Goal: Task Accomplishment & Management: Manage account settings

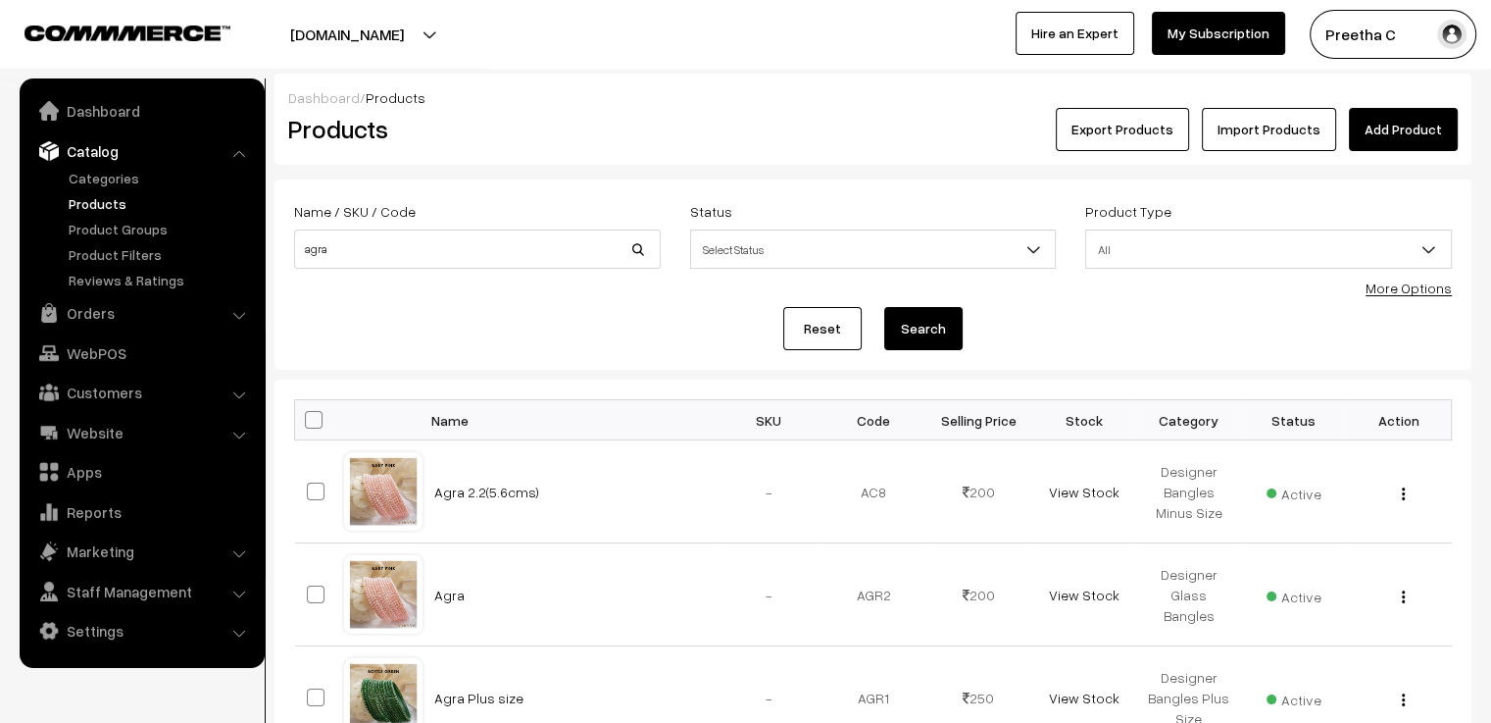
click at [831, 328] on link "Reset" at bounding box center [822, 328] width 78 height 43
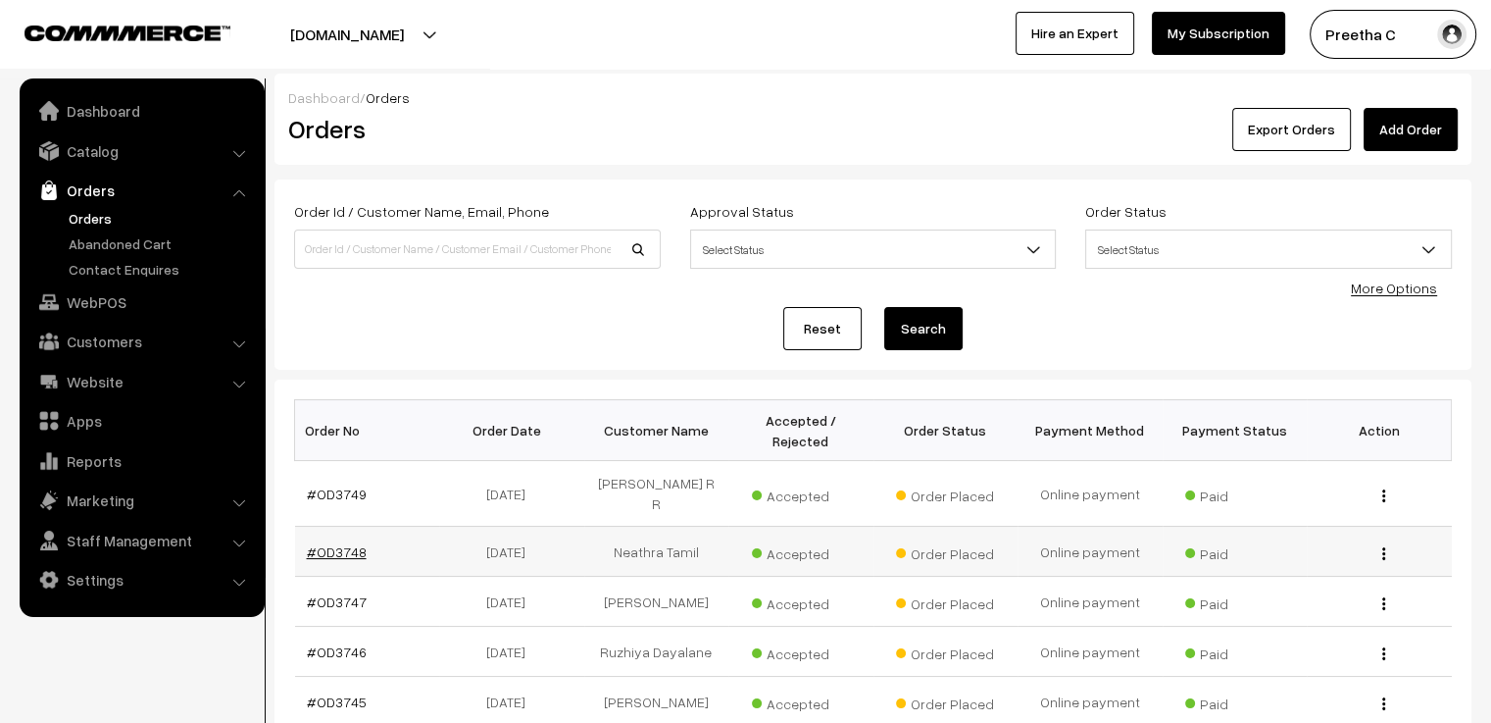
click at [322, 543] on link "#OD3748" at bounding box center [337, 551] width 60 height 17
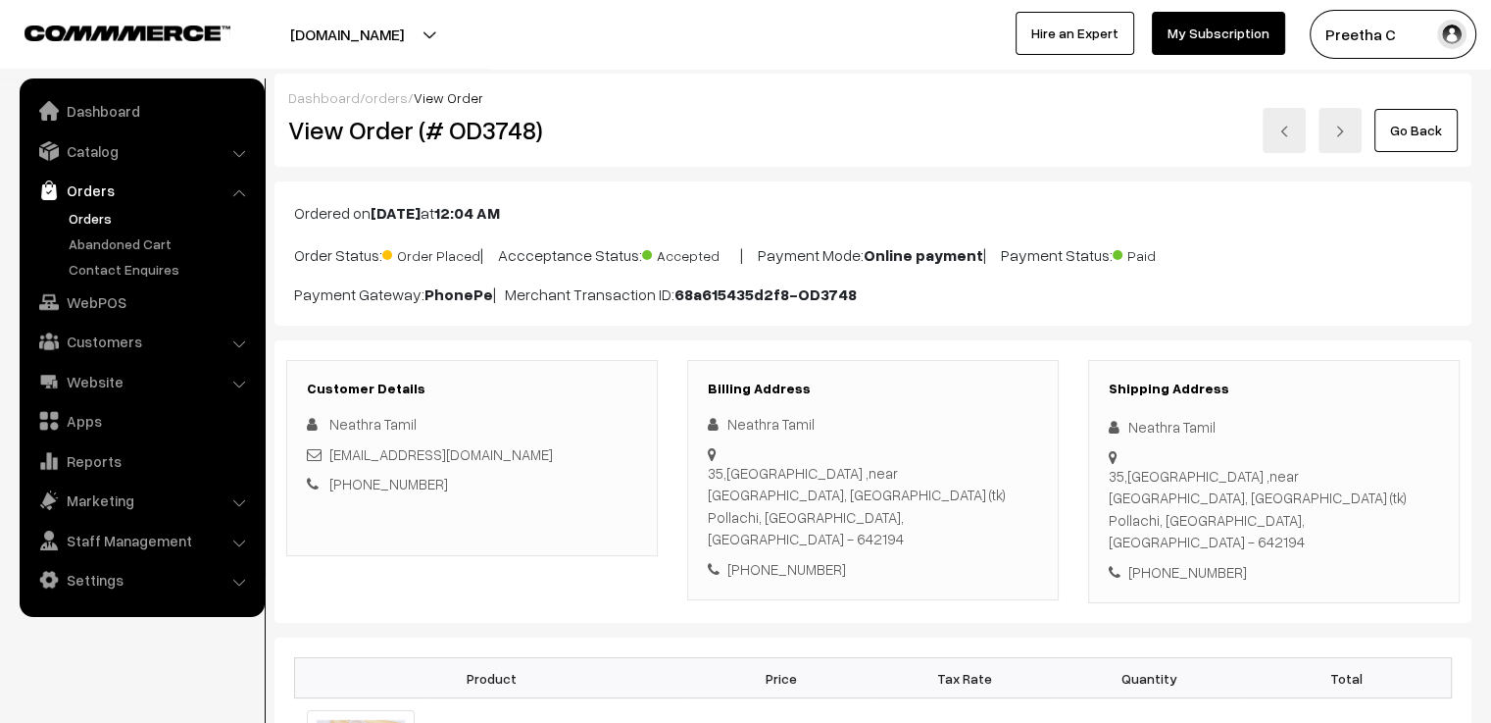
click at [1298, 132] on link at bounding box center [1284, 130] width 43 height 45
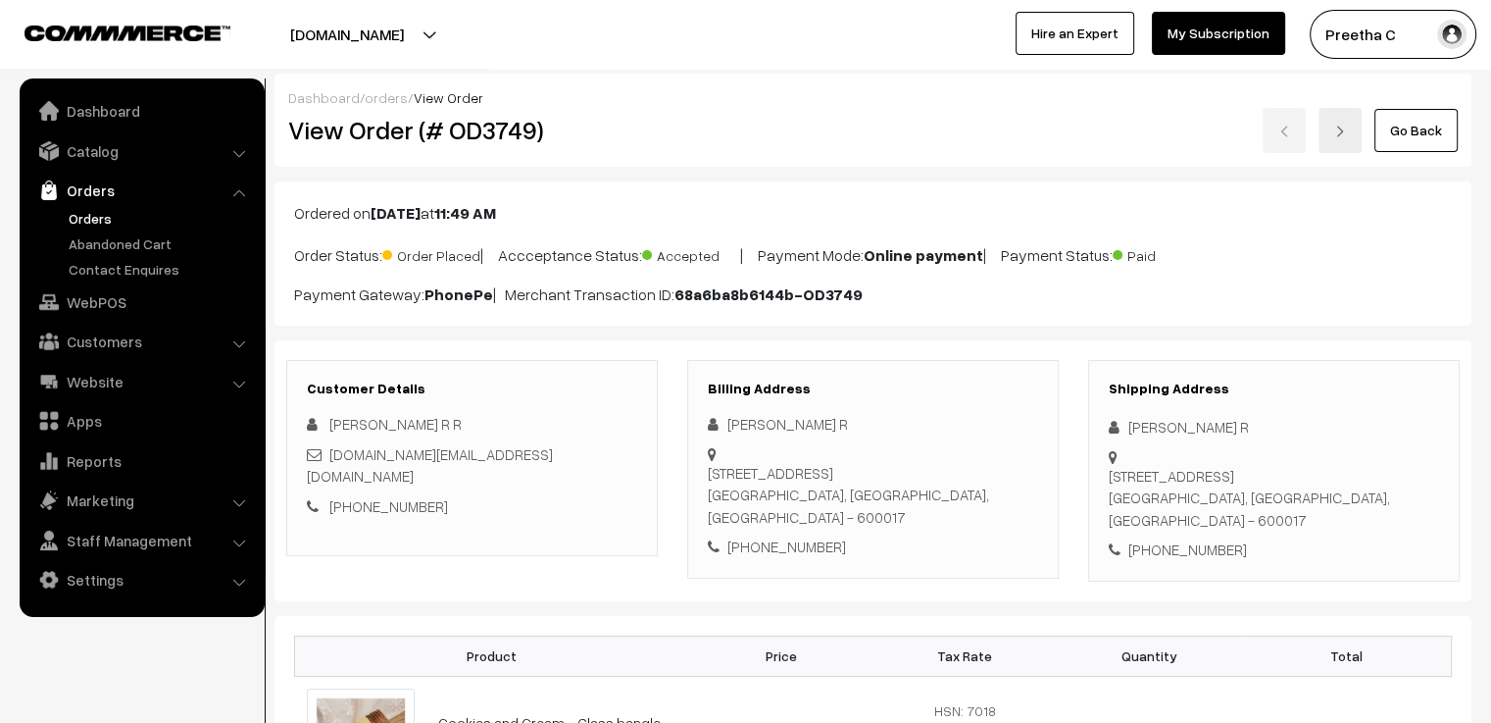
click at [1409, 142] on link "Go Back" at bounding box center [1415, 130] width 83 height 43
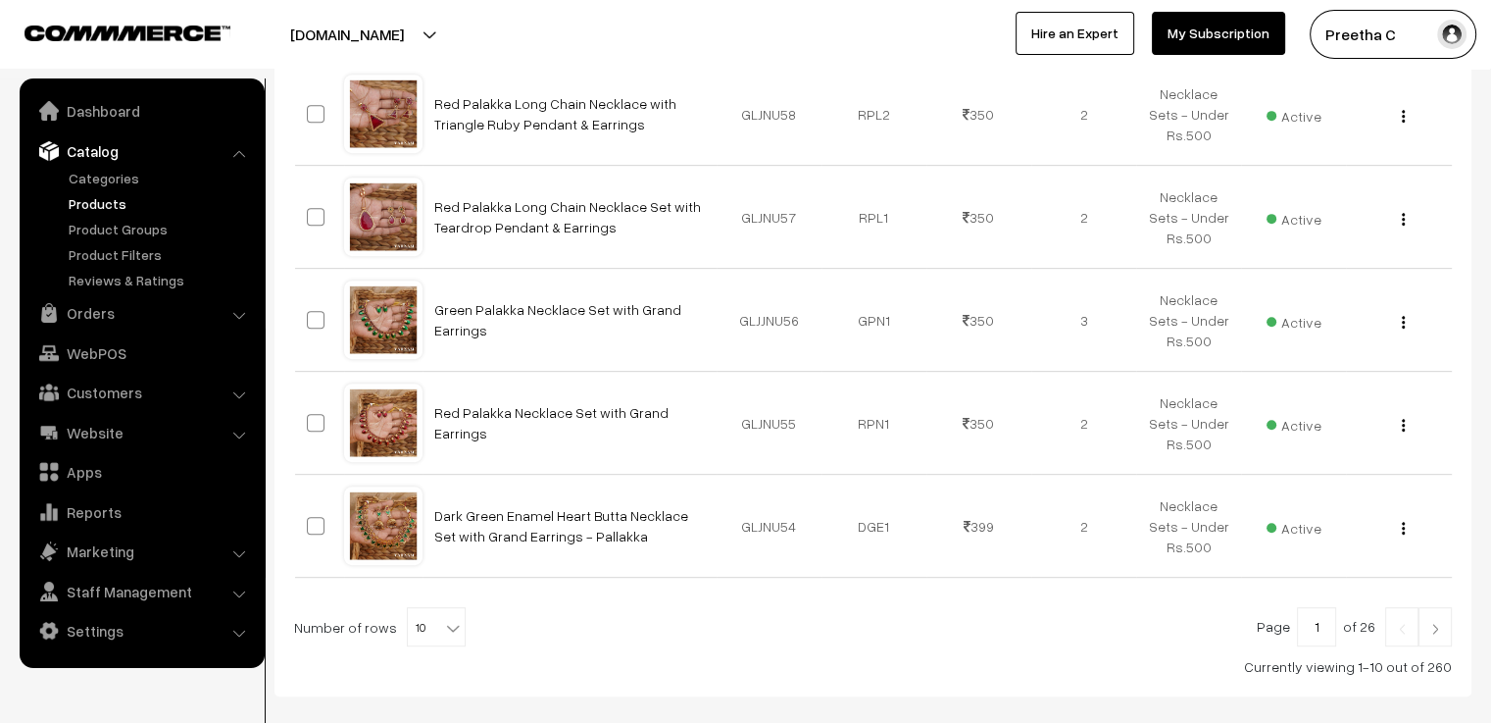
scroll to position [990, 0]
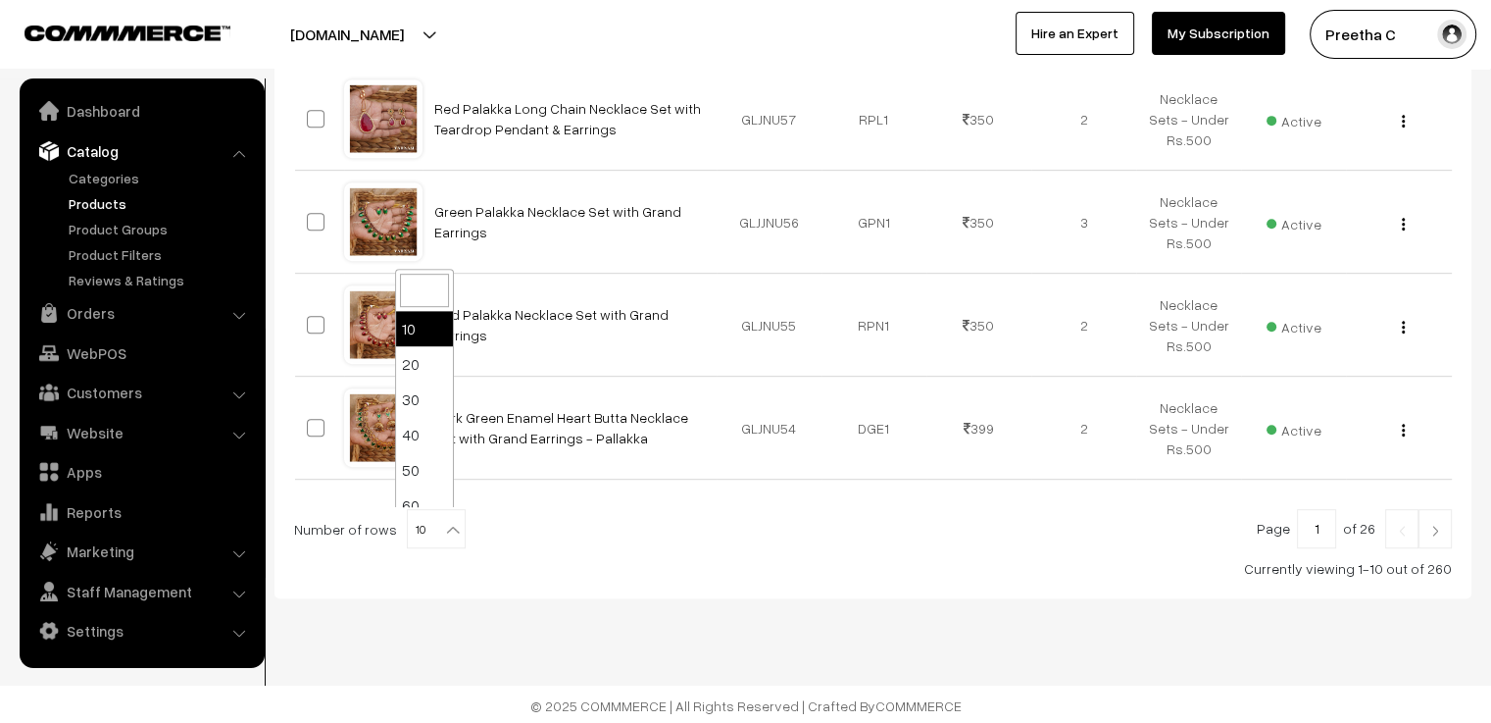
click at [429, 531] on span "10" at bounding box center [436, 529] width 57 height 39
select select "100"
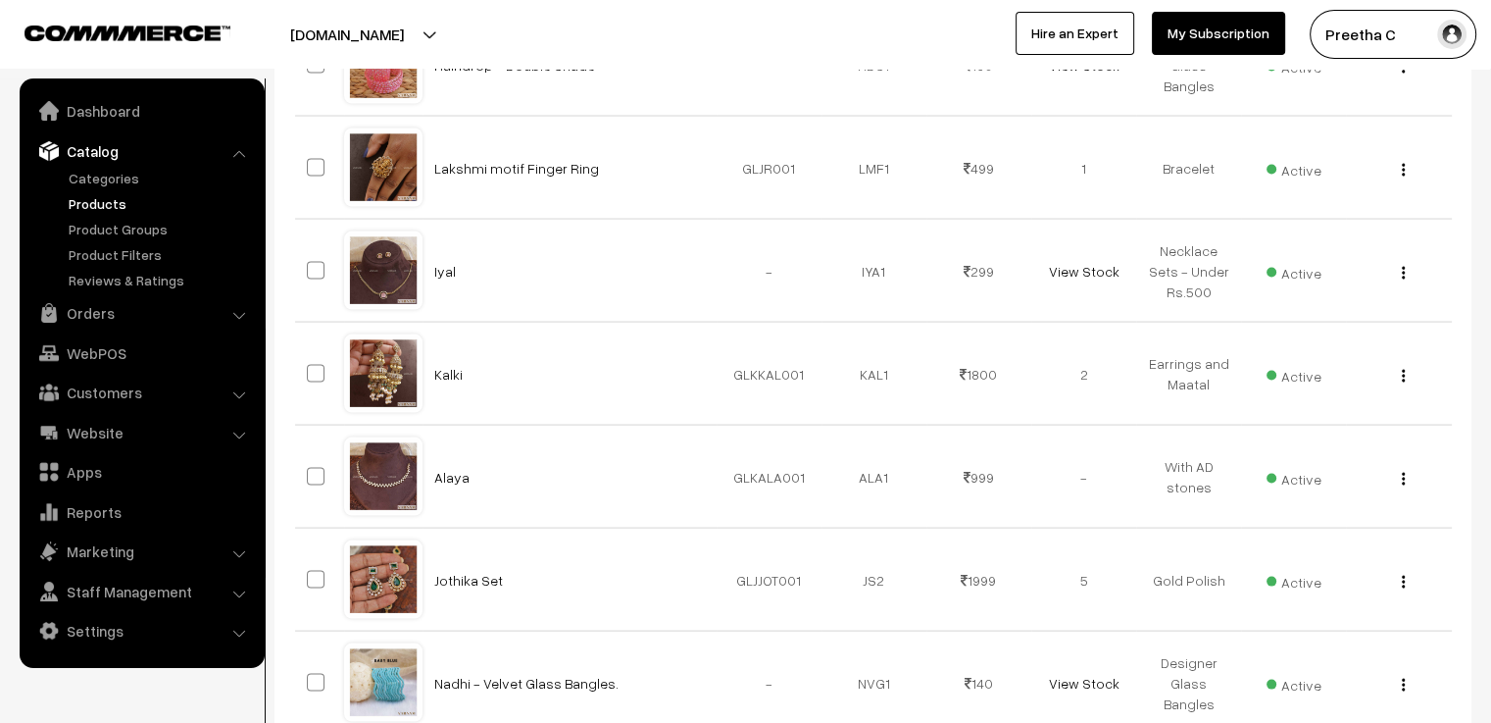
scroll to position [3921, 0]
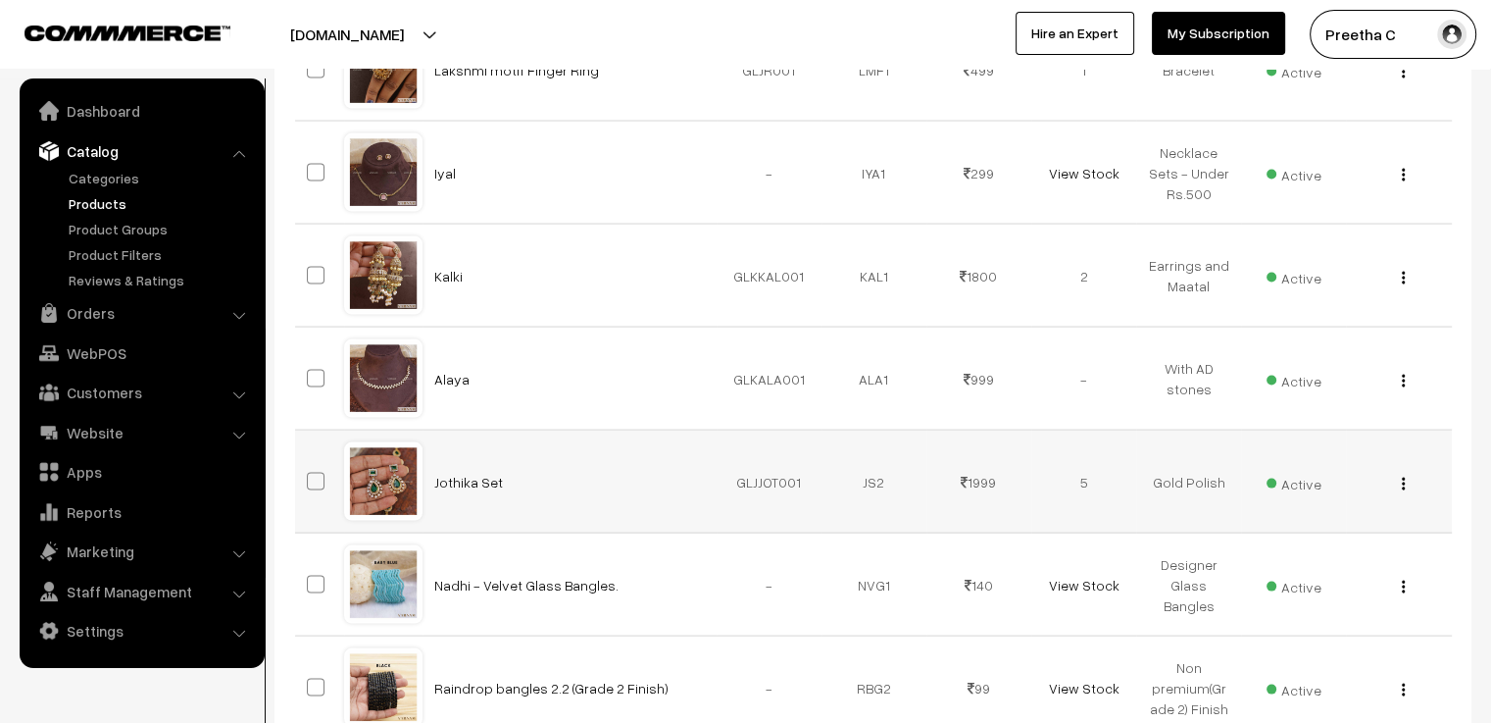
click at [374, 483] on div at bounding box center [383, 481] width 75 height 75
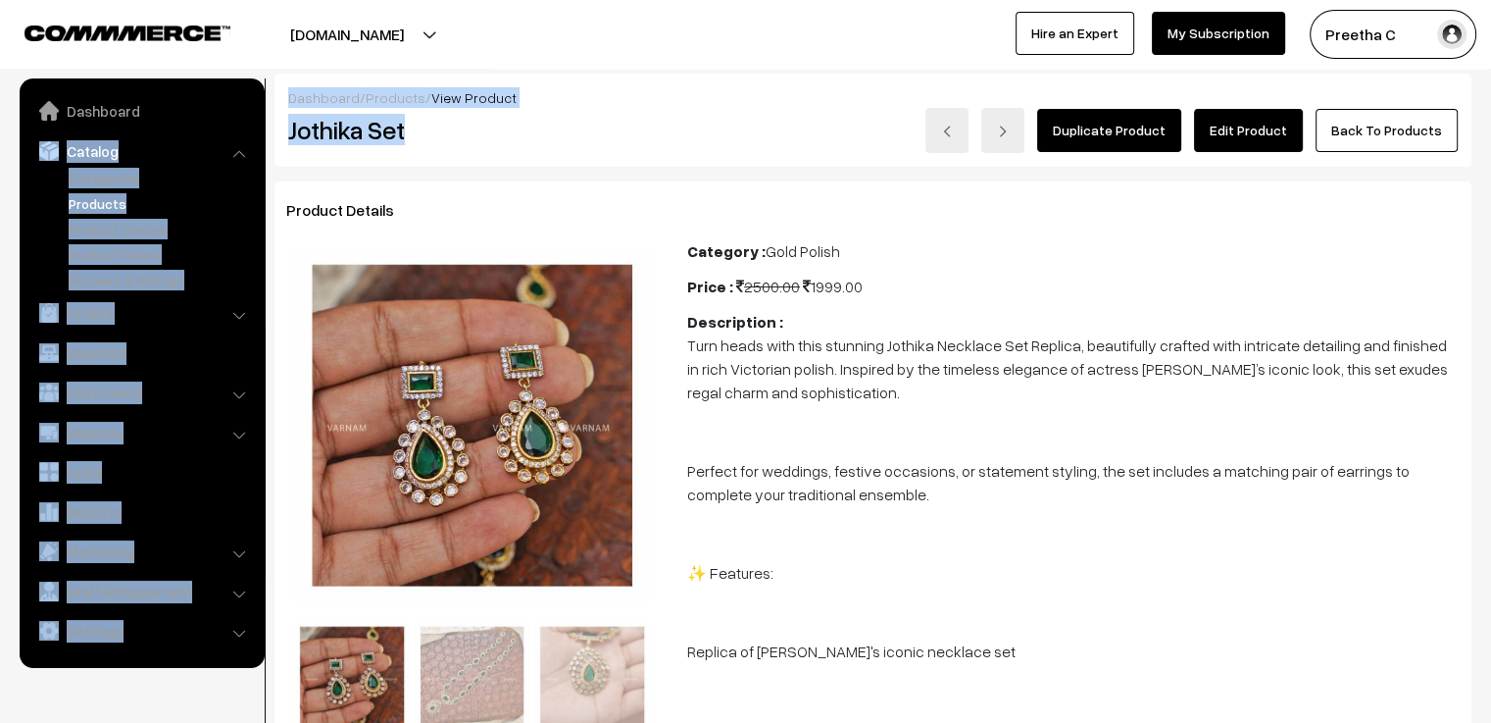
drag, startPoint x: 416, startPoint y: 128, endPoint x: 216, endPoint y: 128, distance: 200.0
click at [451, 123] on h2 "Jothika Set" at bounding box center [473, 130] width 371 height 30
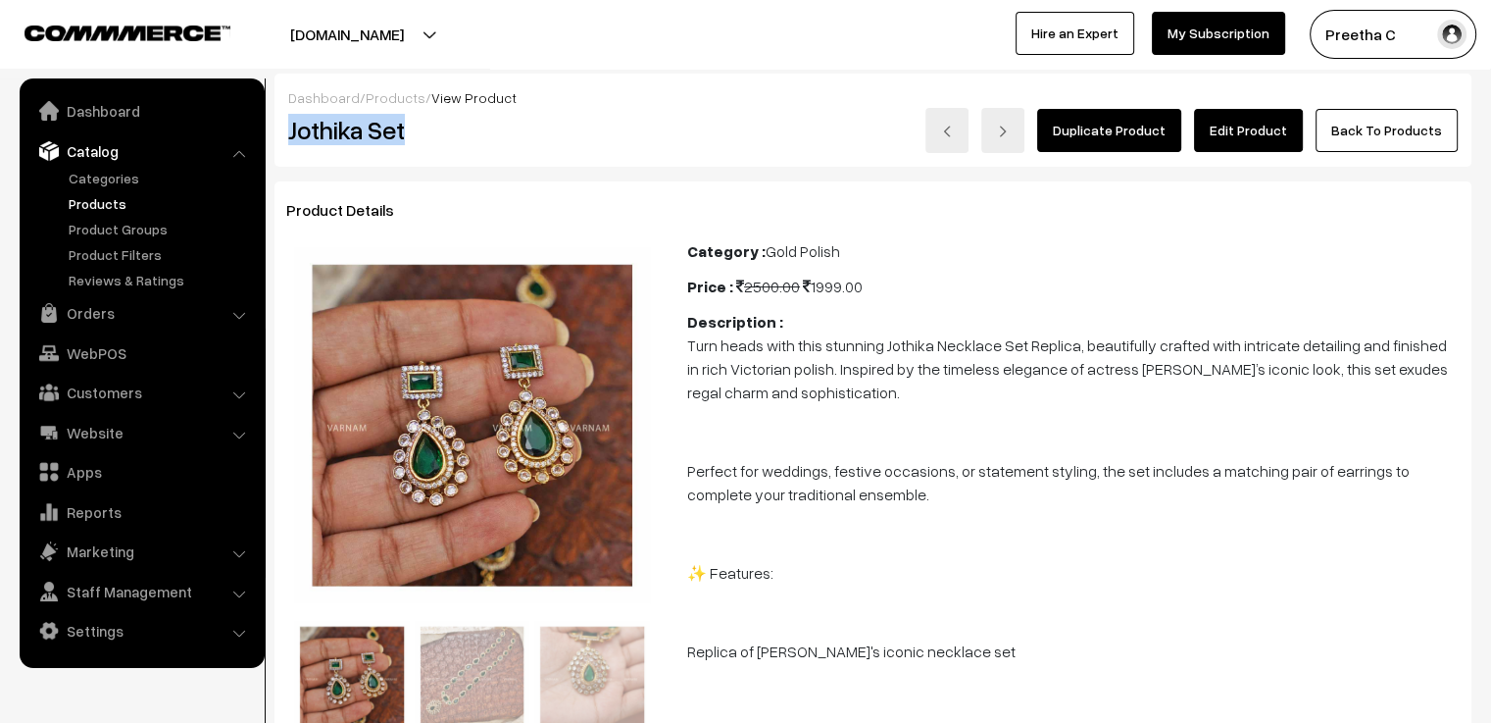
drag, startPoint x: 383, startPoint y: 140, endPoint x: 270, endPoint y: 141, distance: 113.7
copy h2 "Jothika Set"
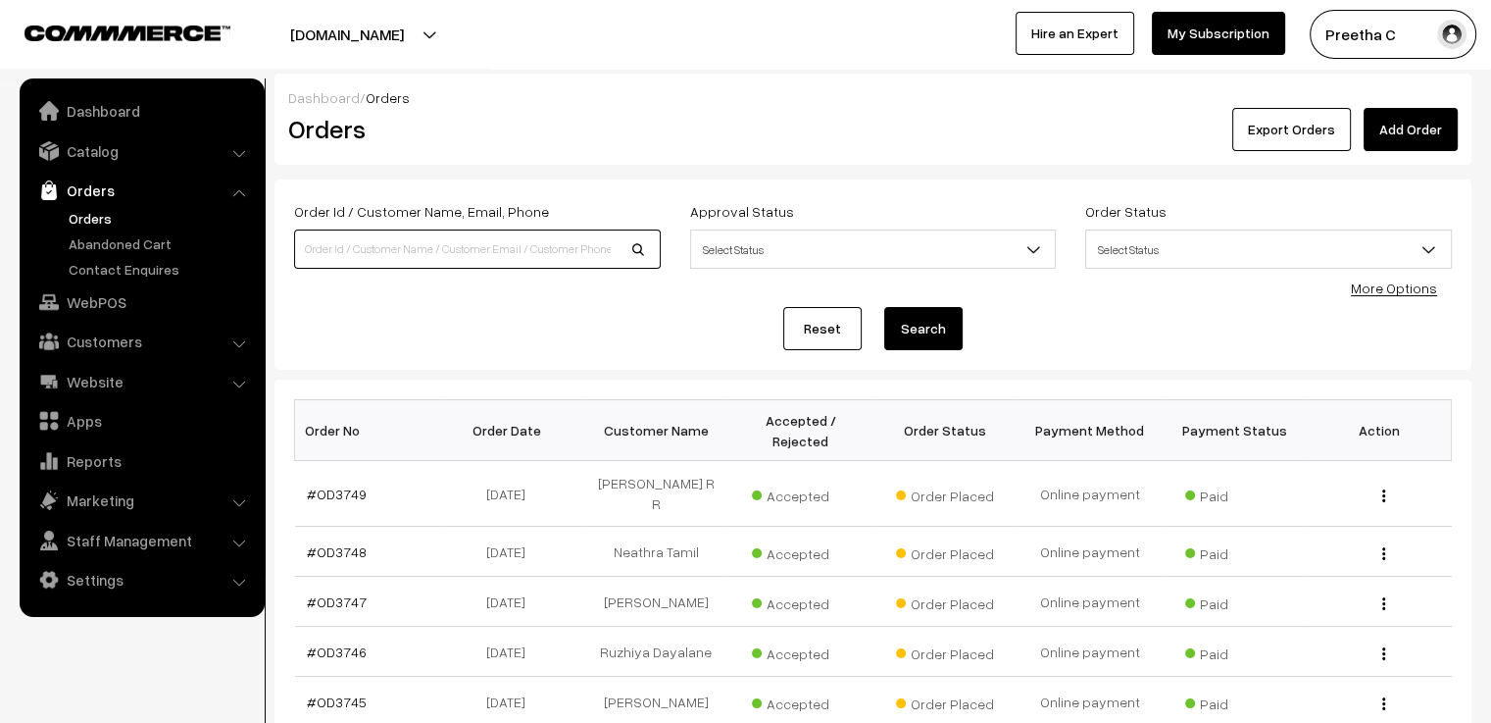
click at [535, 255] on input at bounding box center [477, 248] width 367 height 39
type input "i"
type input "od3689"
click at [884, 307] on button "Search" at bounding box center [923, 328] width 78 height 43
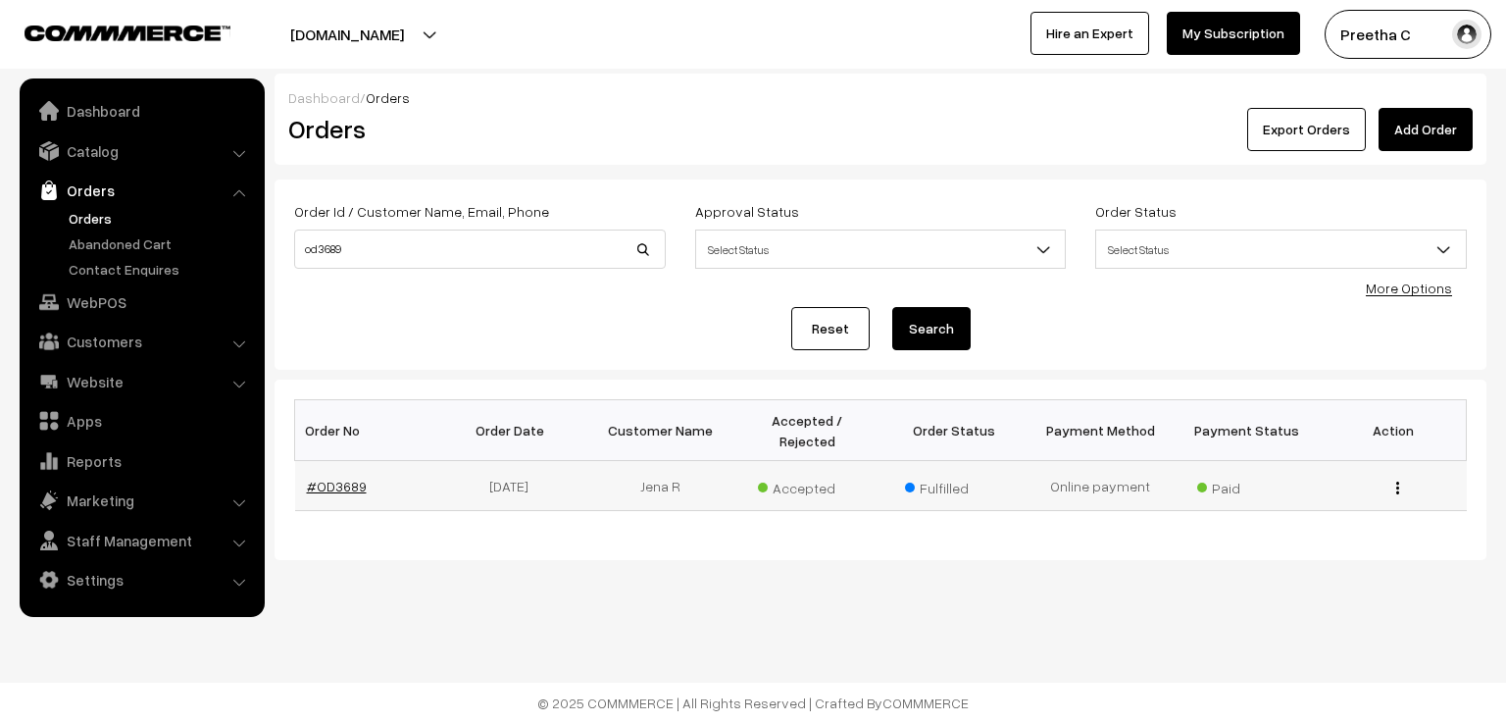
click at [347, 477] on link "#OD3689" at bounding box center [337, 485] width 60 height 17
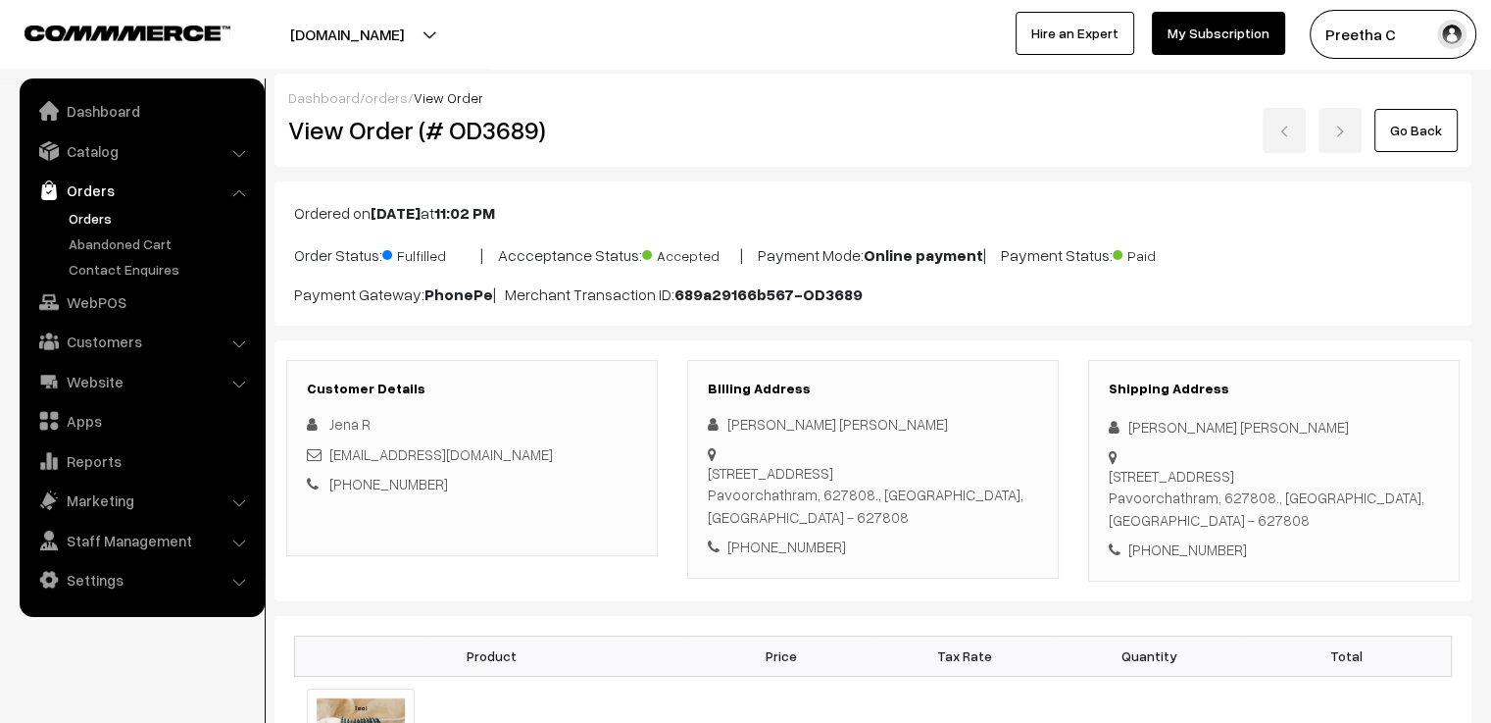
drag, startPoint x: 863, startPoint y: 501, endPoint x: 816, endPoint y: 497, distance: 47.2
click at [816, 497] on div "13/167-1,Pothigai street,, Selvavinayagarpuram Pavoorchathram, 627808., Tamil N…" at bounding box center [873, 495] width 330 height 67
copy div "627808."
click at [121, 163] on link "Catalog" at bounding box center [141, 150] width 233 height 35
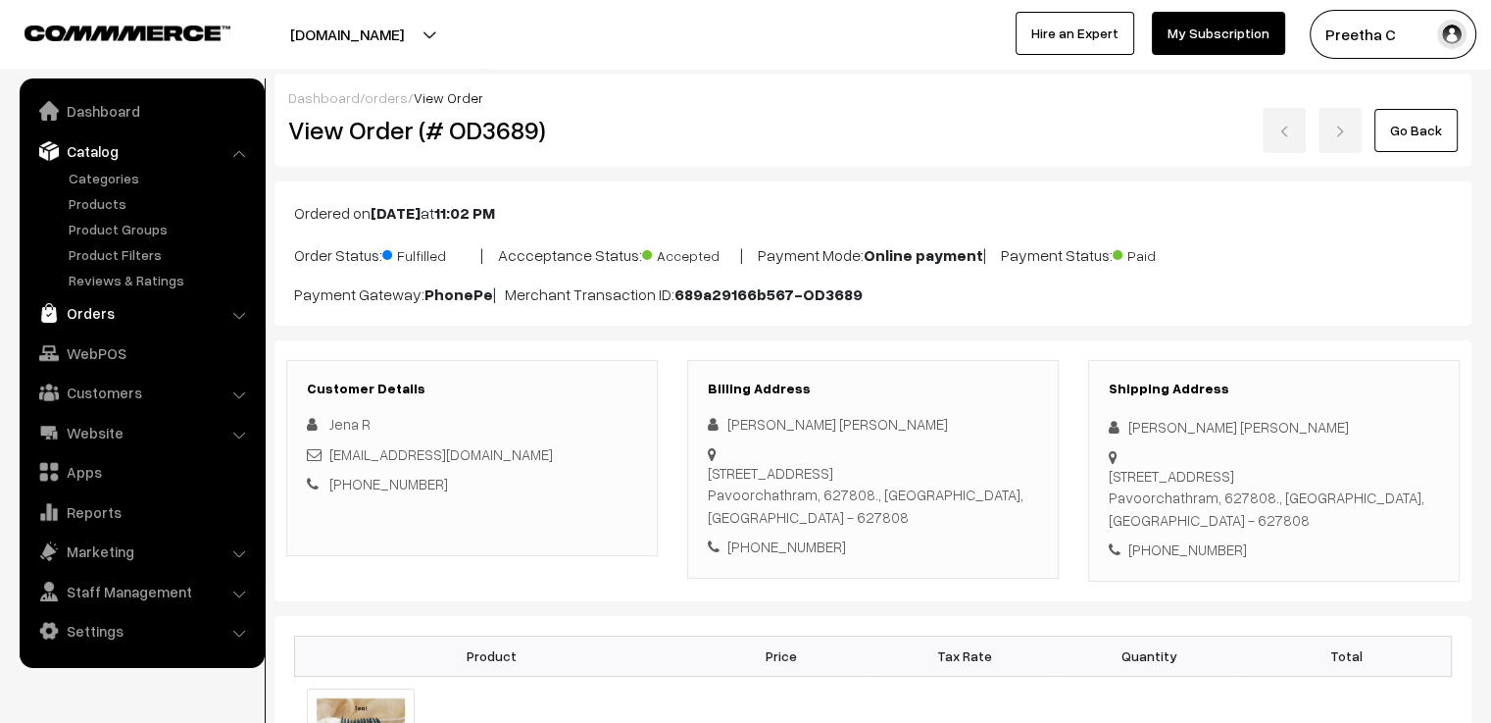
click at [82, 322] on link "Orders" at bounding box center [141, 312] width 233 height 35
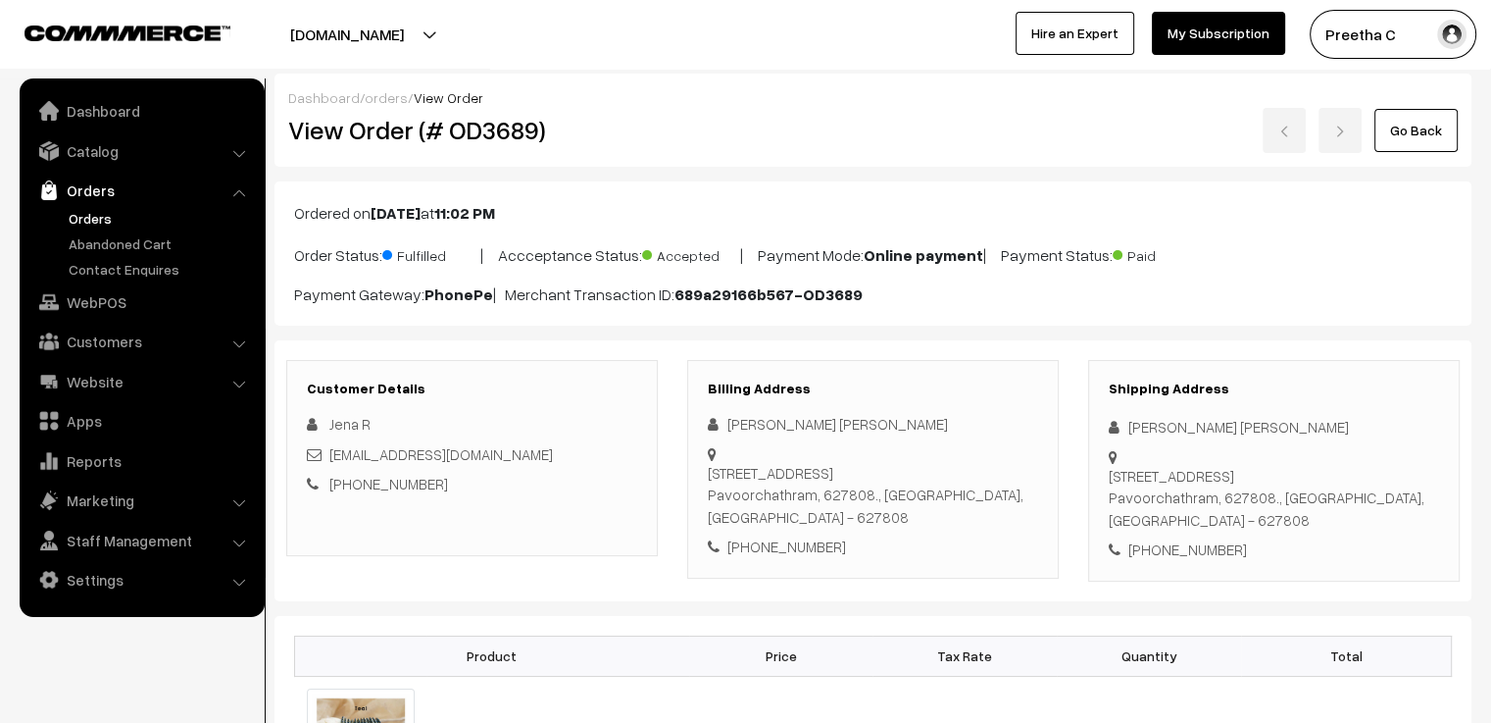
click at [99, 221] on link "Orders" at bounding box center [161, 218] width 194 height 21
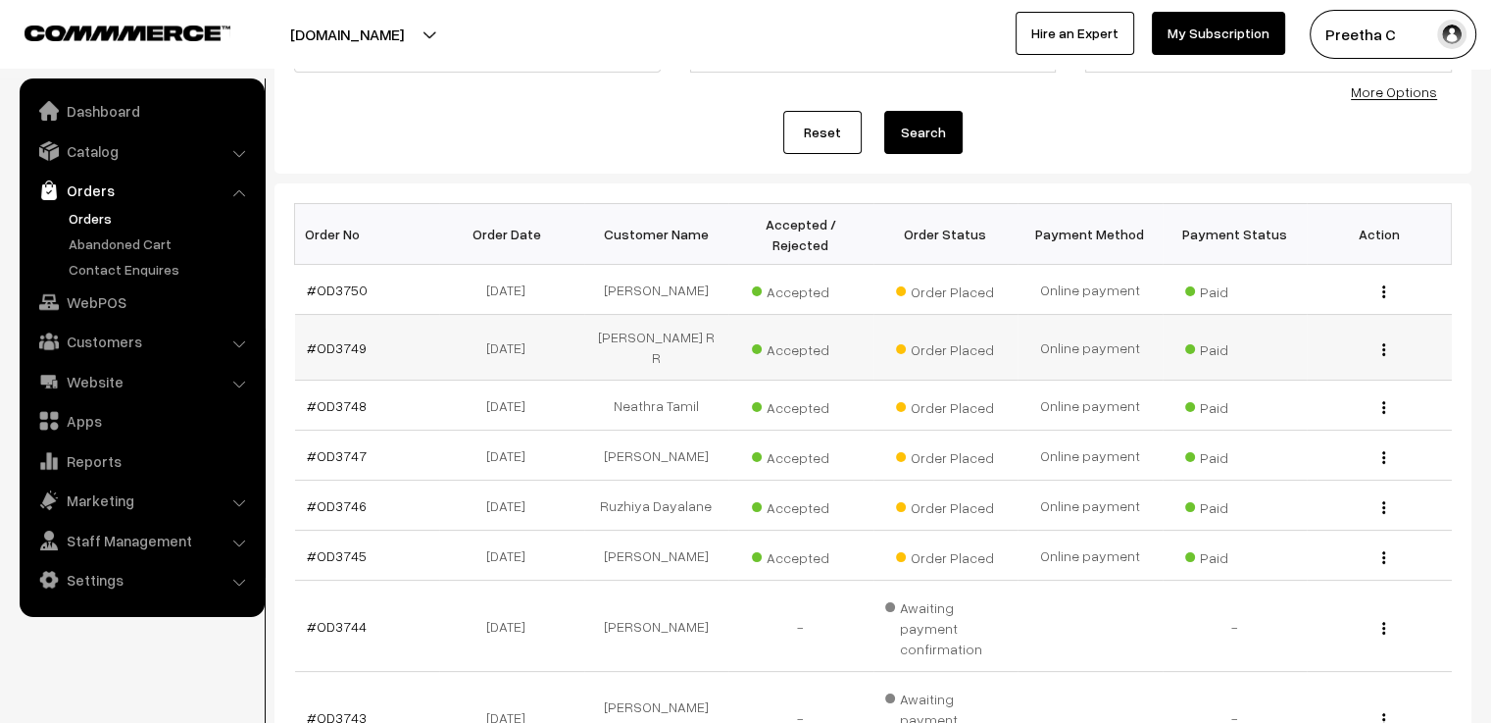
scroll to position [294, 0]
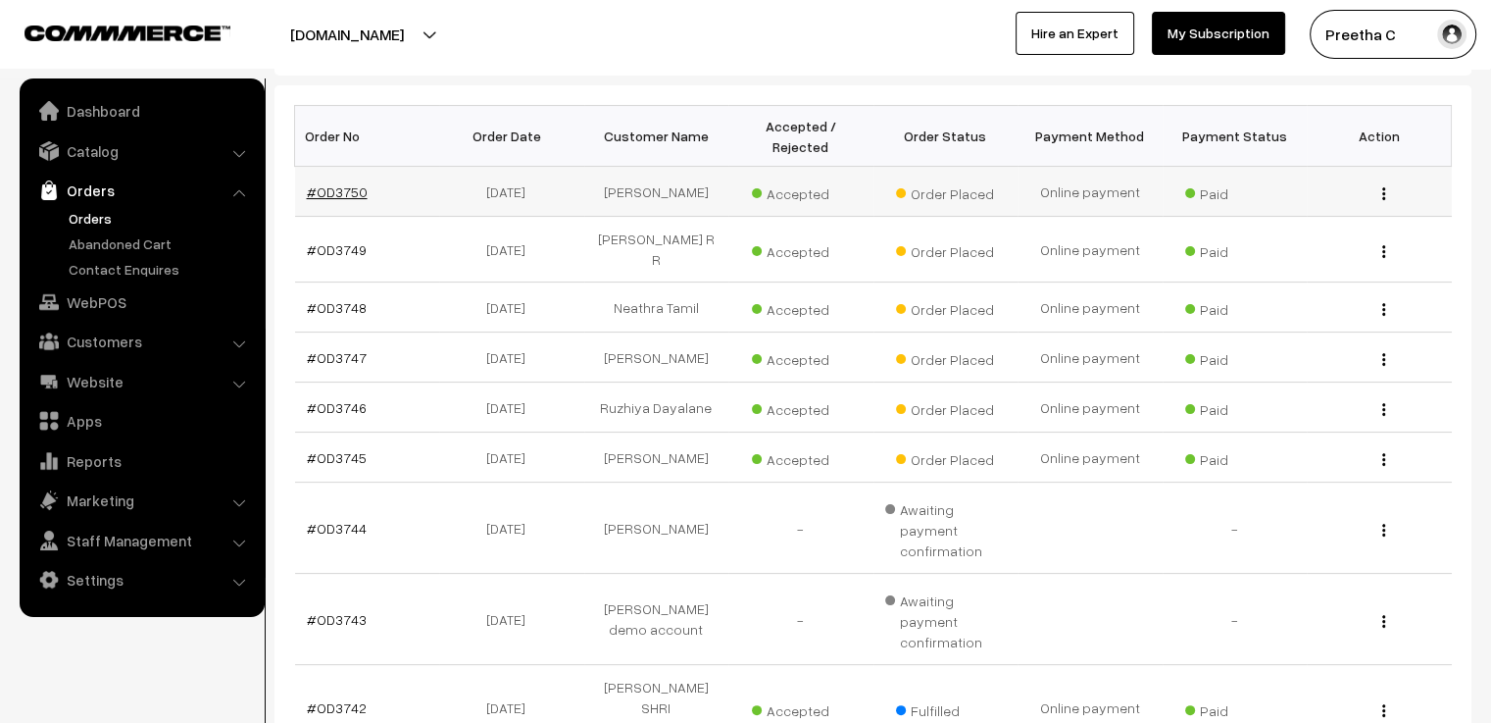
click at [335, 183] on link "#OD3750" at bounding box center [337, 191] width 61 height 17
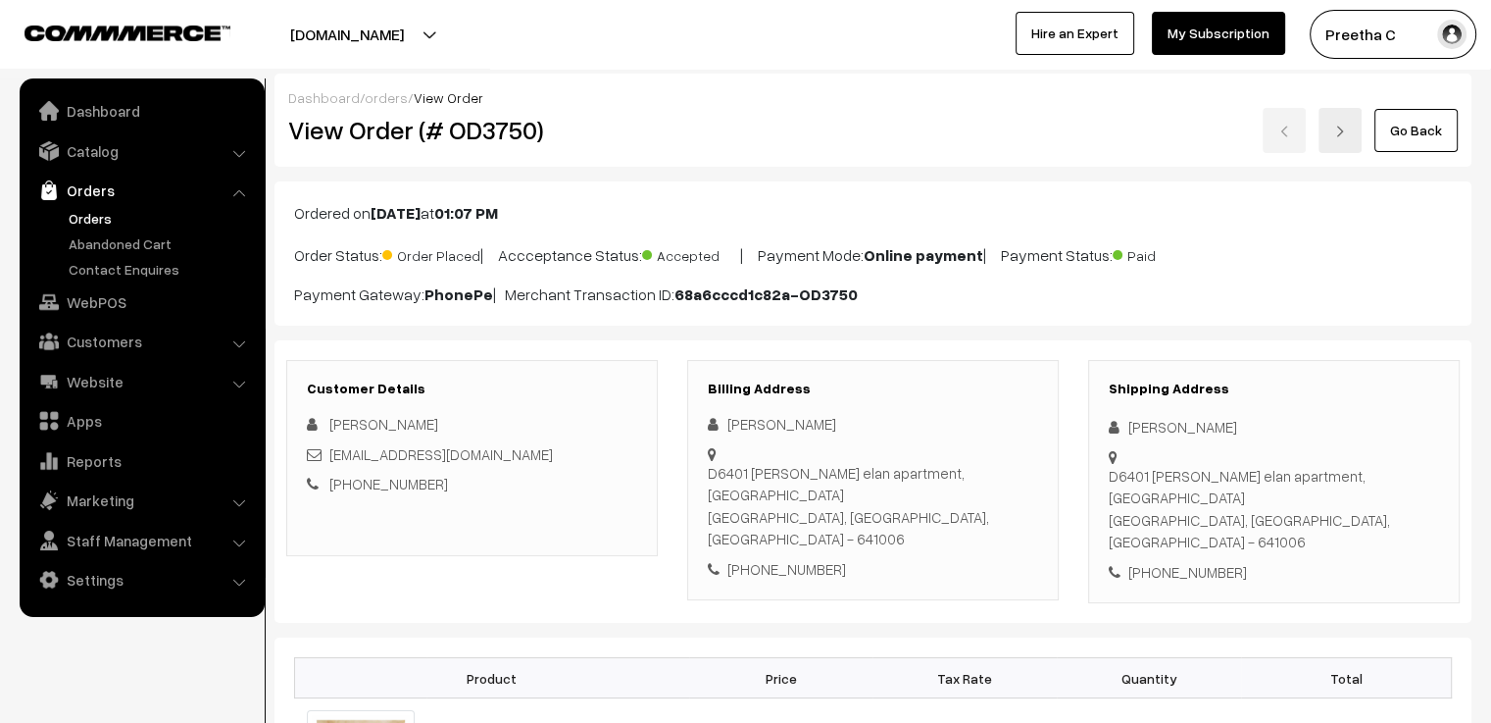
click at [1337, 130] on img at bounding box center [1340, 131] width 12 height 12
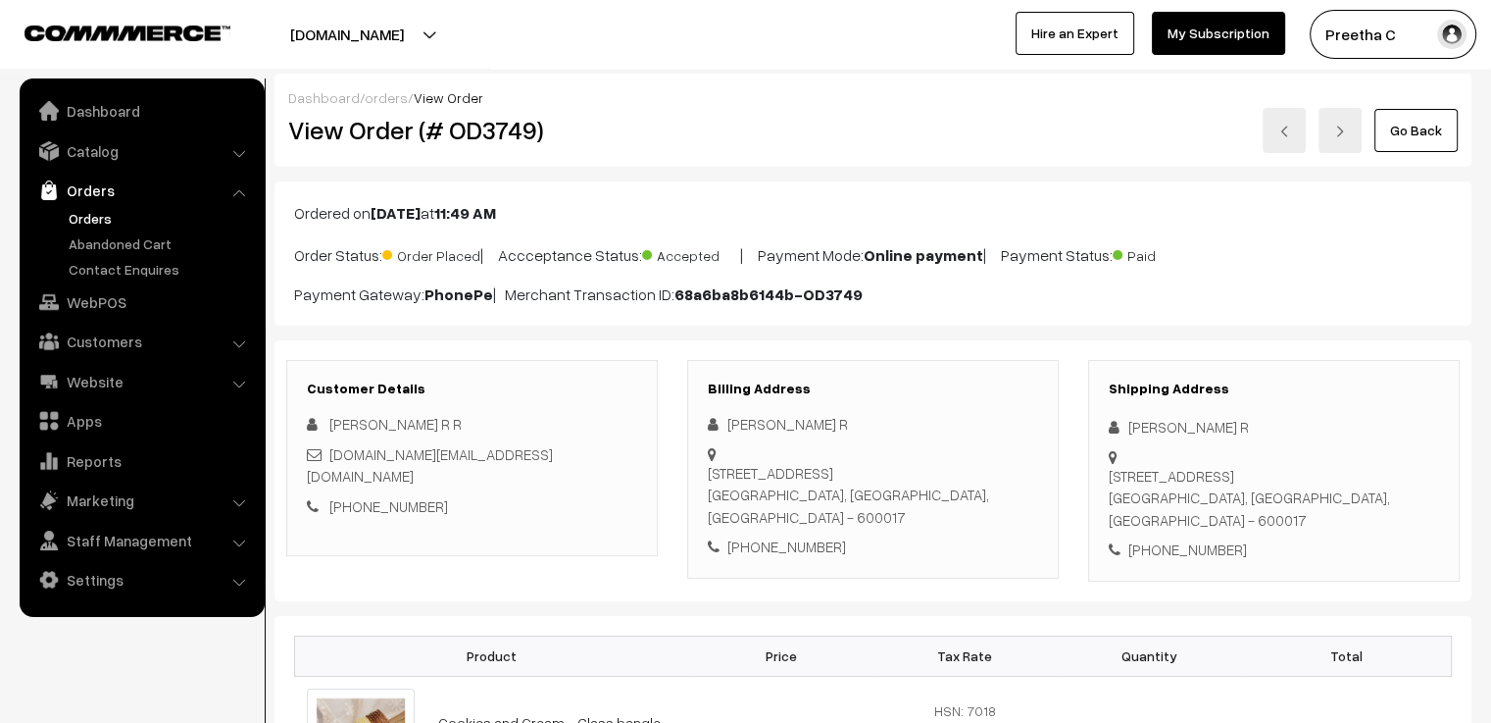
click at [1330, 127] on link at bounding box center [1340, 130] width 43 height 45
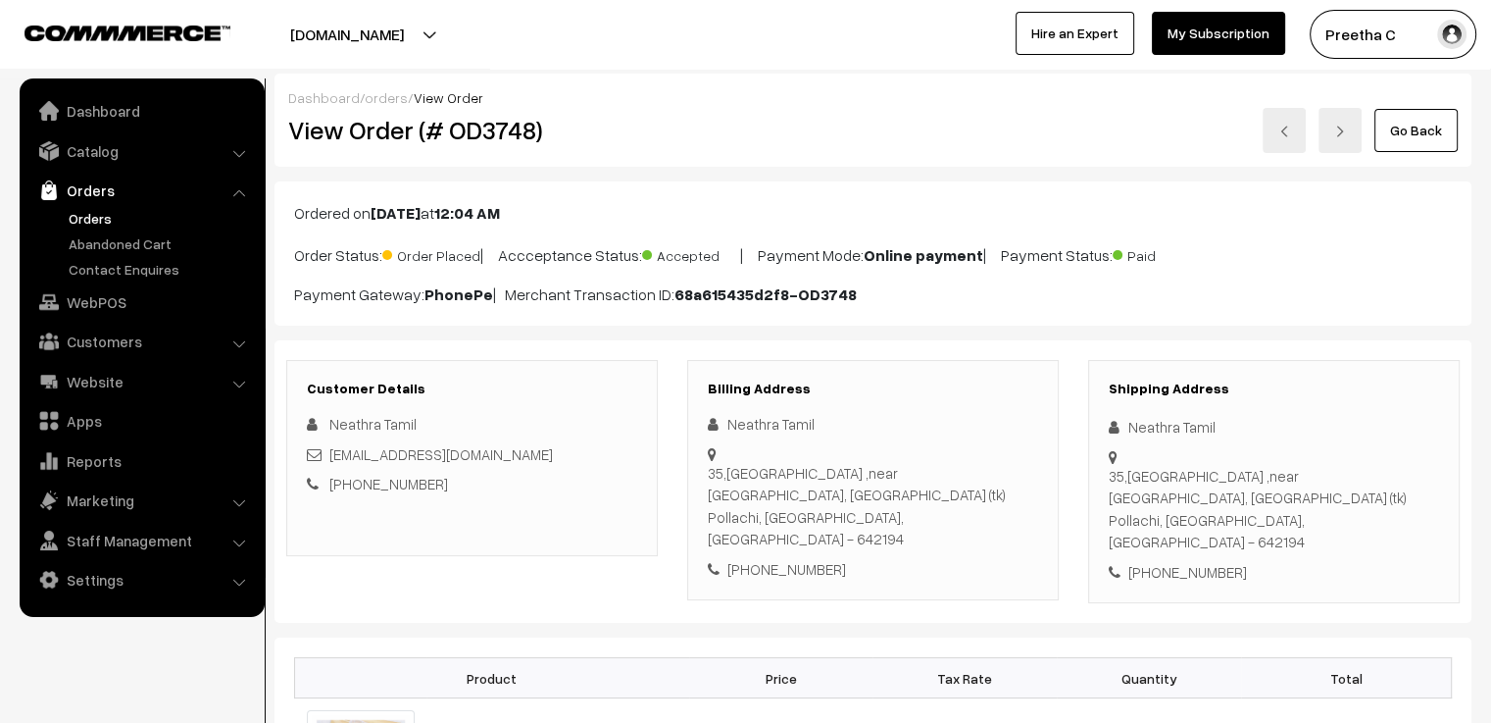
click at [374, 98] on link "orders" at bounding box center [386, 97] width 43 height 17
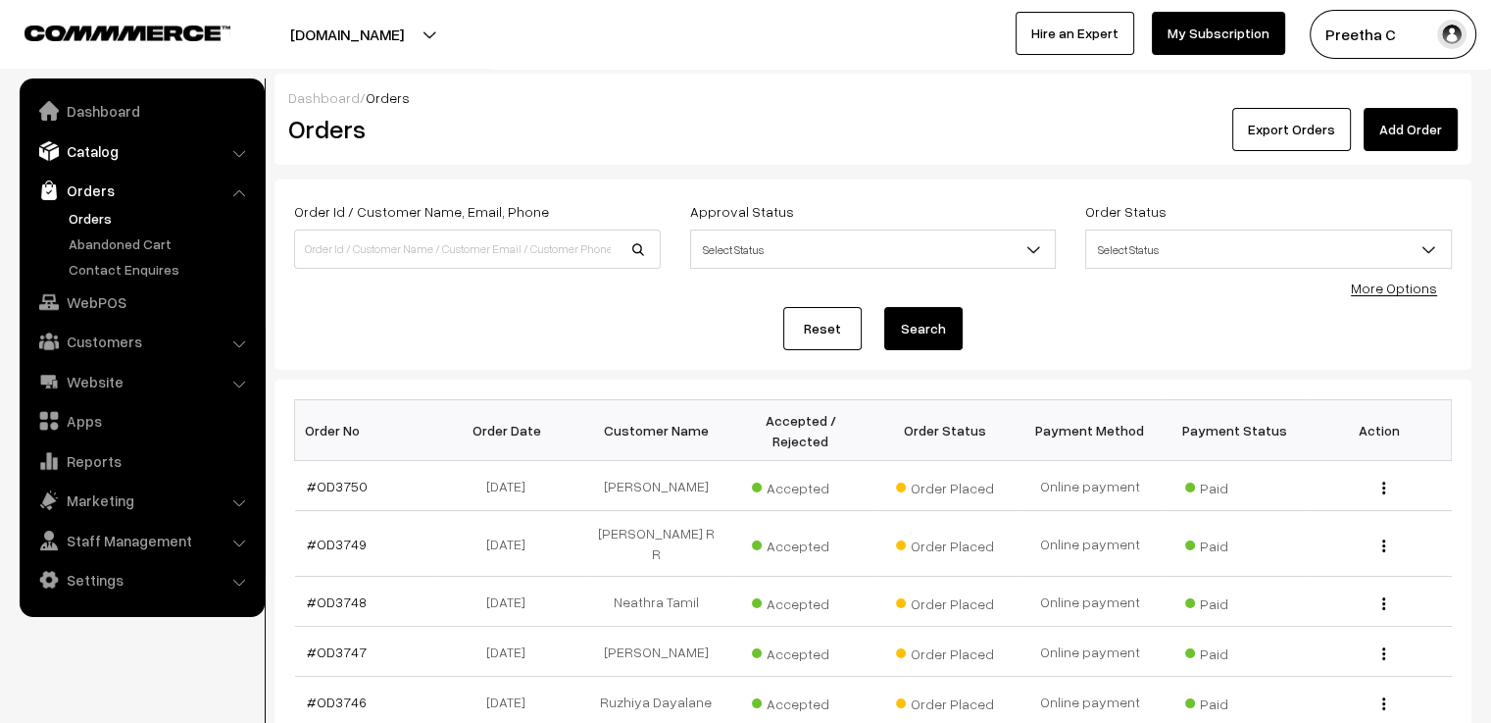
click at [97, 158] on link "Catalog" at bounding box center [141, 150] width 233 height 35
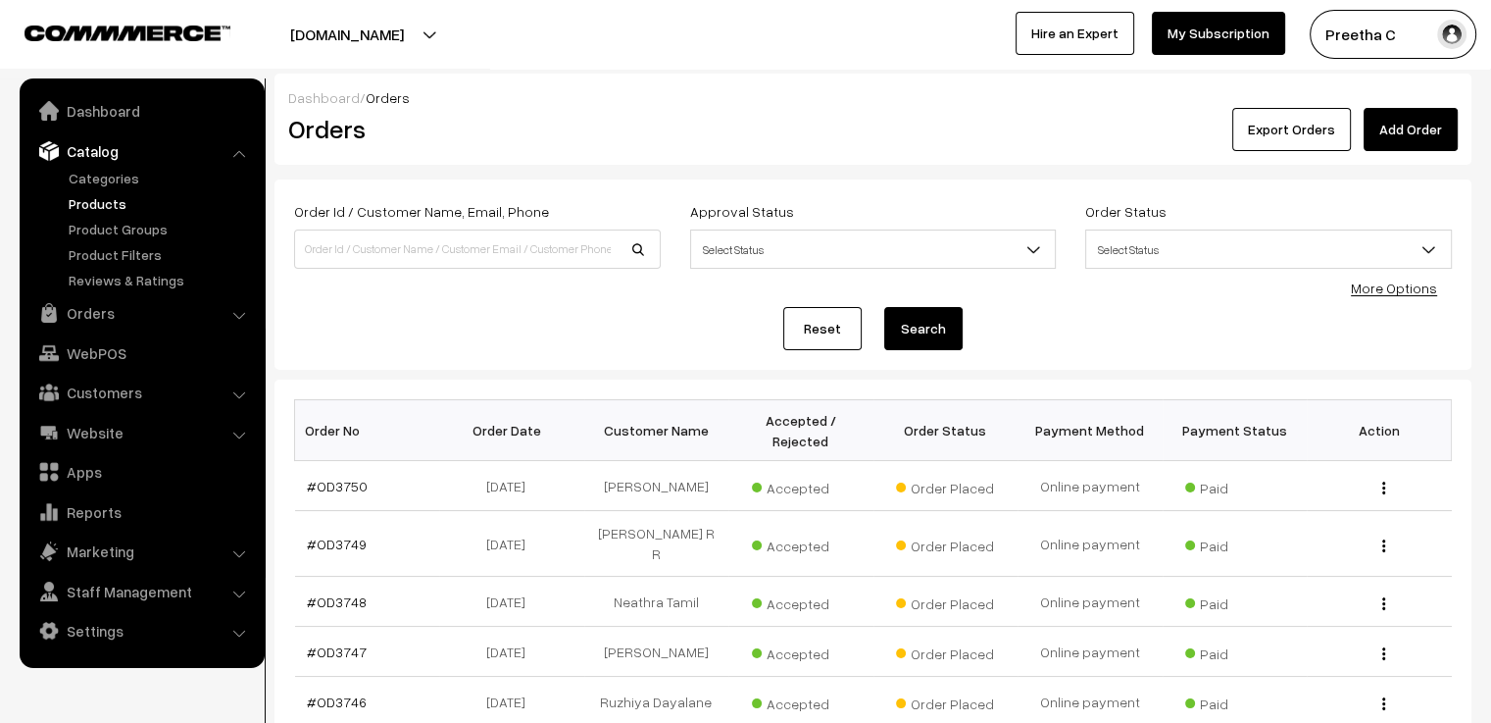
click at [104, 197] on link "Products" at bounding box center [161, 203] width 194 height 21
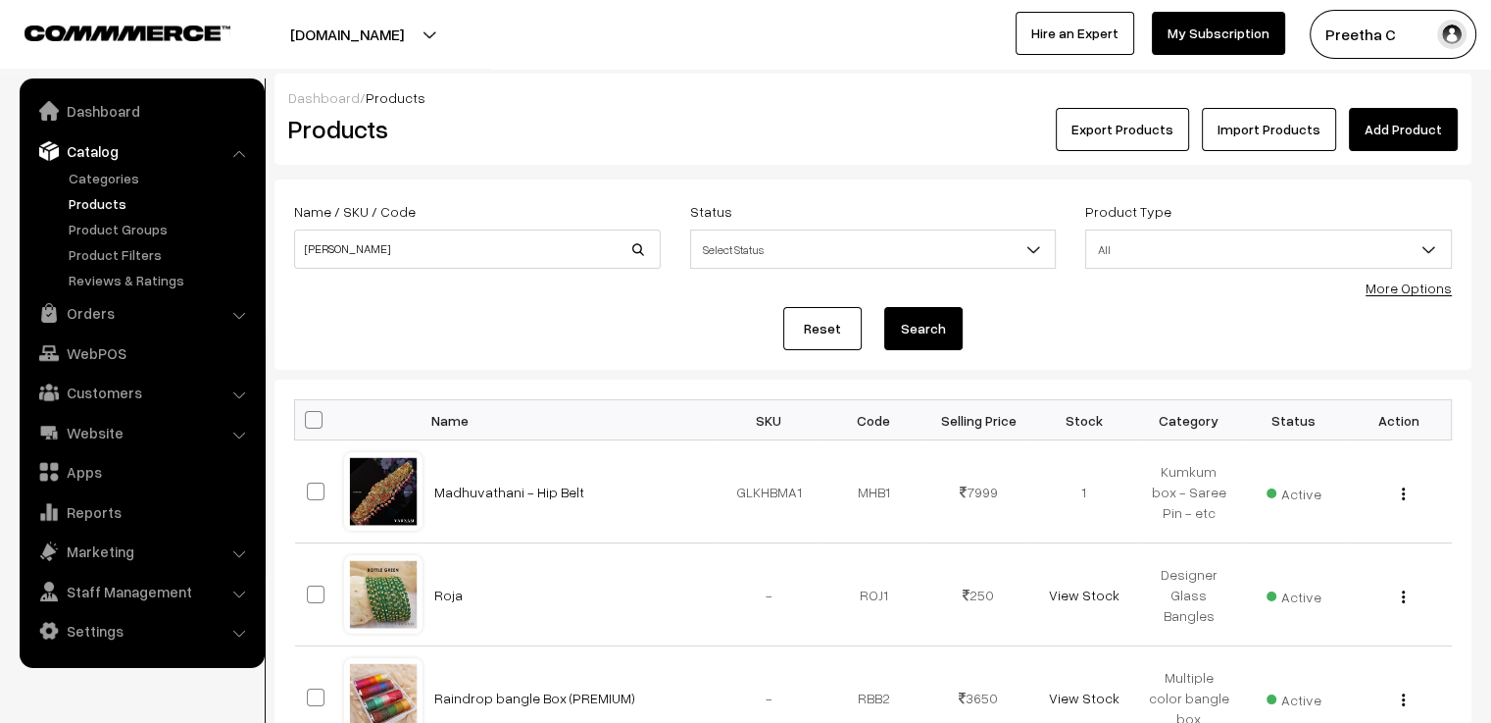
type input "CHARVI"
click at [884, 307] on button "Search" at bounding box center [923, 328] width 78 height 43
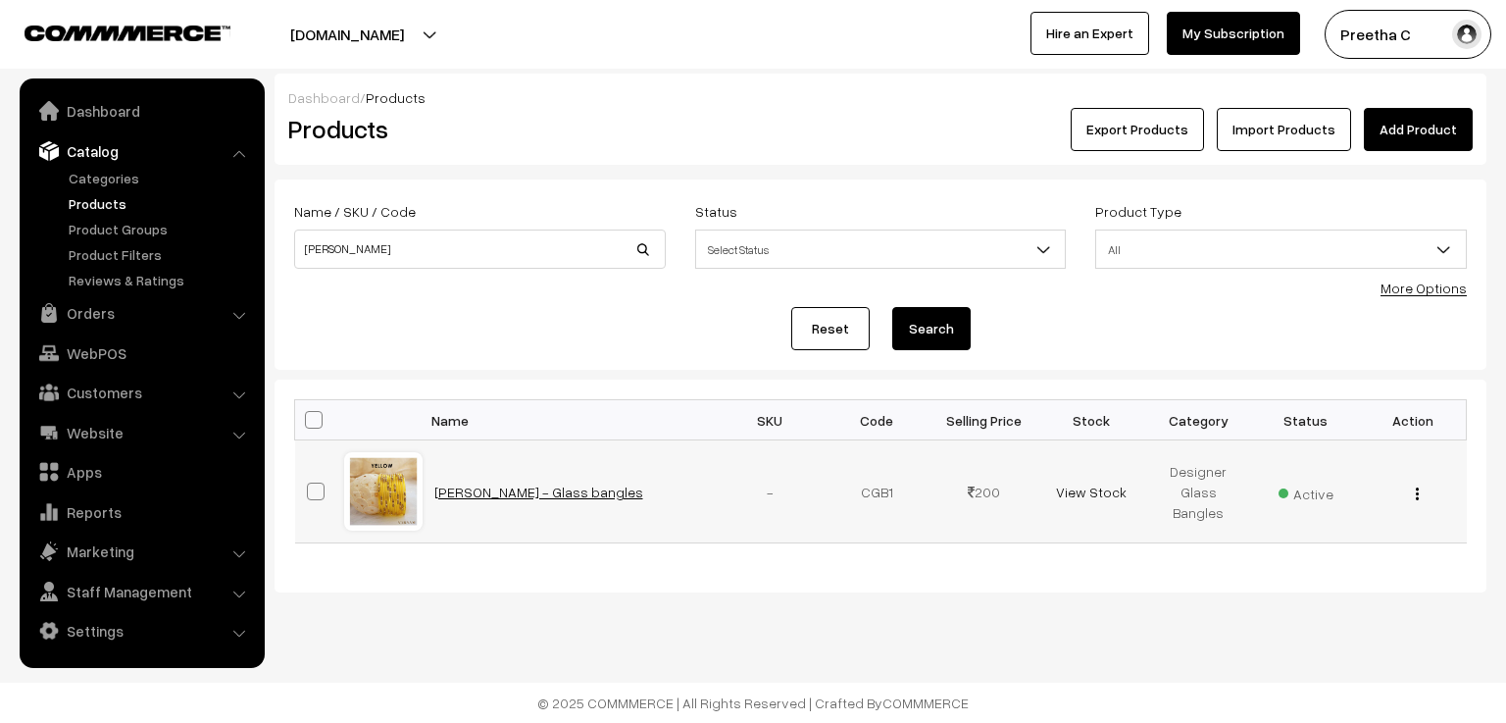
click at [478, 492] on link "[PERSON_NAME] - Glass bangles" at bounding box center [538, 491] width 209 height 17
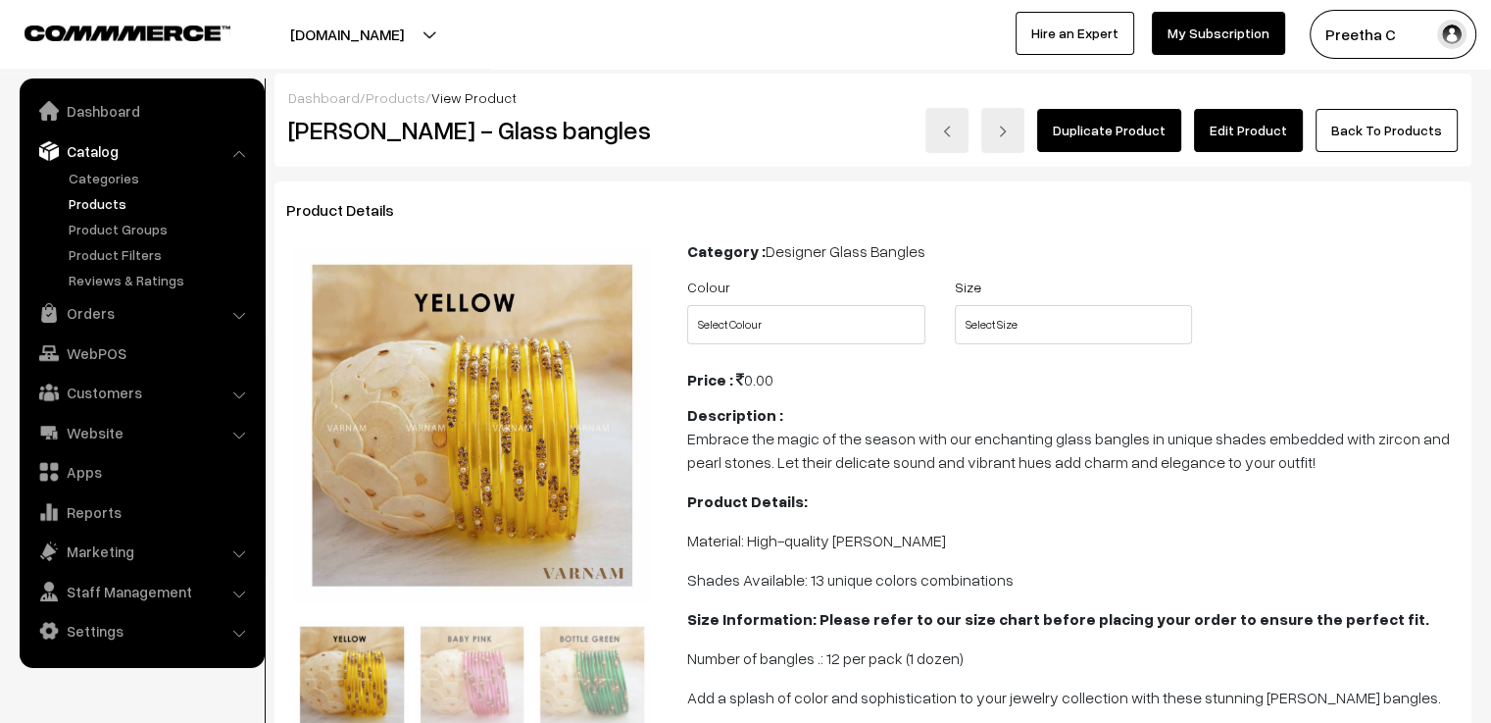
click at [1235, 136] on link "Edit Product" at bounding box center [1248, 130] width 109 height 43
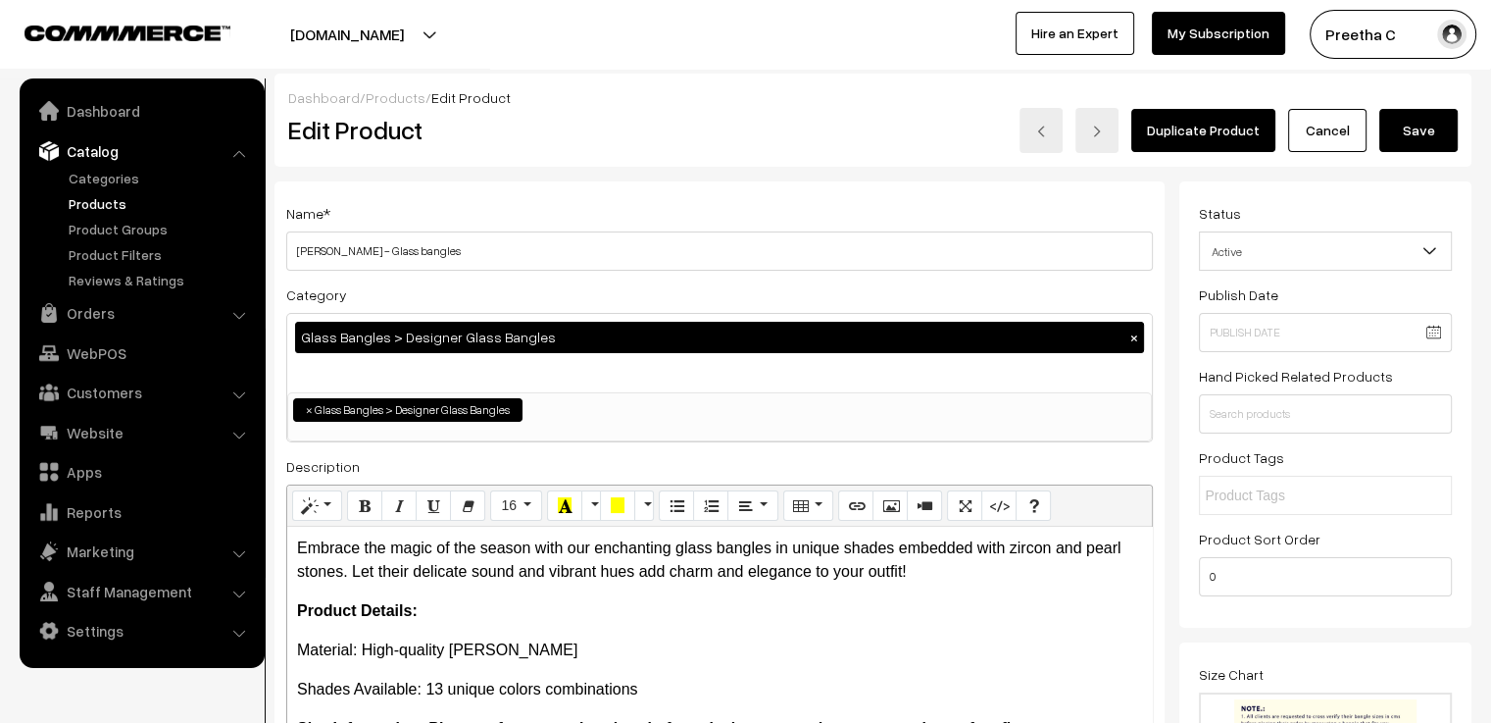
drag, startPoint x: 0, startPoint y: 0, endPoint x: 871, endPoint y: 198, distance: 892.8
click at [871, 198] on div "Name * Charvi - Glass bangles Category Glass Bangles > Designer Glass Bangles ×…" at bounding box center [719, 497] width 890 height 633
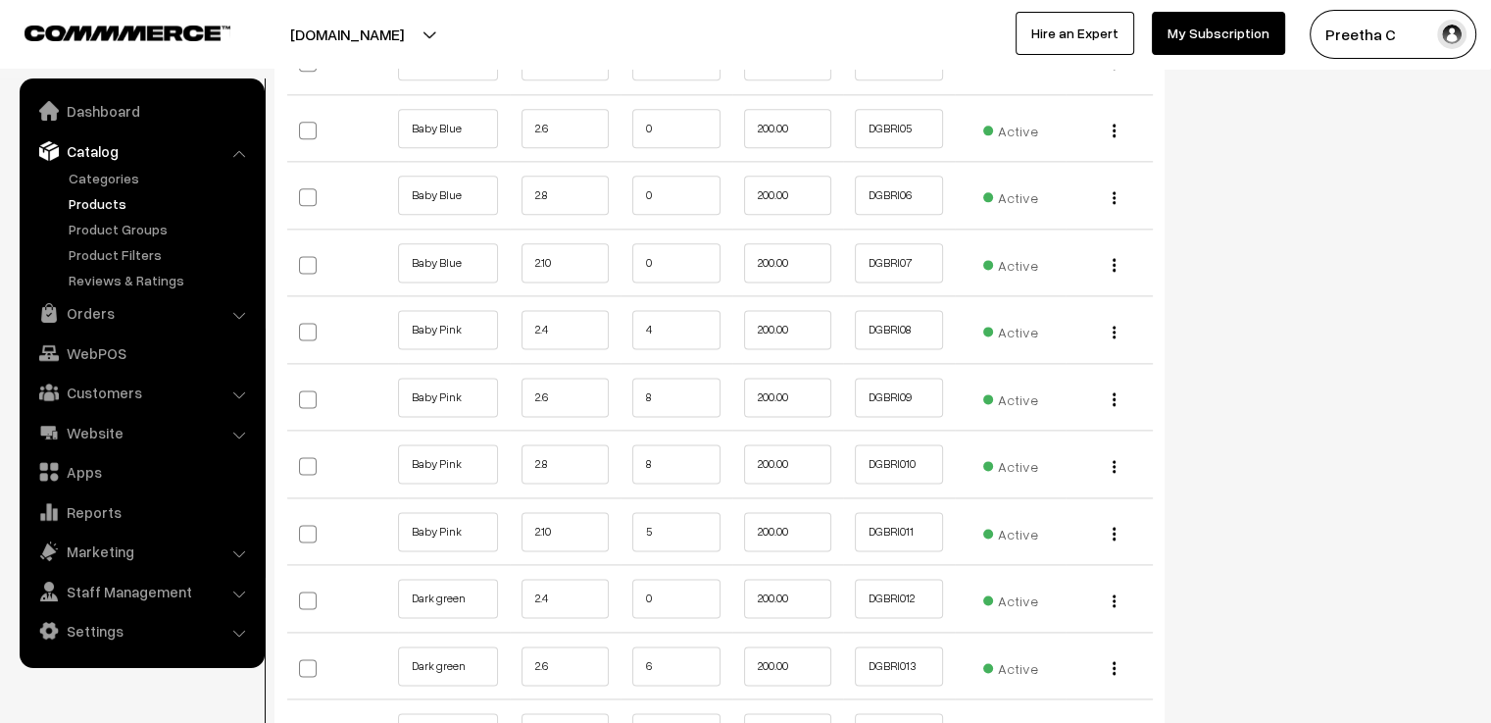
scroll to position [2647, 0]
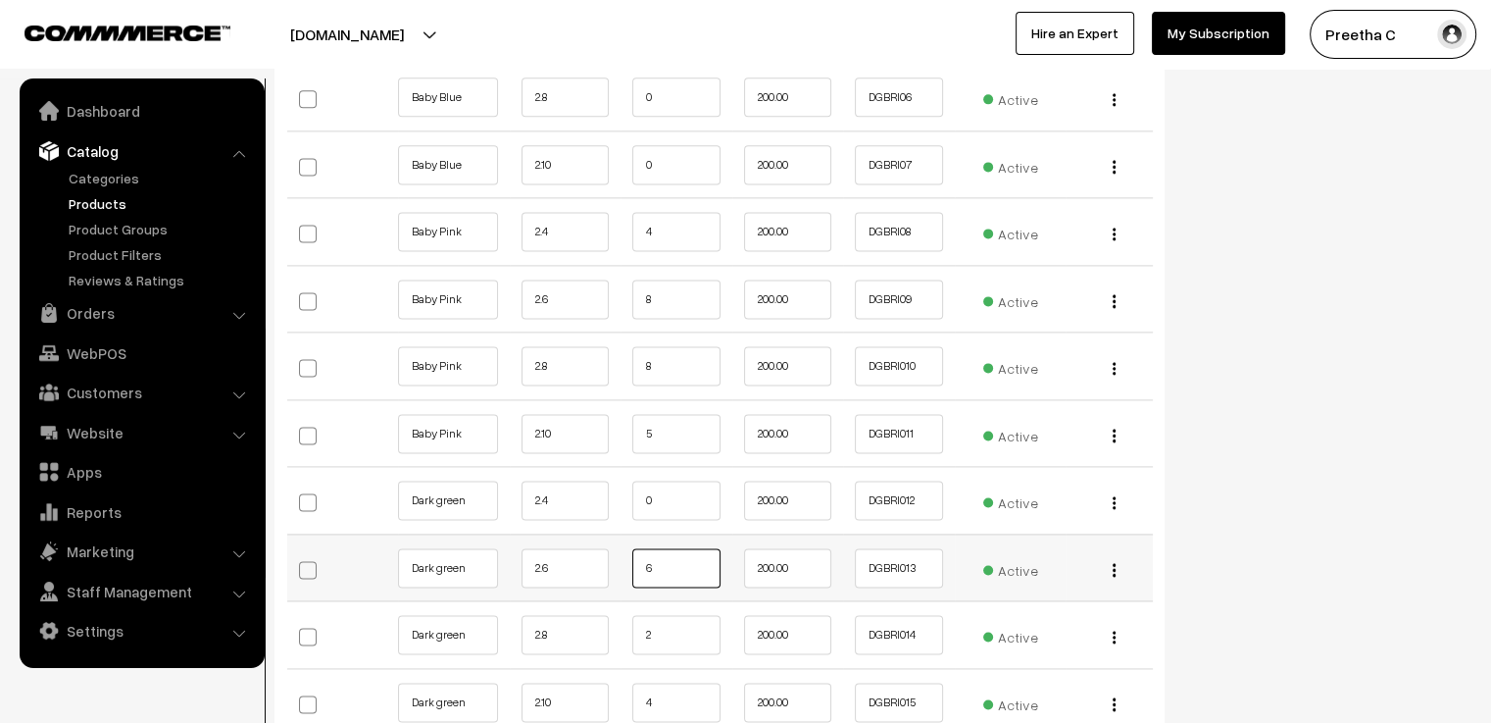
click at [664, 548] on input "6" at bounding box center [676, 567] width 88 height 39
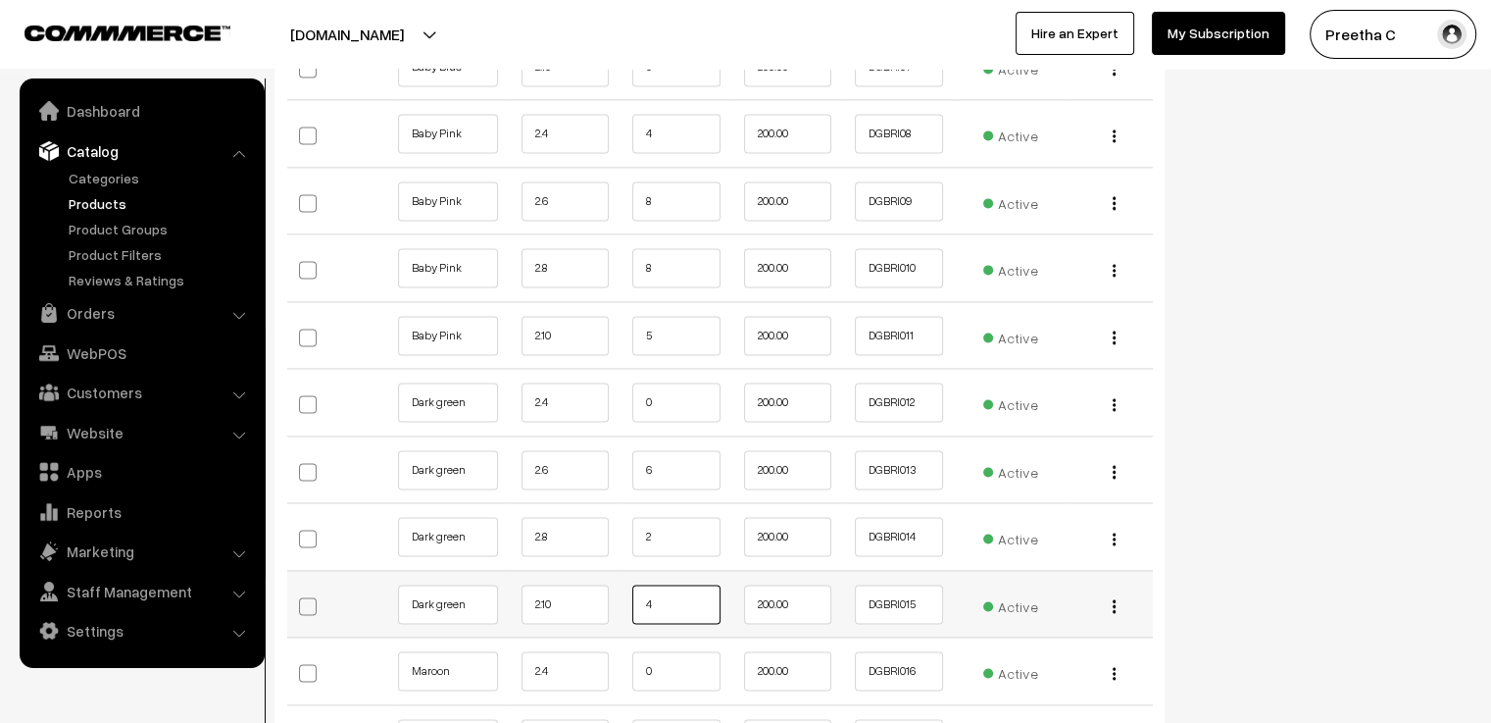
drag, startPoint x: 678, startPoint y: 580, endPoint x: 584, endPoint y: 574, distance: 94.3
click at [584, 574] on tr "Dark green 2.10 4 200.00 DGBRI015" at bounding box center [720, 604] width 866 height 68
type input "3"
click at [1271, 461] on div "Status Active Inactive Active Publish Date Product Type -- Select -- -- Select …" at bounding box center [1332, 485] width 307 height 6099
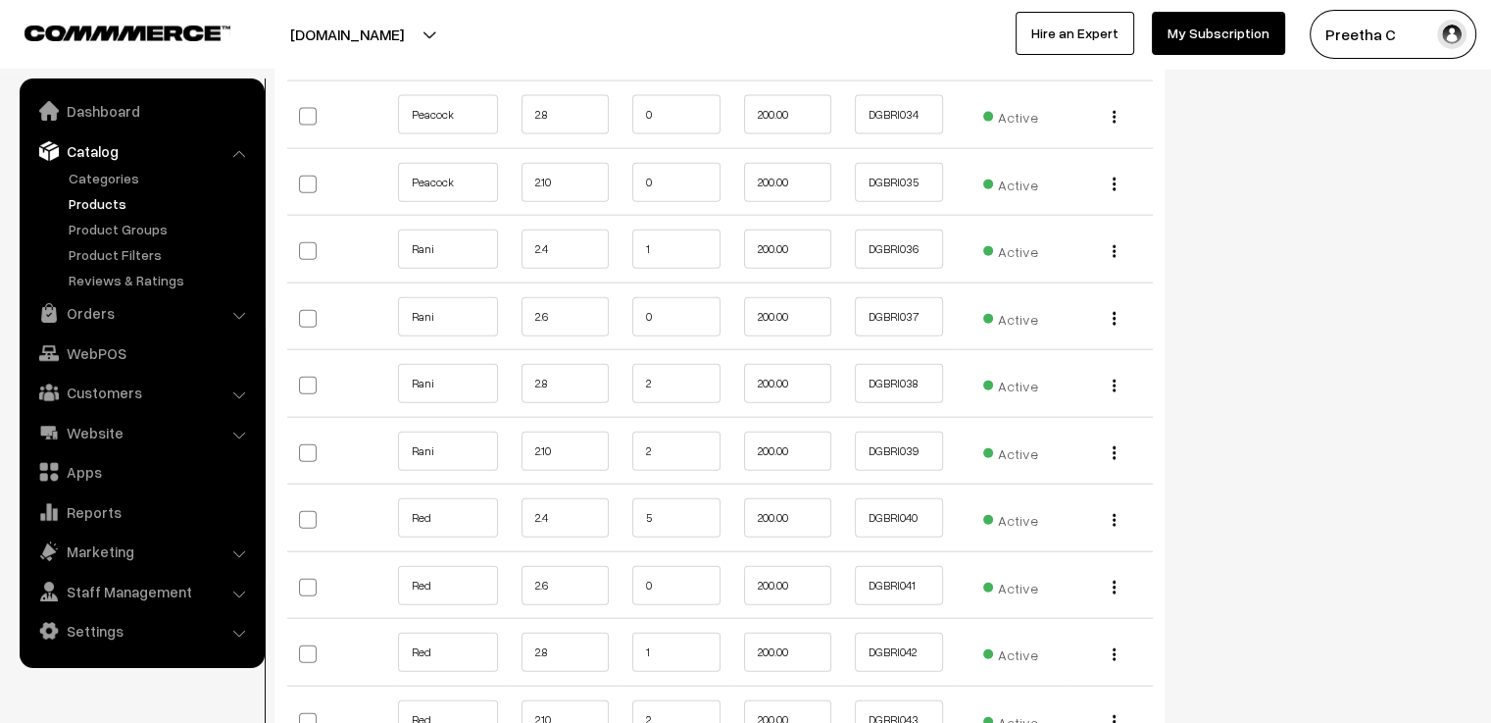
scroll to position [4608, 0]
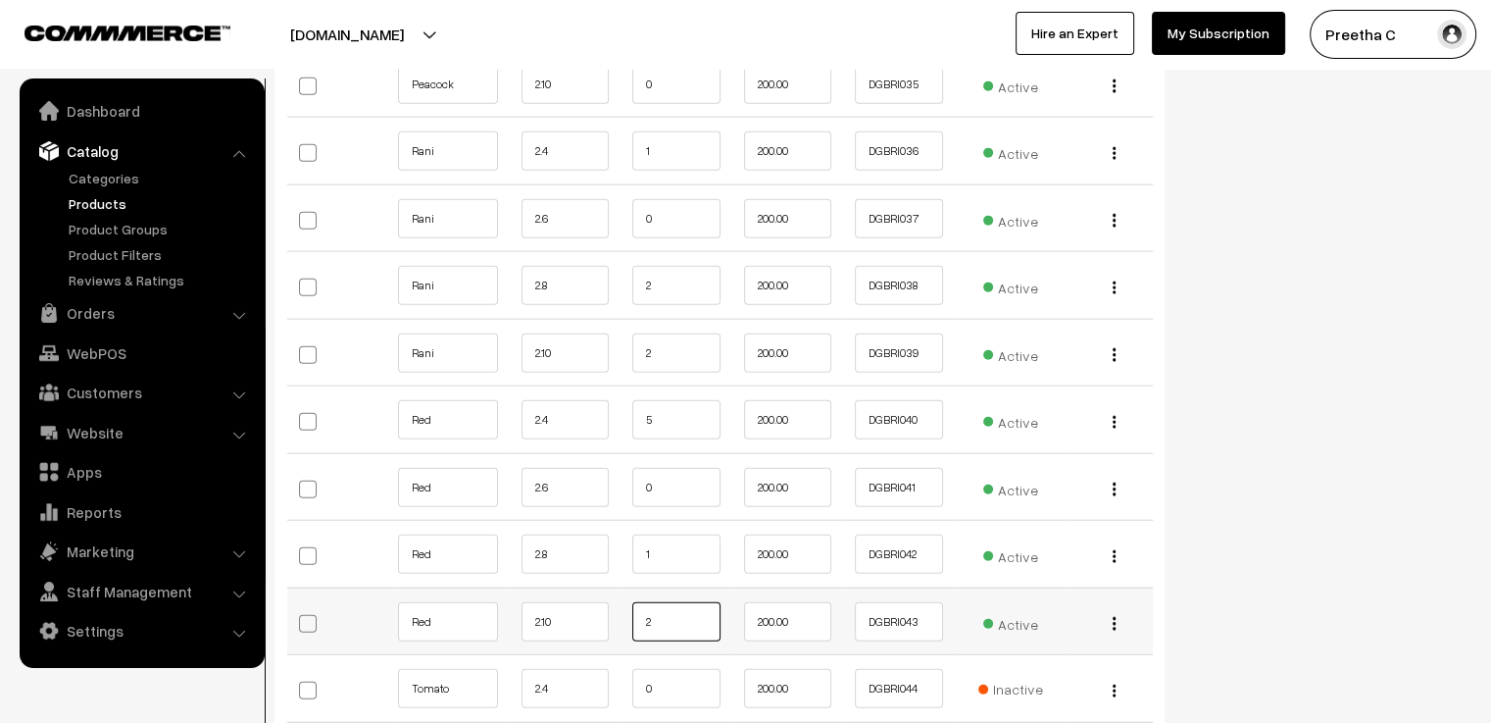
drag, startPoint x: 675, startPoint y: 590, endPoint x: 607, endPoint y: 603, distance: 69.8
click at [607, 603] on tr "Red 2.10 2 200.00 DGBRI043 Active" at bounding box center [720, 621] width 866 height 68
type input "1"
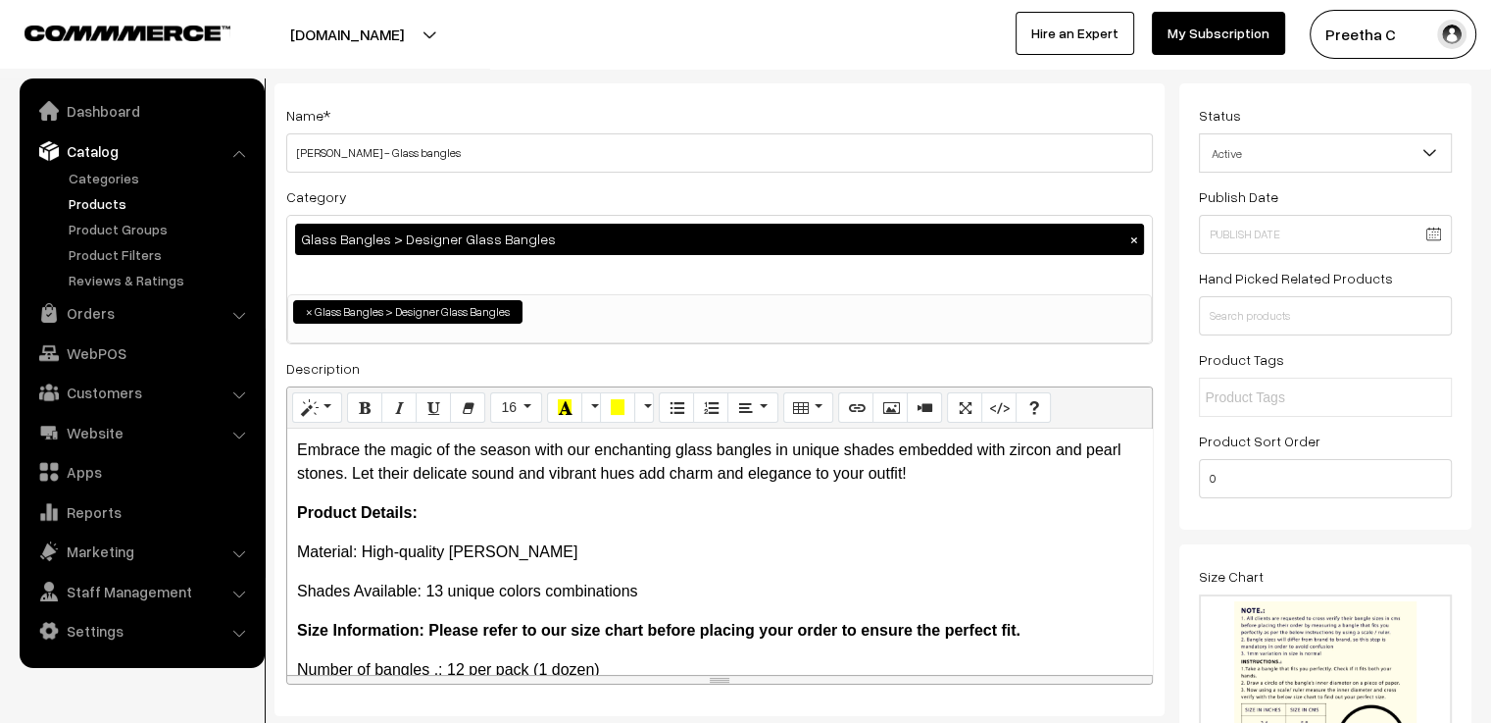
scroll to position [0, 0]
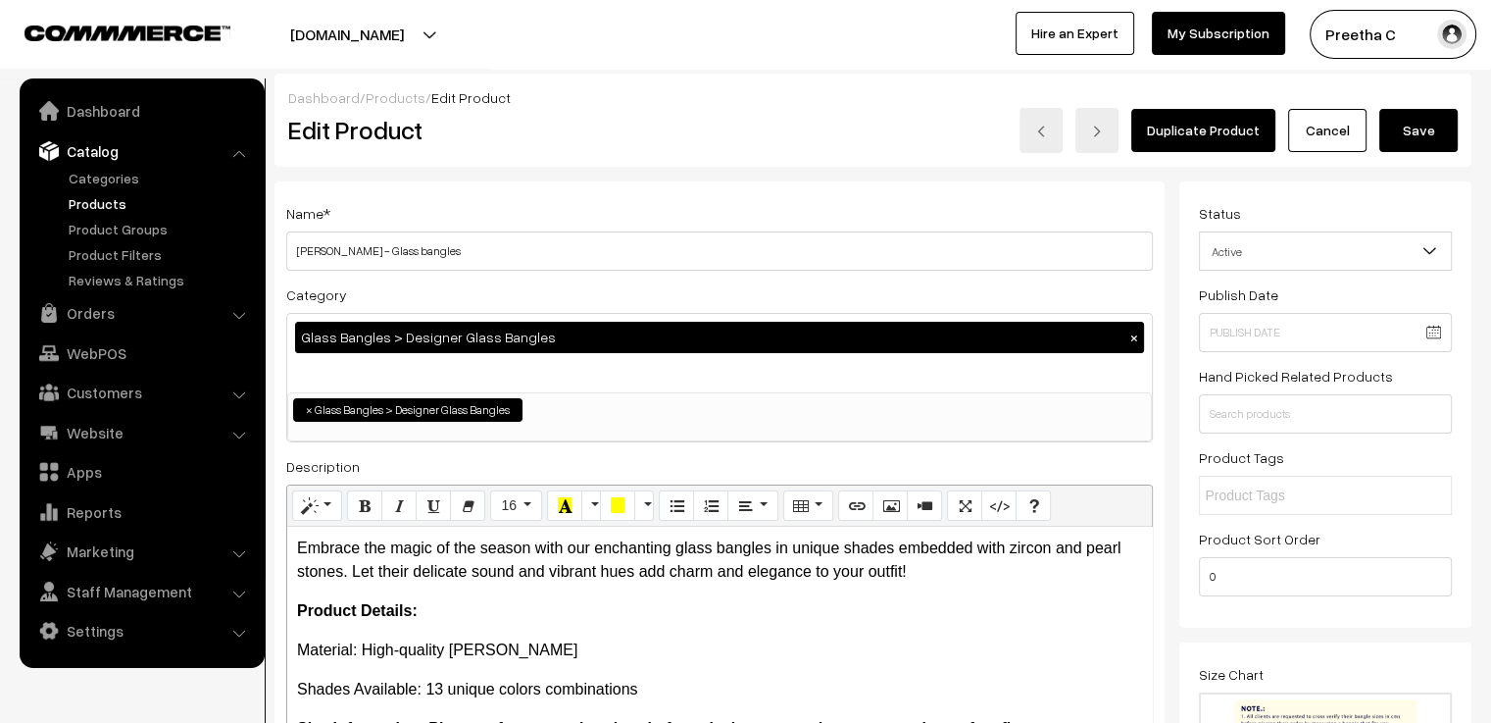
click at [1443, 140] on button "Save" at bounding box center [1418, 130] width 78 height 43
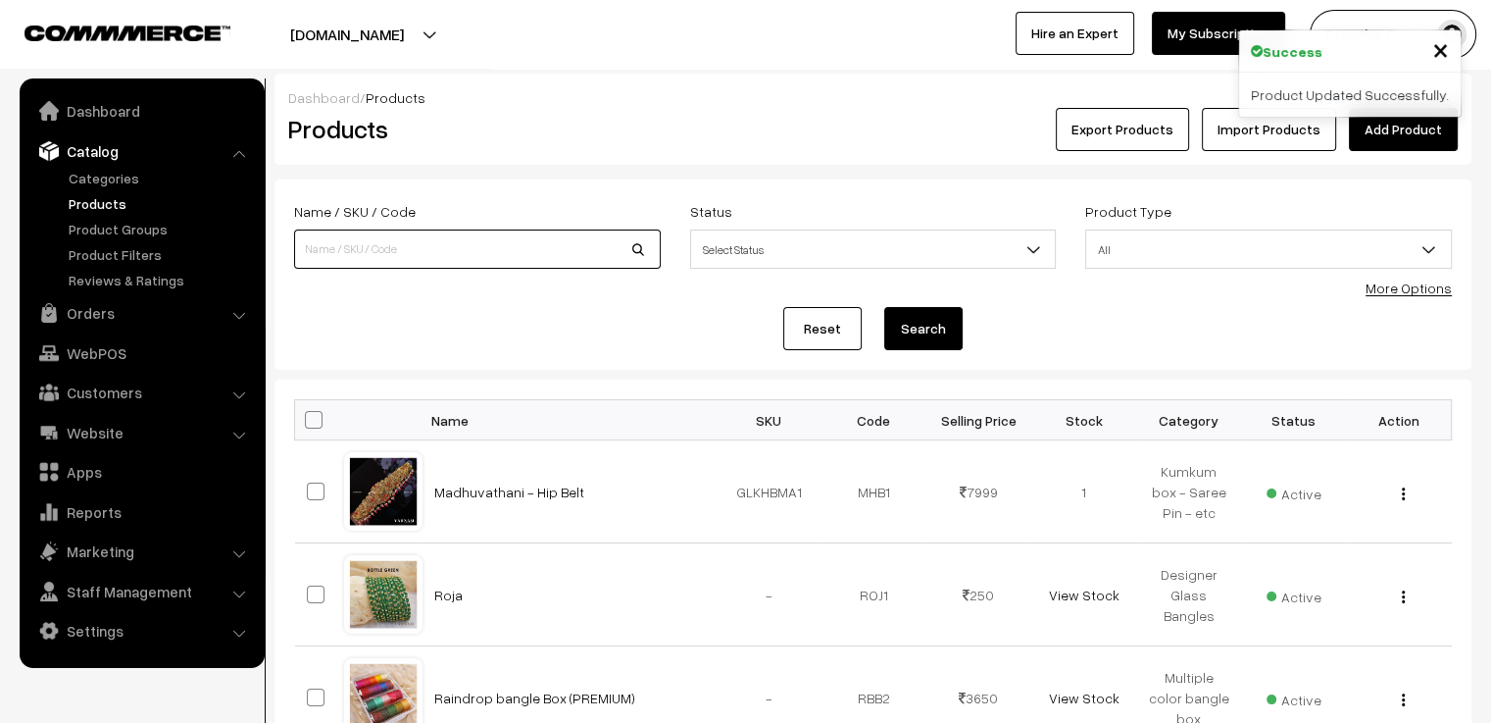
drag, startPoint x: 443, startPoint y: 251, endPoint x: 433, endPoint y: 253, distance: 10.0
click at [443, 251] on input at bounding box center [477, 248] width 367 height 39
type input "[PERSON_NAME]"
click at [884, 307] on button "Search" at bounding box center [923, 328] width 78 height 43
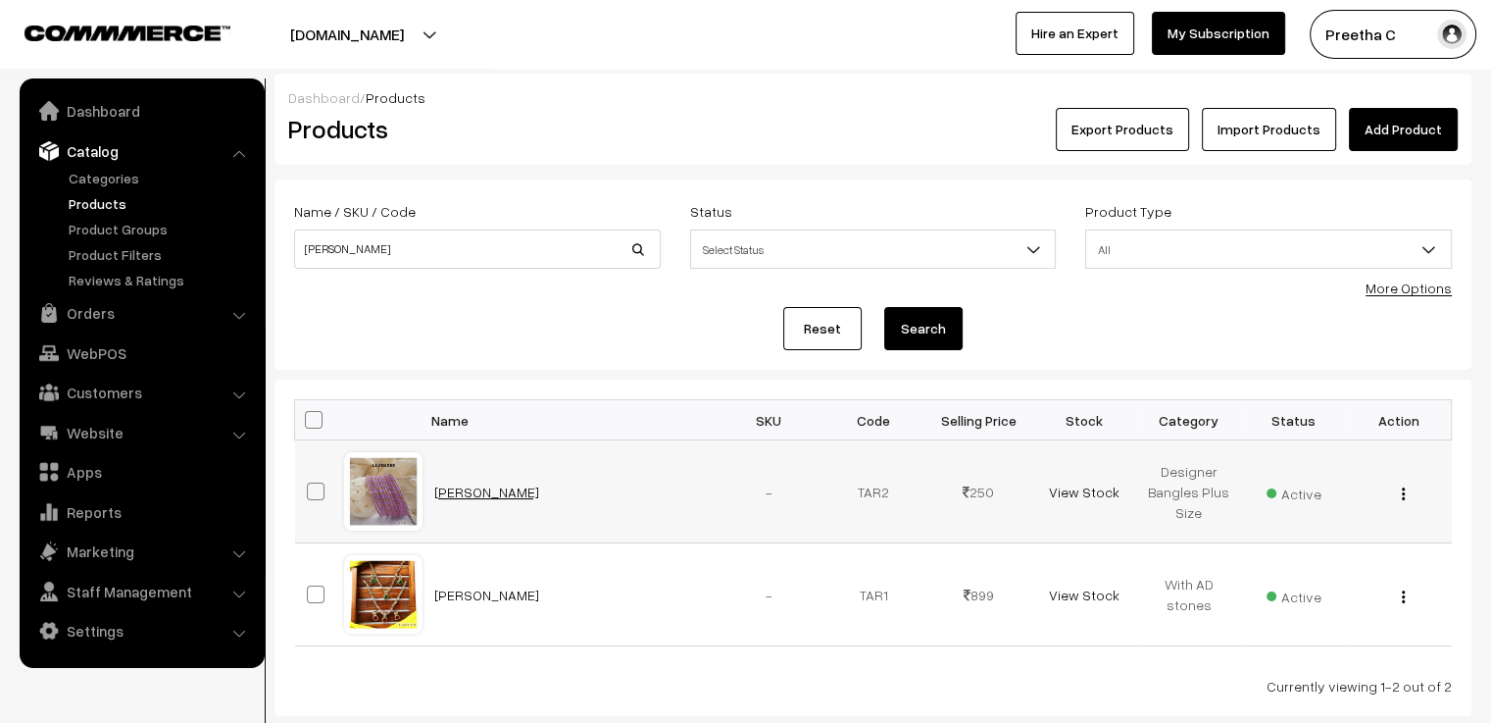
click at [447, 493] on link "[PERSON_NAME]" at bounding box center [486, 491] width 105 height 17
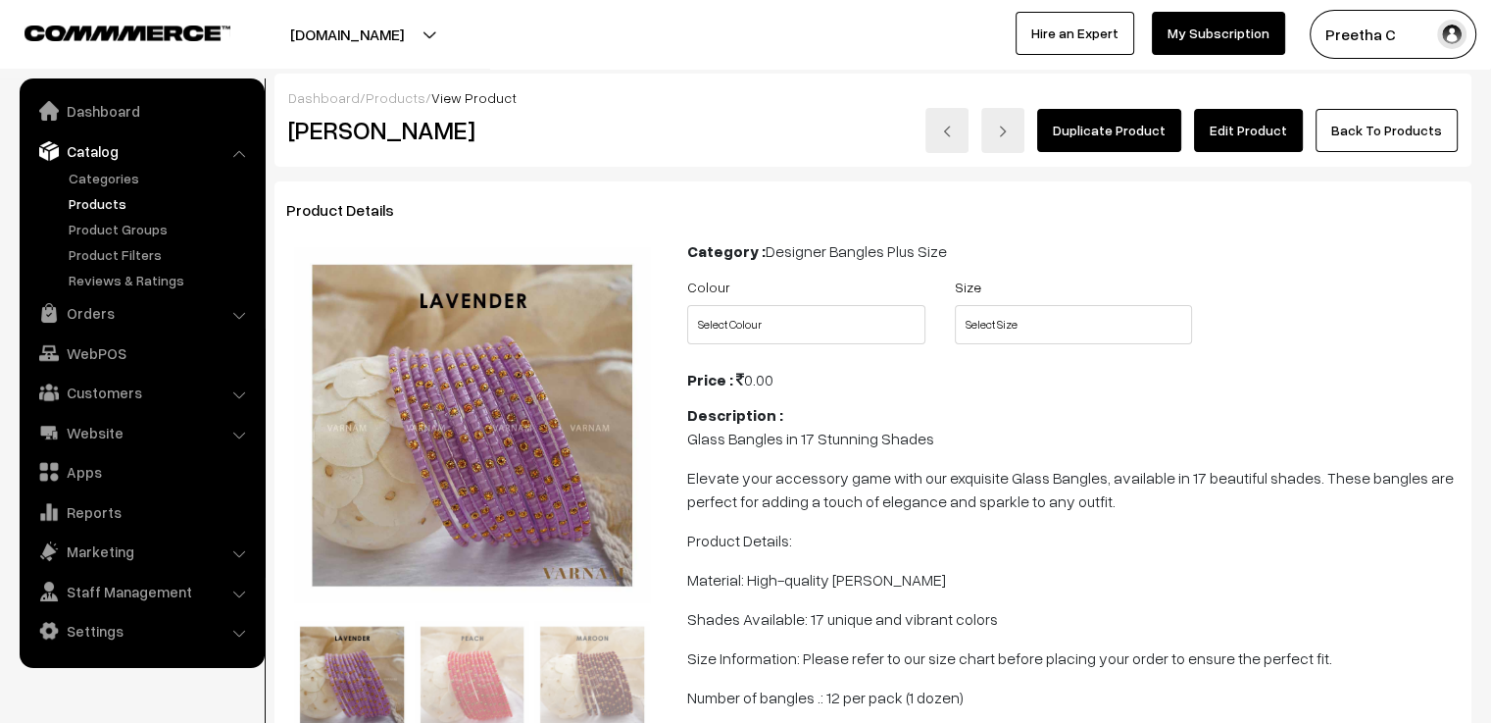
click at [1239, 136] on link "Edit Product" at bounding box center [1248, 130] width 109 height 43
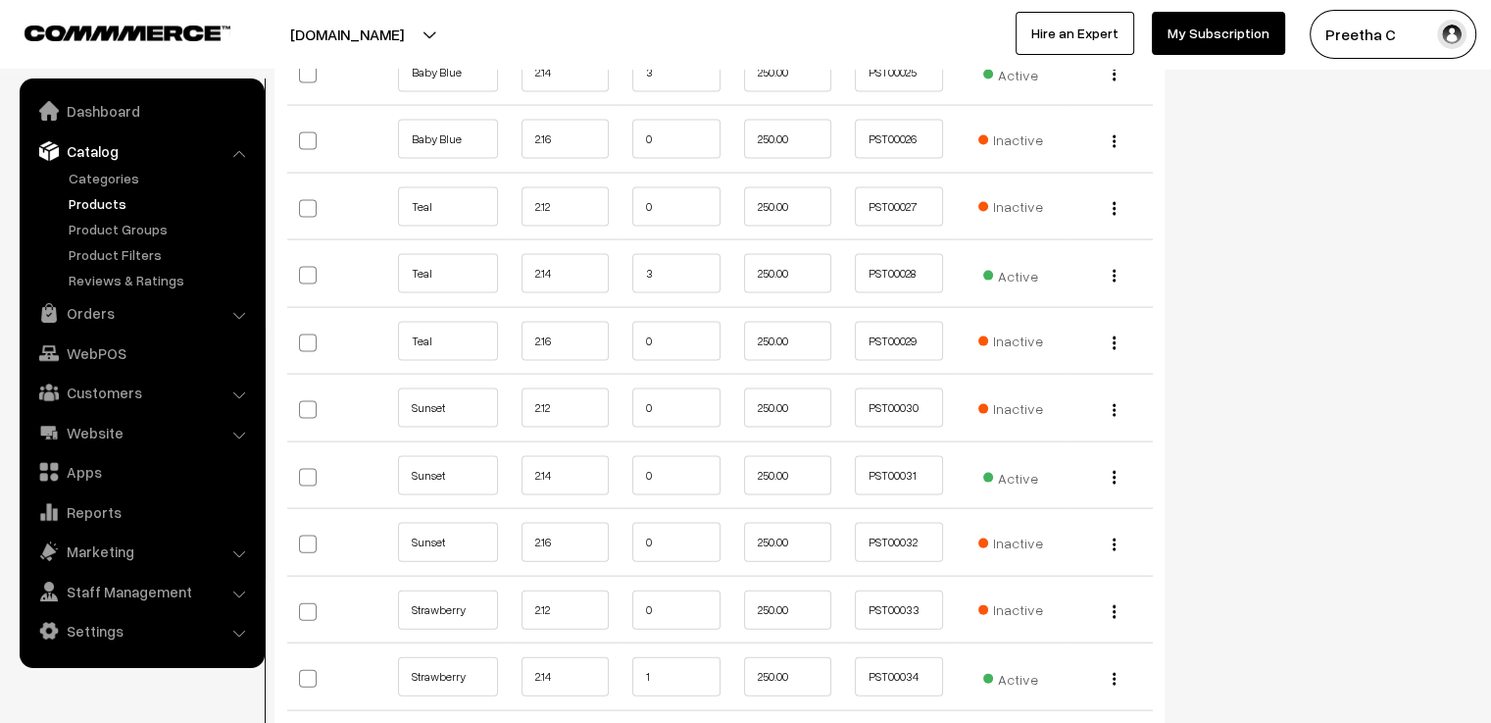
scroll to position [4215, 0]
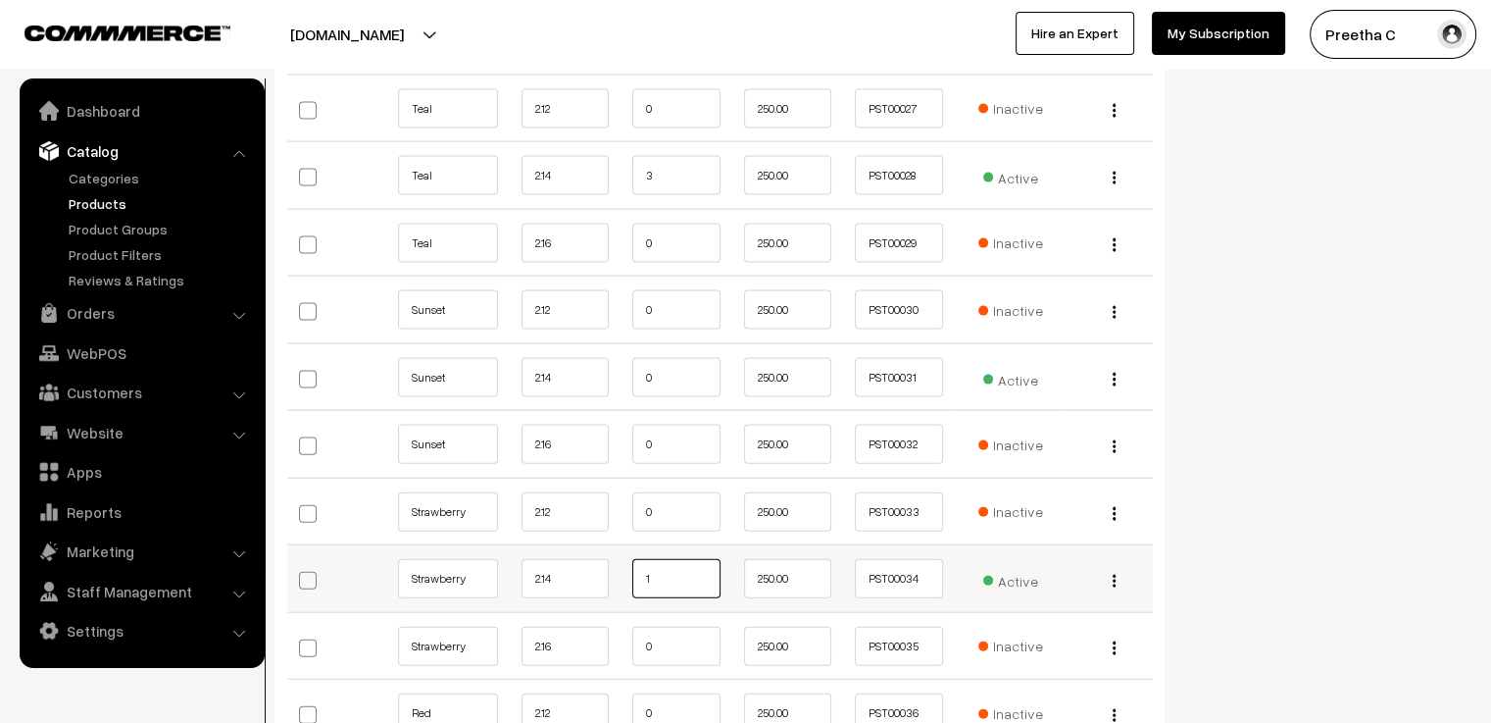
drag, startPoint x: 678, startPoint y: 573, endPoint x: 624, endPoint y: 577, distance: 54.1
click at [624, 577] on td "1" at bounding box center [677, 579] width 112 height 68
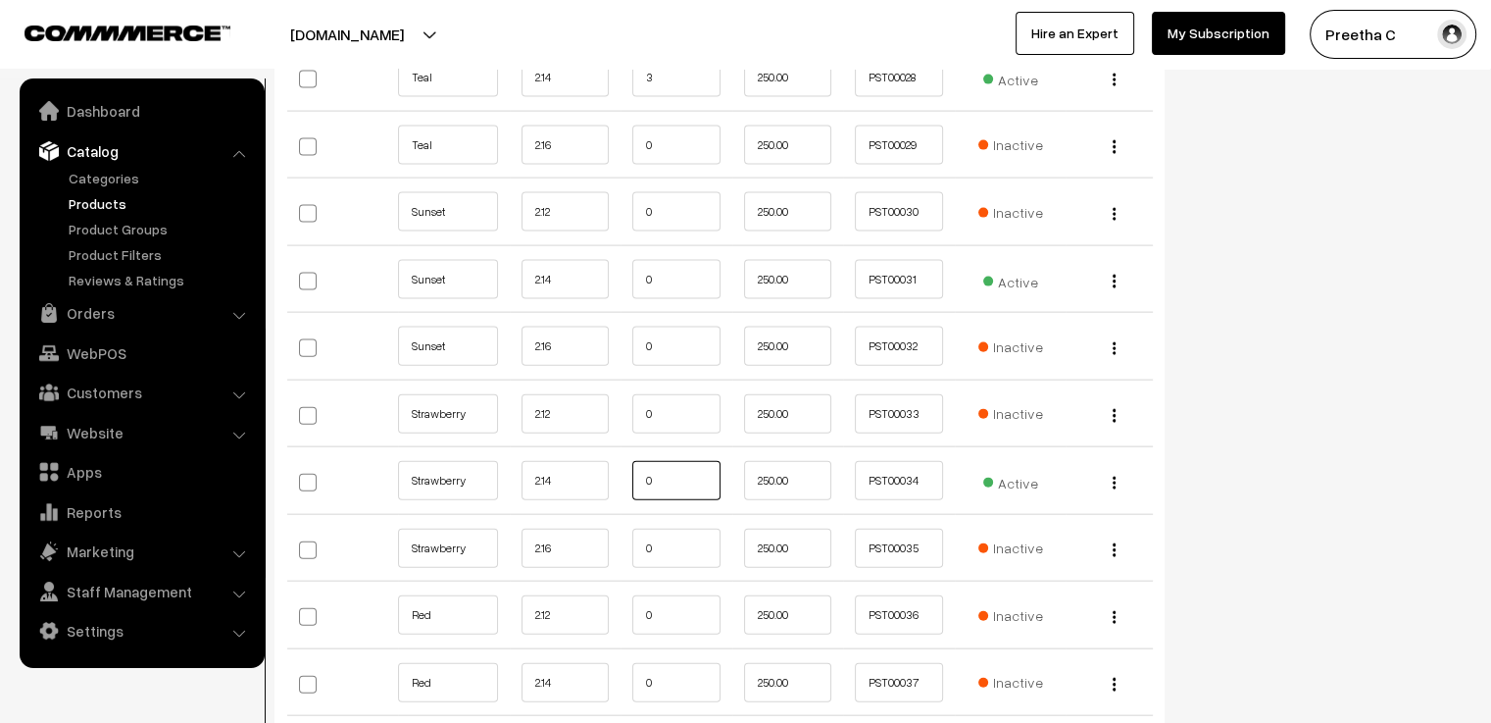
type input "0"
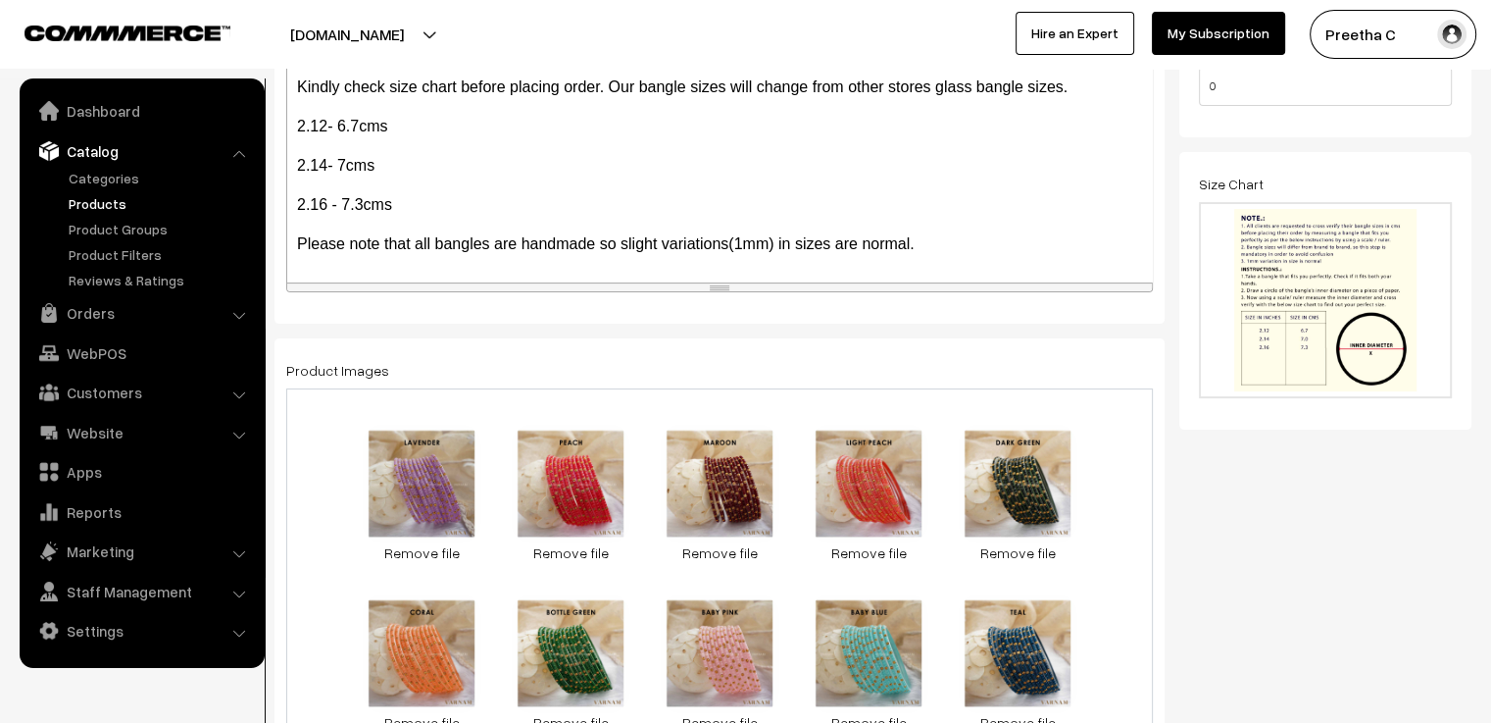
scroll to position [0, 0]
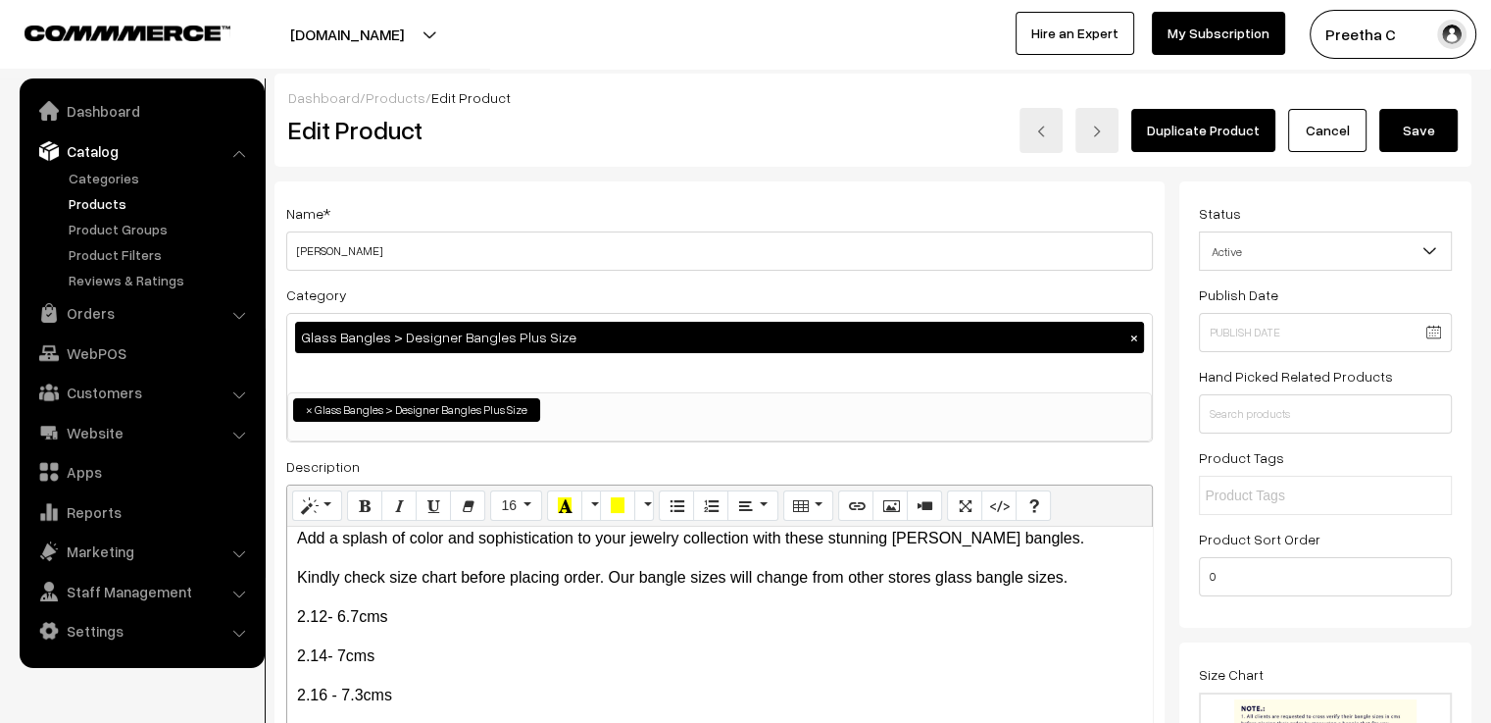
click at [1404, 132] on button "Save" at bounding box center [1418, 130] width 78 height 43
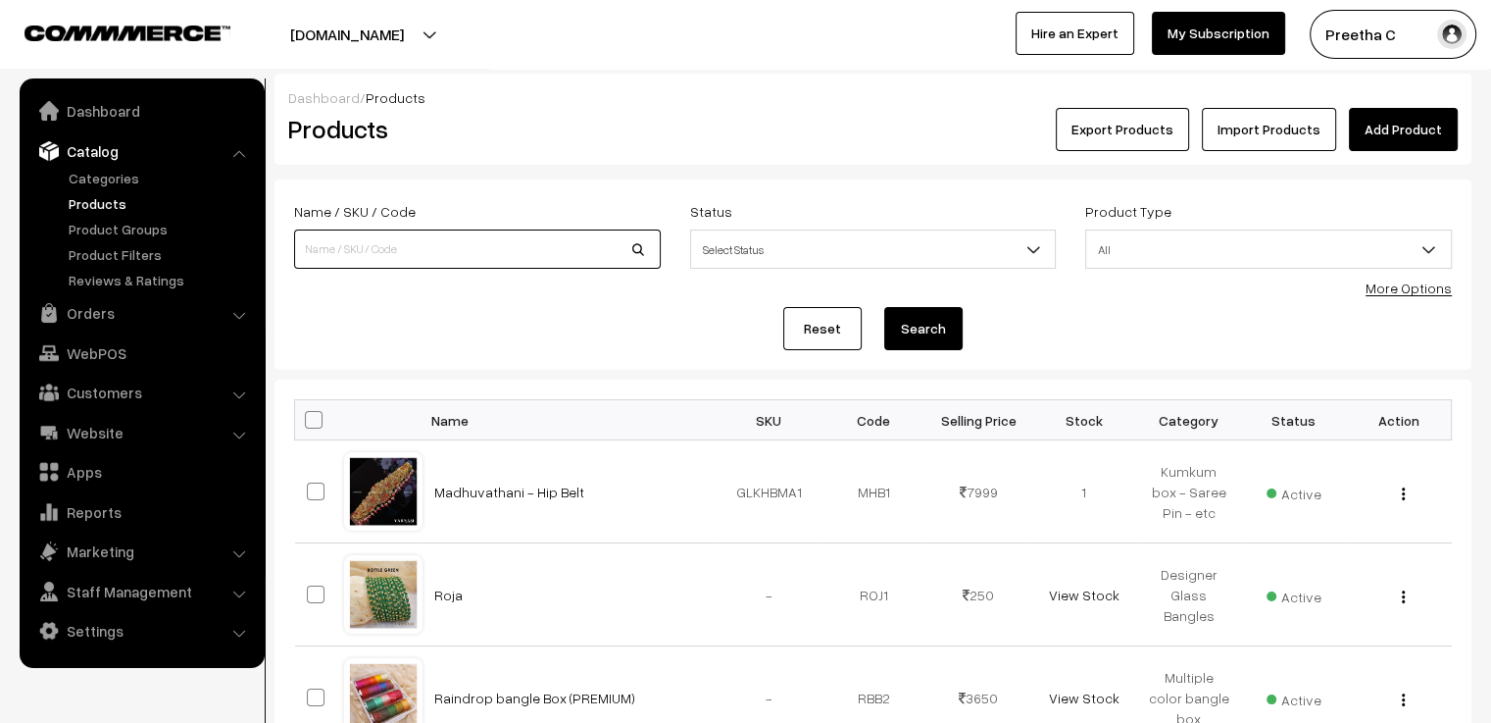
click at [534, 240] on input at bounding box center [477, 248] width 367 height 39
type input "MAHA"
click at [884, 307] on button "Search" at bounding box center [923, 328] width 78 height 43
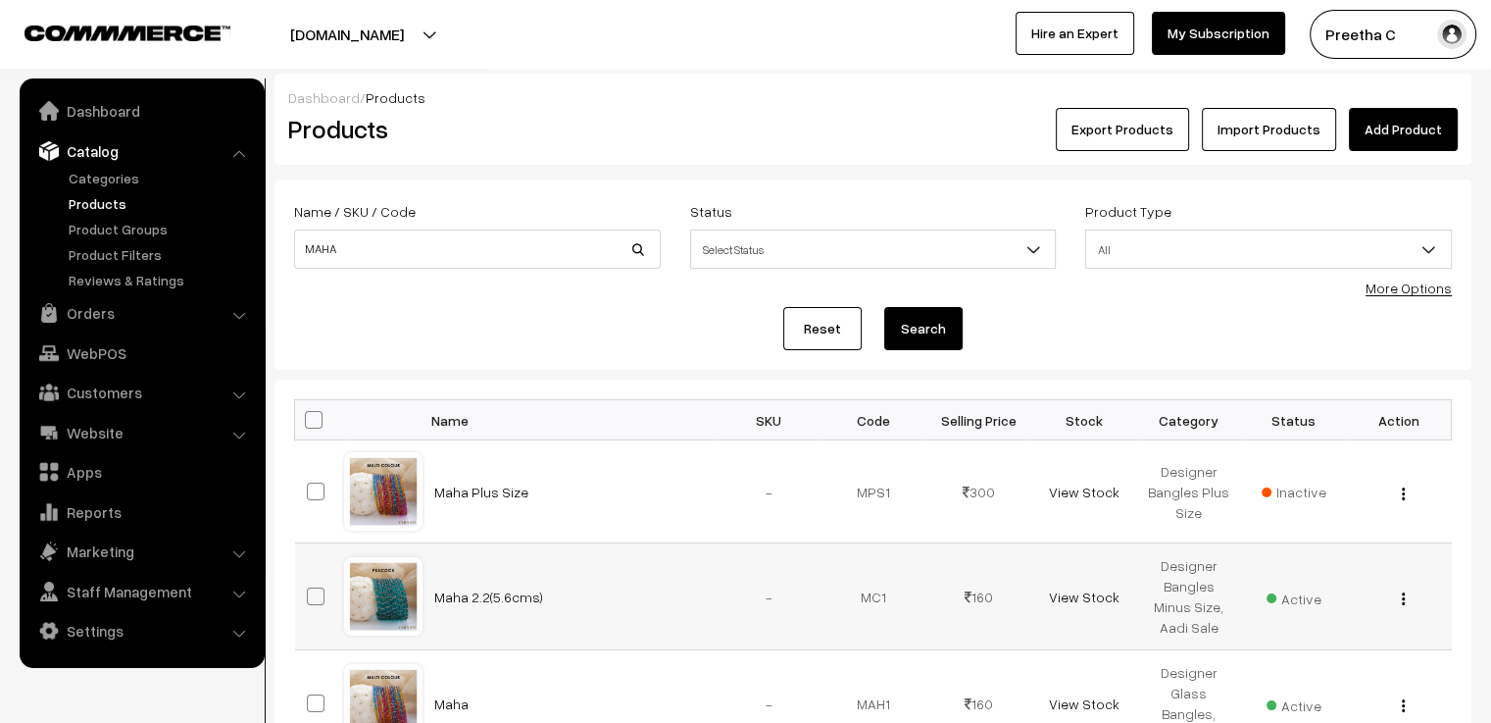
scroll to position [229, 0]
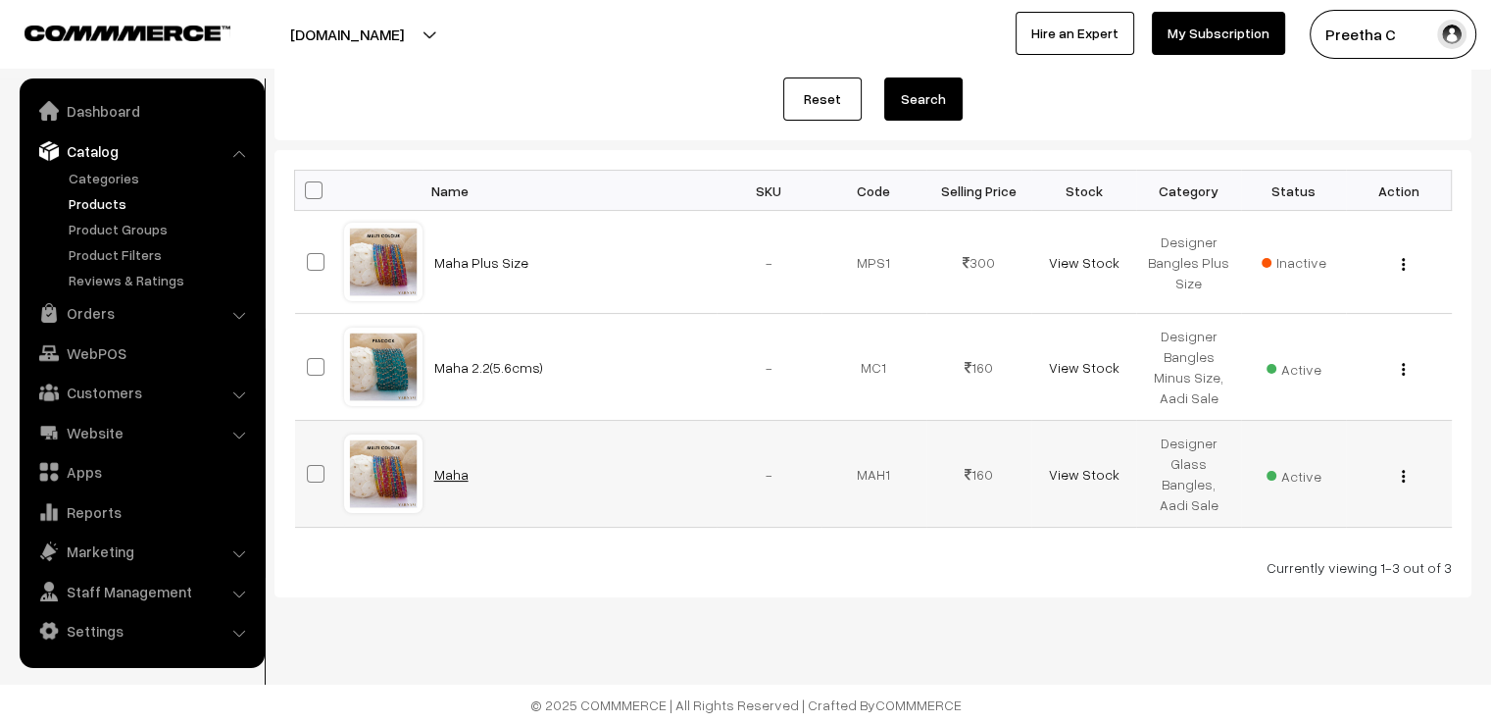
click at [448, 468] on link "Maha" at bounding box center [451, 474] width 34 height 17
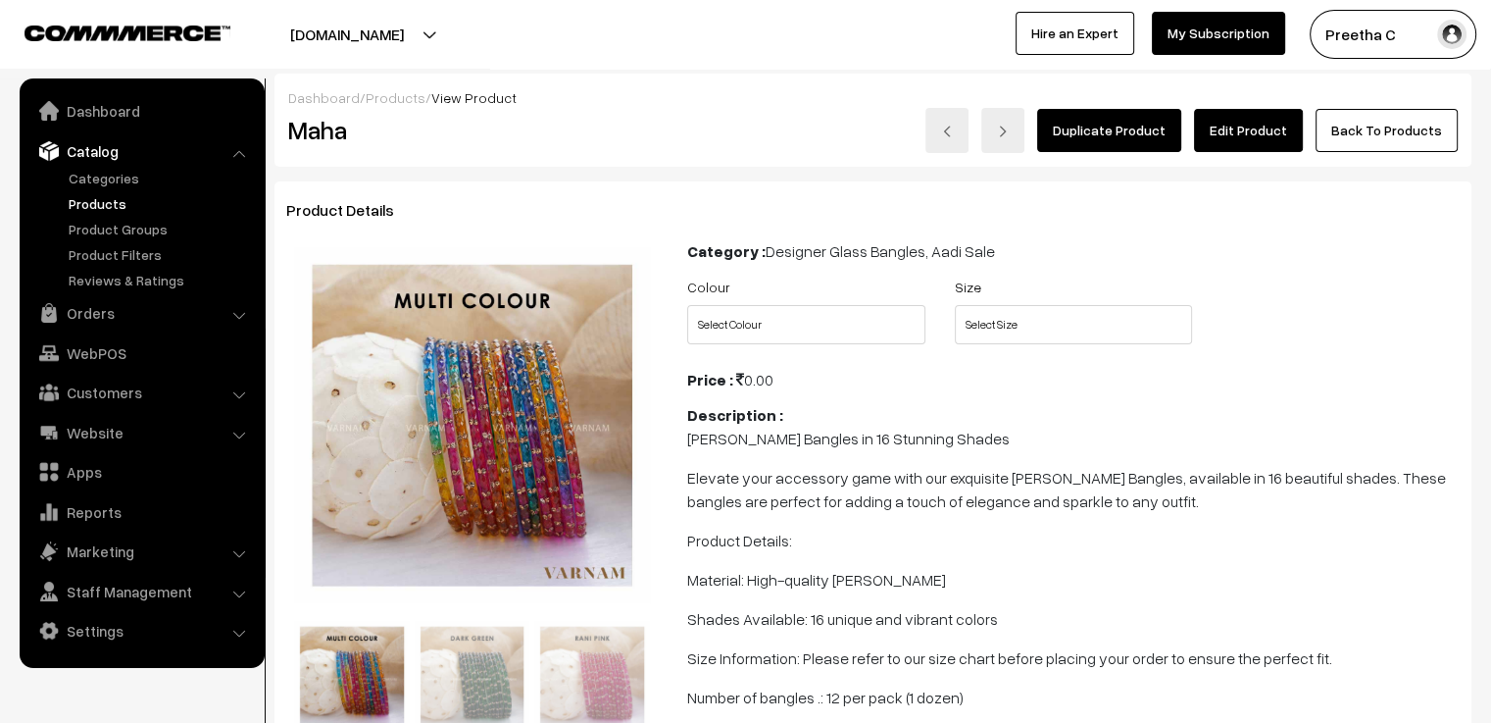
click at [1270, 131] on link "Edit Product" at bounding box center [1248, 130] width 109 height 43
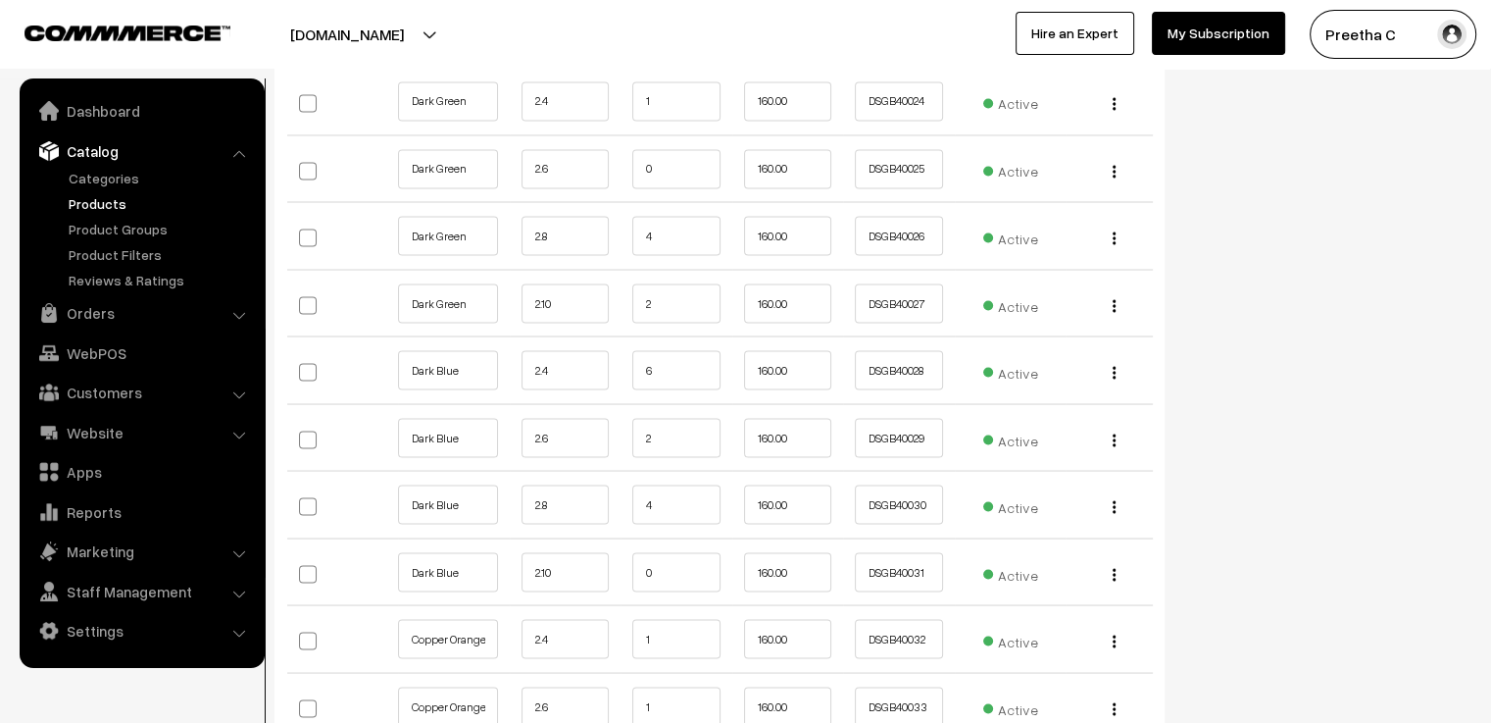
scroll to position [3431, 0]
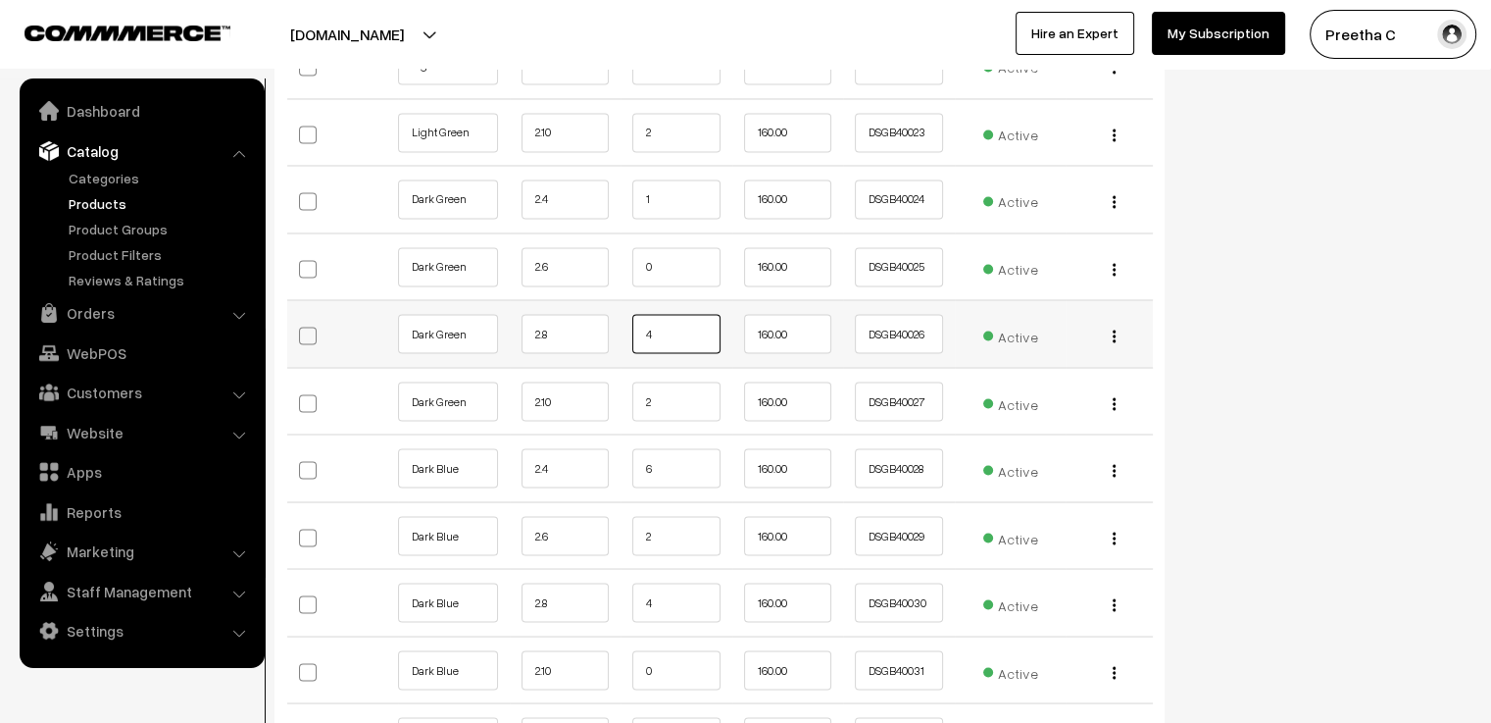
drag, startPoint x: 675, startPoint y: 324, endPoint x: 642, endPoint y: 327, distance: 33.6
click at [642, 327] on input "4" at bounding box center [676, 333] width 88 height 39
type input "3"
click at [1200, 329] on div "Status Active Inactive Active Publish Date Product Type -- Select -- -- Select …" at bounding box center [1332, 209] width 307 height 6918
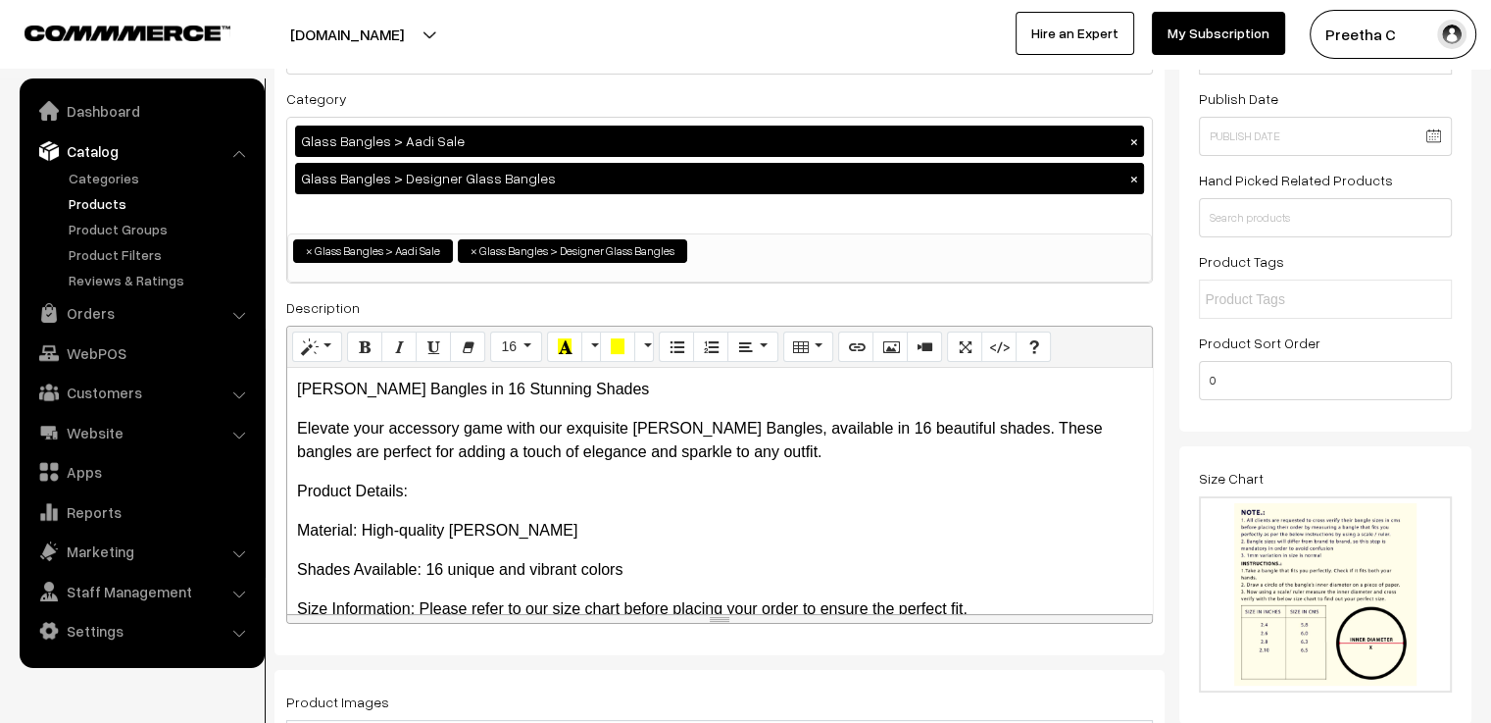
scroll to position [0, 0]
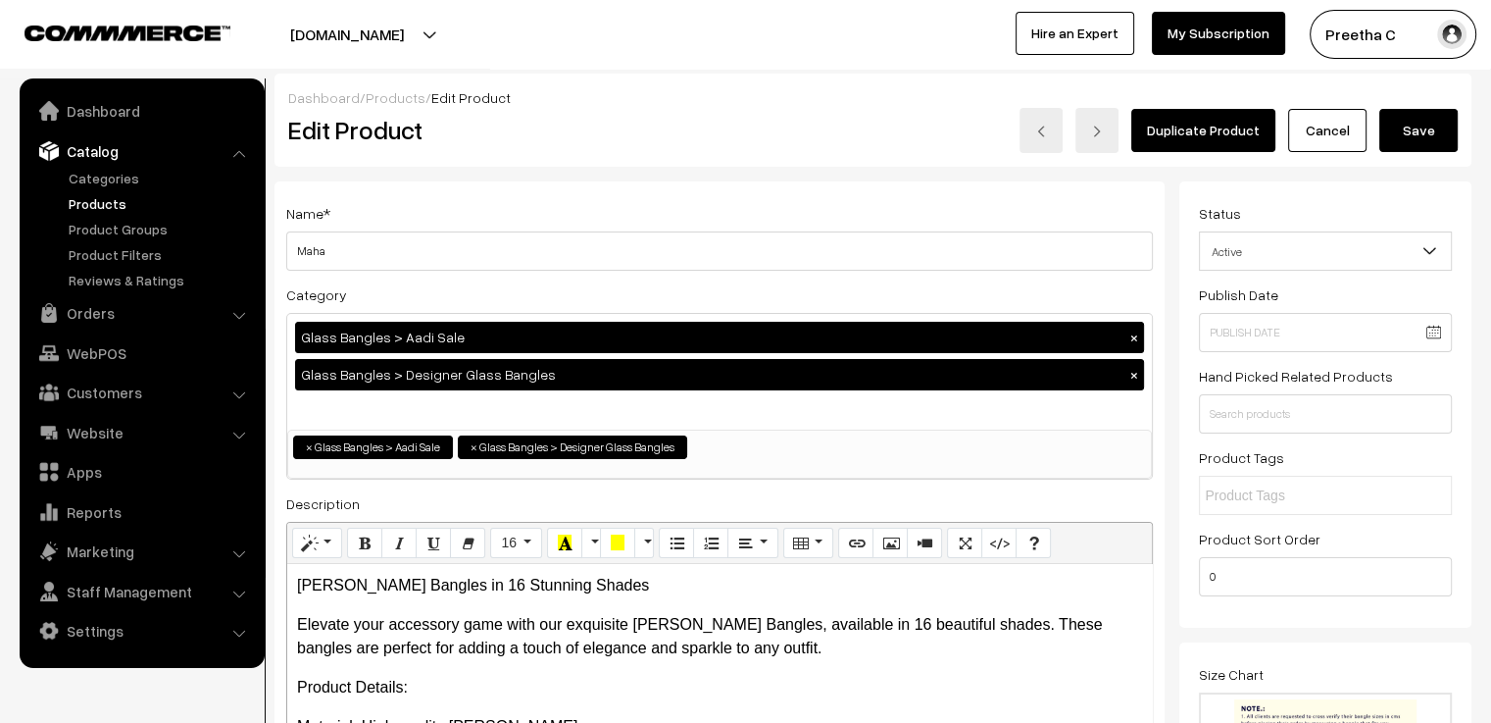
click at [1432, 136] on button "Save" at bounding box center [1418, 130] width 78 height 43
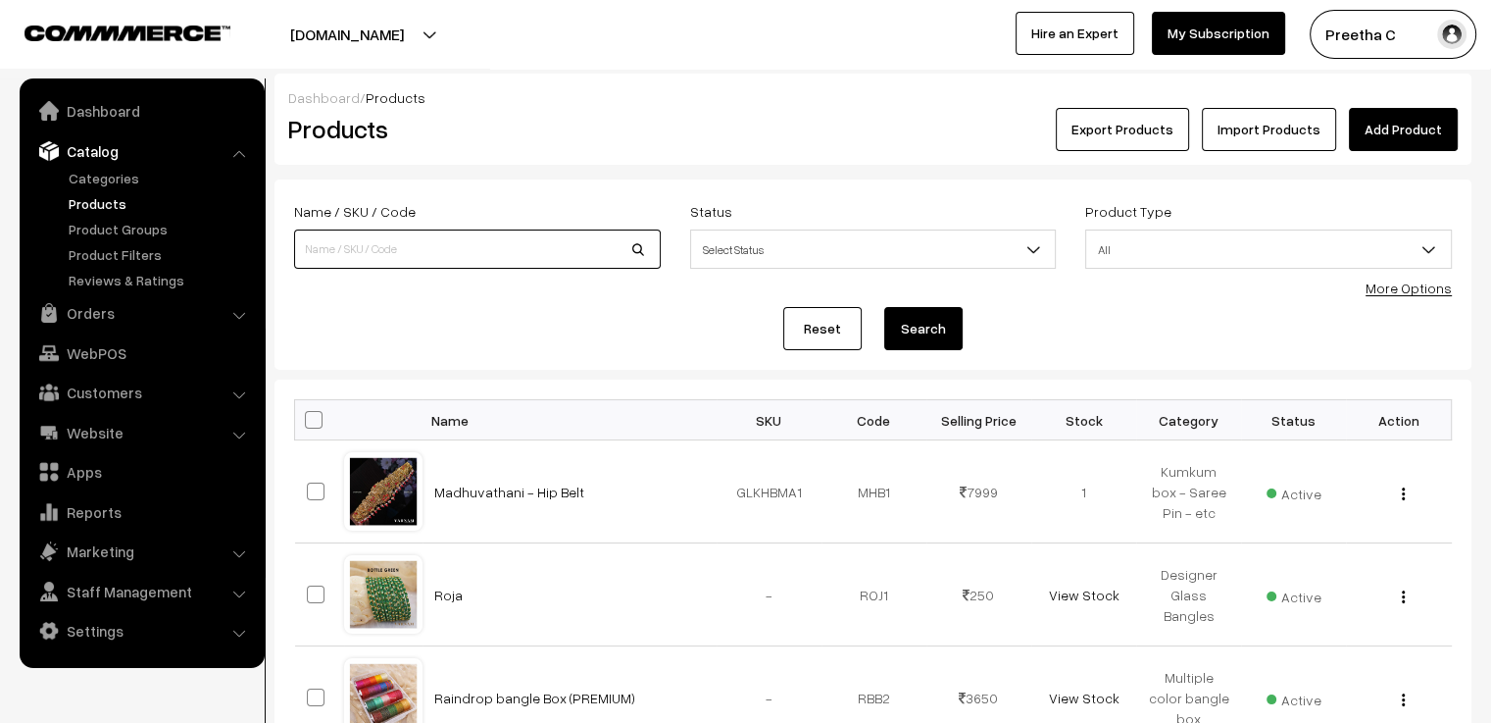
click at [356, 253] on input at bounding box center [477, 248] width 367 height 39
type input "ROJA"
click at [884, 307] on button "Search" at bounding box center [923, 328] width 78 height 43
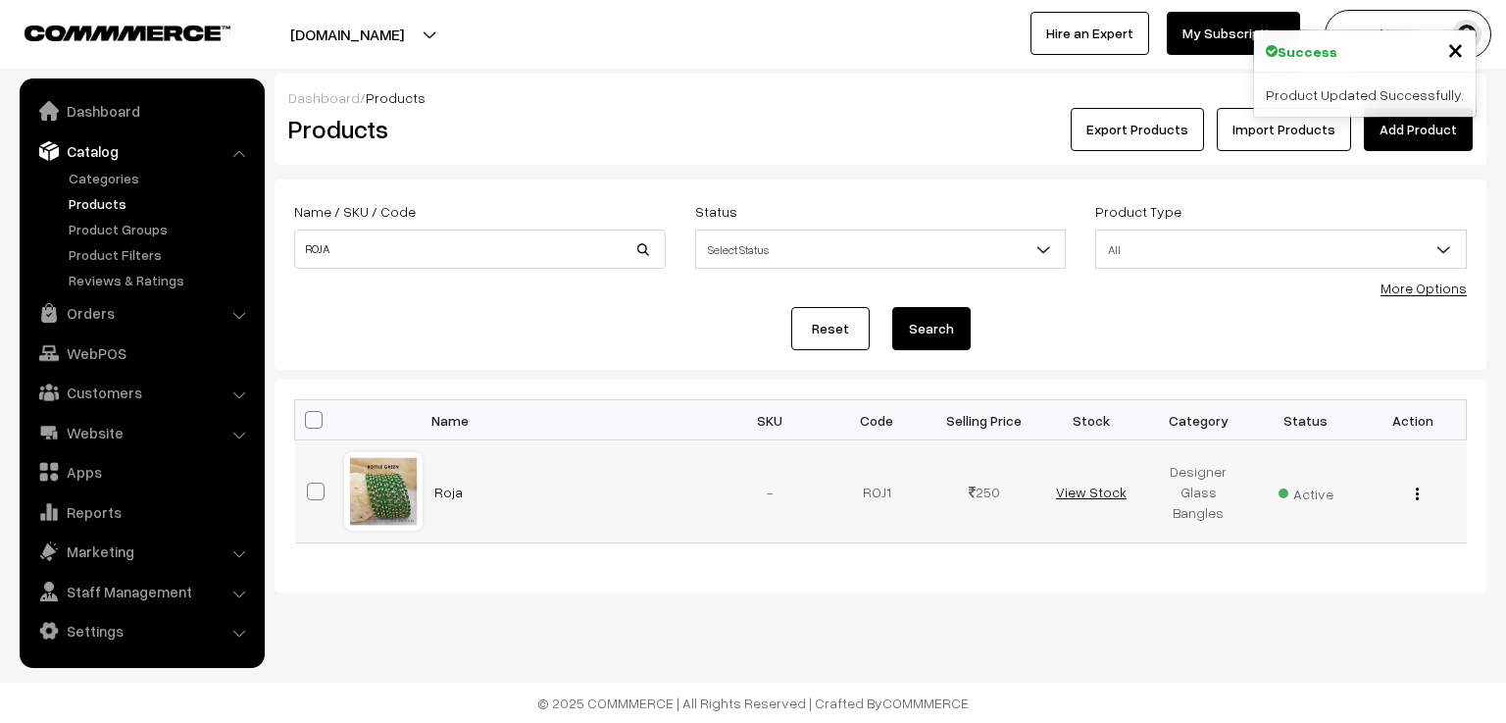
click at [1071, 491] on link "View Stock" at bounding box center [1091, 491] width 71 height 17
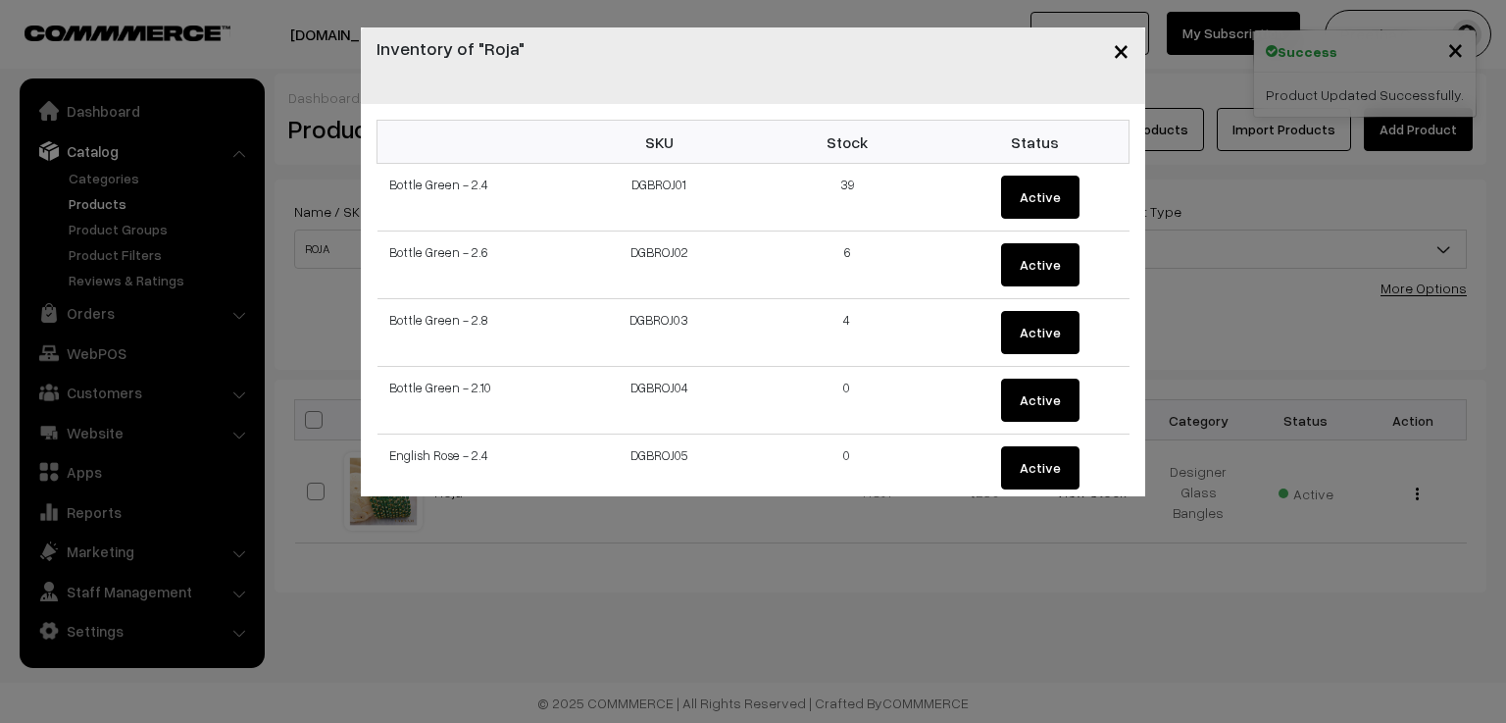
click at [1123, 46] on span "×" at bounding box center [1121, 49] width 17 height 36
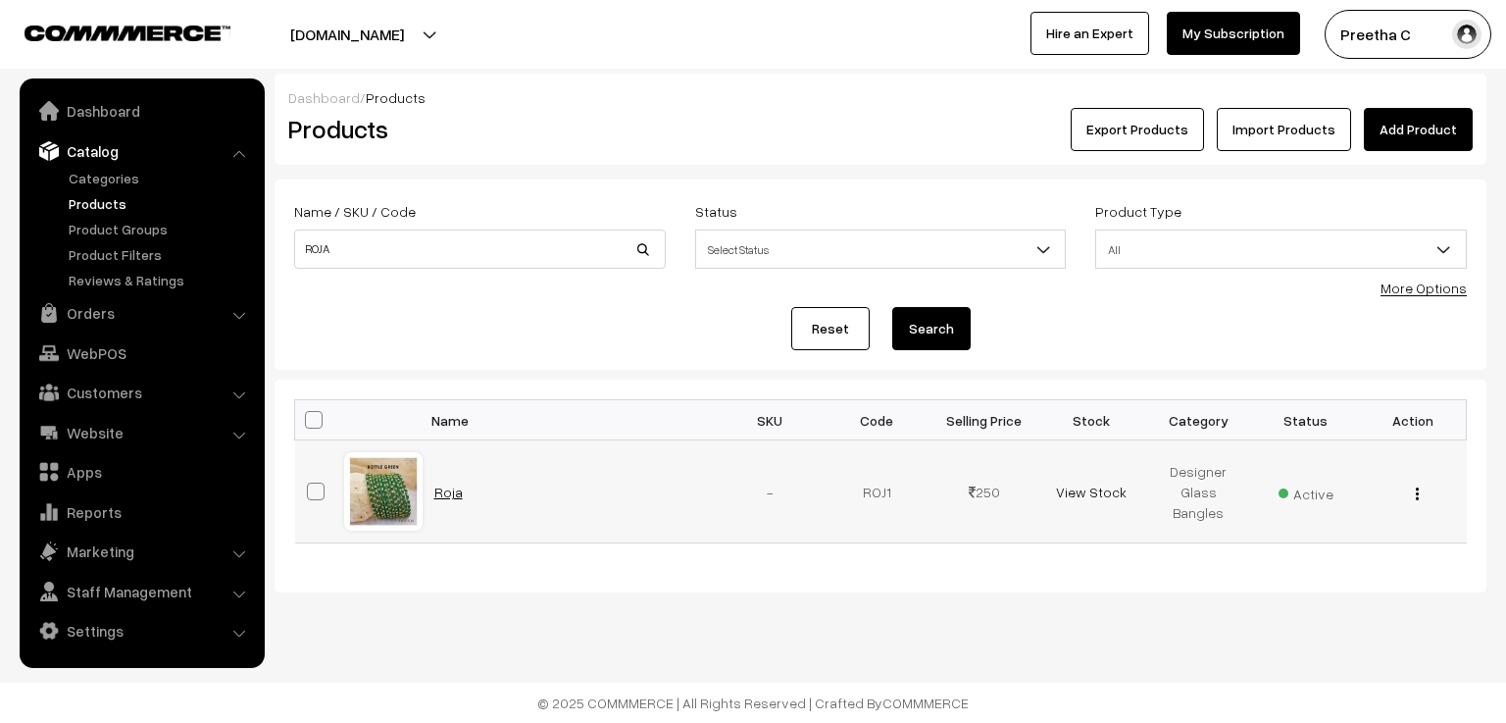
click at [441, 496] on link "Roja" at bounding box center [448, 491] width 28 height 17
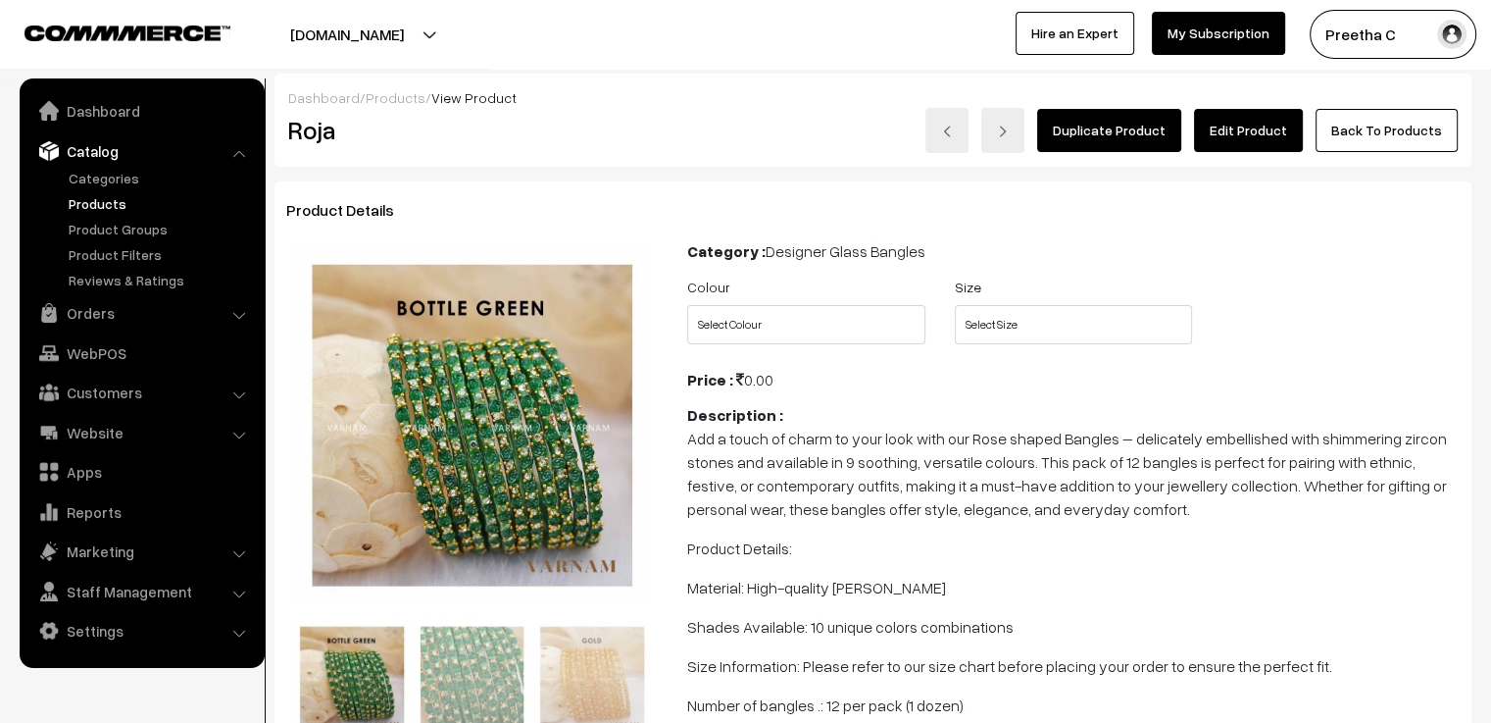
click at [1255, 129] on link "Edit Product" at bounding box center [1248, 130] width 109 height 43
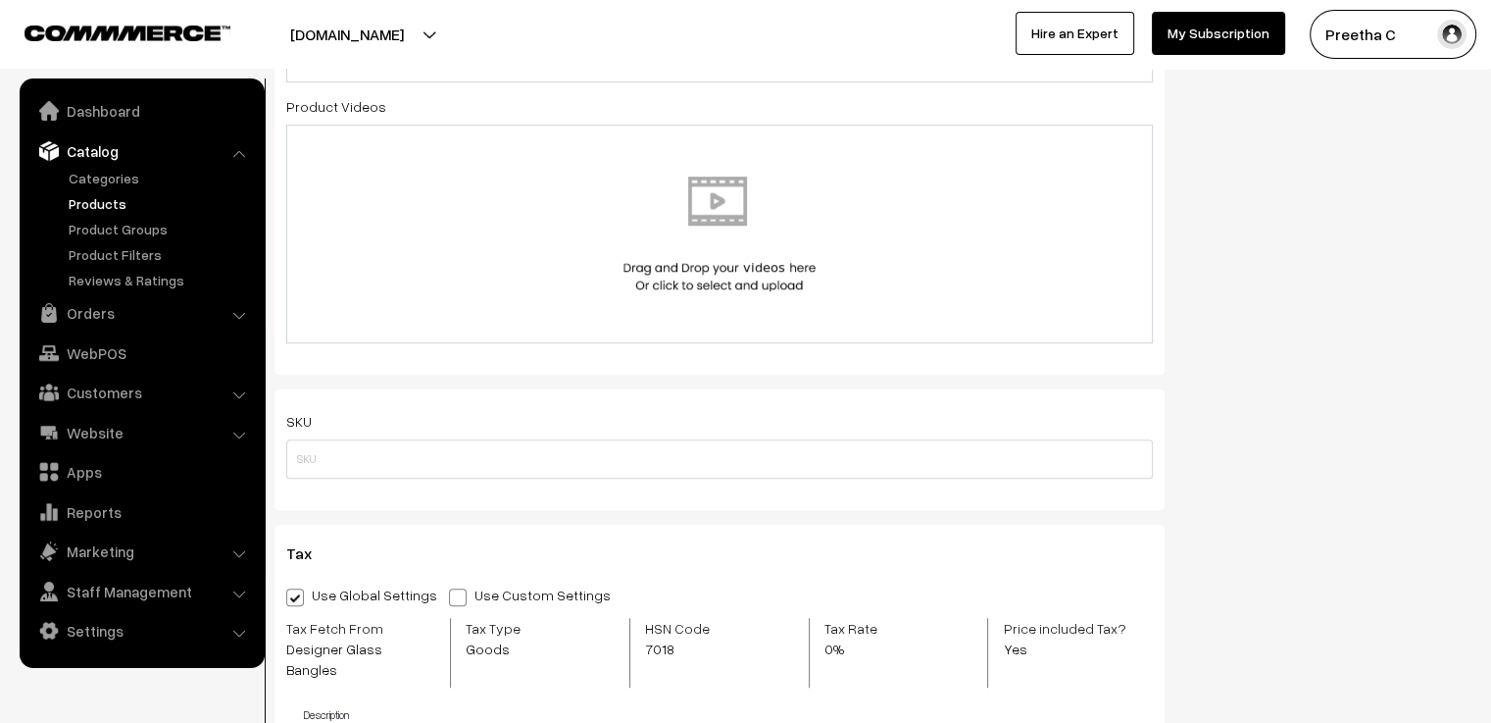
scroll to position [1765, 0]
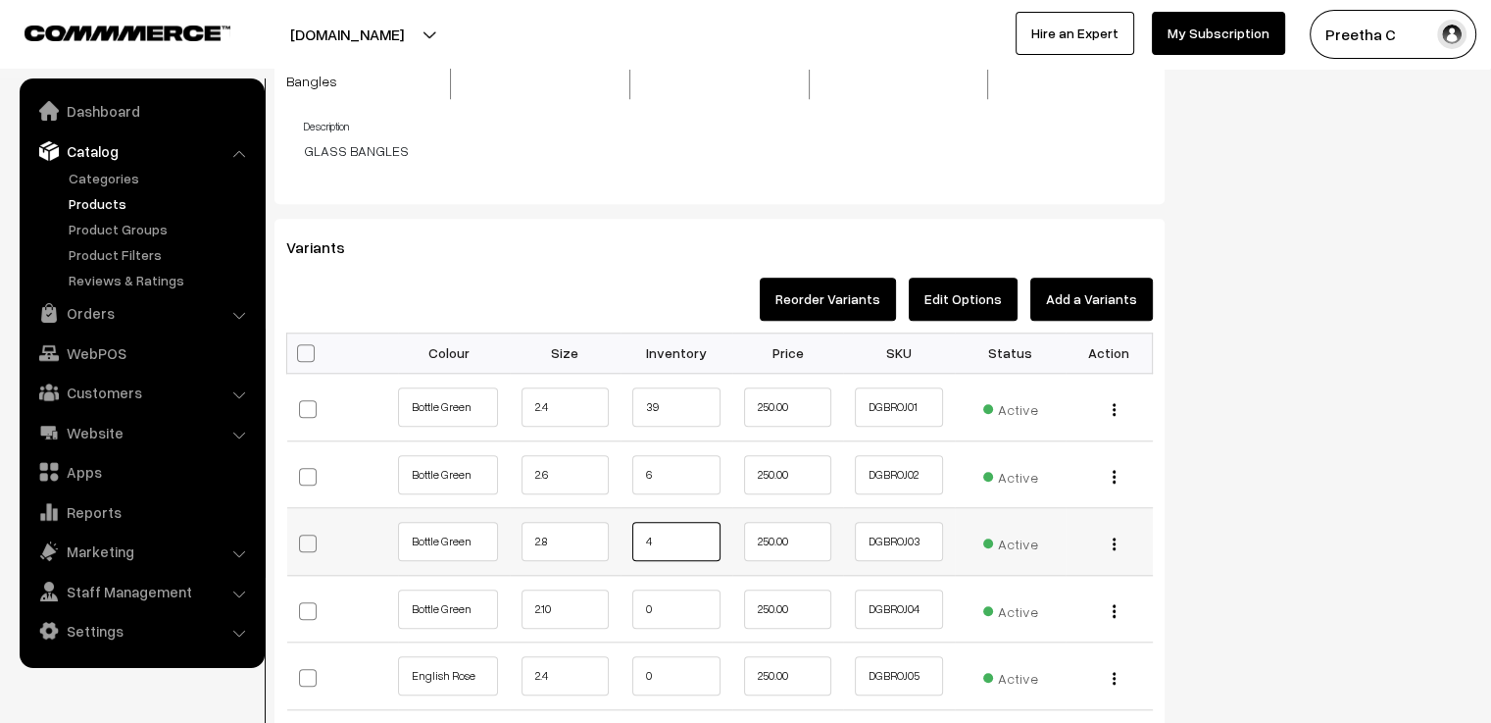
drag, startPoint x: 676, startPoint y: 523, endPoint x: 627, endPoint y: 513, distance: 50.2
click at [627, 513] on td "4" at bounding box center [677, 542] width 112 height 68
type input "3"
click at [1249, 411] on div "Status Active Inactive Active Publish Date Product Type -- Select -- -- Select …" at bounding box center [1332, 710] width 307 height 4586
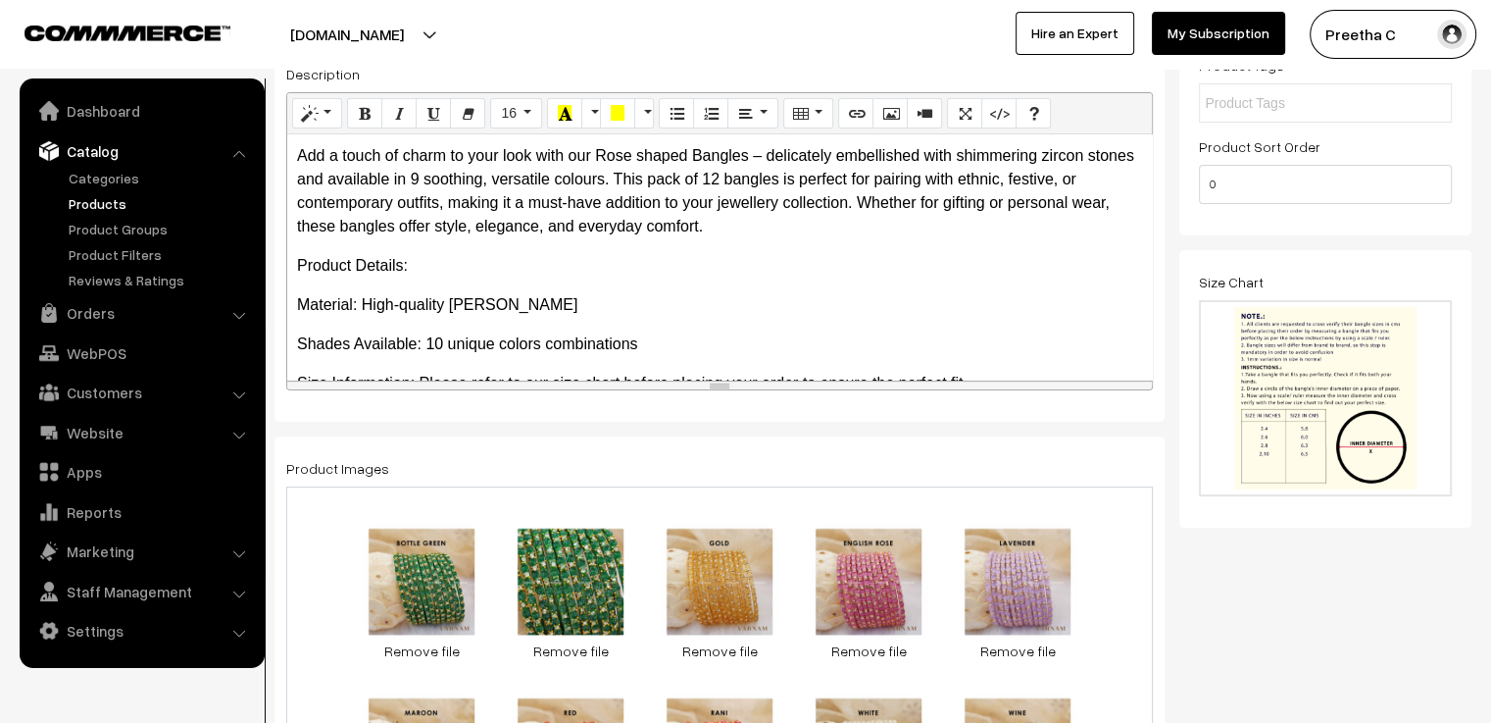
scroll to position [0, 0]
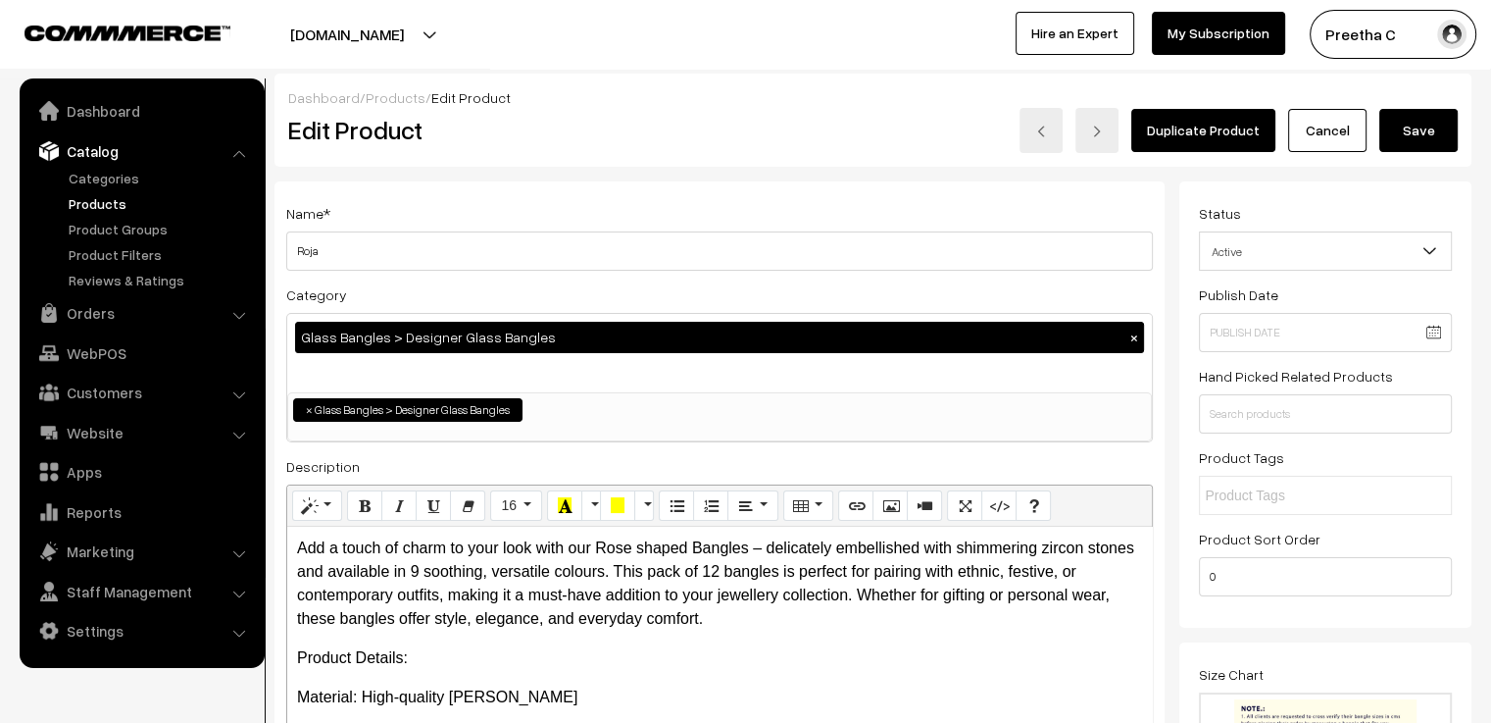
click at [1418, 121] on button "Save" at bounding box center [1418, 130] width 78 height 43
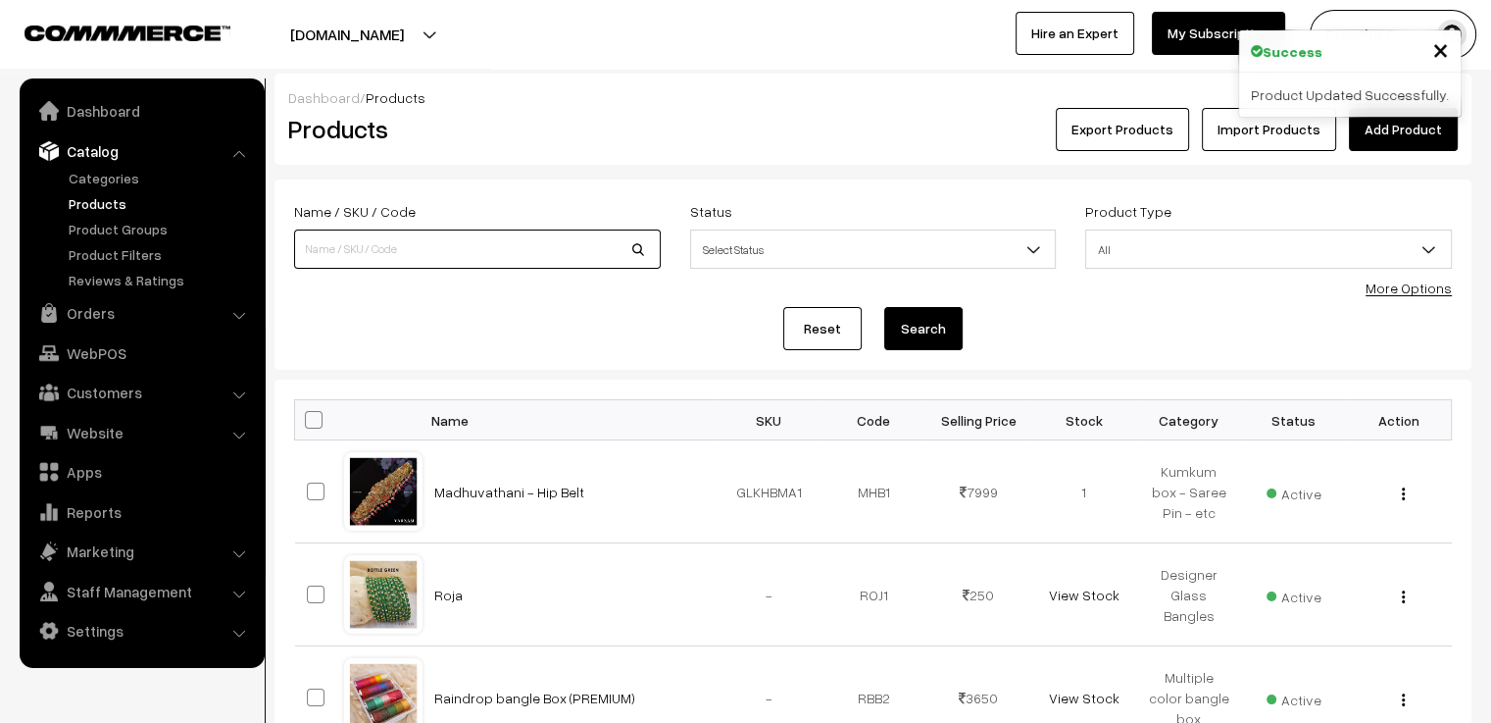
click at [396, 246] on input at bounding box center [477, 248] width 367 height 39
type input "yukthi"
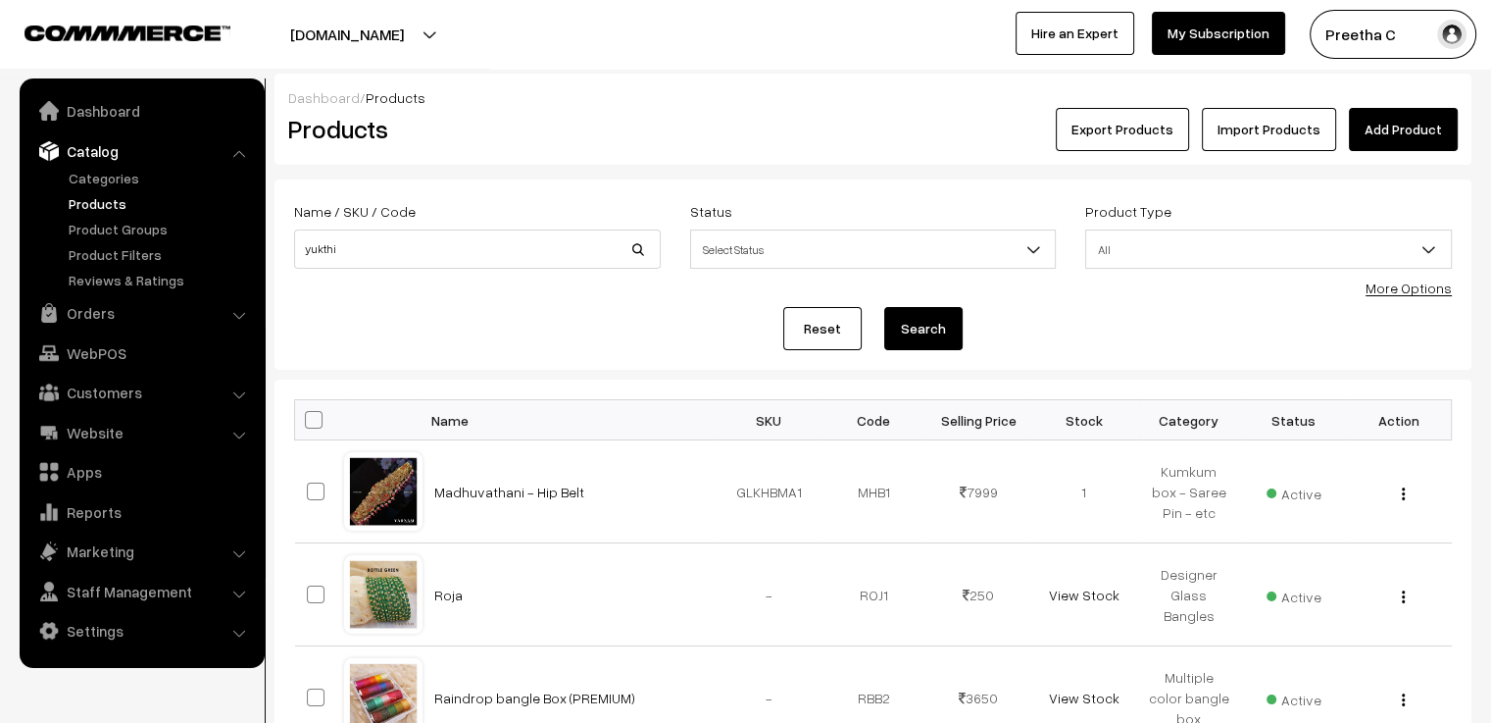
click at [947, 340] on button "Search" at bounding box center [923, 328] width 78 height 43
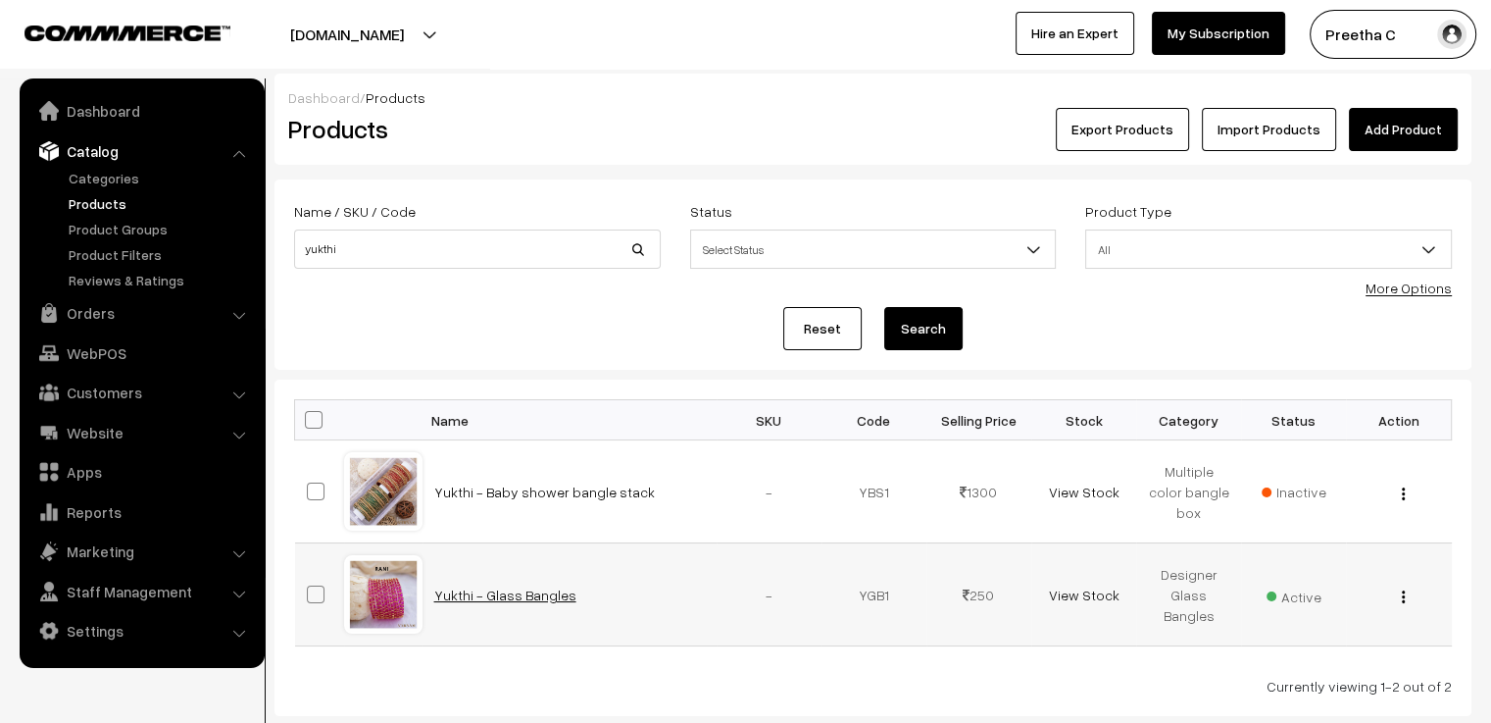
click at [520, 595] on link "Yukthi - Glass Bangles" at bounding box center [505, 594] width 142 height 17
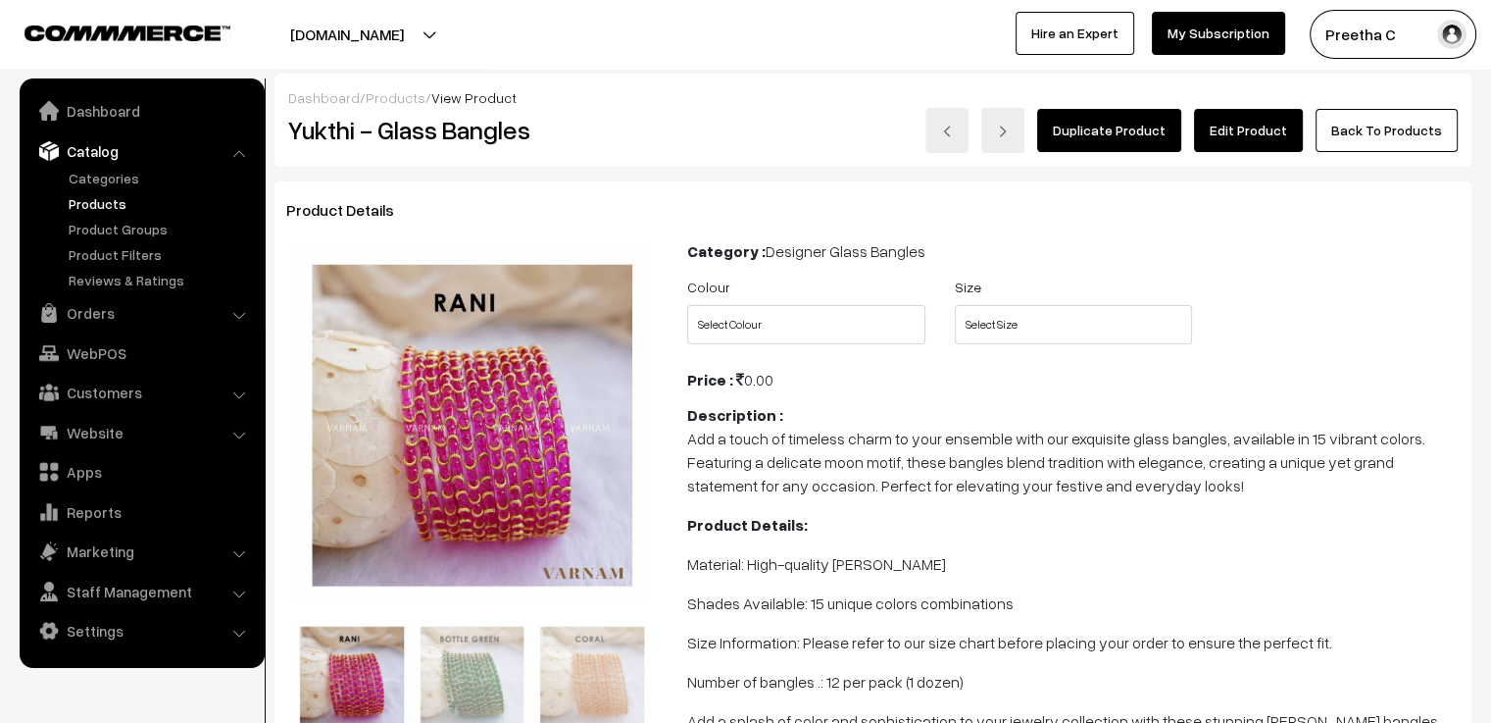
click at [1271, 138] on link "Edit Product" at bounding box center [1248, 130] width 109 height 43
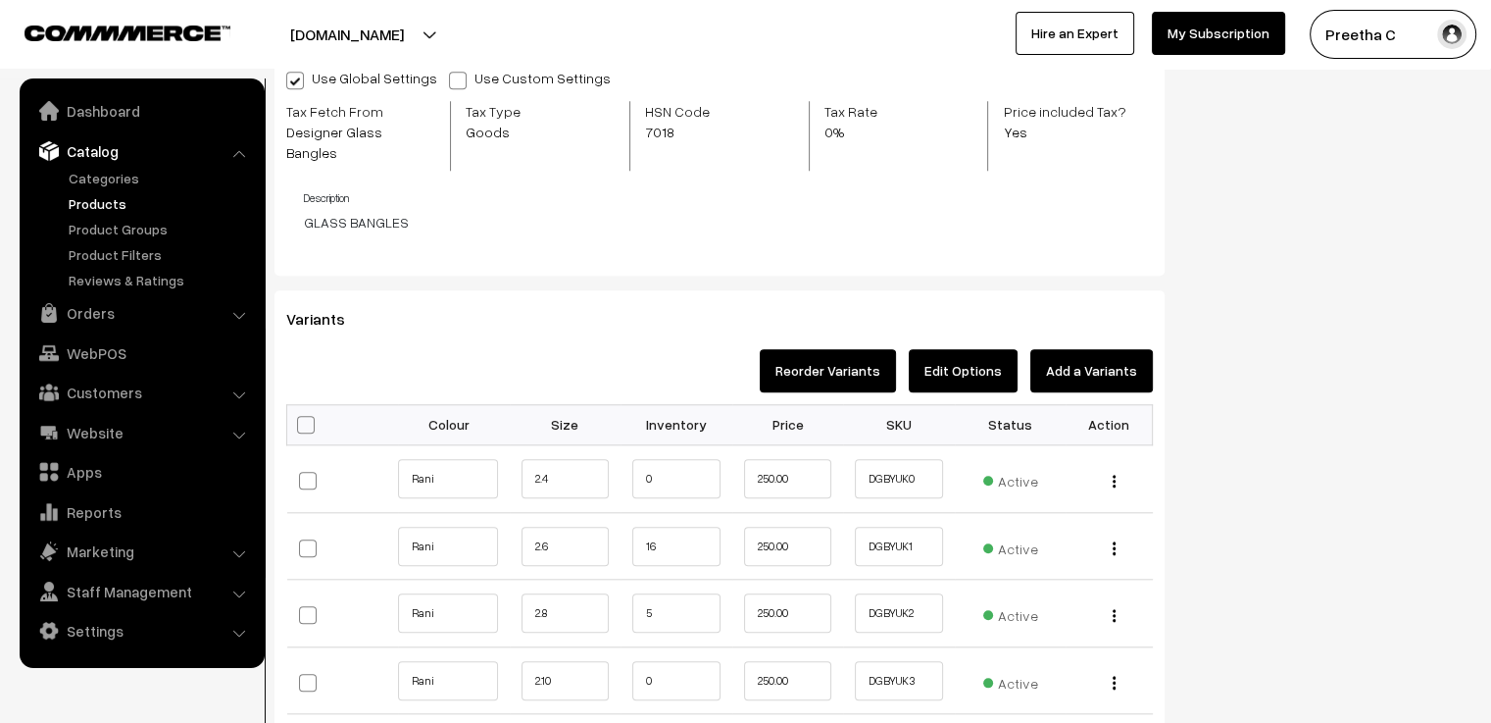
scroll to position [1961, 0]
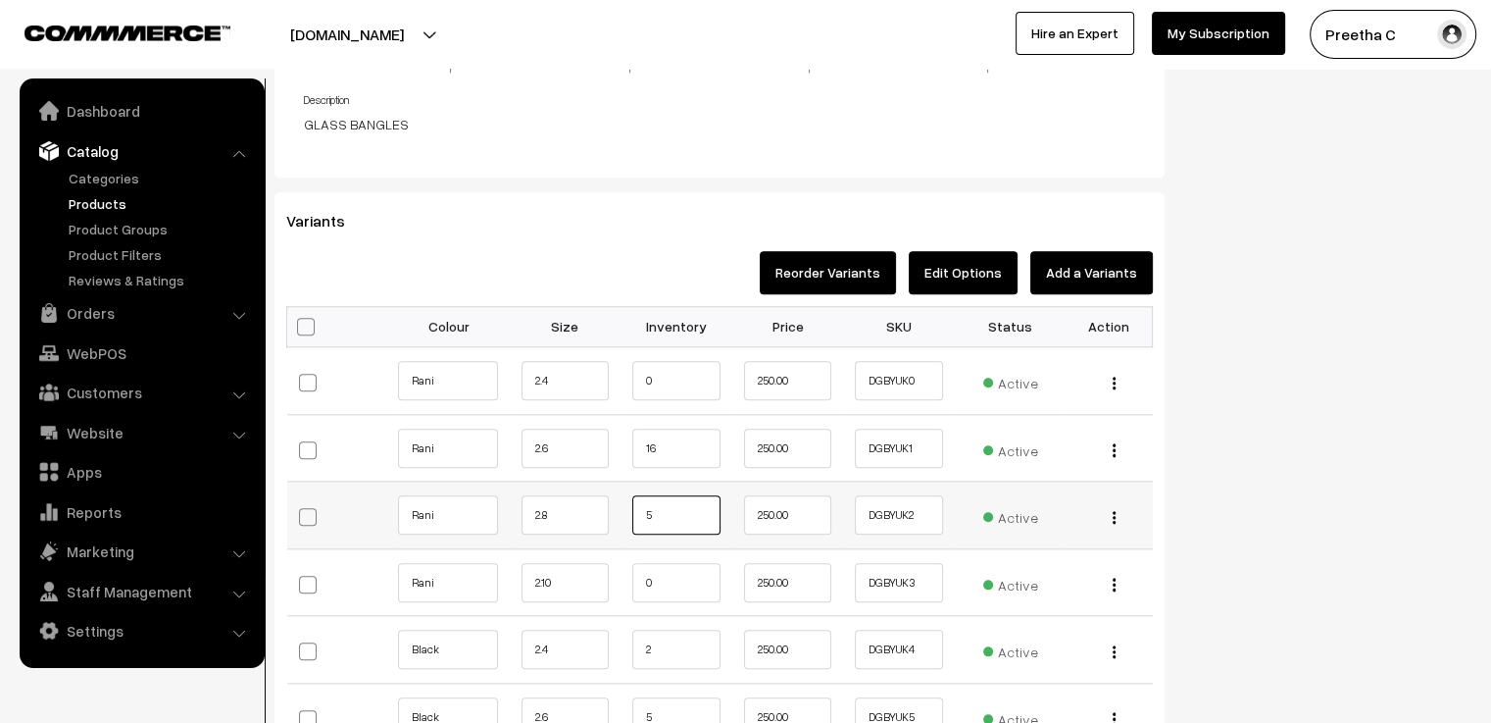
drag, startPoint x: 681, startPoint y: 489, endPoint x: 614, endPoint y: 482, distance: 68.0
click at [614, 482] on tr "Rani 2.8 5 250.00 DGBYUK2 Active" at bounding box center [720, 515] width 866 height 68
type input "4"
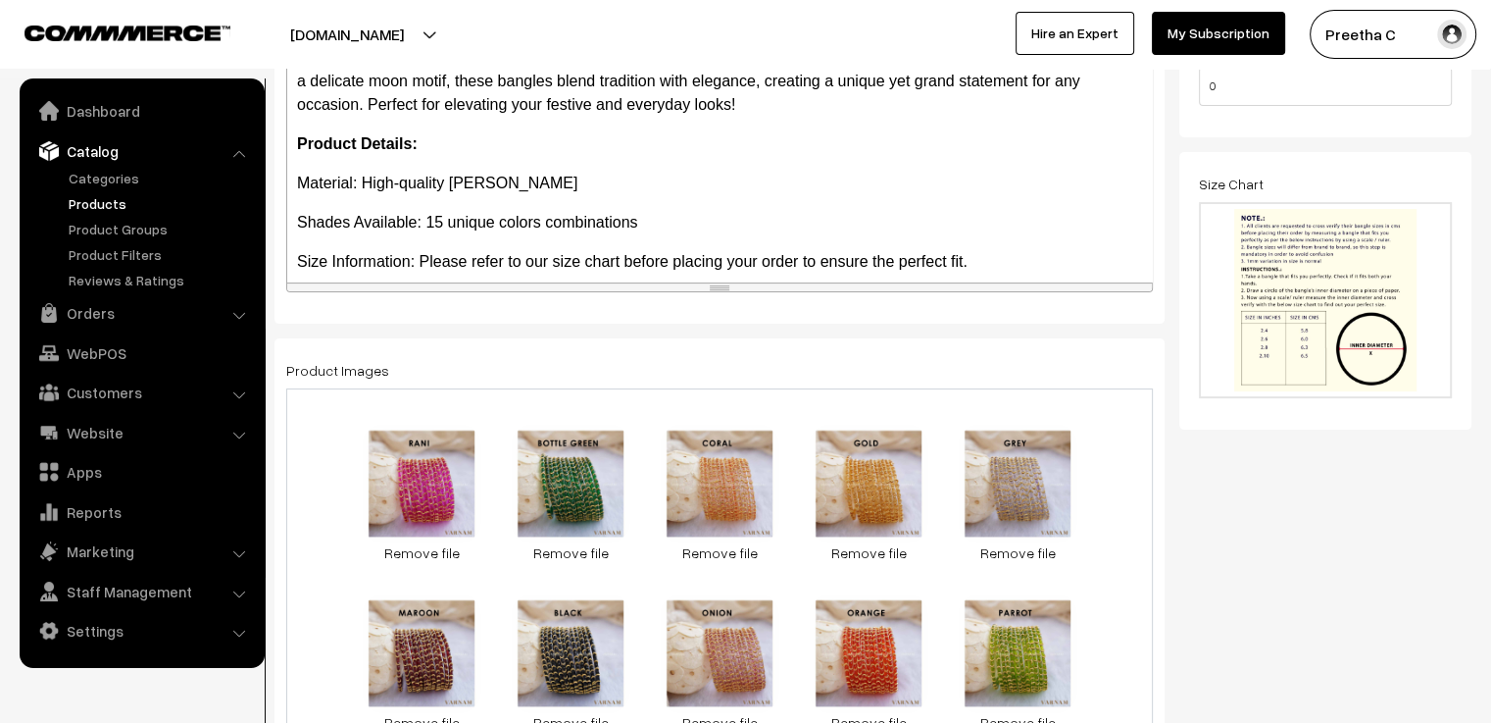
scroll to position [0, 0]
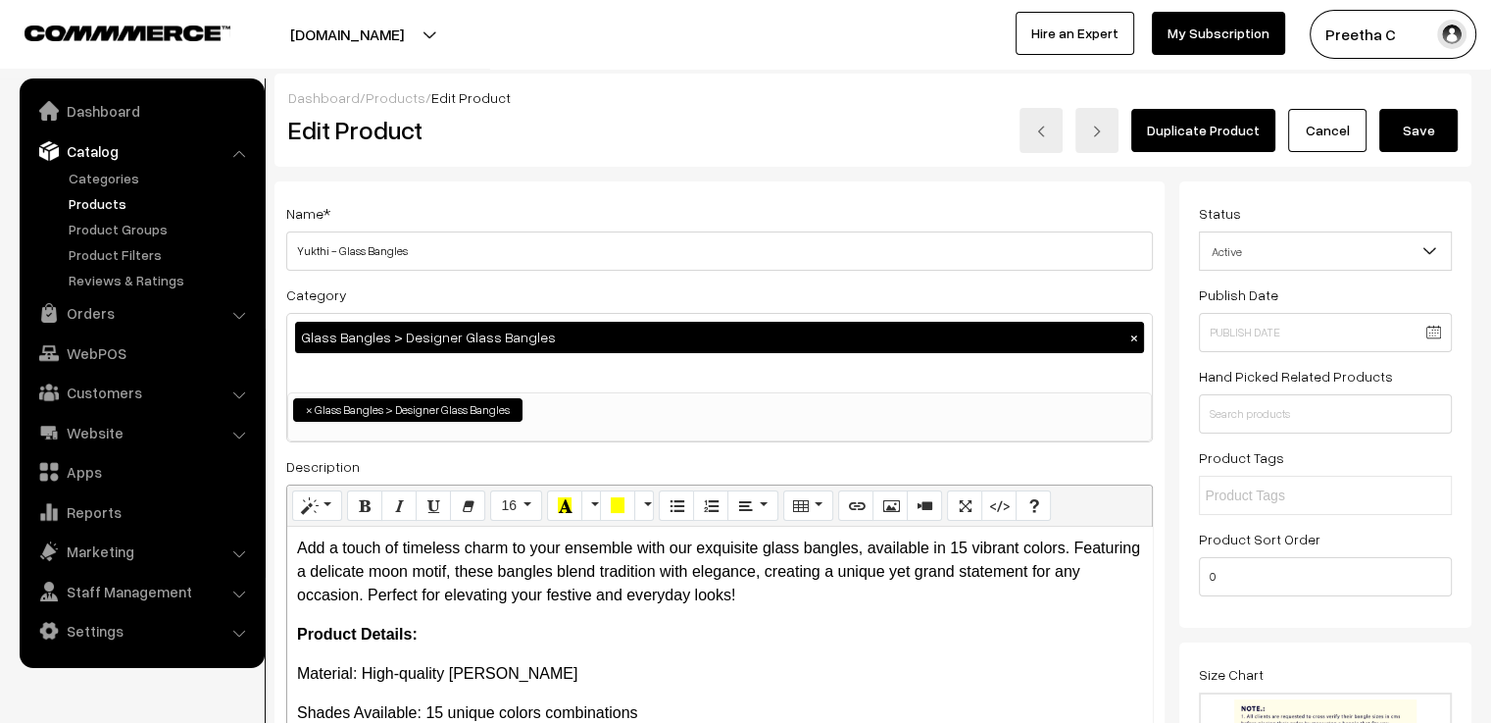
click at [1410, 138] on button "Save" at bounding box center [1418, 130] width 78 height 43
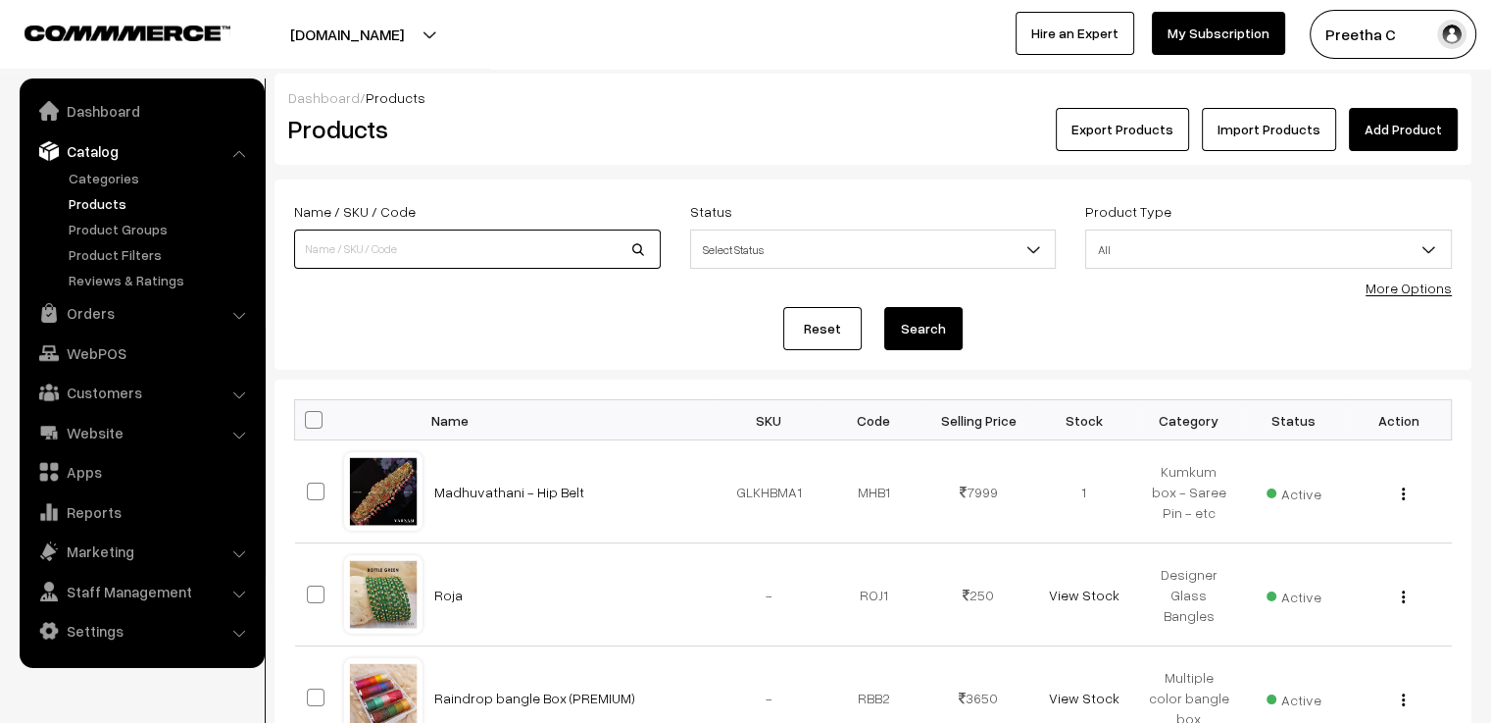
click at [373, 241] on input at bounding box center [477, 248] width 367 height 39
type input "MYSTIC"
click at [884, 307] on button "Search" at bounding box center [923, 328] width 78 height 43
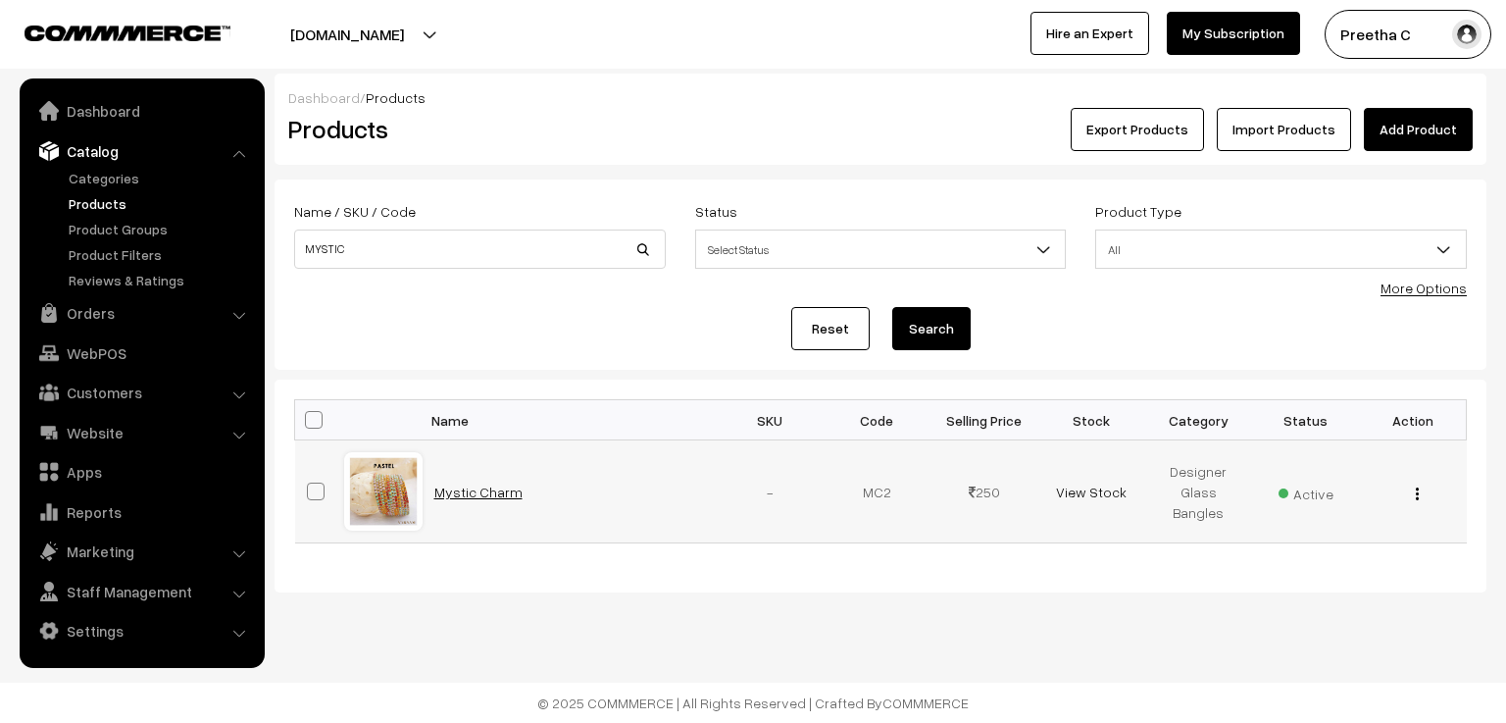
click at [478, 490] on link "Mystic Charm" at bounding box center [478, 491] width 88 height 17
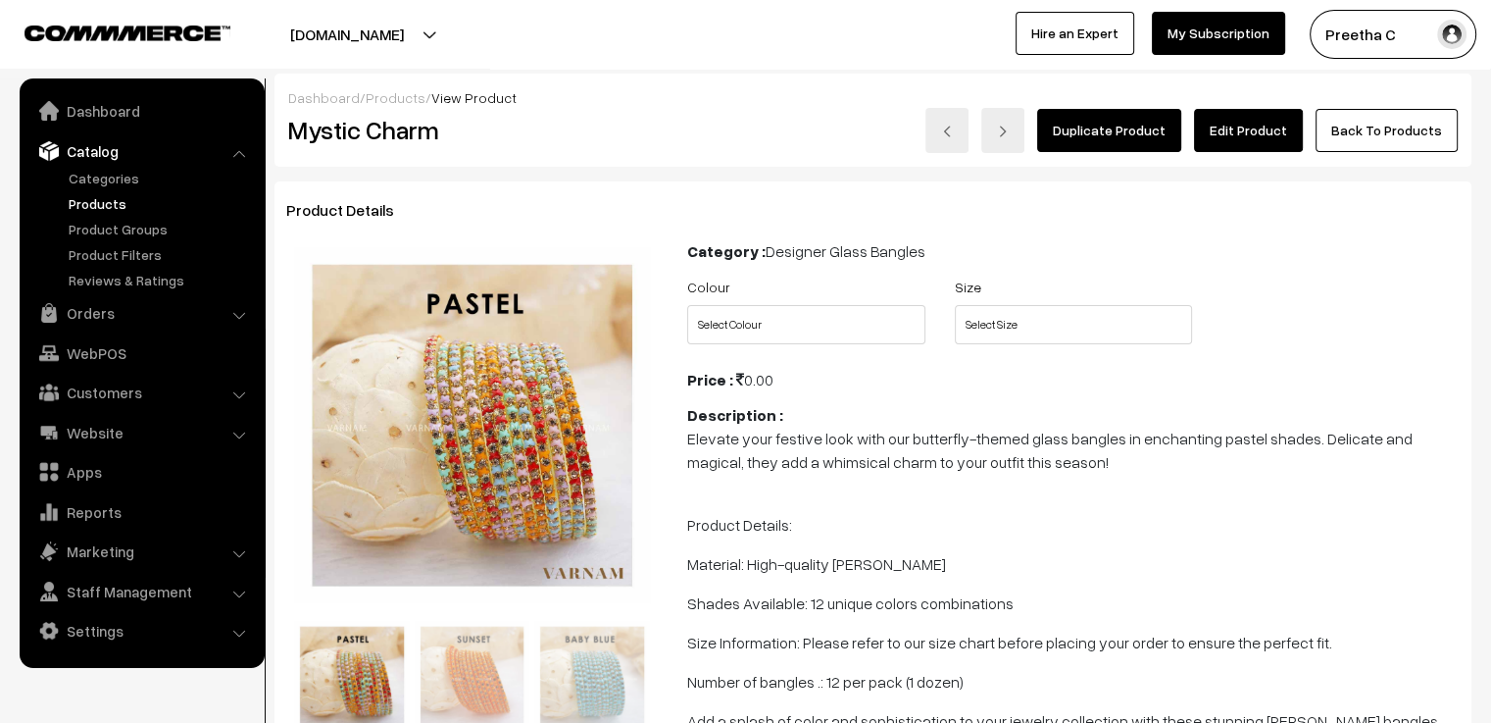
click at [1255, 135] on link "Edit Product" at bounding box center [1248, 130] width 109 height 43
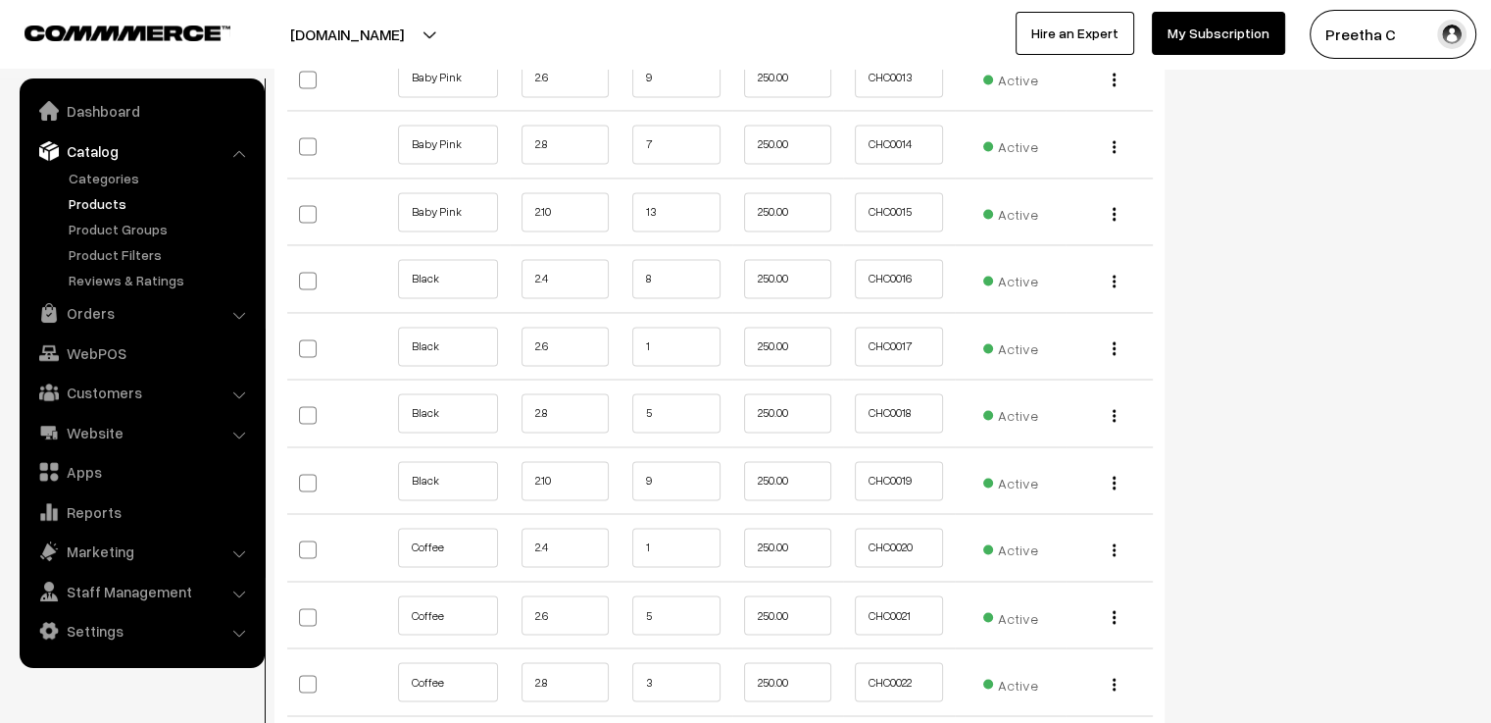
scroll to position [3235, 0]
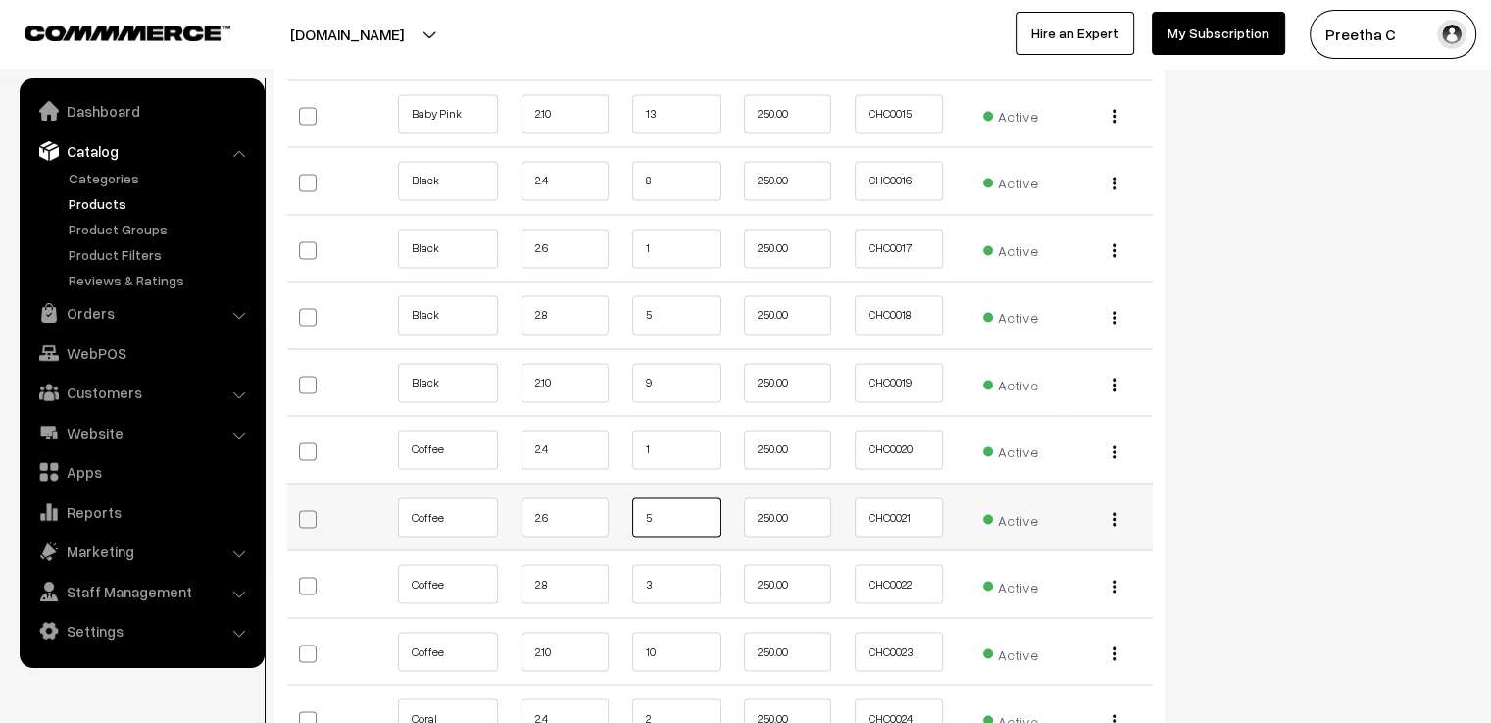
drag, startPoint x: 671, startPoint y: 487, endPoint x: 621, endPoint y: 489, distance: 50.0
click at [621, 489] on td "5" at bounding box center [677, 516] width 112 height 68
type input "4"
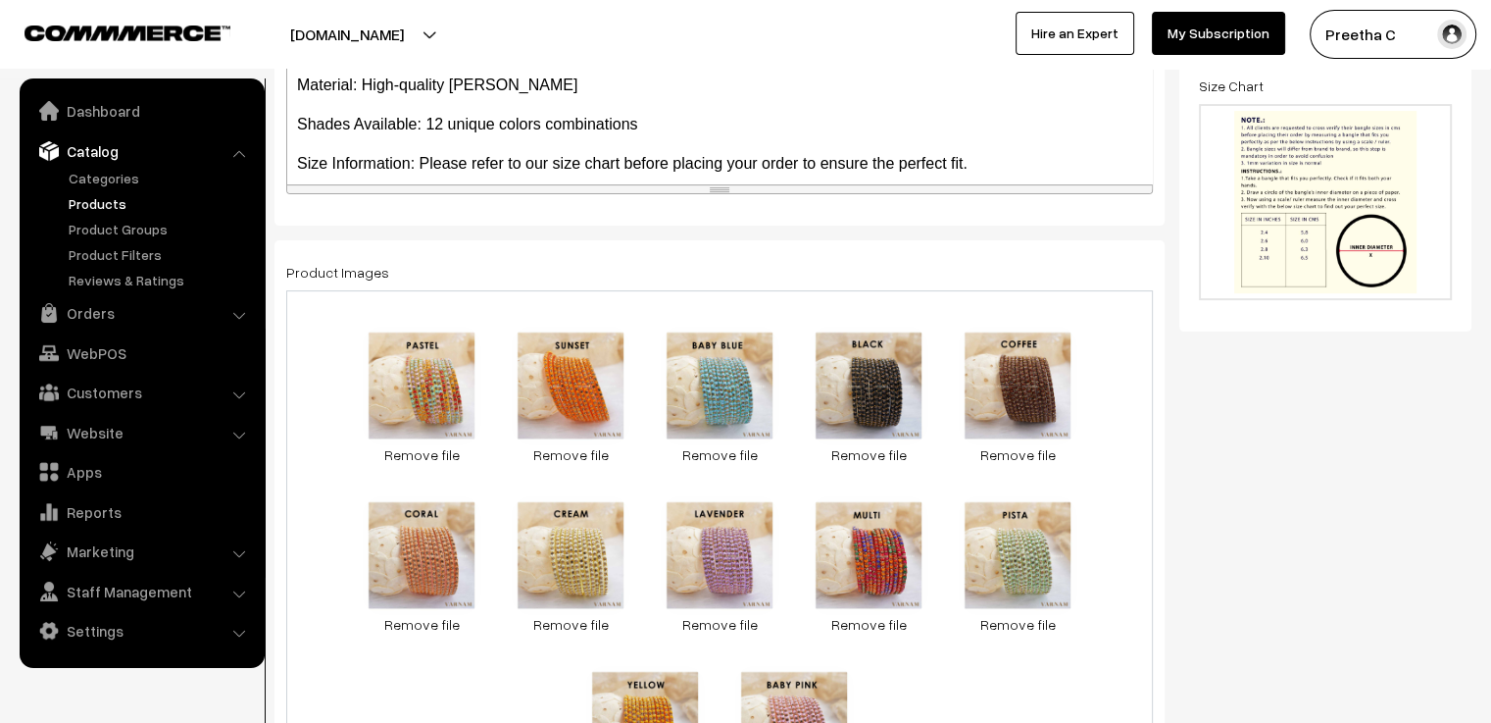
scroll to position [0, 0]
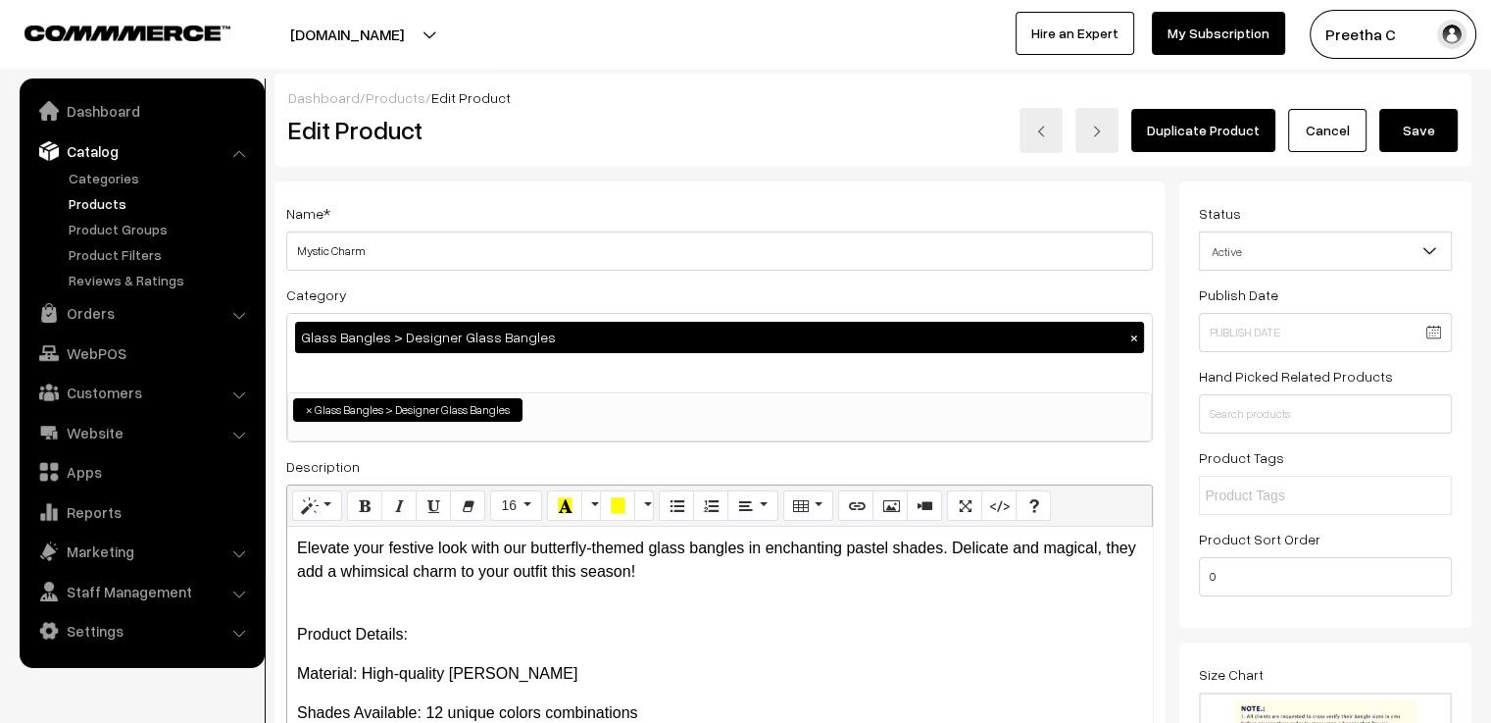
click at [1414, 129] on button "Save" at bounding box center [1418, 130] width 78 height 43
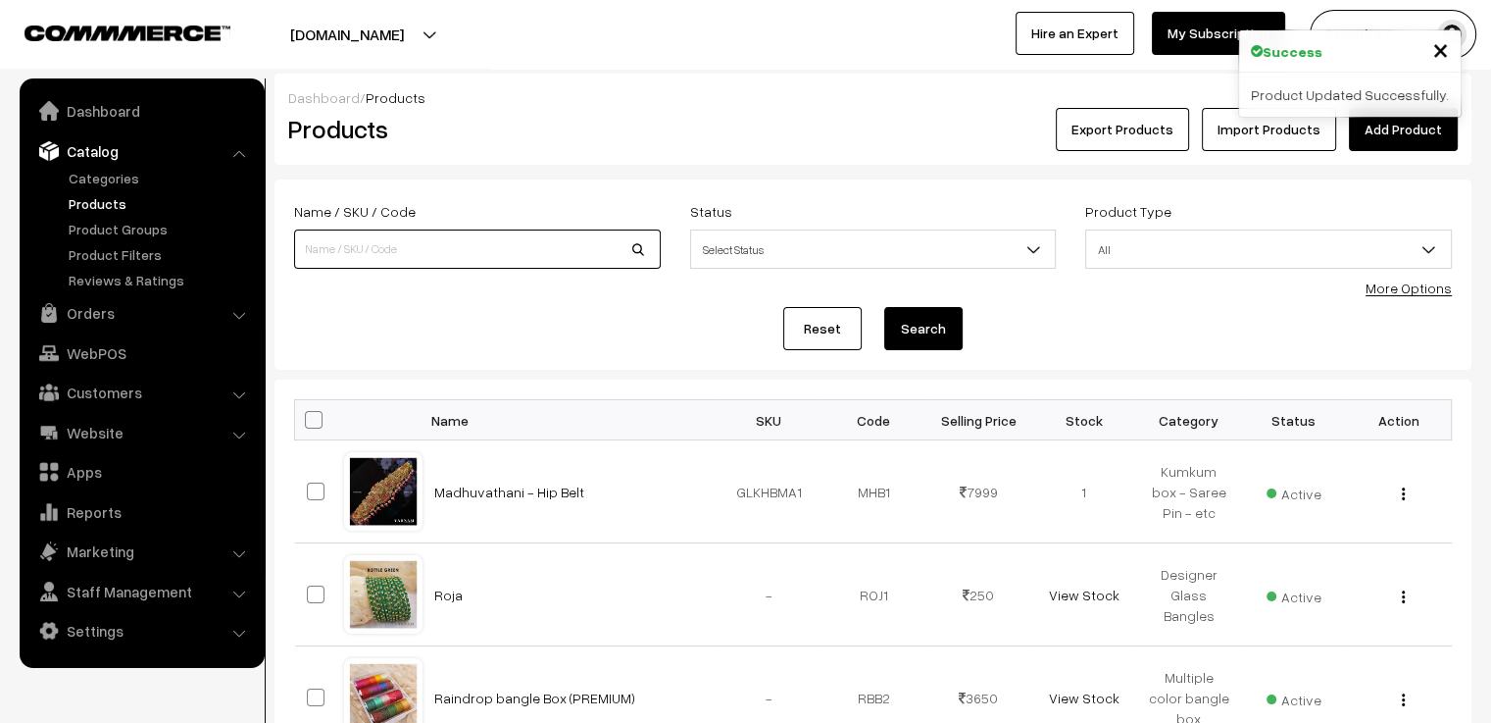
click at [416, 248] on input at bounding box center [477, 248] width 367 height 39
type input "AARA"
click at [884, 307] on button "Search" at bounding box center [923, 328] width 78 height 43
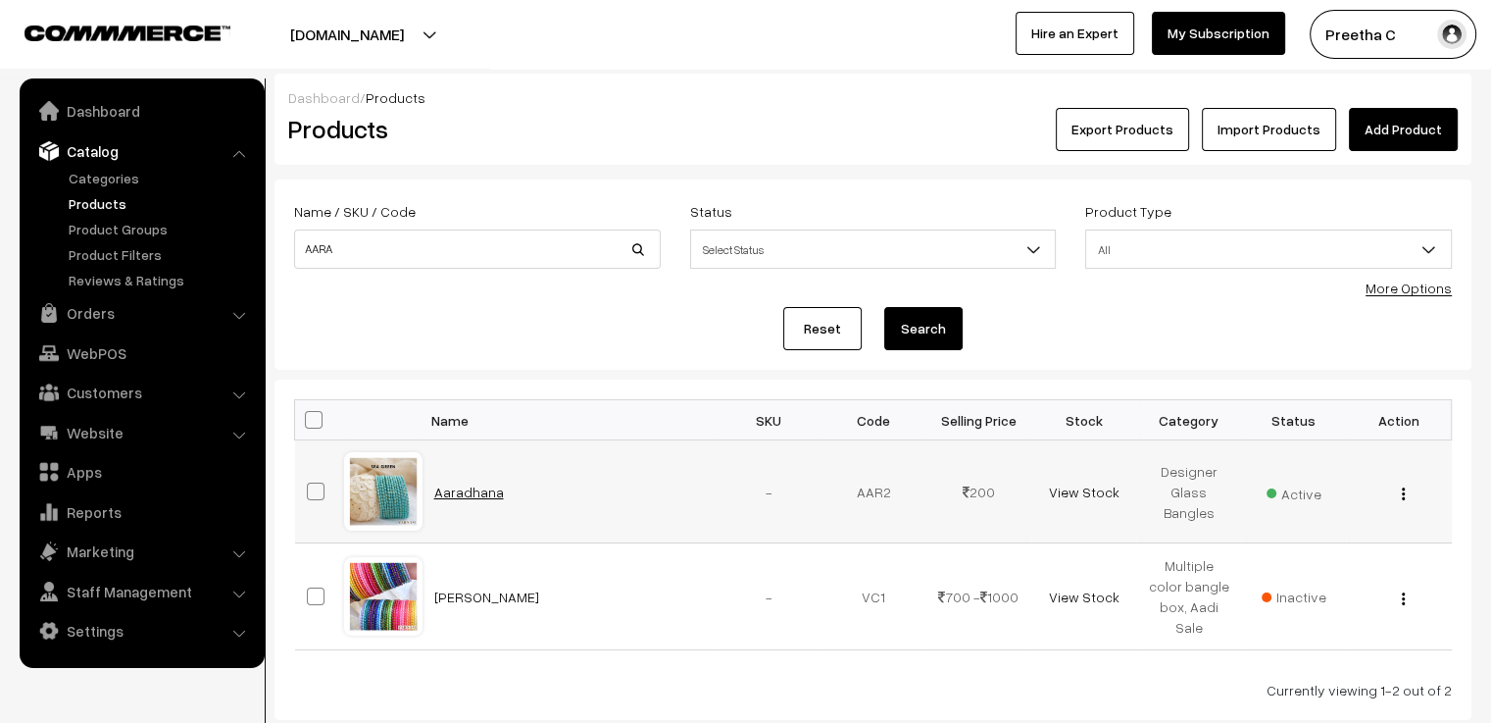
click at [467, 491] on link "Aaradhana" at bounding box center [469, 491] width 70 height 17
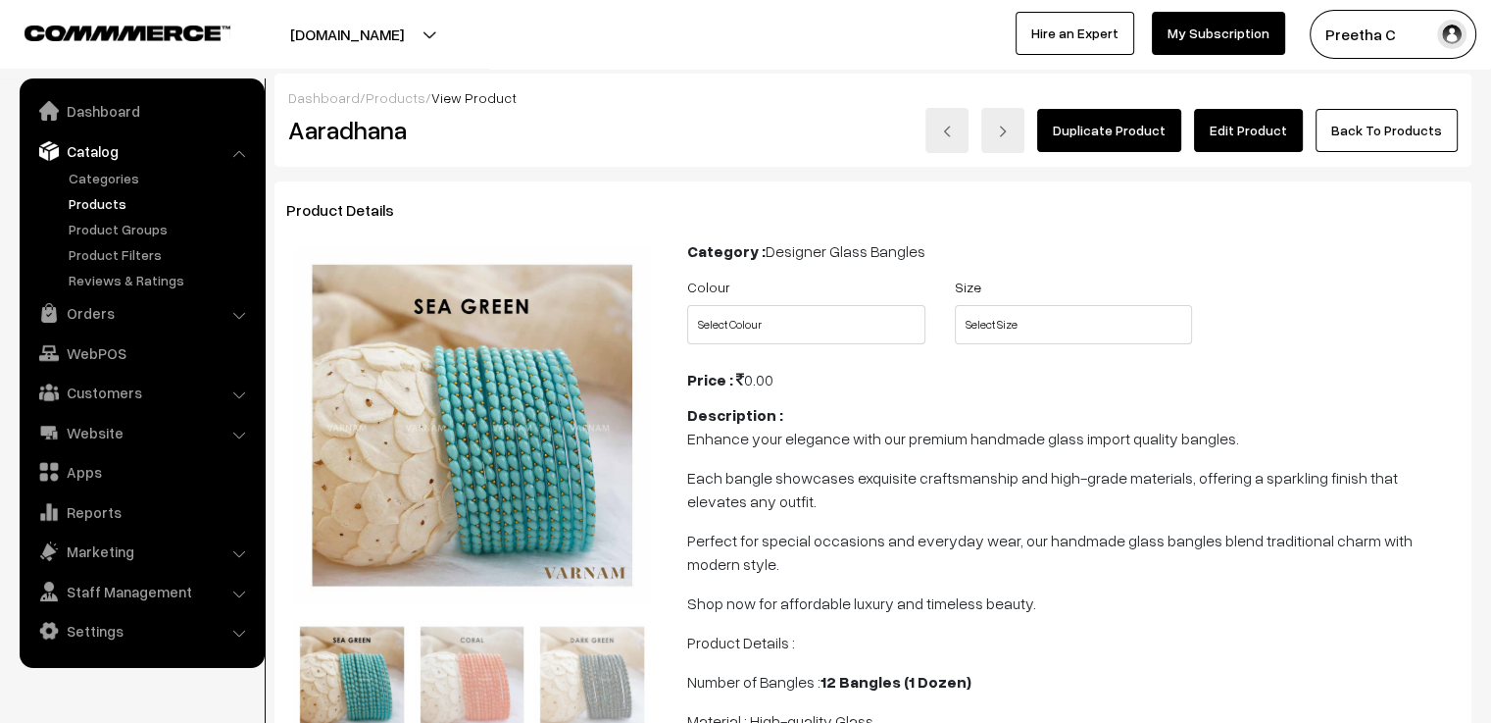
click at [1284, 124] on link "Edit Product" at bounding box center [1248, 130] width 109 height 43
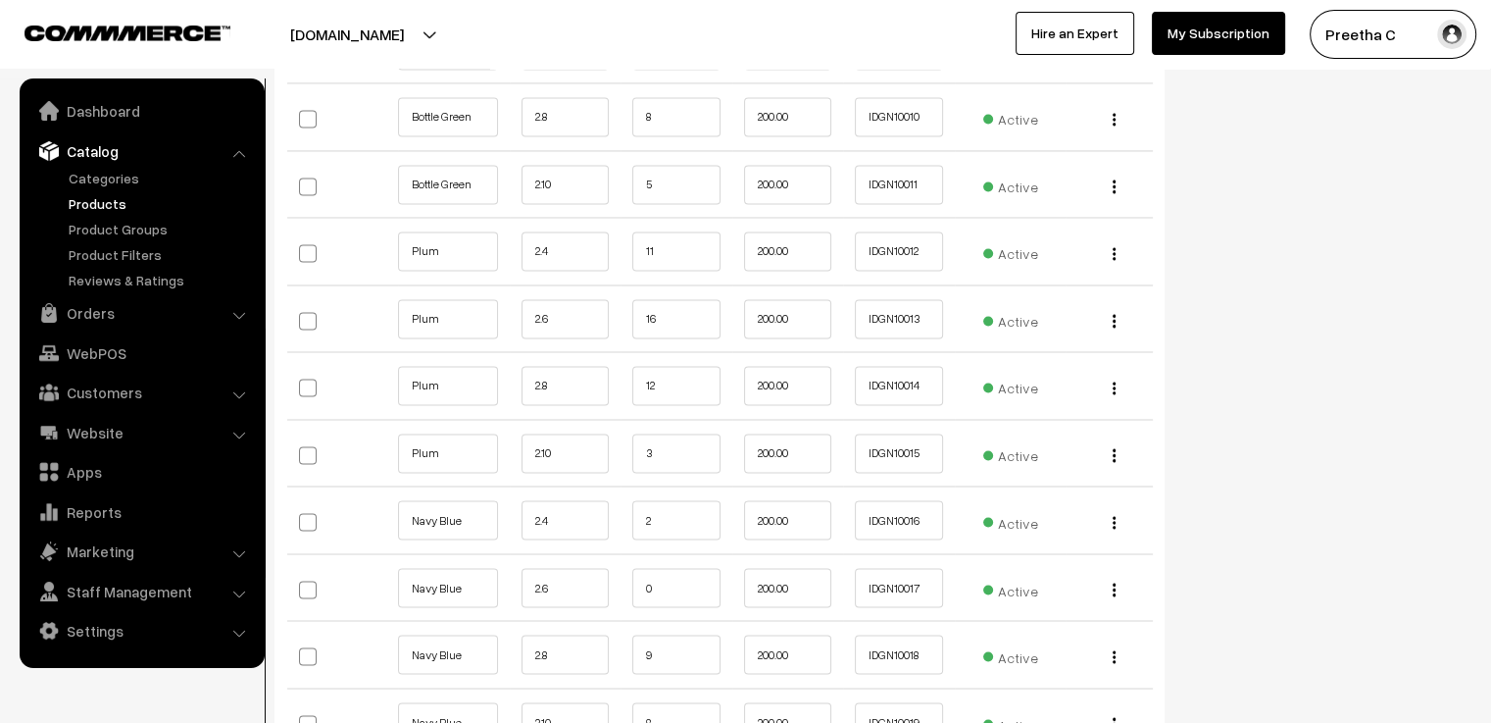
scroll to position [3333, 0]
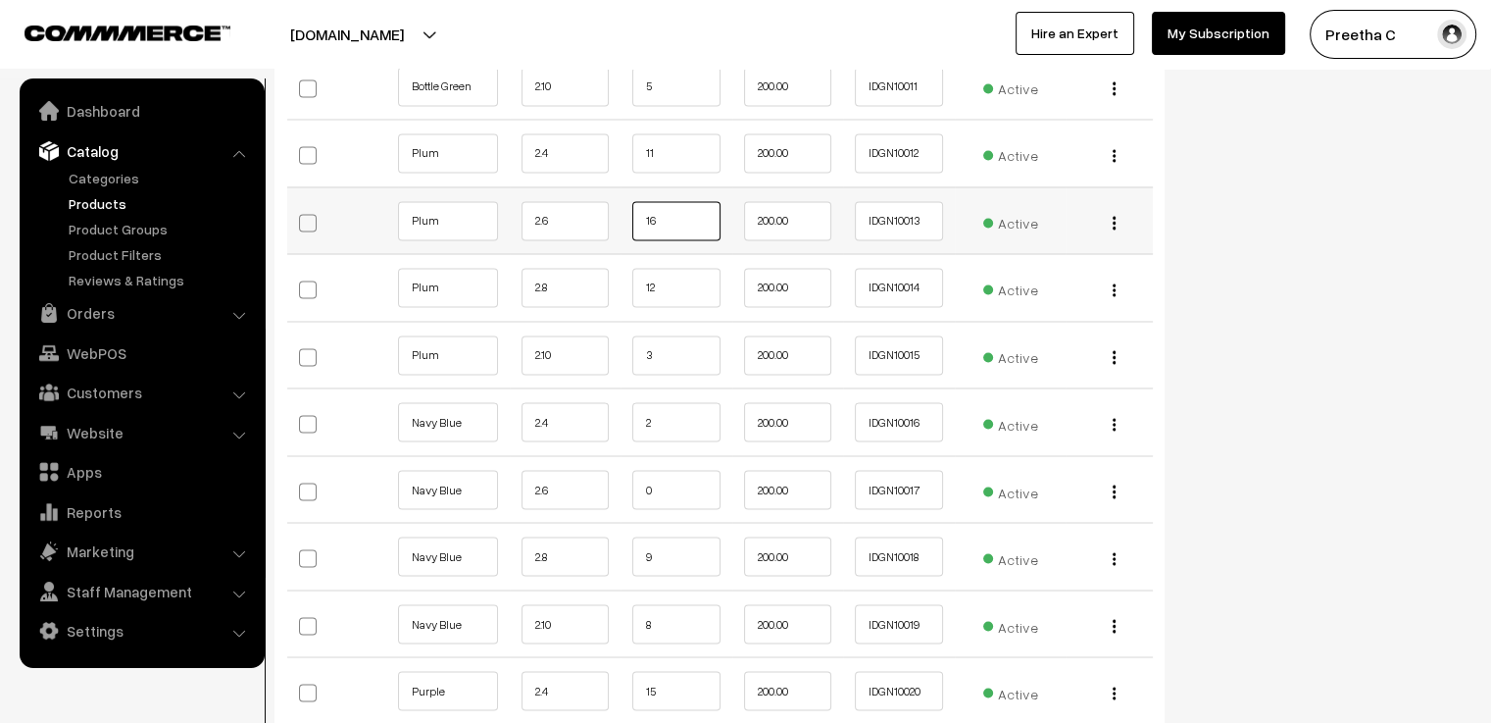
click at [673, 201] on input "16" at bounding box center [676, 220] width 88 height 39
type input "15"
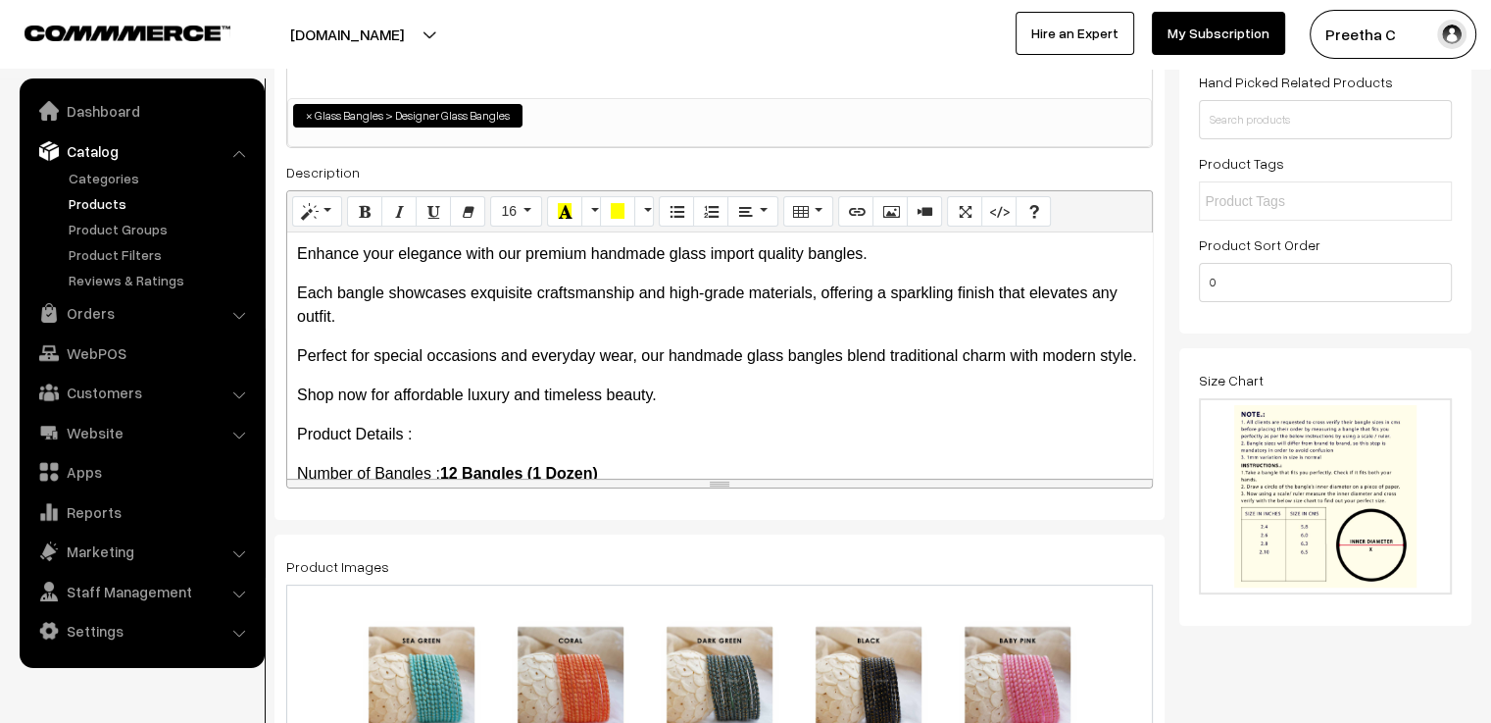
scroll to position [0, 0]
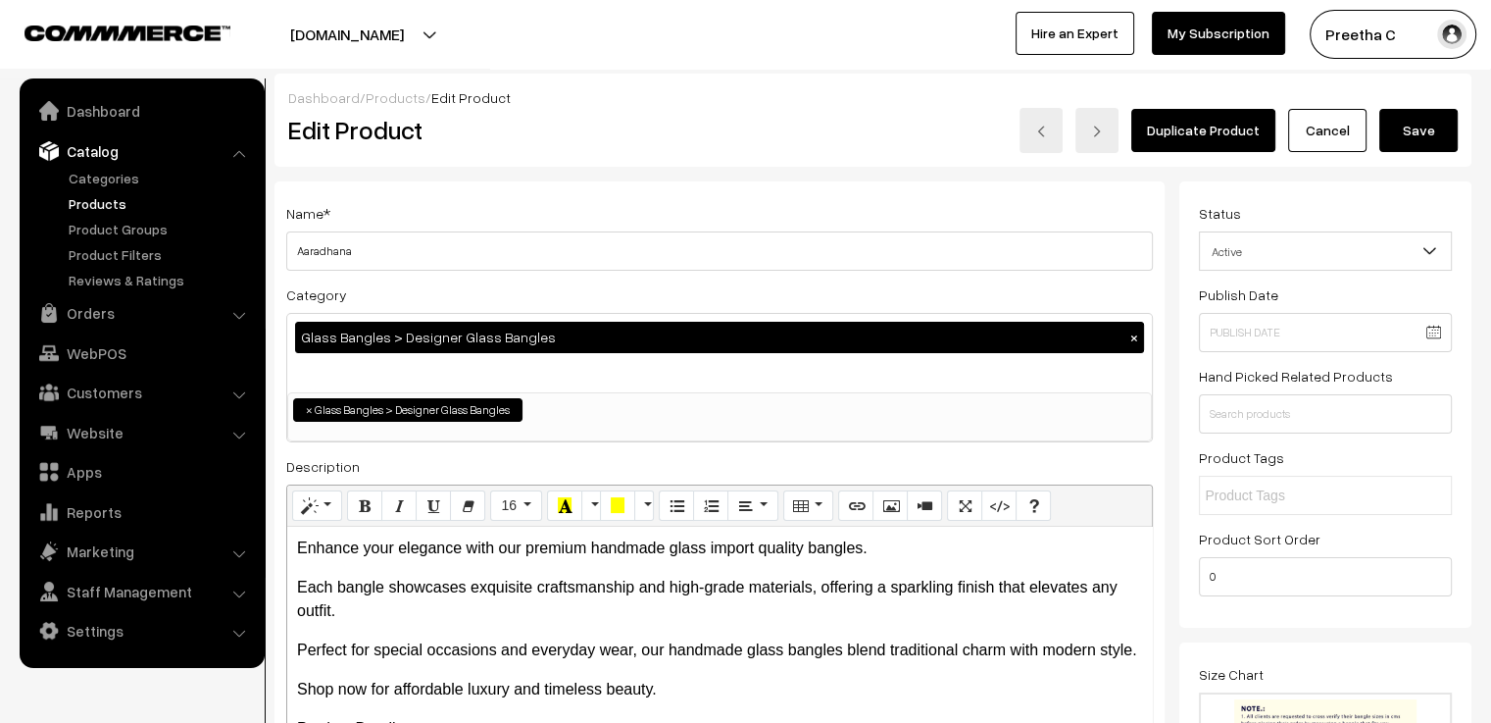
click at [1418, 125] on button "Save" at bounding box center [1418, 130] width 78 height 43
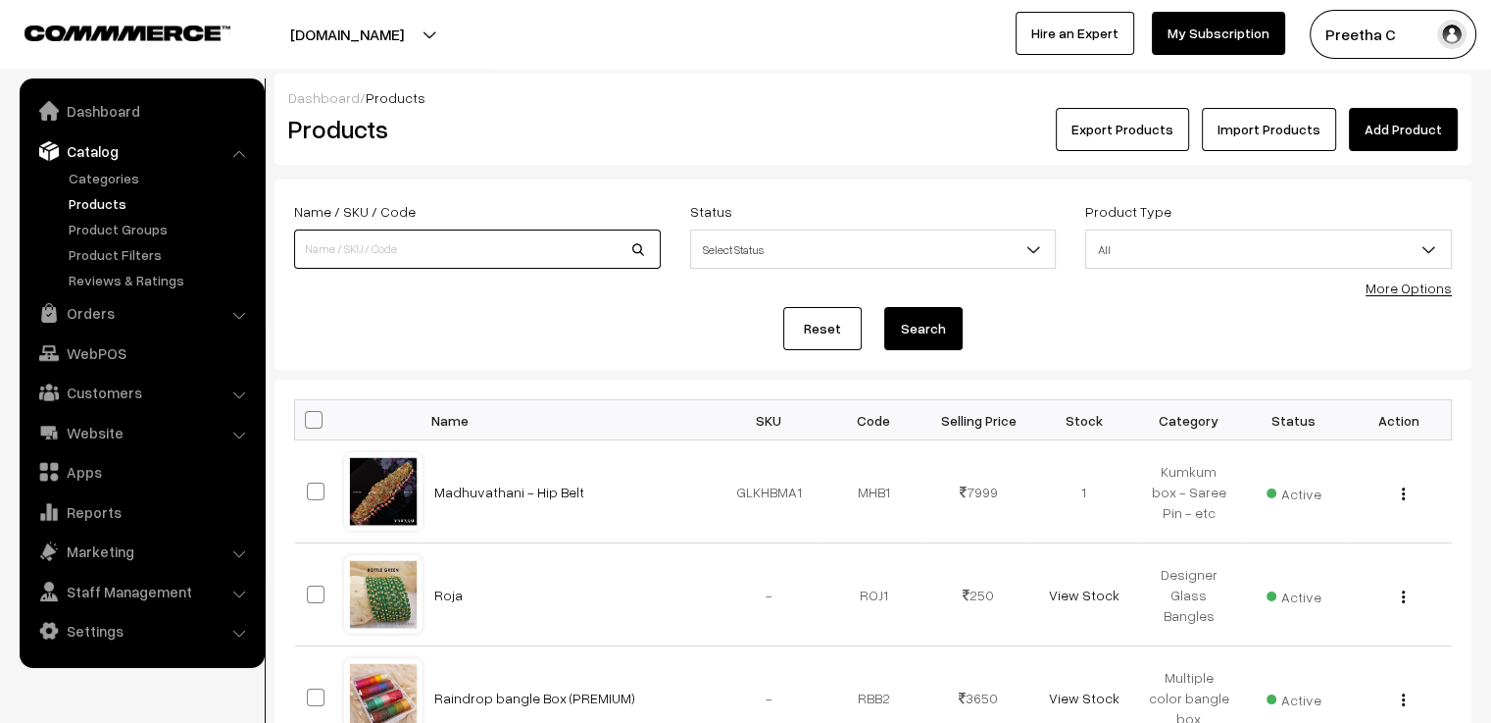
click at [378, 248] on input at bounding box center [477, 248] width 367 height 39
type input "AMI"
click at [884, 307] on button "Search" at bounding box center [923, 328] width 78 height 43
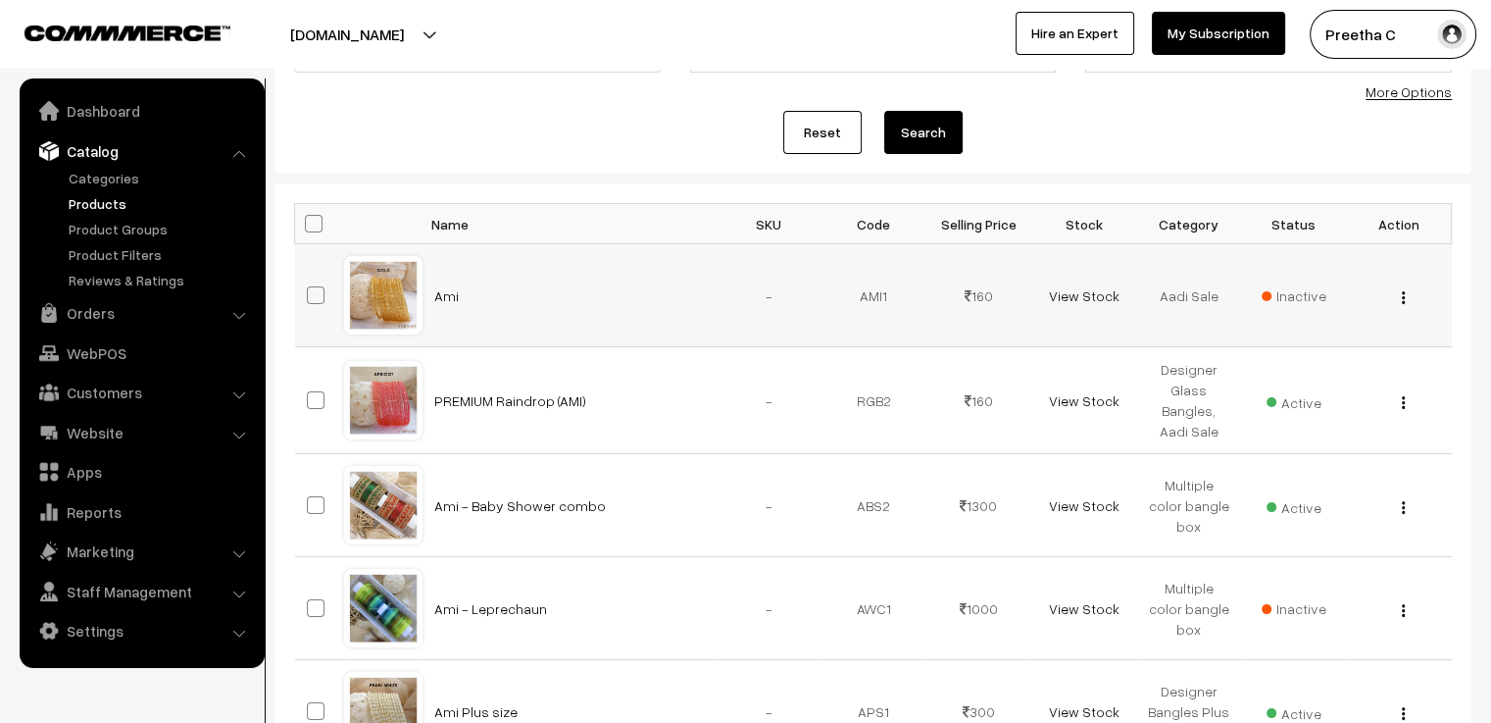
scroll to position [294, 0]
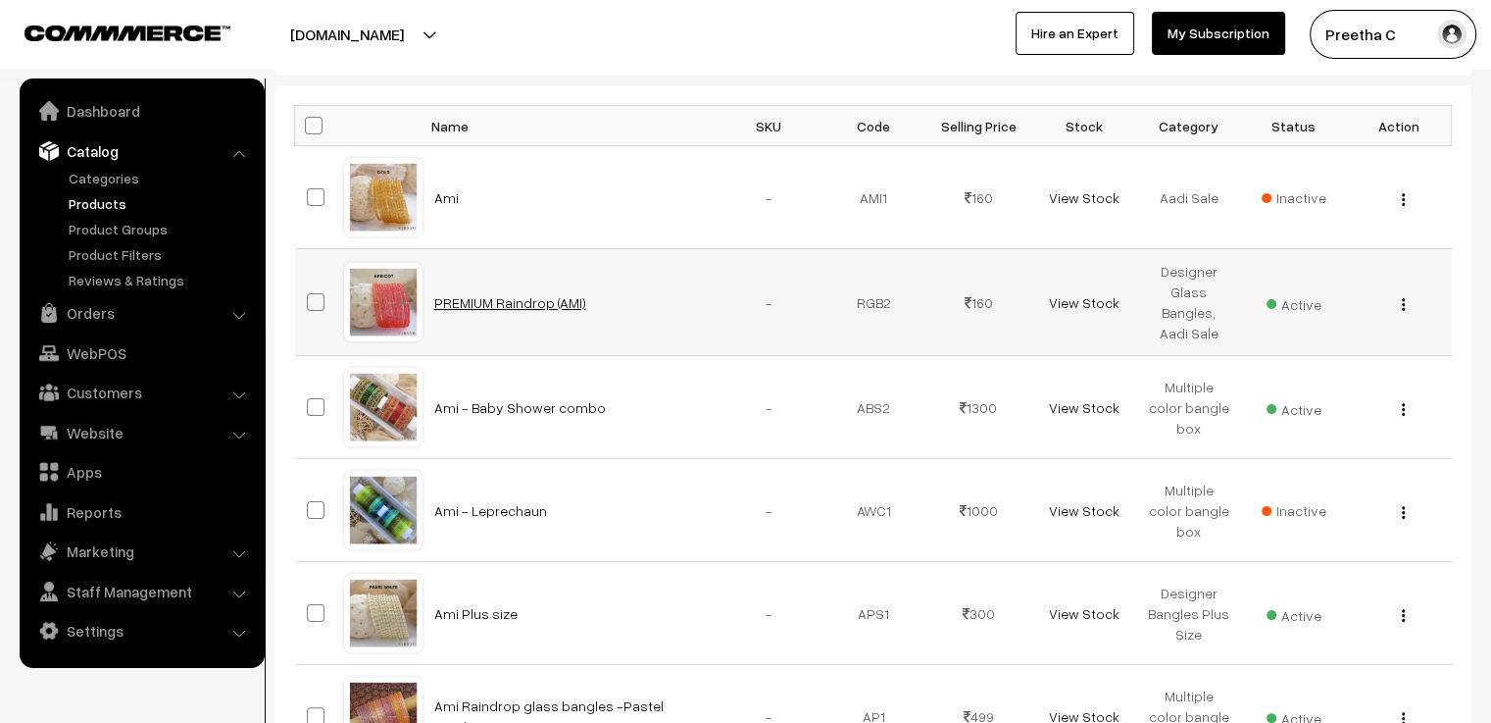
click at [498, 303] on link "PREMIUM Raindrop (AMI)" at bounding box center [510, 302] width 152 height 17
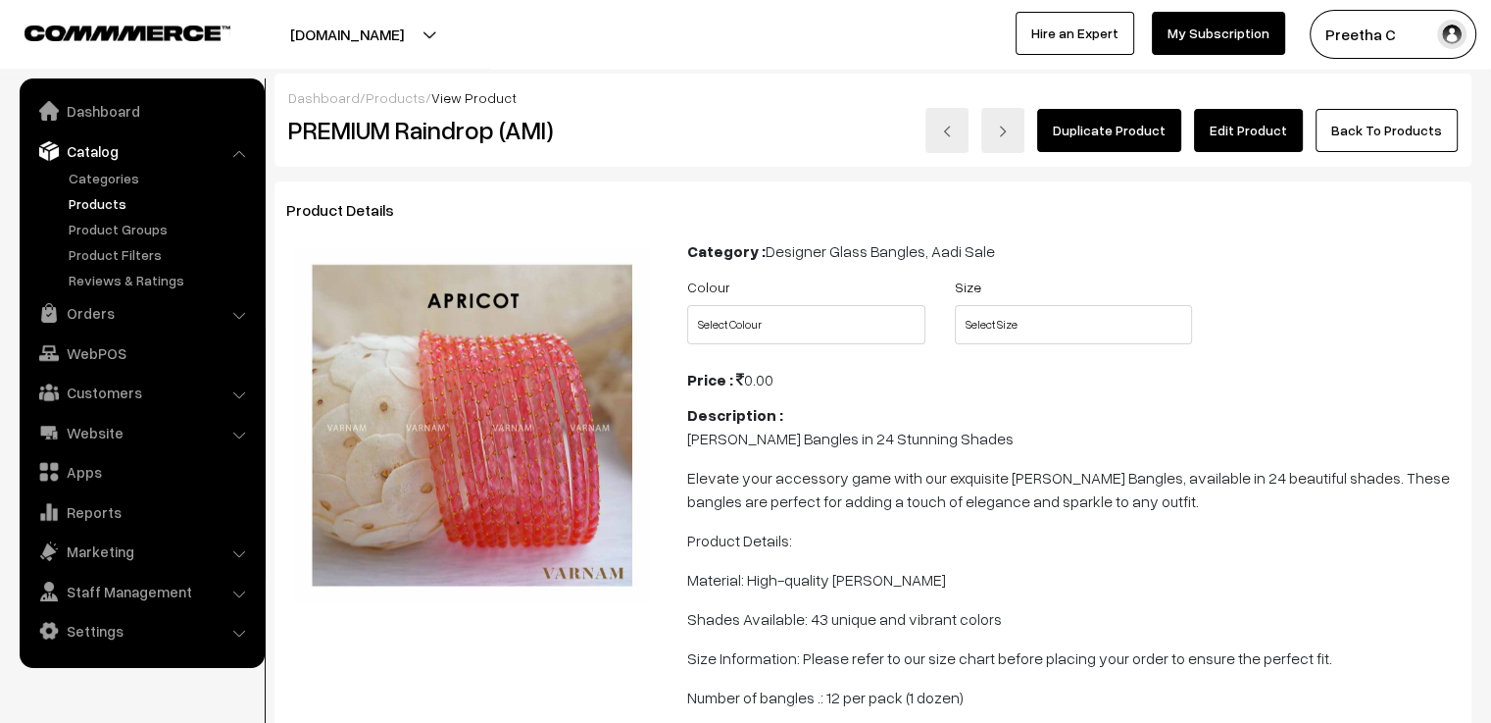
click at [1222, 120] on link "Edit Product" at bounding box center [1248, 130] width 109 height 43
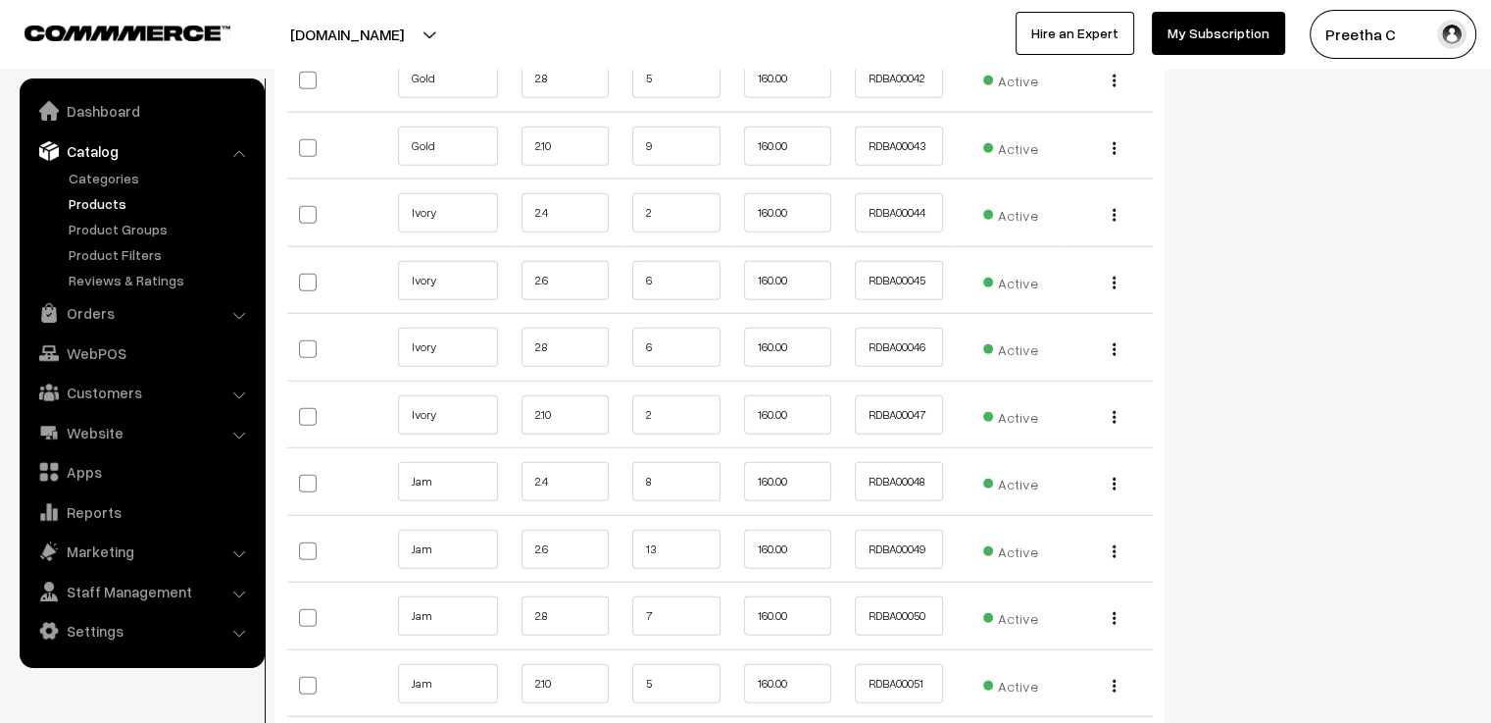
scroll to position [5196, 0]
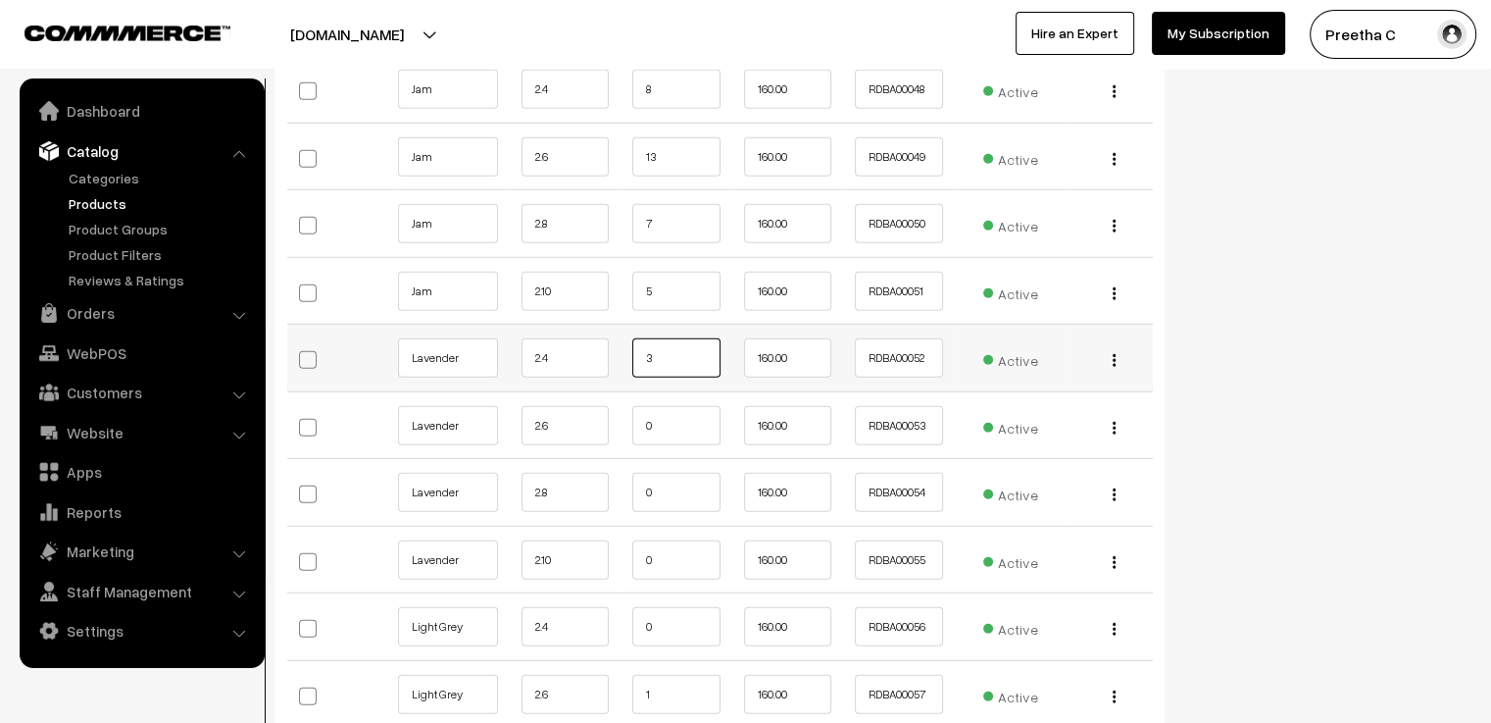
drag, startPoint x: 675, startPoint y: 351, endPoint x: 622, endPoint y: 334, distance: 56.4
click at [622, 334] on td "3" at bounding box center [677, 358] width 112 height 68
type input "2"
click at [682, 413] on input "0" at bounding box center [676, 425] width 88 height 39
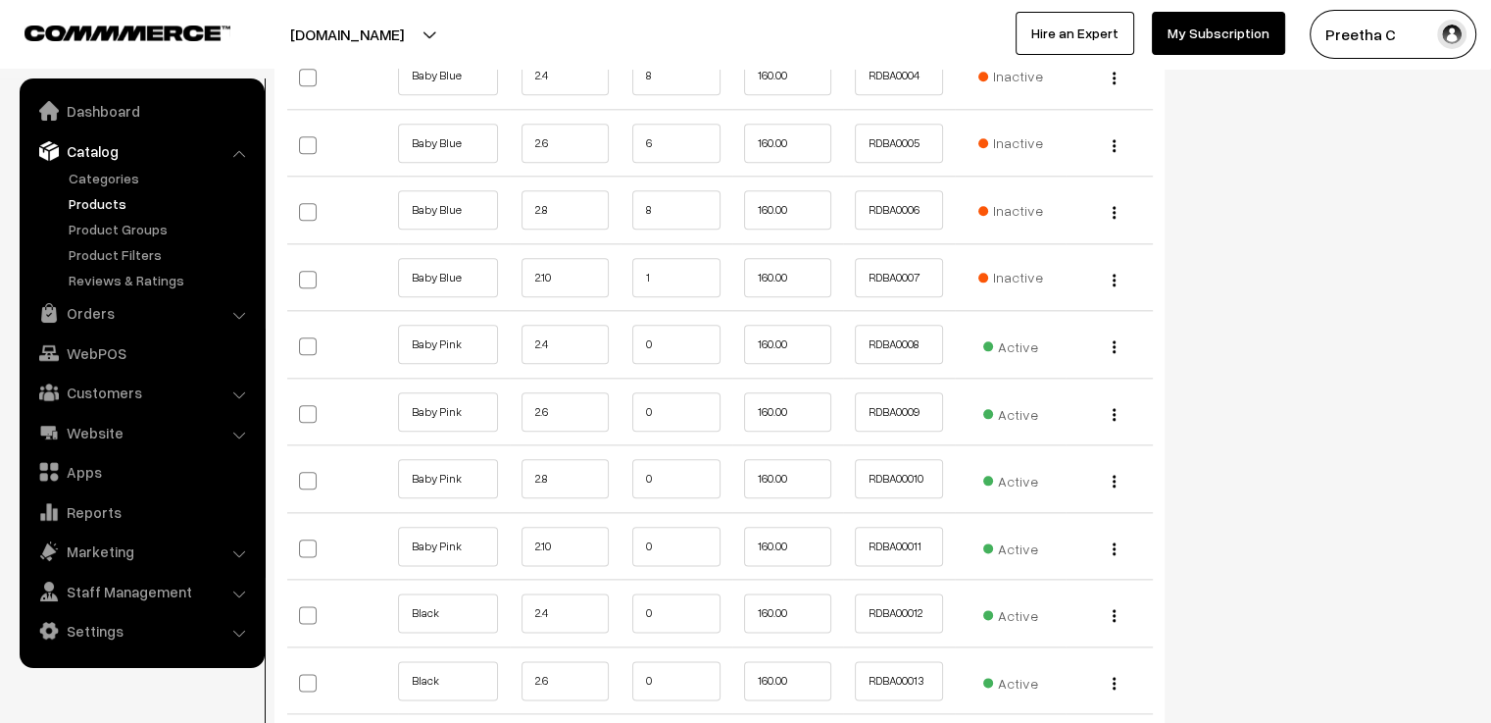
scroll to position [2157, 0]
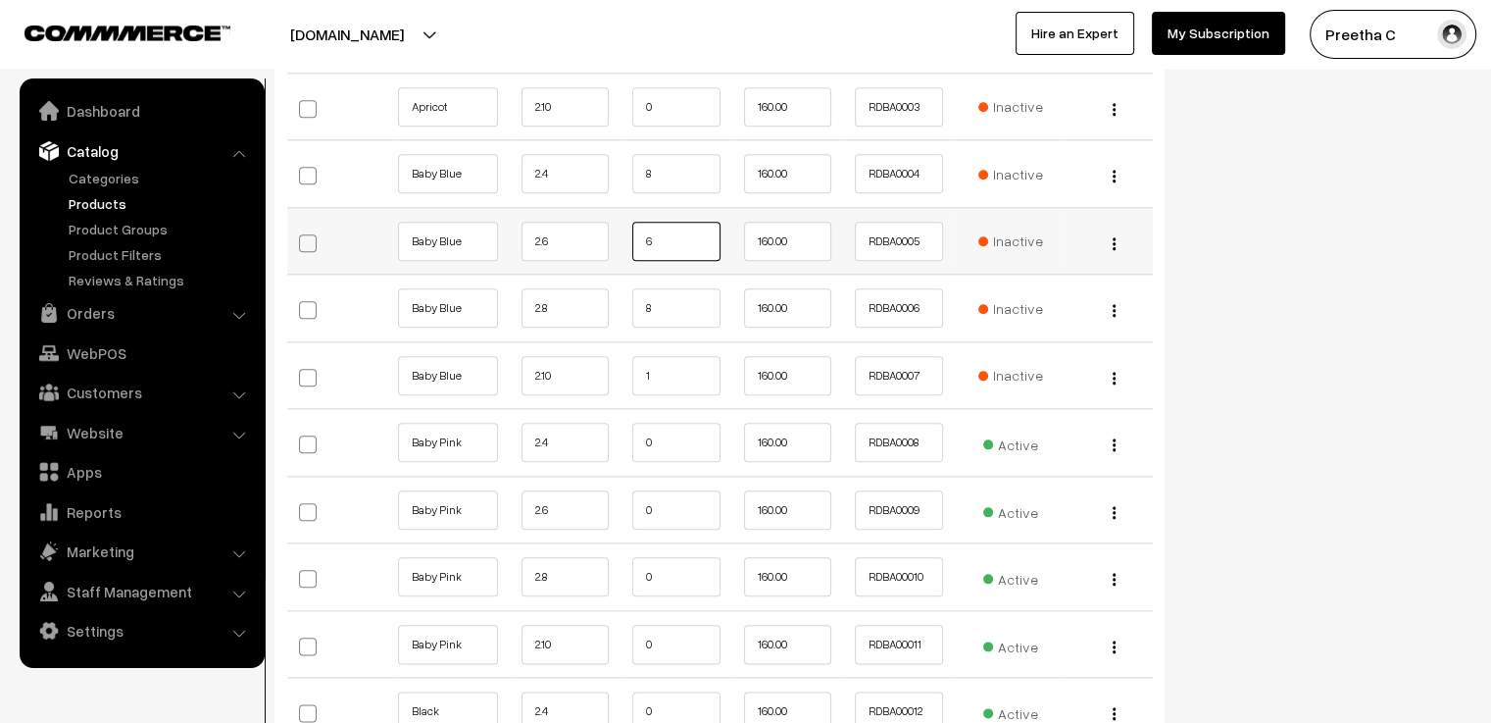
drag, startPoint x: 665, startPoint y: 234, endPoint x: 610, endPoint y: 235, distance: 54.9
click at [610, 235] on tr "Baby Blue 2.6 6 160.00 RDBA0005" at bounding box center [720, 241] width 866 height 68
type input "4"
click at [481, 433] on input "Baby Pink" at bounding box center [448, 442] width 100 height 39
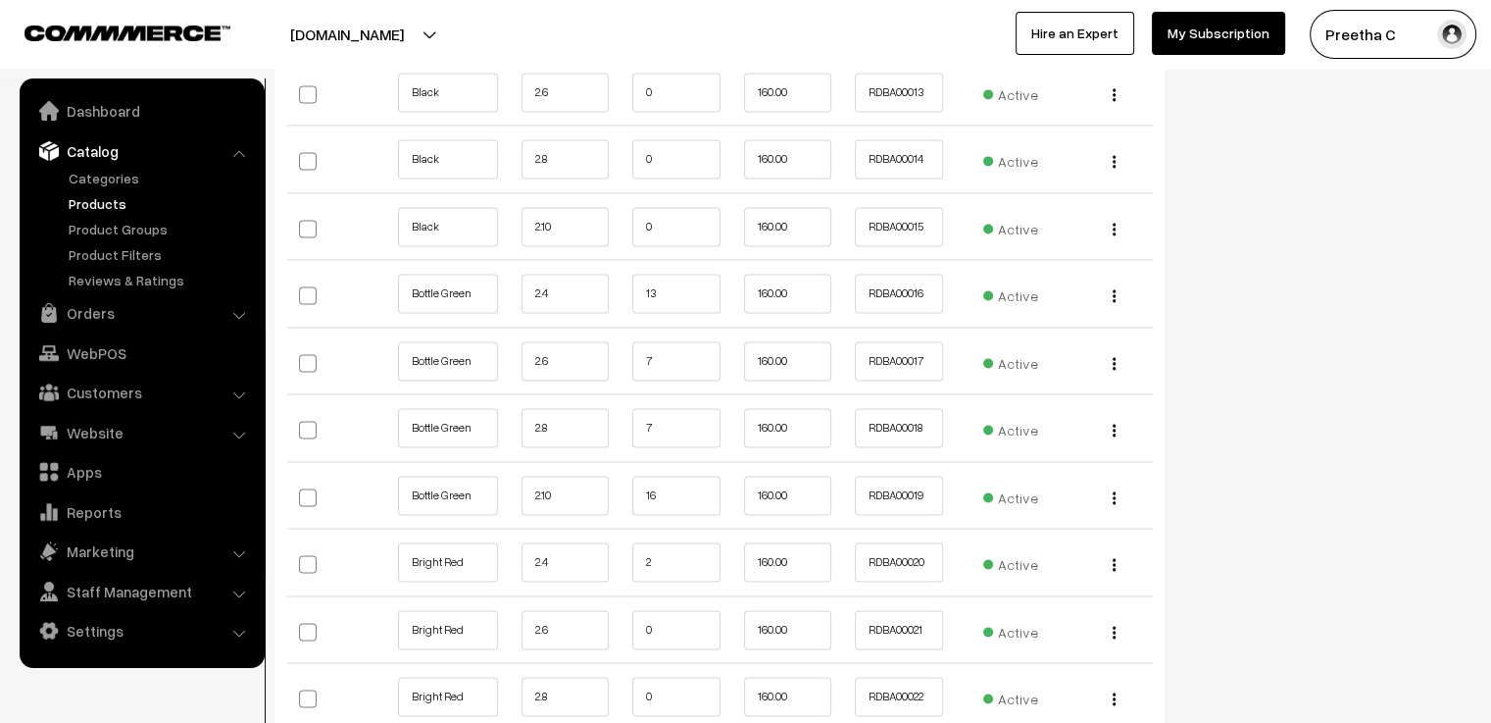
scroll to position [2941, 0]
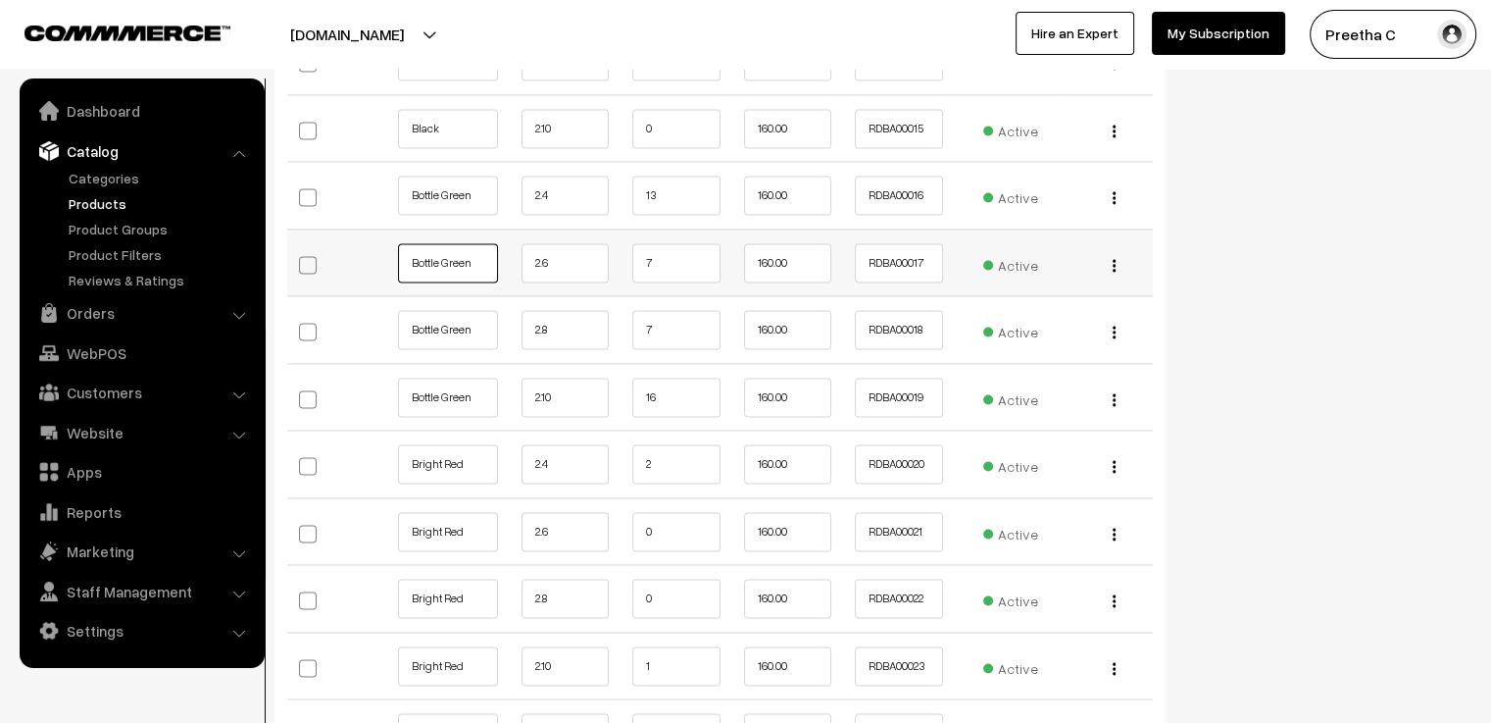
click at [491, 257] on input "Bottle Green" at bounding box center [448, 262] width 100 height 39
drag, startPoint x: 667, startPoint y: 260, endPoint x: 637, endPoint y: 271, distance: 31.3
click at [637, 271] on input "7" at bounding box center [676, 262] width 88 height 39
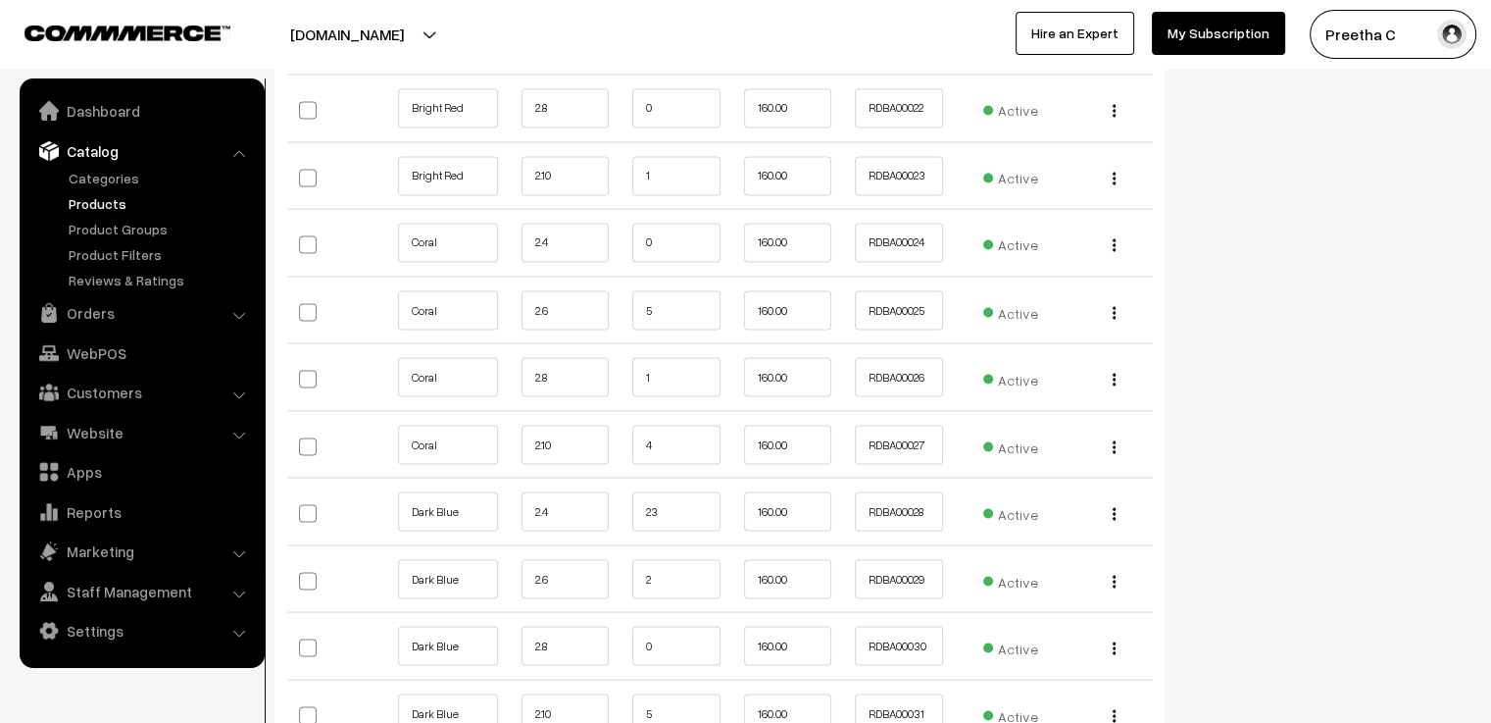
scroll to position [3627, 0]
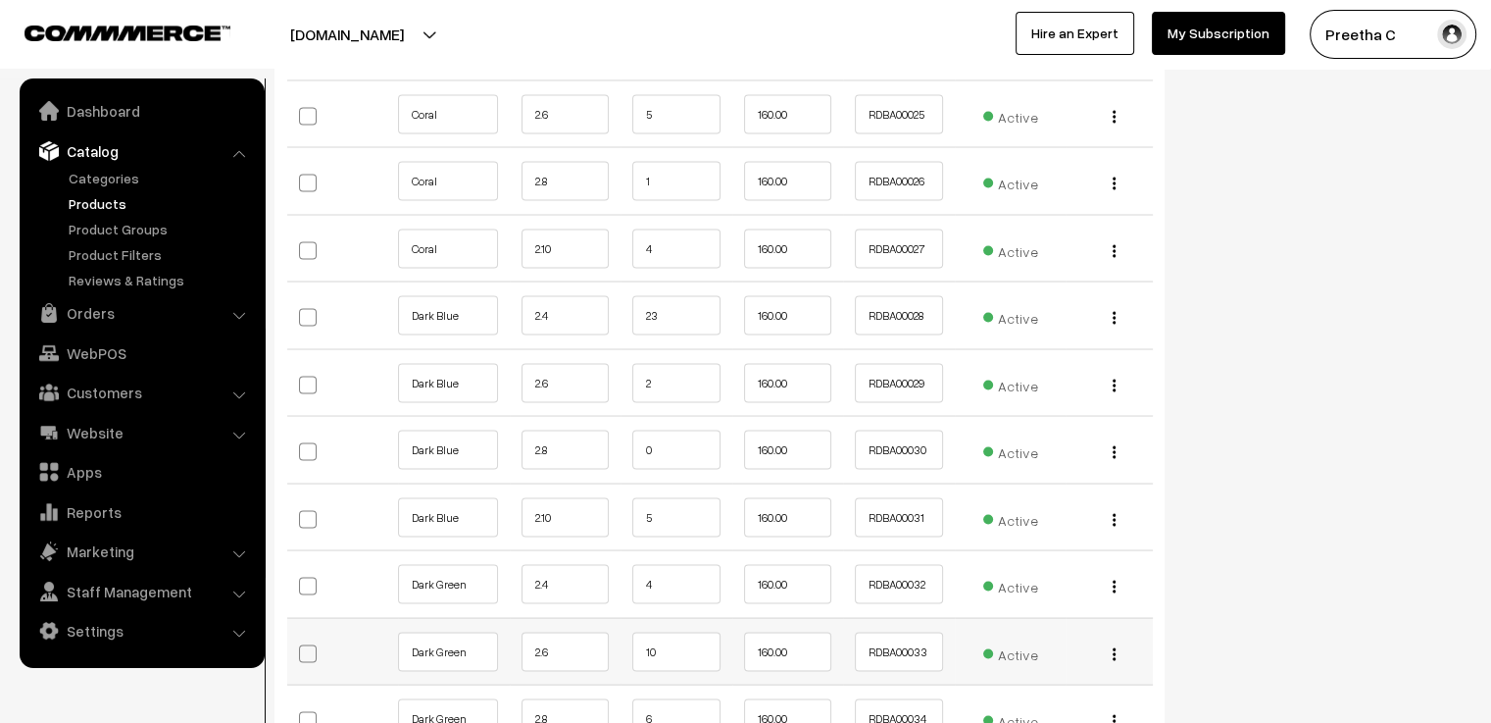
type input "5"
drag, startPoint x: 677, startPoint y: 650, endPoint x: 614, endPoint y: 637, distance: 65.0
click at [614, 637] on tr "Dark Green 2.6 10 160.00 RDBA00033" at bounding box center [720, 651] width 866 height 68
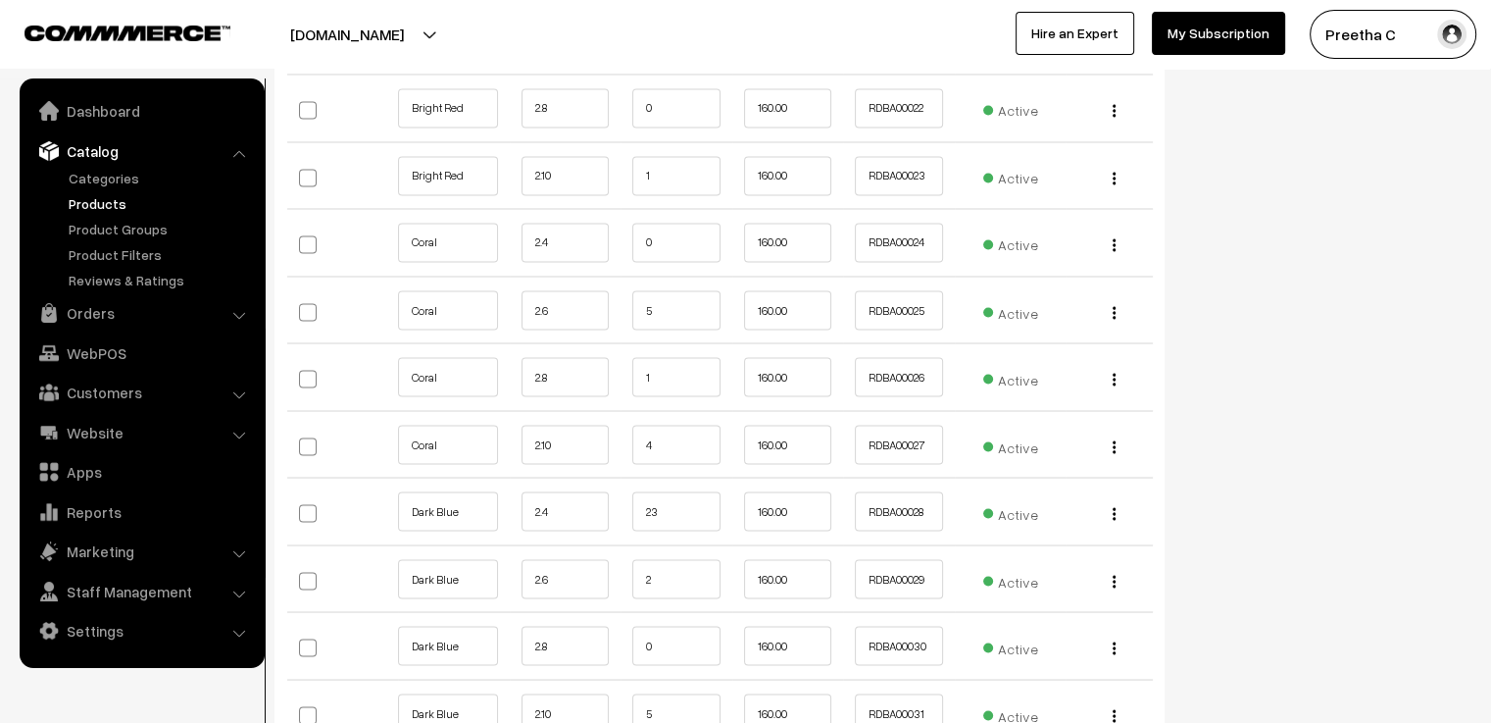
scroll to position [3529, 0]
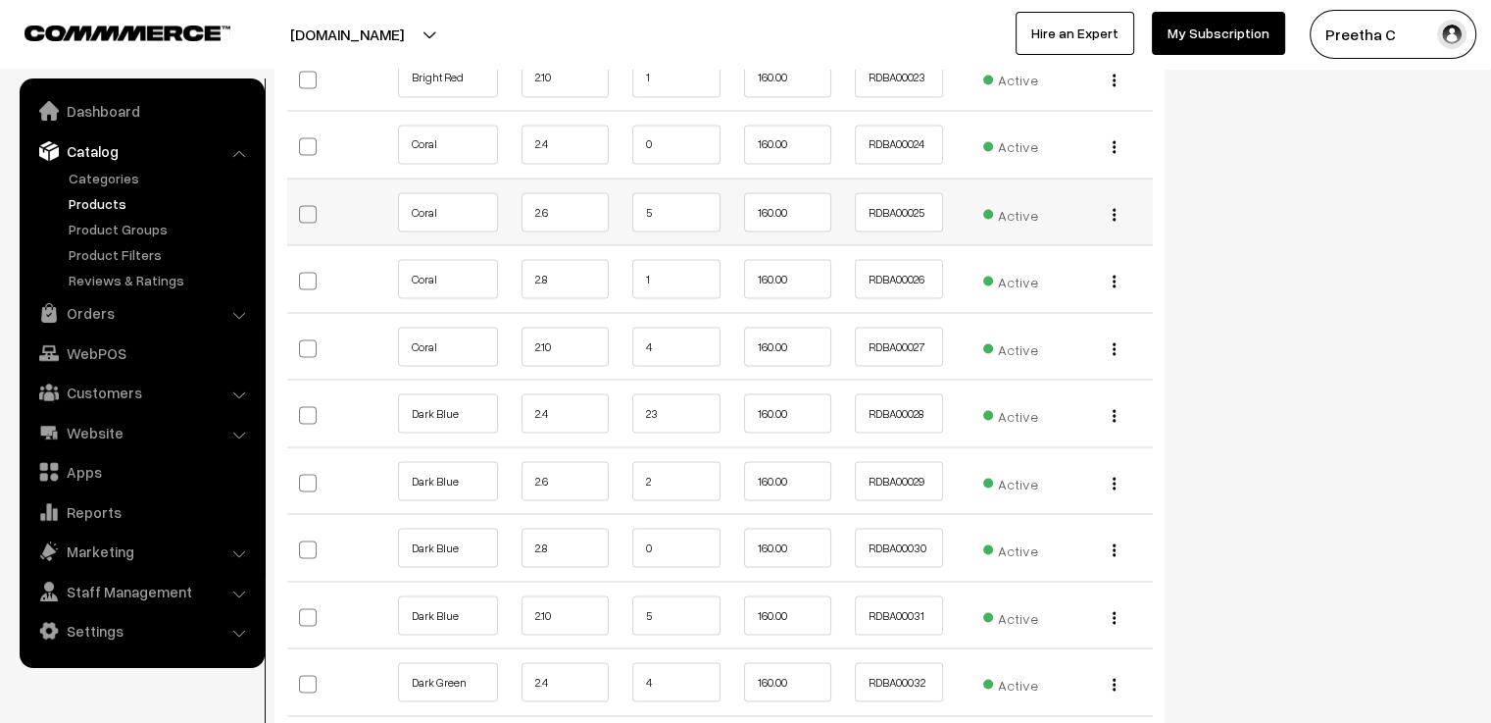
type input "8"
drag, startPoint x: 663, startPoint y: 214, endPoint x: 631, endPoint y: 222, distance: 32.3
click at [631, 222] on td "5" at bounding box center [677, 211] width 112 height 68
type input "3"
click at [679, 413] on input "23" at bounding box center [676, 412] width 88 height 39
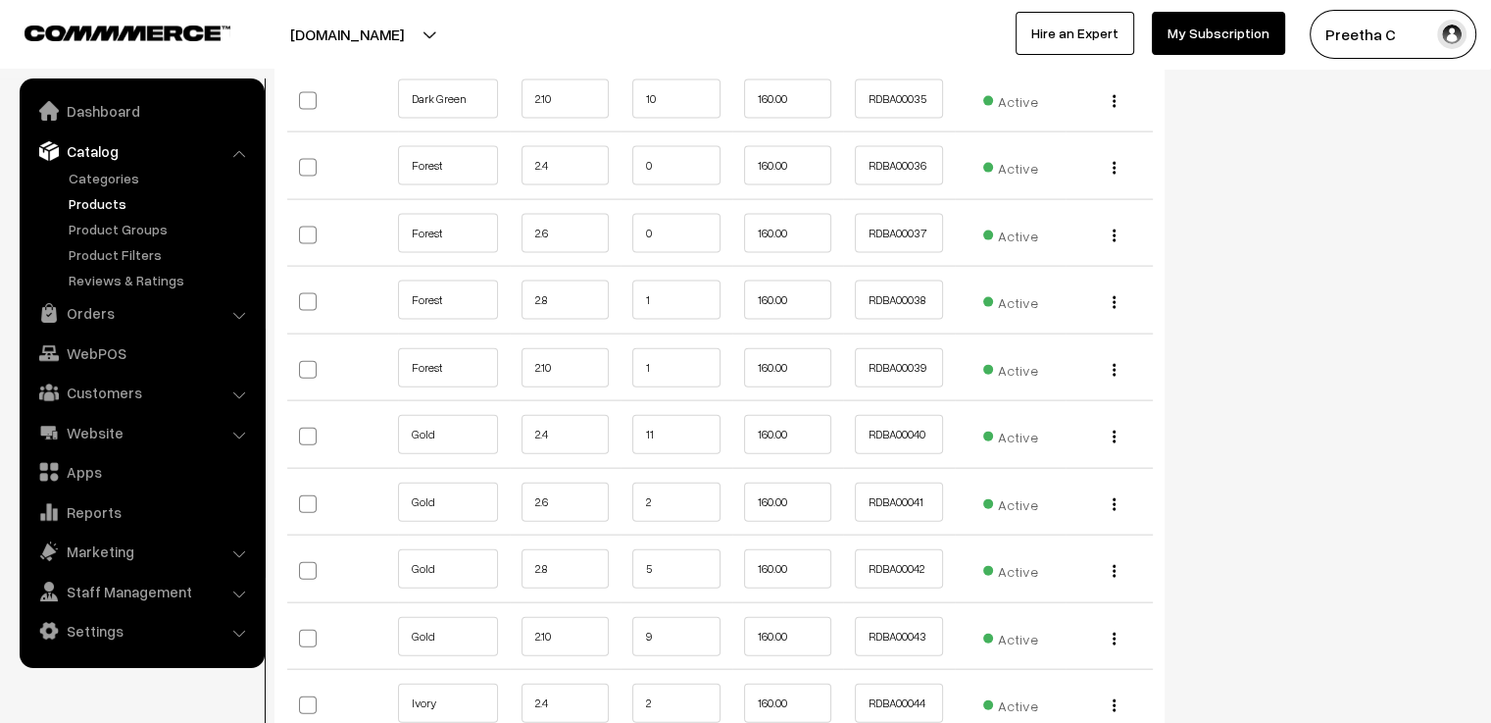
scroll to position [4411, 0]
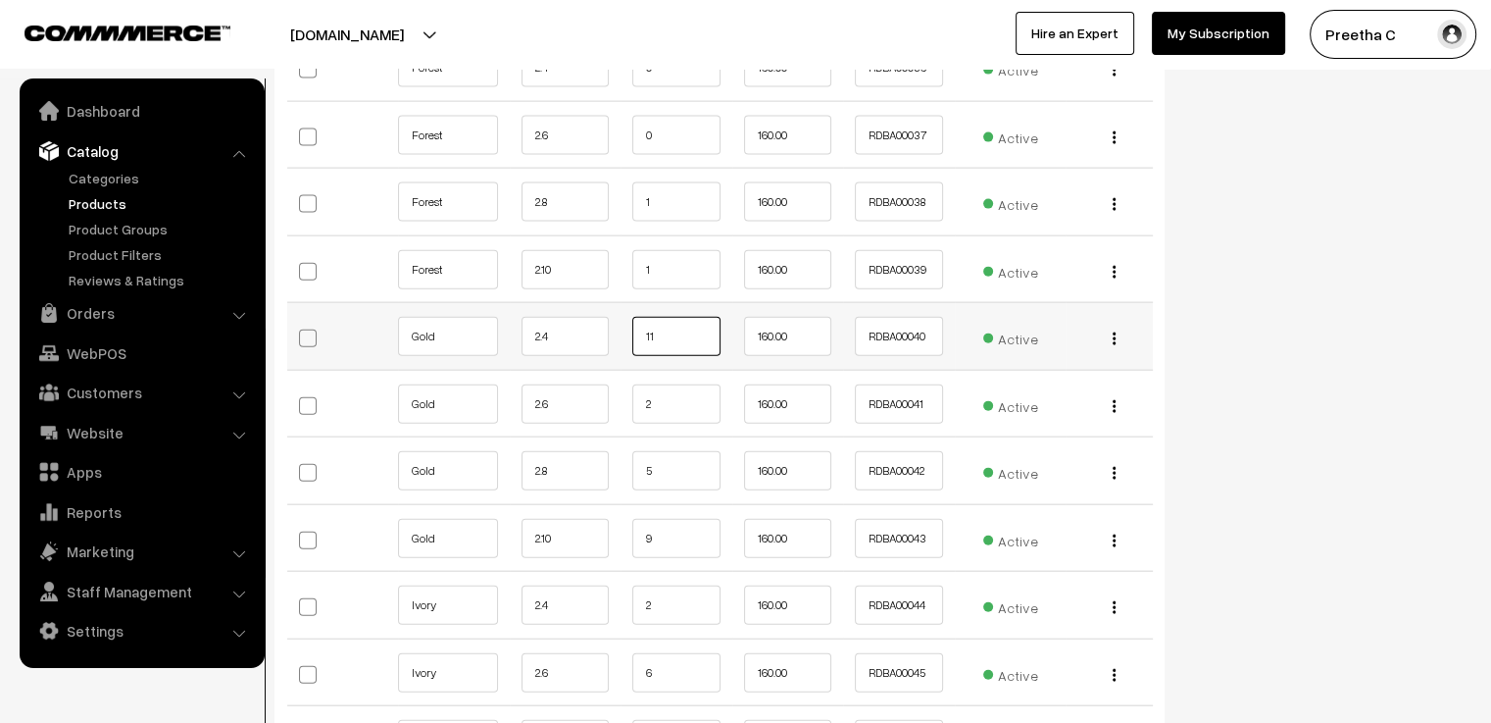
click at [673, 329] on input "11" at bounding box center [676, 336] width 88 height 39
drag, startPoint x: 673, startPoint y: 397, endPoint x: 639, endPoint y: 402, distance: 33.7
click at [639, 402] on input "2" at bounding box center [676, 403] width 88 height 39
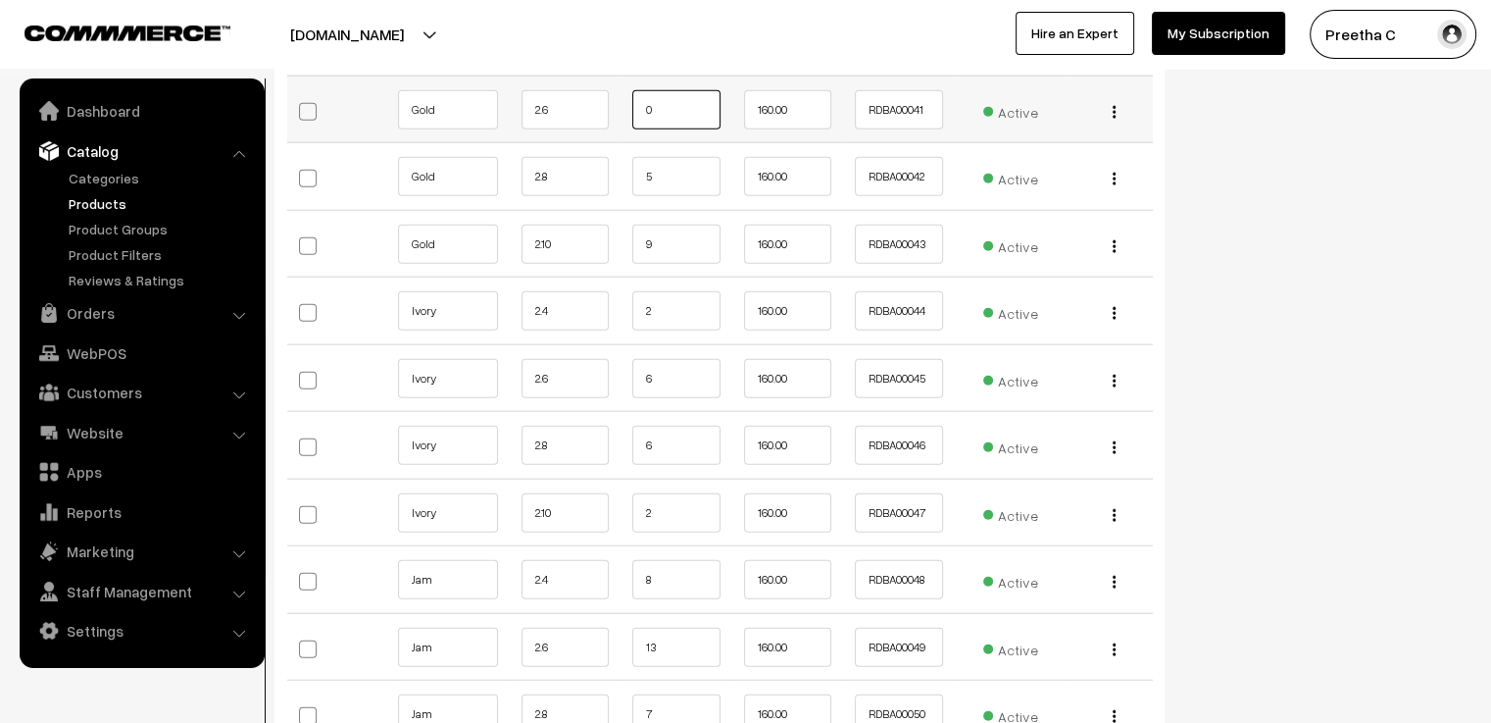
scroll to position [4804, 0]
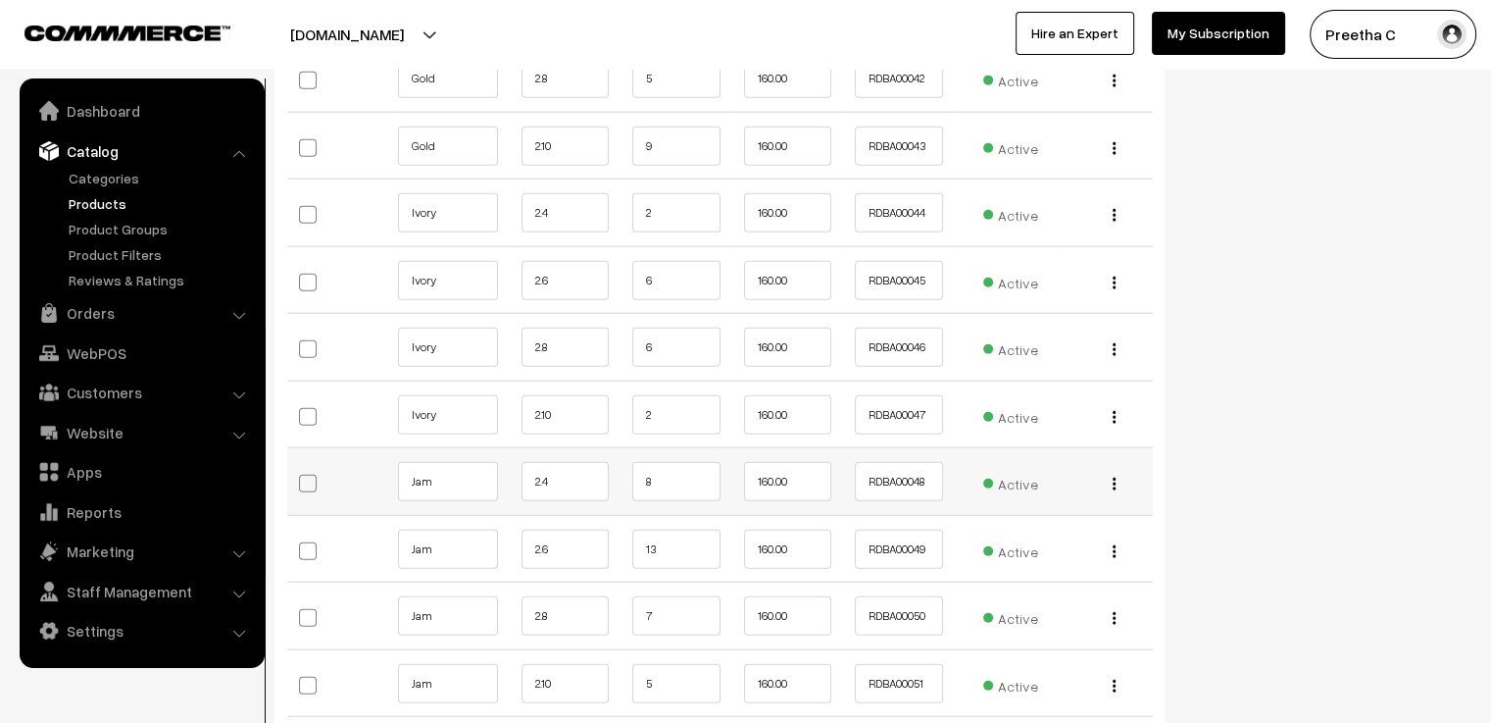
type input "0"
click at [671, 470] on input "8" at bounding box center [676, 481] width 88 height 39
click at [662, 552] on input "13" at bounding box center [676, 548] width 88 height 39
type input "12"
drag, startPoint x: 669, startPoint y: 260, endPoint x: 635, endPoint y: 271, distance: 35.0
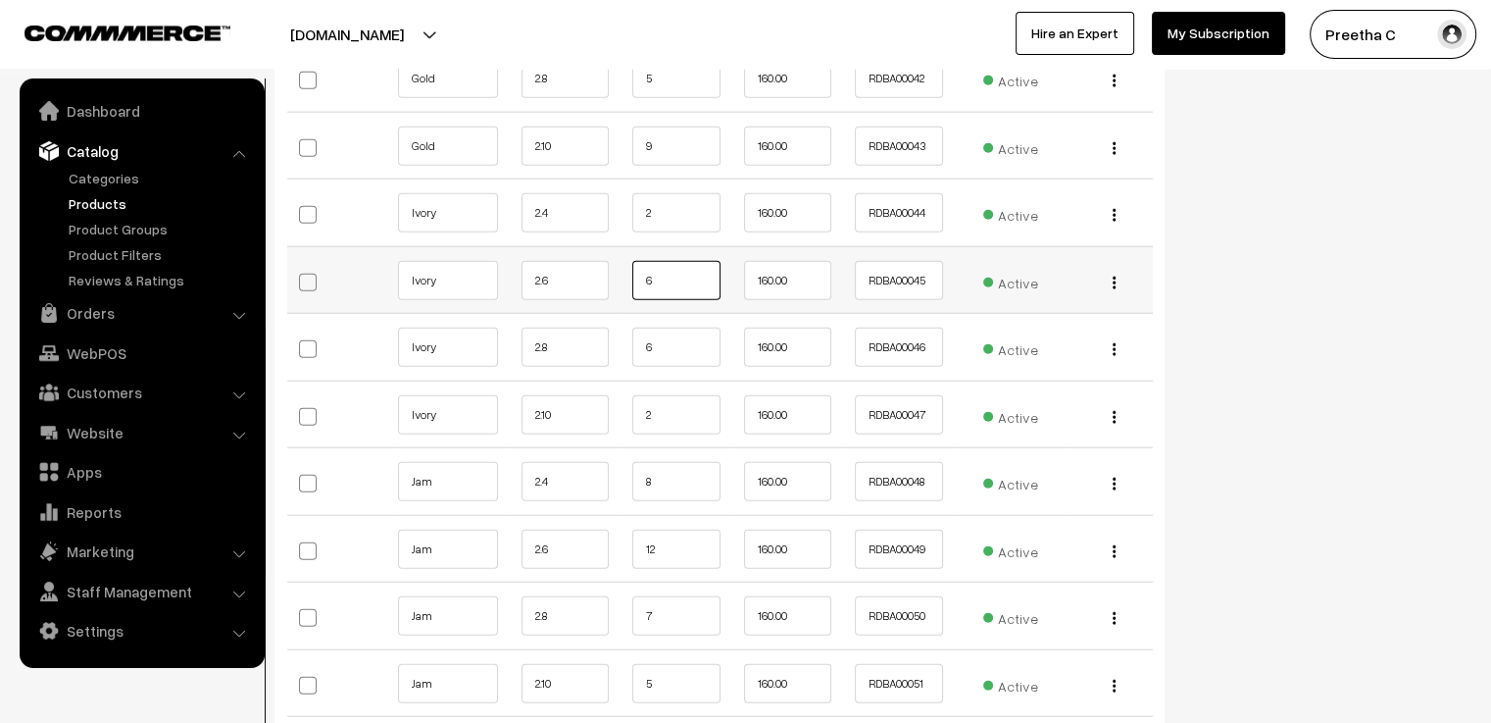
click at [635, 271] on input "6" at bounding box center [676, 280] width 88 height 39
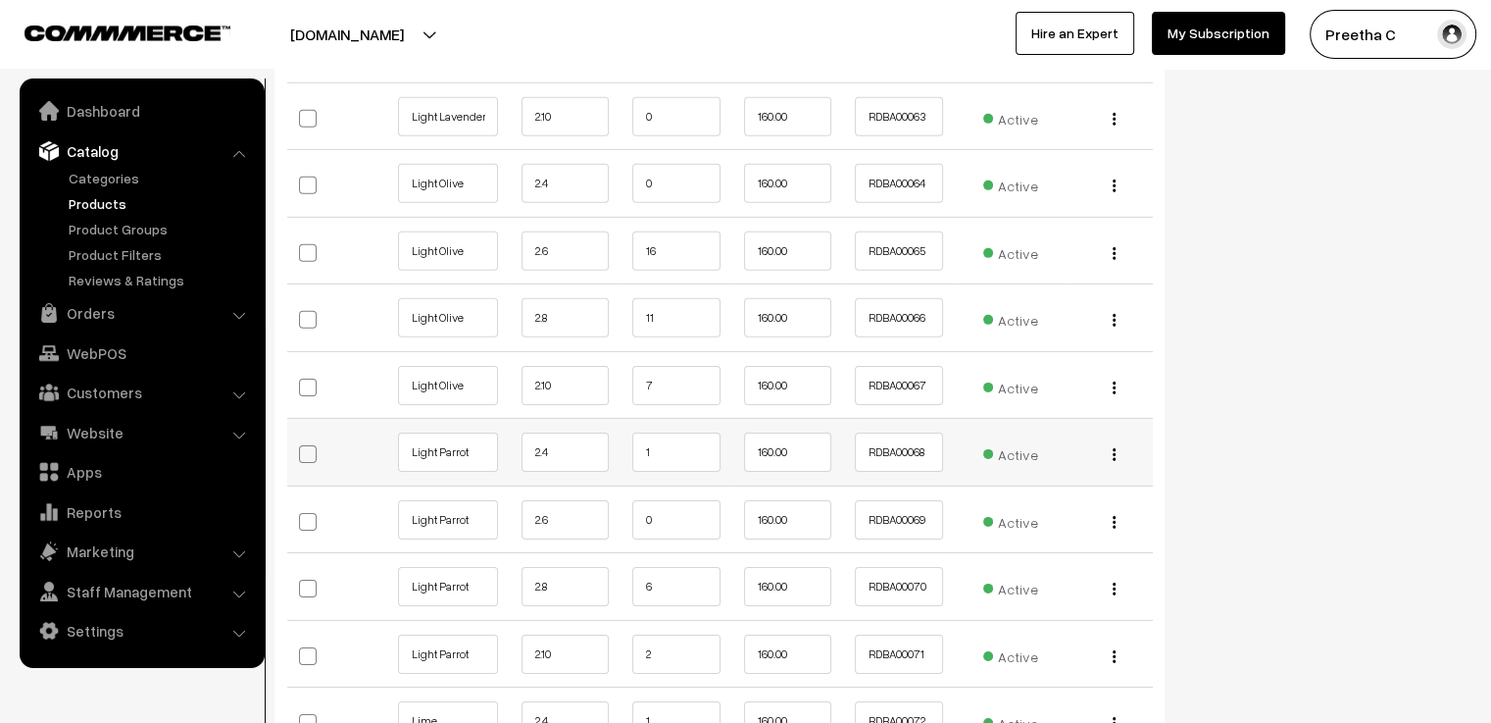
scroll to position [6078, 0]
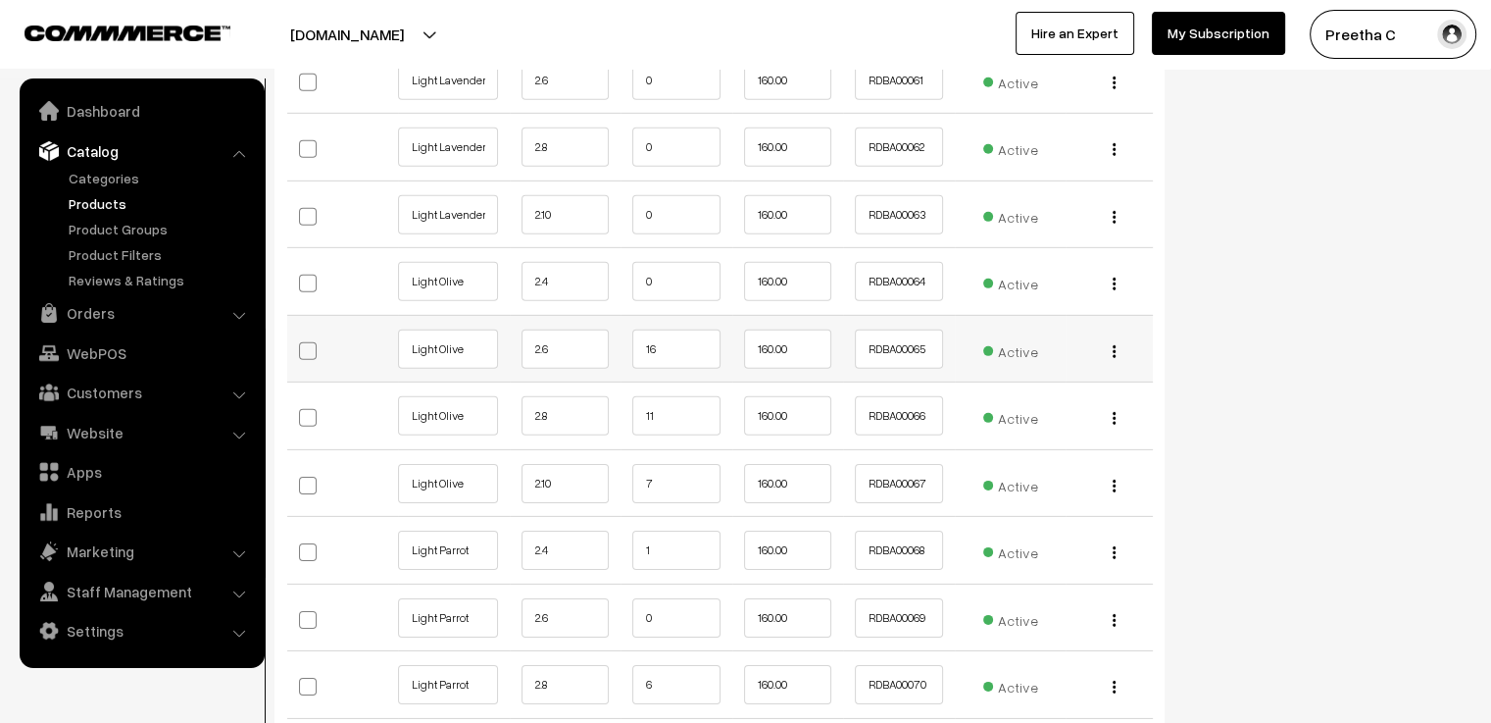
type input "4"
click at [670, 336] on input "16" at bounding box center [676, 348] width 88 height 39
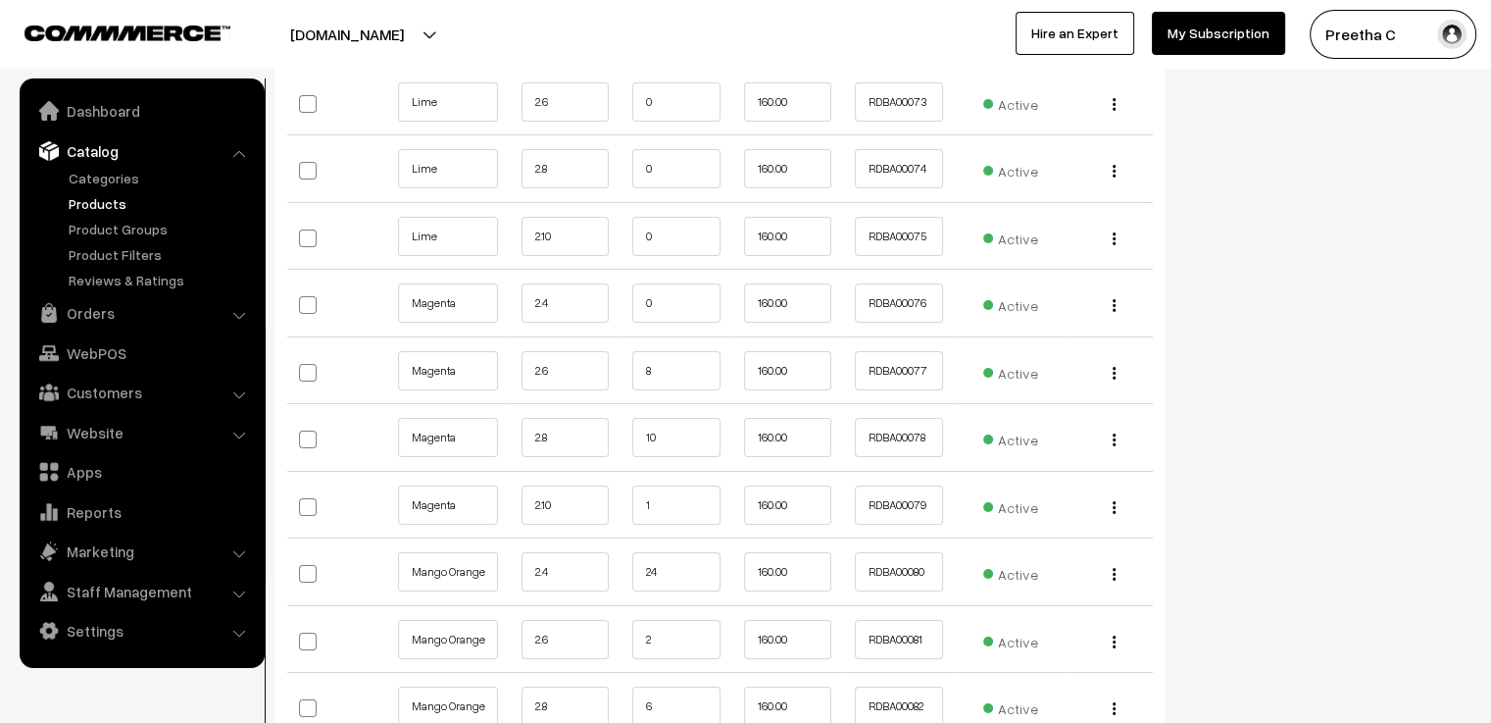
scroll to position [6960, 0]
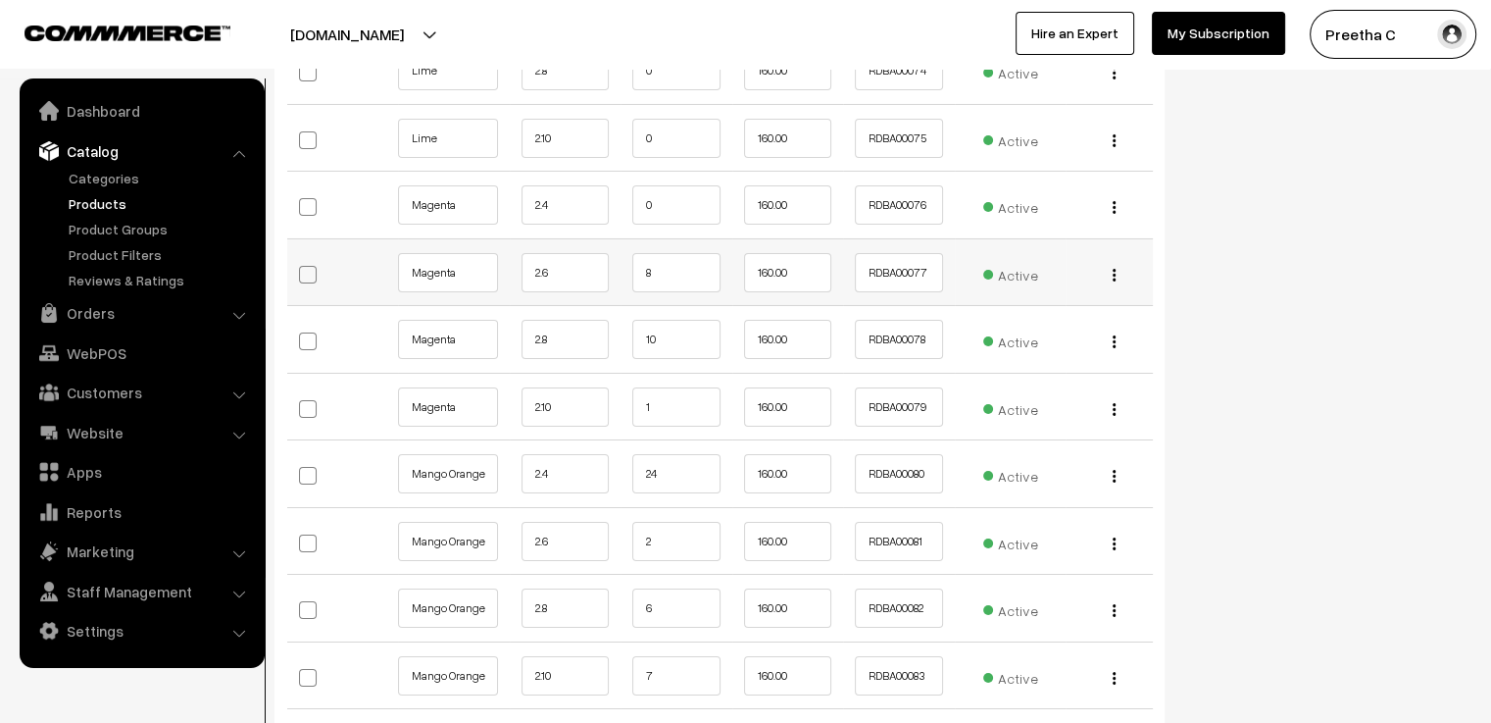
type input "14"
drag, startPoint x: 661, startPoint y: 251, endPoint x: 625, endPoint y: 264, distance: 37.5
click at [625, 264] on td "8" at bounding box center [677, 272] width 112 height 68
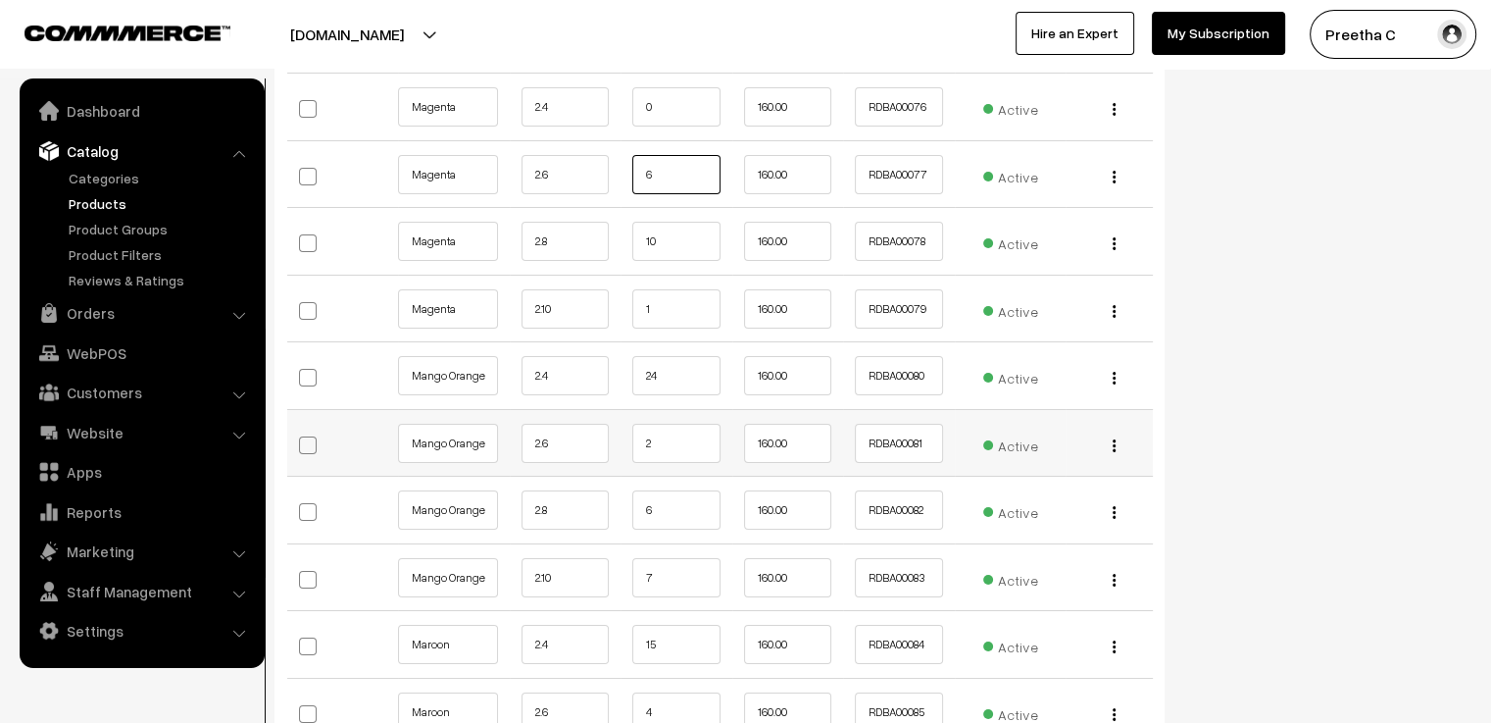
type input "6"
drag, startPoint x: 665, startPoint y: 427, endPoint x: 619, endPoint y: 429, distance: 46.1
click at [619, 429] on tr "Mango Orange 2.6 2 160.00 Active" at bounding box center [720, 443] width 866 height 68
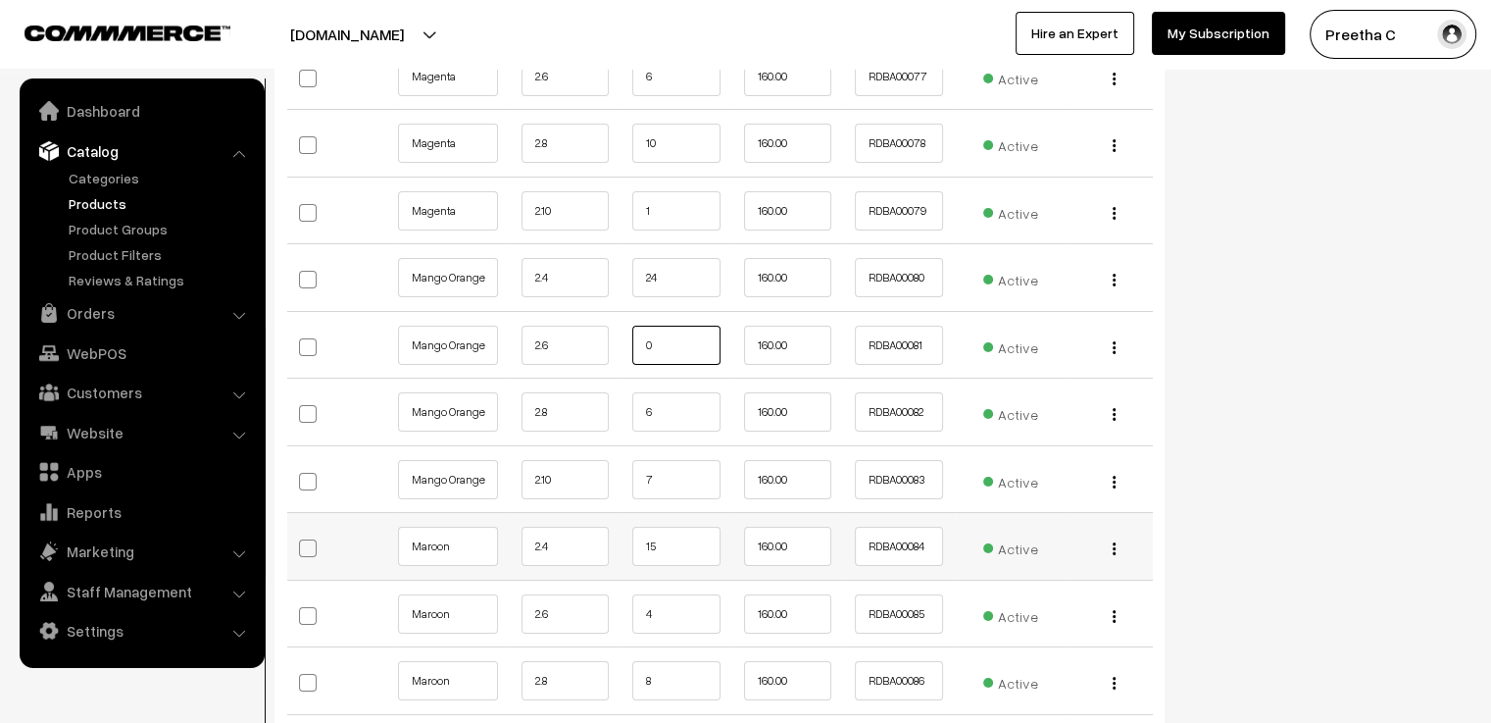
type input "0"
click at [671, 531] on input "15" at bounding box center [676, 545] width 88 height 39
type input "14"
click at [665, 600] on input "4" at bounding box center [676, 613] width 88 height 39
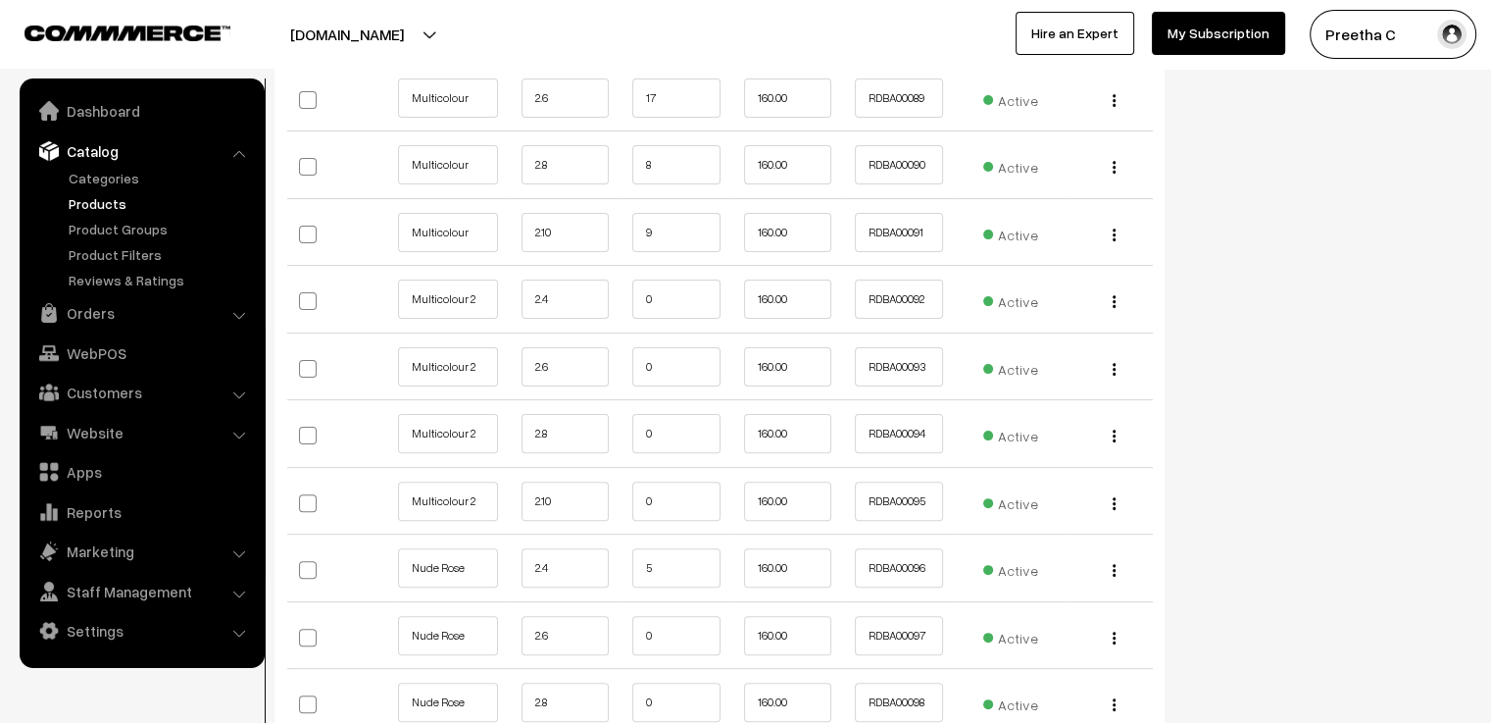
scroll to position [7843, 0]
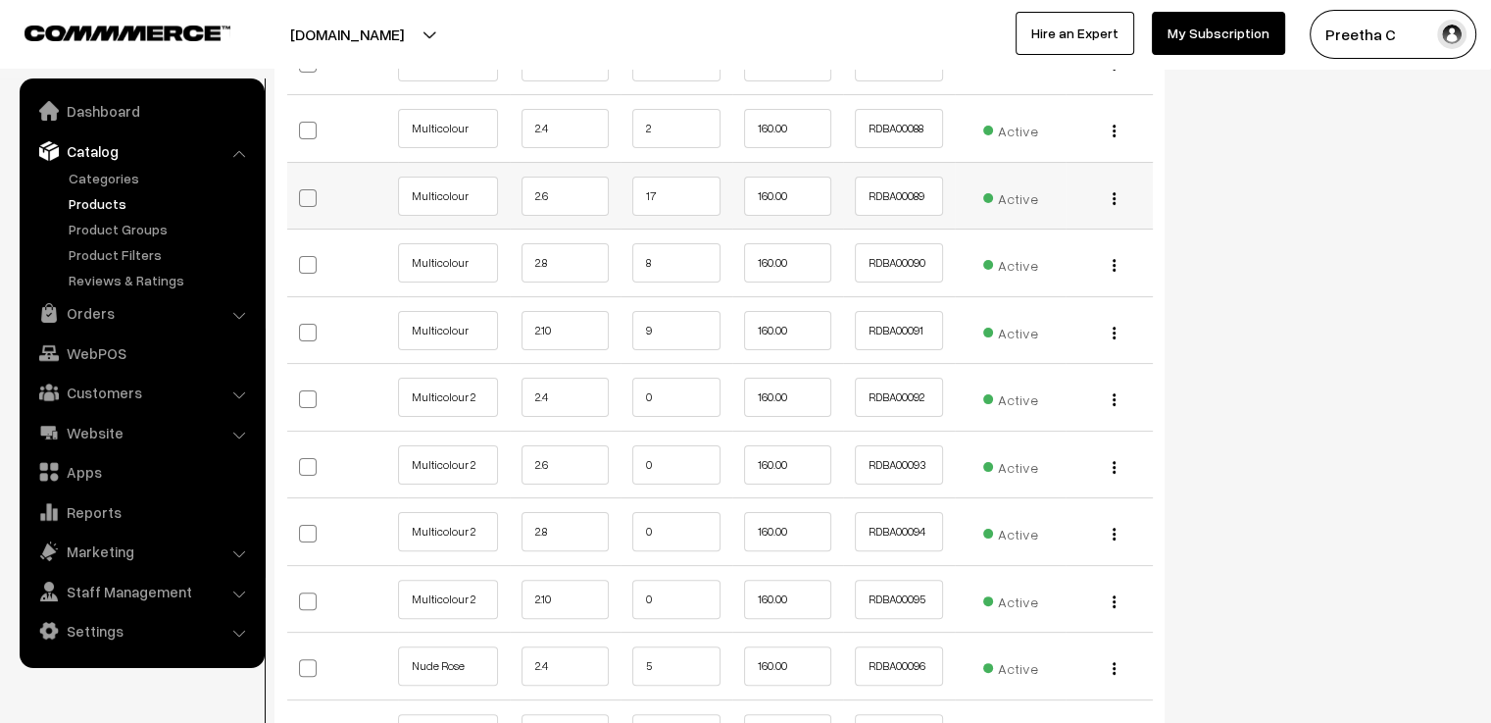
type input "2"
click at [675, 186] on input "17" at bounding box center [676, 195] width 88 height 39
type input "15"
click at [672, 243] on input "8" at bounding box center [676, 262] width 88 height 39
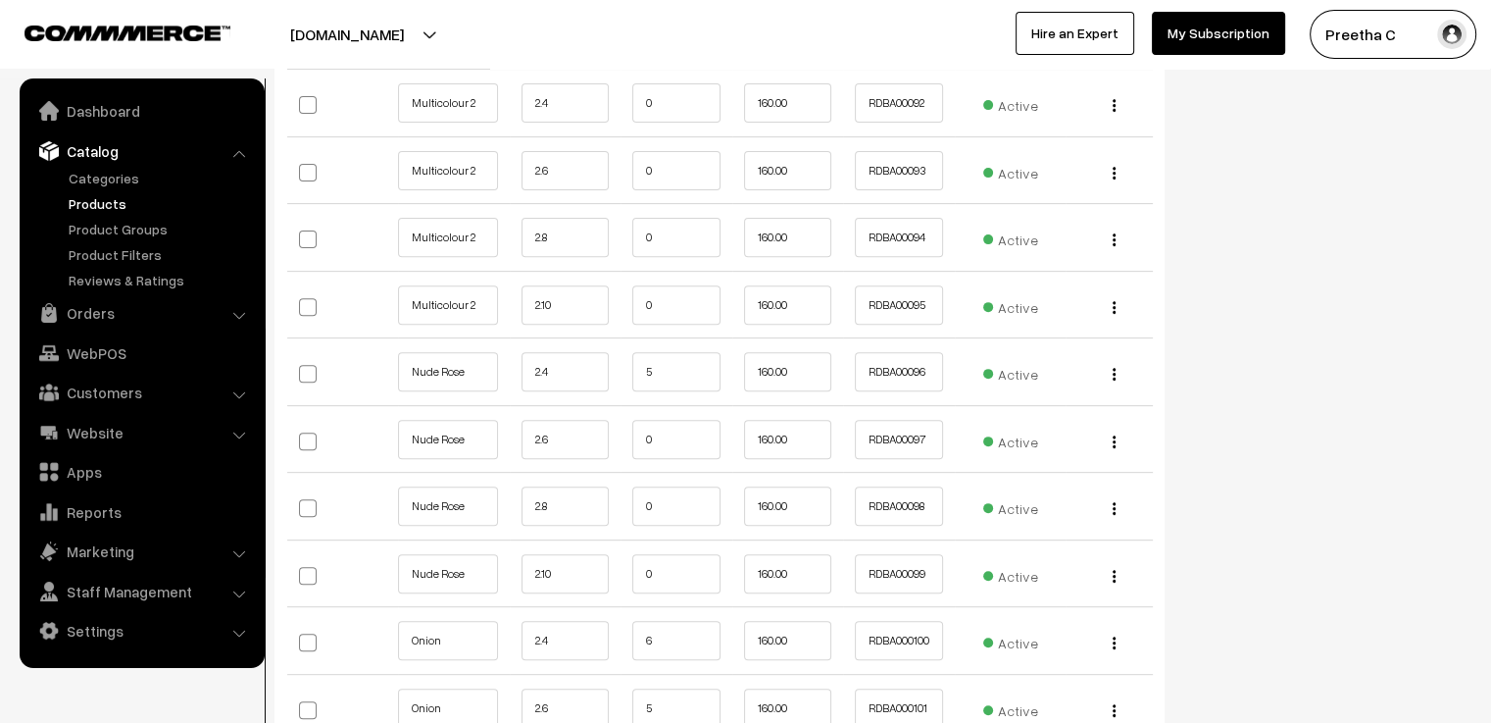
scroll to position [8235, 0]
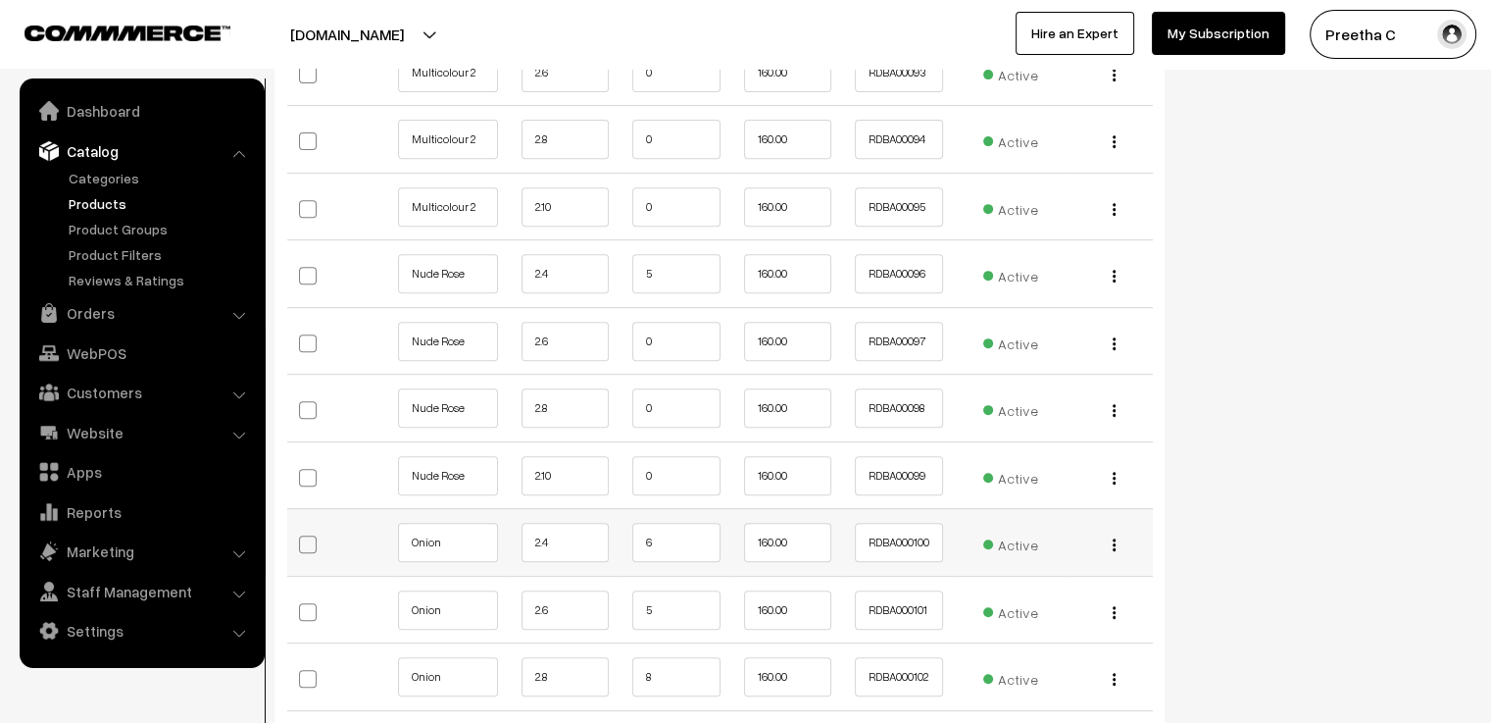
type input "7"
click at [654, 523] on input "6" at bounding box center [676, 542] width 88 height 39
click at [665, 590] on input "5" at bounding box center [676, 609] width 88 height 39
type input "0"
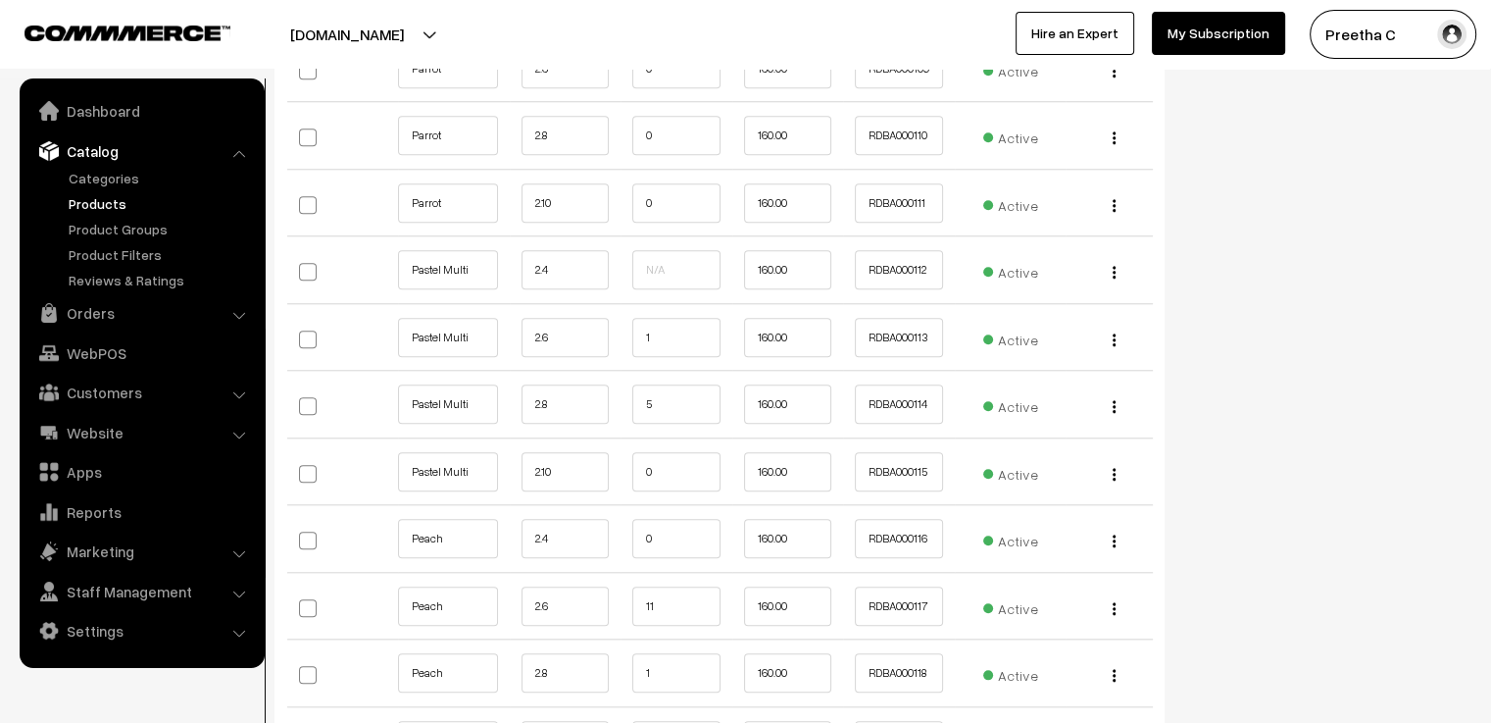
scroll to position [9411, 0]
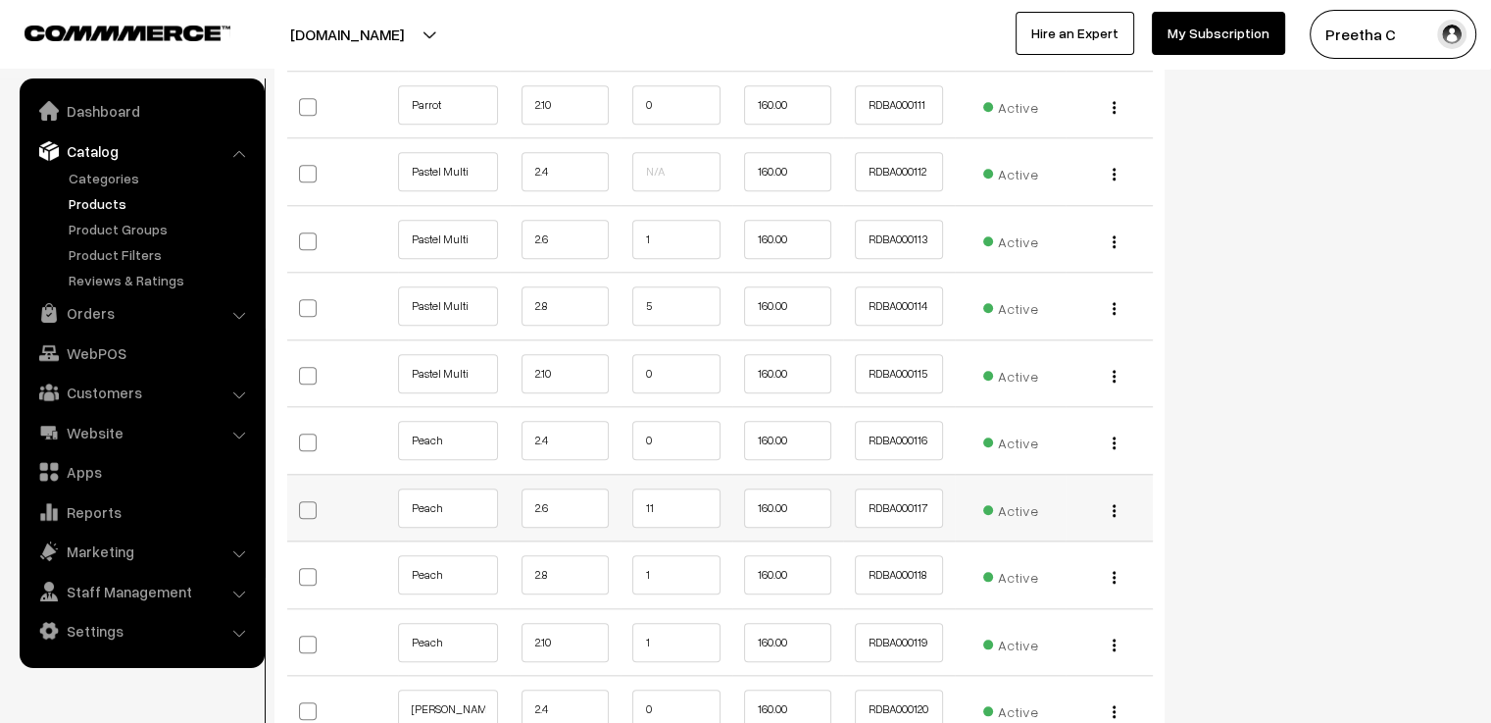
type input "3"
click at [680, 488] on input "11" at bounding box center [676, 507] width 88 height 39
type input "1"
type input "9"
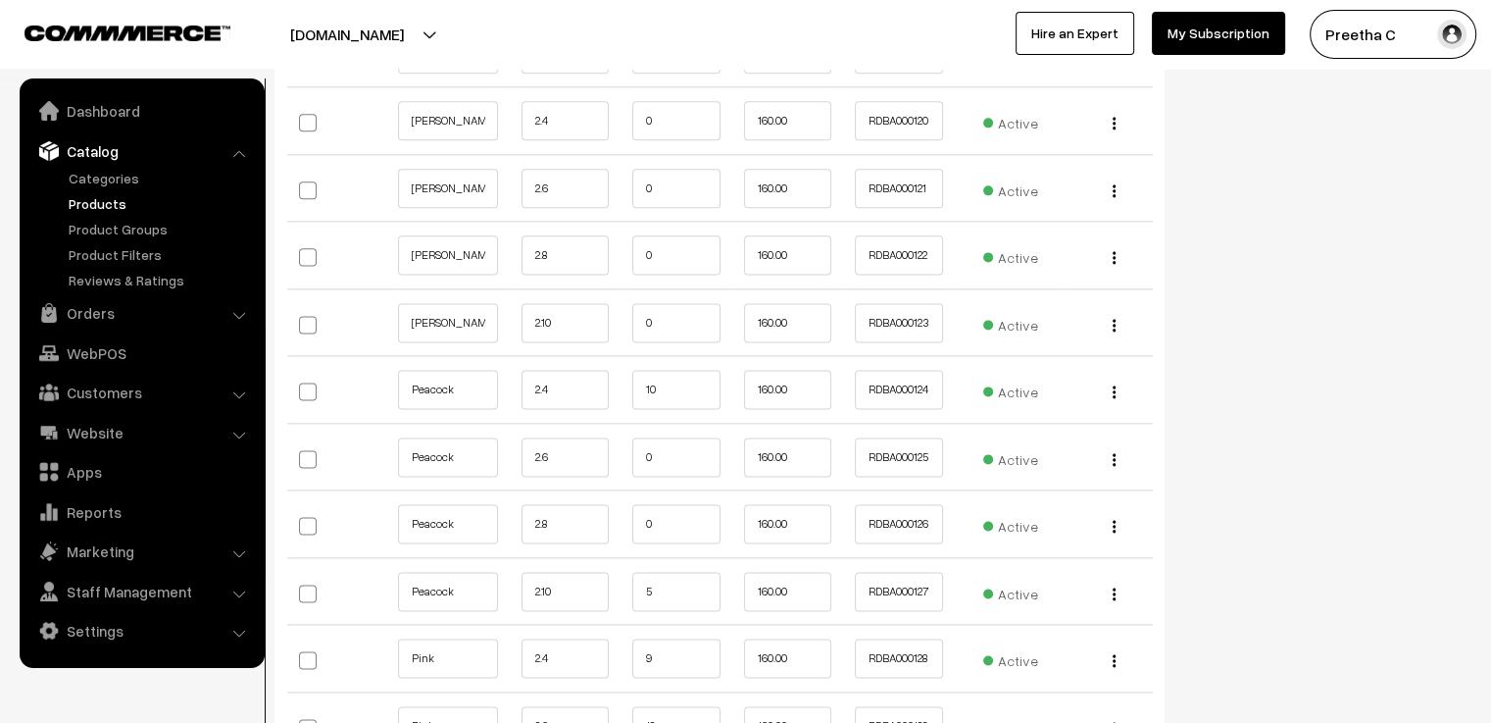
scroll to position [10097, 0]
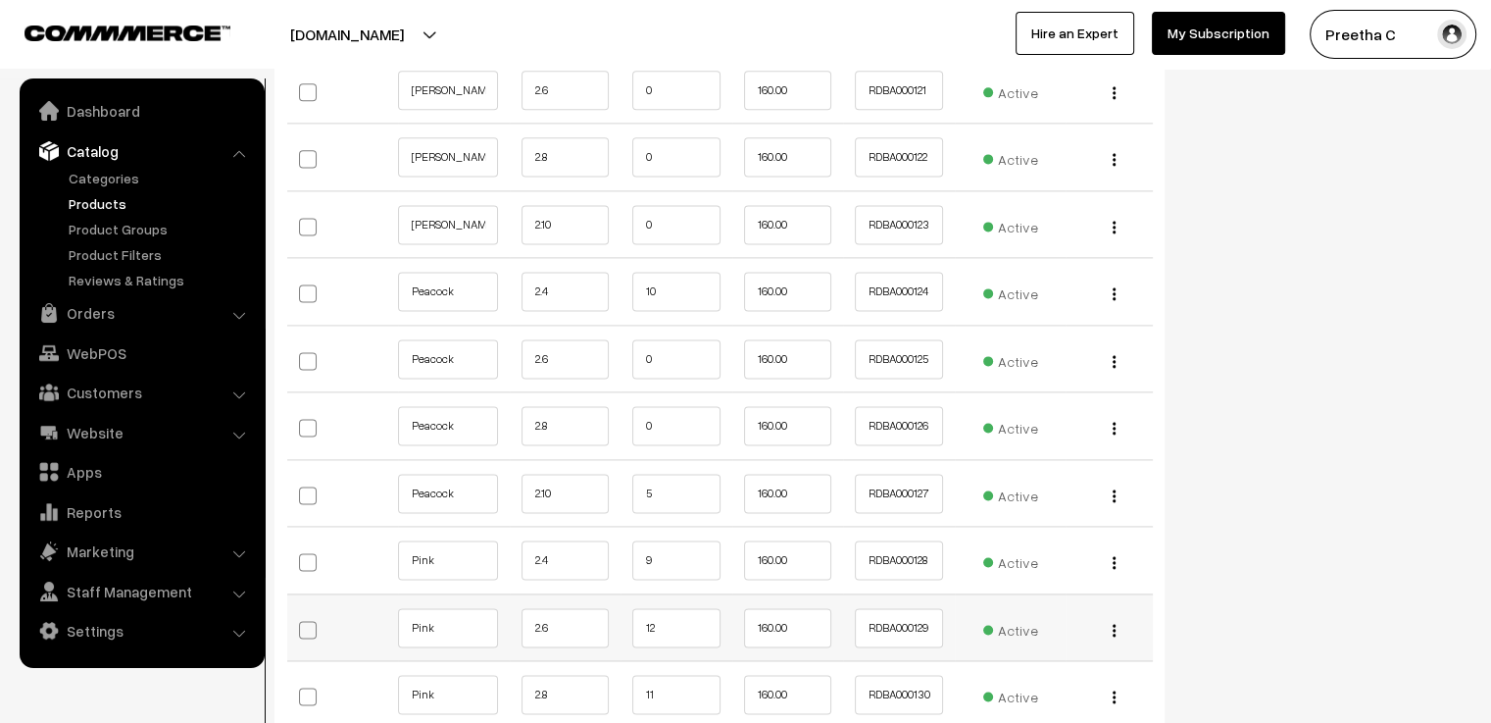
type input "7"
click at [678, 608] on input "12" at bounding box center [676, 627] width 88 height 39
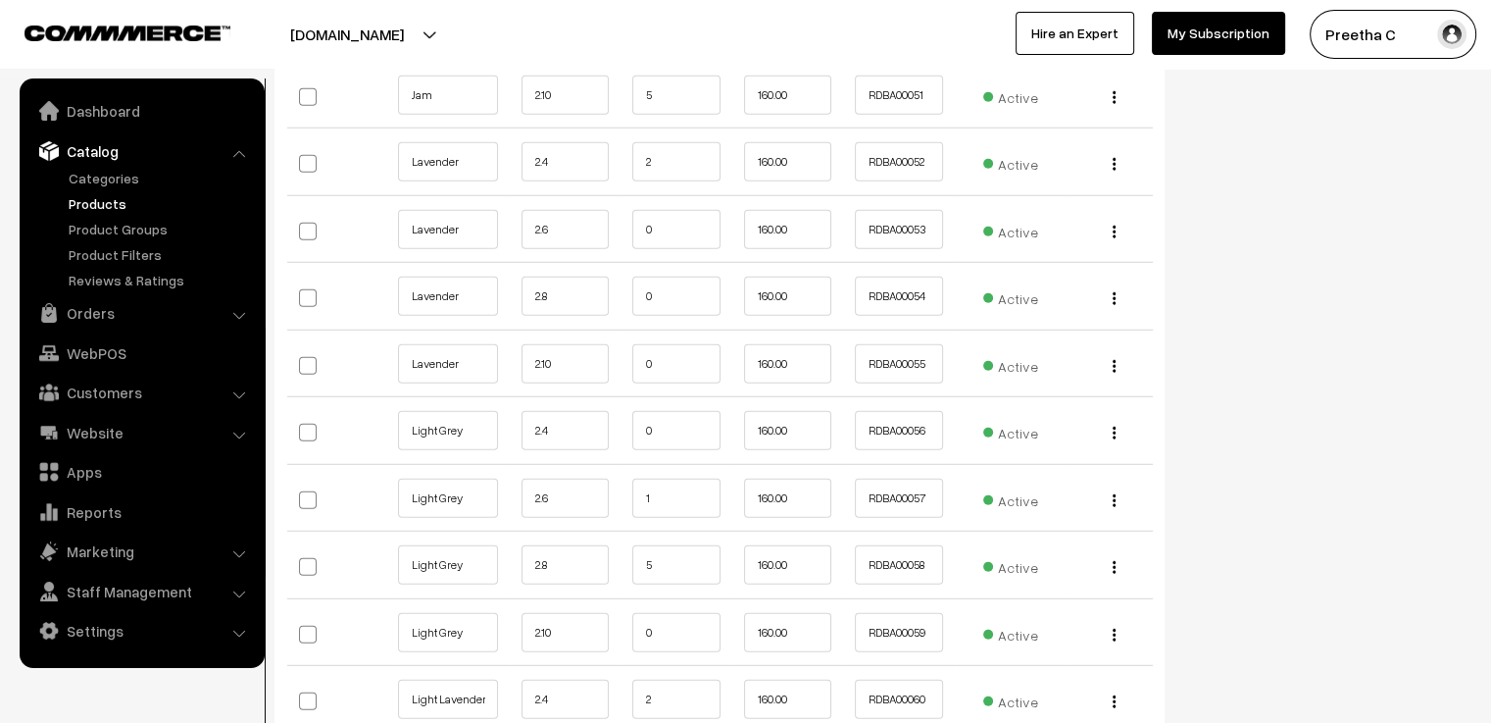
scroll to position [5490, 0]
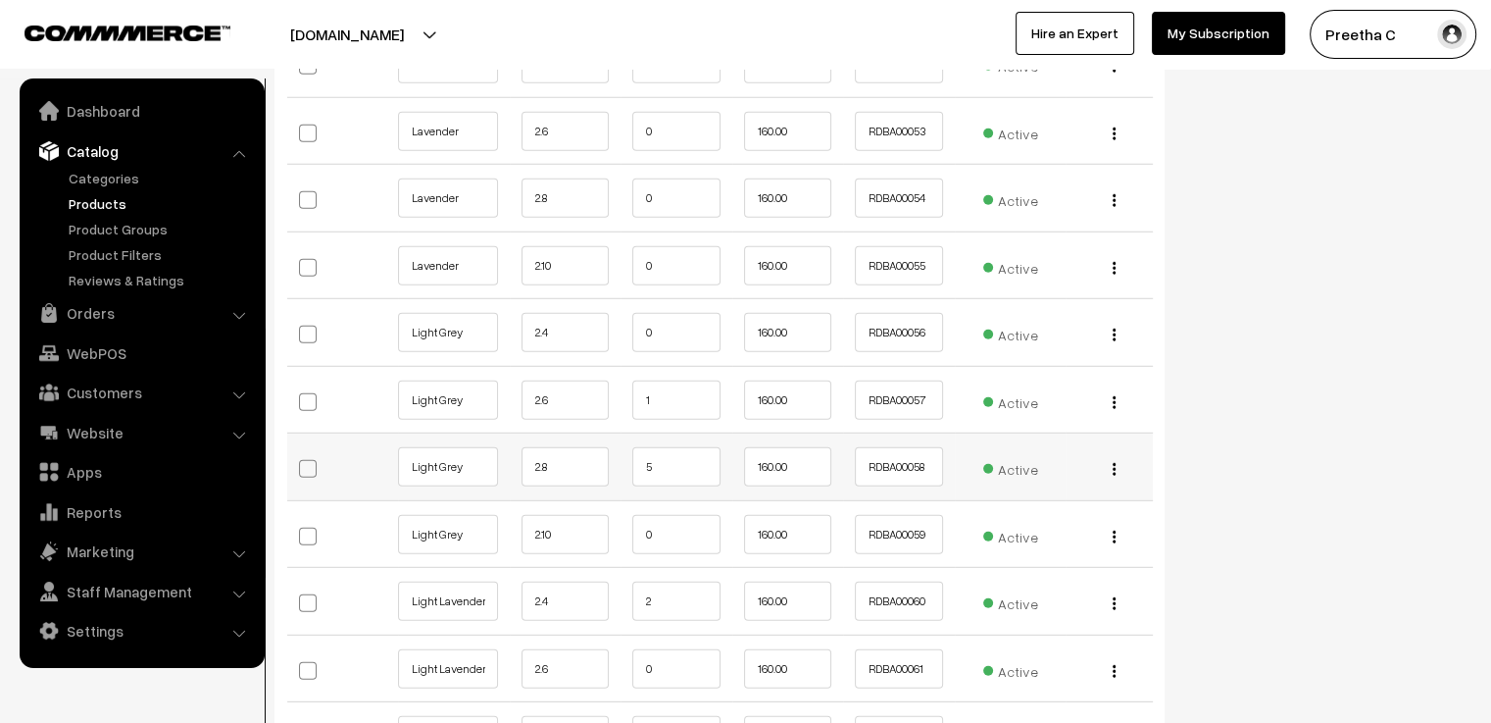
type input "10"
drag, startPoint x: 667, startPoint y: 453, endPoint x: 631, endPoint y: 456, distance: 35.4
click at [631, 456] on td "5" at bounding box center [677, 467] width 112 height 68
type input "2"
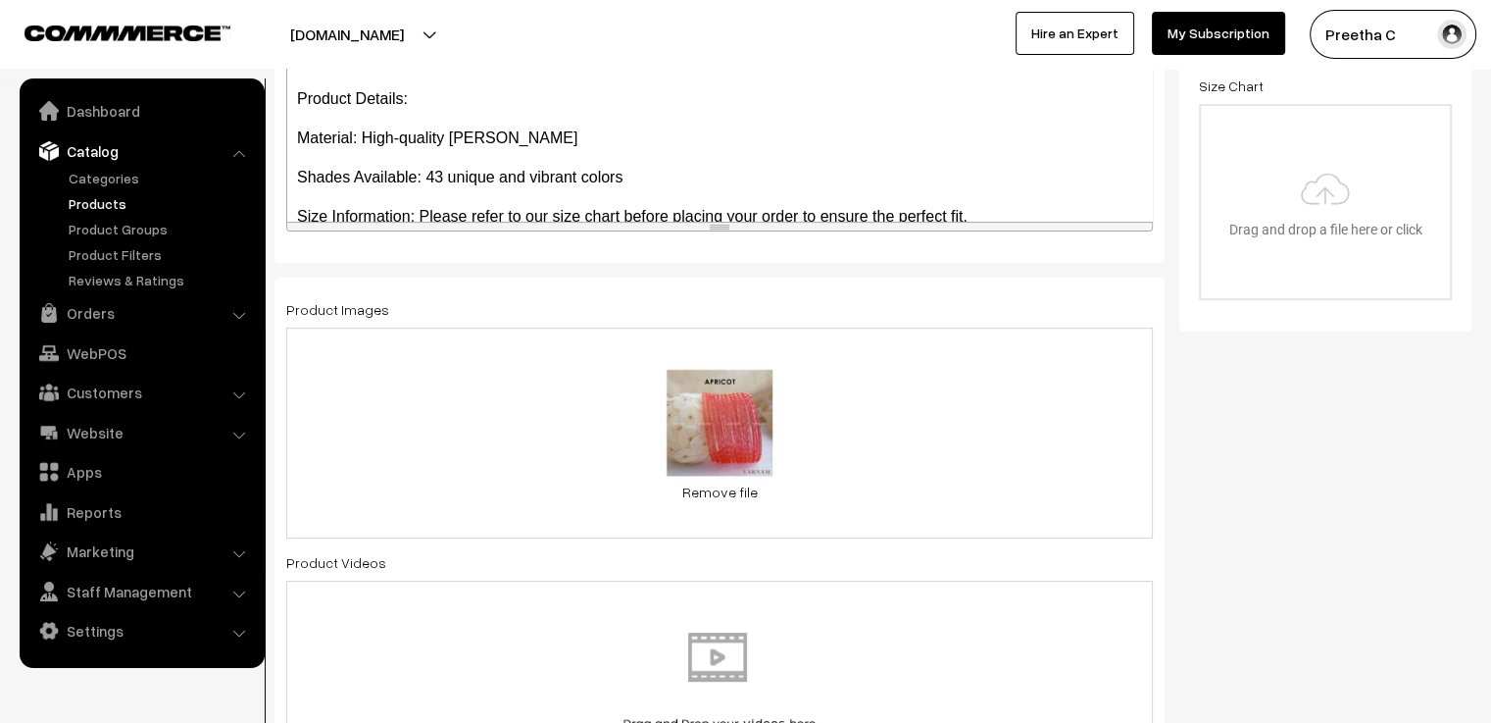
scroll to position [0, 0]
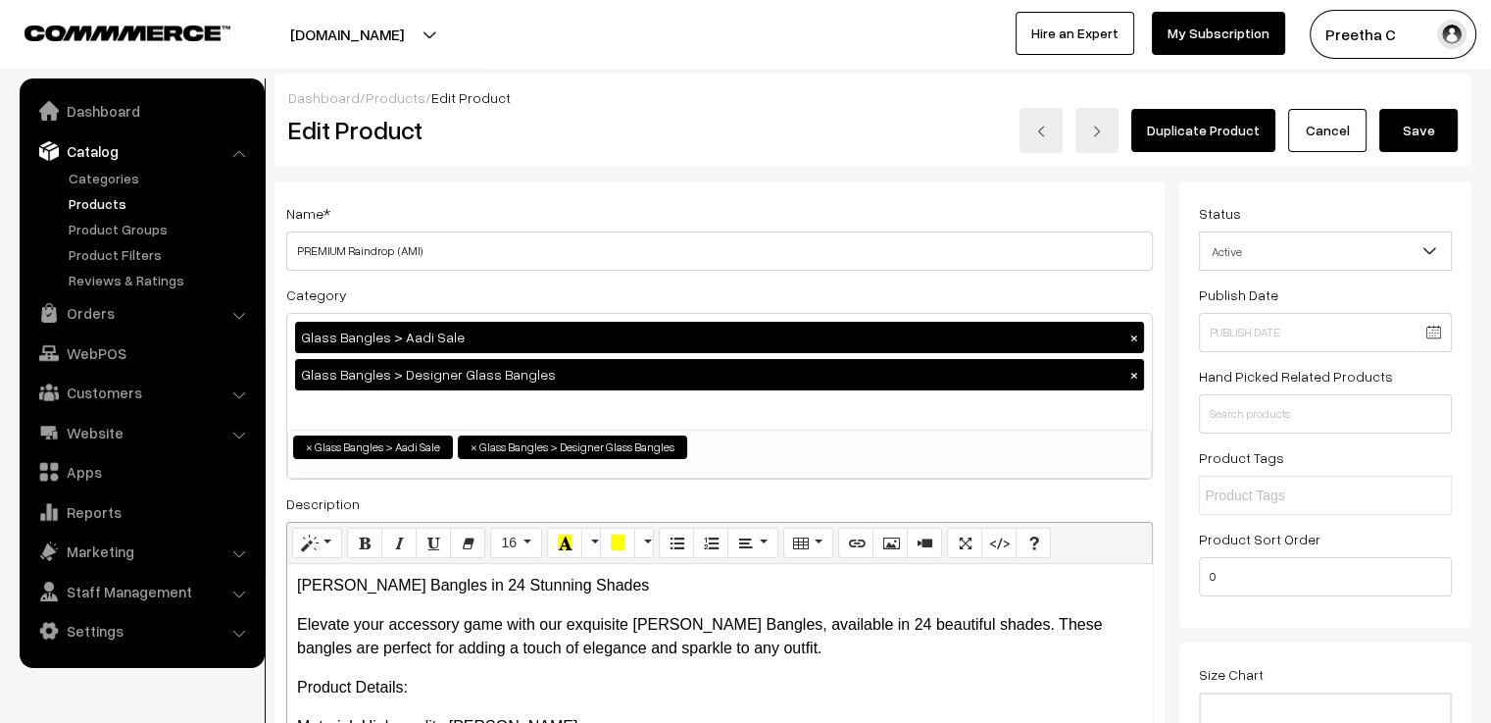
click at [1425, 130] on button "Save" at bounding box center [1418, 130] width 78 height 43
click at [1306, 135] on link "Cancel" at bounding box center [1327, 130] width 78 height 43
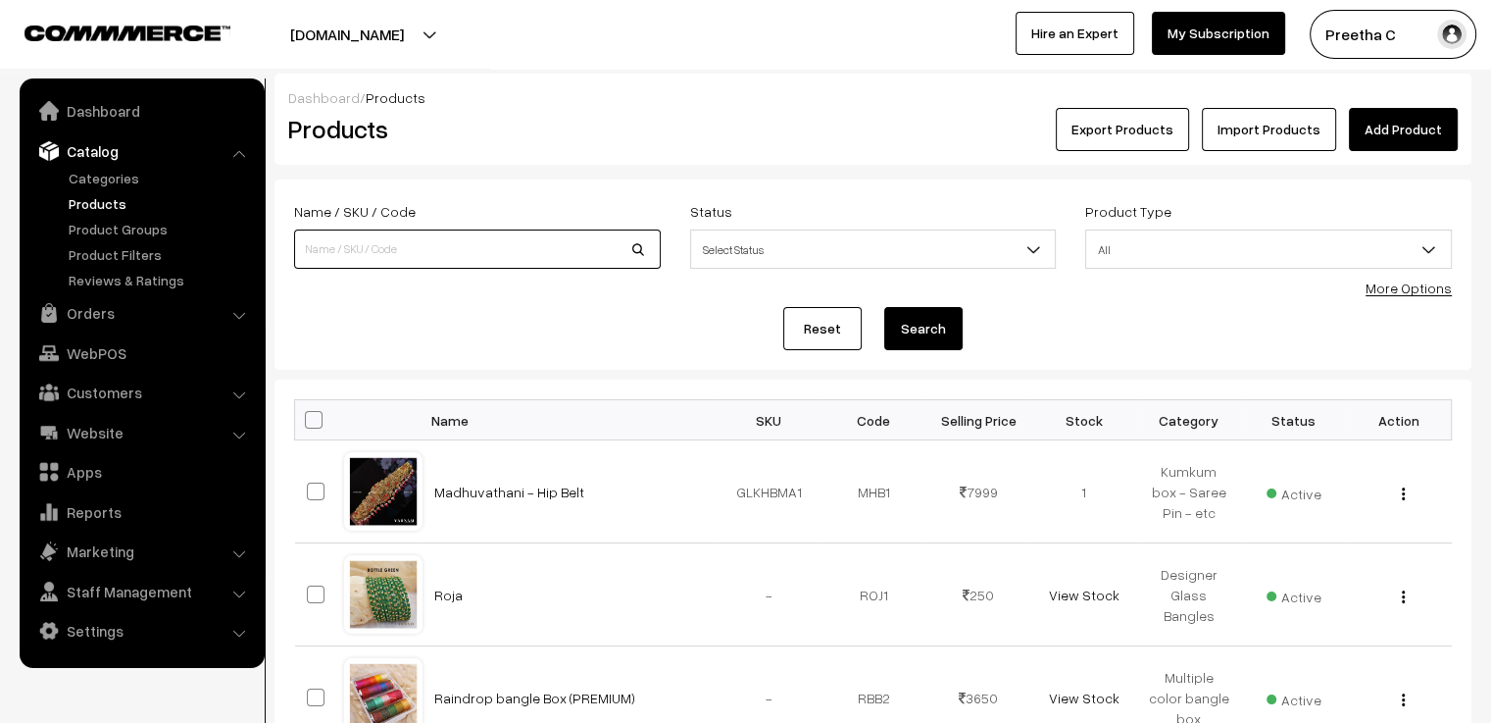
click at [394, 245] on input at bounding box center [477, 248] width 367 height 39
type input "PREMIUM"
click at [884, 307] on button "Search" at bounding box center [923, 328] width 78 height 43
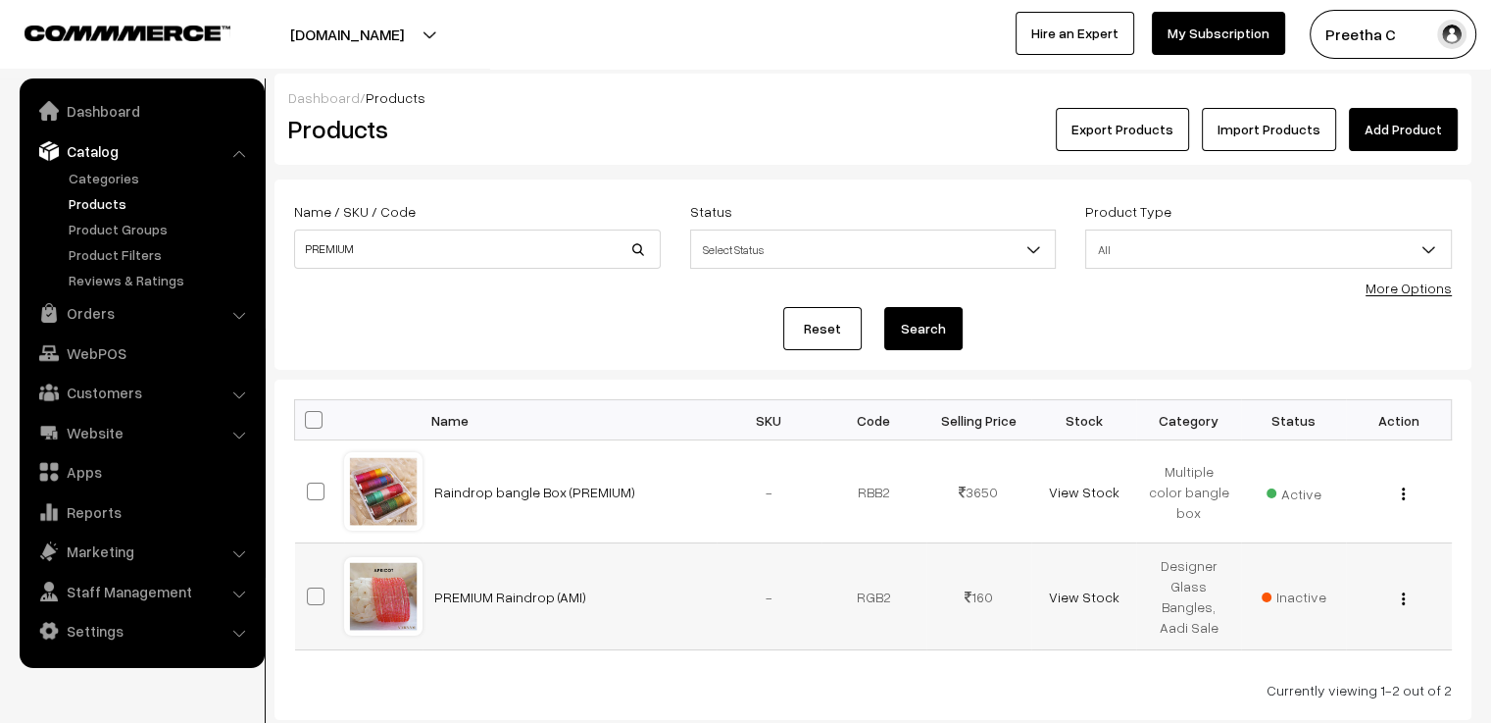
click at [308, 591] on span at bounding box center [316, 596] width 18 height 18
click at [308, 590] on input "checkbox" at bounding box center [303, 583] width 13 height 13
checkbox input "true"
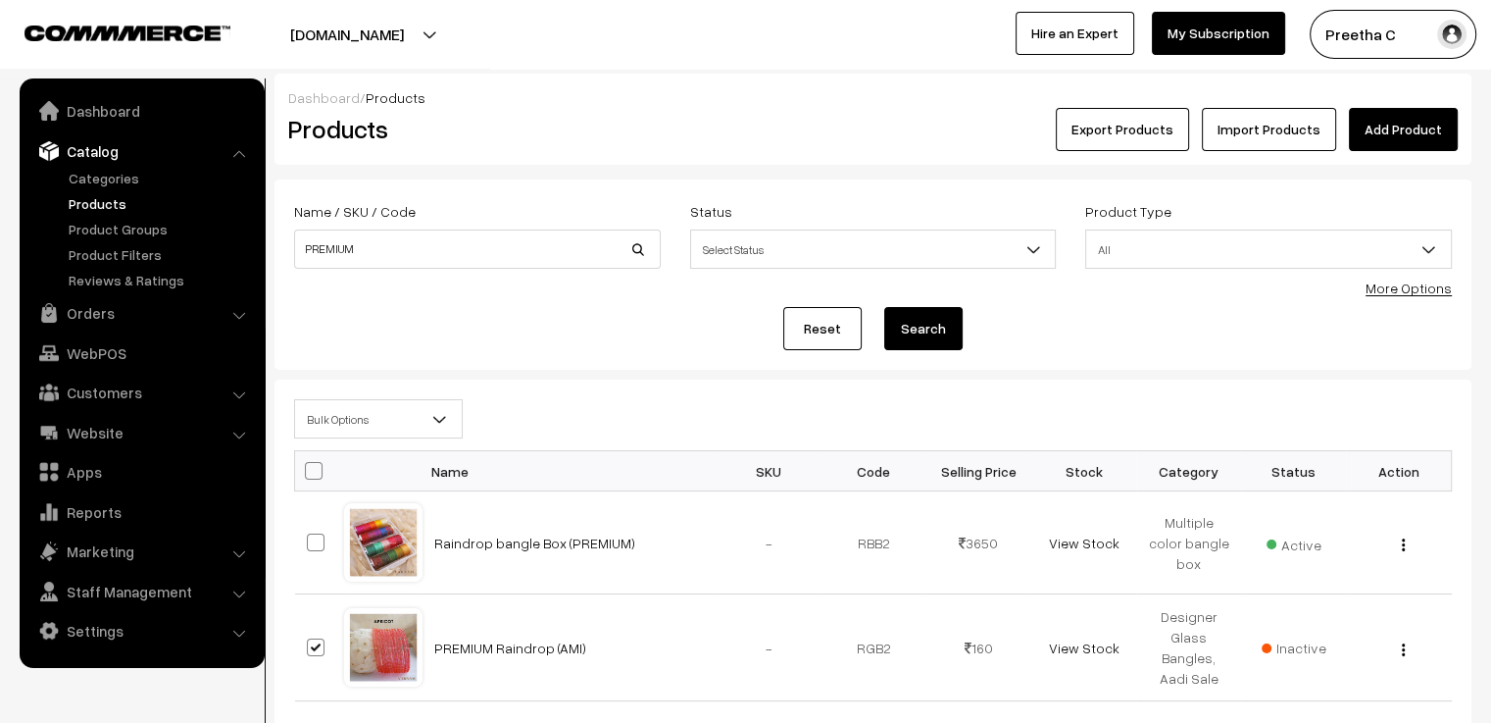
click at [354, 430] on span "Bulk Options" at bounding box center [378, 419] width 167 height 34
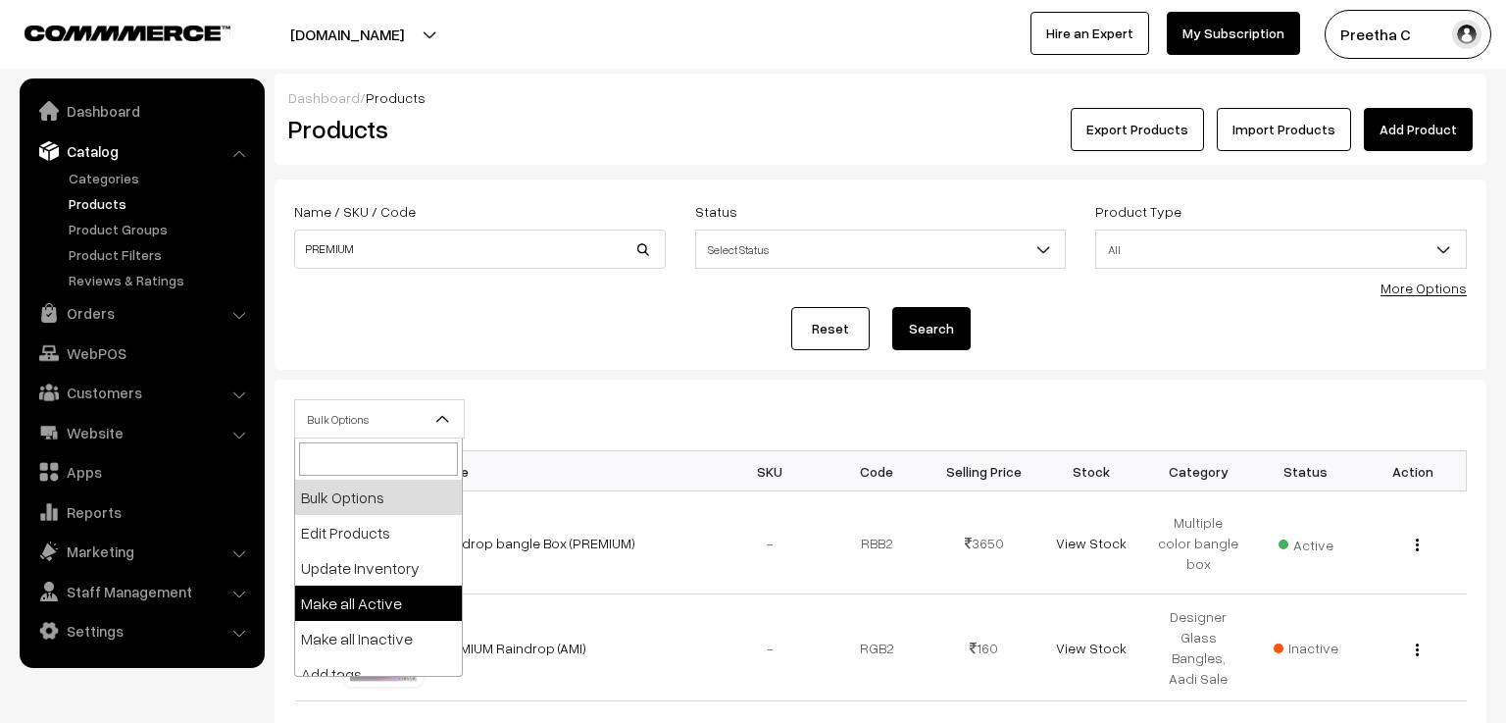
select select "active"
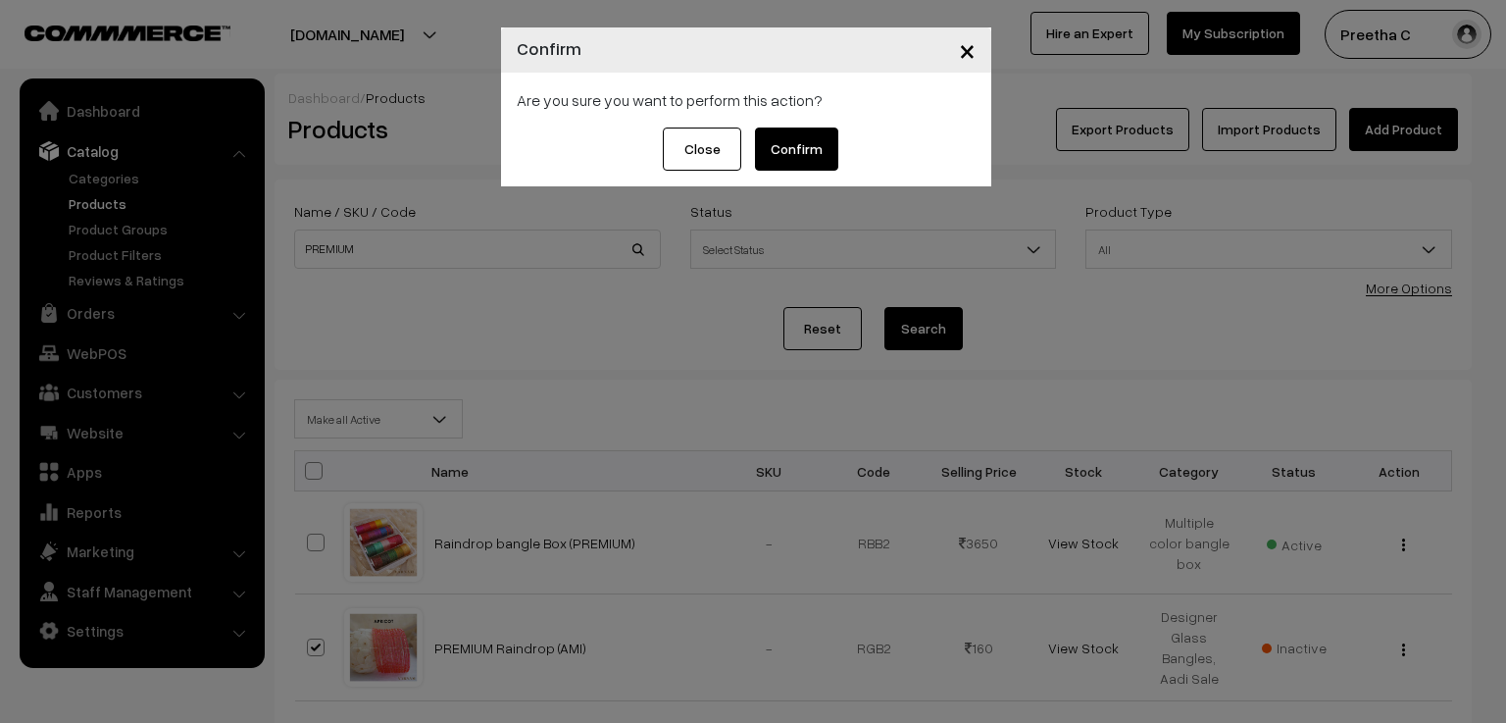
click at [776, 146] on button "Confirm" at bounding box center [796, 148] width 83 height 43
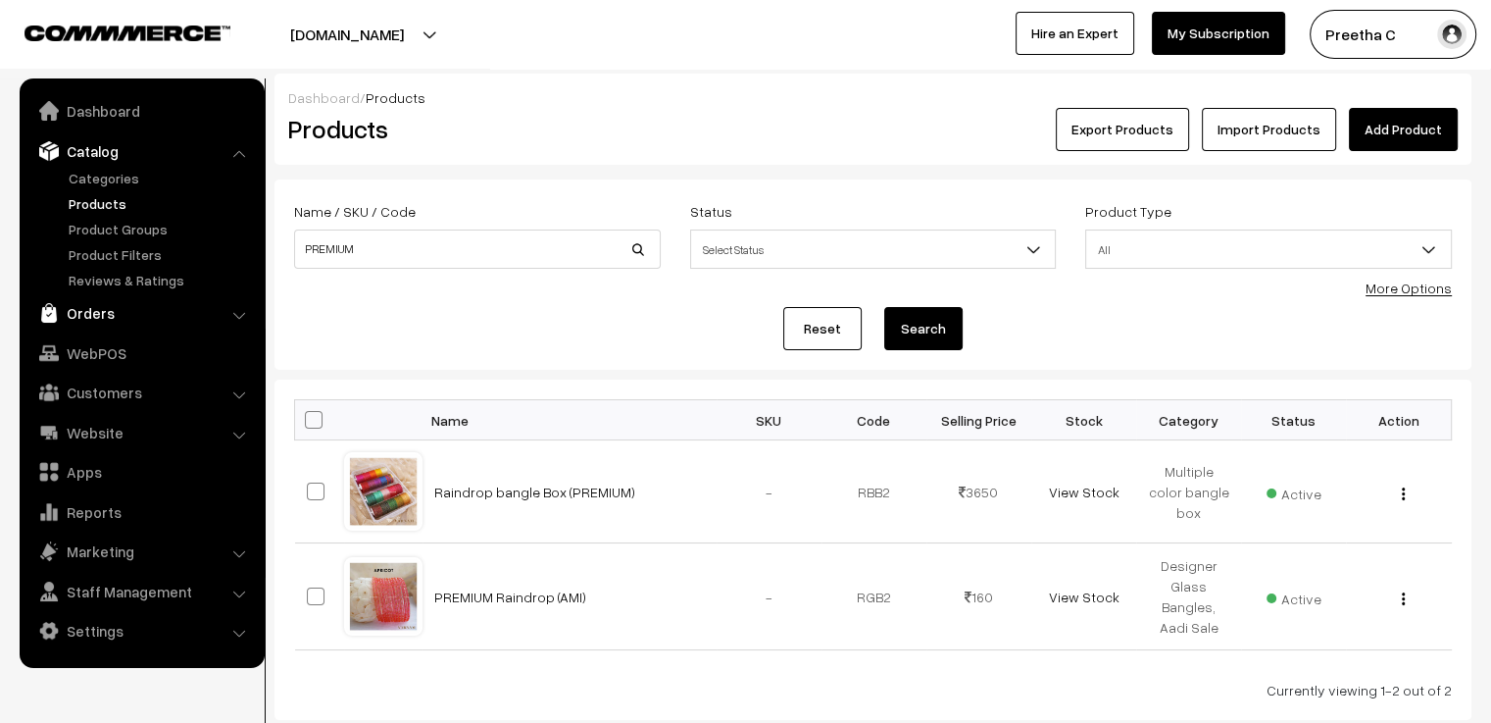
click at [98, 313] on link "Orders" at bounding box center [141, 312] width 233 height 35
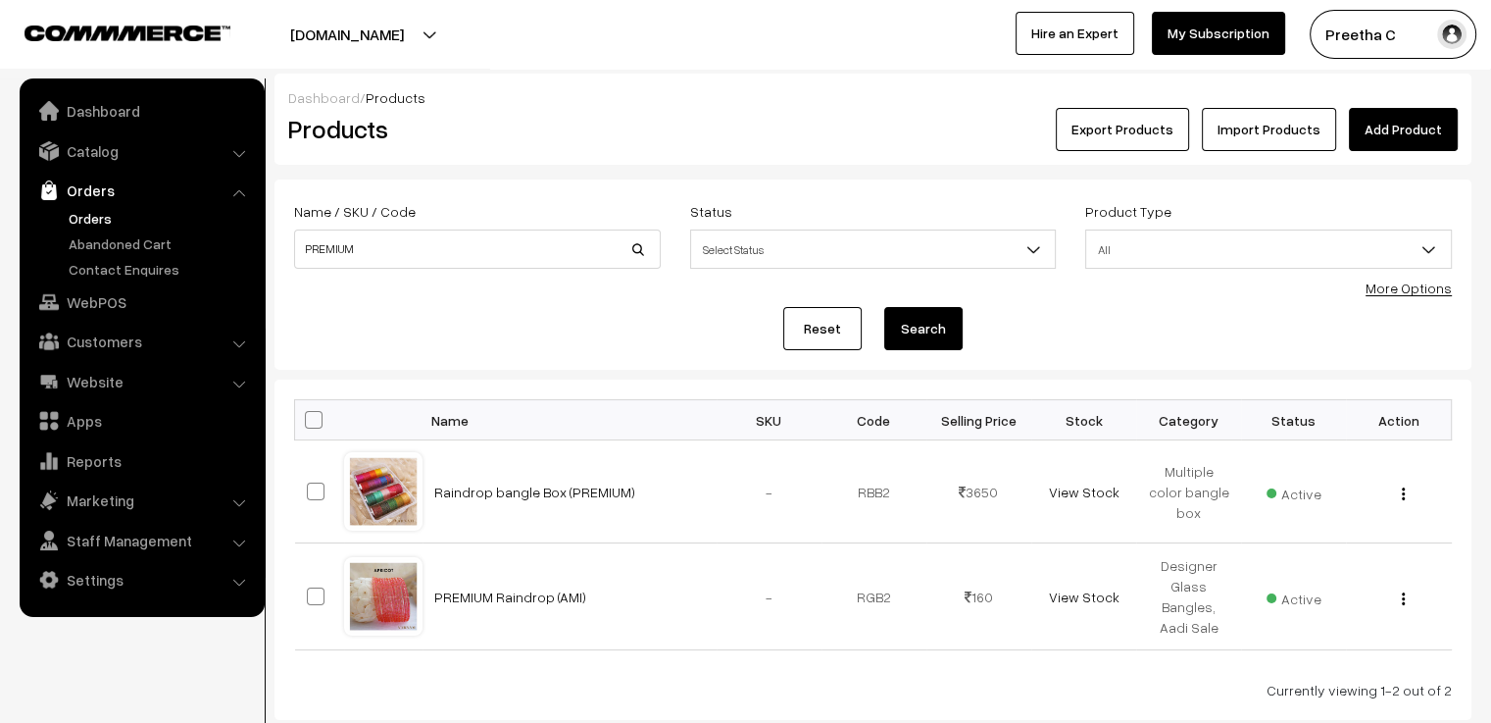
click at [98, 224] on link "Orders" at bounding box center [161, 218] width 194 height 21
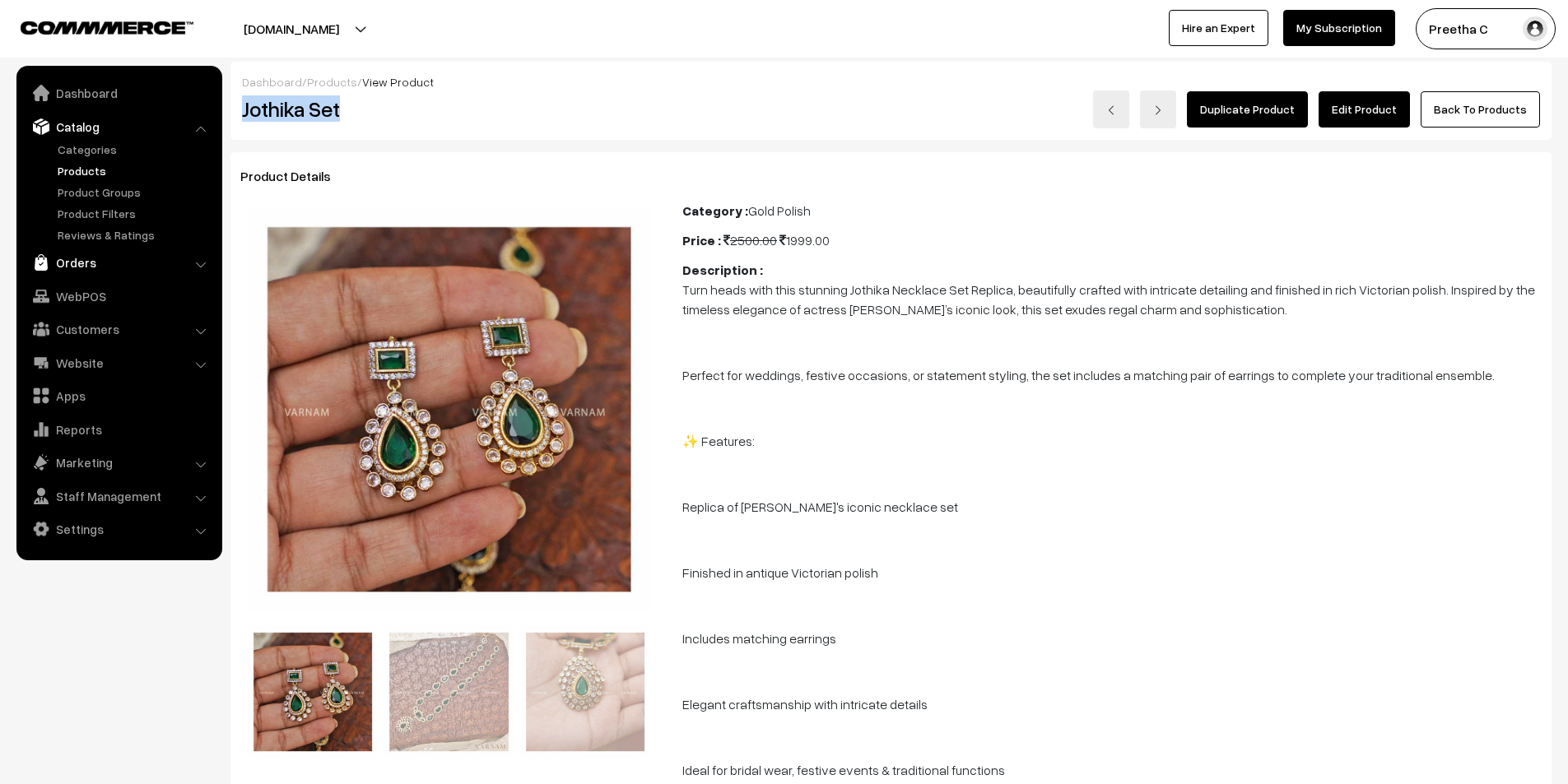
click at [113, 259] on link "Orders" at bounding box center [118, 262] width 196 height 29
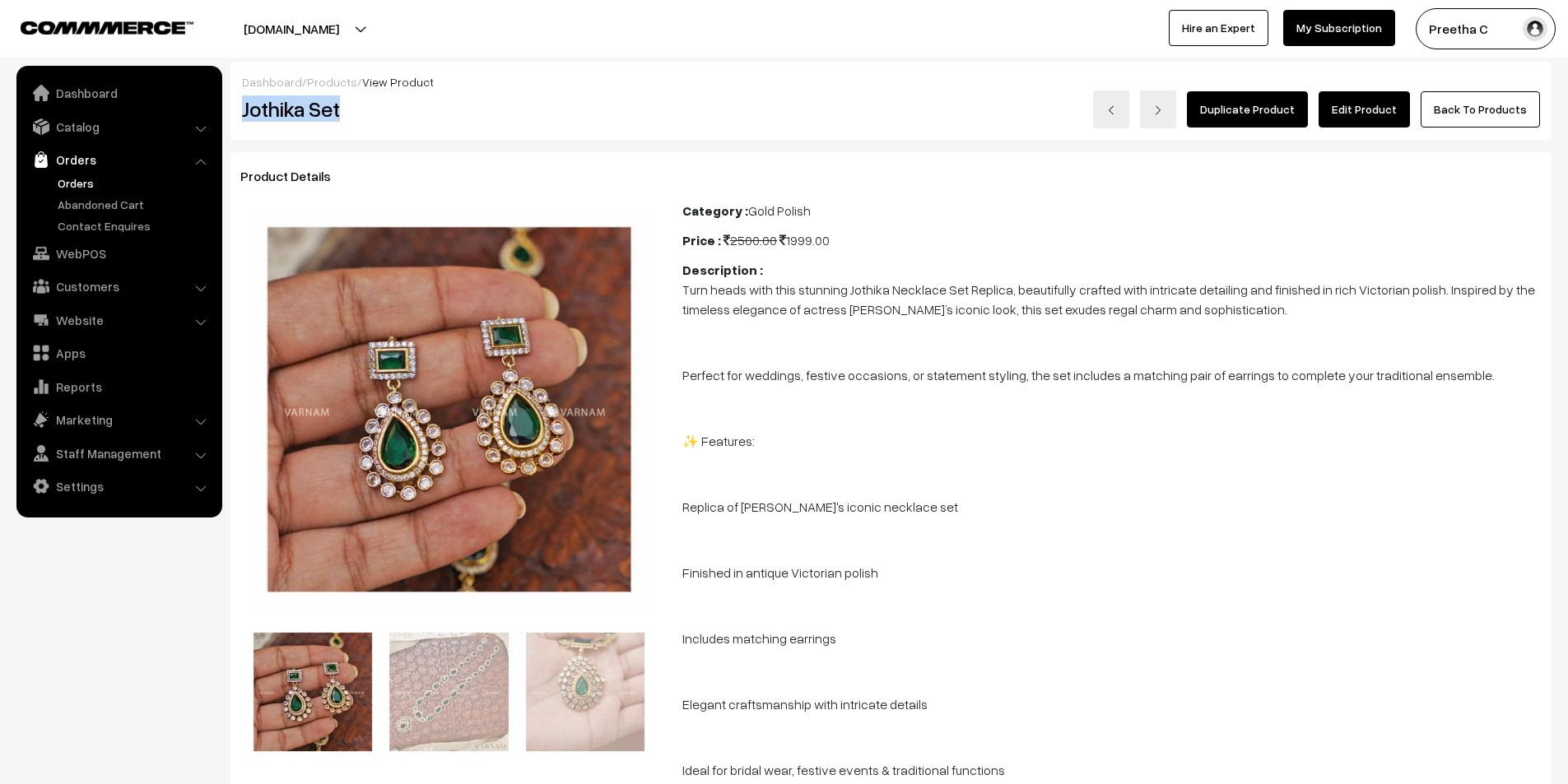
click at [91, 177] on link "Orders" at bounding box center [135, 183] width 163 height 18
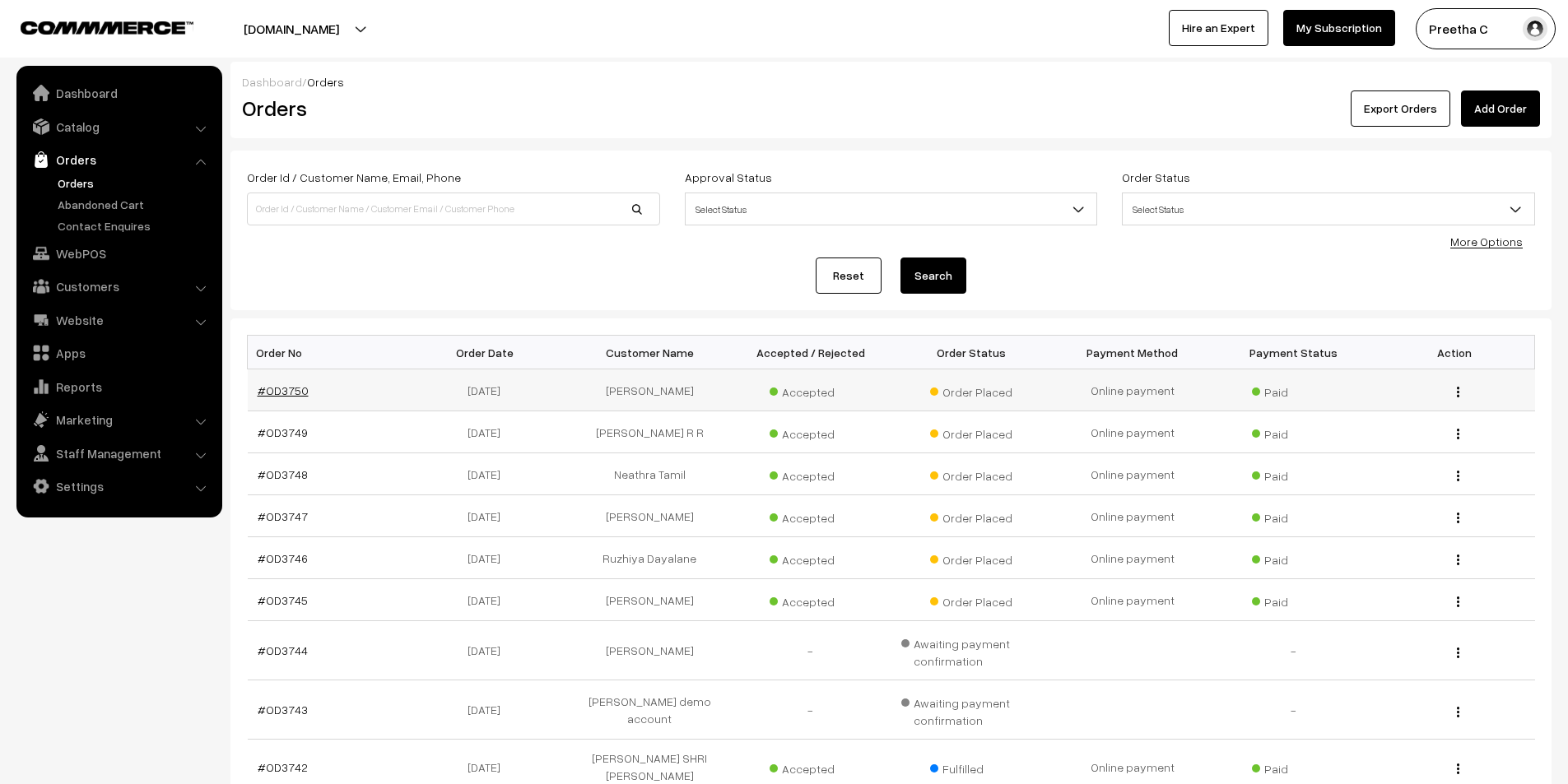
click at [262, 388] on link "#OD3750" at bounding box center [283, 390] width 51 height 14
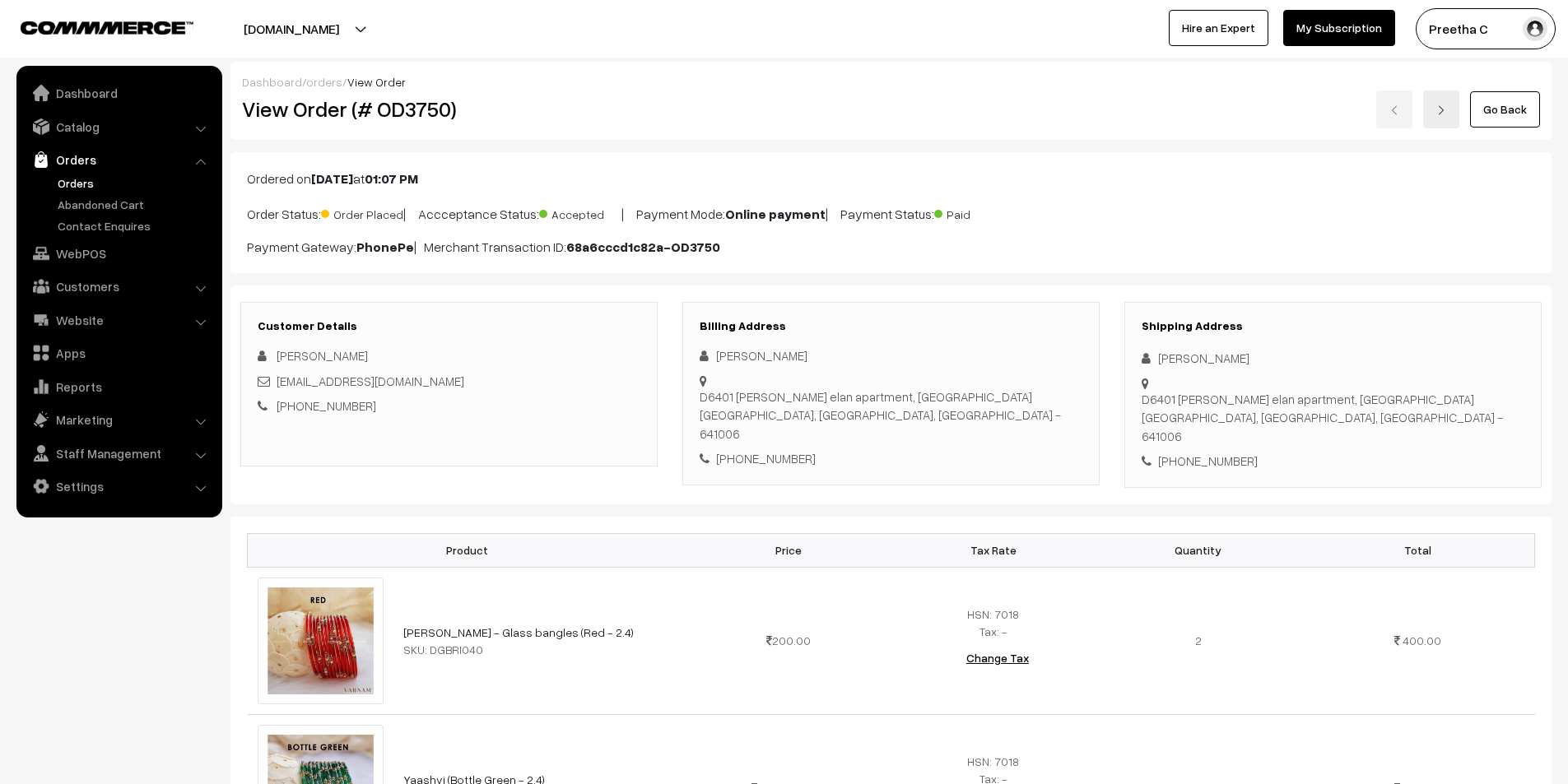
click at [1518, 105] on link "Go Back" at bounding box center [1504, 109] width 70 height 36
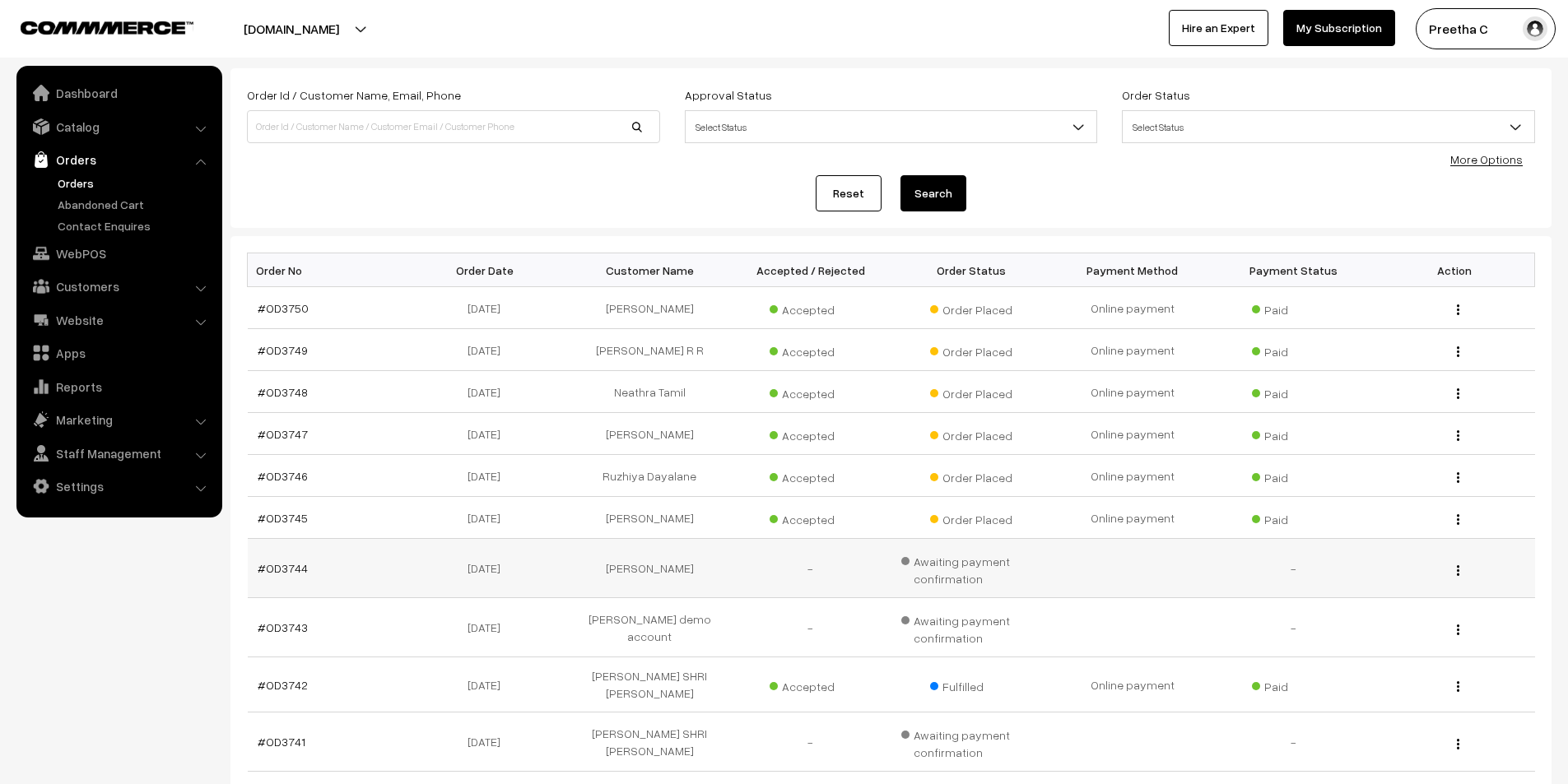
scroll to position [264, 0]
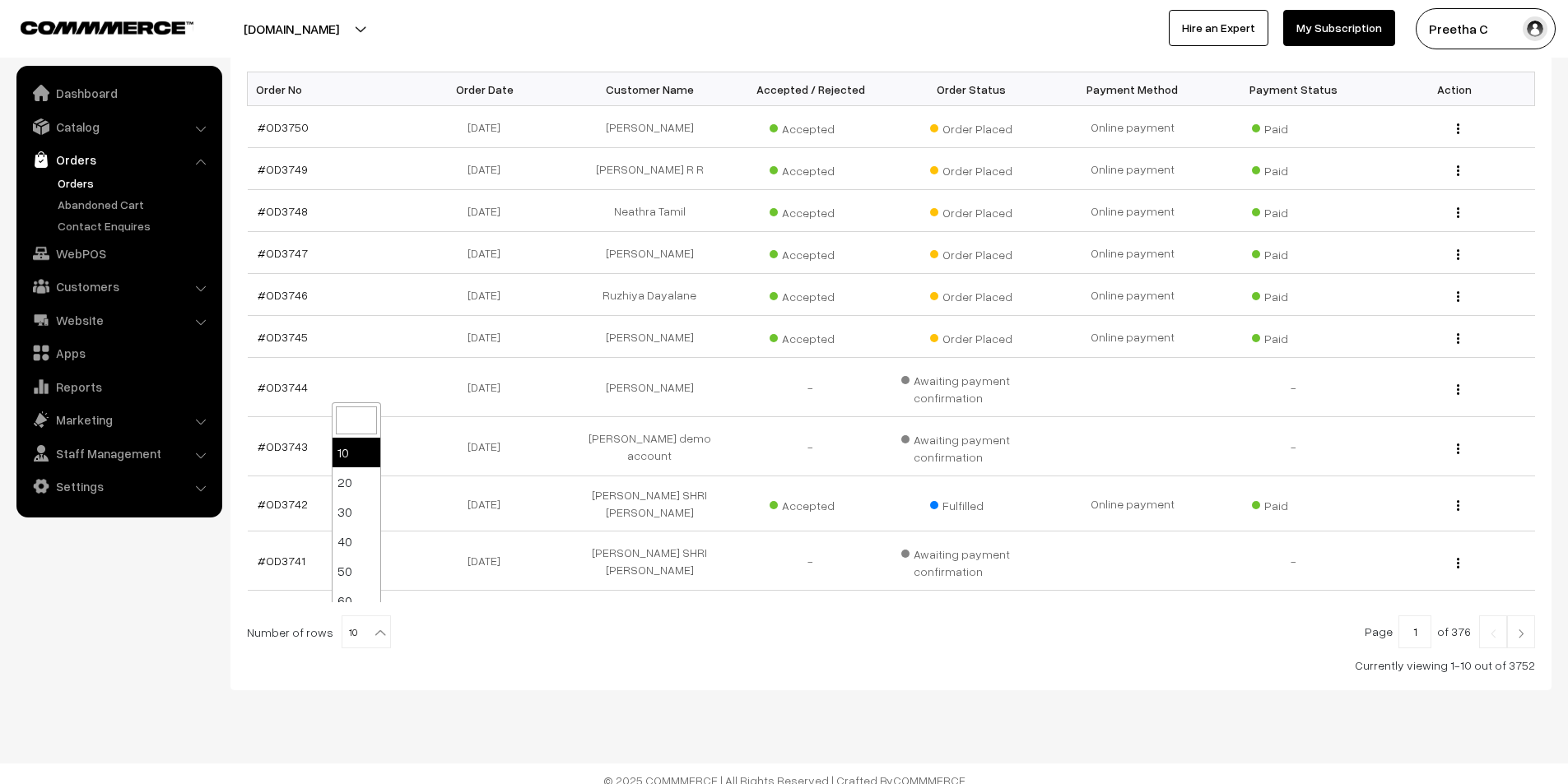
click at [361, 616] on span "10" at bounding box center [366, 632] width 48 height 33
select select "100"
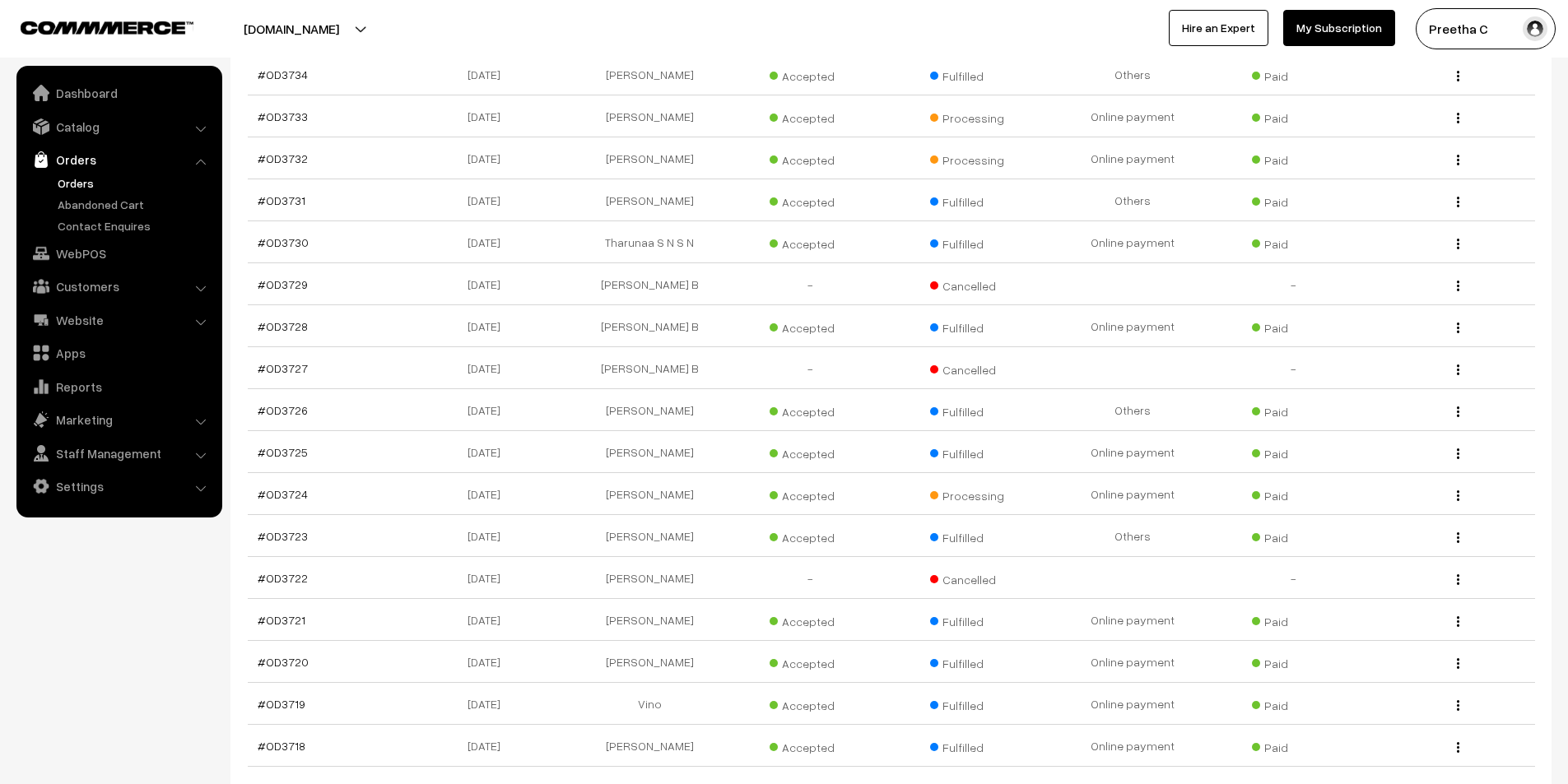
scroll to position [905, 0]
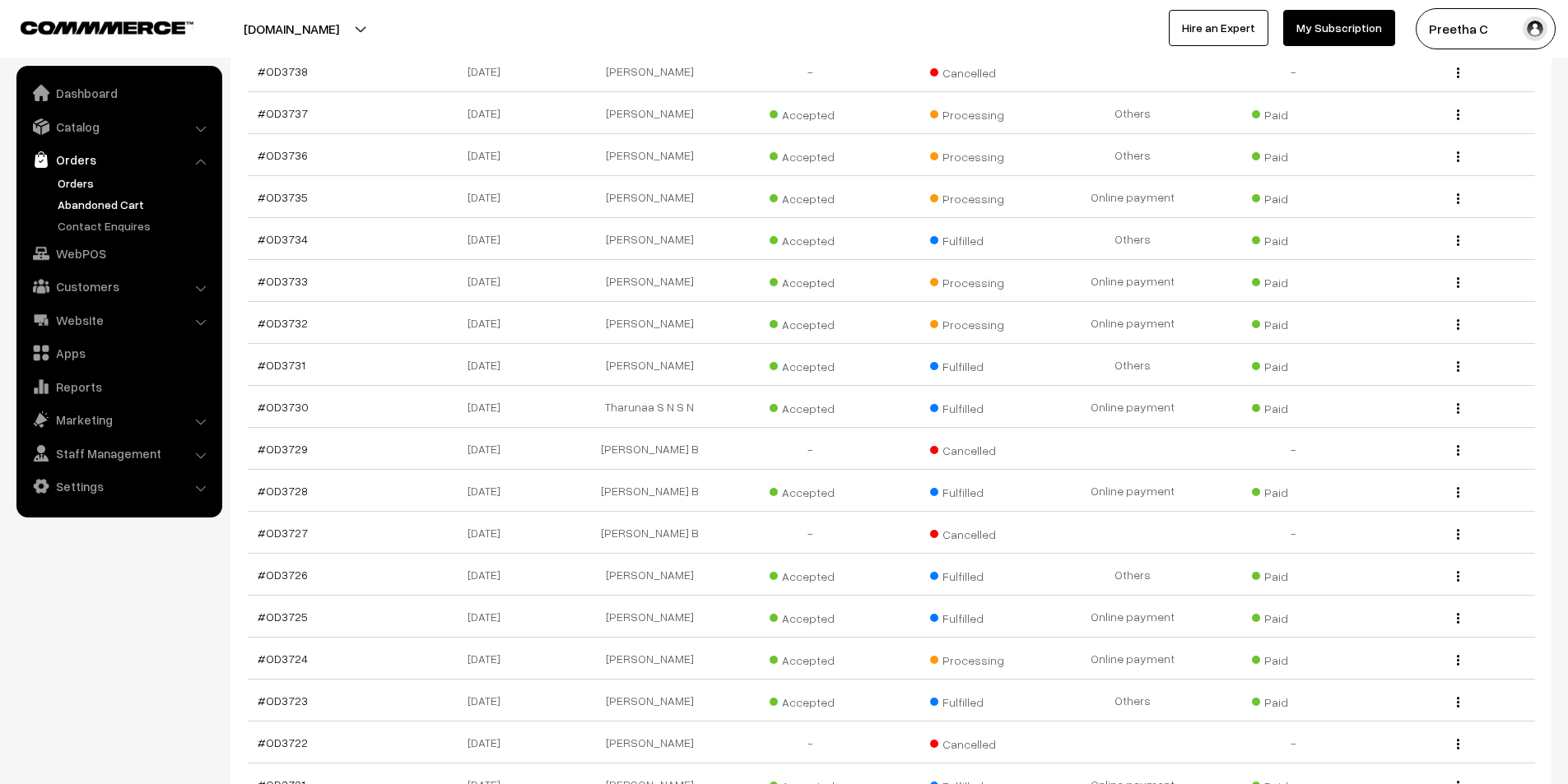
click at [90, 202] on link "Abandoned Cart" at bounding box center [135, 204] width 163 height 18
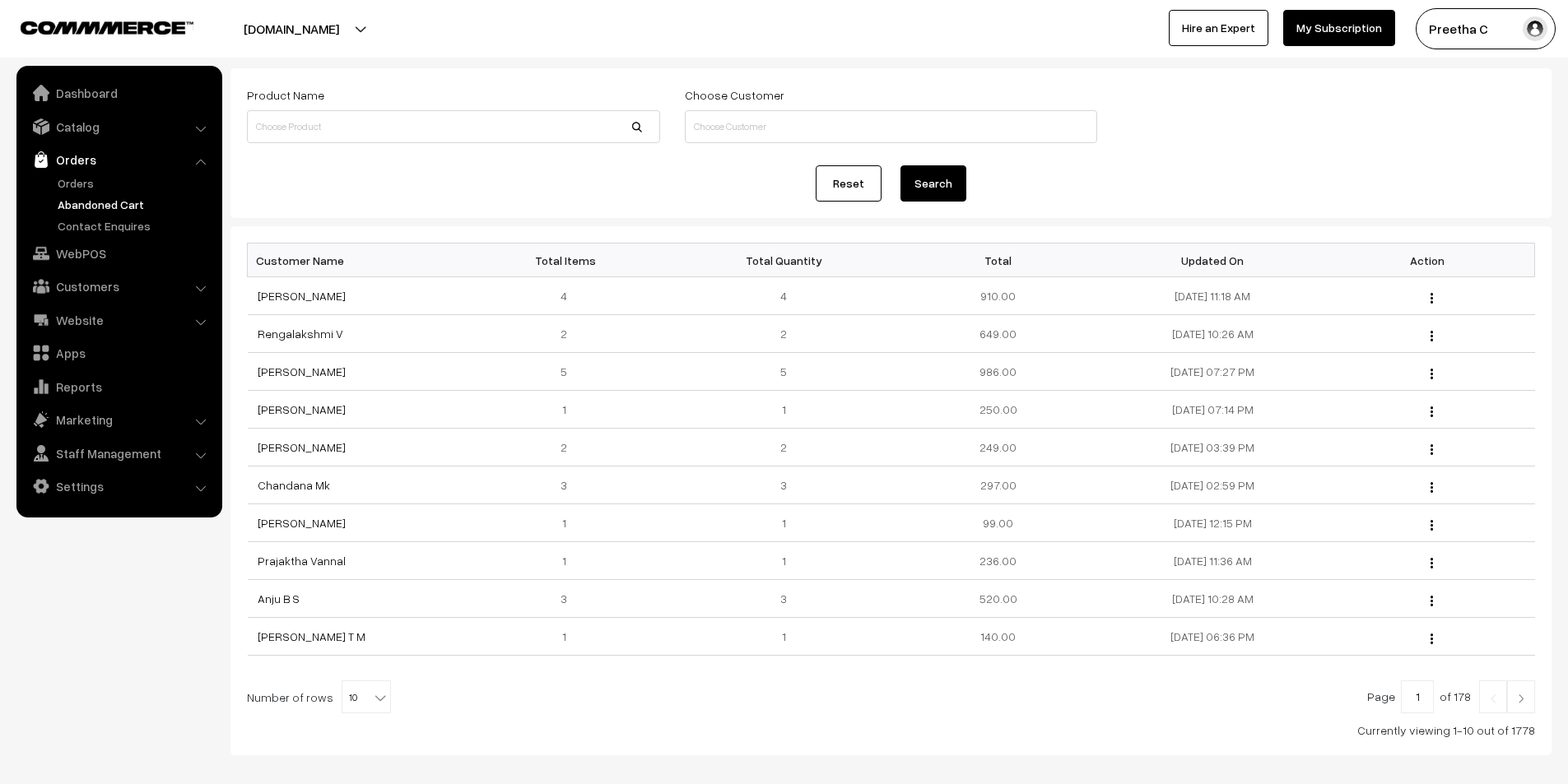
scroll to position [160, 0]
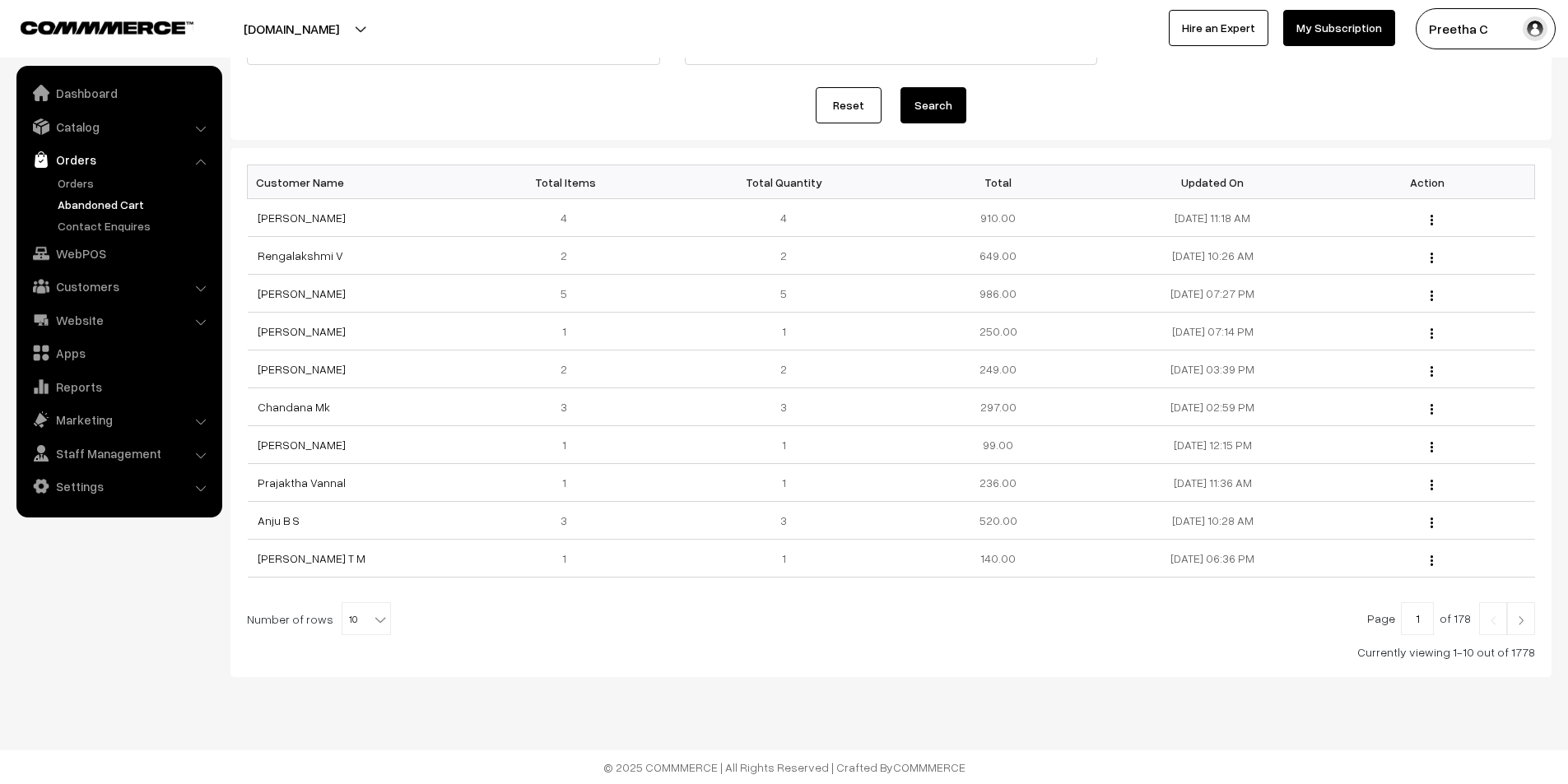
click at [1523, 623] on img at bounding box center [1521, 620] width 15 height 10
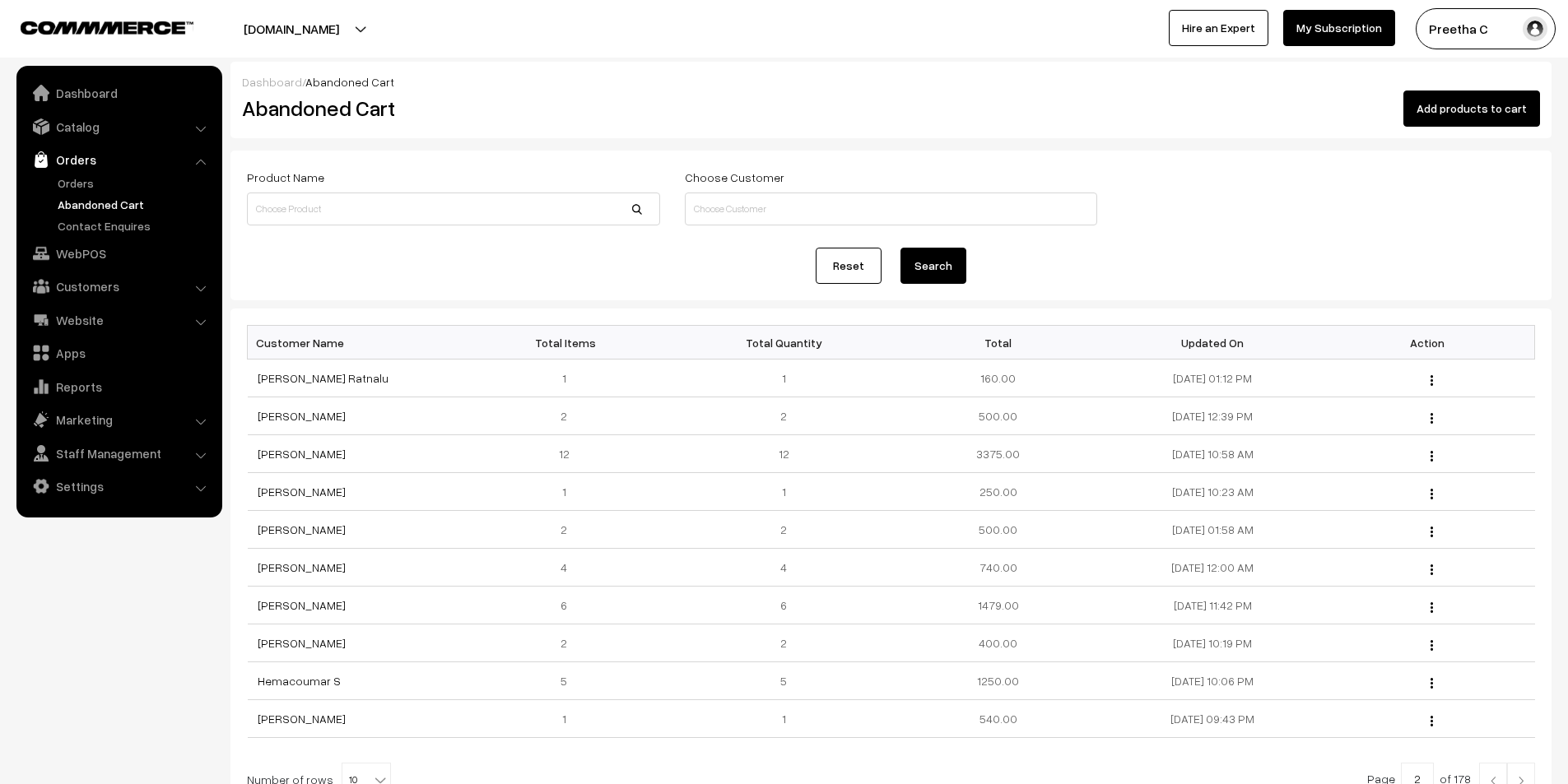
scroll to position [160, 0]
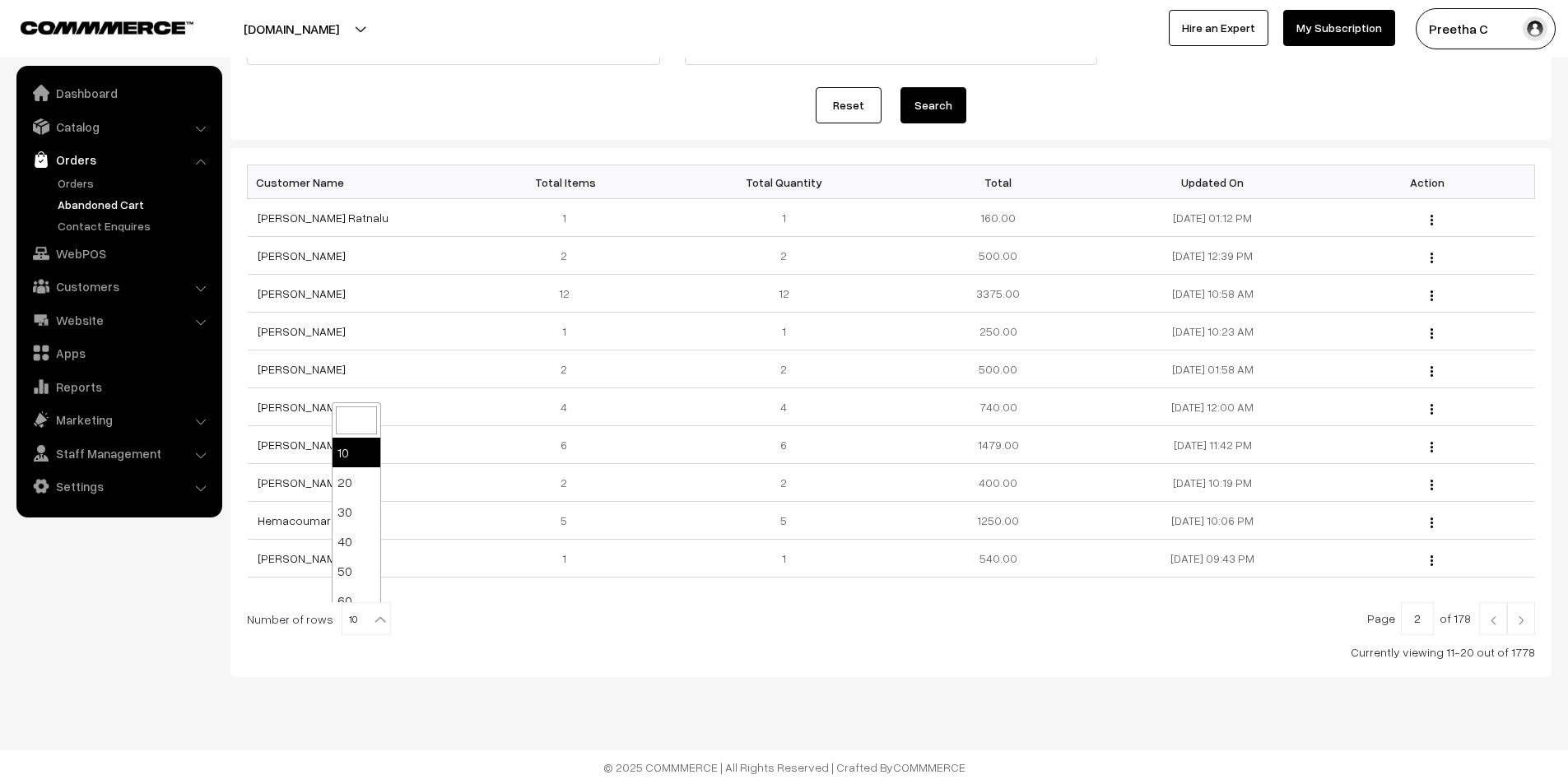
click at [372, 624] on b at bounding box center [380, 619] width 17 height 17
select select "100"
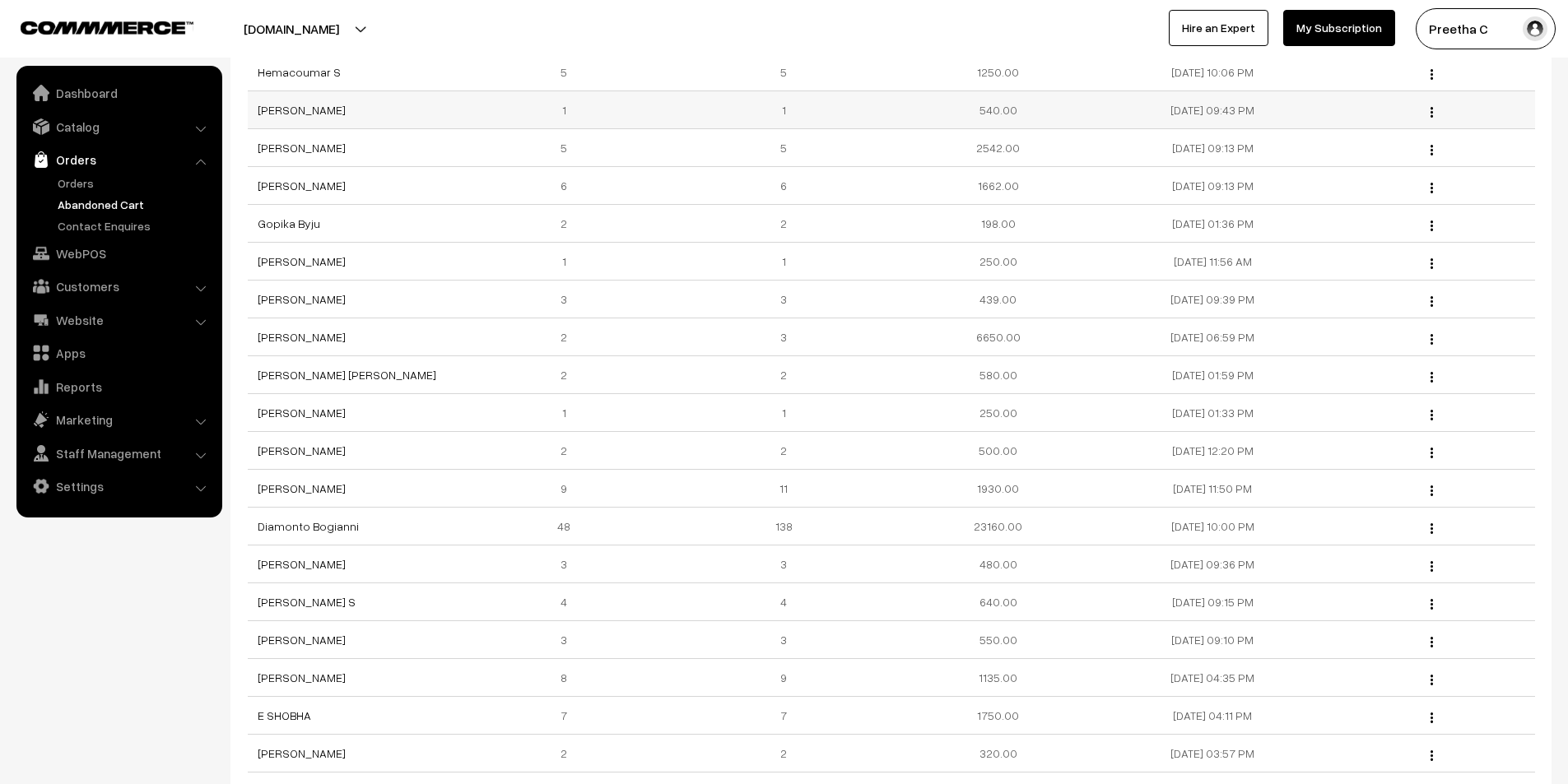
scroll to position [1069, 0]
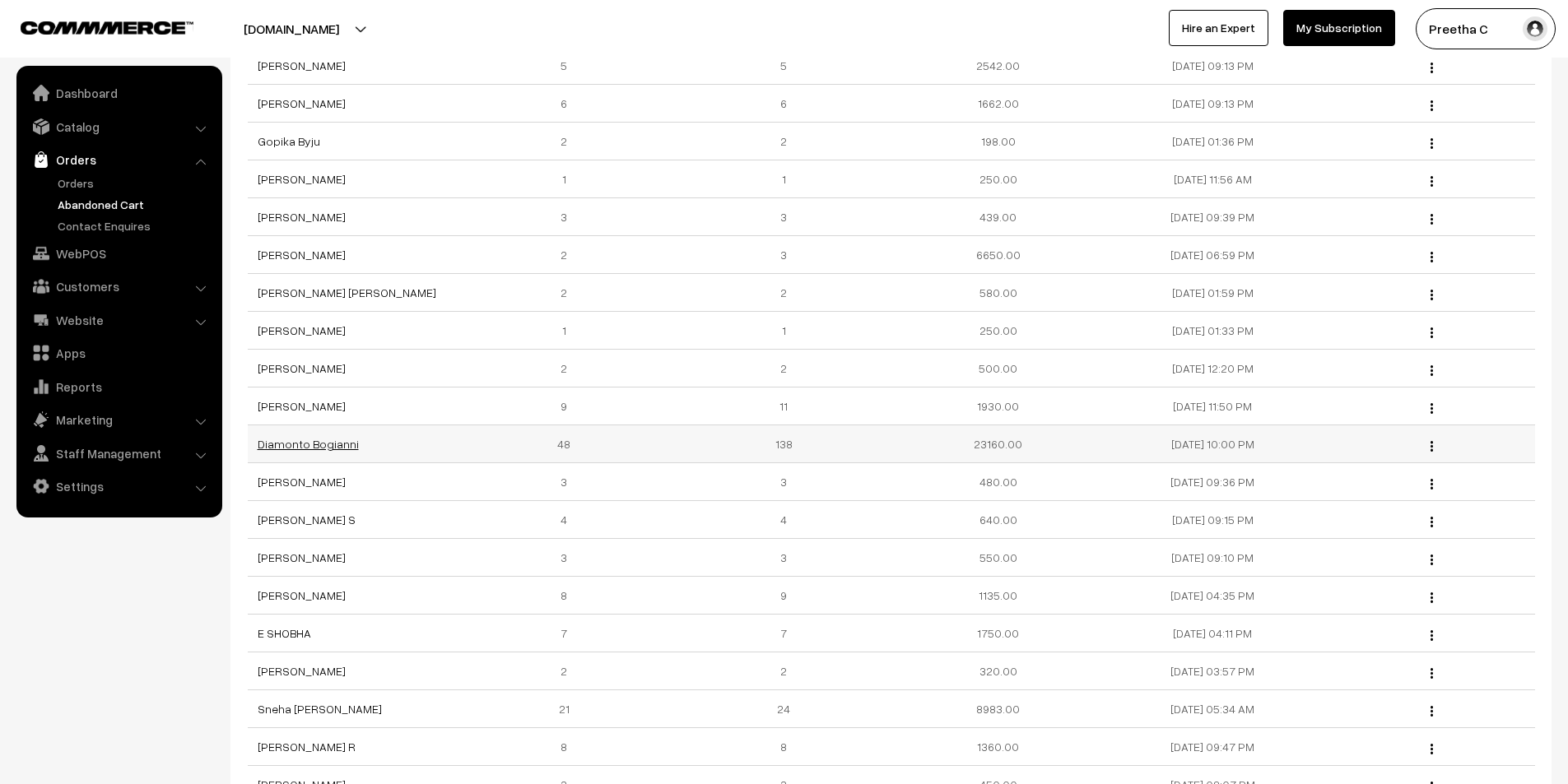
click at [313, 447] on link "Diamonto Bogianni" at bounding box center [308, 444] width 102 height 14
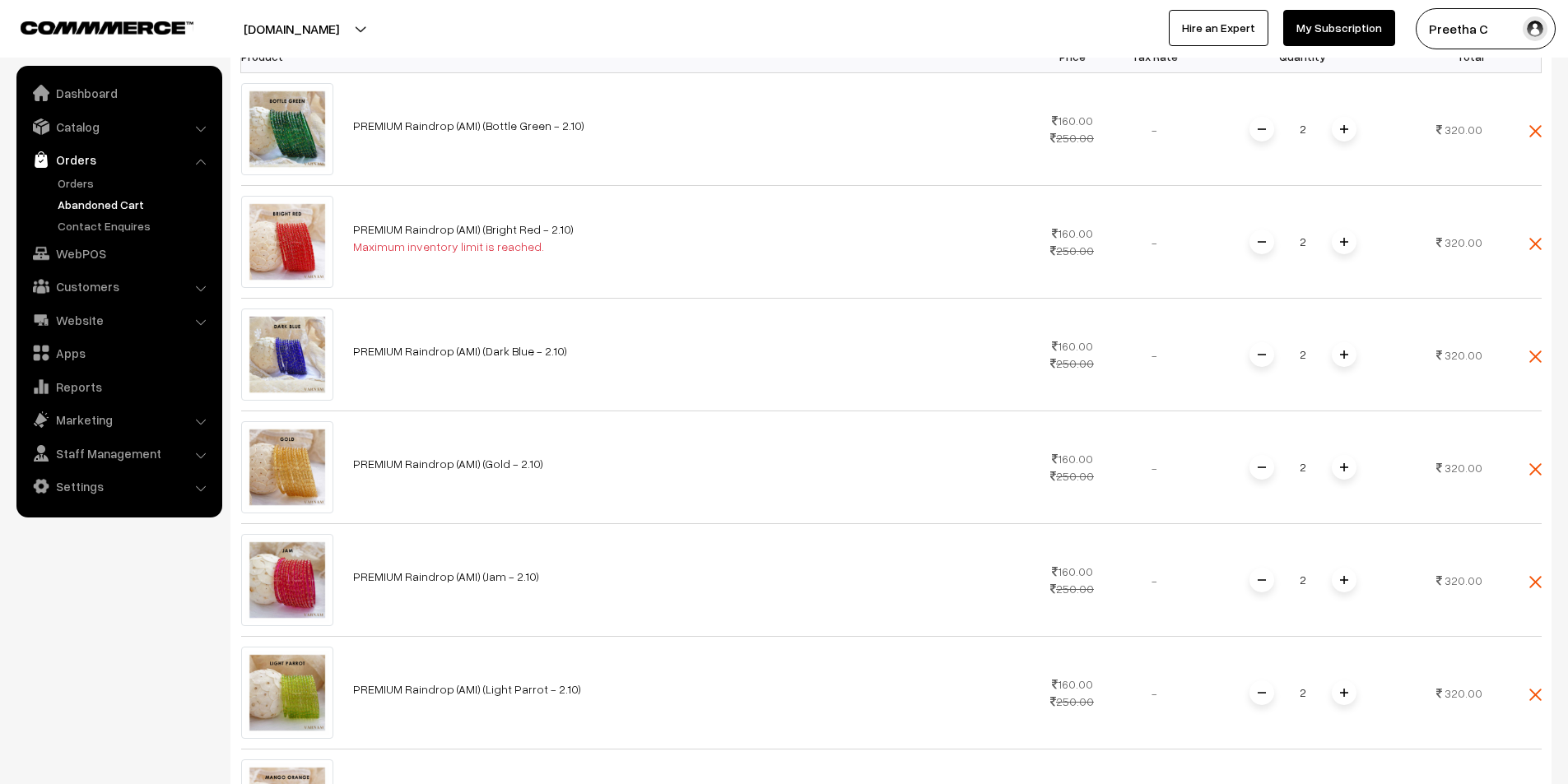
scroll to position [247, 0]
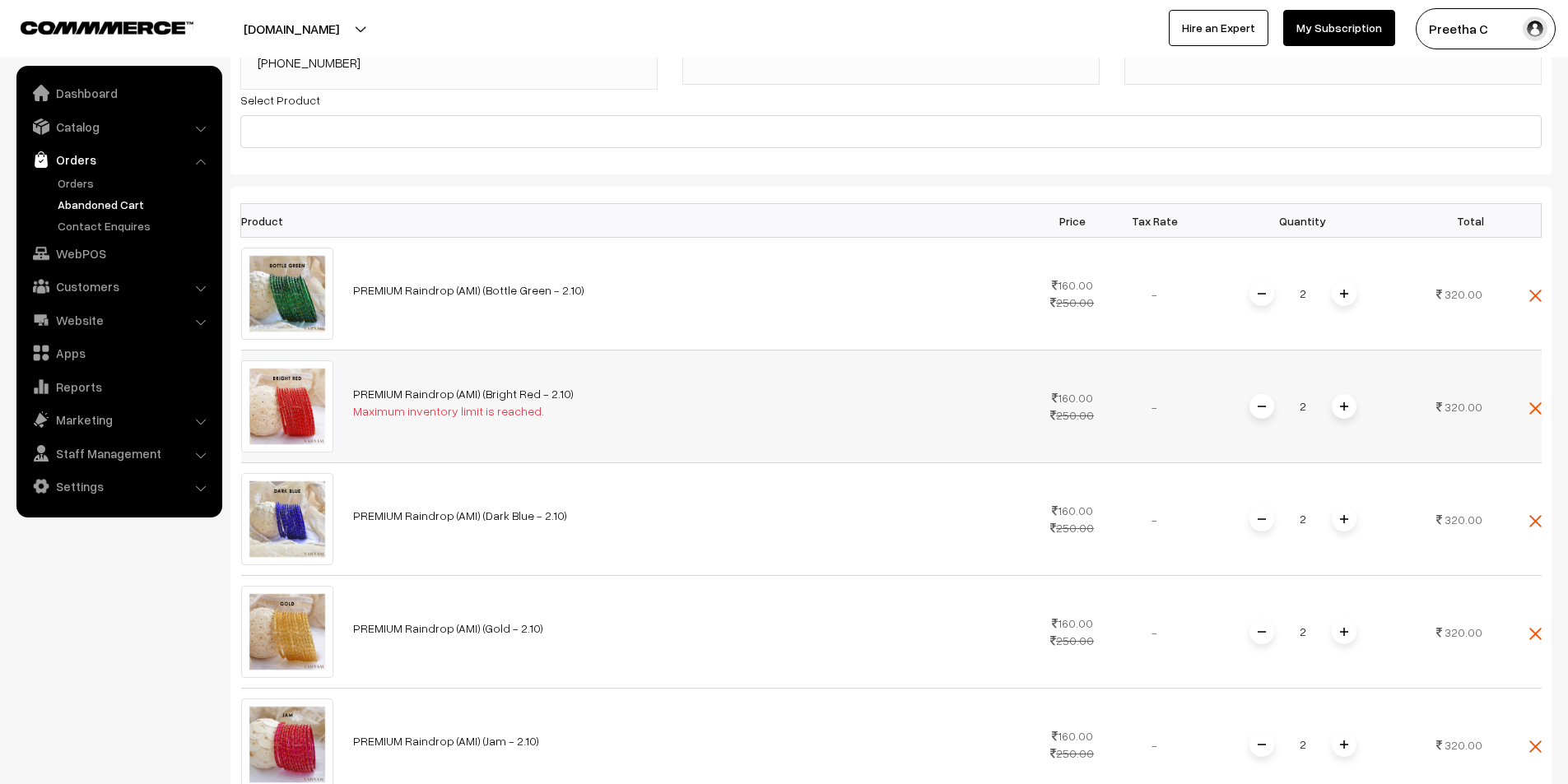
click at [1256, 410] on span at bounding box center [1261, 406] width 24 height 24
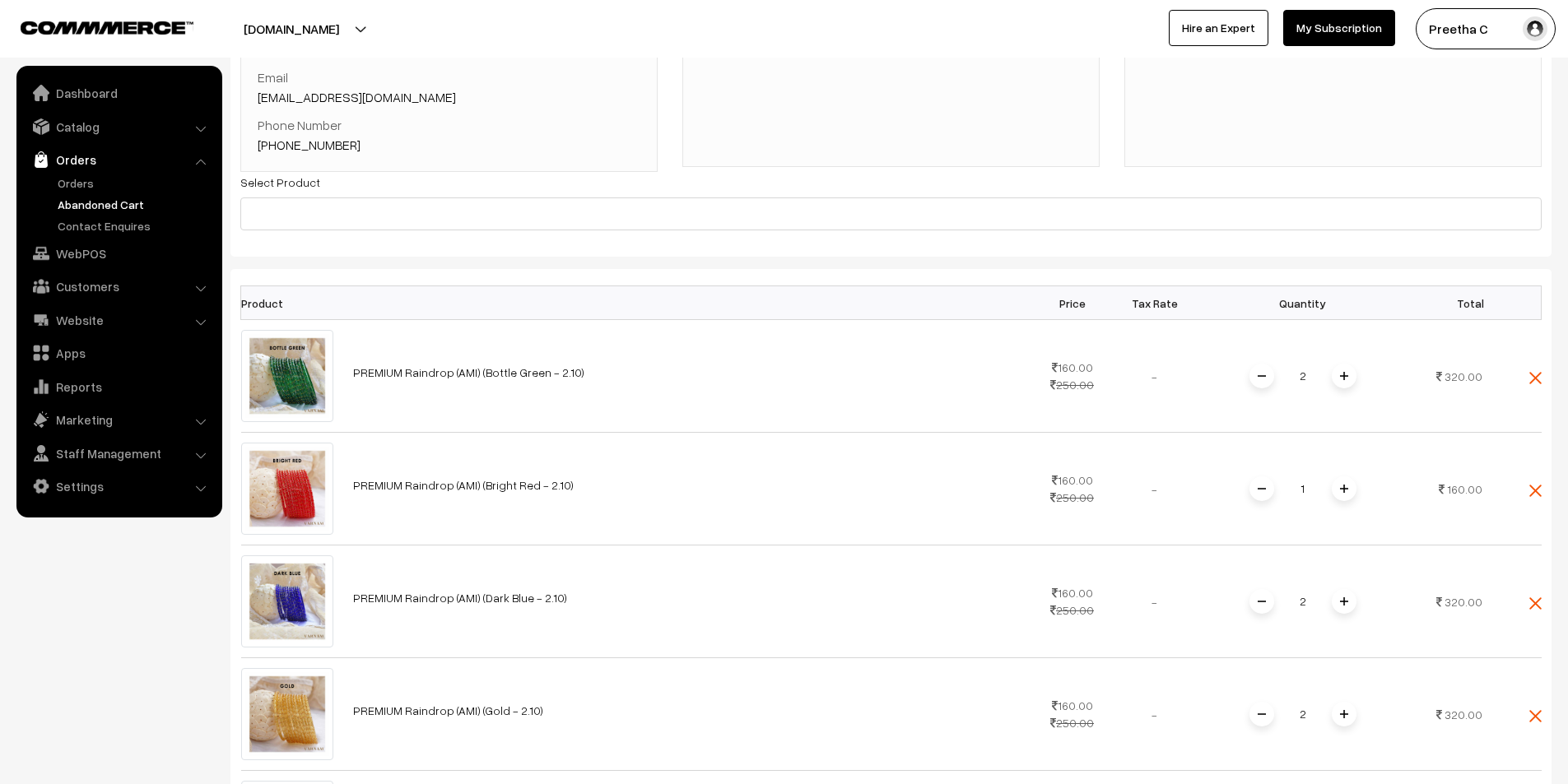
scroll to position [0, 0]
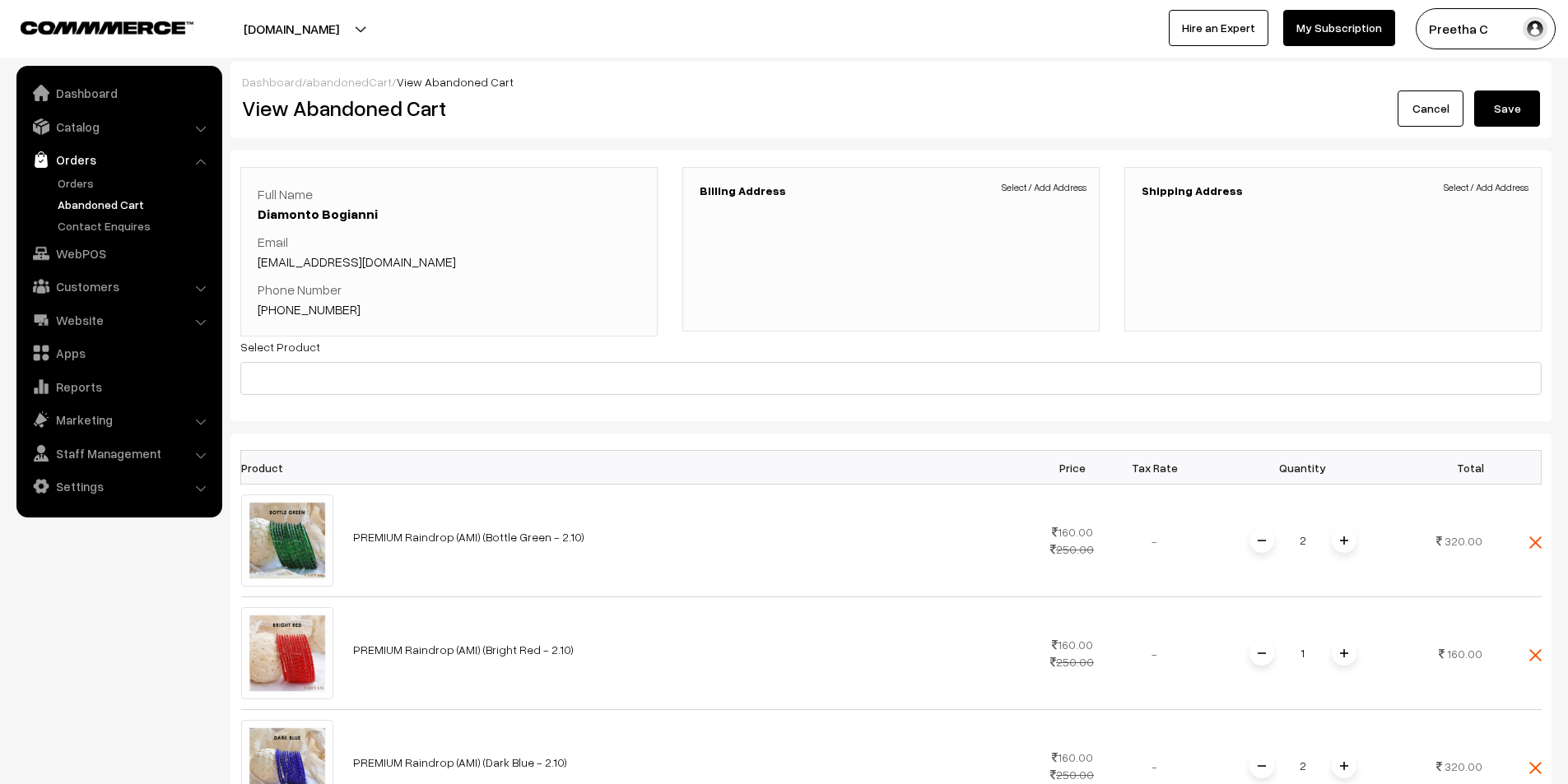
drag, startPoint x: 436, startPoint y: 272, endPoint x: 251, endPoint y: 264, distance: 185.2
click at [251, 264] on div "Full Name Diamonto Bogianni Email diamad.bangles@gmail.com Phone Number +49 764…" at bounding box center [448, 252] width 417 height 170
click at [350, 274] on div "Full Name Diamonto Bogianni Email diamad.bangles@gmail.com Phone Number +49 764…" at bounding box center [449, 252] width 383 height 135
drag, startPoint x: 452, startPoint y: 259, endPoint x: 254, endPoint y: 270, distance: 198.3
click at [254, 270] on div "Full Name Diamonto Bogianni Email diamad.bangles@gmail.com Phone Number +49 764…" at bounding box center [448, 252] width 417 height 170
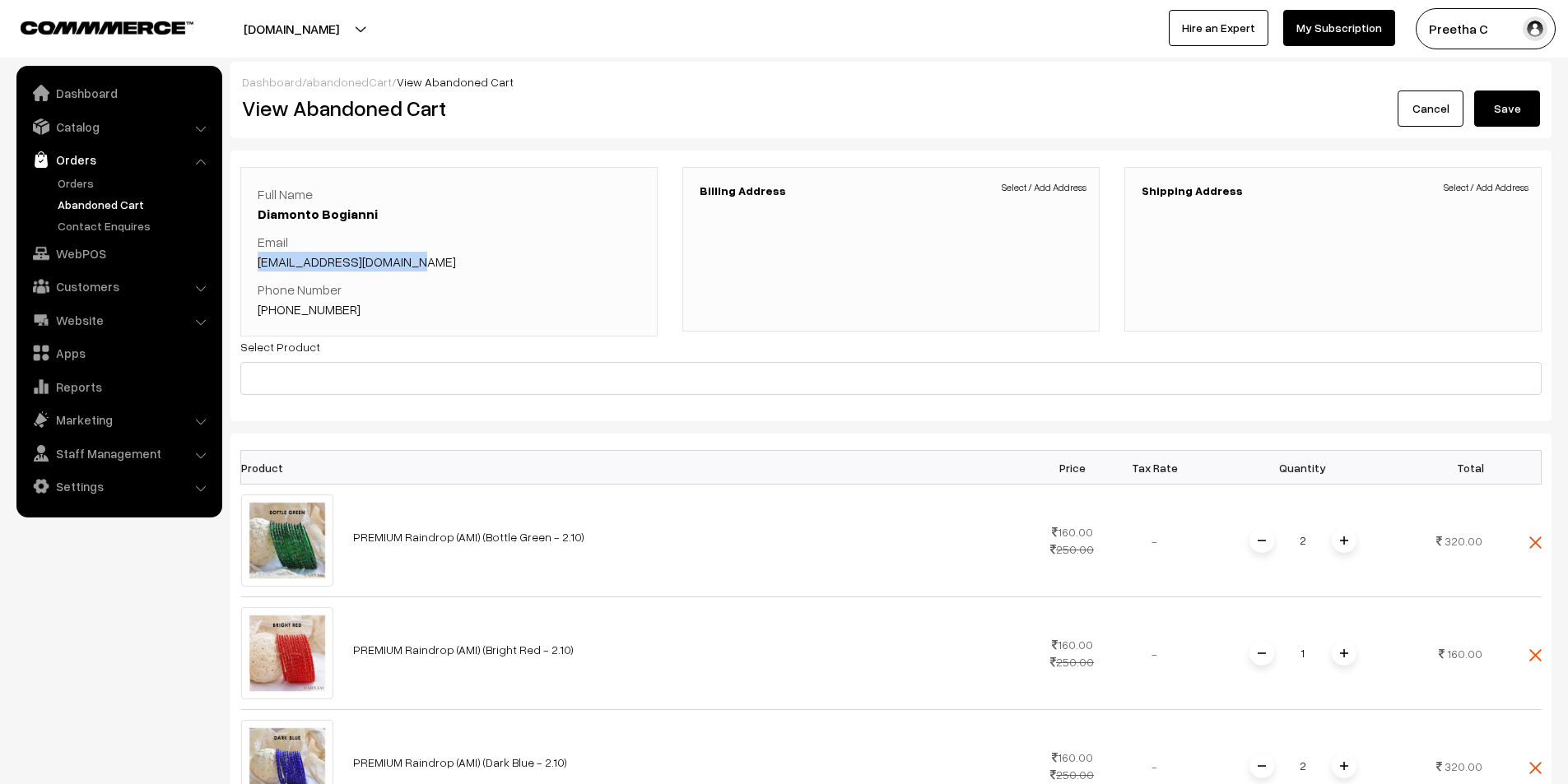
copy link "[EMAIL_ADDRESS][DOMAIN_NAME]"
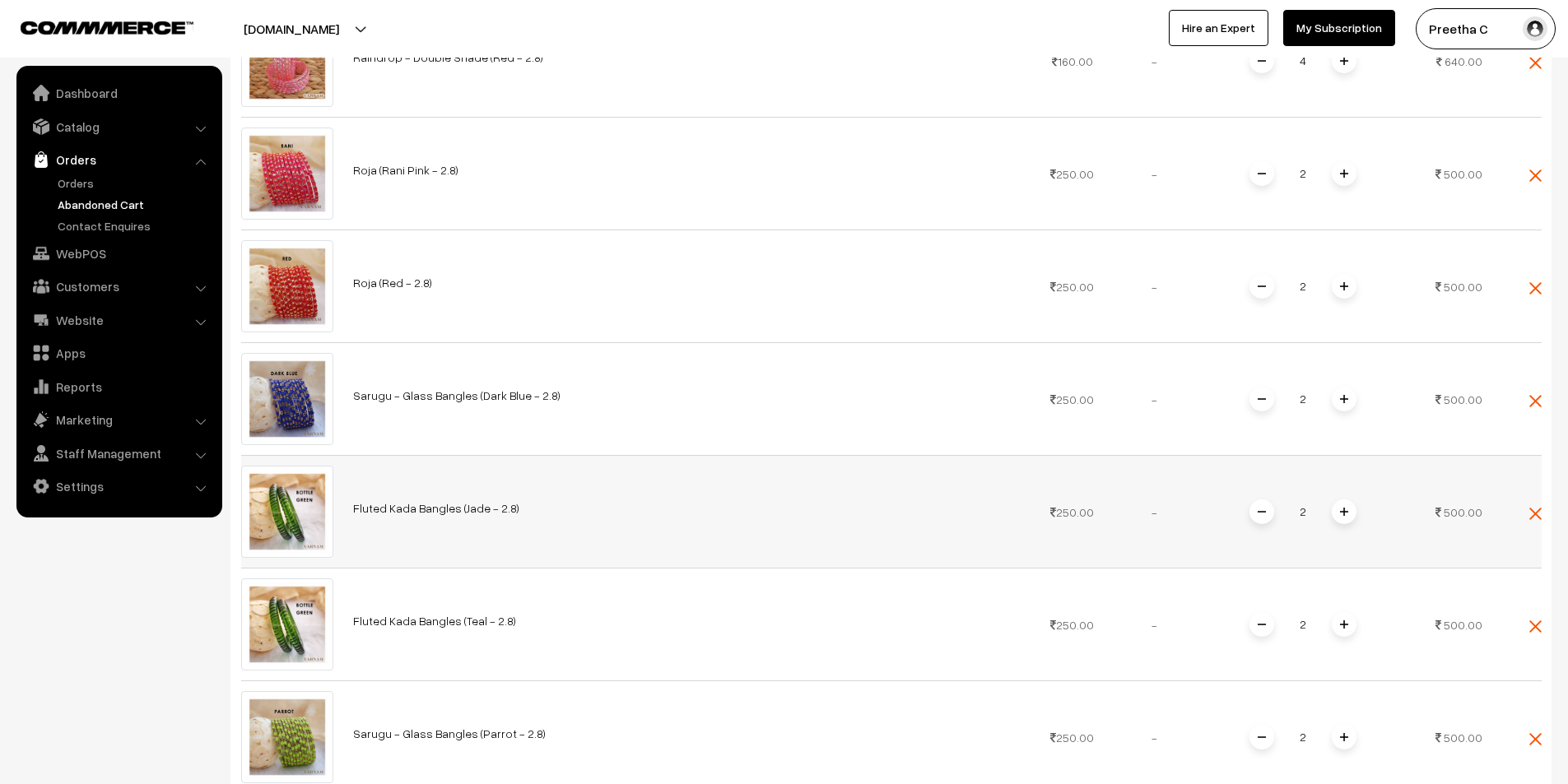
scroll to position [5184, 0]
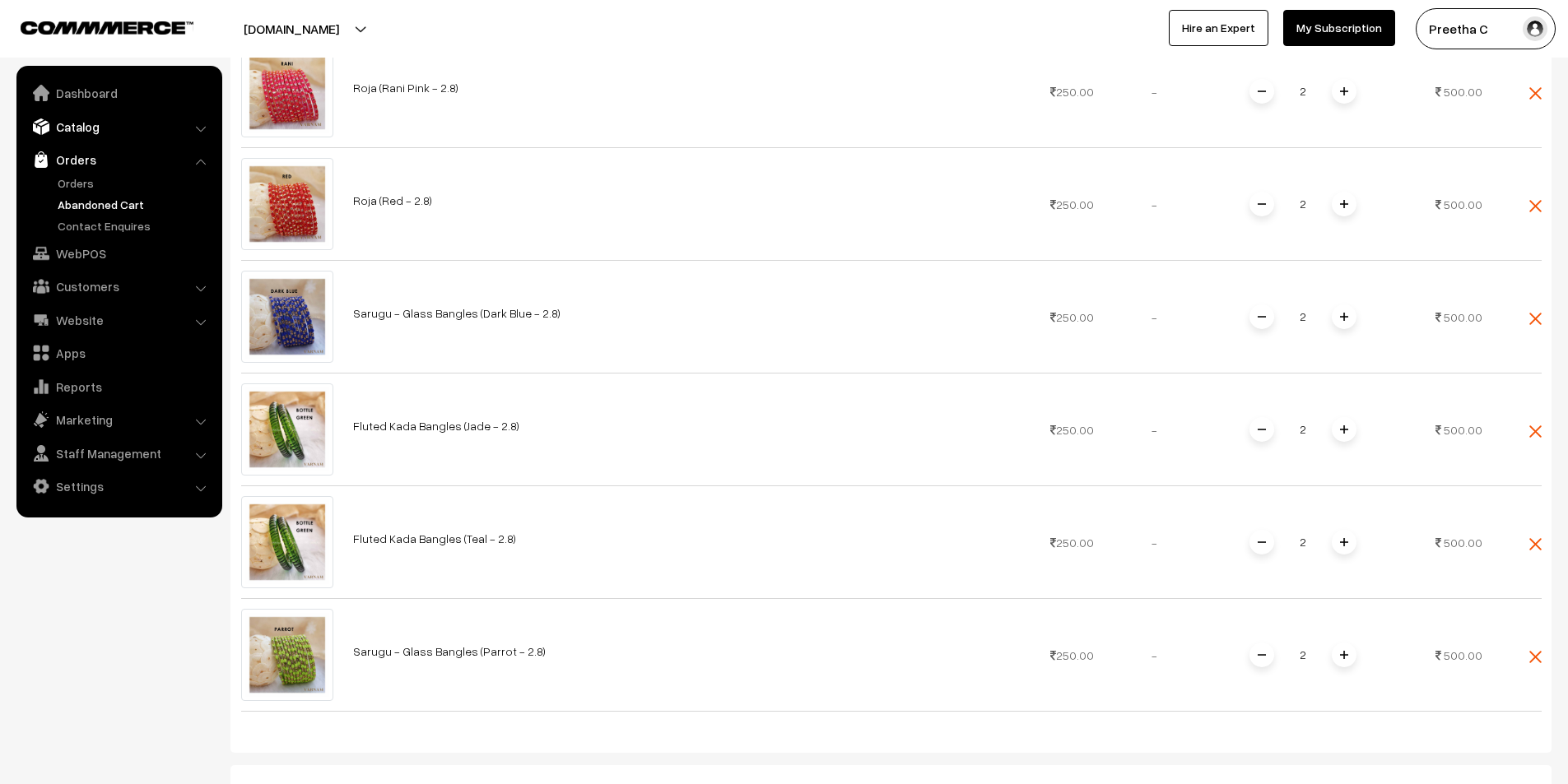
click at [102, 131] on link "Catalog" at bounding box center [118, 126] width 196 height 29
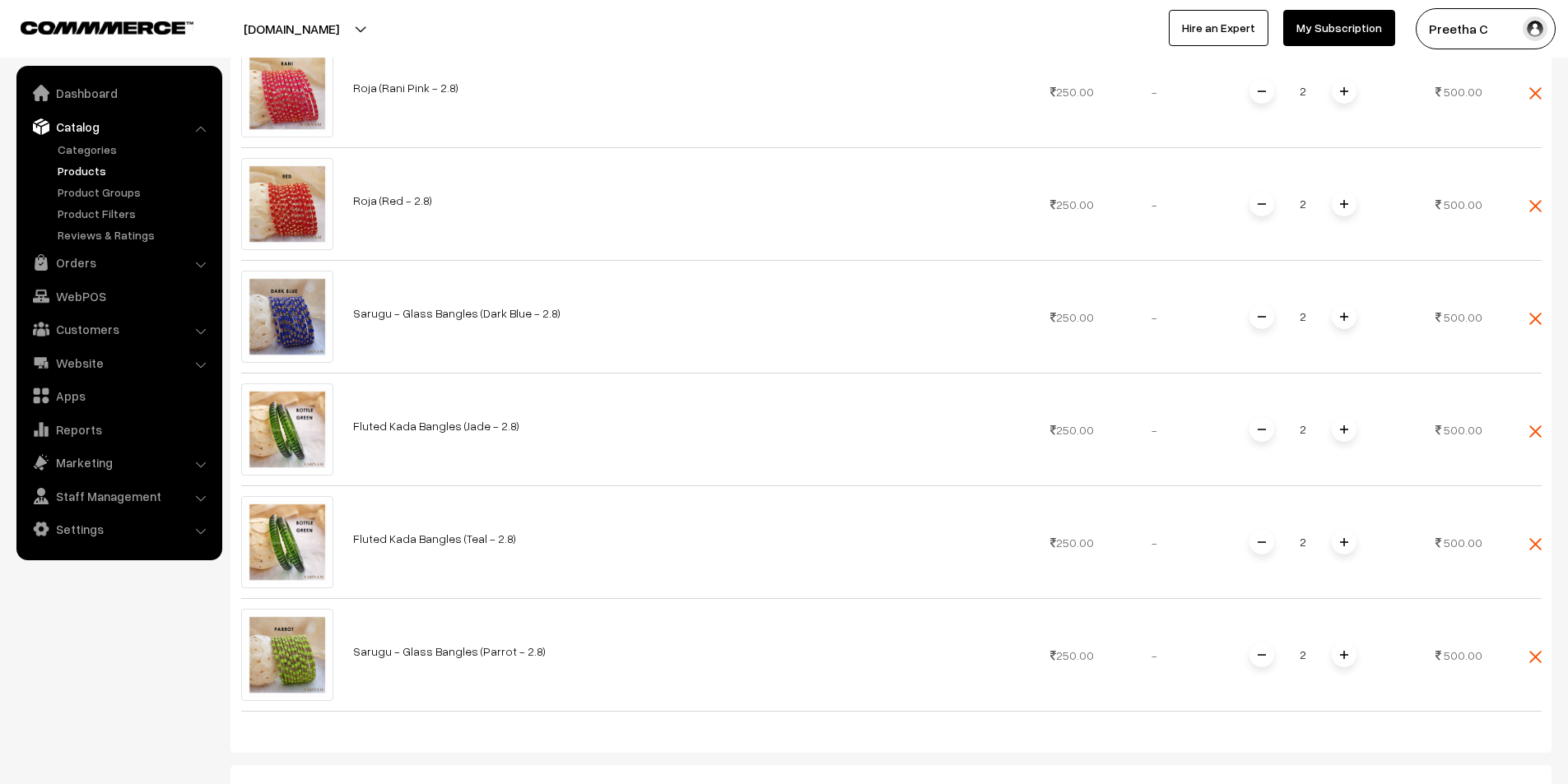
click at [93, 173] on link "Products" at bounding box center [135, 170] width 163 height 18
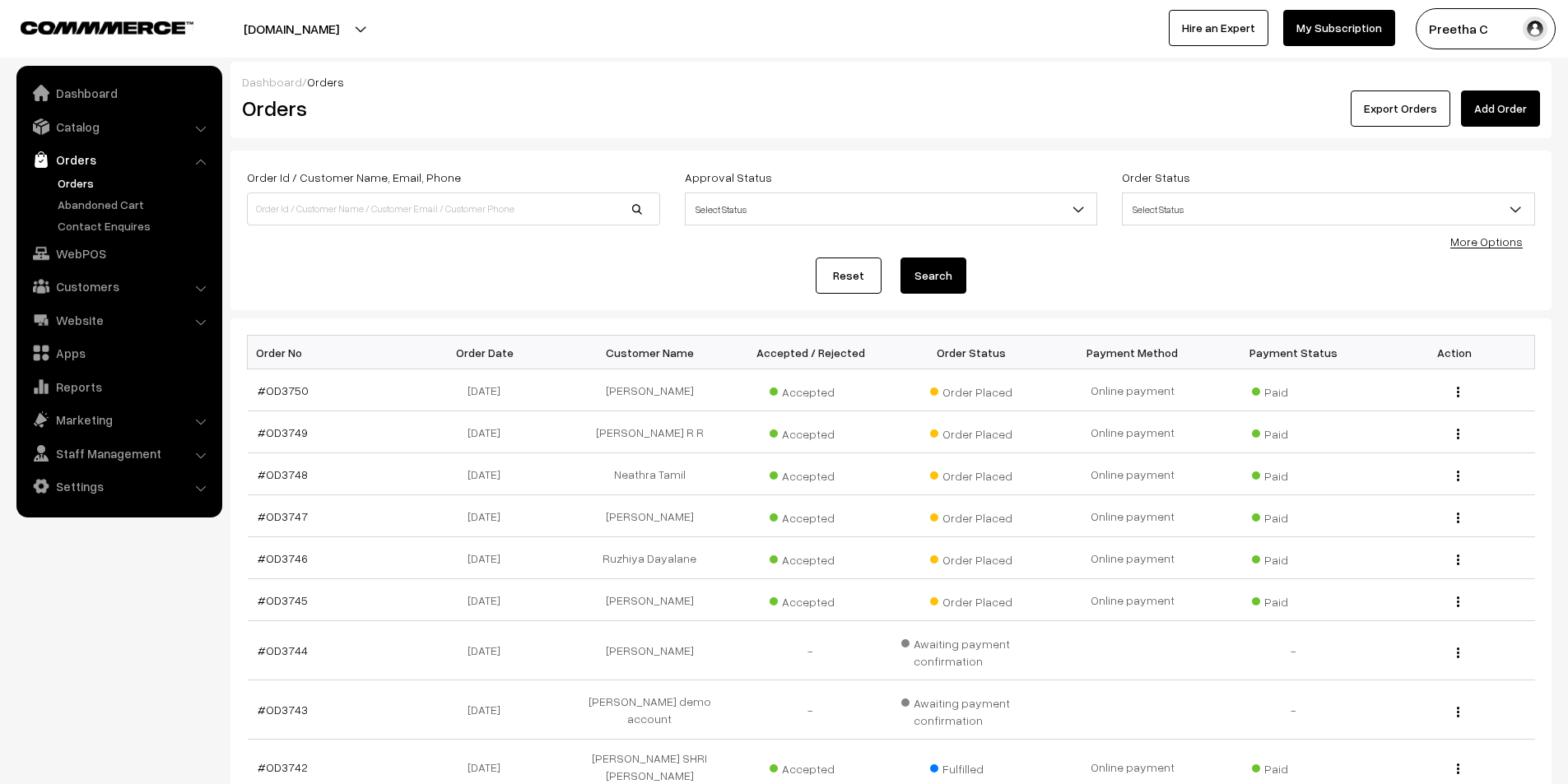
click at [1492, 113] on link "Add Order" at bounding box center [1500, 108] width 79 height 36
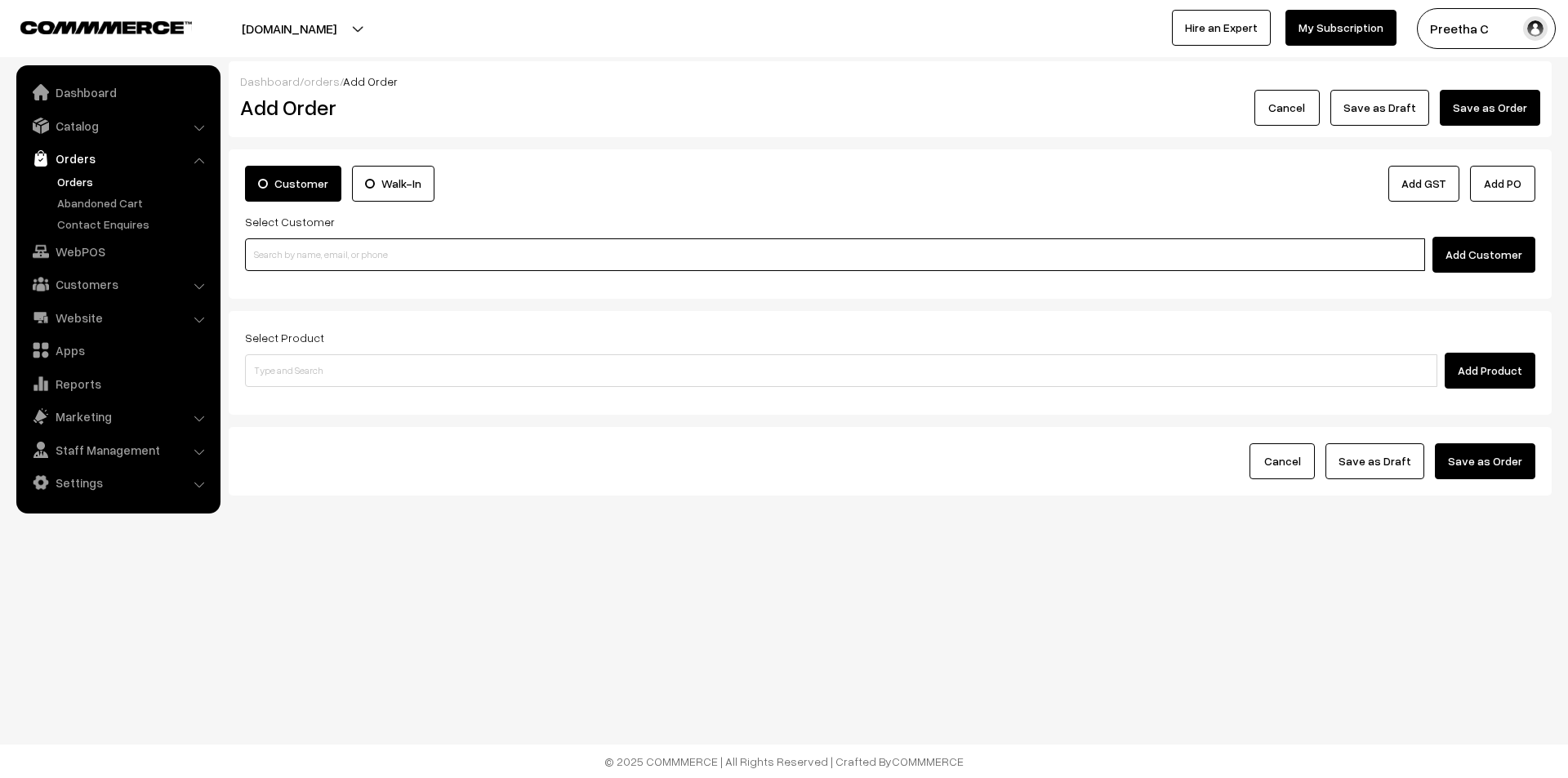
click at [367, 267] on input at bounding box center [835, 254] width 1181 height 32
paste input "[EMAIL_ADDRESS][DOMAIN_NAME]"
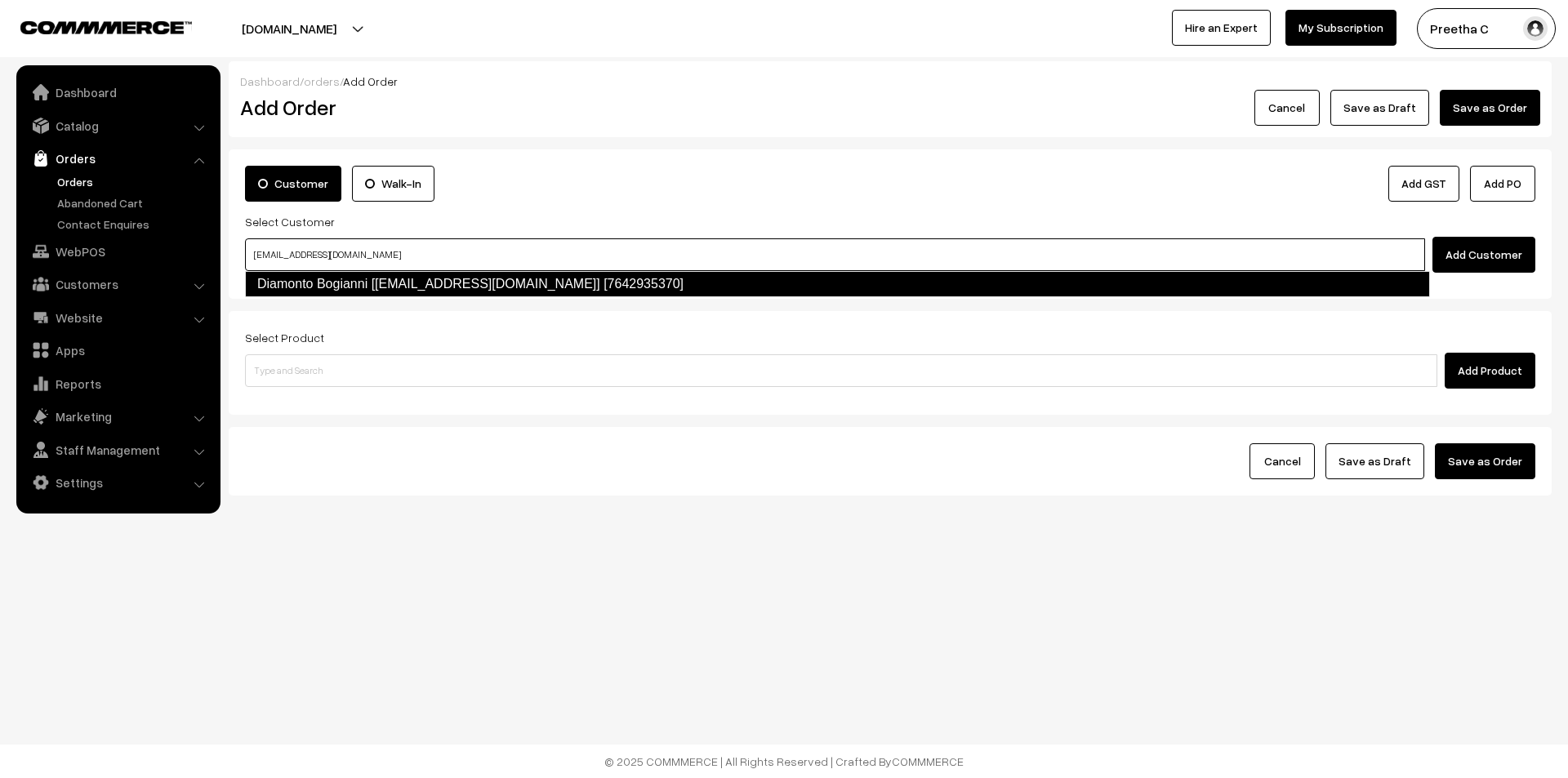
click at [353, 281] on link "Diamonto Bogianni [[EMAIL_ADDRESS][DOMAIN_NAME]] [7642935370]" at bounding box center [837, 283] width 1185 height 26
type input "[EMAIL_ADDRESS][DOMAIN_NAME]"
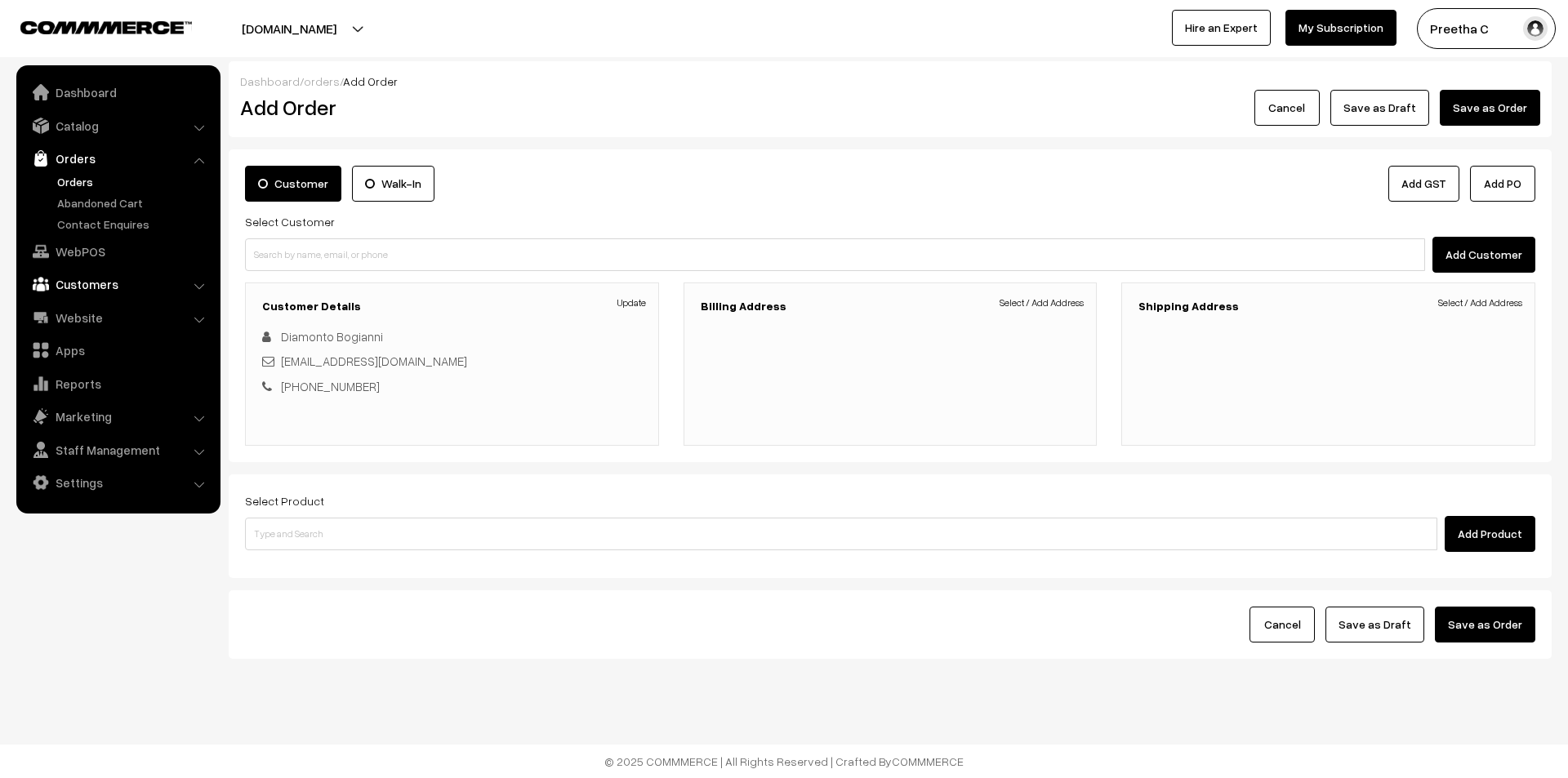
click at [115, 283] on link "Customers" at bounding box center [117, 284] width 194 height 29
click at [100, 247] on link "Customers" at bounding box center [134, 247] width 162 height 17
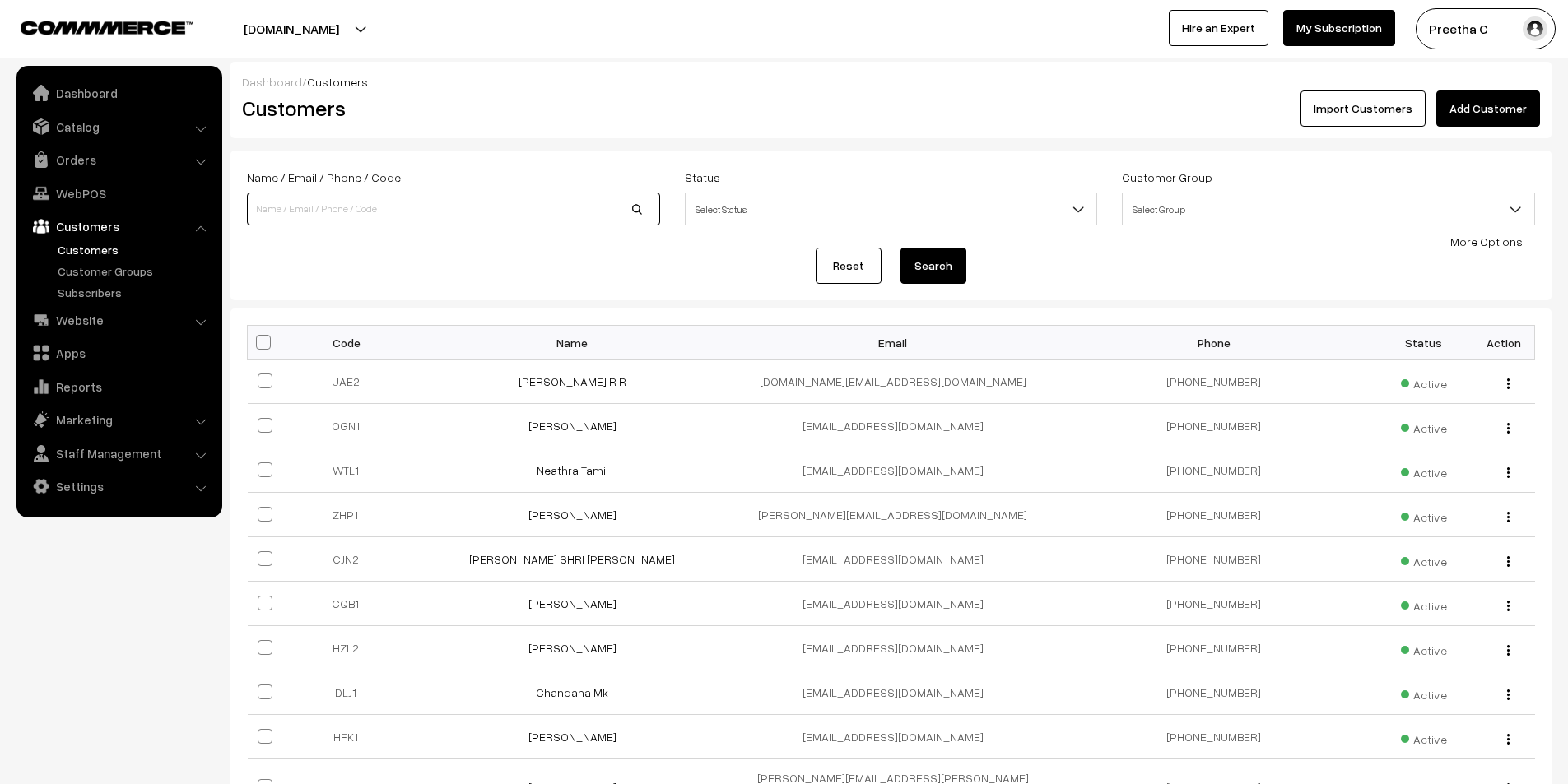
click at [422, 218] on input at bounding box center [453, 208] width 413 height 33
paste input "diamad.bangles@gmail.com"
type input "diamad.bangles@gmail.com"
click at [900, 248] on button "Search" at bounding box center [933, 265] width 65 height 36
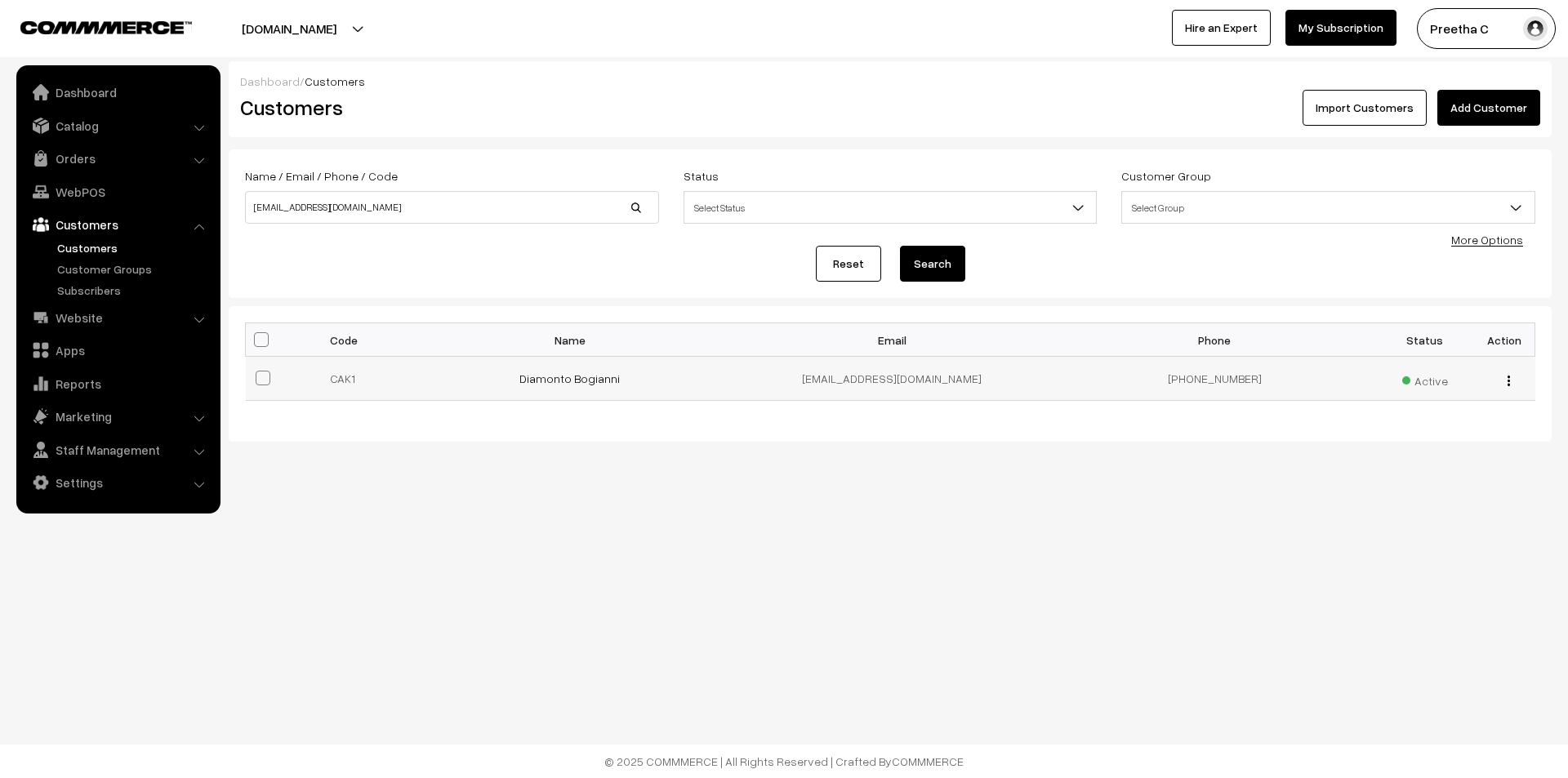
click at [1510, 382] on img "button" at bounding box center [1509, 381] width 2 height 11
click at [1461, 436] on link "Edit" at bounding box center [1436, 439] width 139 height 36
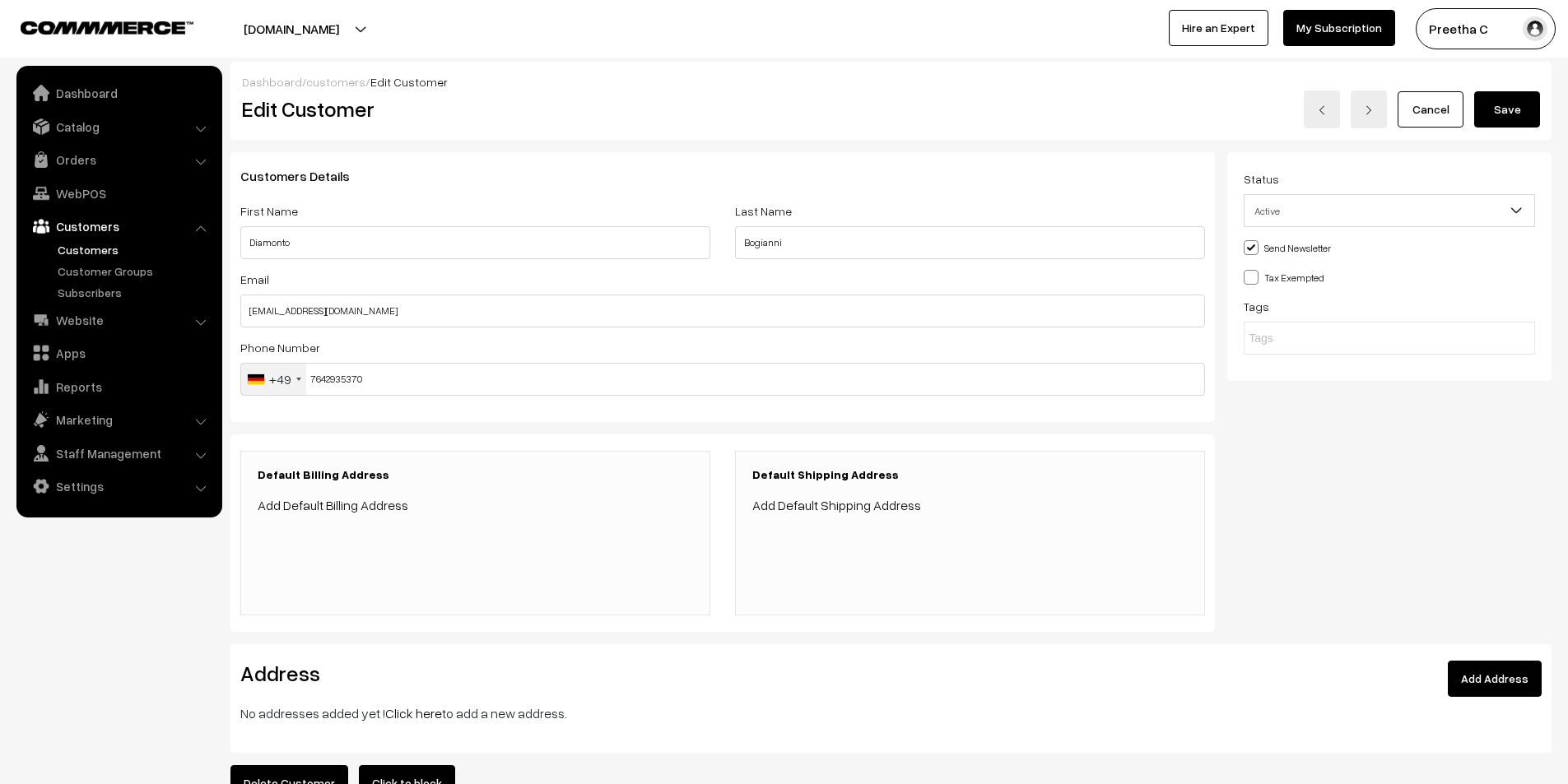
click at [371, 504] on link "Add Default Billing Address" at bounding box center [332, 505] width 150 height 17
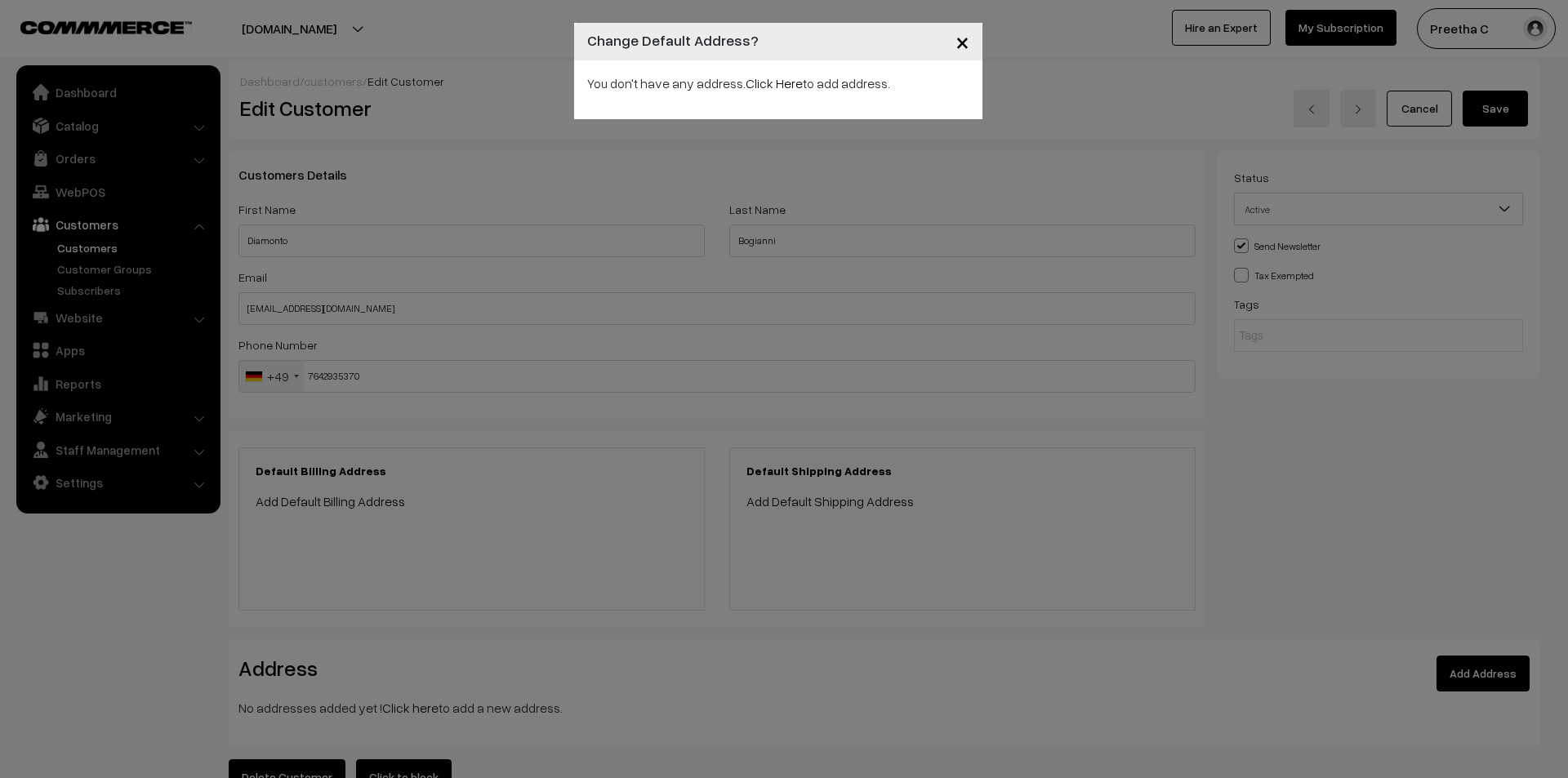
click at [960, 32] on span "×" at bounding box center [962, 41] width 14 height 30
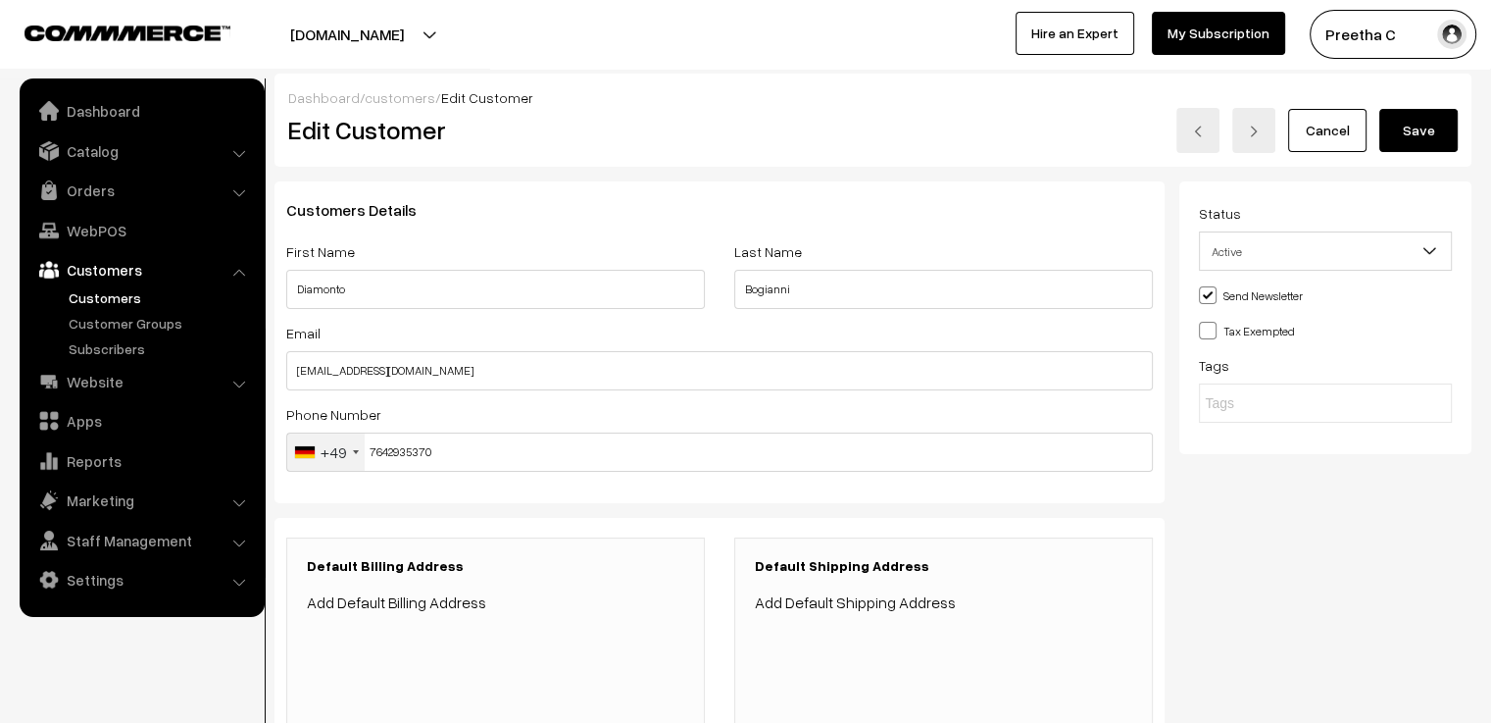
scroll to position [360, 0]
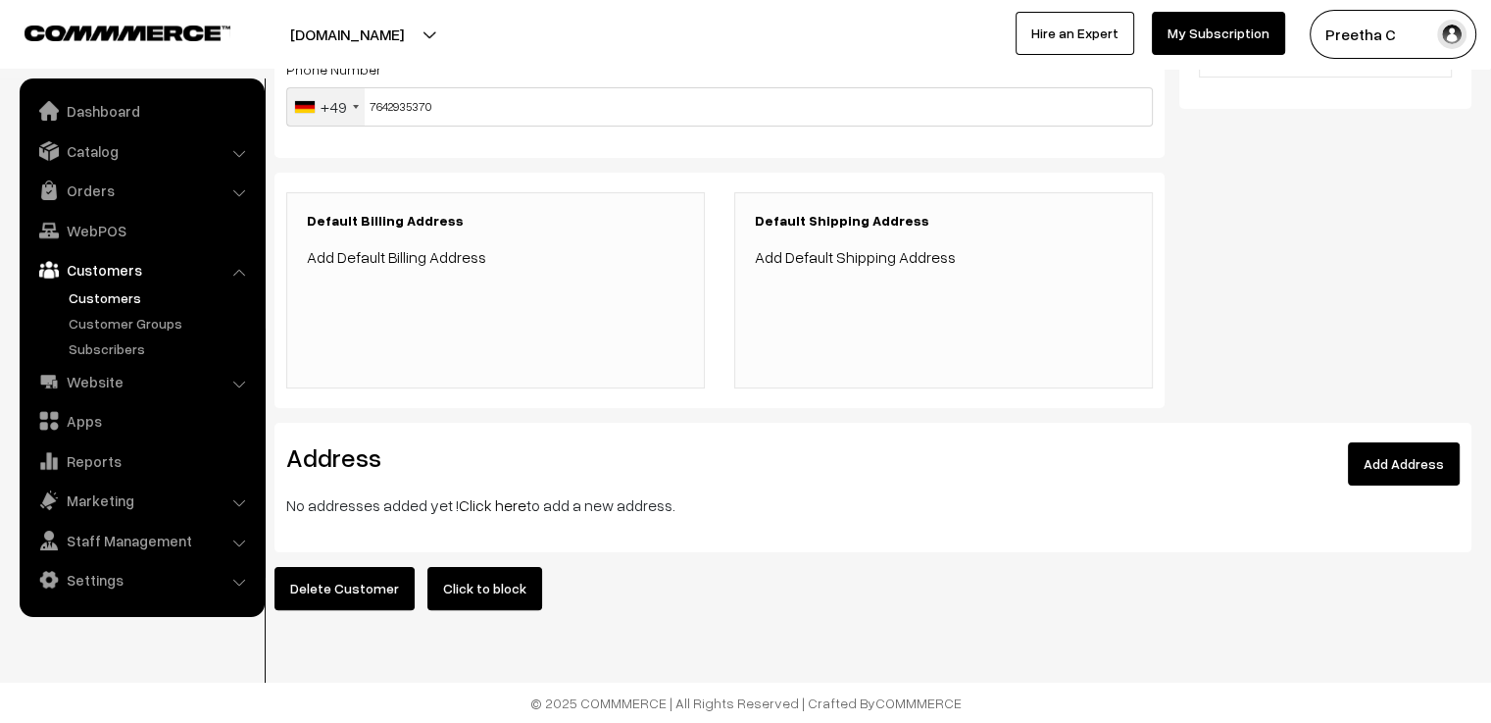
click at [1443, 442] on link "Add Address" at bounding box center [1404, 463] width 112 height 43
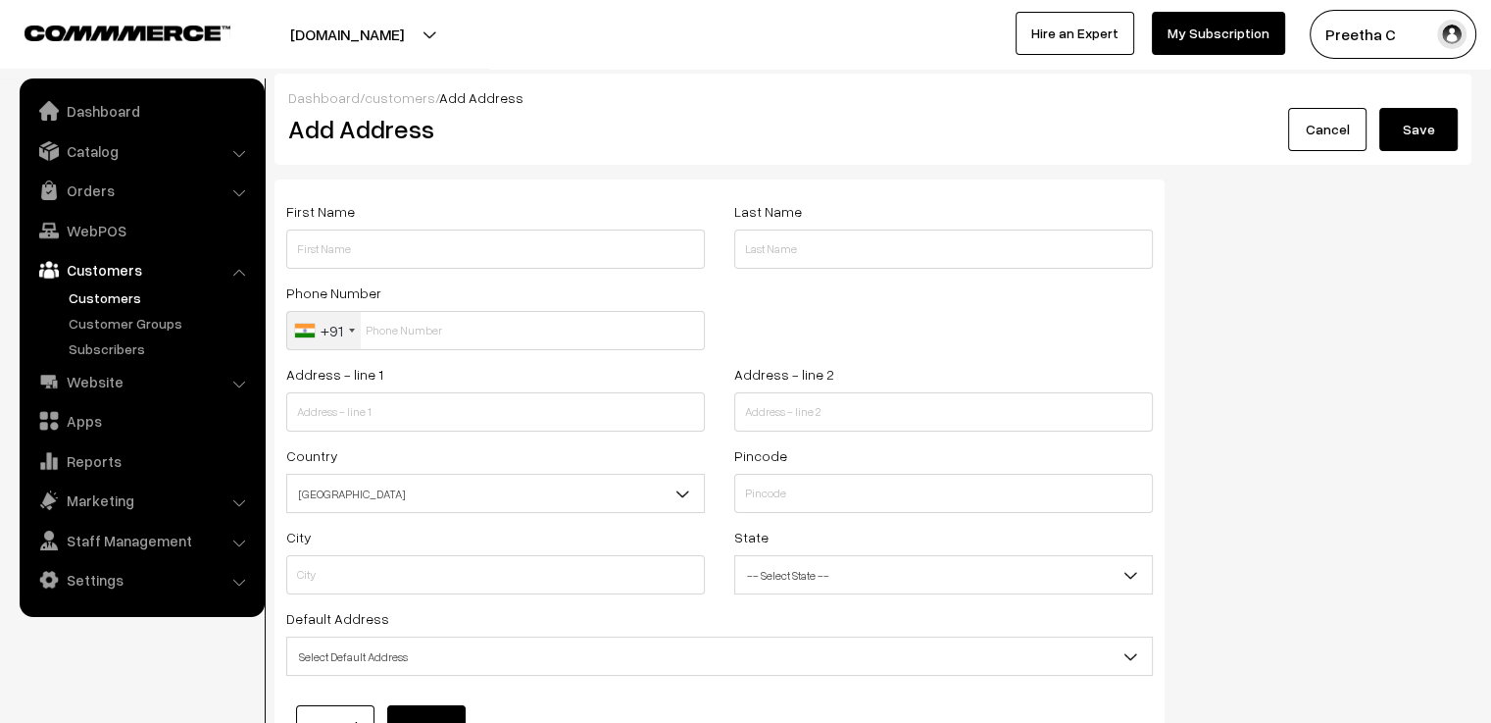
click at [355, 335] on div "+91" at bounding box center [324, 330] width 74 height 37
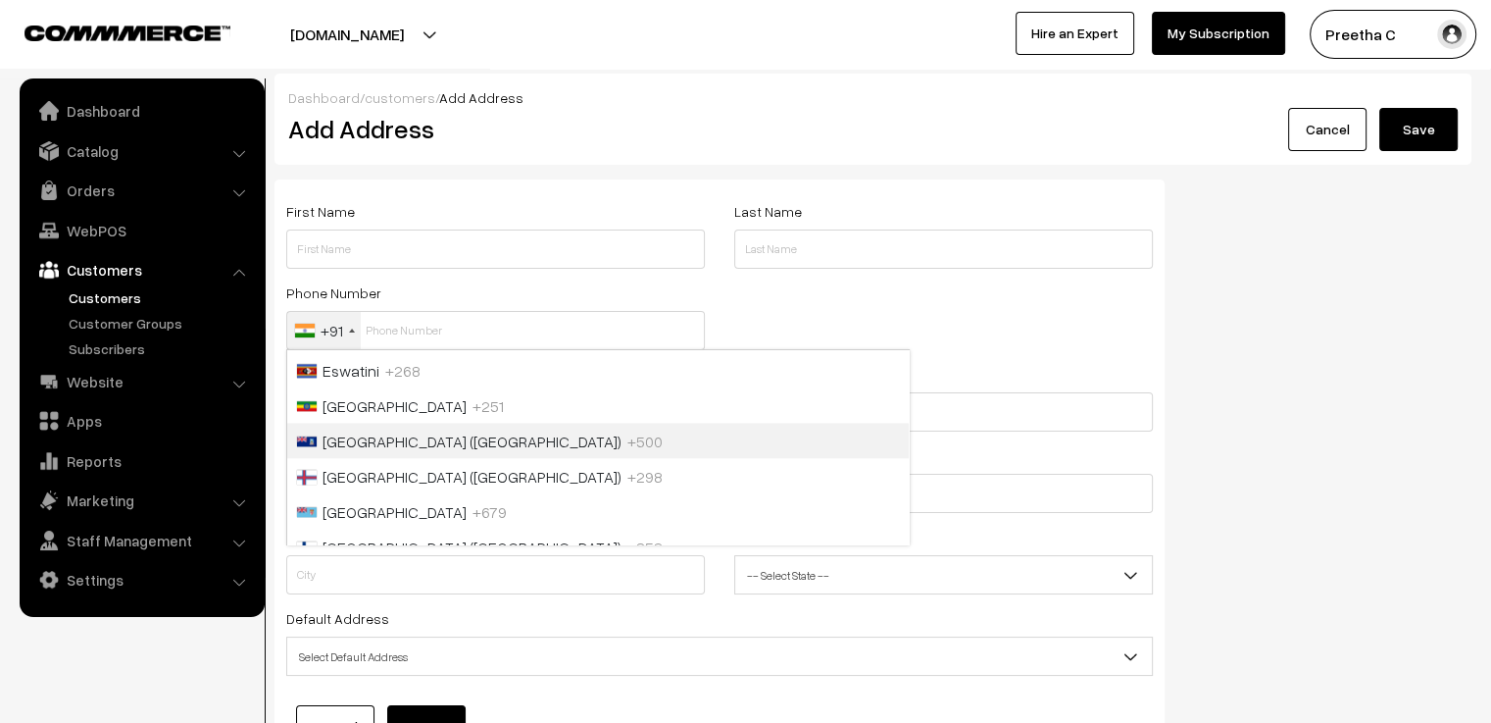
scroll to position [2318, 0]
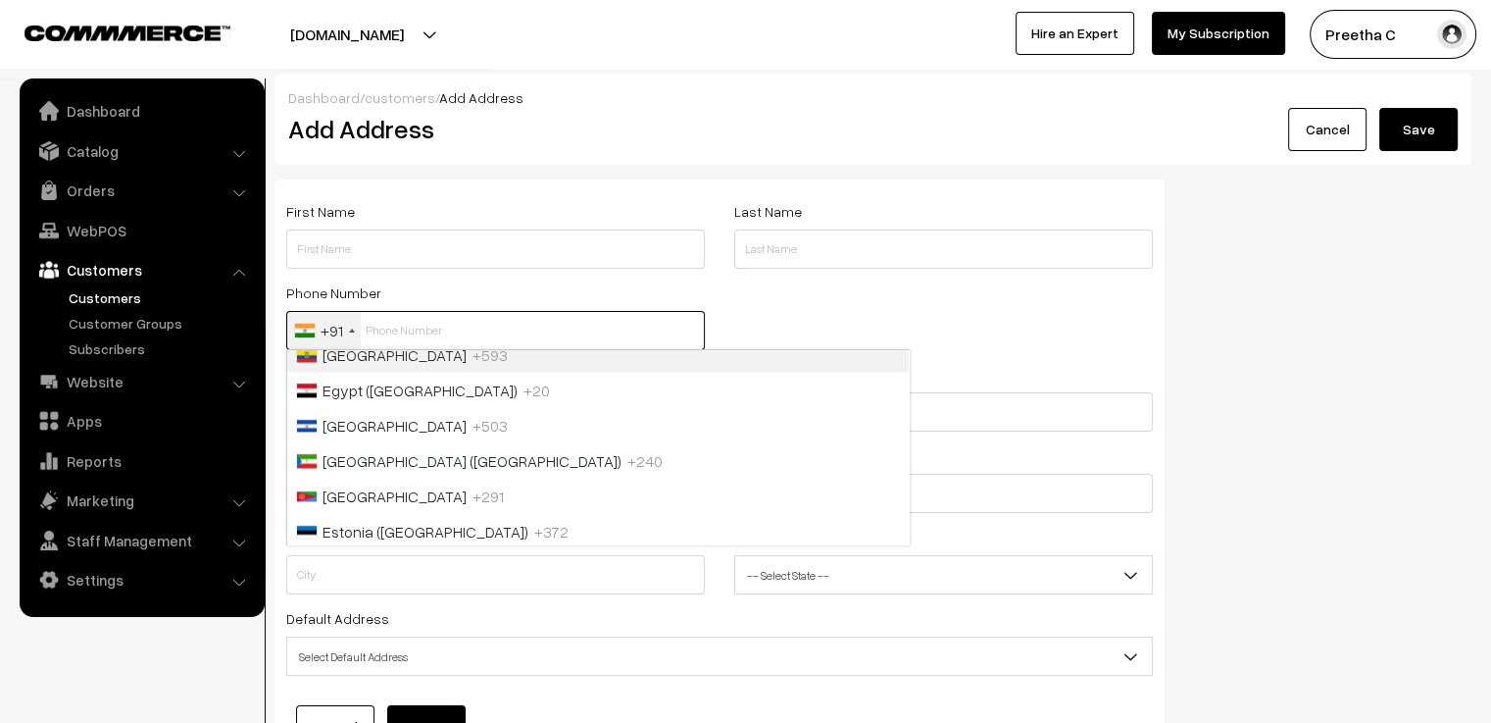
click at [393, 331] on input "text" at bounding box center [495, 330] width 419 height 39
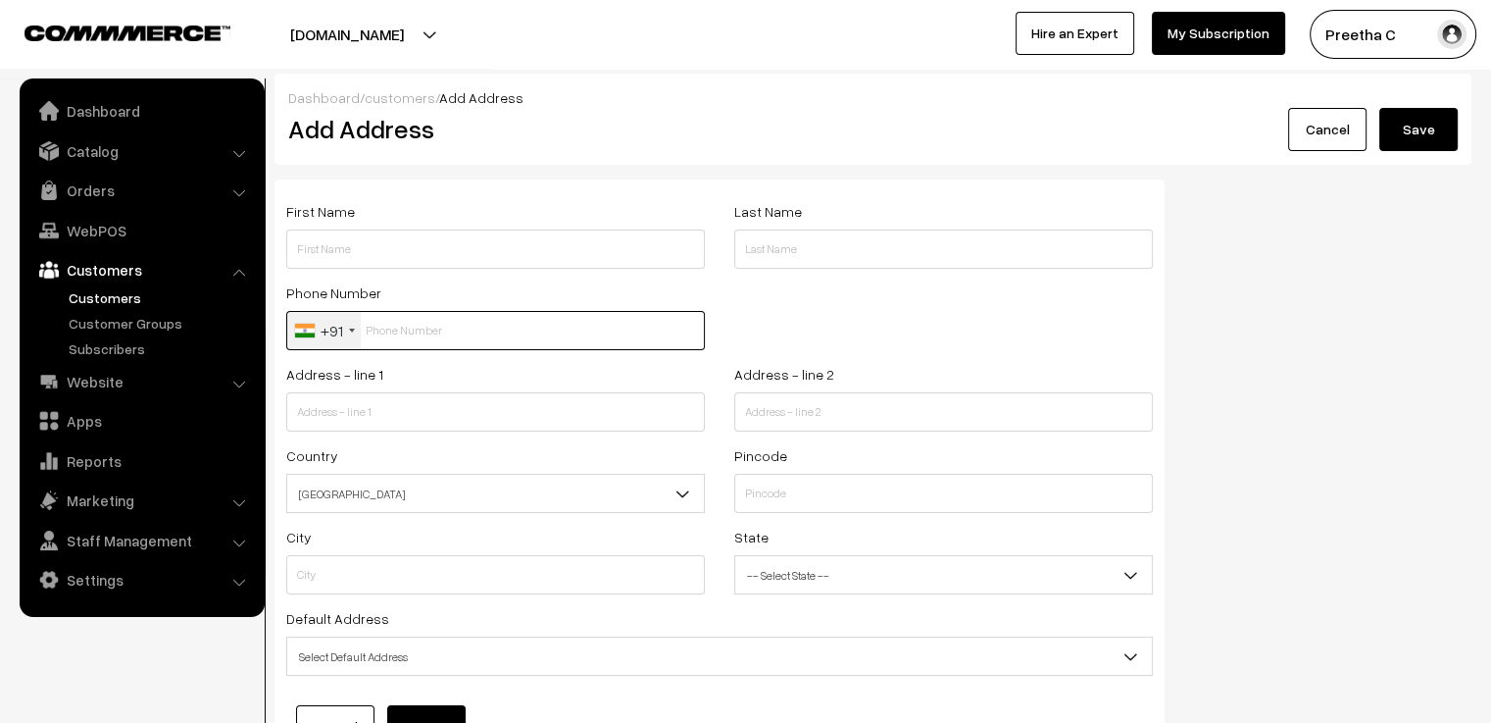
paste input "+491764293"
click at [374, 337] on input "+491764293" at bounding box center [495, 330] width 419 height 39
type input "1764293"
click at [340, 334] on div "+1" at bounding box center [319, 330] width 65 height 37
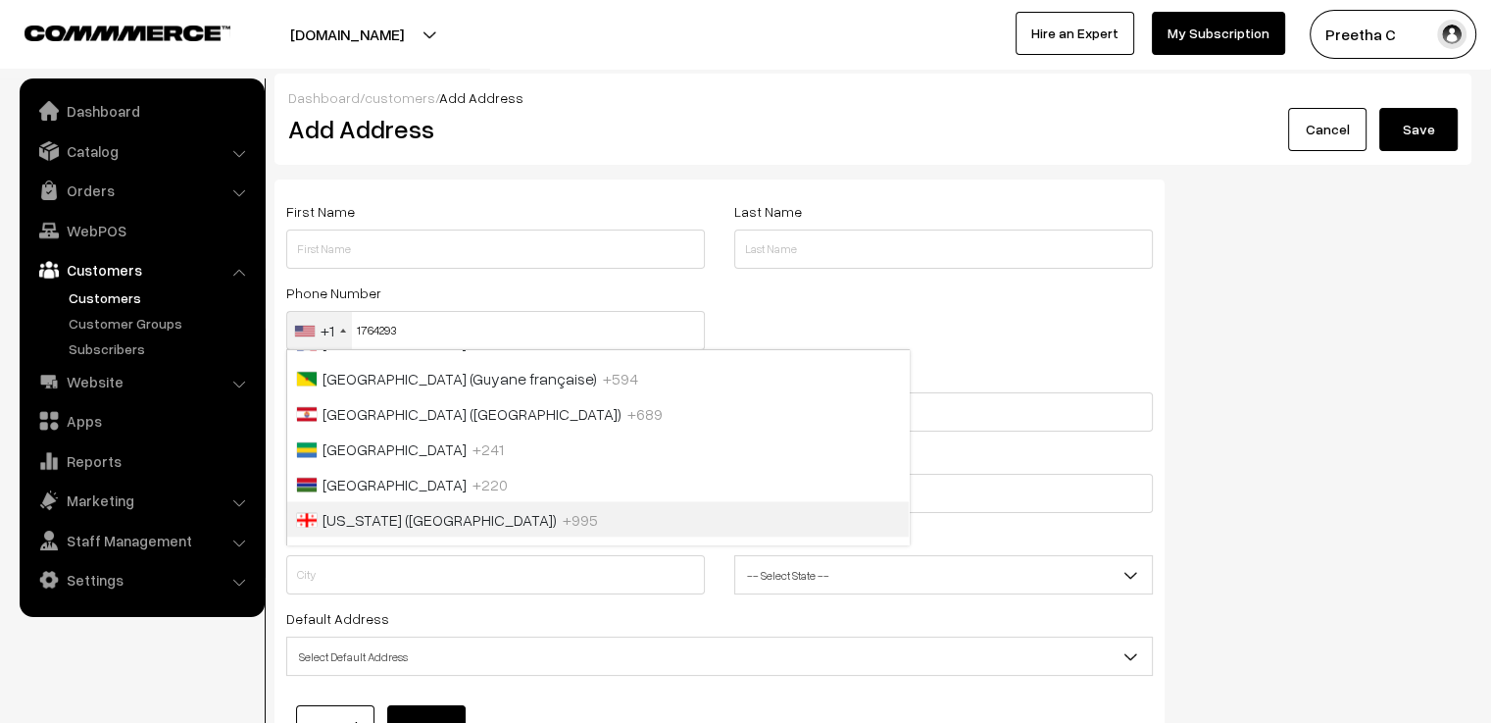
scroll to position [2860, 0]
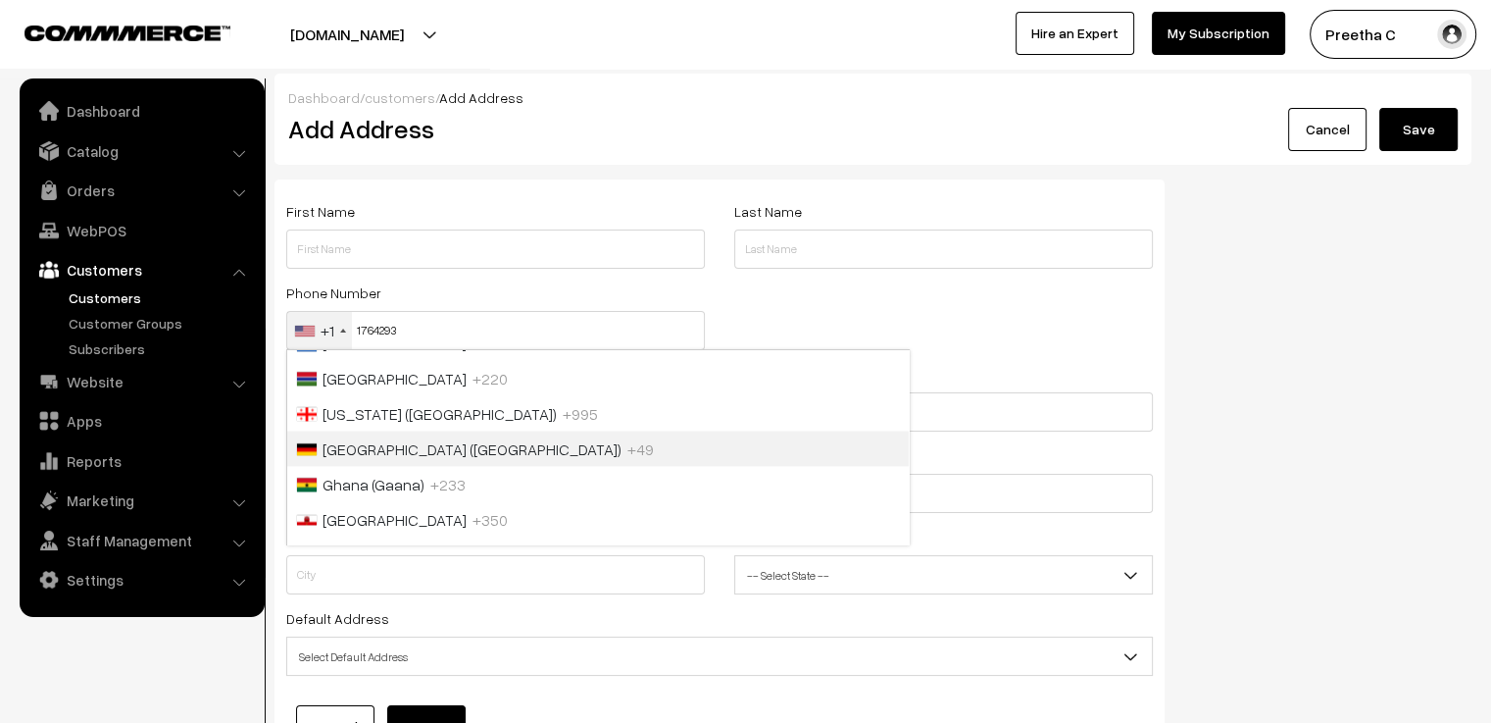
click at [408, 443] on span "Germany (Deutschland)" at bounding box center [472, 449] width 299 height 20
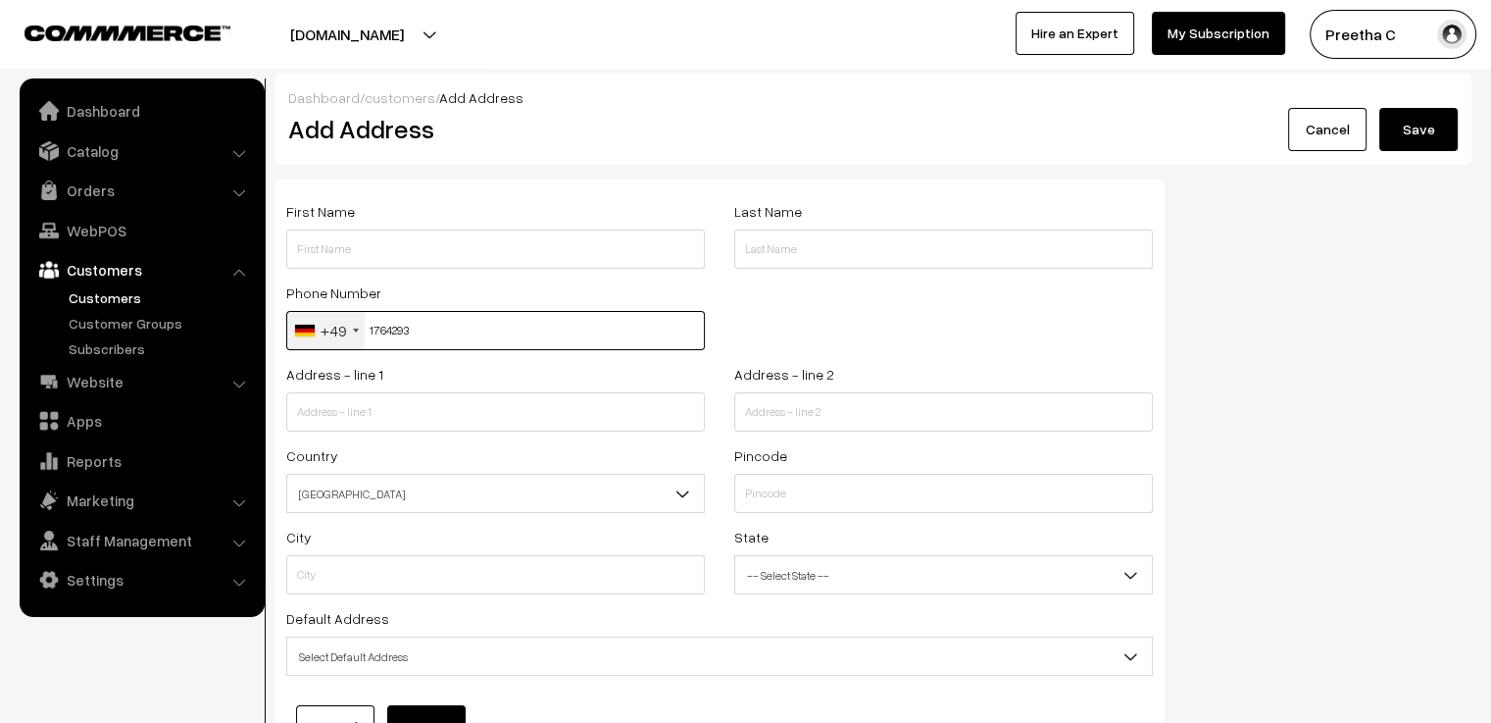
drag, startPoint x: 442, startPoint y: 338, endPoint x: 322, endPoint y: 347, distance: 120.9
click at [322, 347] on div "+49 United States +1 United Kingdom +44 Afghanistan (‫افغانستان‬‎) +93 Albania …" at bounding box center [495, 330] width 419 height 39
type input "1764293537"
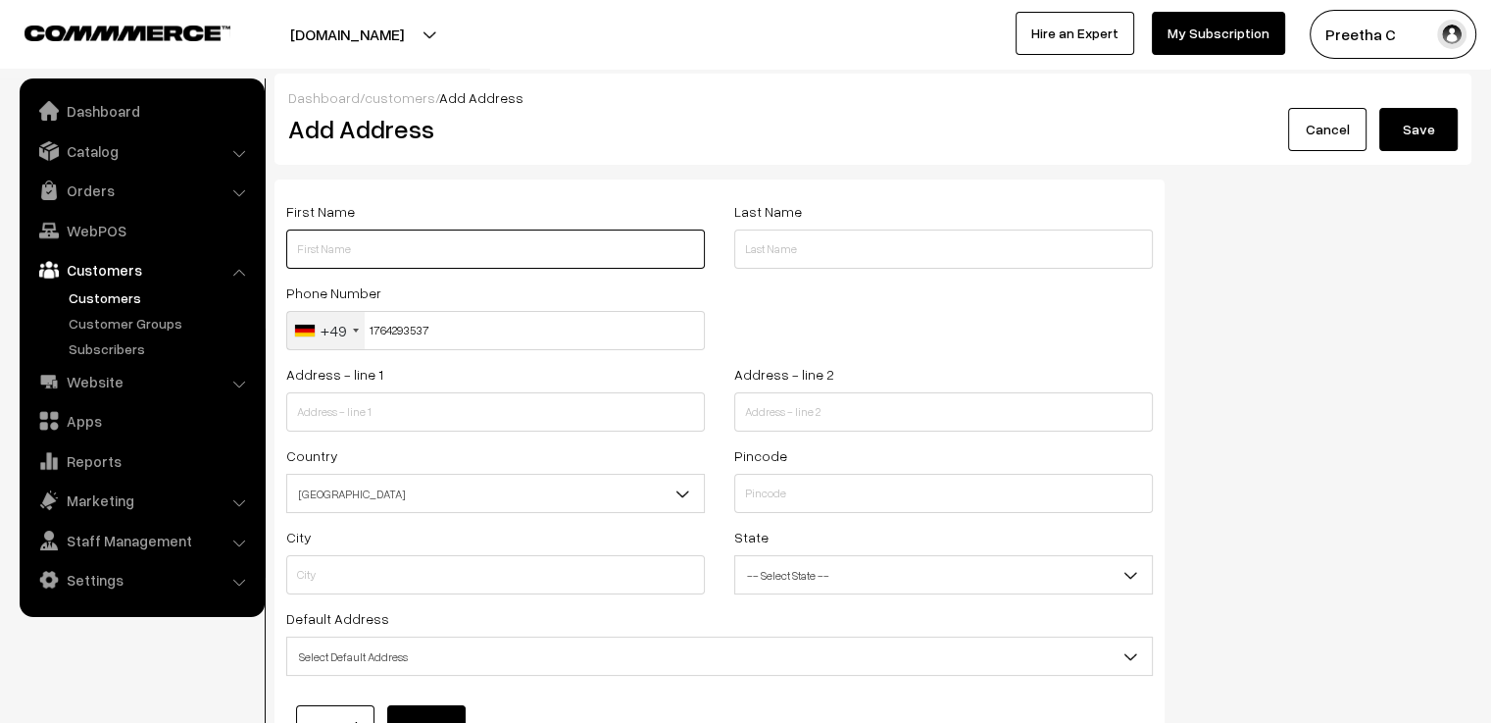
click at [451, 258] on input "text" at bounding box center [495, 248] width 419 height 39
click at [363, 263] on input "text" at bounding box center [495, 248] width 419 height 39
paste input "Diamanto"
type input "Diamanto"
click at [759, 253] on input "text" at bounding box center [943, 248] width 419 height 39
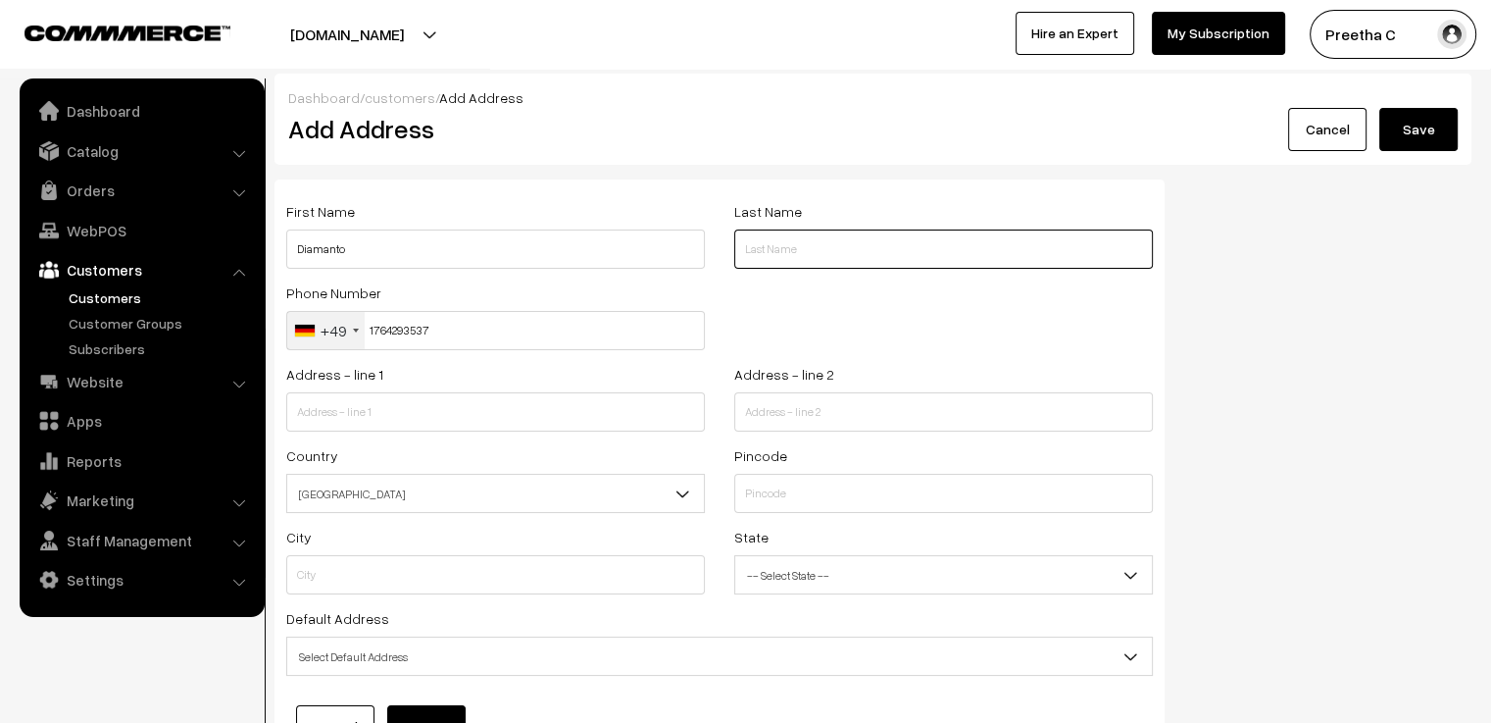
paste input "Bogianni"
type input "Bogianni"
click at [341, 411] on input "text" at bounding box center [495, 411] width 419 height 39
paste input "Erbsengasse 6"
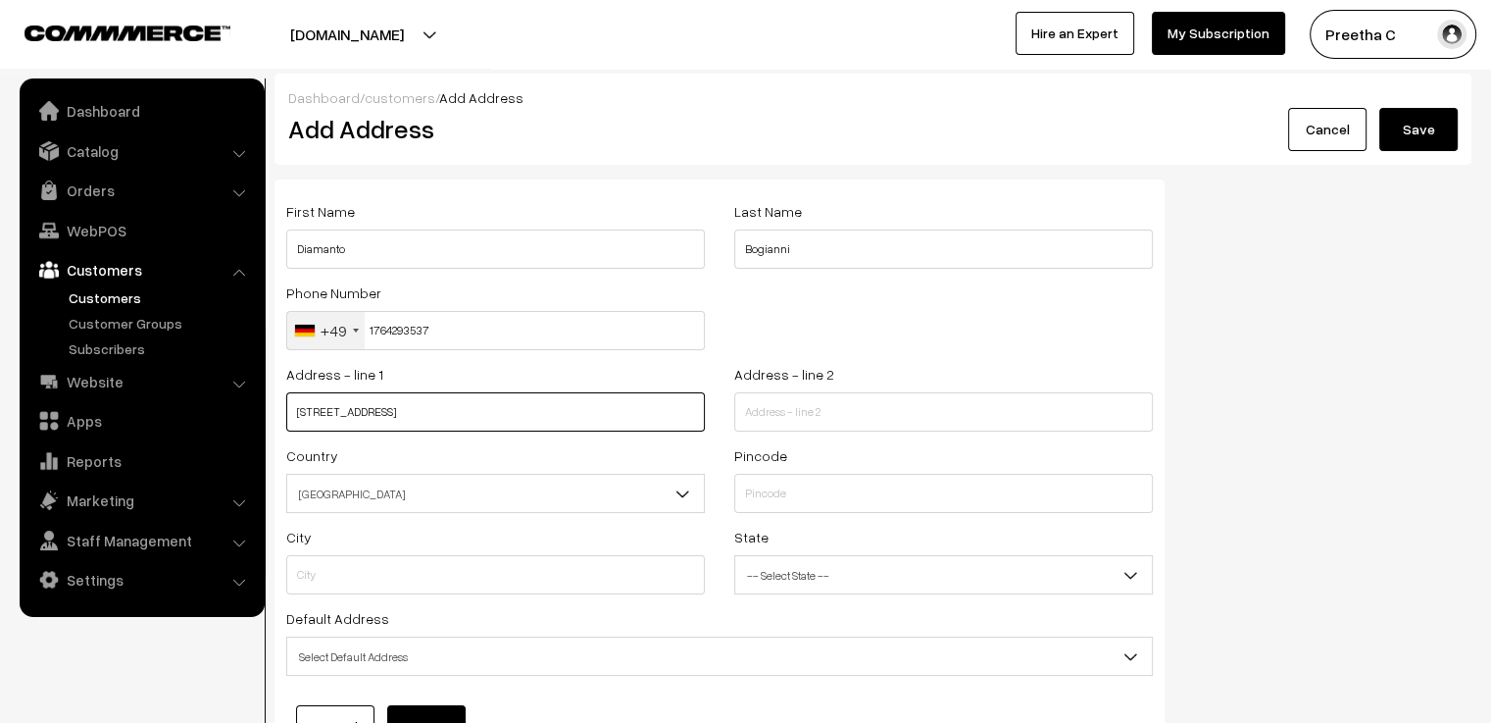
type input "Erbsengasse 6"
click at [401, 579] on input "text" at bounding box center [495, 574] width 419 height 39
paste input "Kelsterbach"
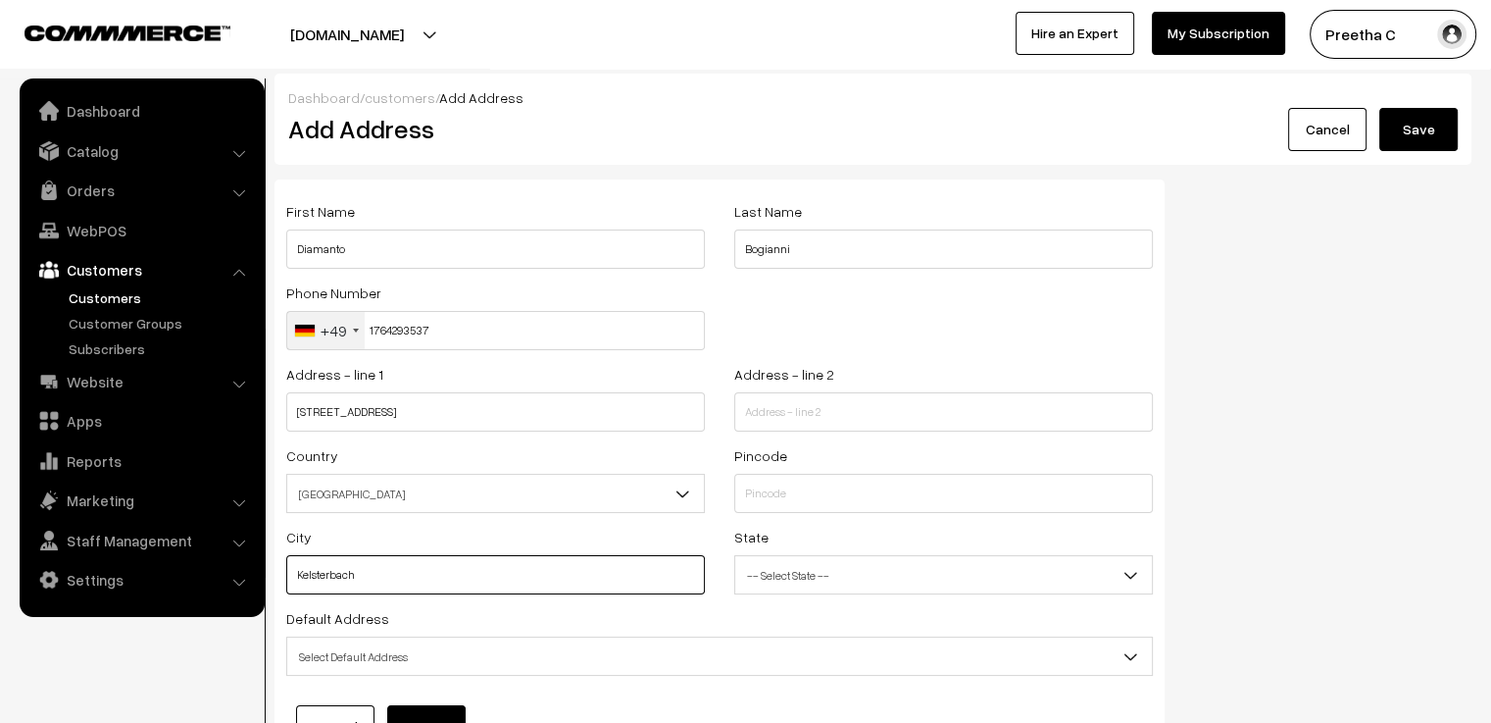
type input "Kelsterbach"
click at [523, 495] on span "India" at bounding box center [495, 493] width 417 height 34
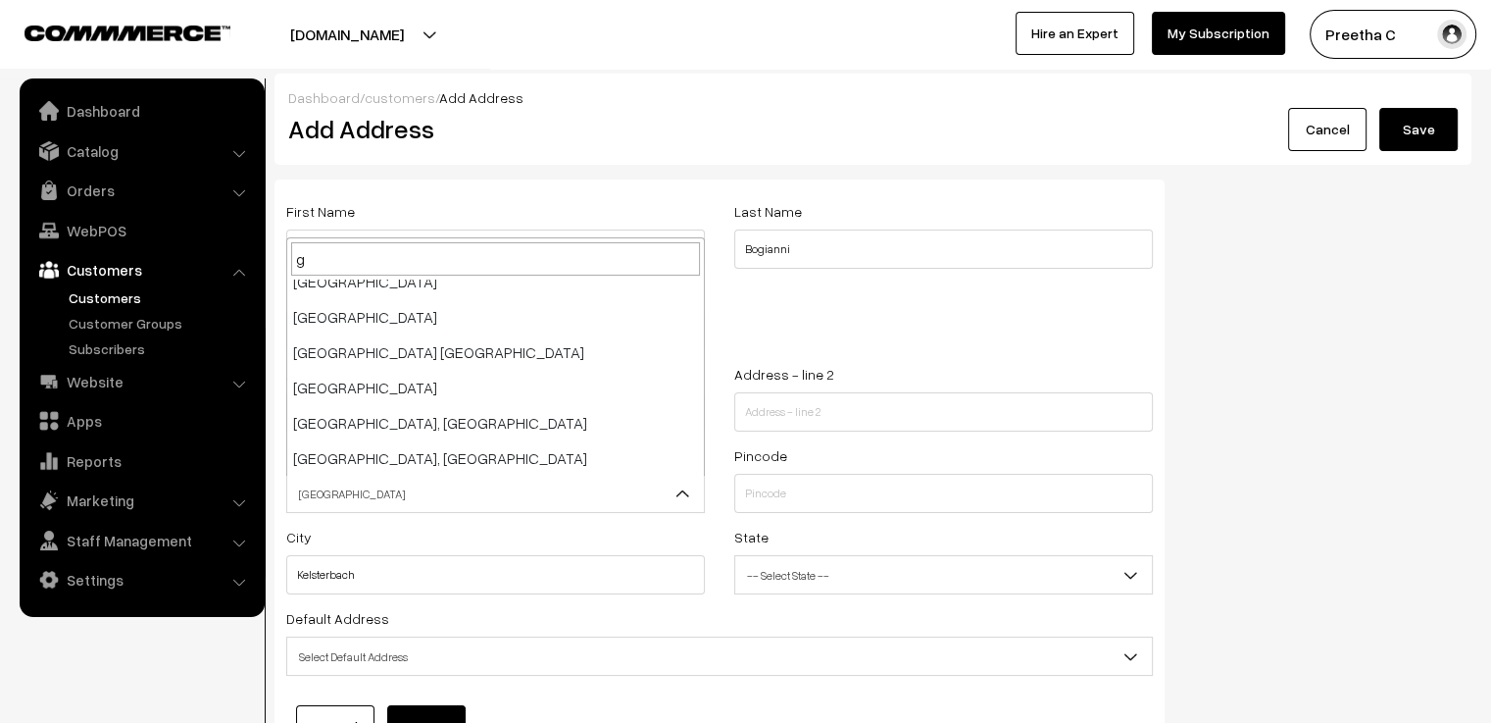
scroll to position [0, 0]
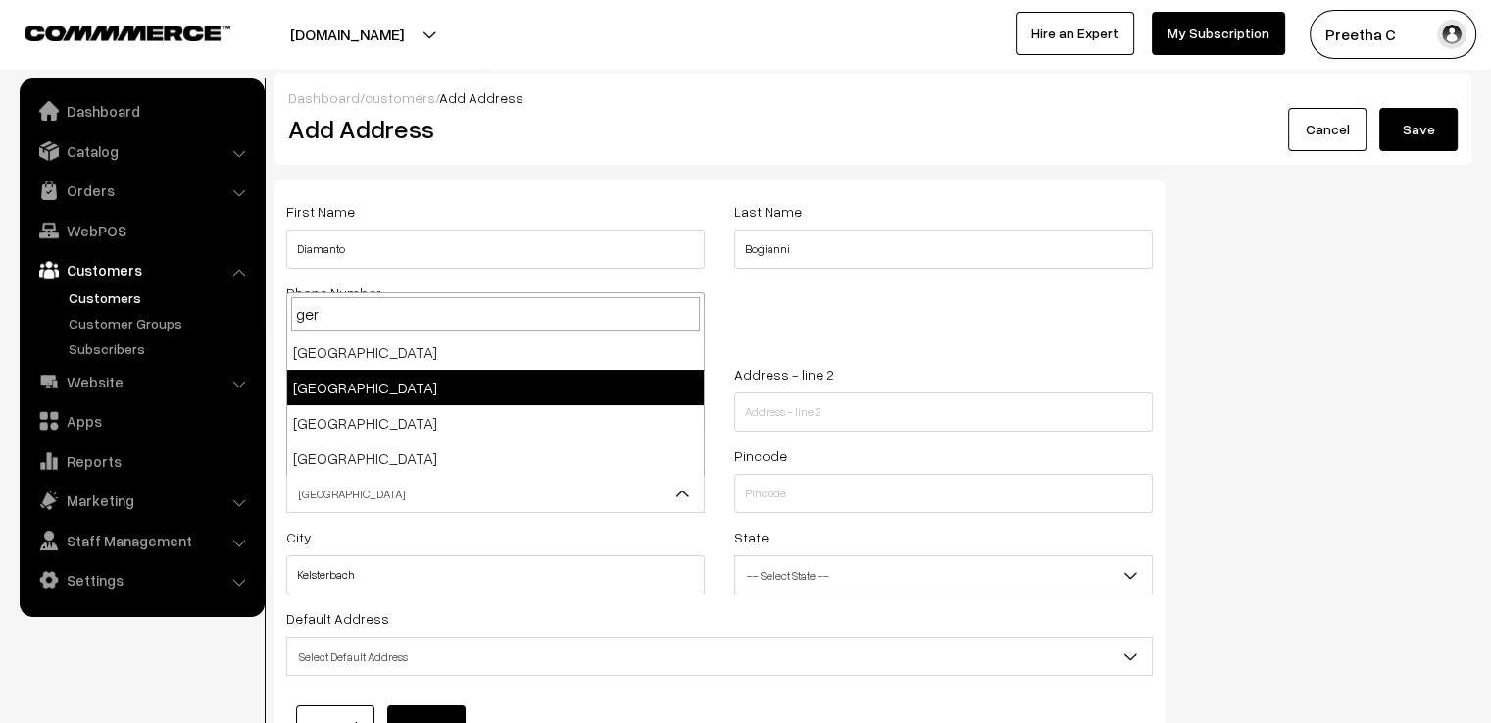
type input "ger"
select select "80"
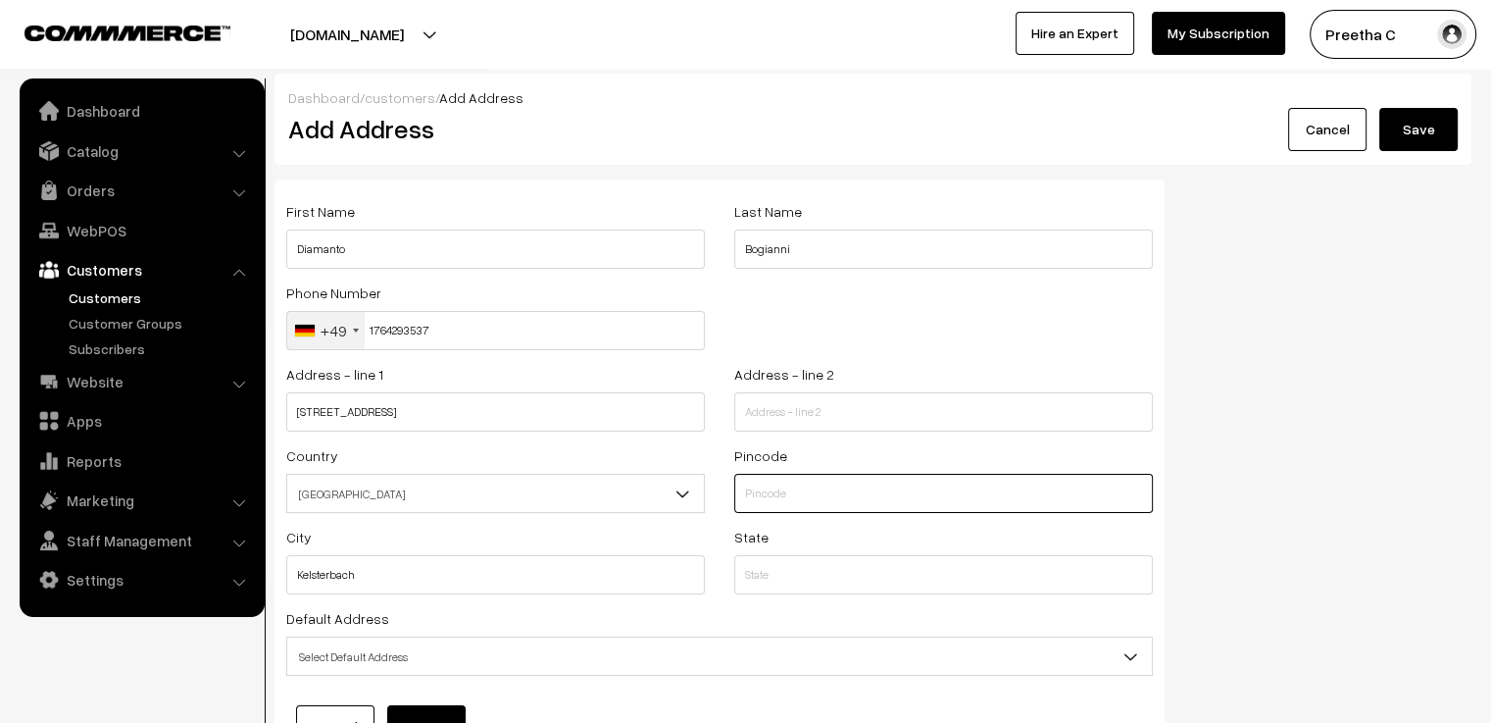
click at [778, 507] on input "text" at bounding box center [943, 492] width 419 height 39
type input "65451"
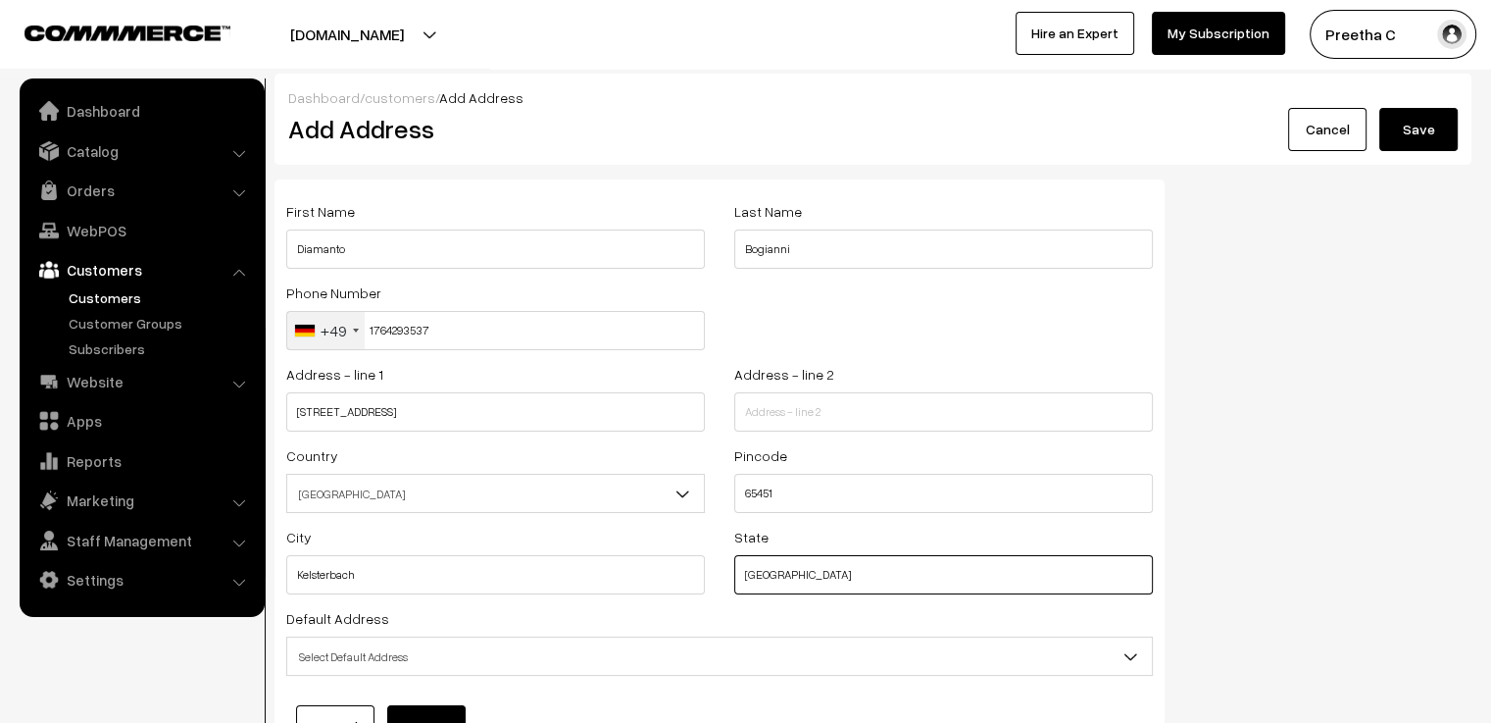
type input "Germany"
click at [932, 423] on input "text" at bounding box center [943, 411] width 419 height 39
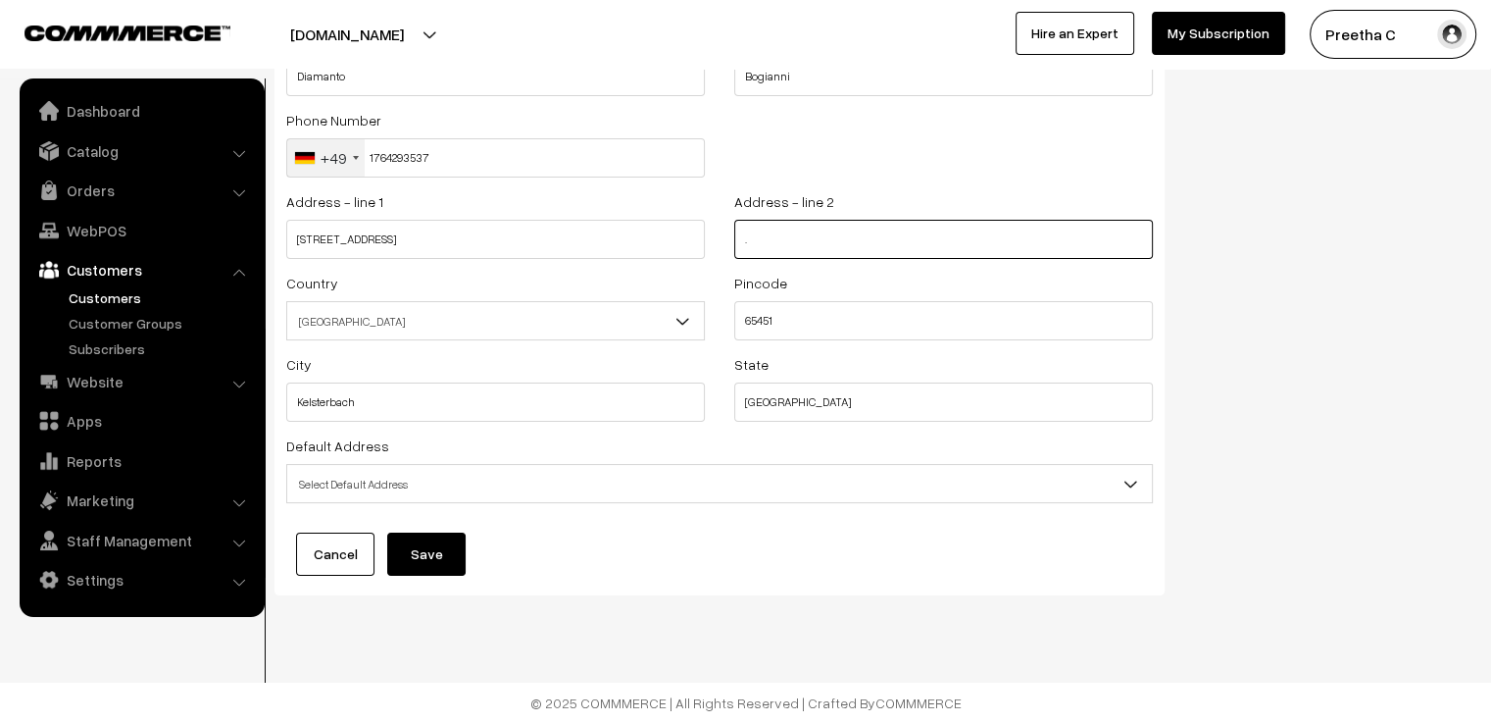
type input "."
click at [880, 496] on span "Select Default Address" at bounding box center [719, 484] width 865 height 34
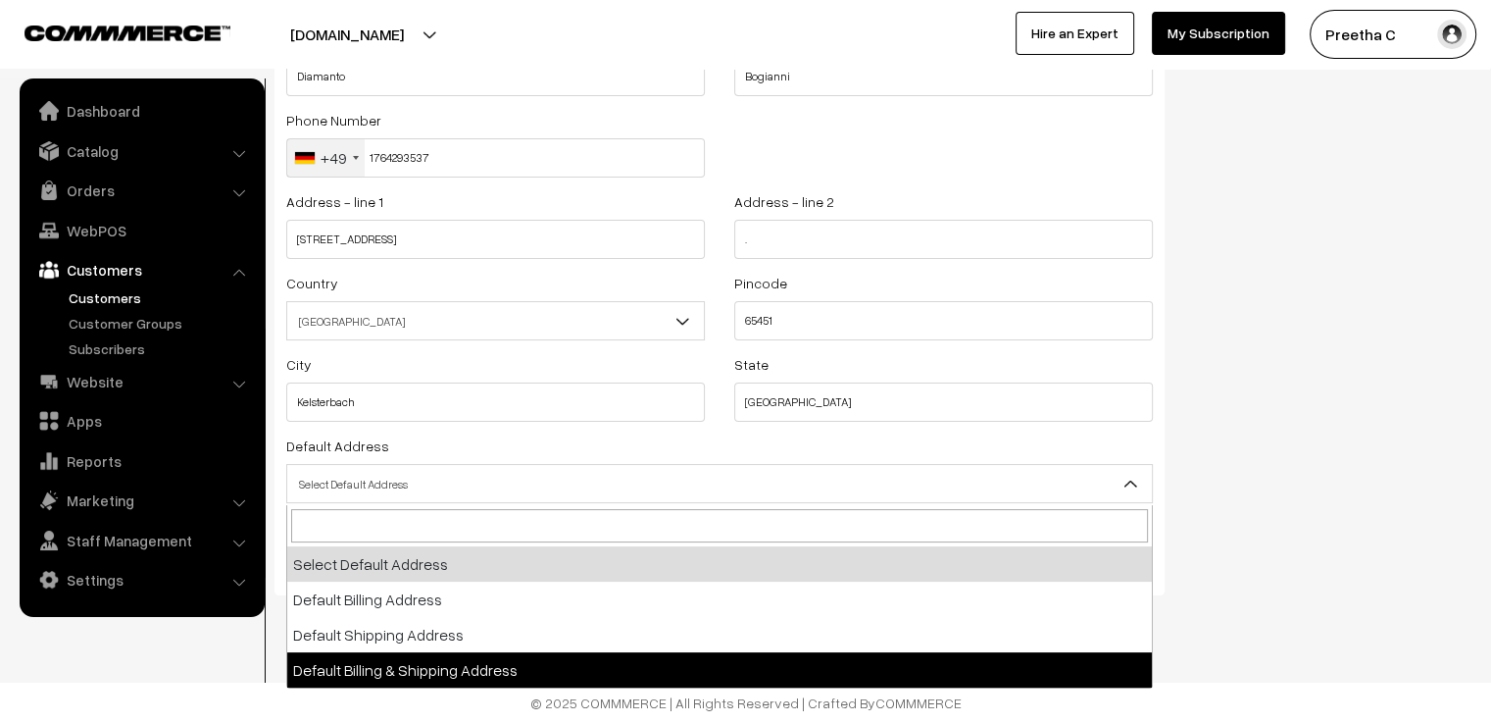
select select "3"
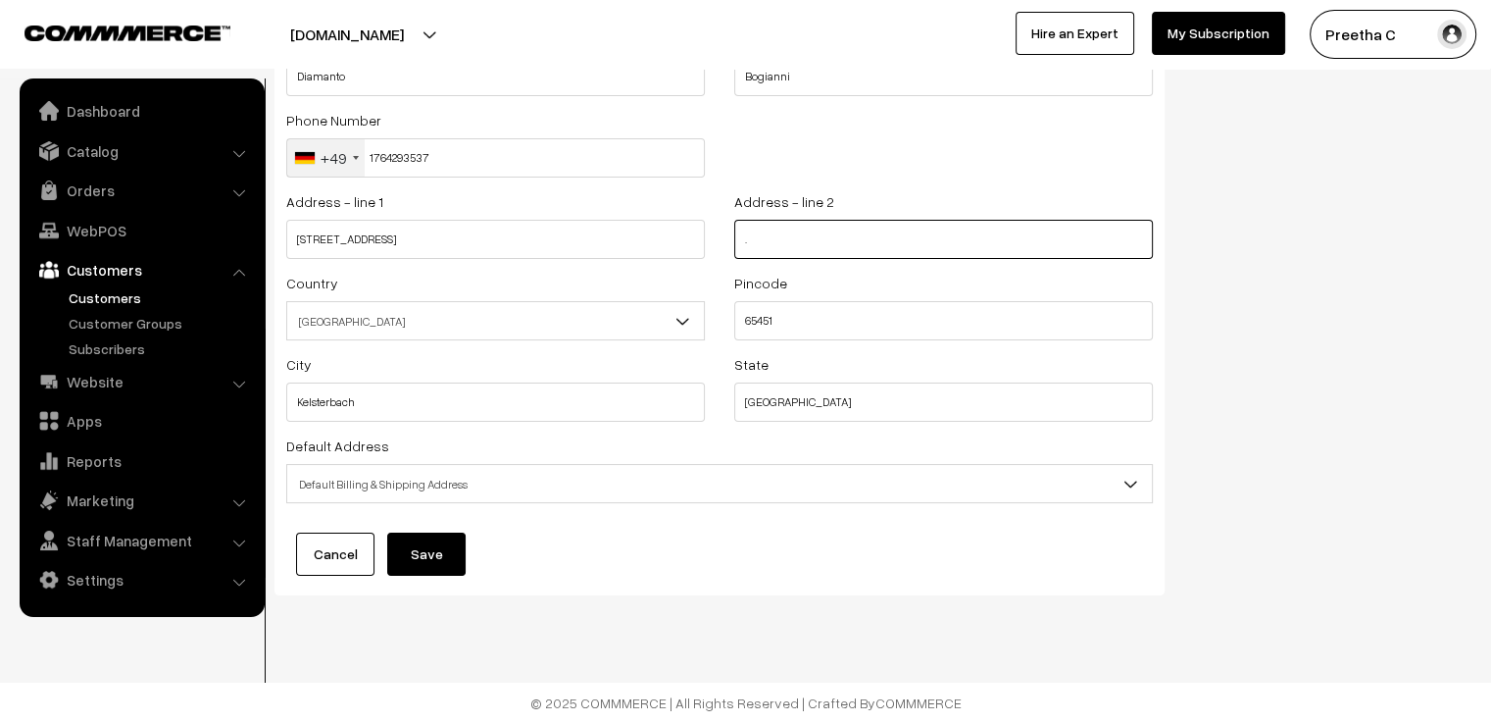
drag, startPoint x: 750, startPoint y: 248, endPoint x: 709, endPoint y: 261, distance: 43.1
click at [725, 255] on div "Address - line 2 ." at bounding box center [944, 229] width 448 height 81
click at [451, 559] on button "Save" at bounding box center [426, 553] width 78 height 43
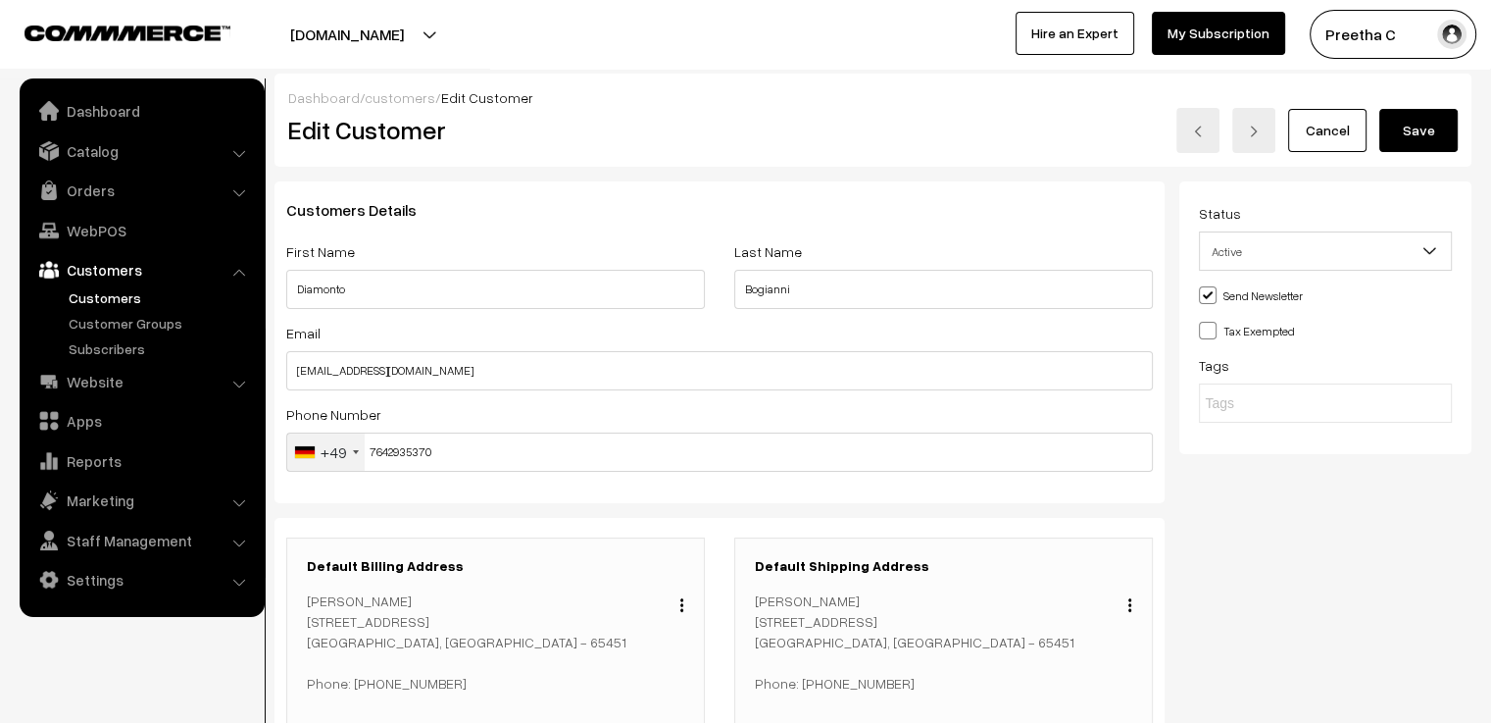
click at [1425, 142] on button "Save" at bounding box center [1418, 130] width 78 height 43
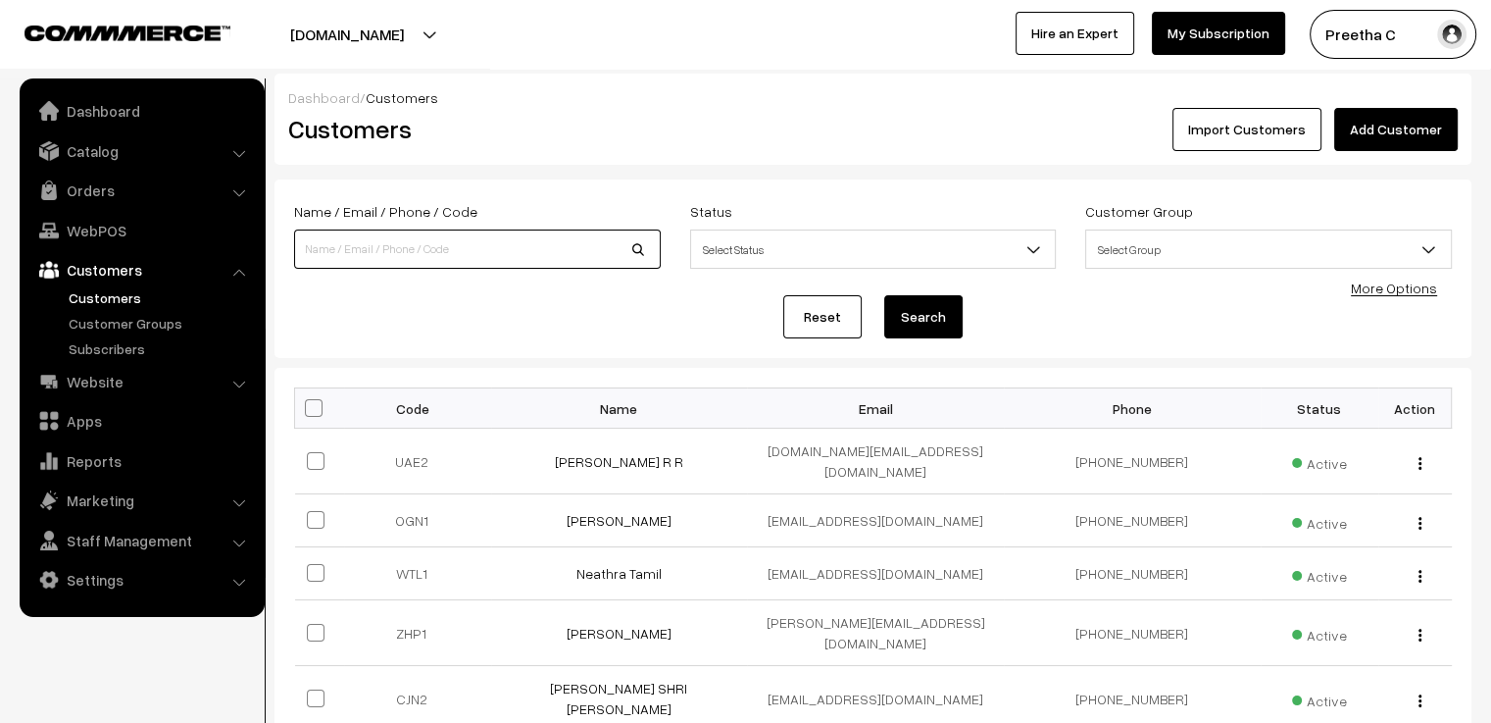
click at [457, 255] on input at bounding box center [477, 248] width 367 height 39
paste input "Kelsterbach"
type input "K"
type input "diamanto"
click at [884, 295] on button "Search" at bounding box center [923, 316] width 78 height 43
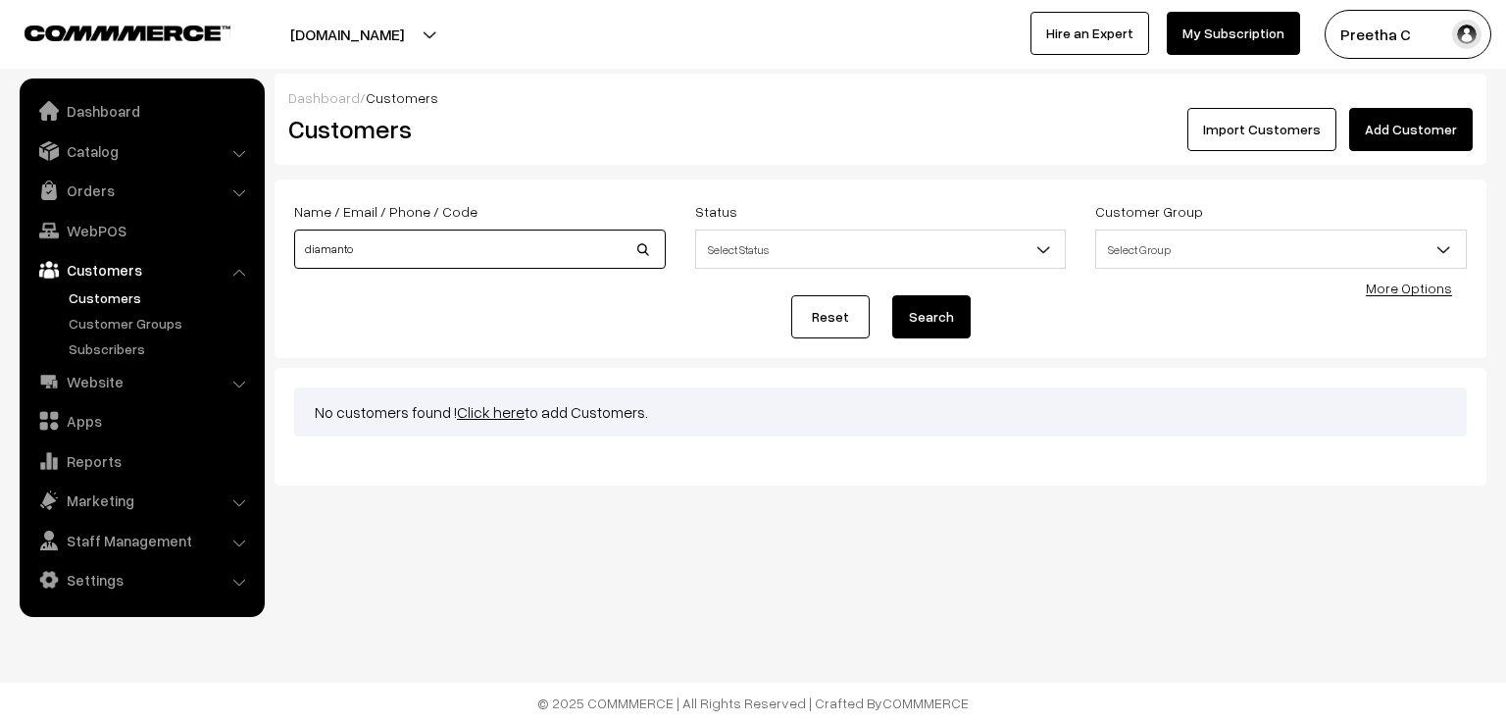
drag, startPoint x: 437, startPoint y: 247, endPoint x: 227, endPoint y: 263, distance: 210.4
click at [230, 263] on body "Thank you for showing interest. Our team will call you shortly. Close [DOMAIN_N…" at bounding box center [753, 361] width 1506 height 723
click at [133, 218] on link "WebPOS" at bounding box center [141, 230] width 233 height 35
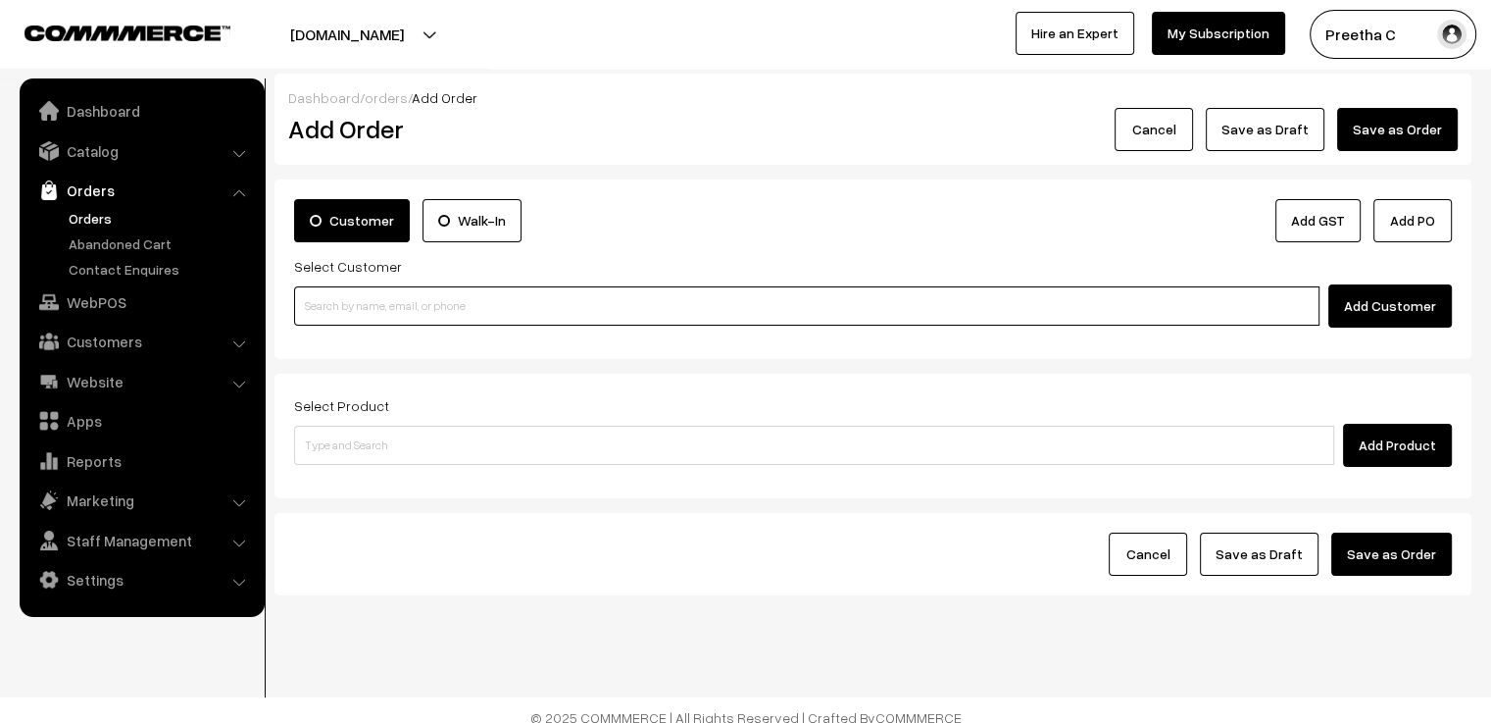
click at [744, 316] on input at bounding box center [806, 305] width 1025 height 39
paste input "diamad.bangles@gmail.com"
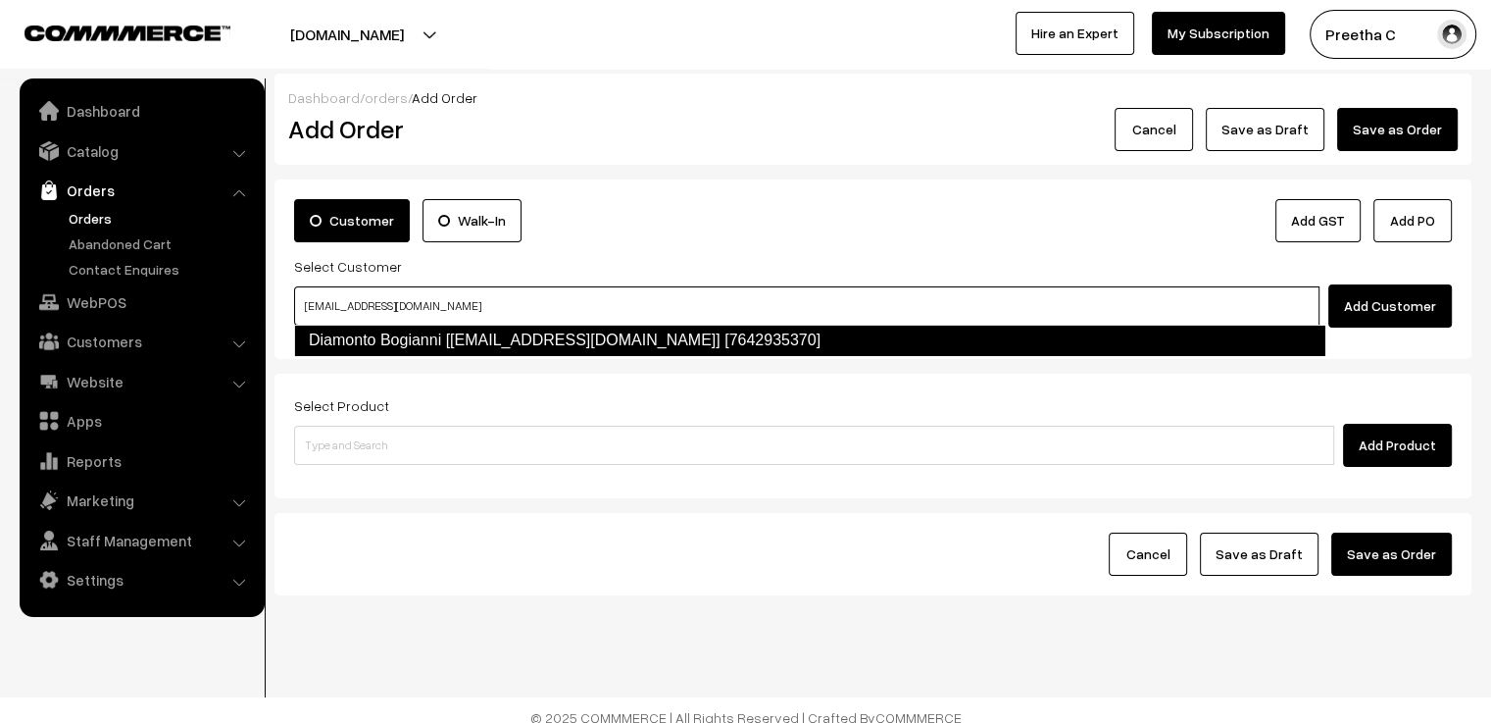
click at [734, 342] on link "Diamonto Bogianni [diamad.bangles@gmail.com] [7642935370]" at bounding box center [809, 339] width 1031 height 31
type input "diamad.bangles@gmail.com"
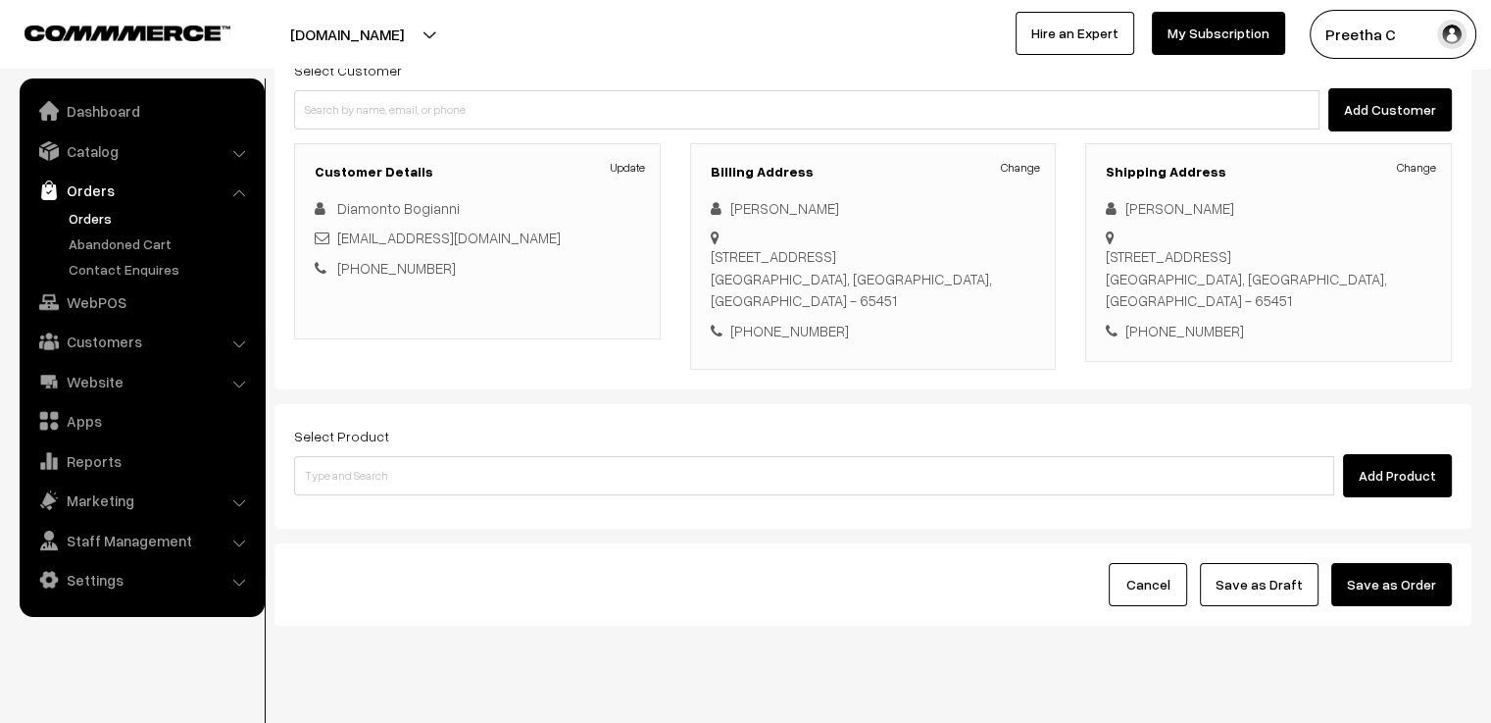
scroll to position [209, 0]
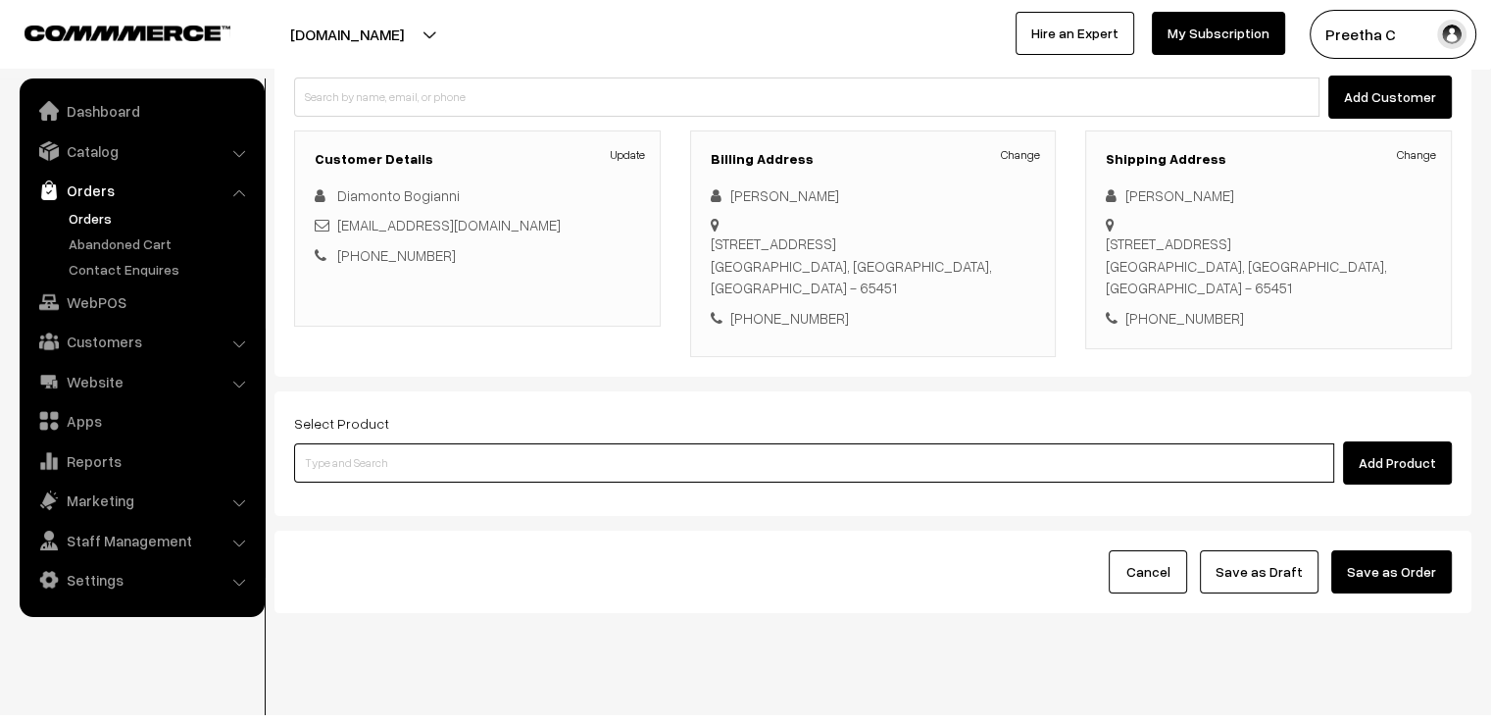
click at [443, 443] on input at bounding box center [814, 462] width 1040 height 39
click at [418, 444] on input at bounding box center [814, 462] width 1040 height 39
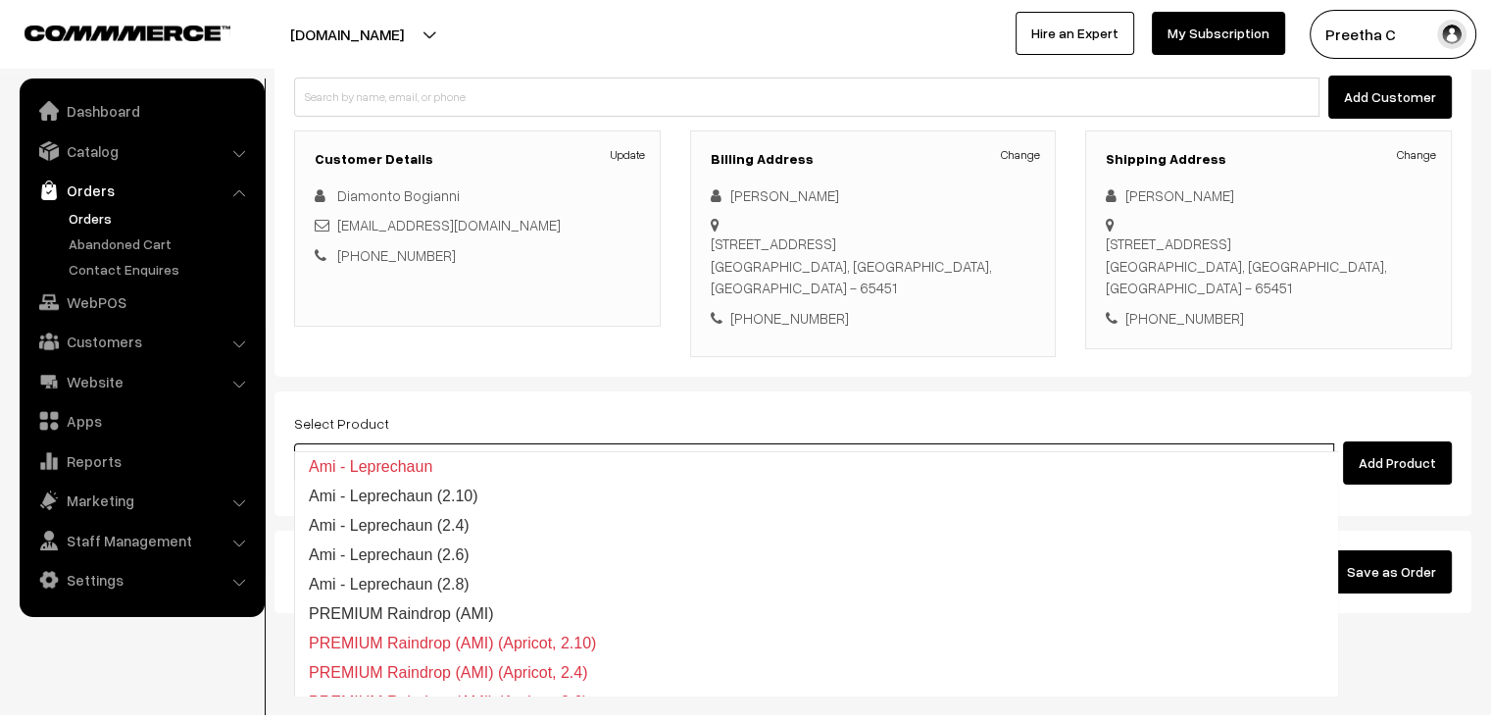
type input "premium"
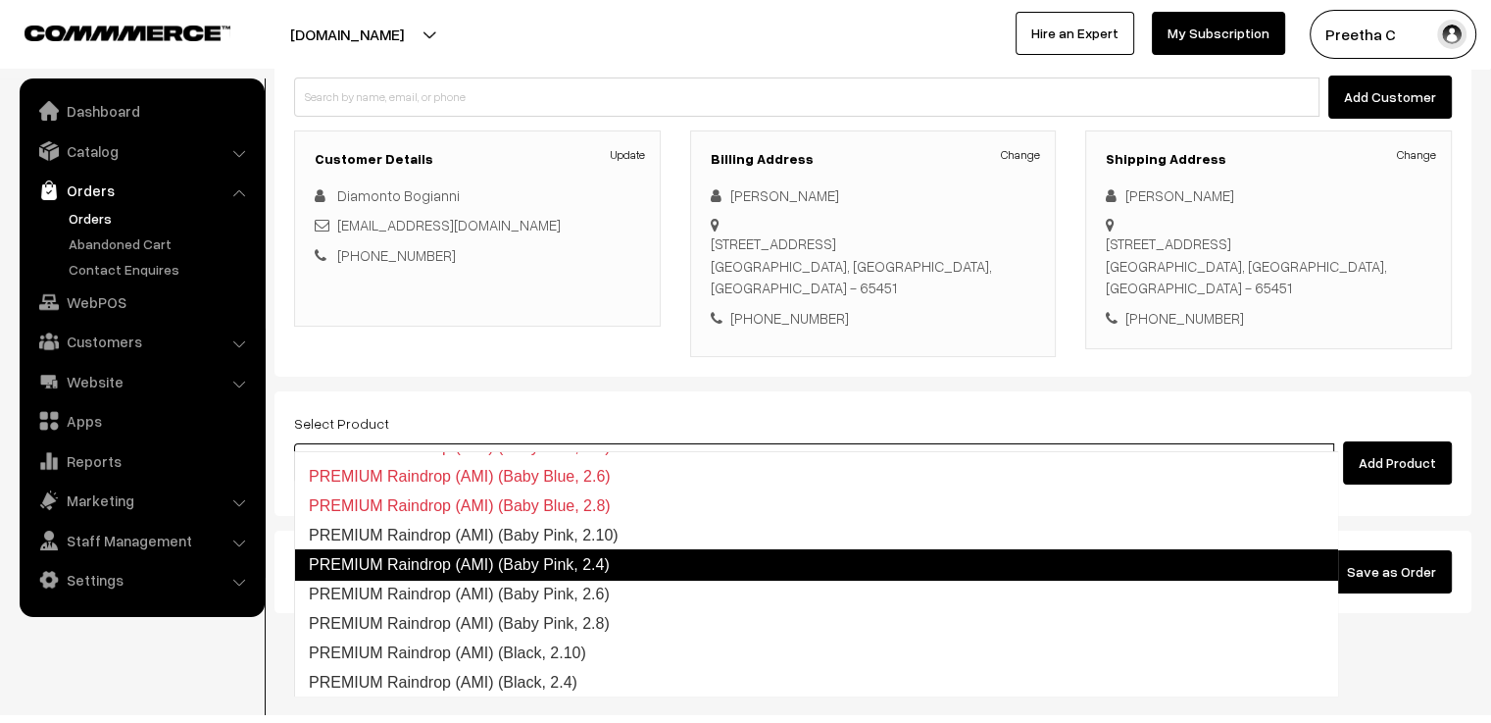
scroll to position [294, 0]
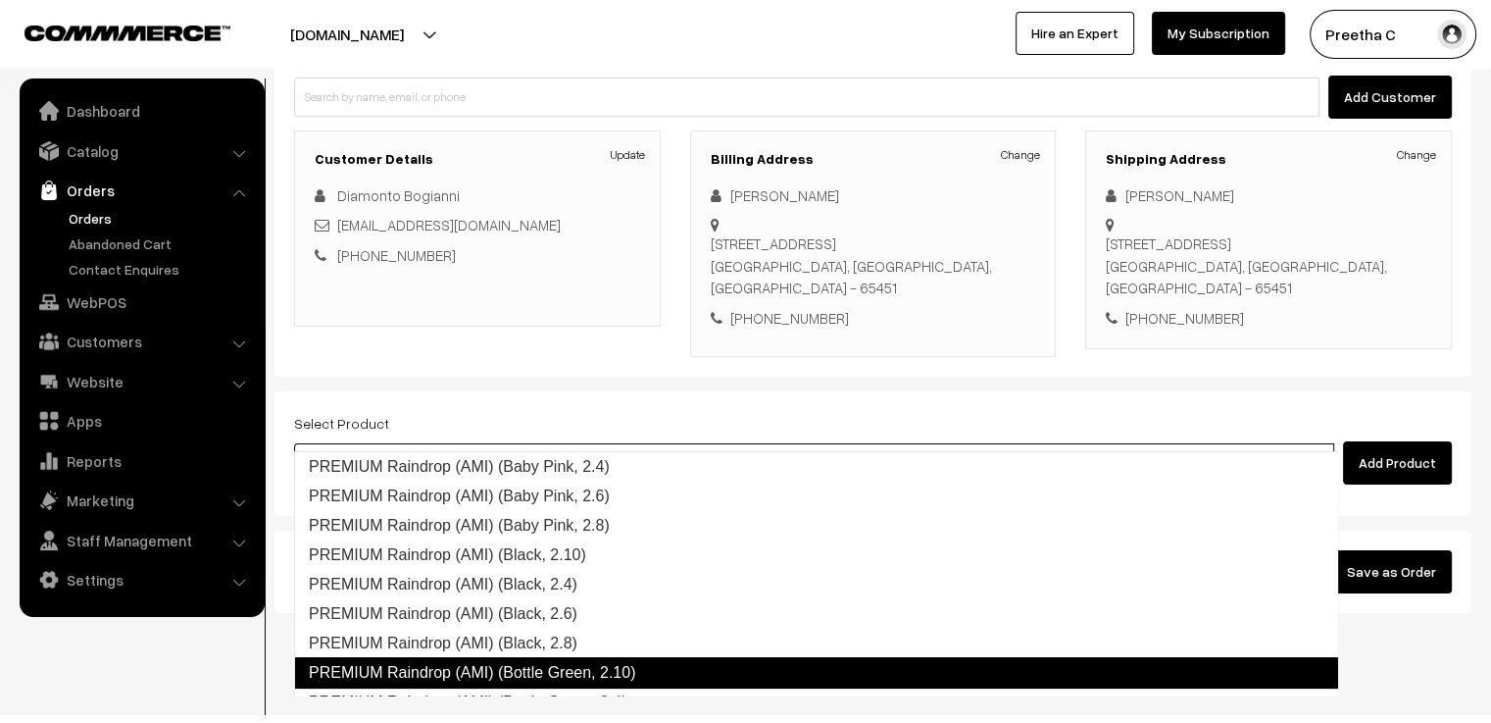
click at [633, 675] on link "PREMIUM Raindrop (AMI) (Bottle Green, 2.10)" at bounding box center [816, 672] width 1044 height 31
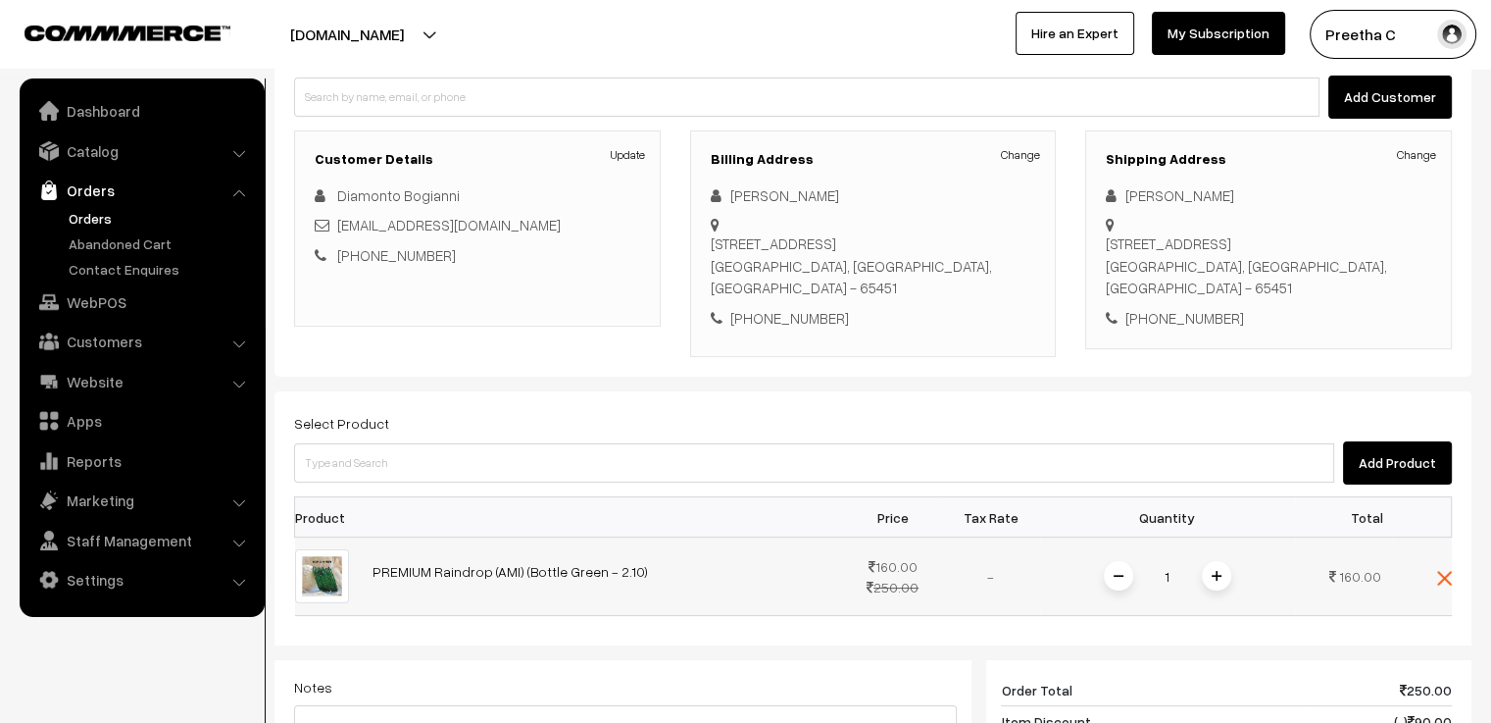
click at [1219, 561] on span at bounding box center [1216, 575] width 29 height 29
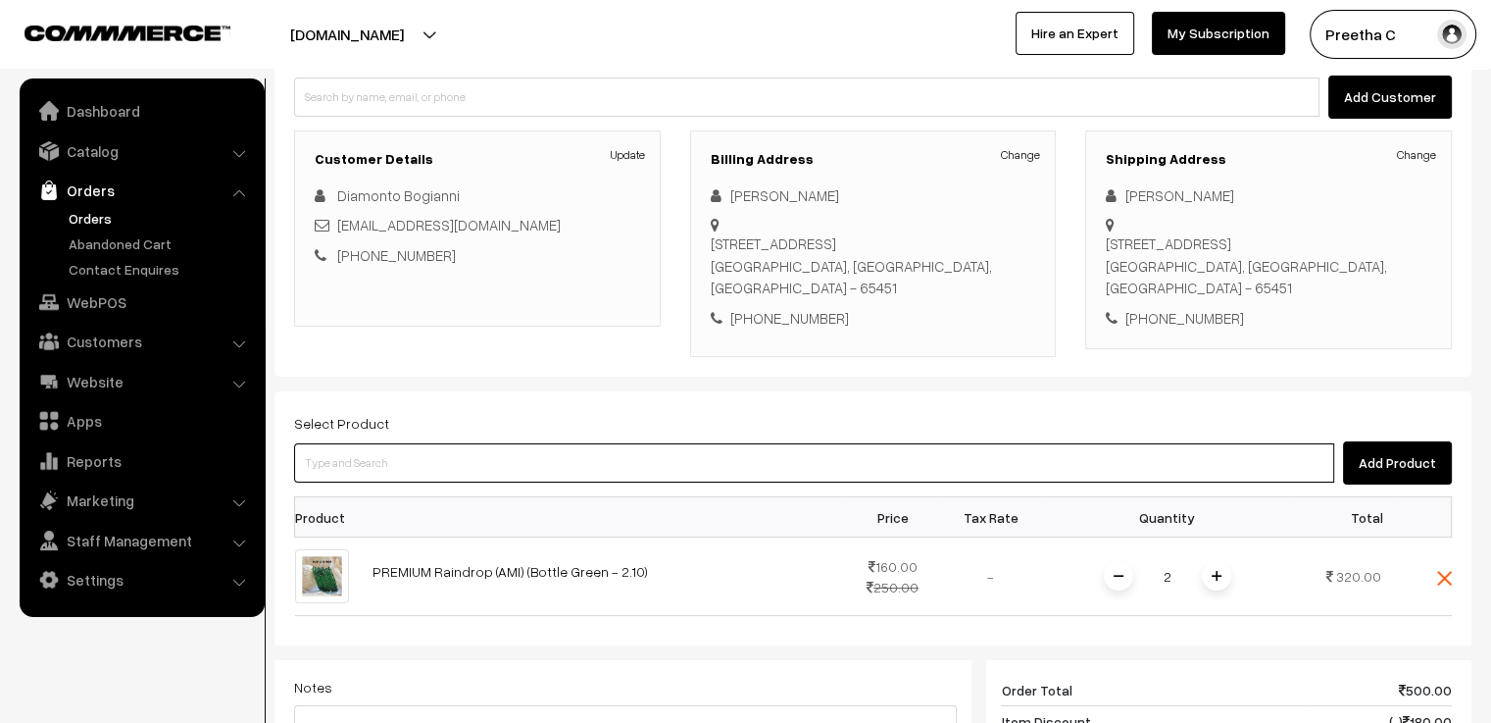
click at [494, 443] on input at bounding box center [814, 462] width 1040 height 39
paste input "premium"
type input "premium"
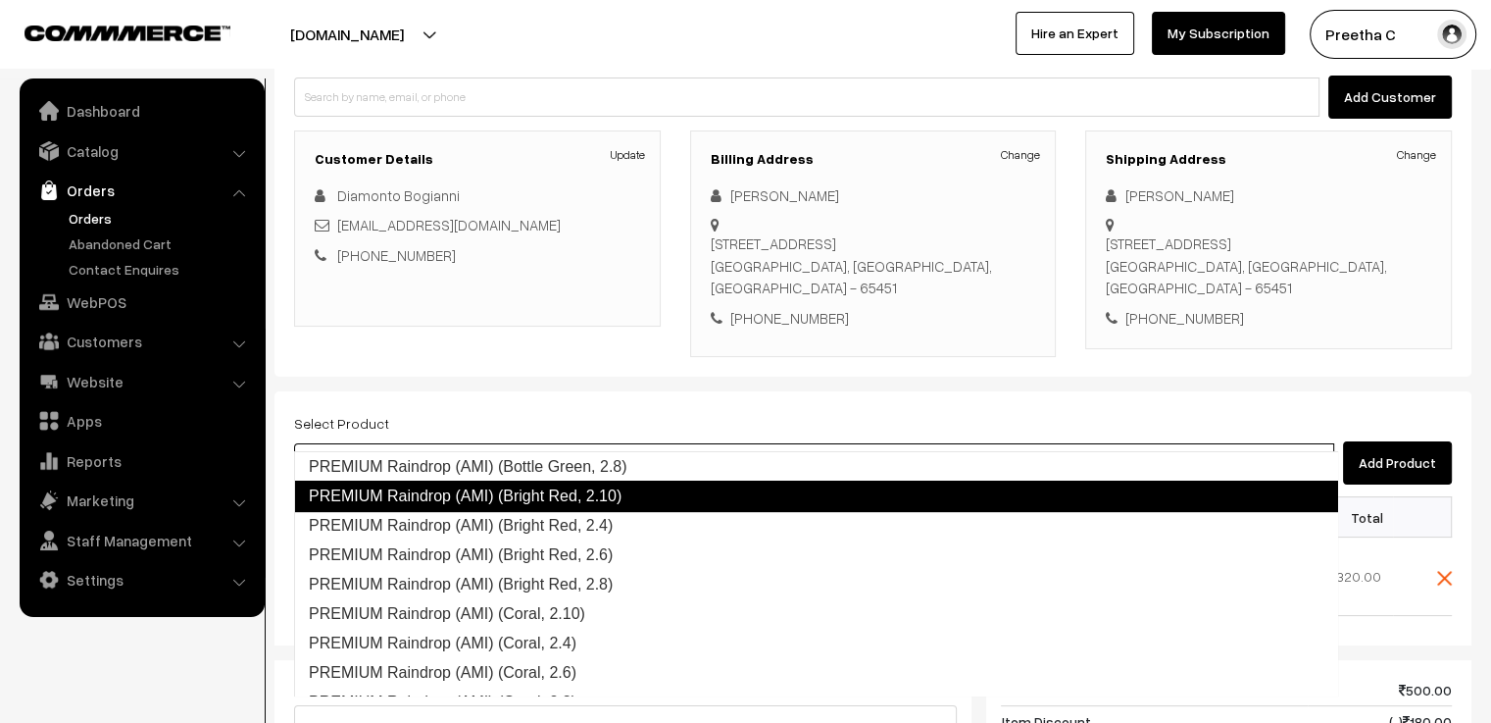
scroll to position [588, 0]
click at [600, 505] on link "PREMIUM Raindrop (AMI) (Bright Red, 2.10)" at bounding box center [816, 495] width 1044 height 31
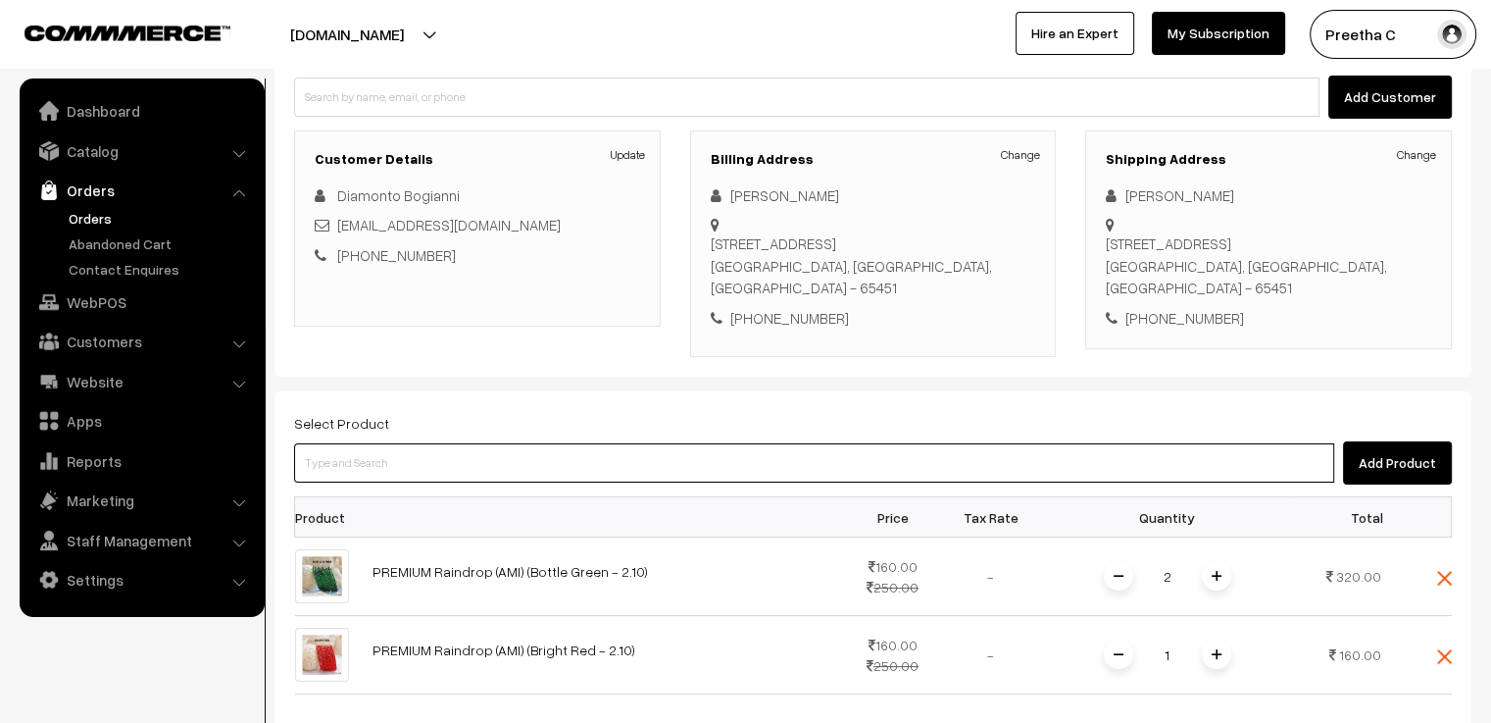
click at [431, 443] on input at bounding box center [814, 462] width 1040 height 39
paste input "premium"
type input "premium"
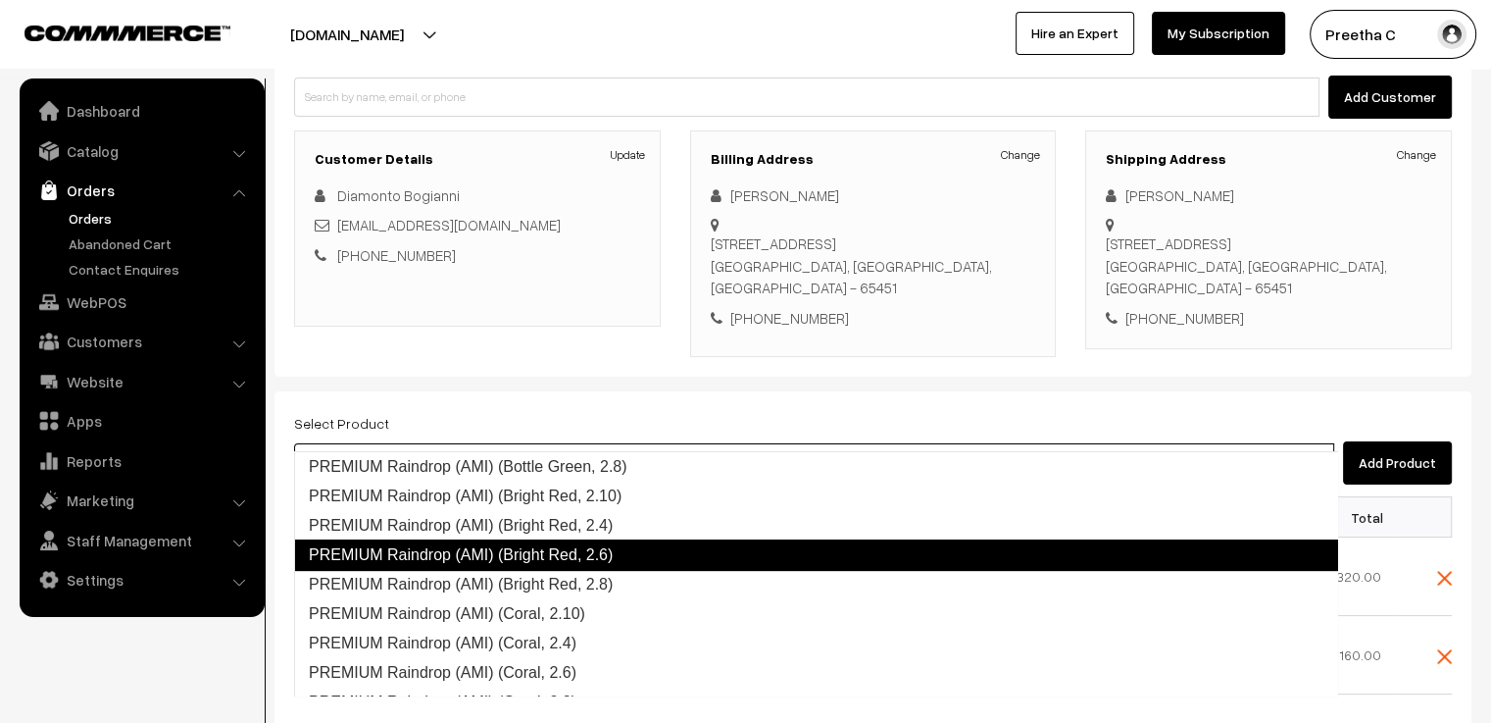
scroll to position [686, 0]
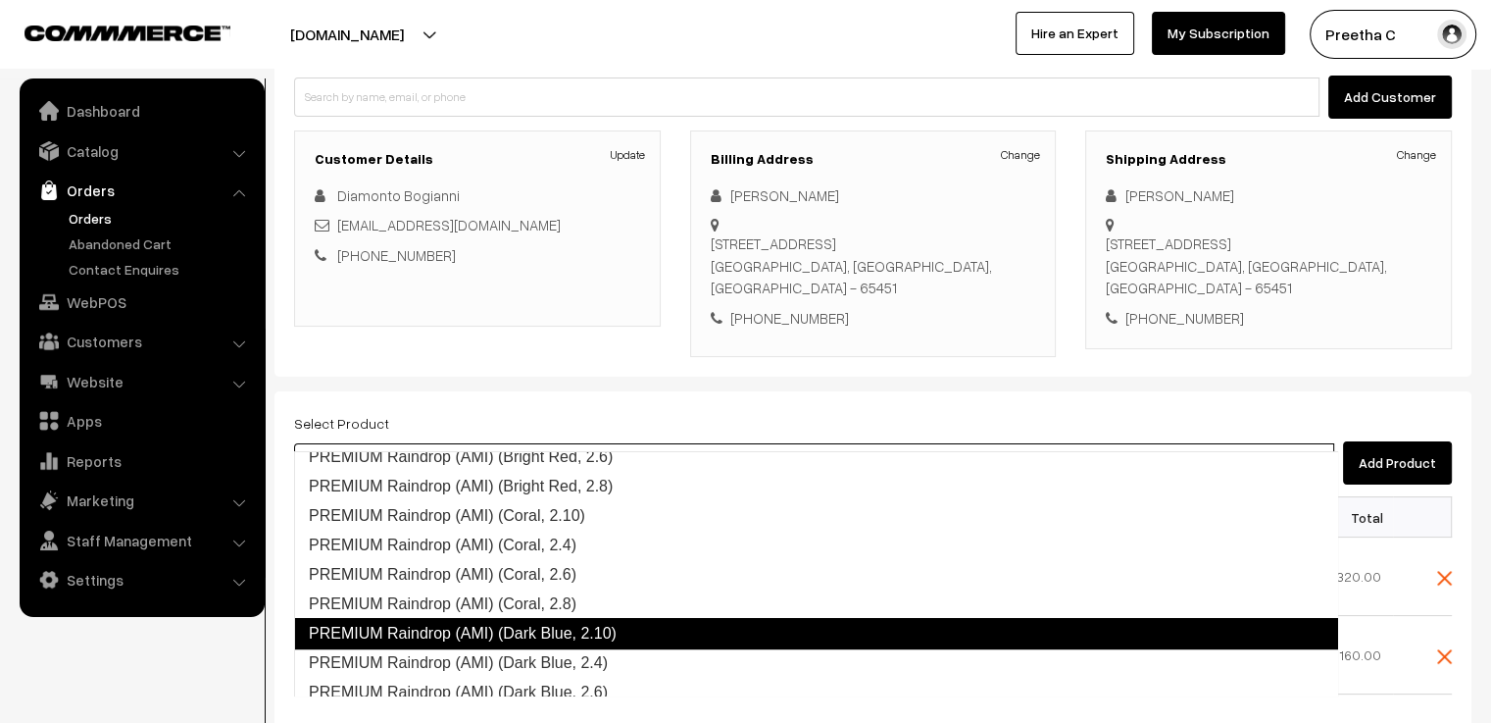
click at [617, 636] on link "PREMIUM Raindrop (AMI) (Dark Blue, 2.10)" at bounding box center [816, 633] width 1044 height 31
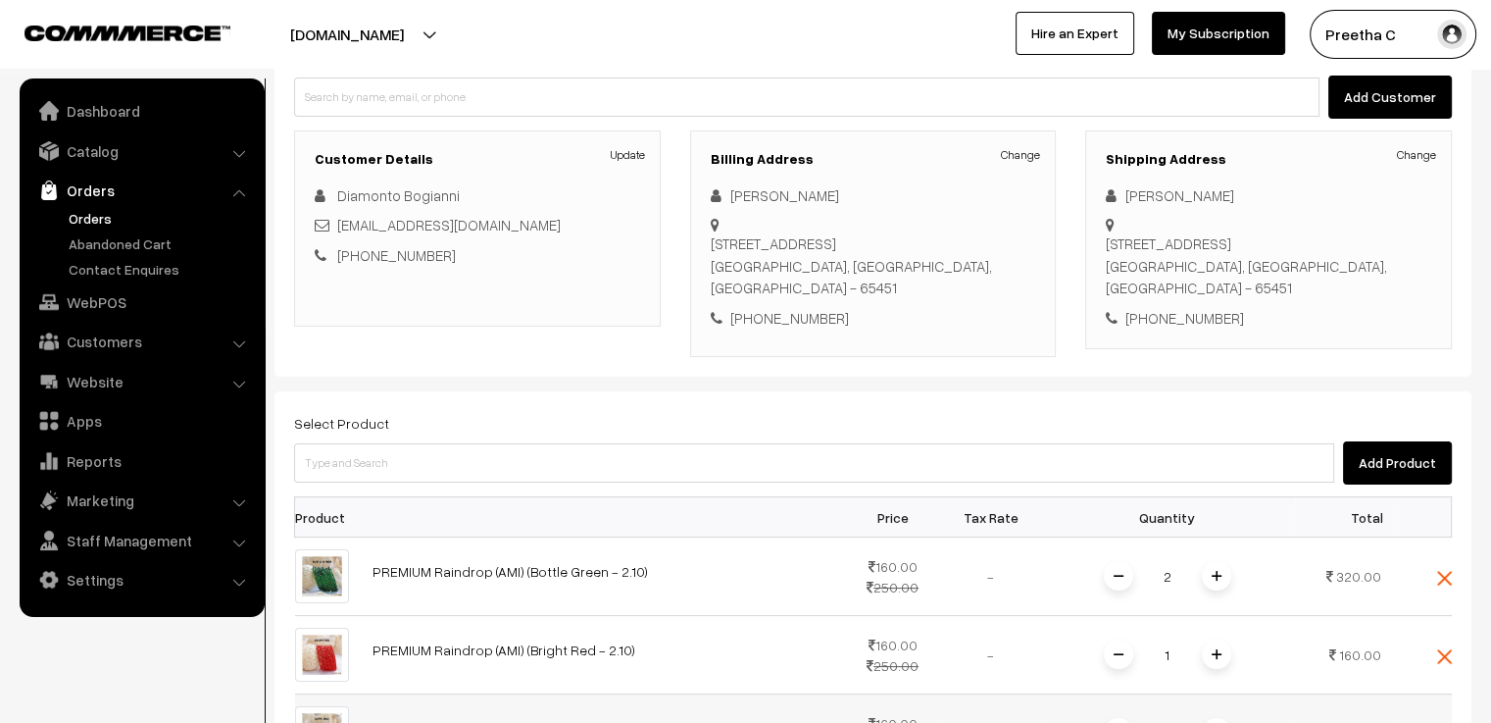
click at [1223, 718] on span at bounding box center [1216, 732] width 29 height 29
click at [1223, 637] on div "1" at bounding box center [1167, 654] width 147 height 34
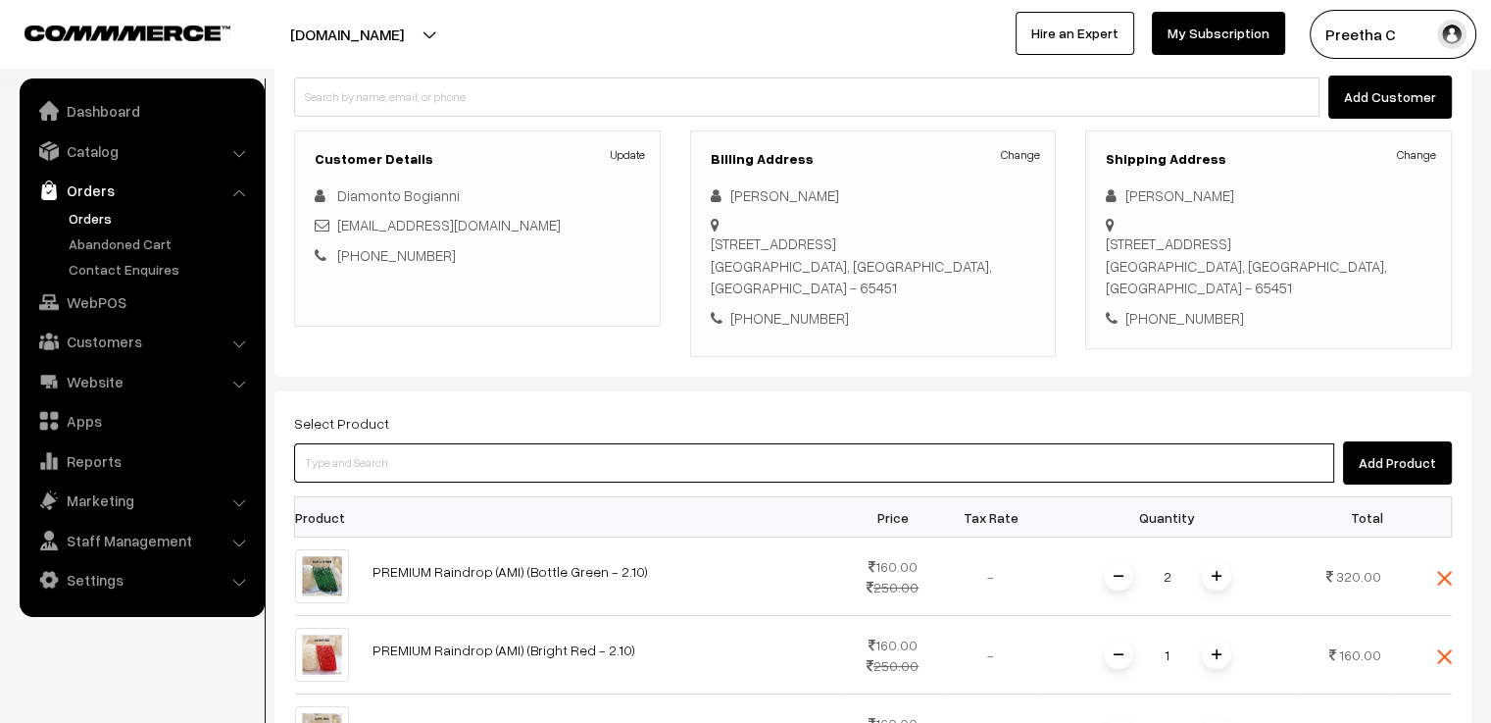
click at [473, 443] on input at bounding box center [814, 462] width 1040 height 39
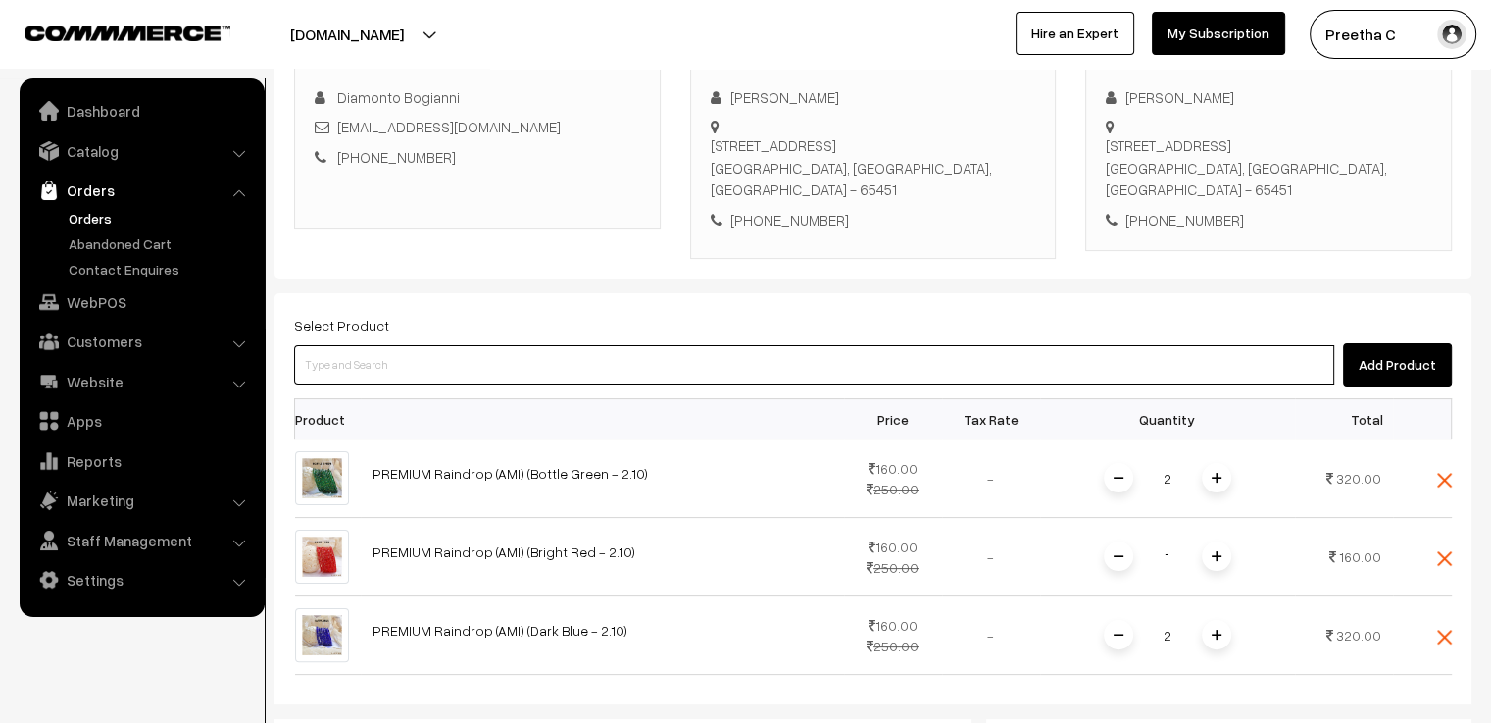
paste input "premium"
type input "premium"
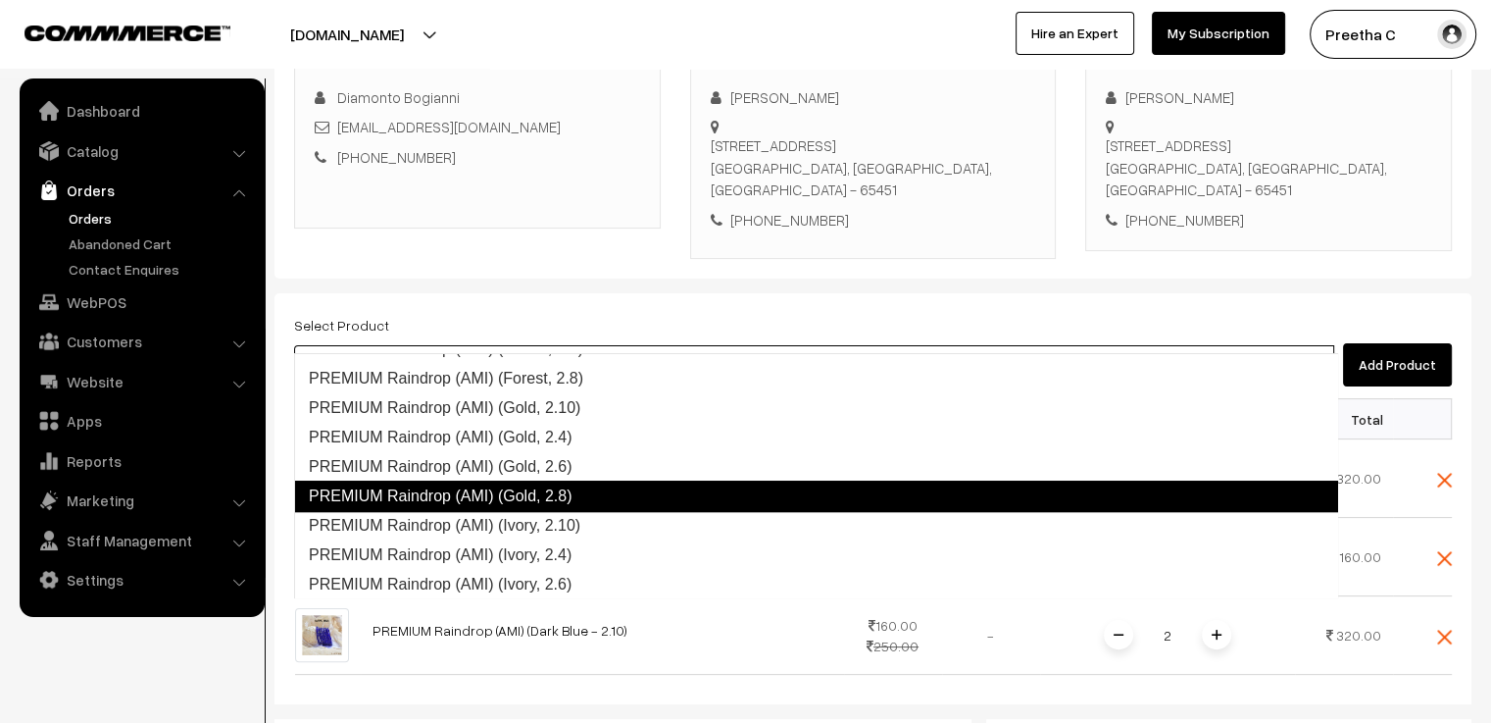
scroll to position [1167, 0]
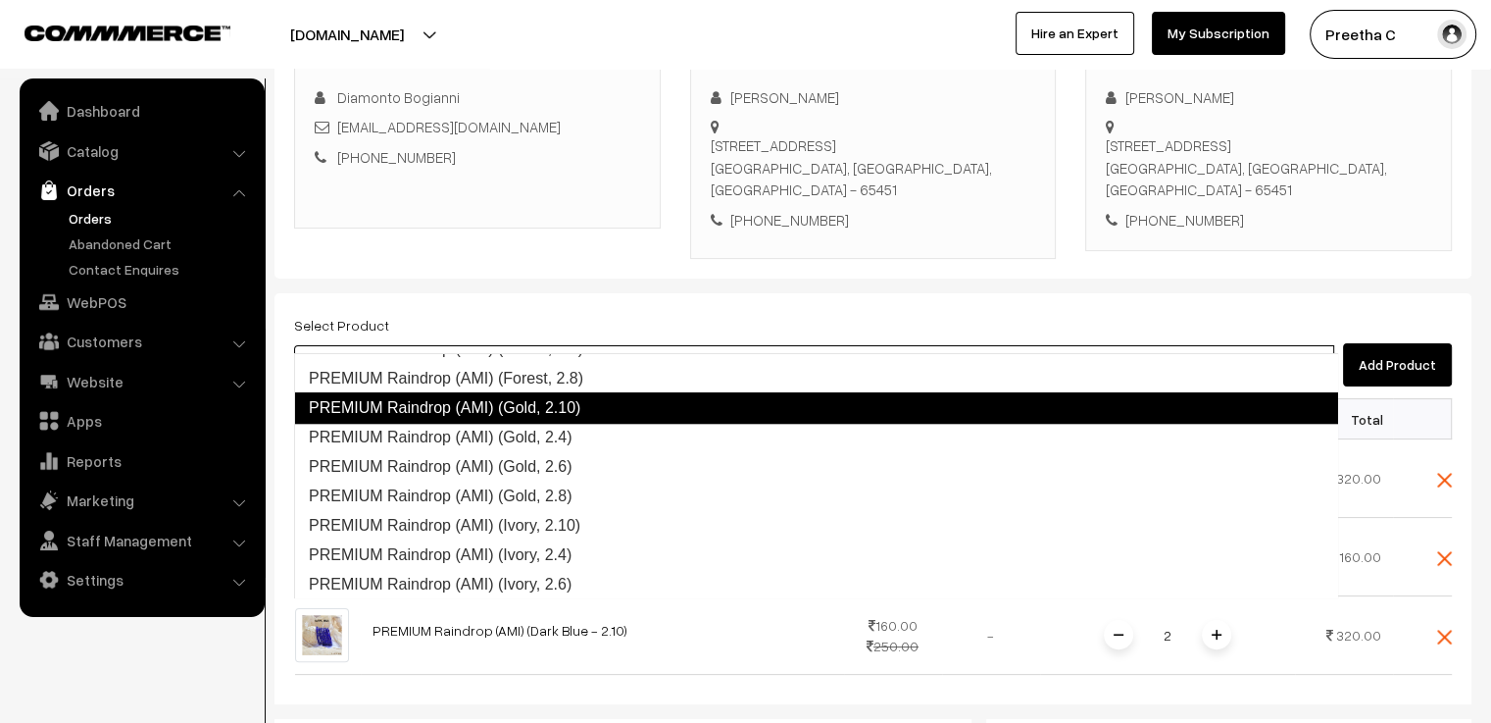
click at [605, 413] on link "PREMIUM Raindrop (AMI) (Gold, 2.10)" at bounding box center [816, 407] width 1044 height 31
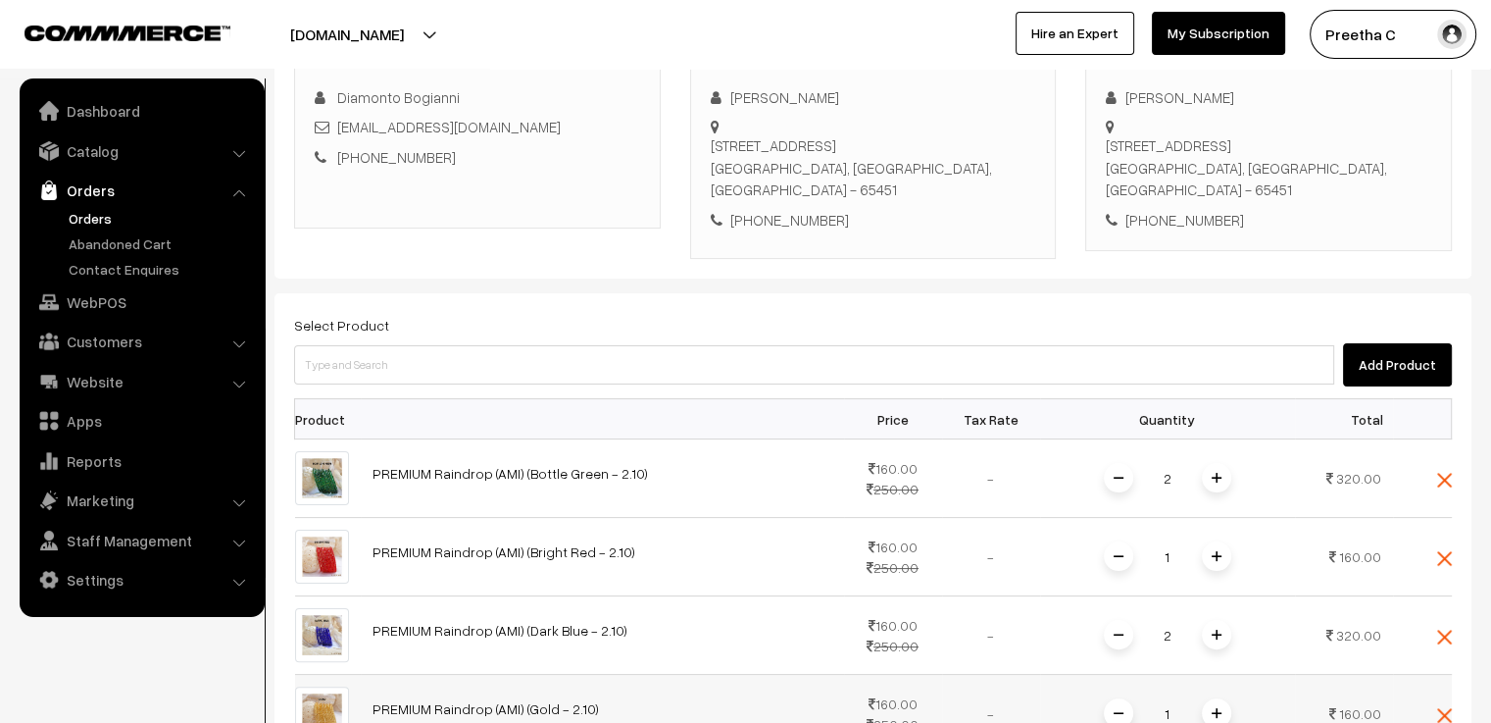
click at [1213, 708] on img at bounding box center [1217, 713] width 10 height 10
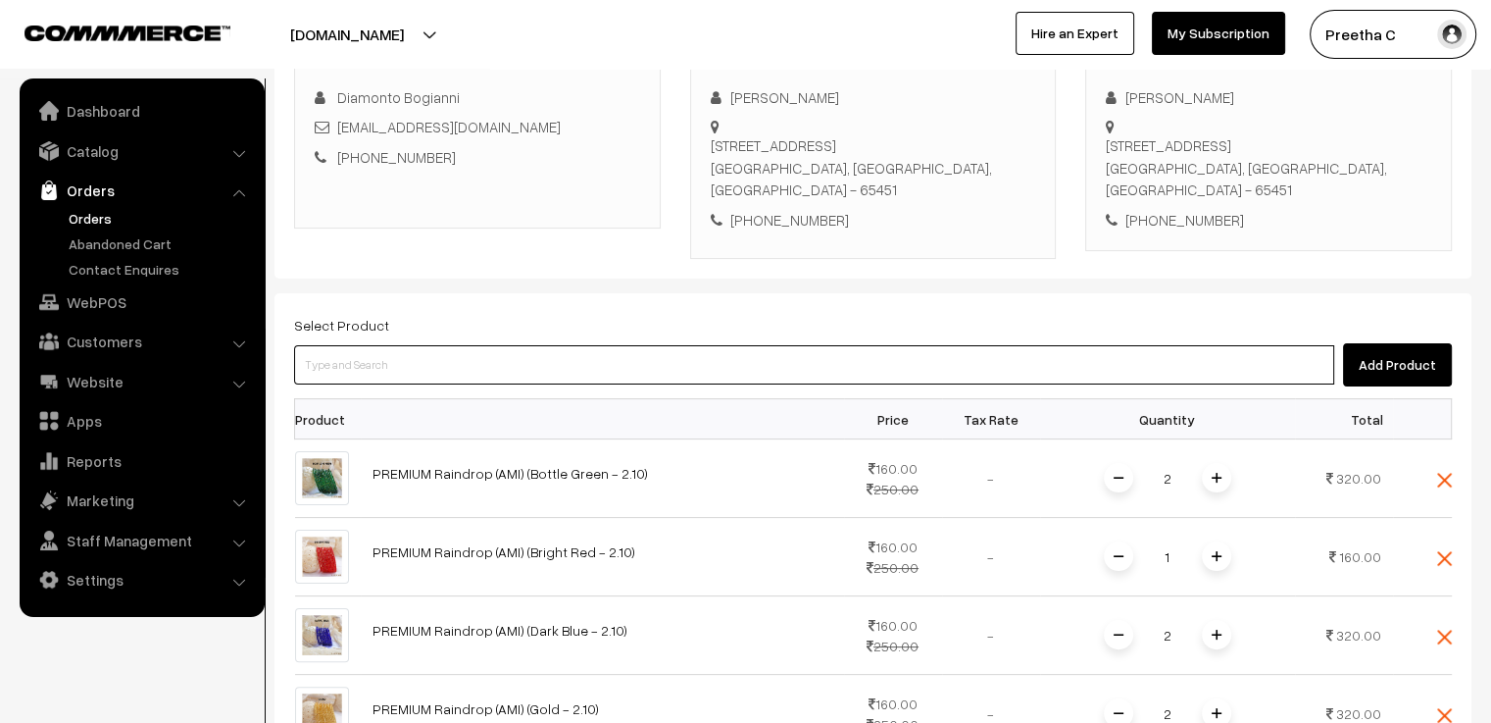
click at [375, 345] on input at bounding box center [814, 364] width 1040 height 39
paste input "premium"
type input "premium"
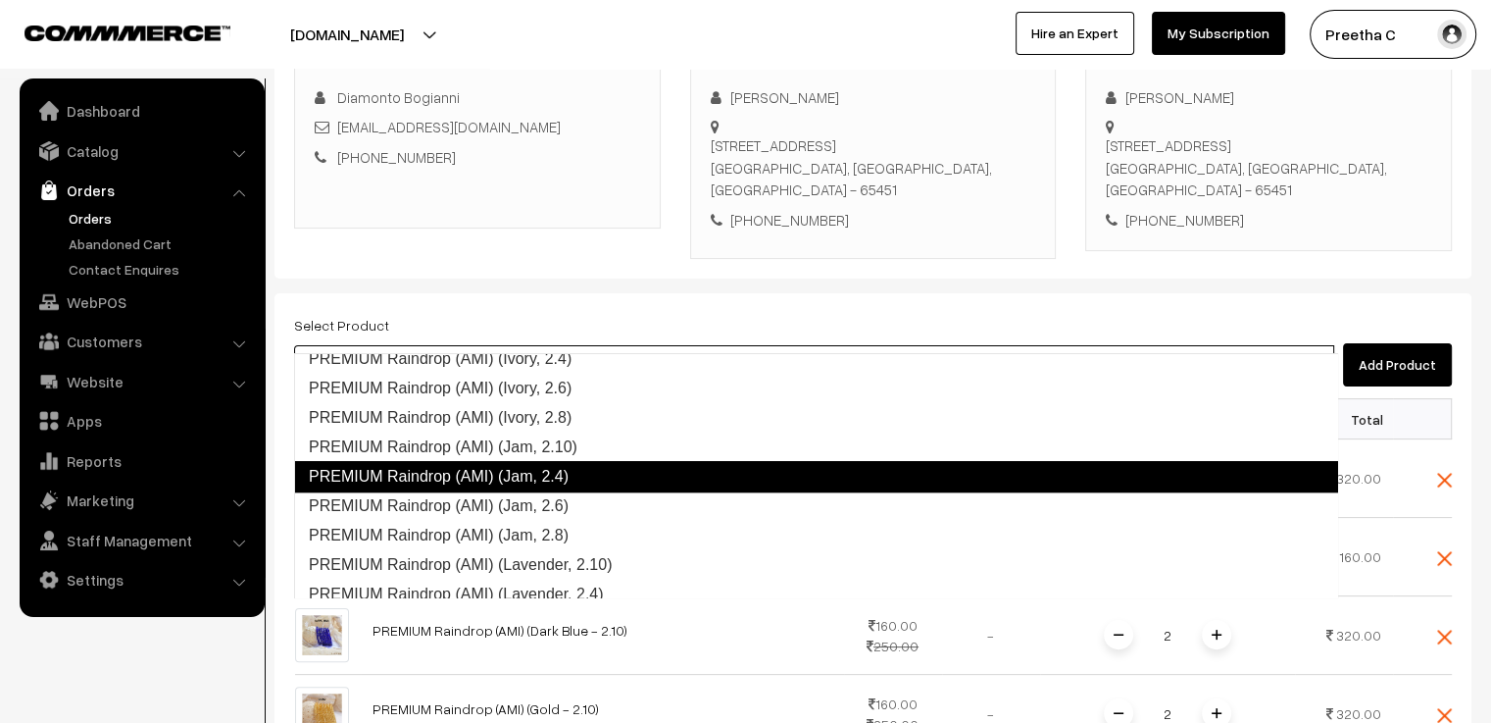
scroll to position [1364, 0]
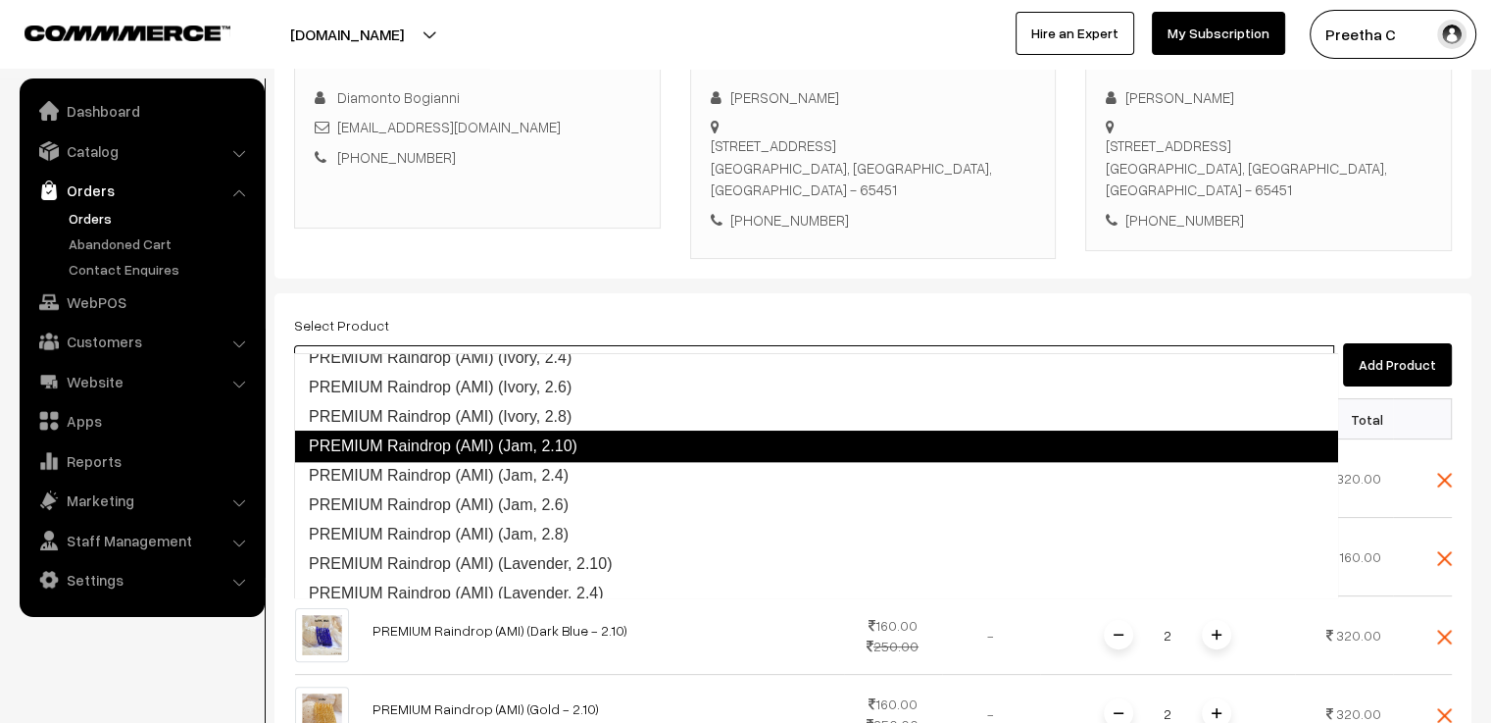
click at [570, 451] on link "PREMIUM Raindrop (AMI) (Jam, 2.10)" at bounding box center [816, 445] width 1044 height 31
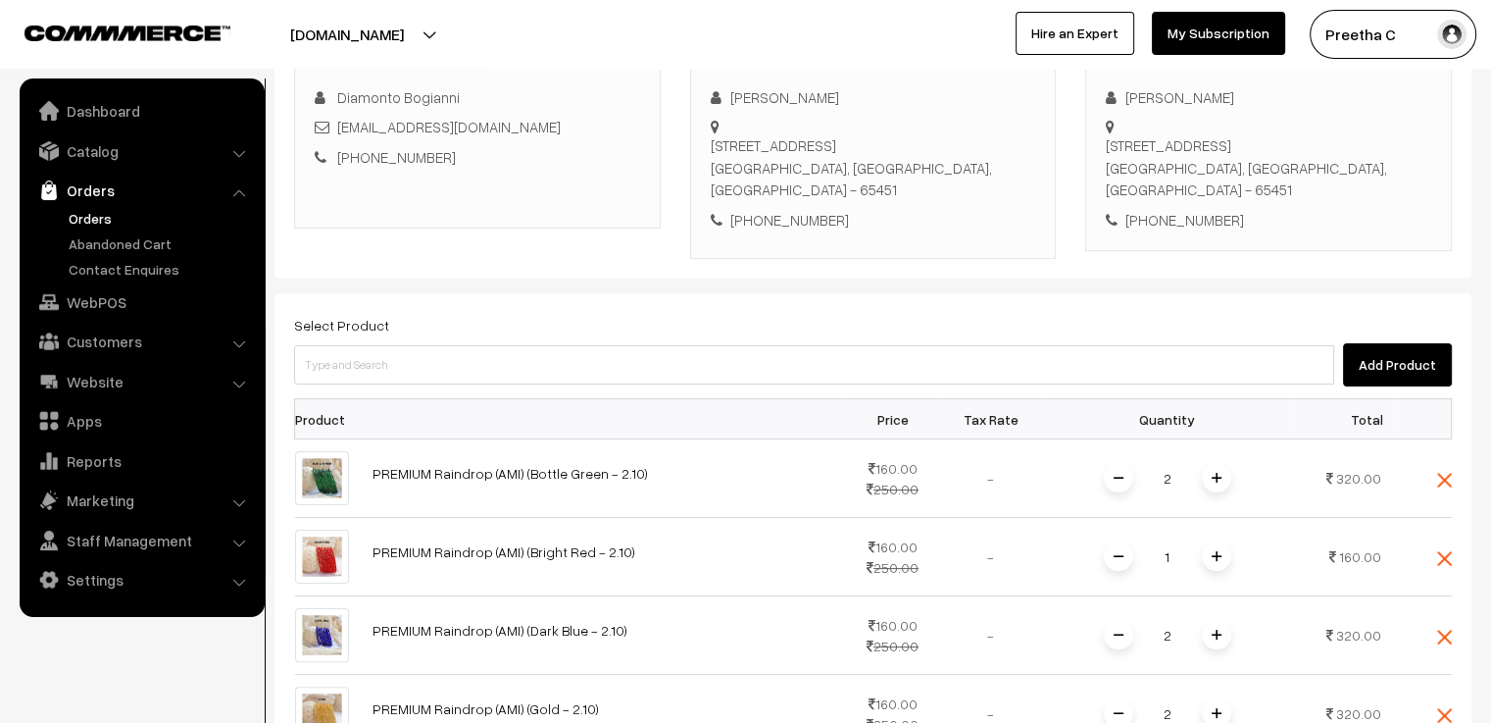
scroll to position [405, 0]
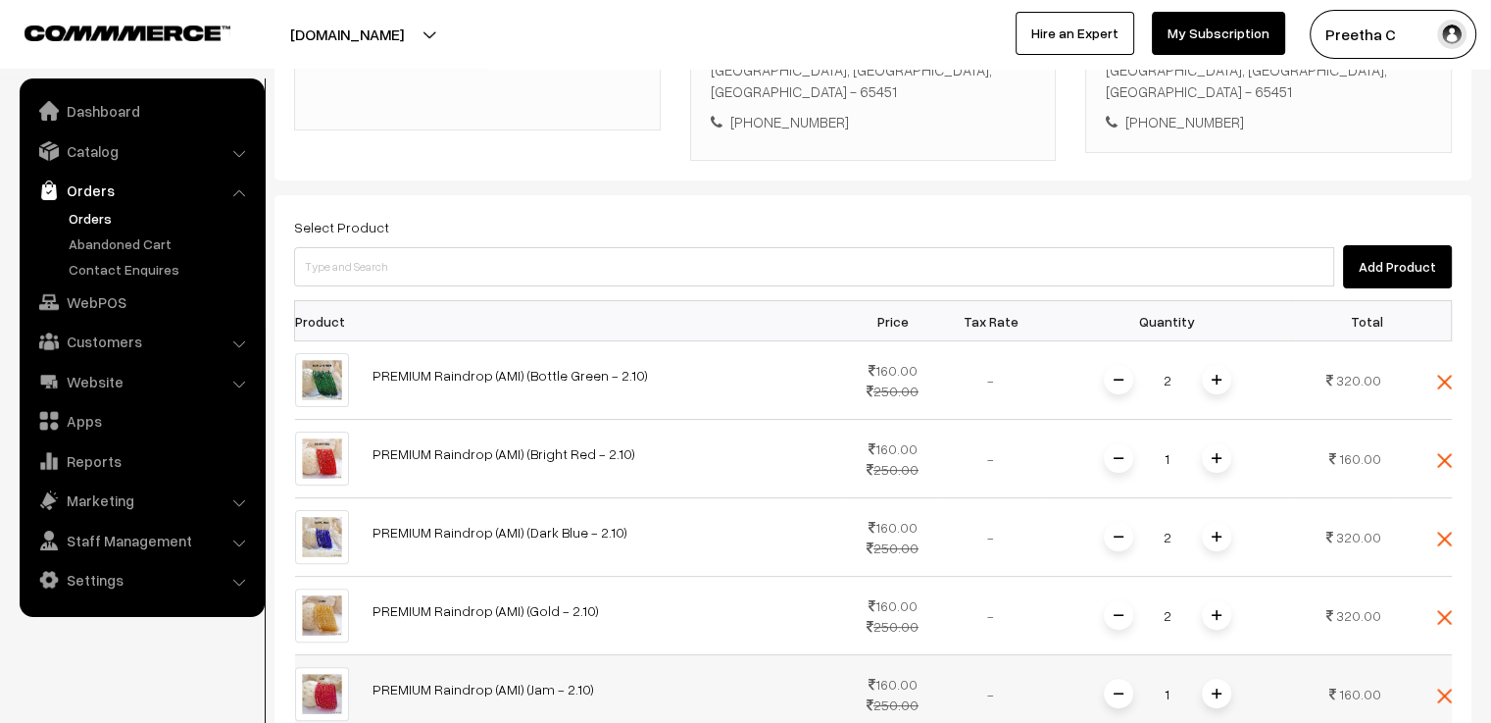
click at [1221, 678] on span at bounding box center [1216, 692] width 29 height 29
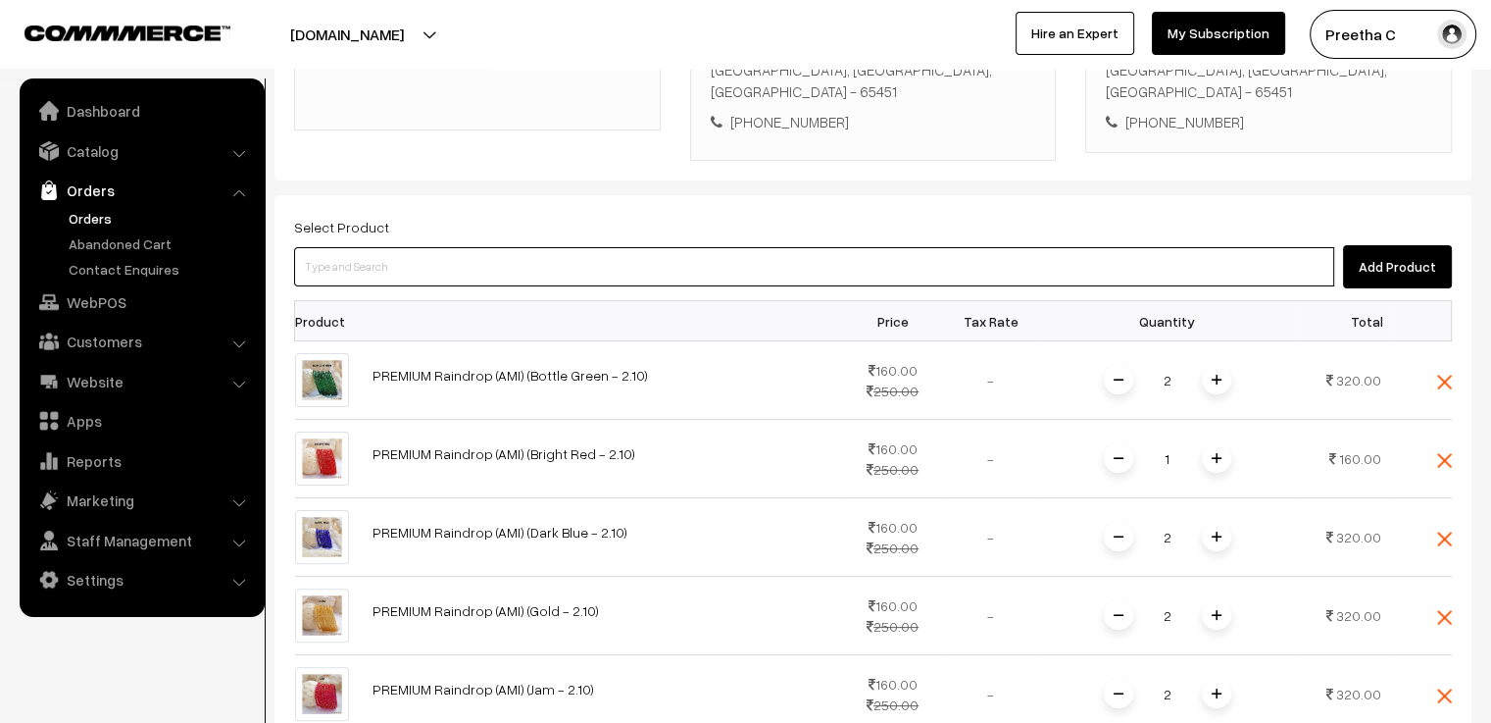
click at [444, 247] on input at bounding box center [814, 266] width 1040 height 39
paste input "premium"
type input "premium"
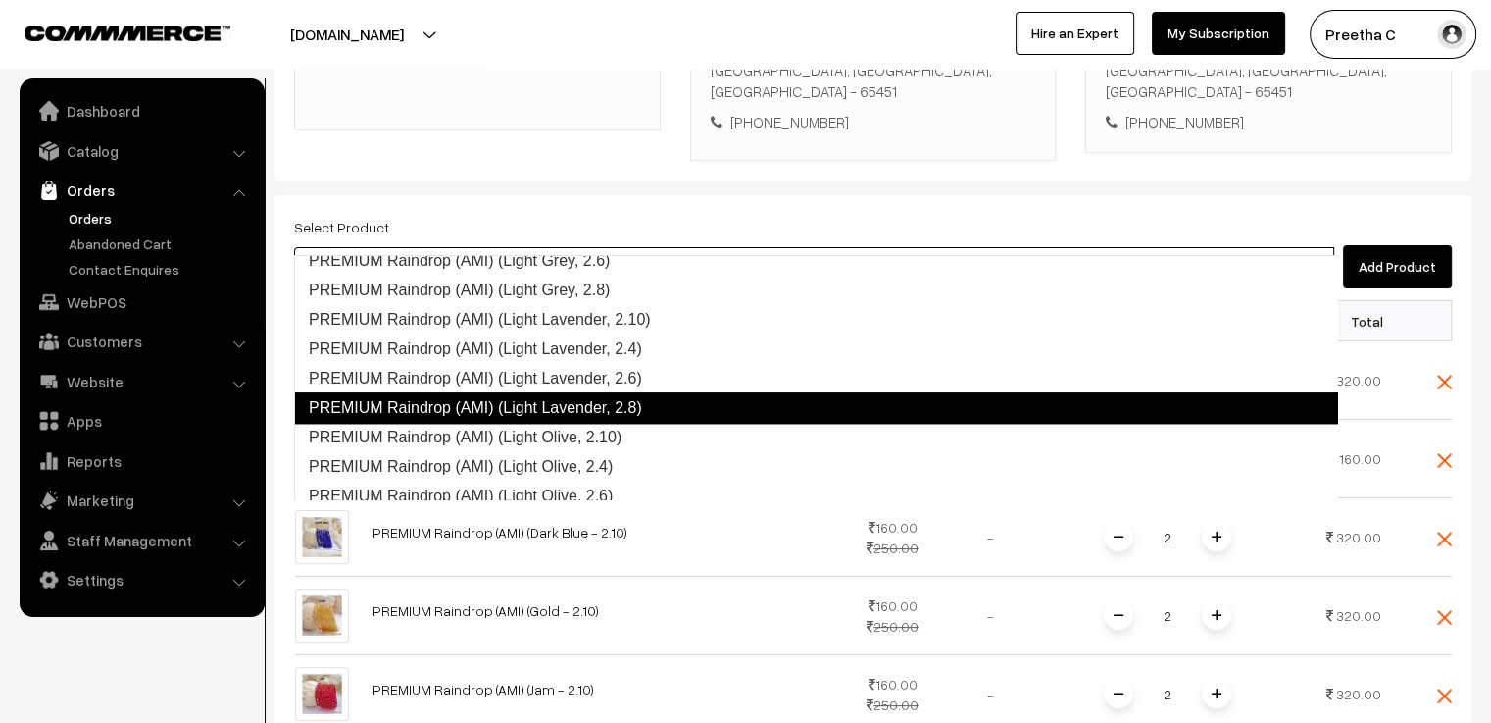
scroll to position [1843, 0]
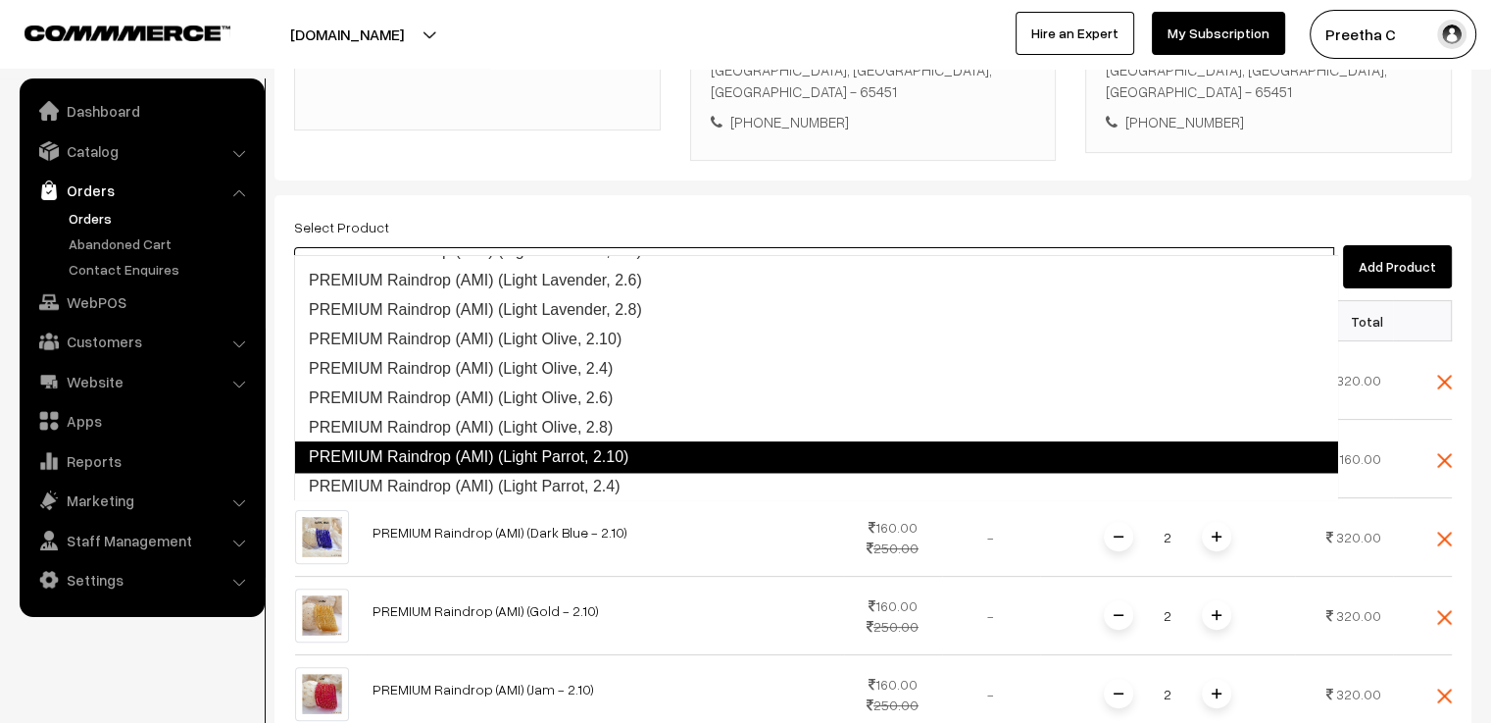
click at [556, 450] on link "PREMIUM Raindrop (AMI) (Light Parrot, 2.10)" at bounding box center [816, 456] width 1044 height 31
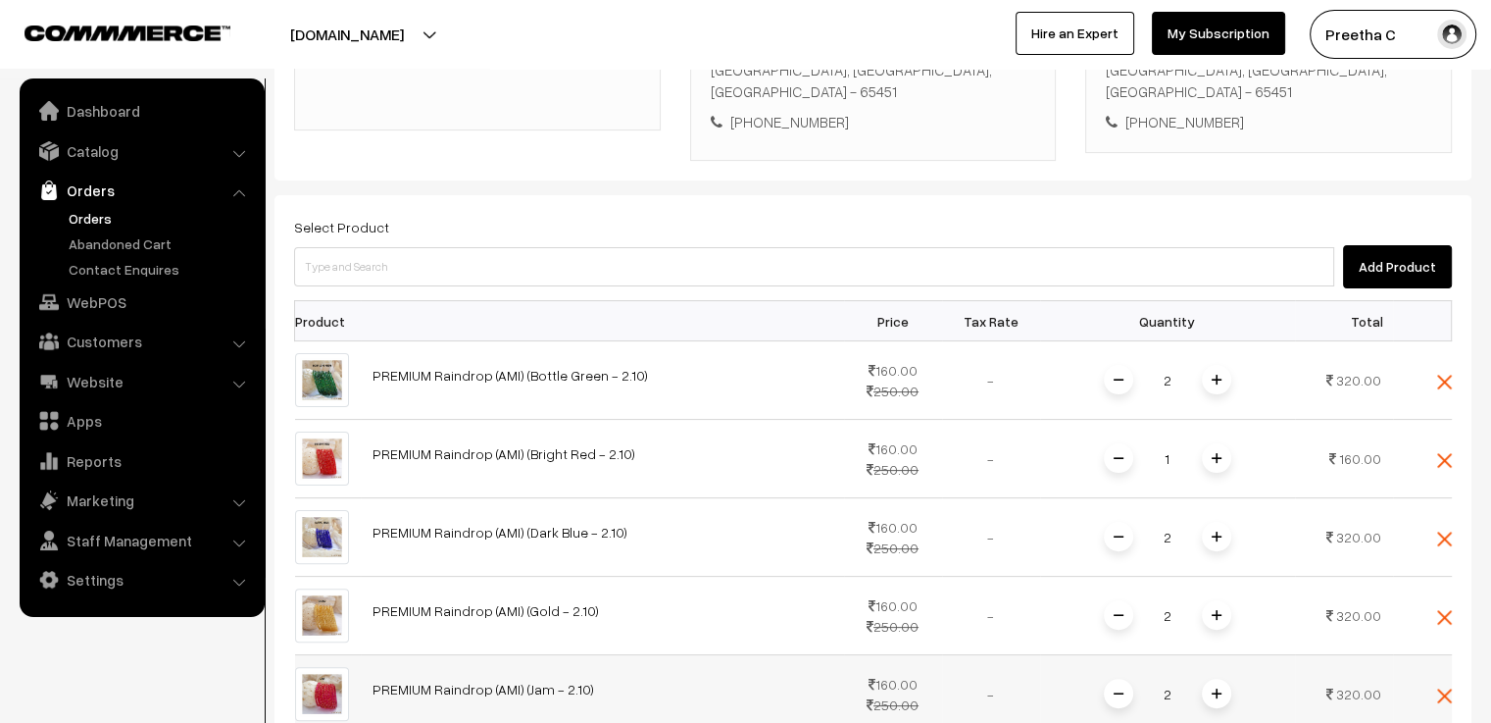
scroll to position [503, 0]
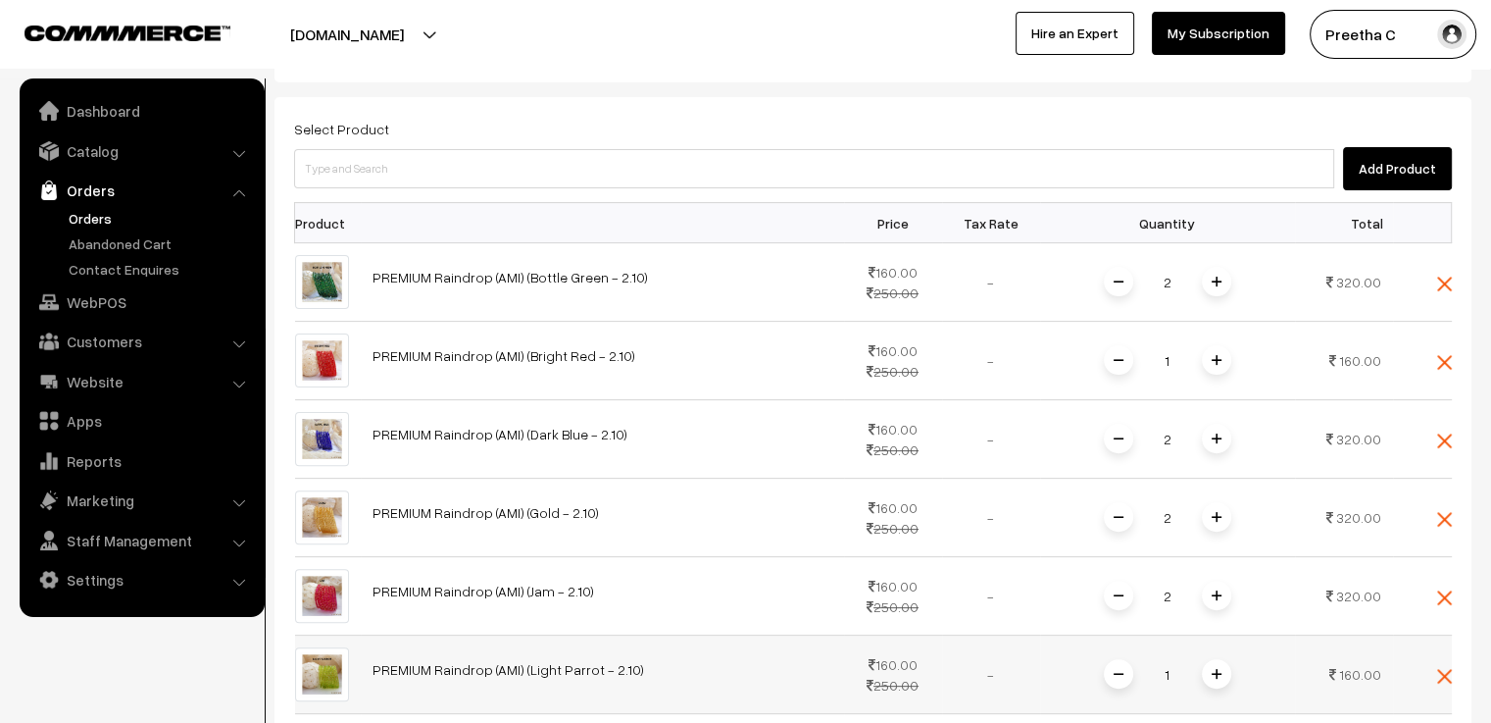
click at [1221, 659] on span at bounding box center [1216, 673] width 29 height 29
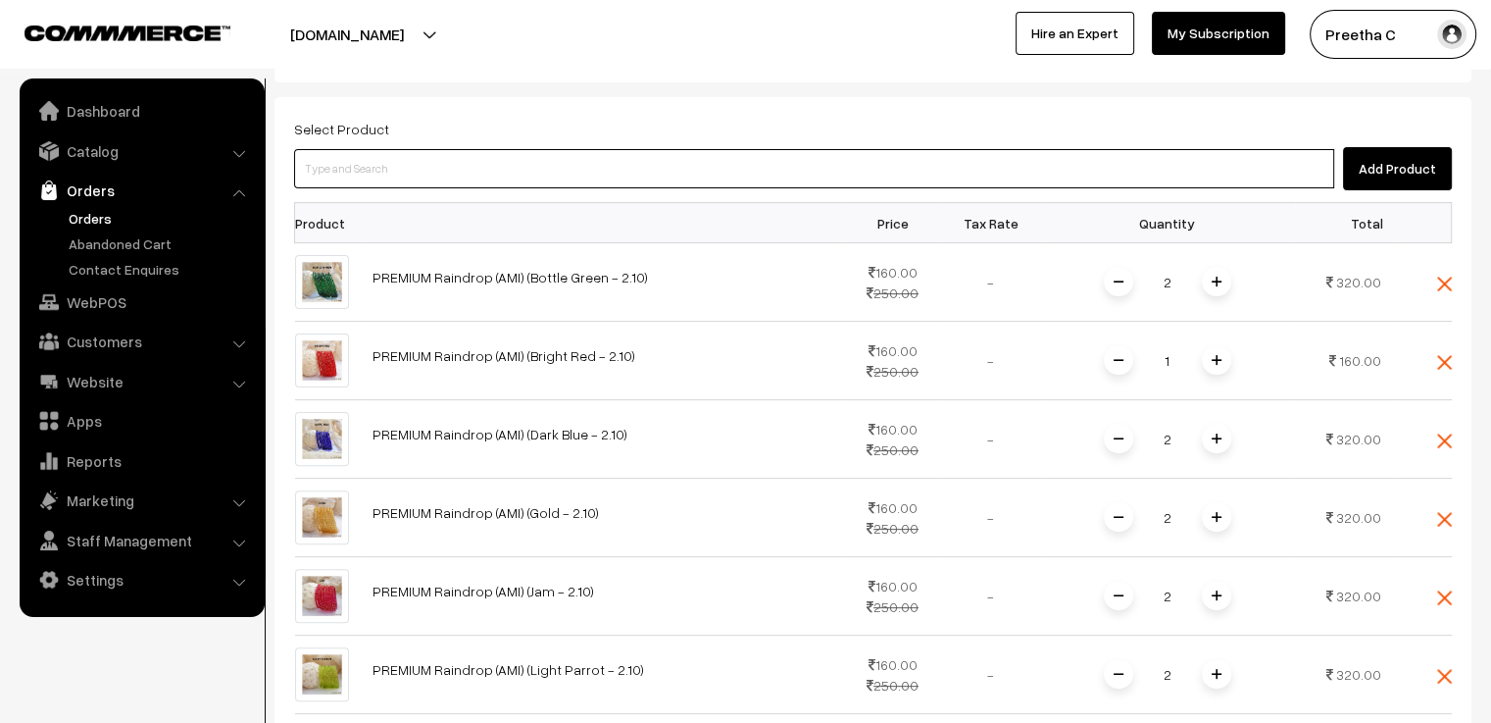
click at [482, 149] on input at bounding box center [814, 168] width 1040 height 39
paste input "premium"
type input "premium"
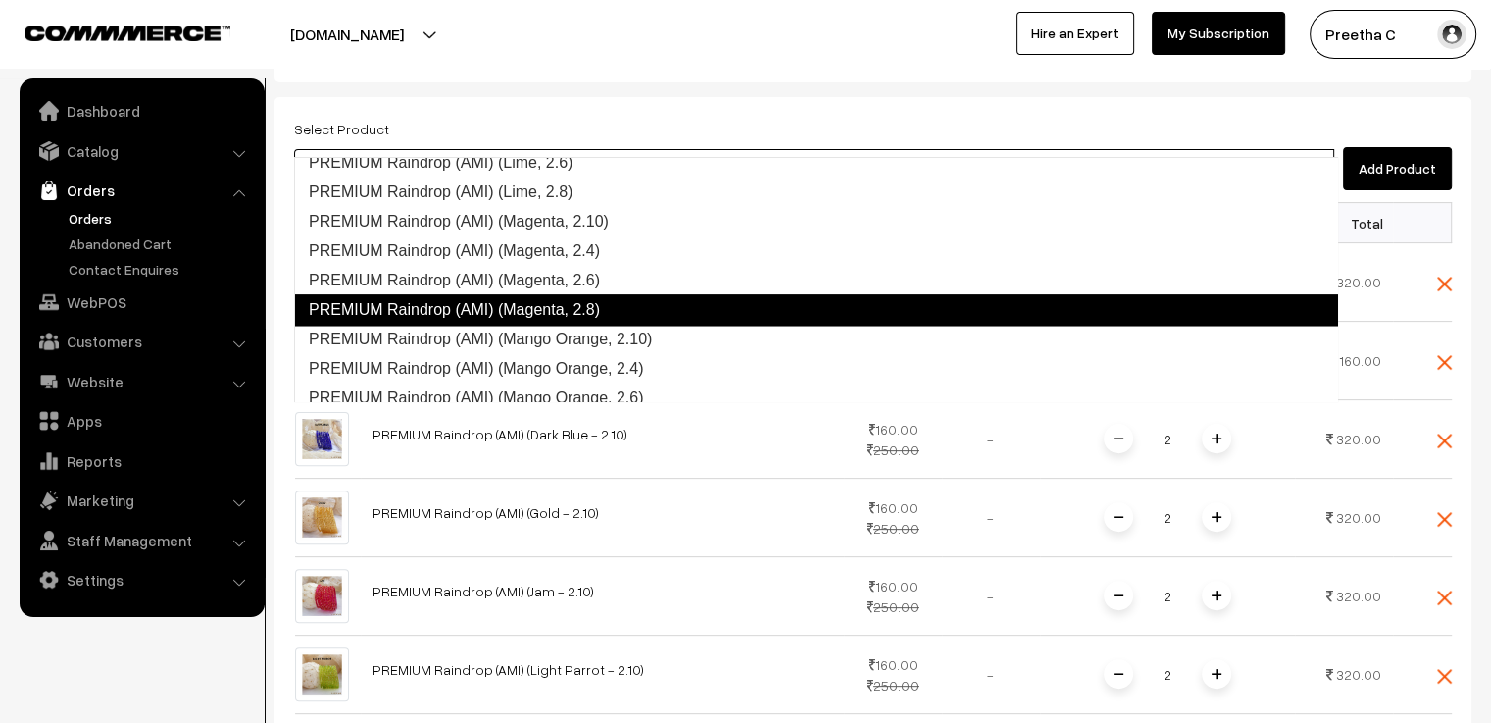
scroll to position [2216, 0]
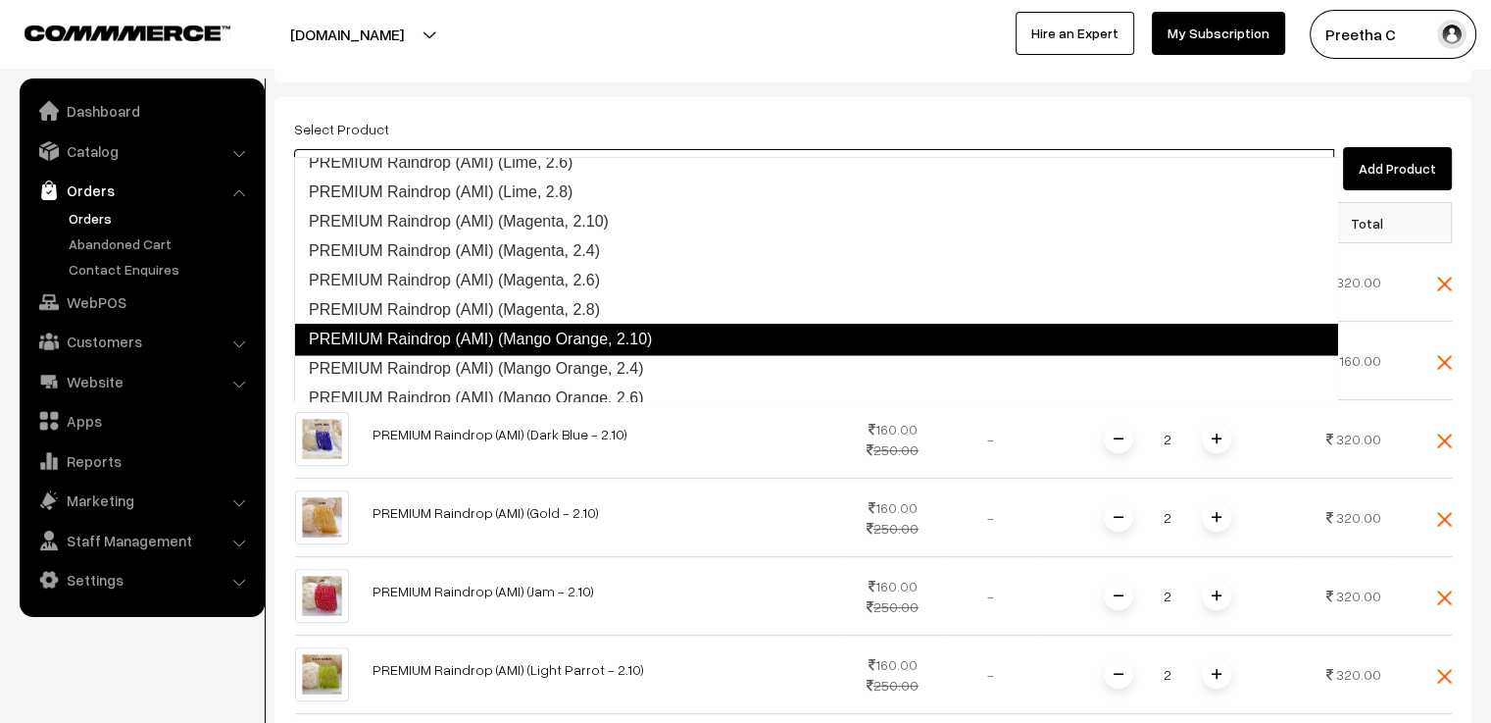
click at [655, 328] on link "PREMIUM Raindrop (AMI) (Mango Orange, 2.10)" at bounding box center [816, 339] width 1044 height 31
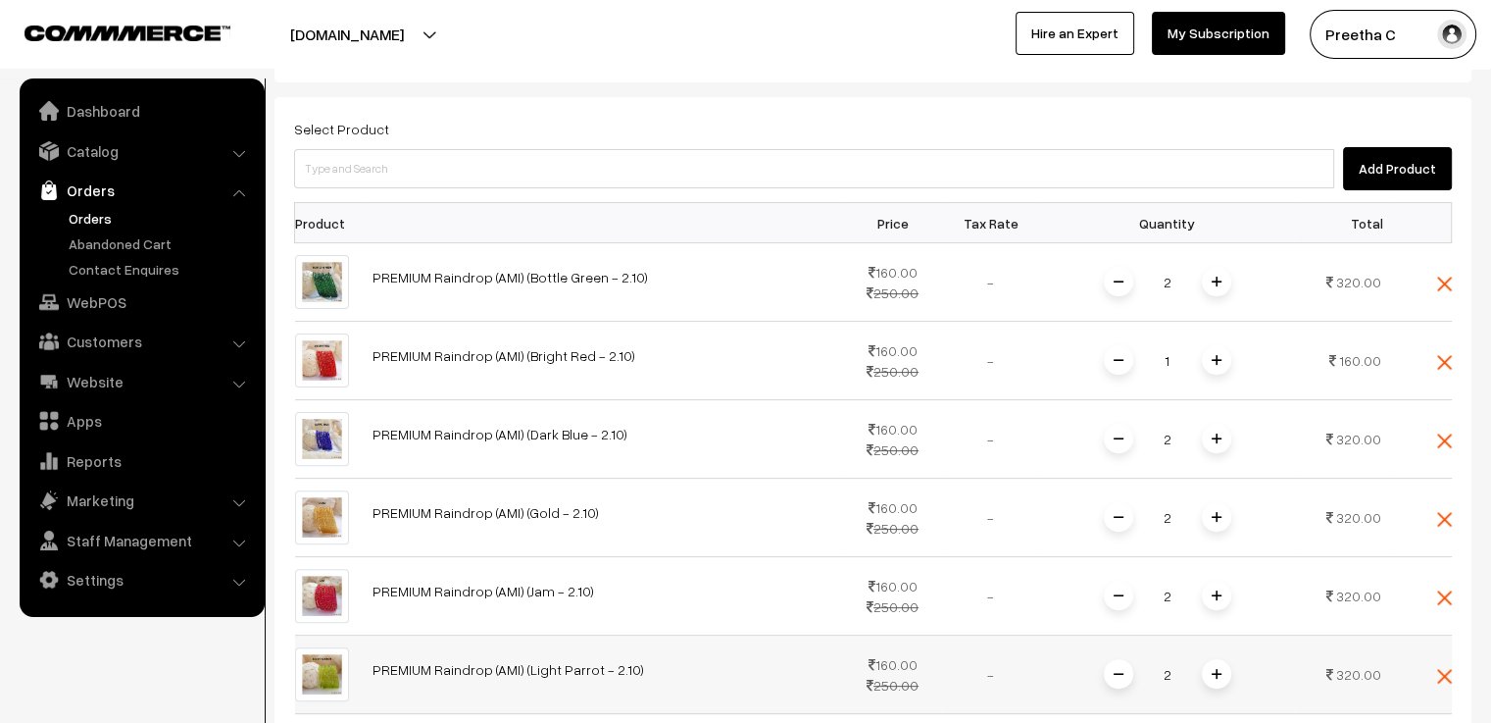
scroll to position [601, 0]
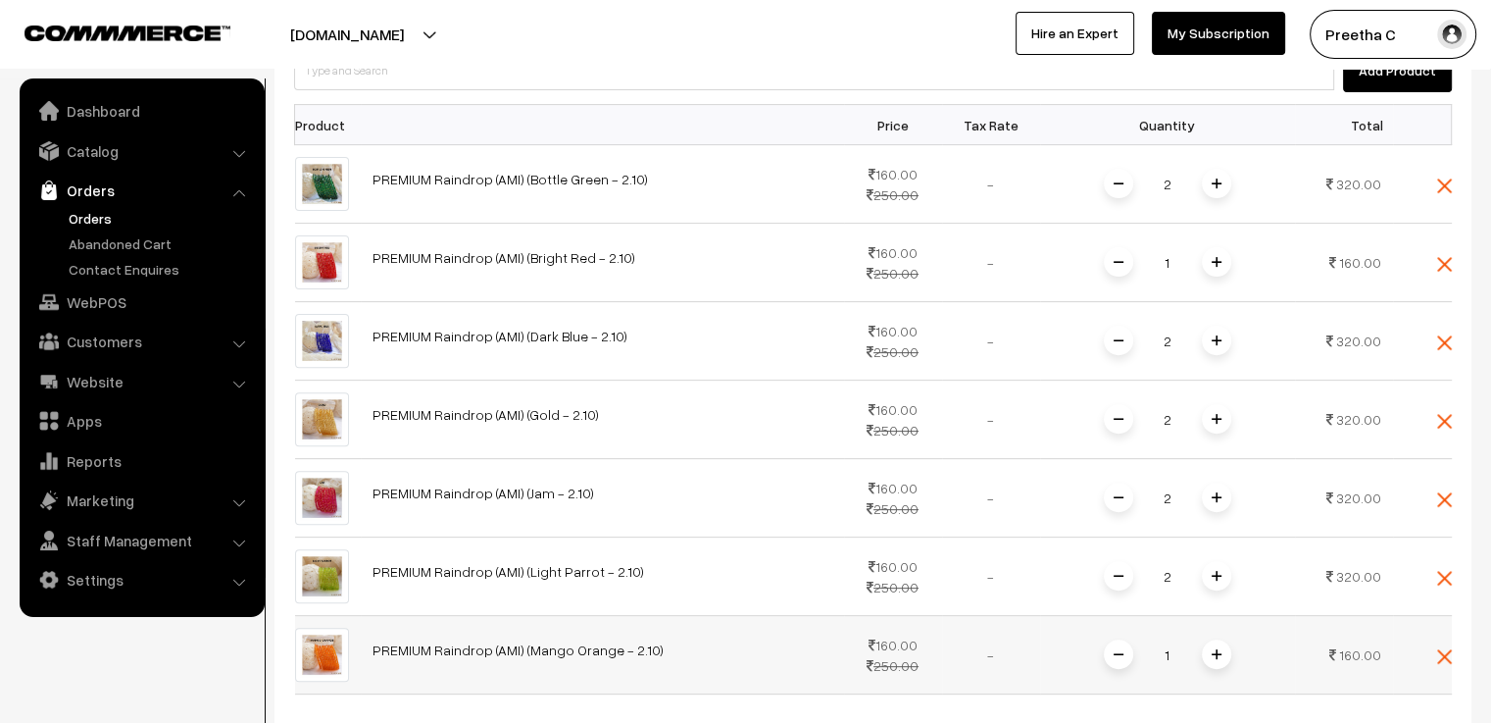
click at [1218, 649] on img at bounding box center [1217, 654] width 10 height 10
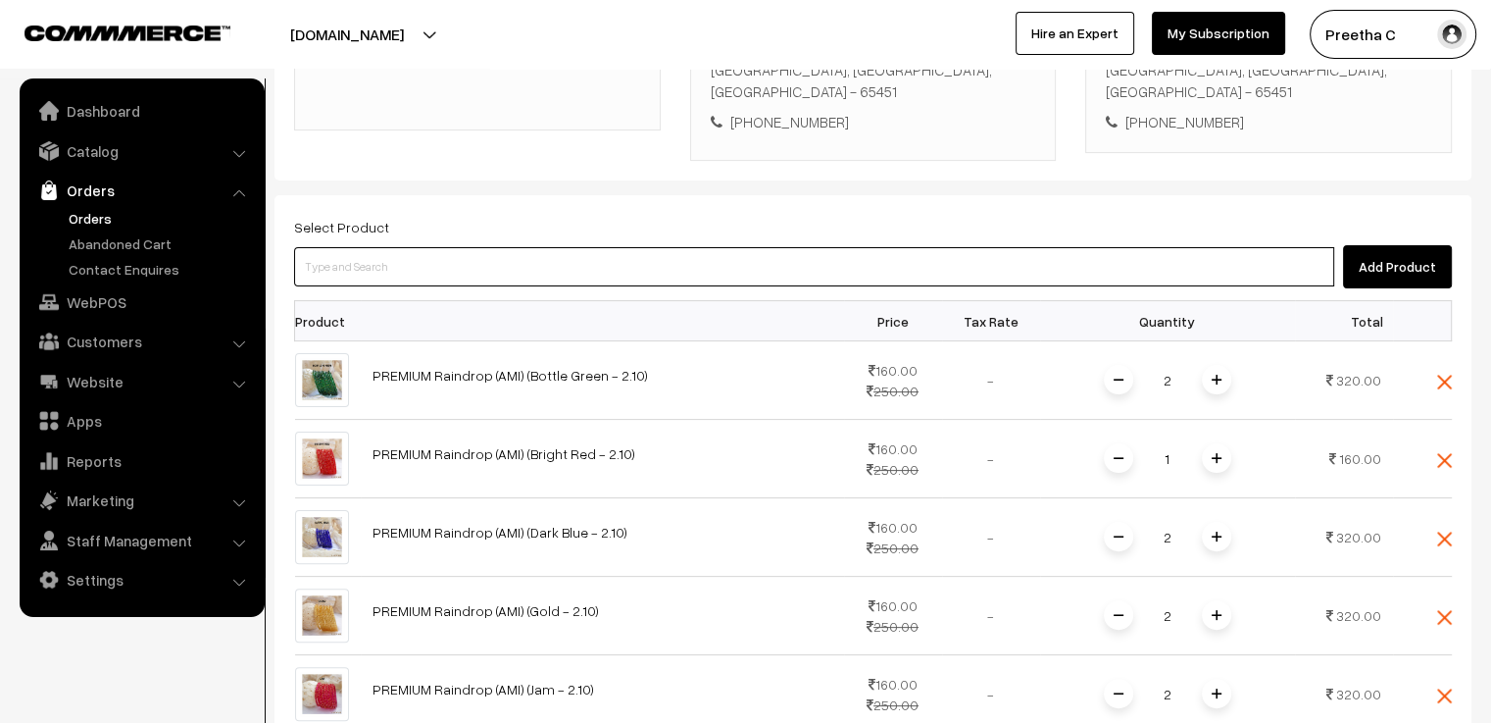
click at [383, 247] on input at bounding box center [814, 266] width 1040 height 39
paste input "premium"
type input "premium"
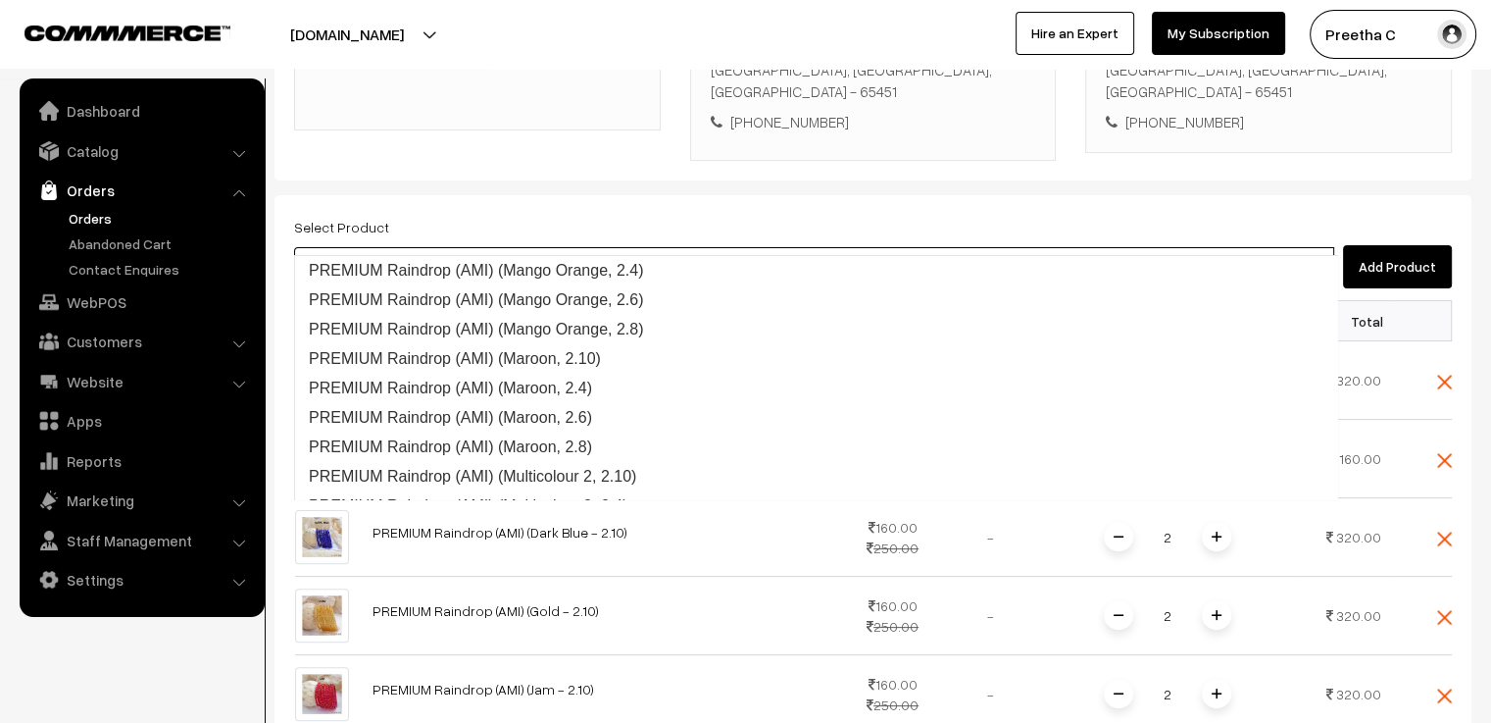
scroll to position [2412, 0]
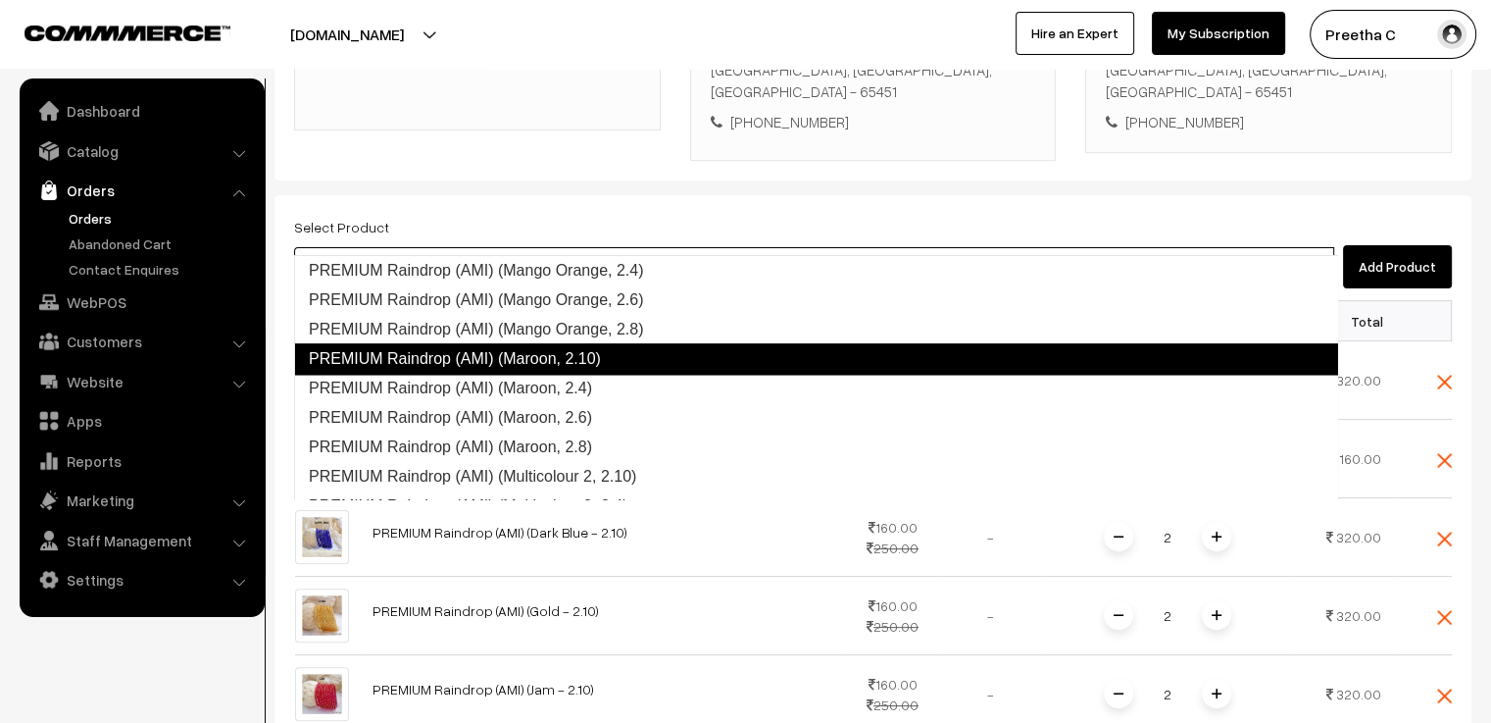
click at [596, 364] on link "PREMIUM Raindrop (AMI) (Maroon, 2.10)" at bounding box center [816, 358] width 1044 height 31
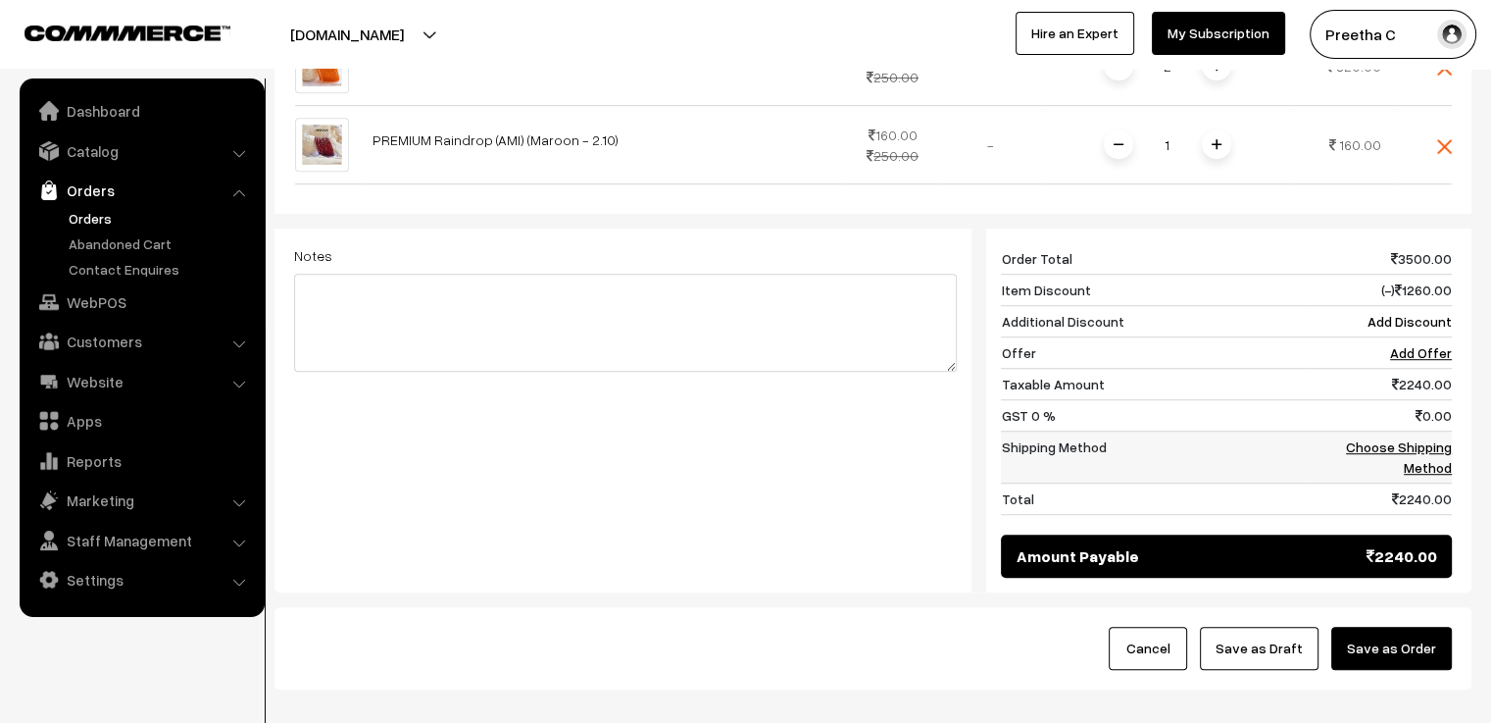
scroll to position [993, 0]
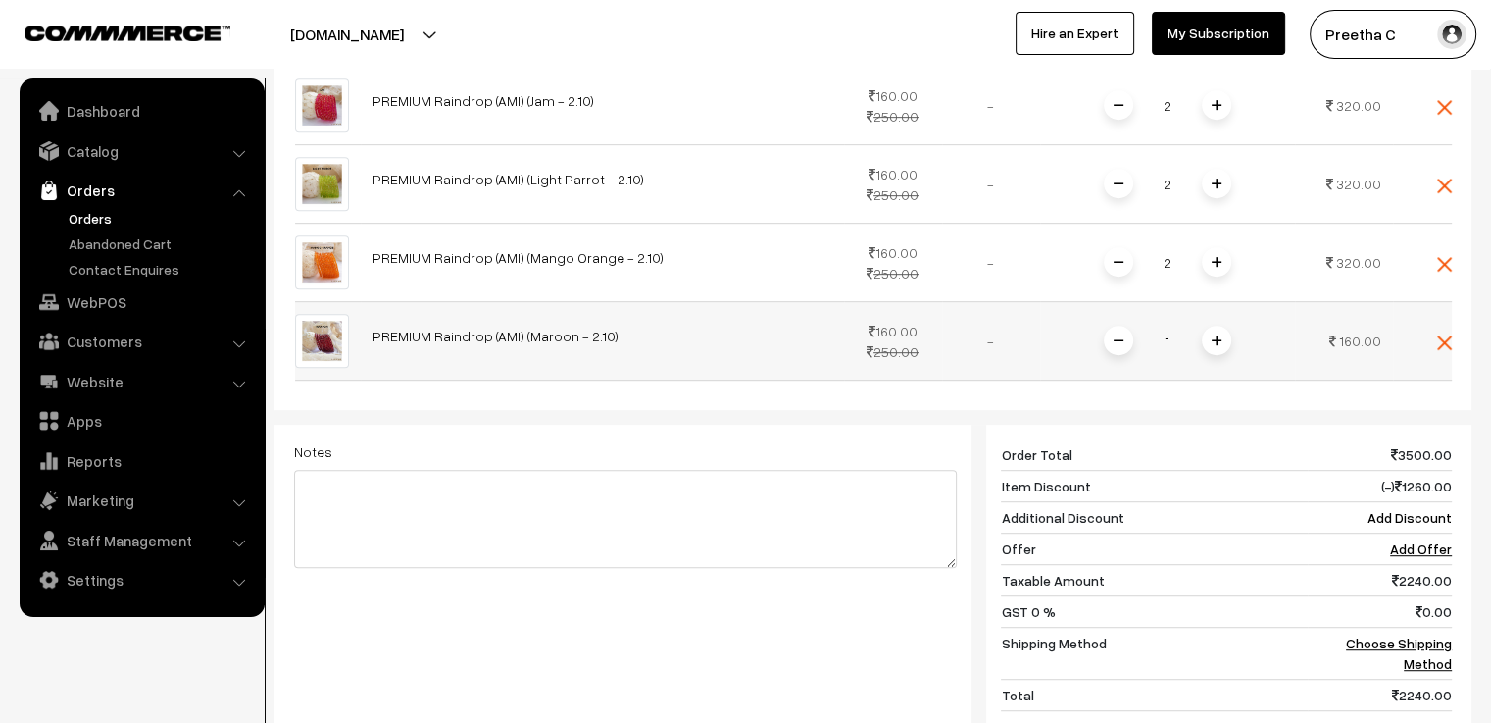
click at [1216, 335] on img at bounding box center [1217, 340] width 10 height 10
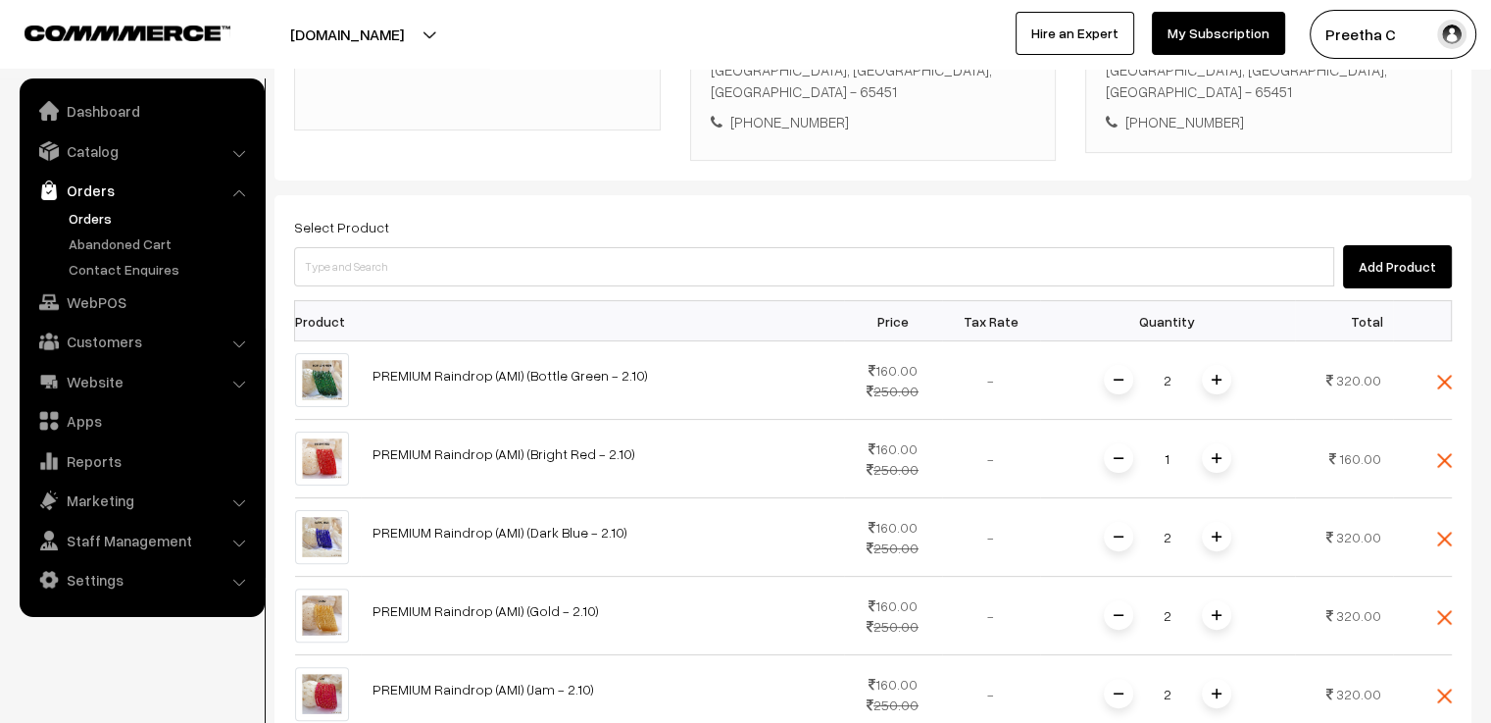
scroll to position [209, 0]
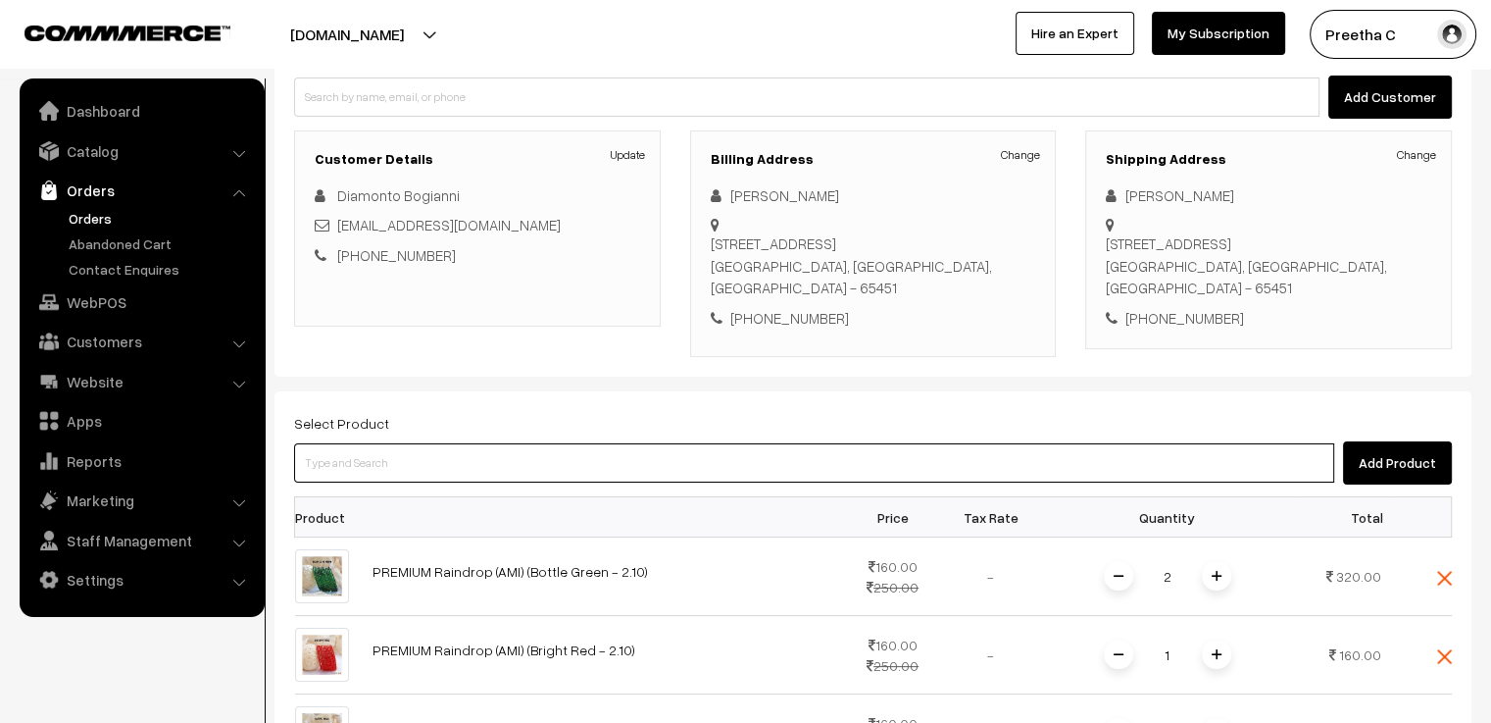
click at [368, 443] on input at bounding box center [814, 462] width 1040 height 39
paste input "premium"
type input "premium"
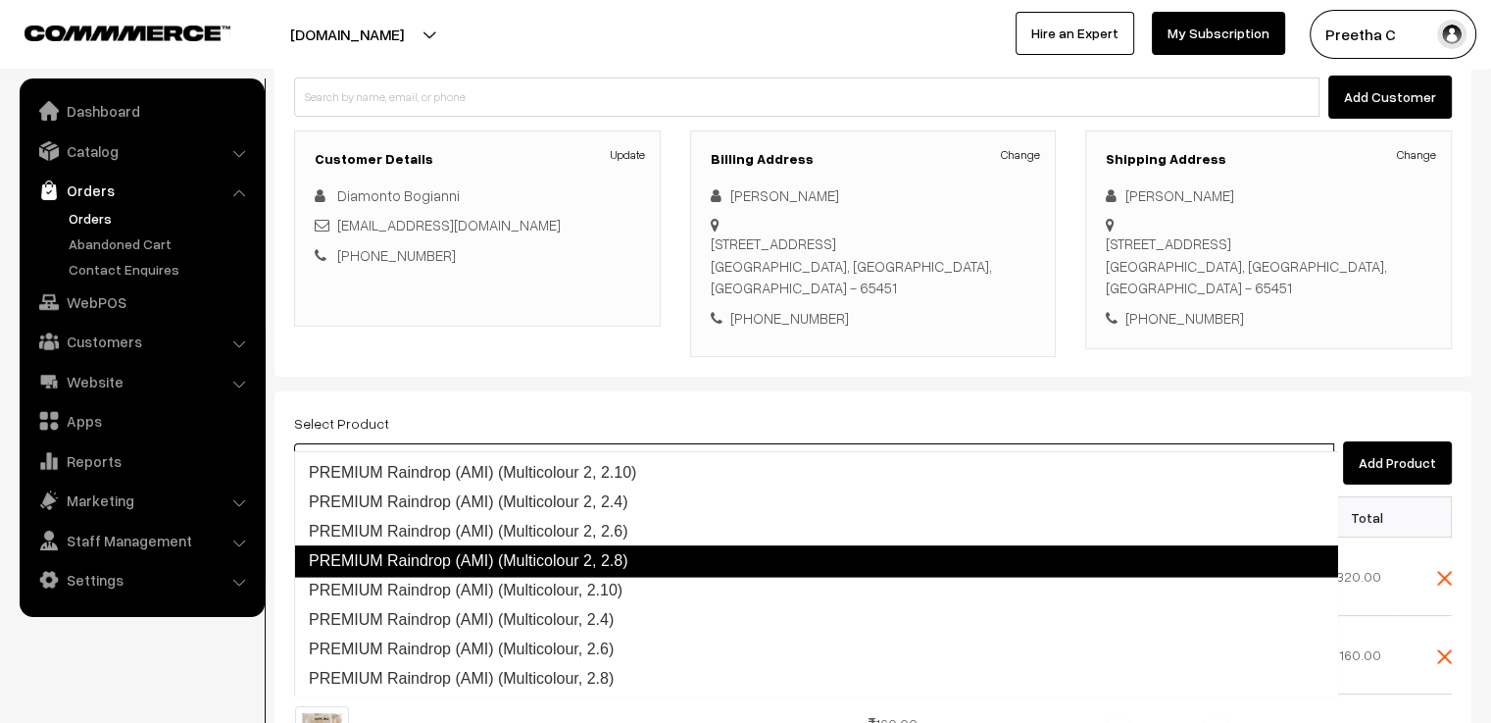
scroll to position [2710, 0]
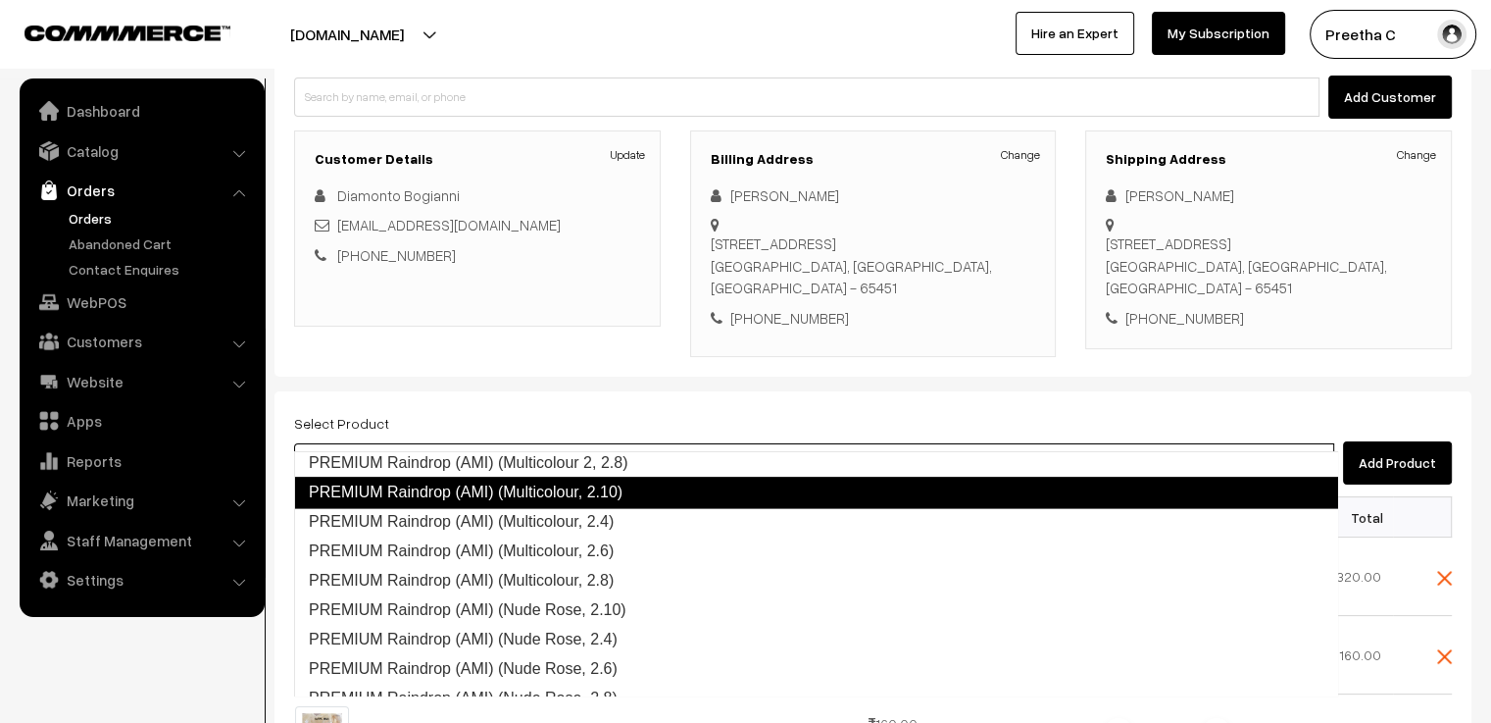
click at [620, 500] on link "PREMIUM Raindrop (AMI) (Multicolour, 2.10)" at bounding box center [816, 491] width 1044 height 31
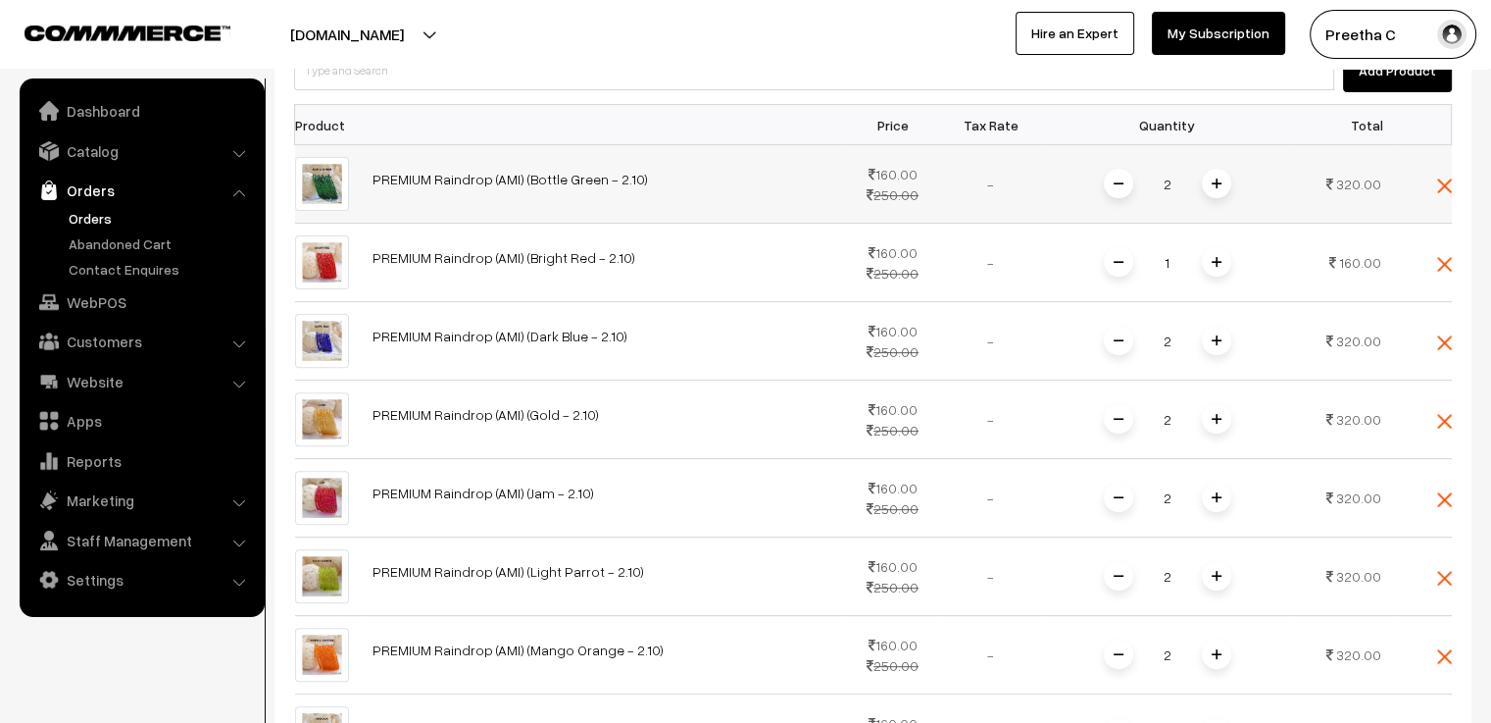
scroll to position [895, 0]
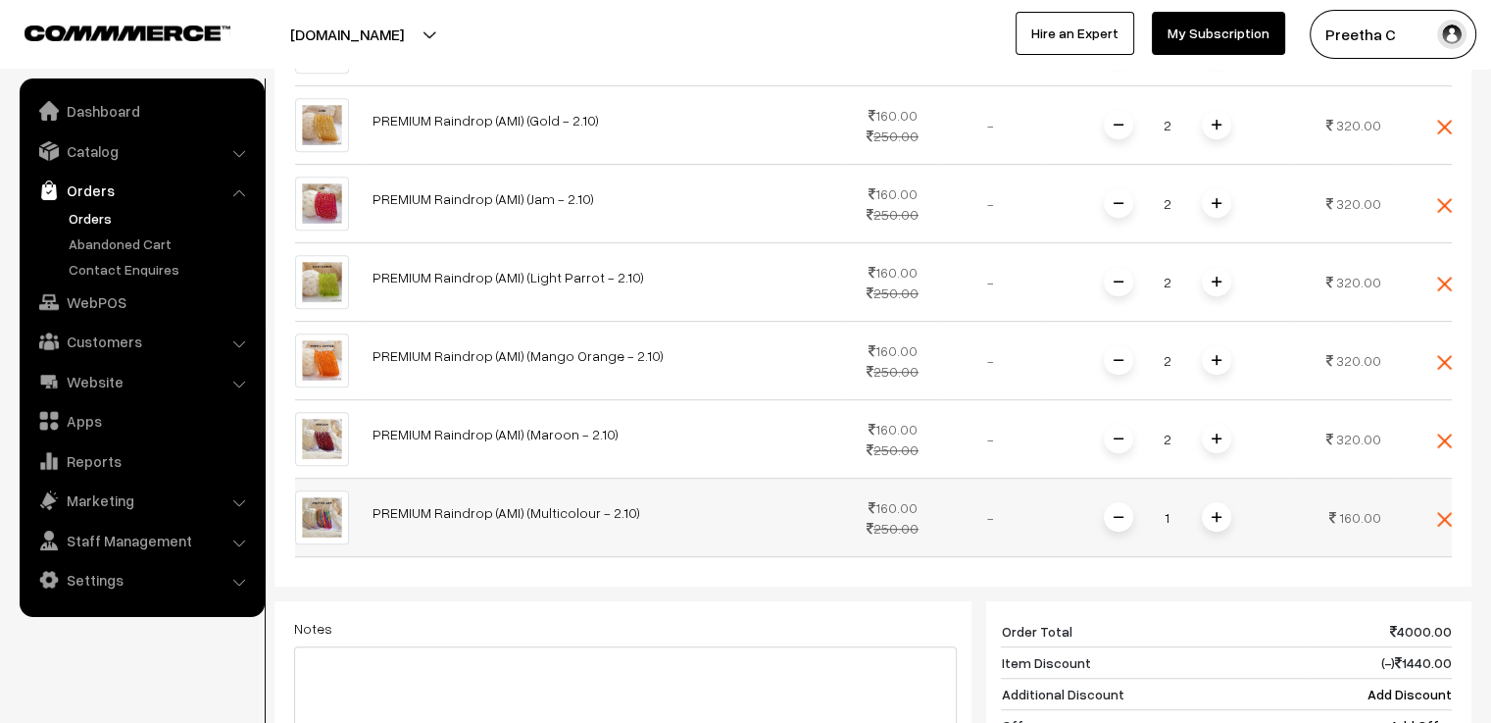
click at [1221, 502] on span at bounding box center [1216, 516] width 29 height 29
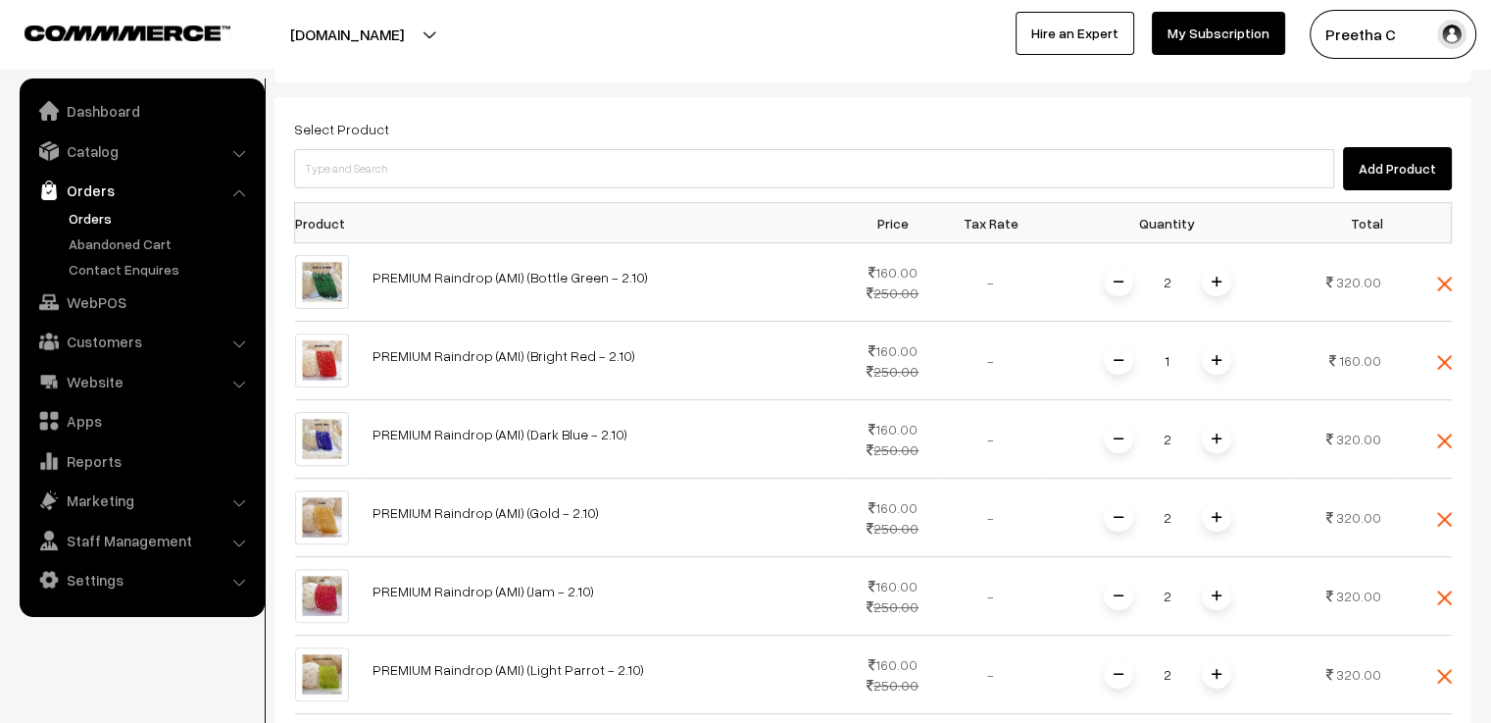
scroll to position [405, 0]
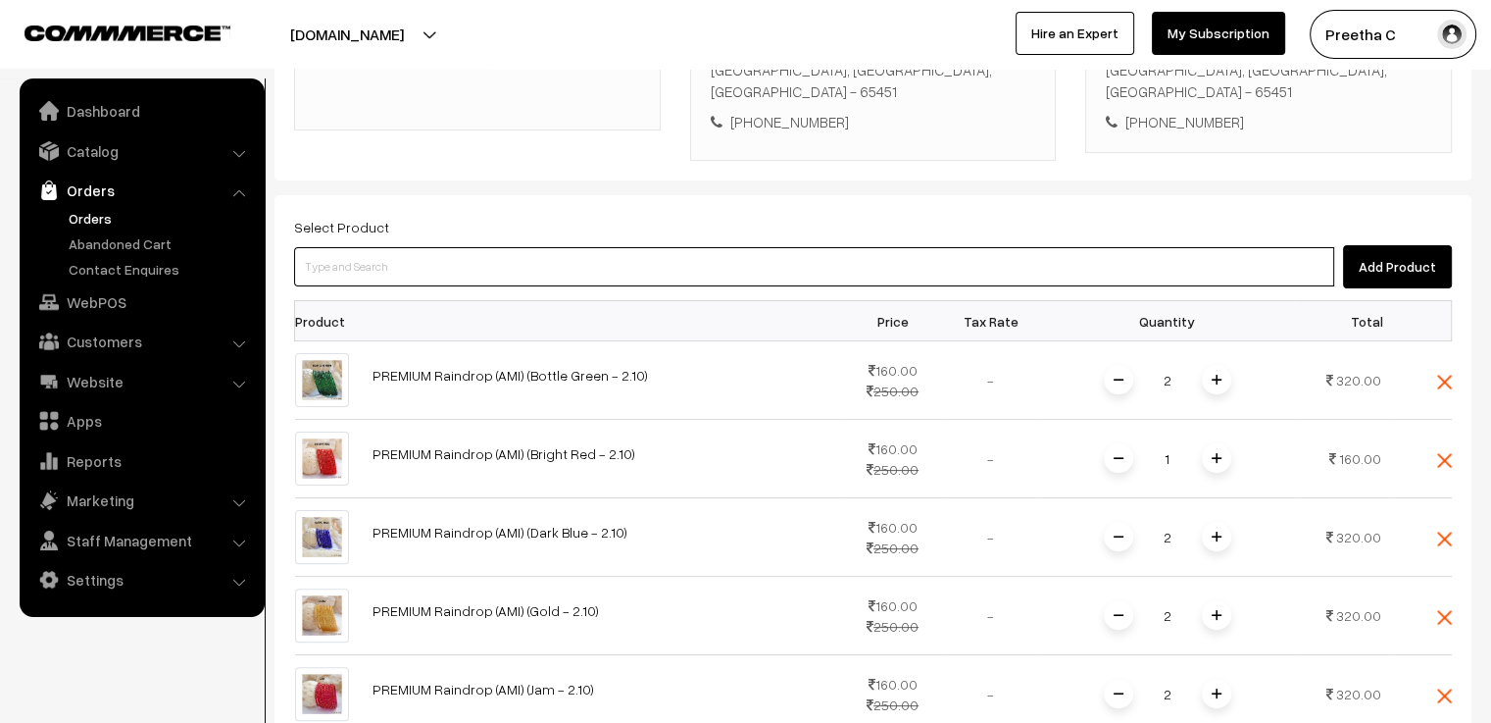
click at [382, 247] on input at bounding box center [814, 266] width 1040 height 39
paste input "premium"
type input "premium"
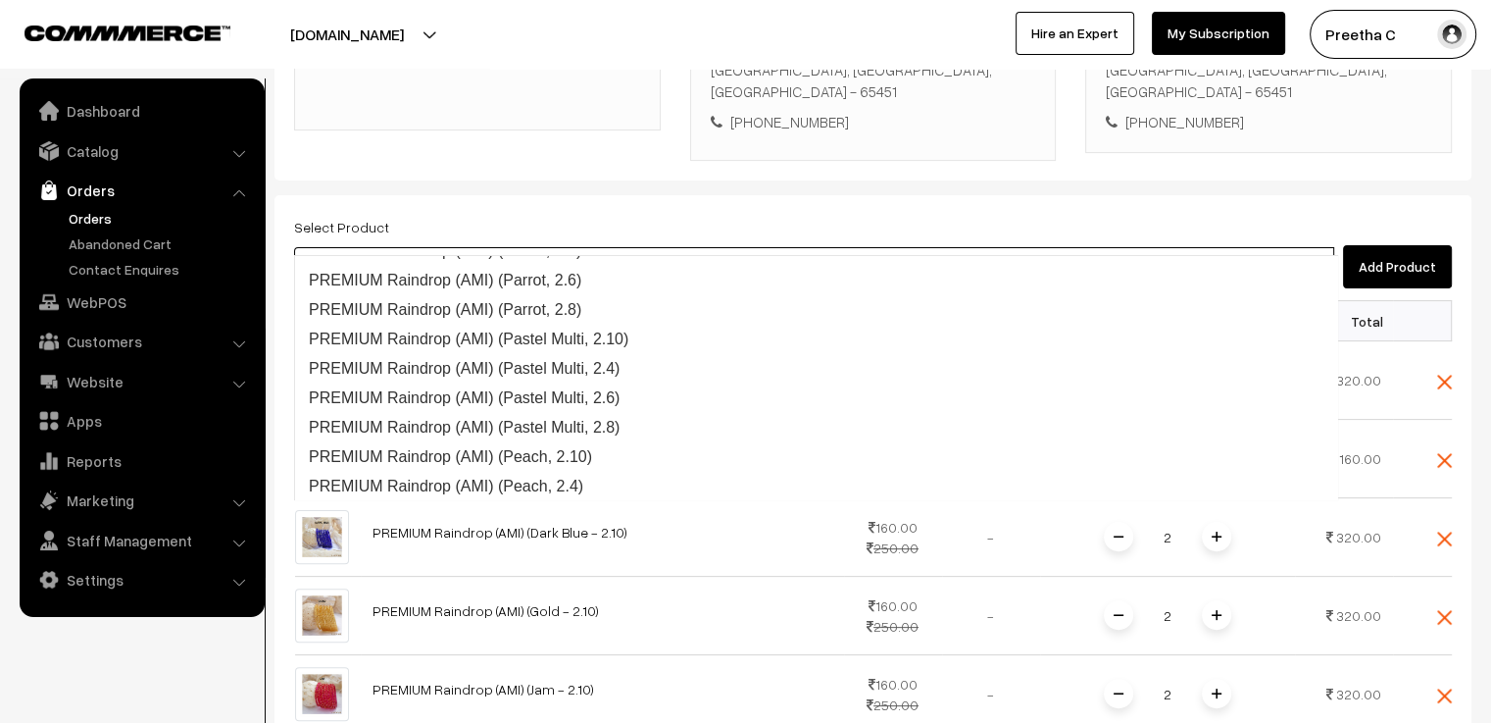
scroll to position [3451, 0]
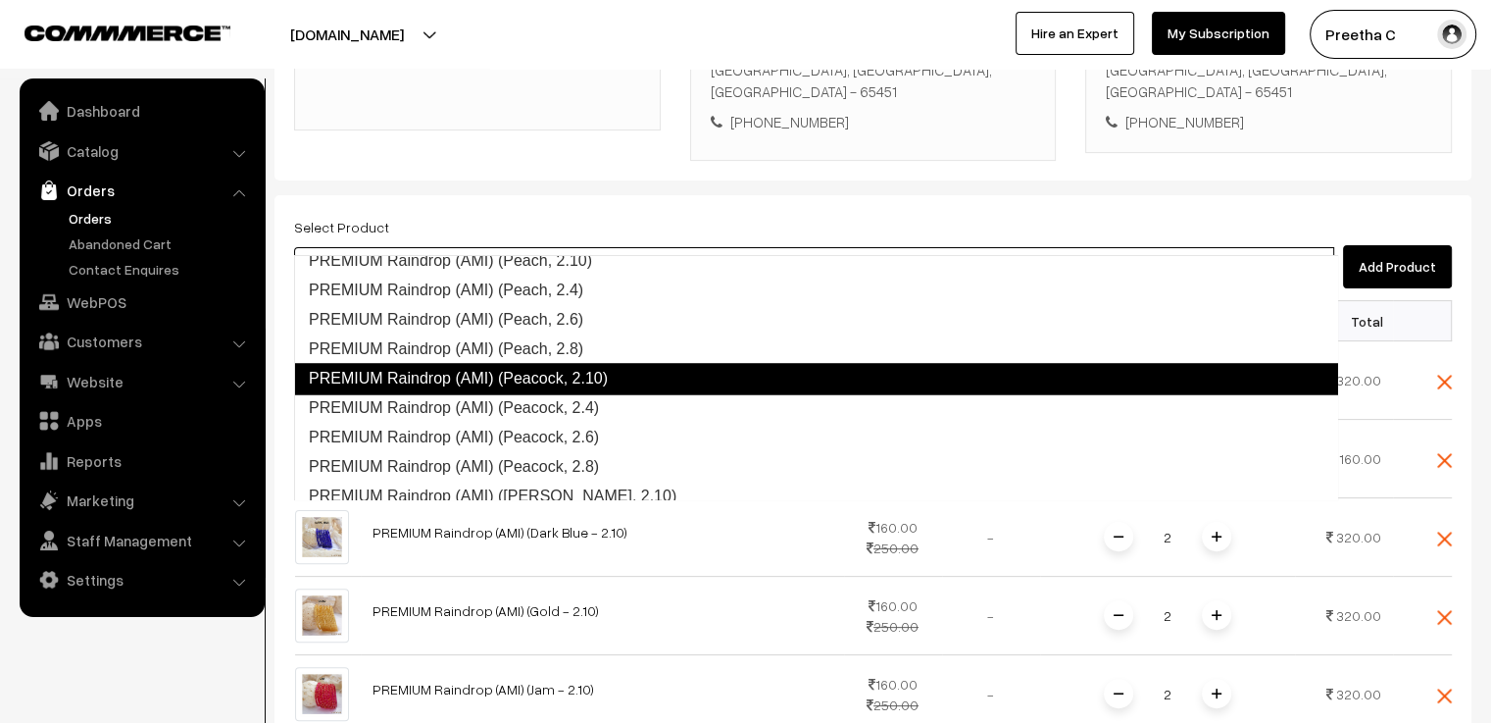
click at [556, 381] on link "PREMIUM Raindrop (AMI) (Peacock, 2.10)" at bounding box center [816, 378] width 1044 height 31
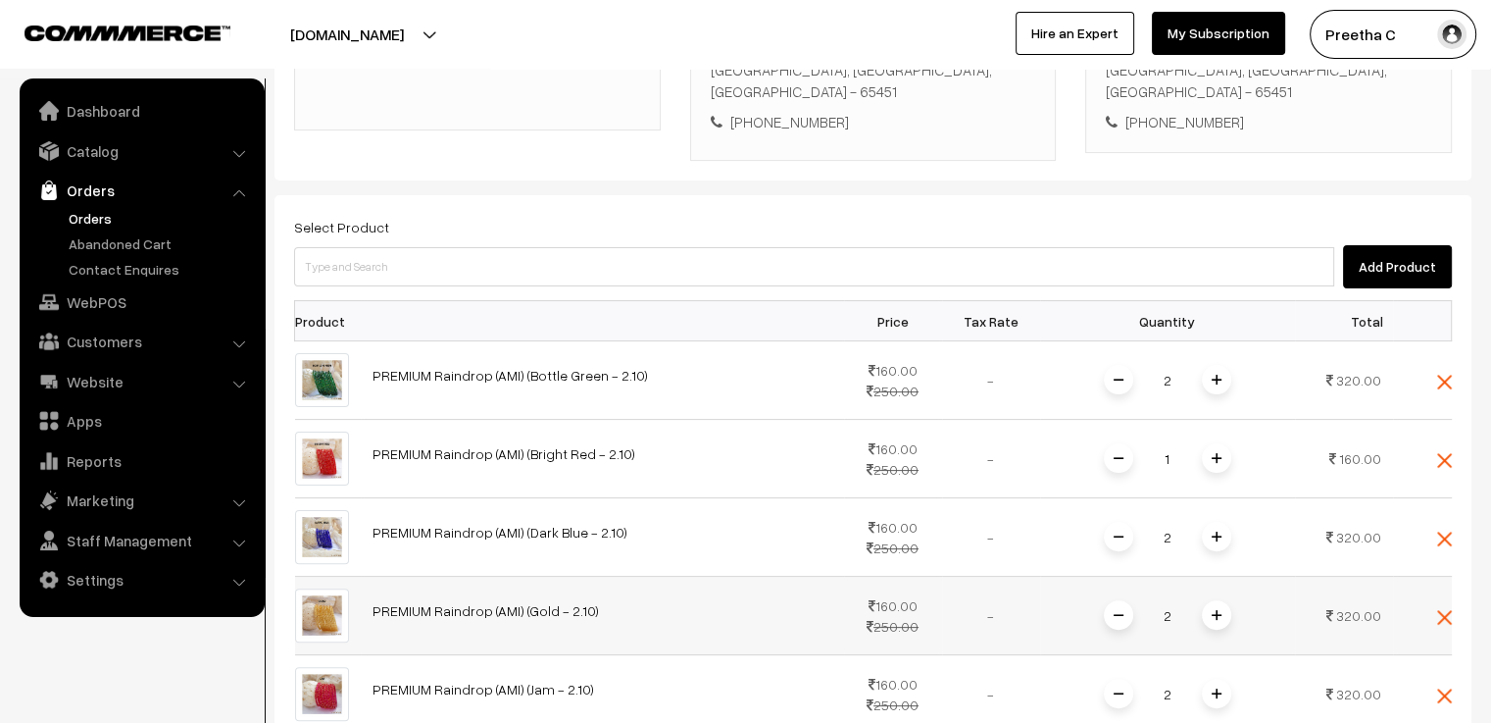
scroll to position [993, 0]
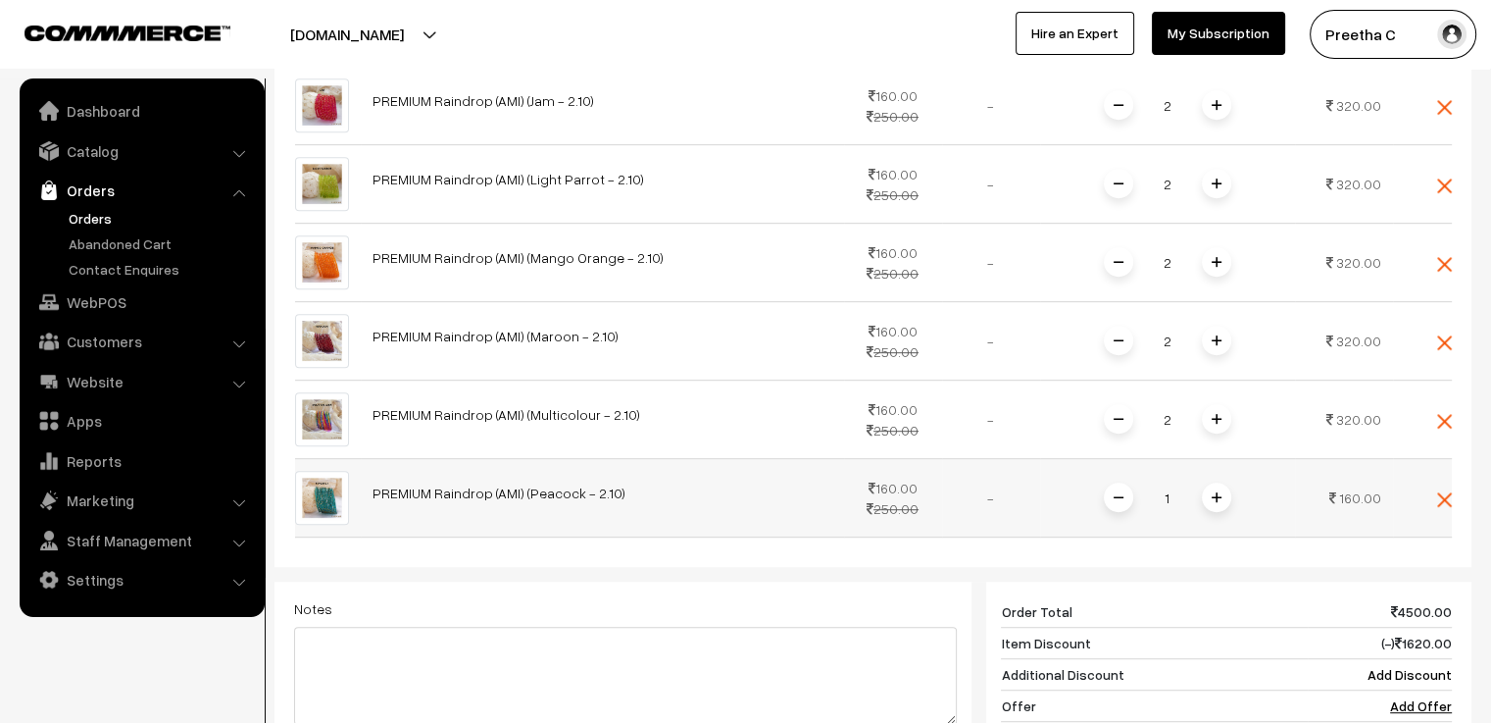
click at [1220, 482] on span at bounding box center [1216, 496] width 29 height 29
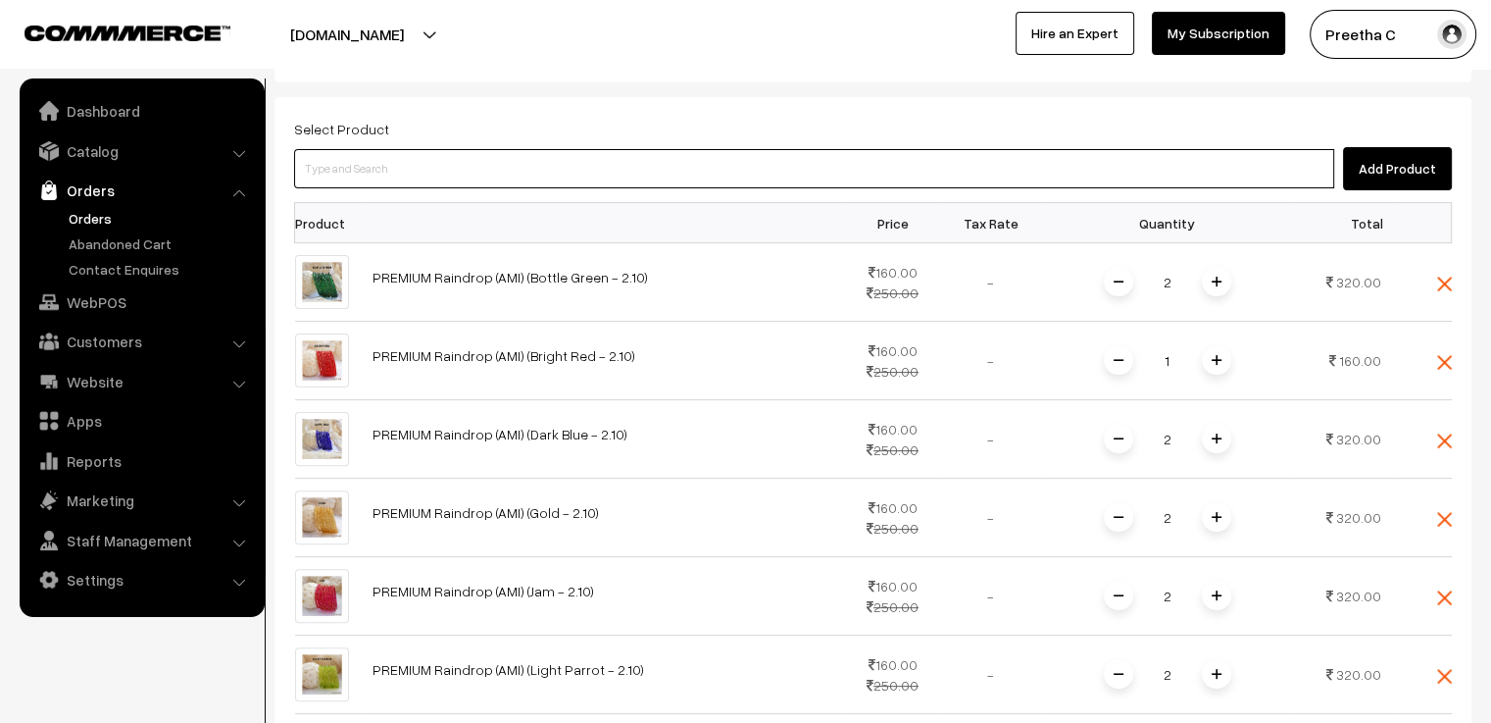
click at [391, 149] on input at bounding box center [814, 168] width 1040 height 39
paste input "premium"
type input "premium"
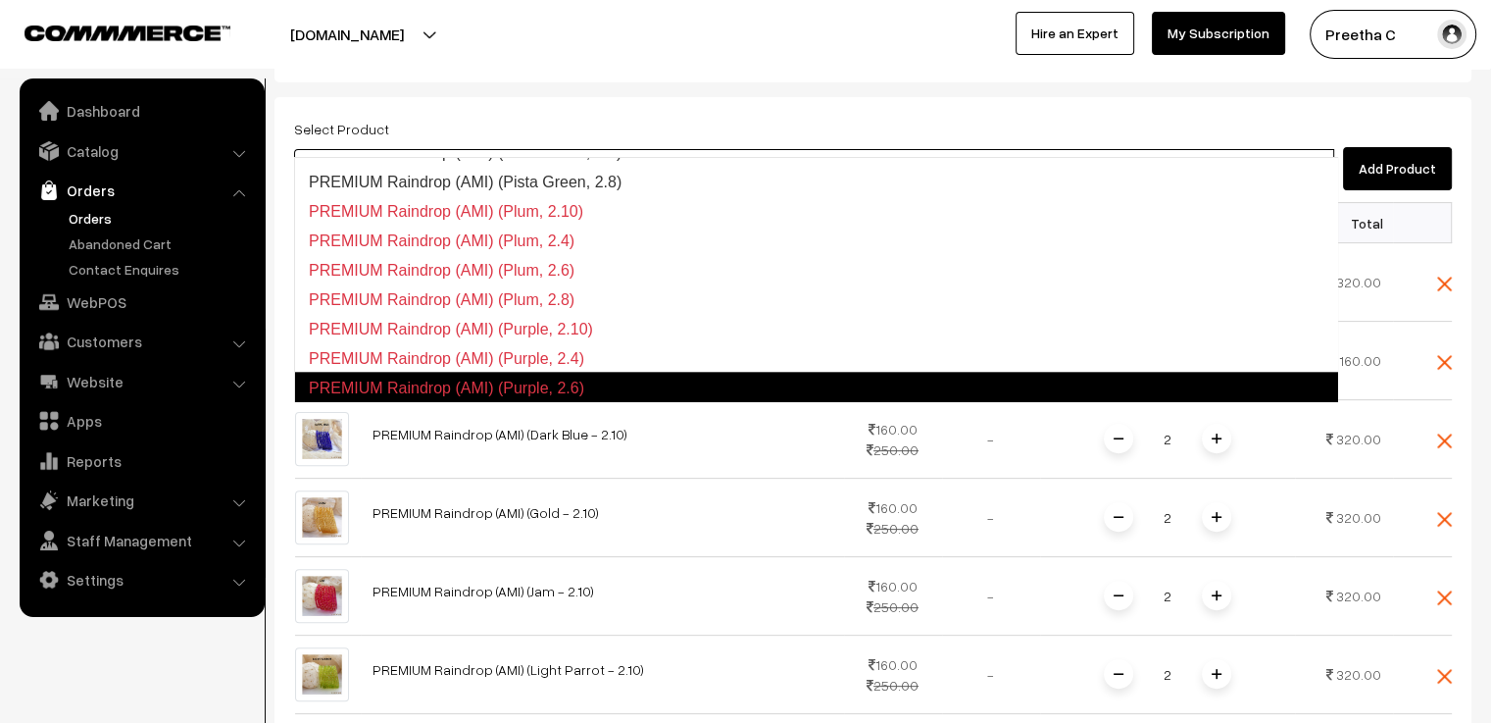
scroll to position [4226, 0]
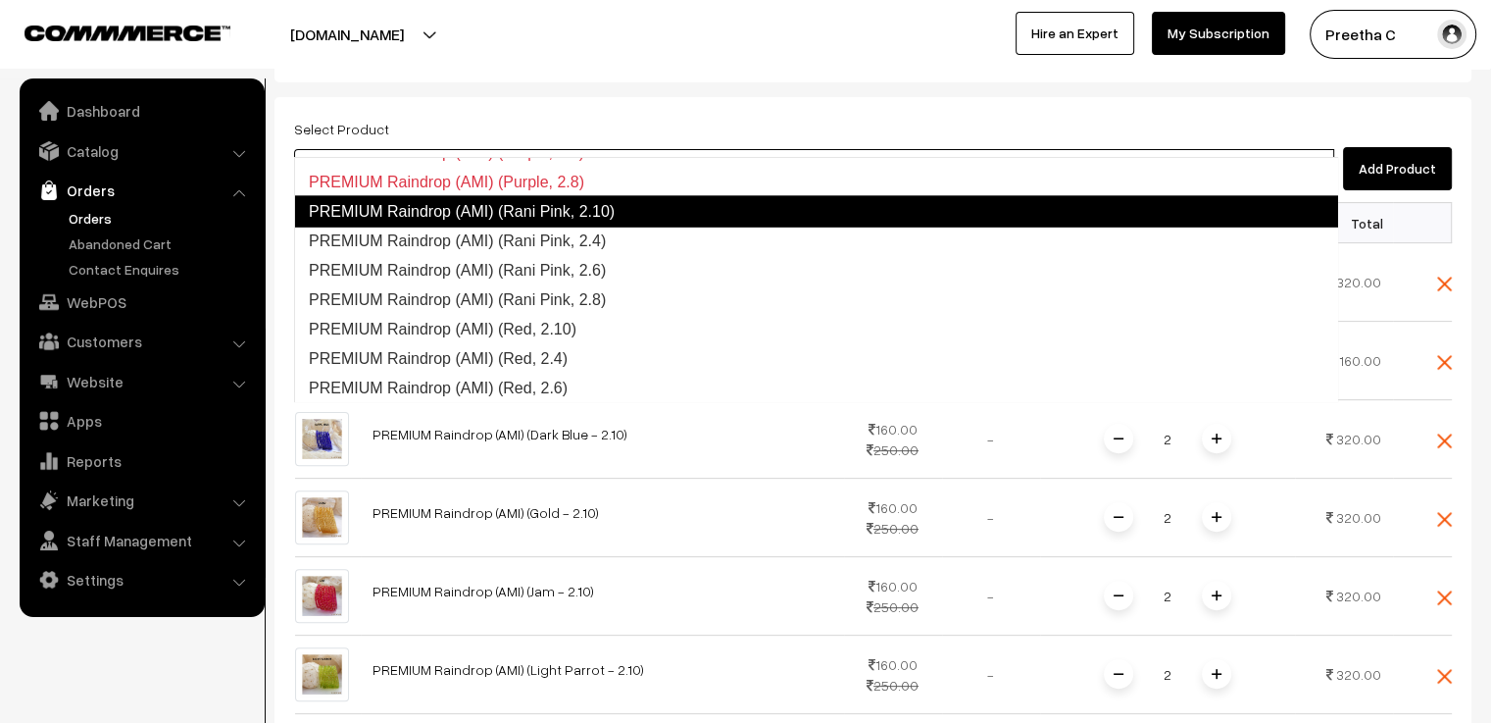
click at [583, 215] on link "PREMIUM Raindrop (AMI) (Rani Pink, 2.10)" at bounding box center [816, 210] width 1044 height 31
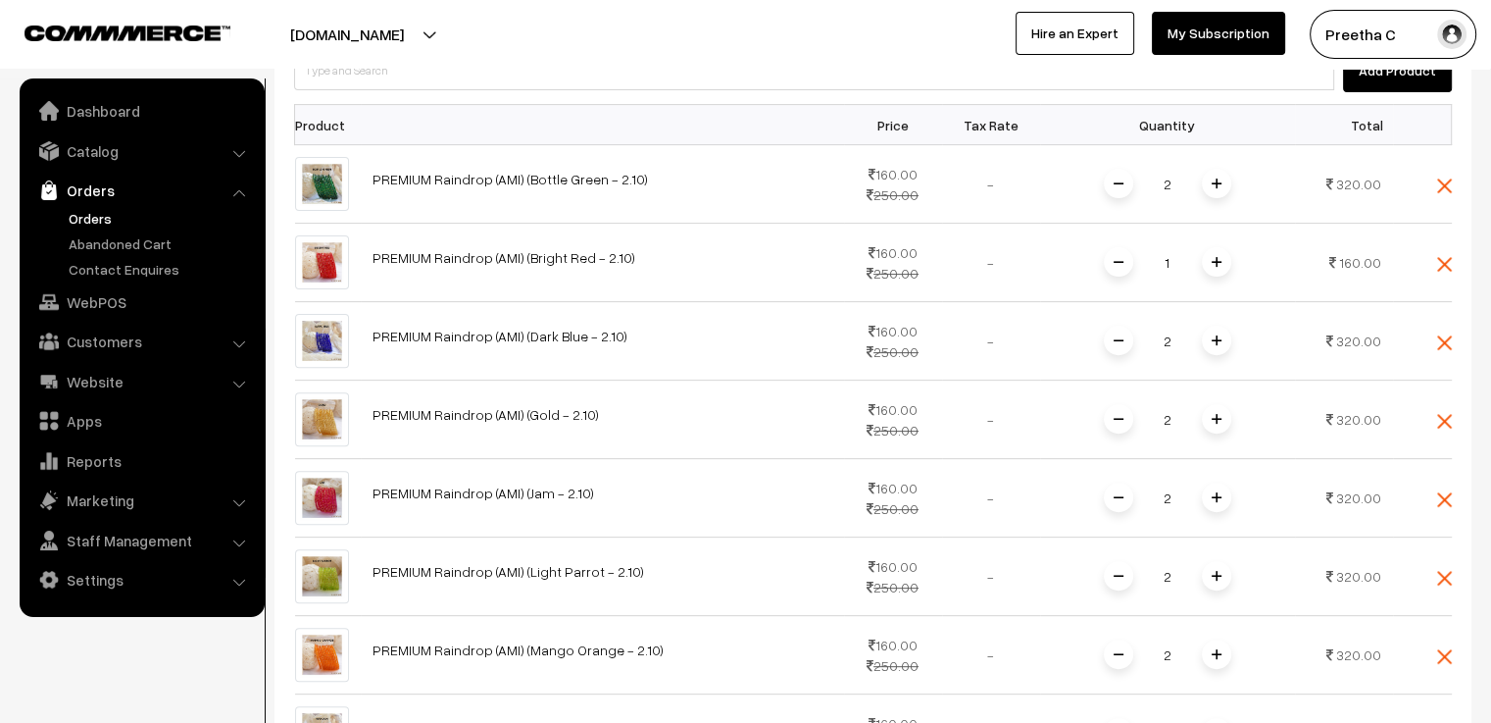
scroll to position [1091, 0]
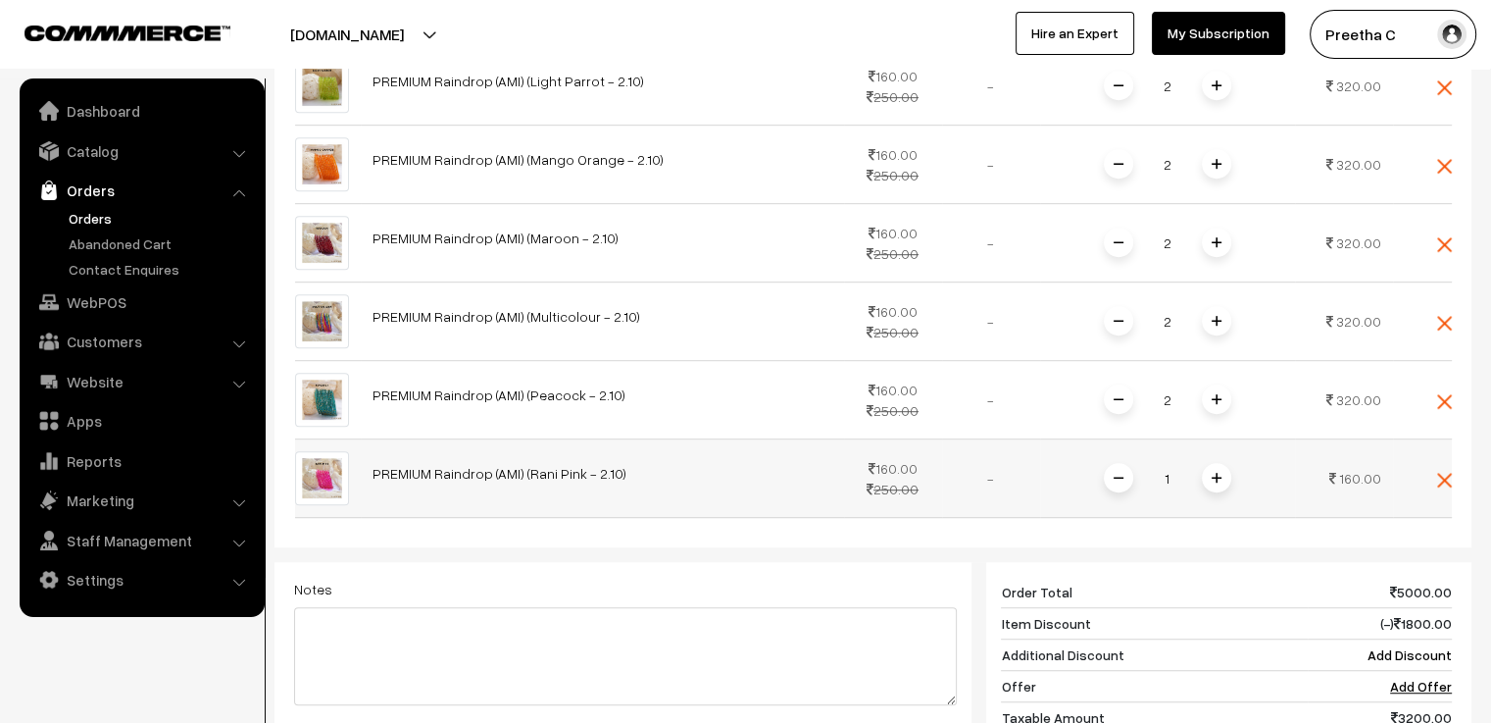
click at [1228, 463] on span at bounding box center [1216, 477] width 29 height 29
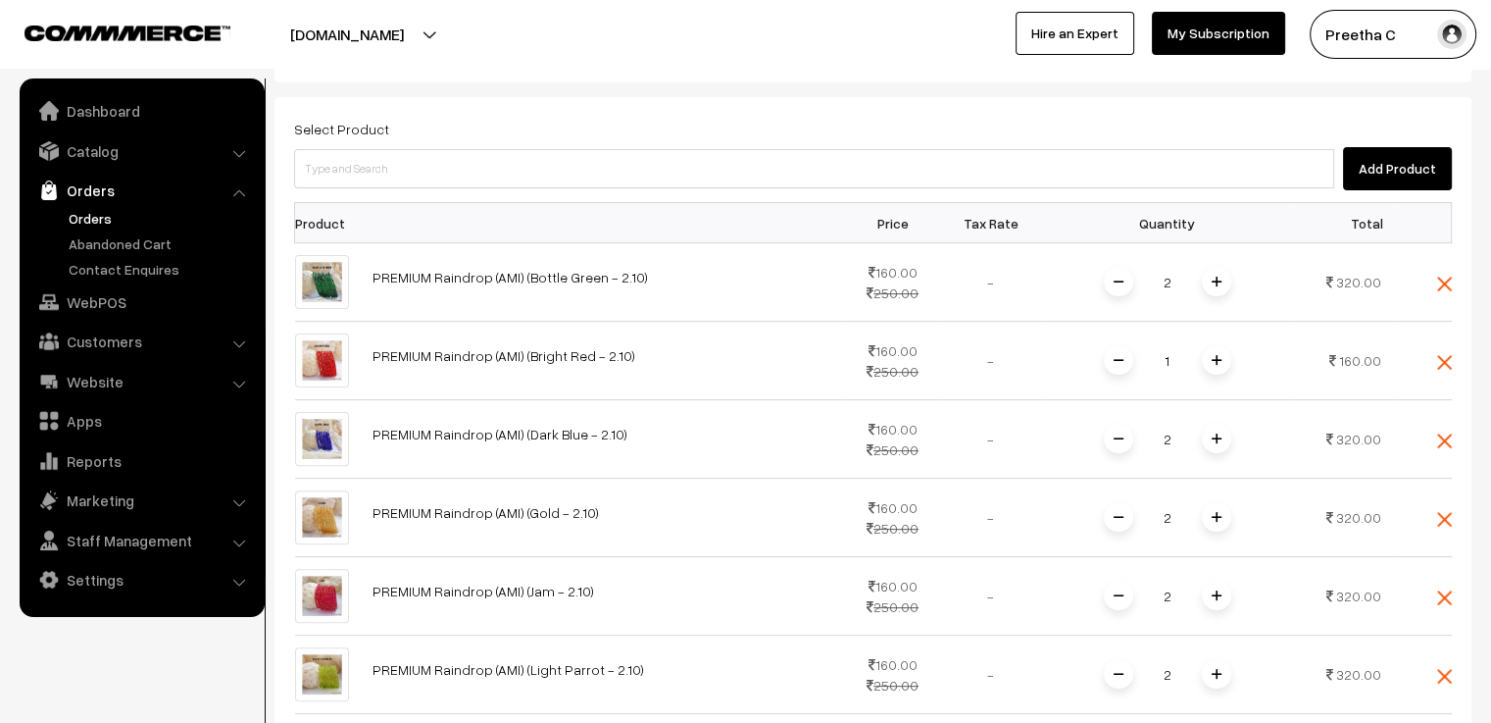
scroll to position [111, 0]
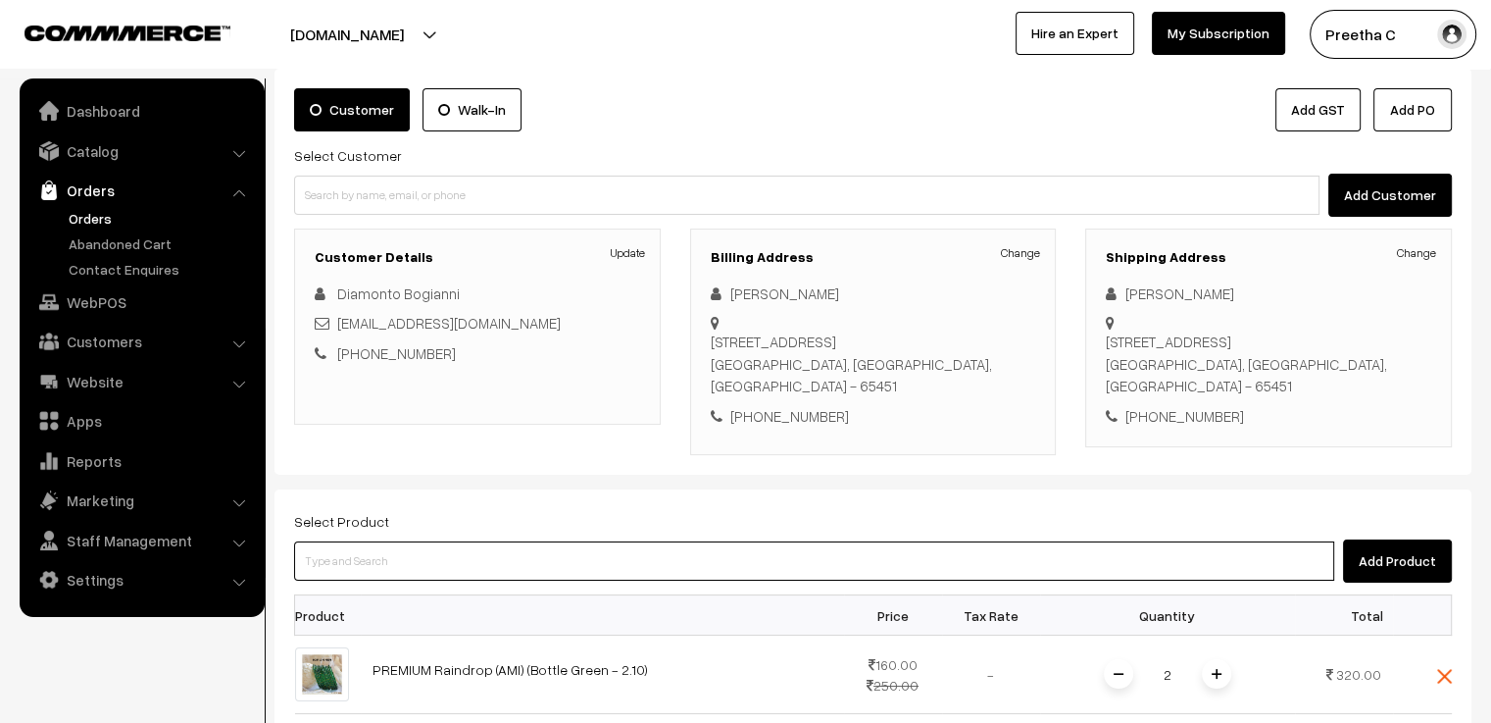
click at [379, 541] on input at bounding box center [814, 560] width 1040 height 39
paste input "premium"
type input "premium"
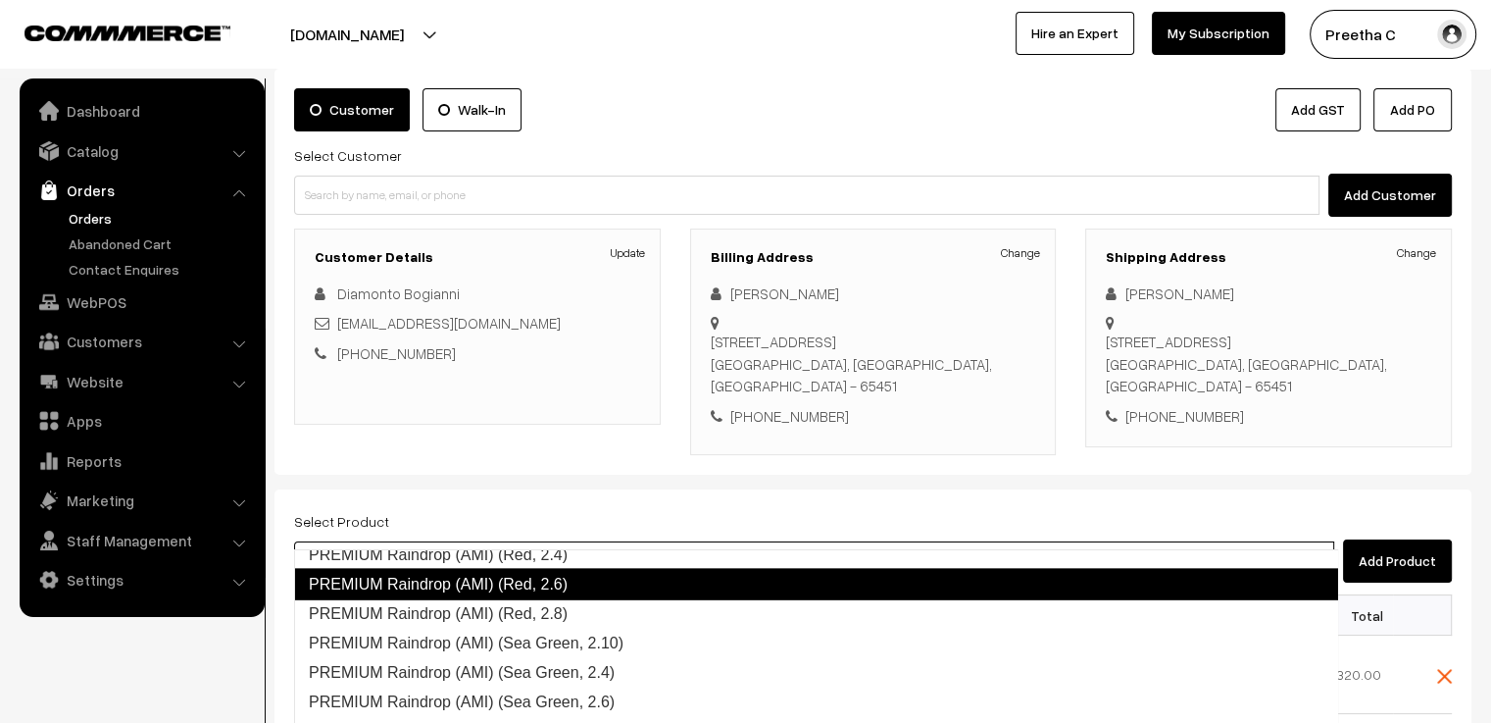
scroll to position [4323, 0]
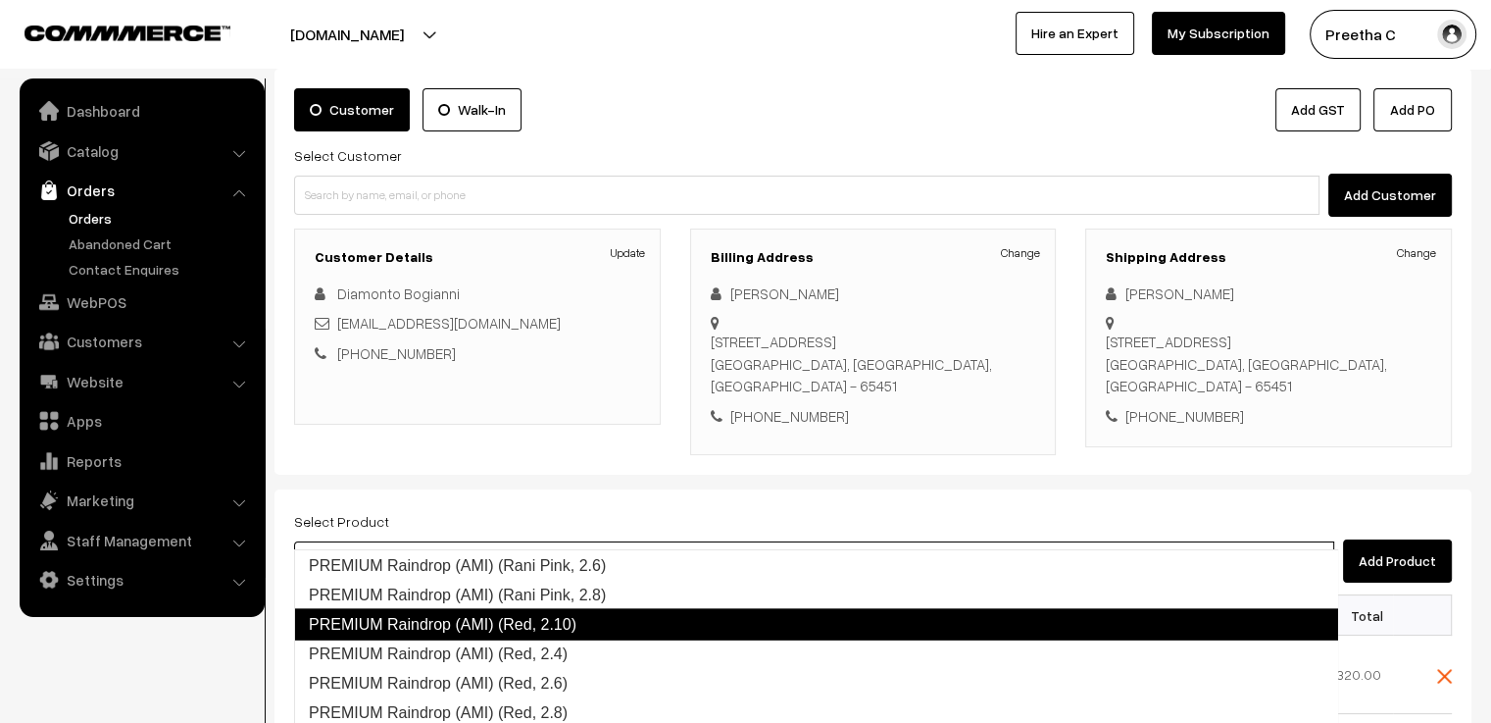
click at [580, 621] on link "PREMIUM Raindrop (AMI) (Red, 2.10)" at bounding box center [816, 623] width 1044 height 31
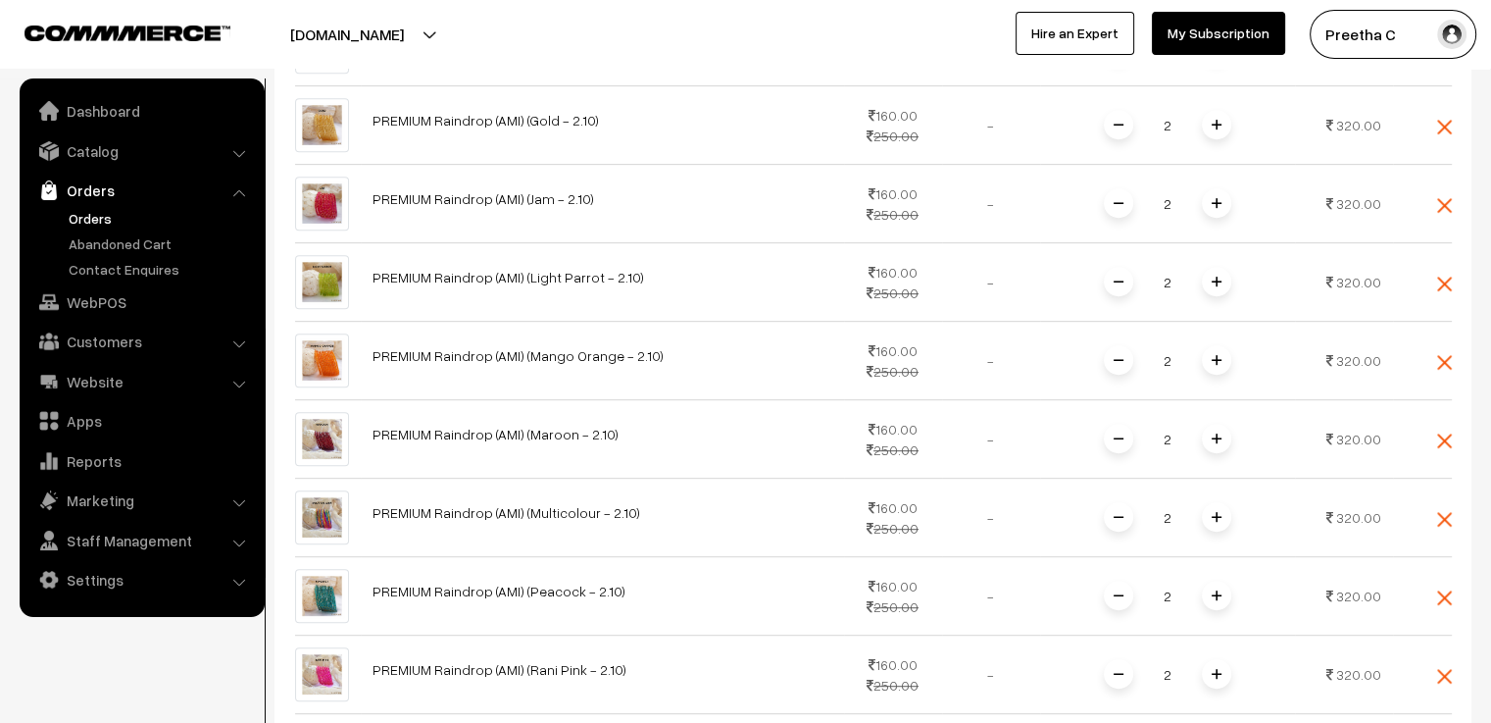
scroll to position [1091, 0]
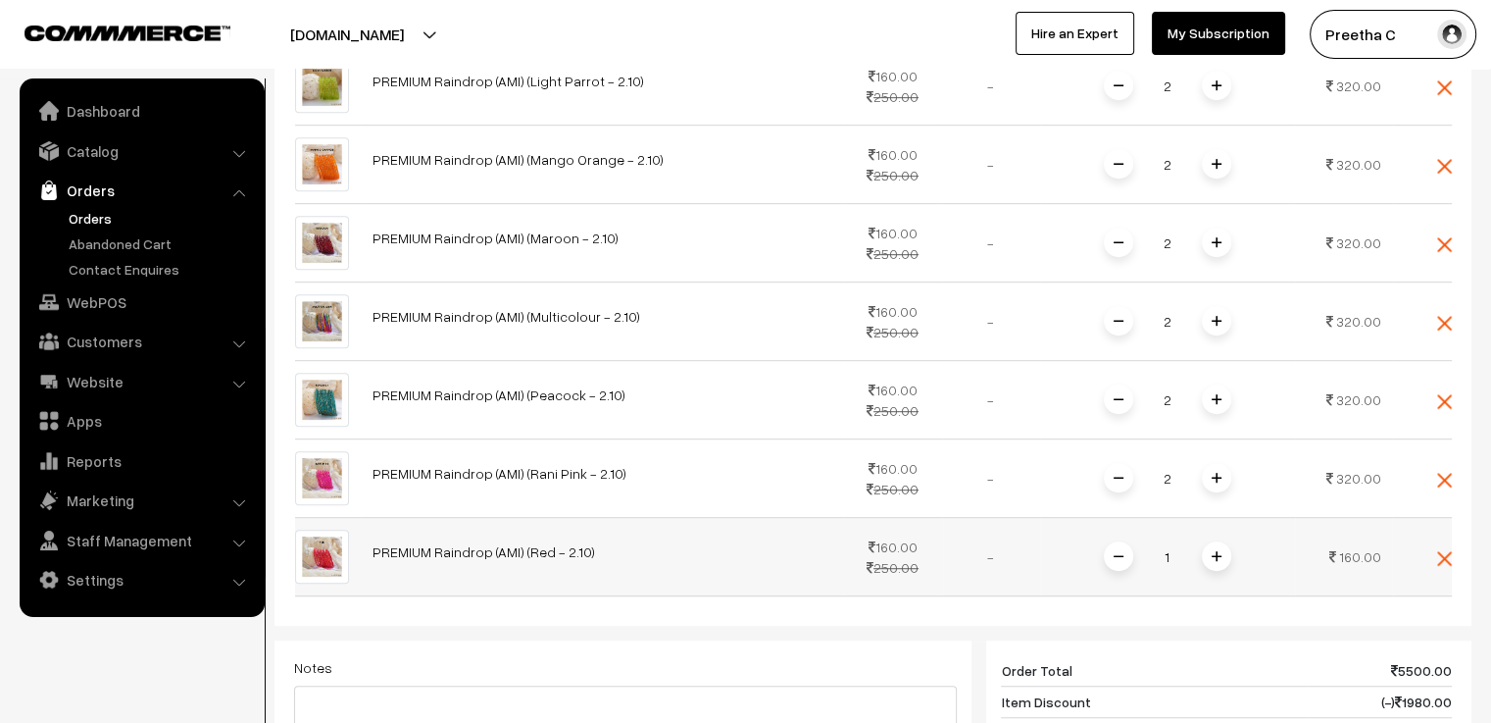
click at [1220, 551] on img at bounding box center [1217, 556] width 10 height 10
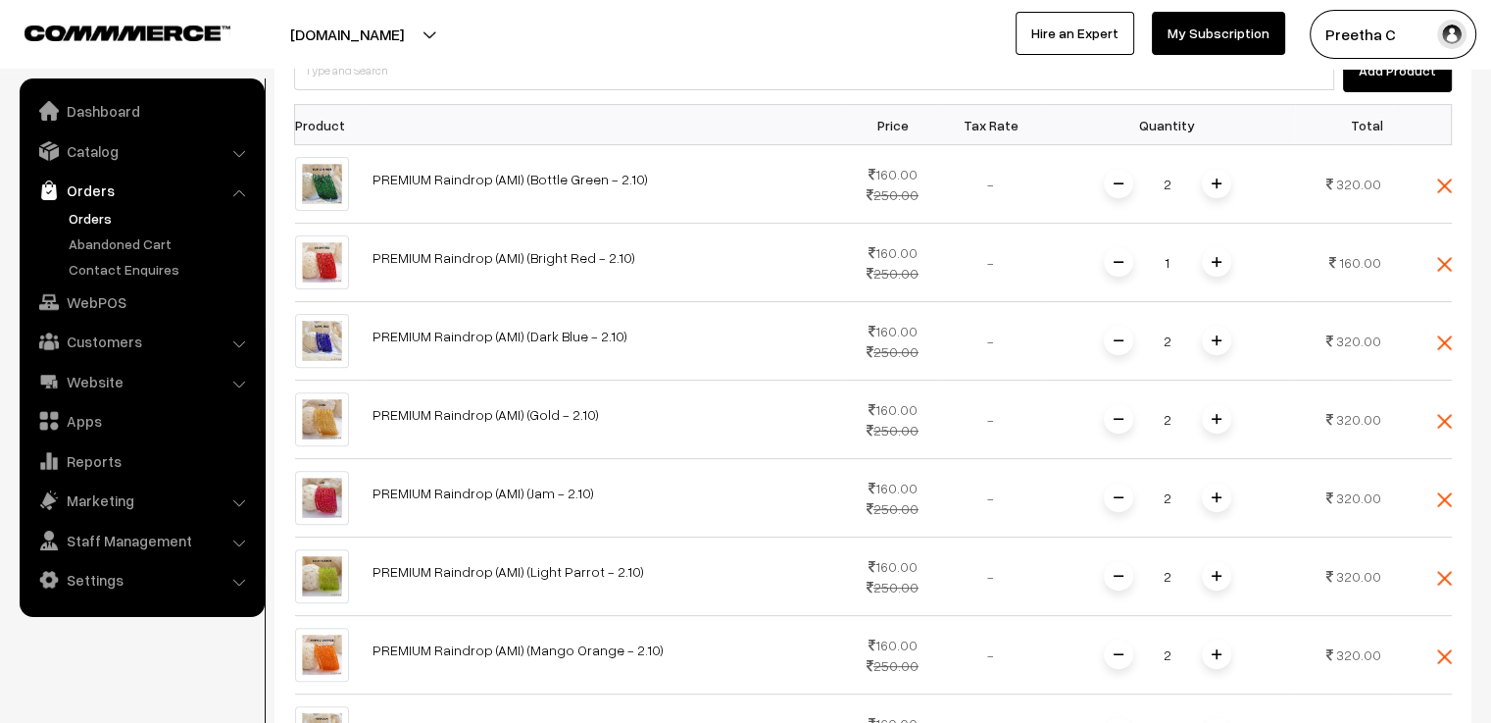
scroll to position [503, 0]
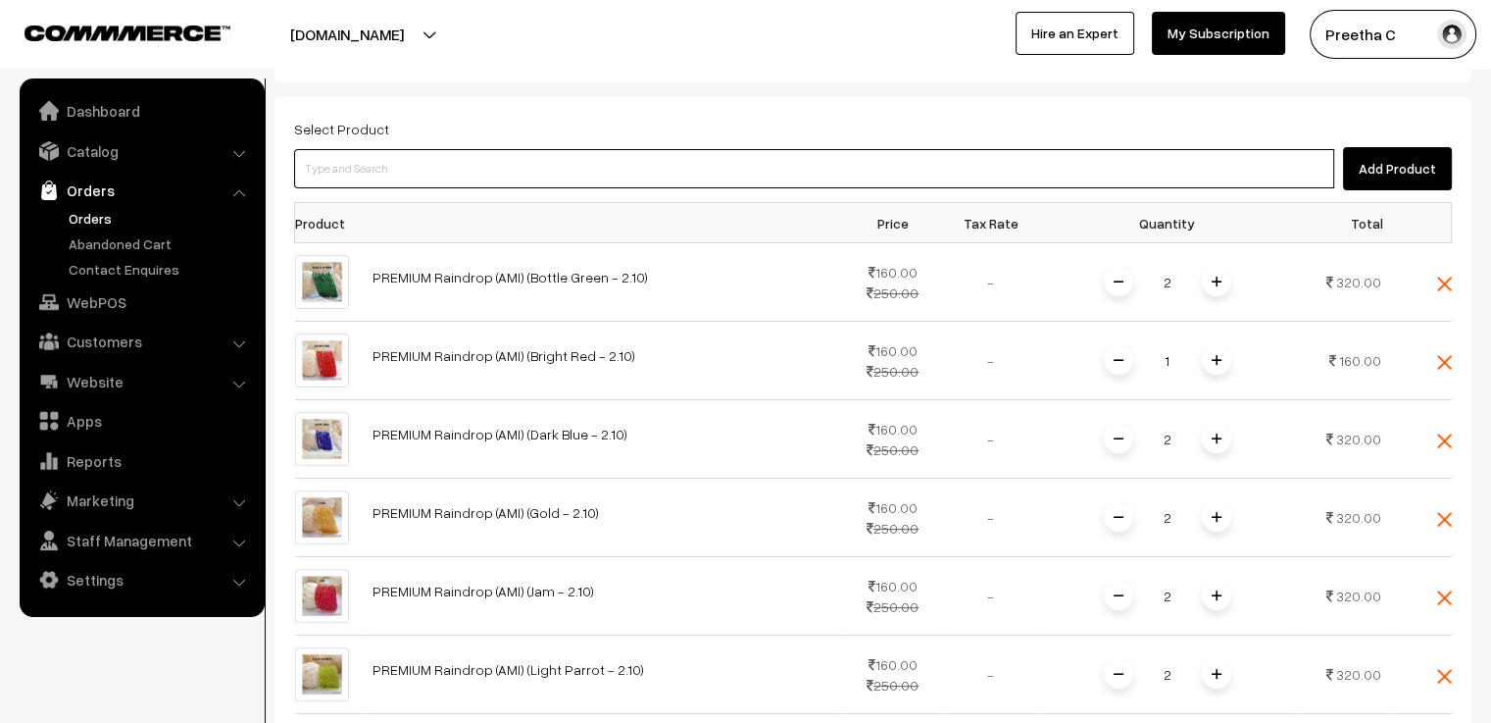
click at [365, 149] on input at bounding box center [814, 168] width 1040 height 39
paste input "premium"
type input "premium"
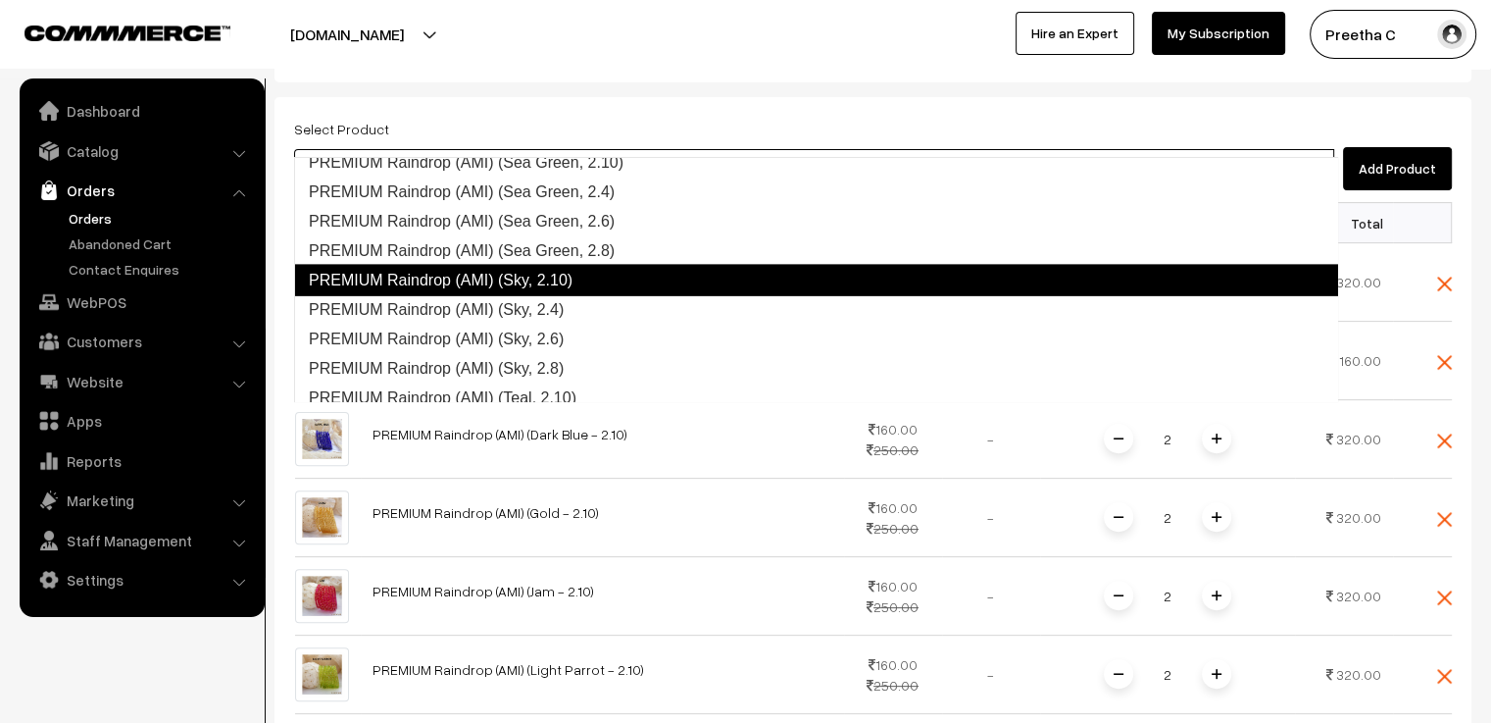
scroll to position [4411, 0]
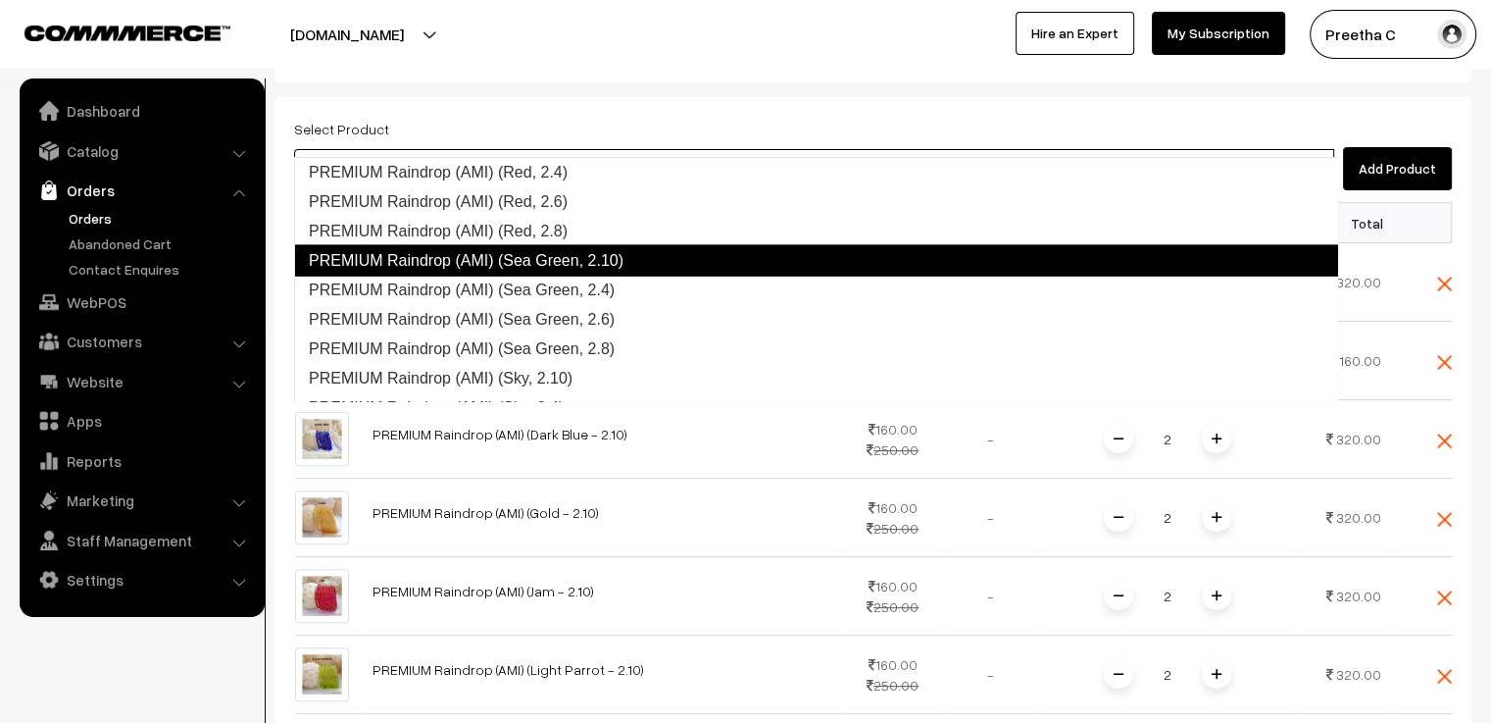
click at [504, 268] on link "PREMIUM Raindrop (AMI) (Sea Green, 2.10)" at bounding box center [816, 260] width 1044 height 31
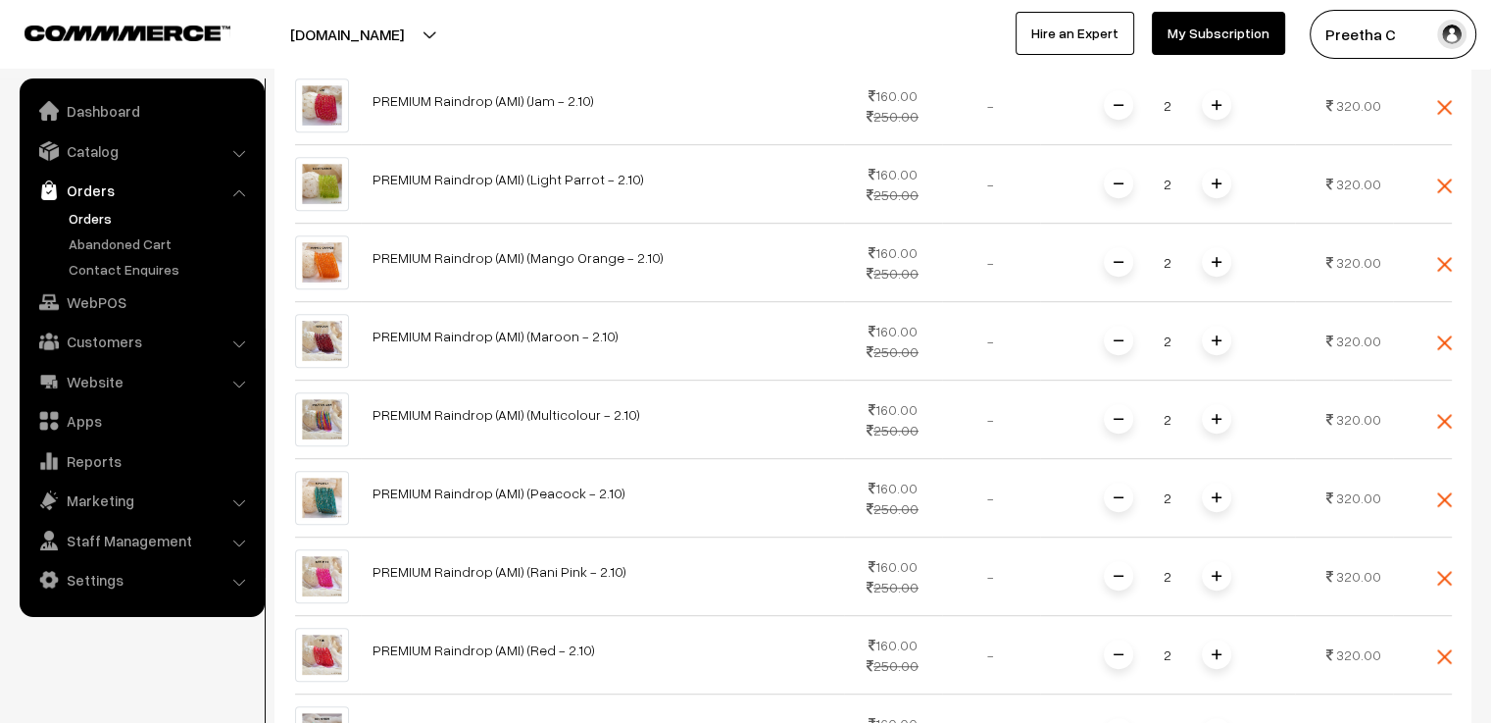
scroll to position [1385, 0]
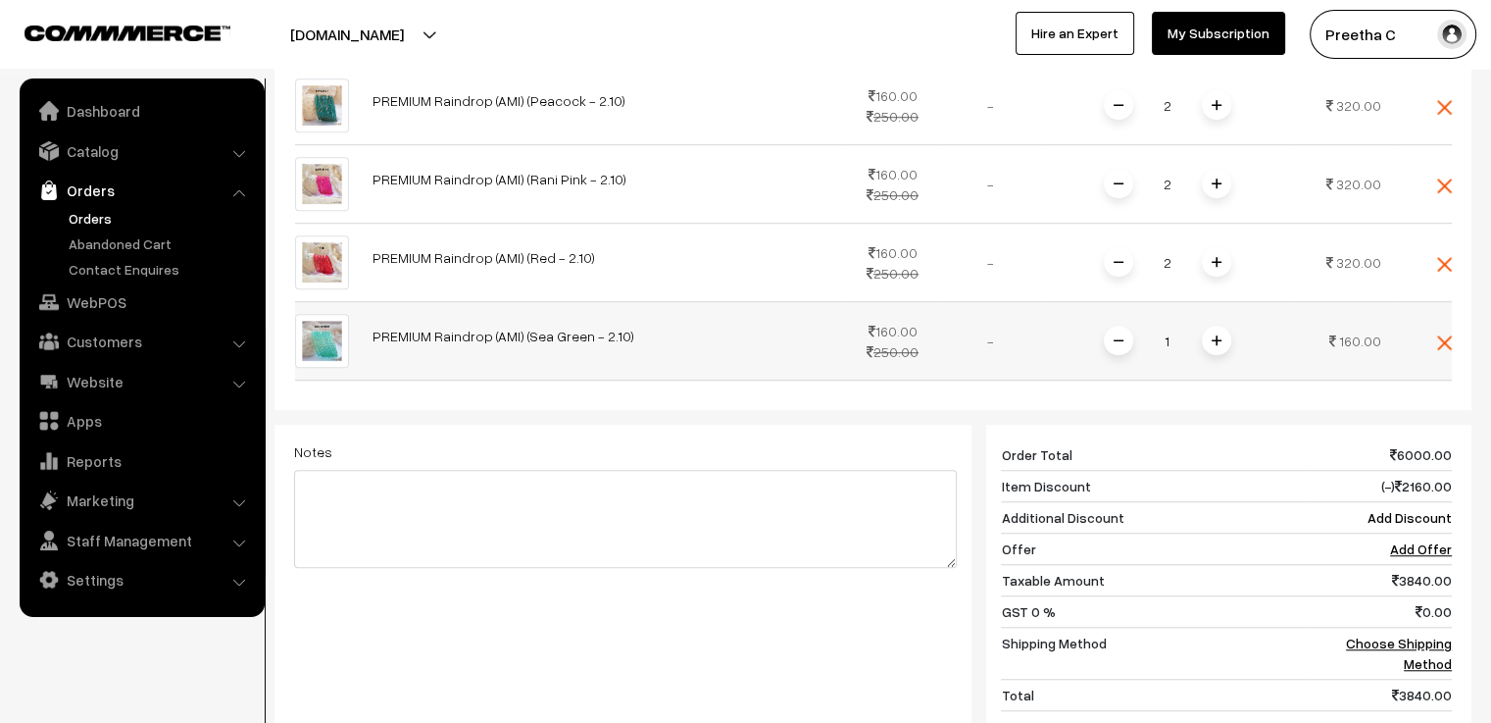
click at [1221, 324] on div "1" at bounding box center [1167, 341] width 147 height 34
click at [1221, 325] on span at bounding box center [1216, 339] width 29 height 29
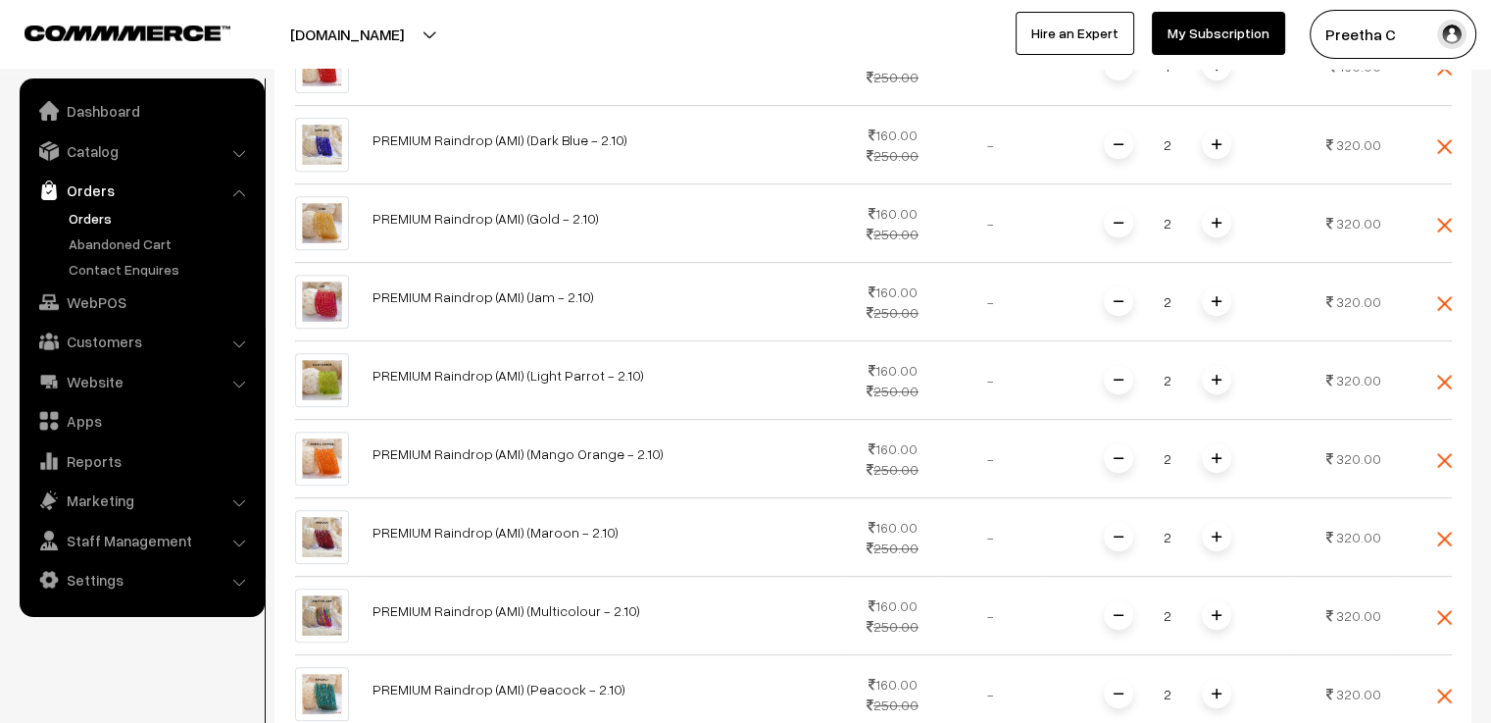
scroll to position [209, 0]
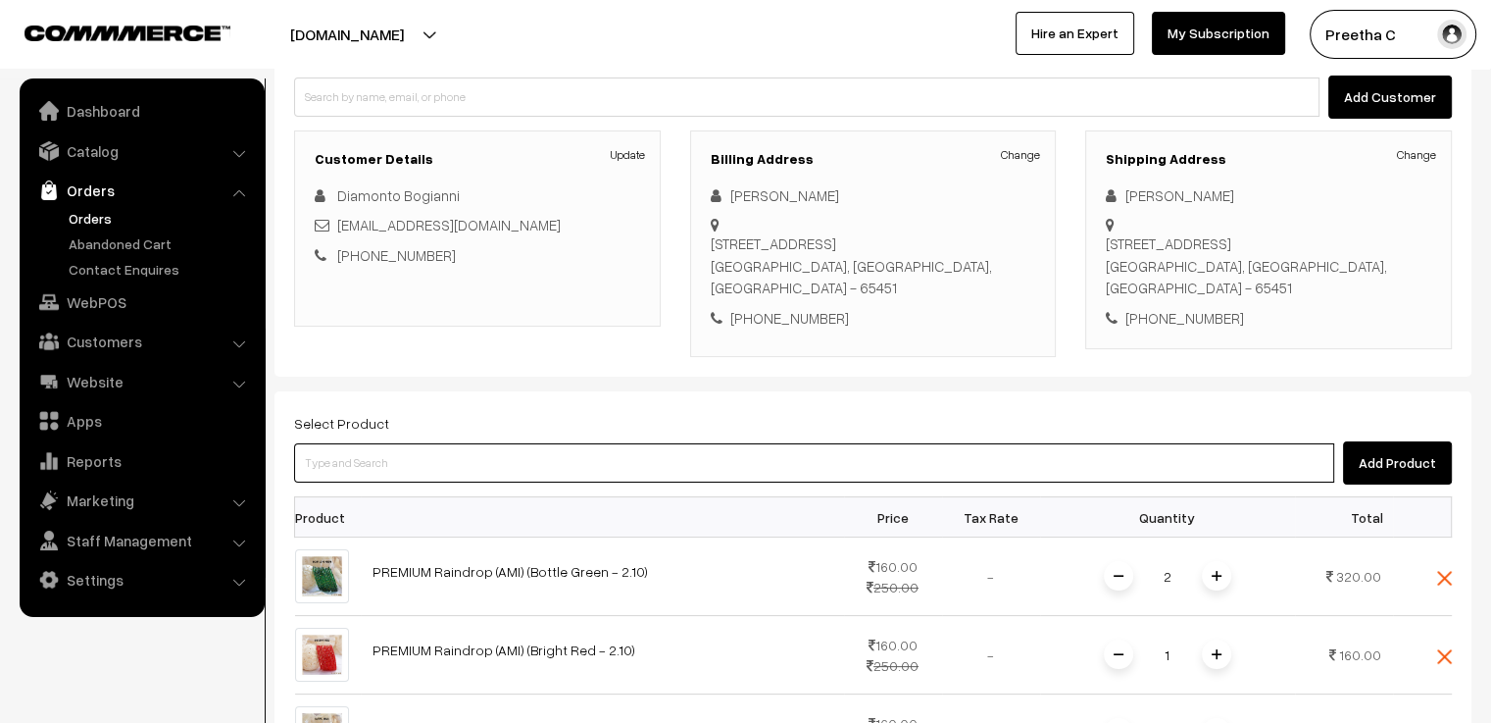
click at [469, 443] on input at bounding box center [814, 462] width 1040 height 39
paste input "premium"
type input "premium"
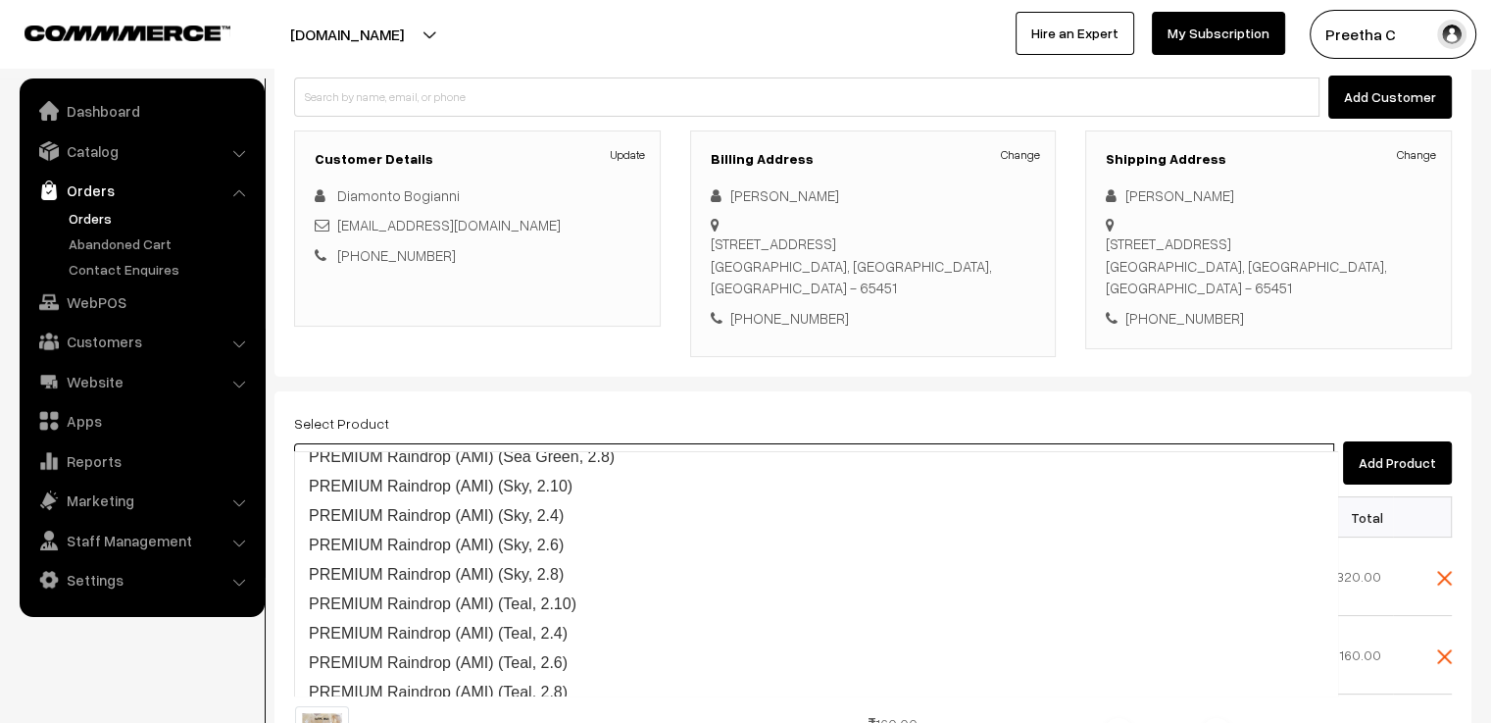
scroll to position [4598, 0]
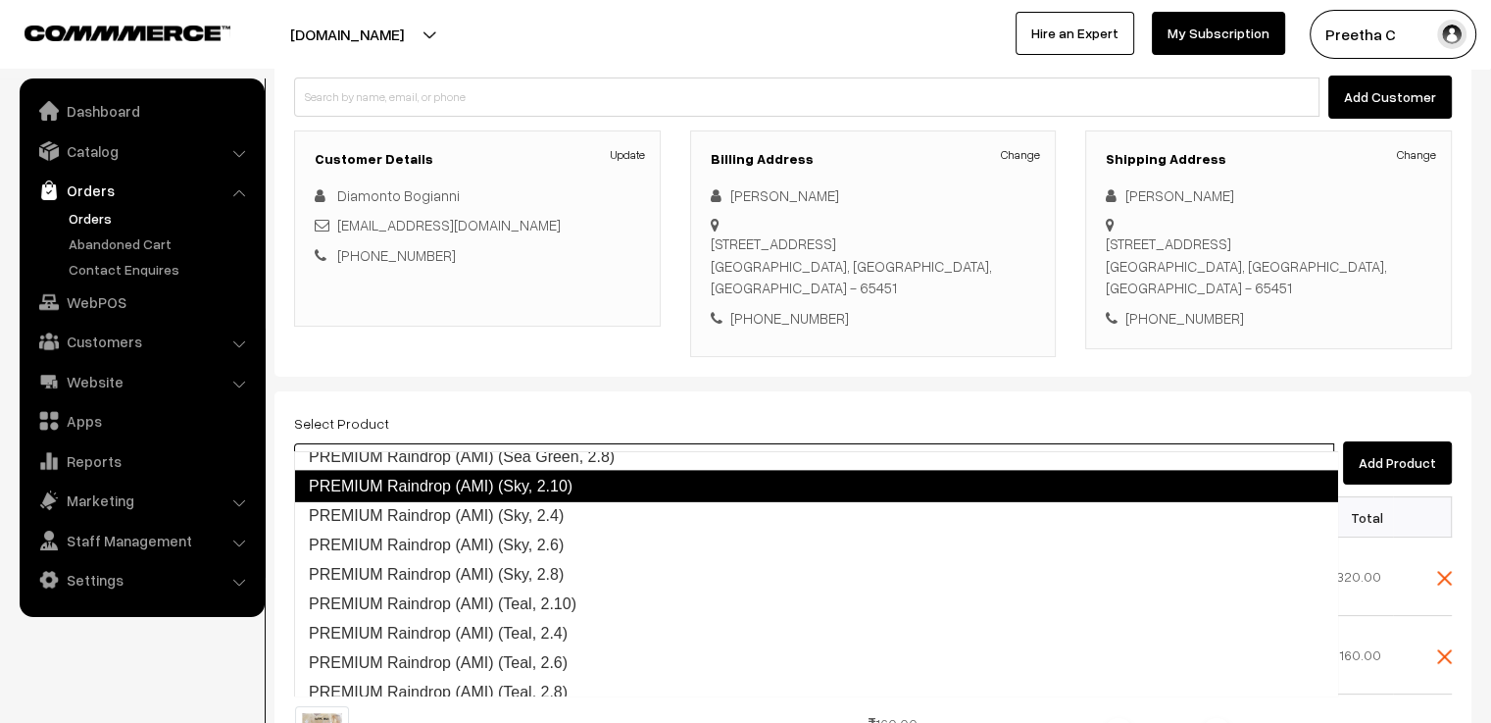
click at [558, 496] on link "PREMIUM Raindrop (AMI) (Sky, 2.10)" at bounding box center [816, 486] width 1044 height 31
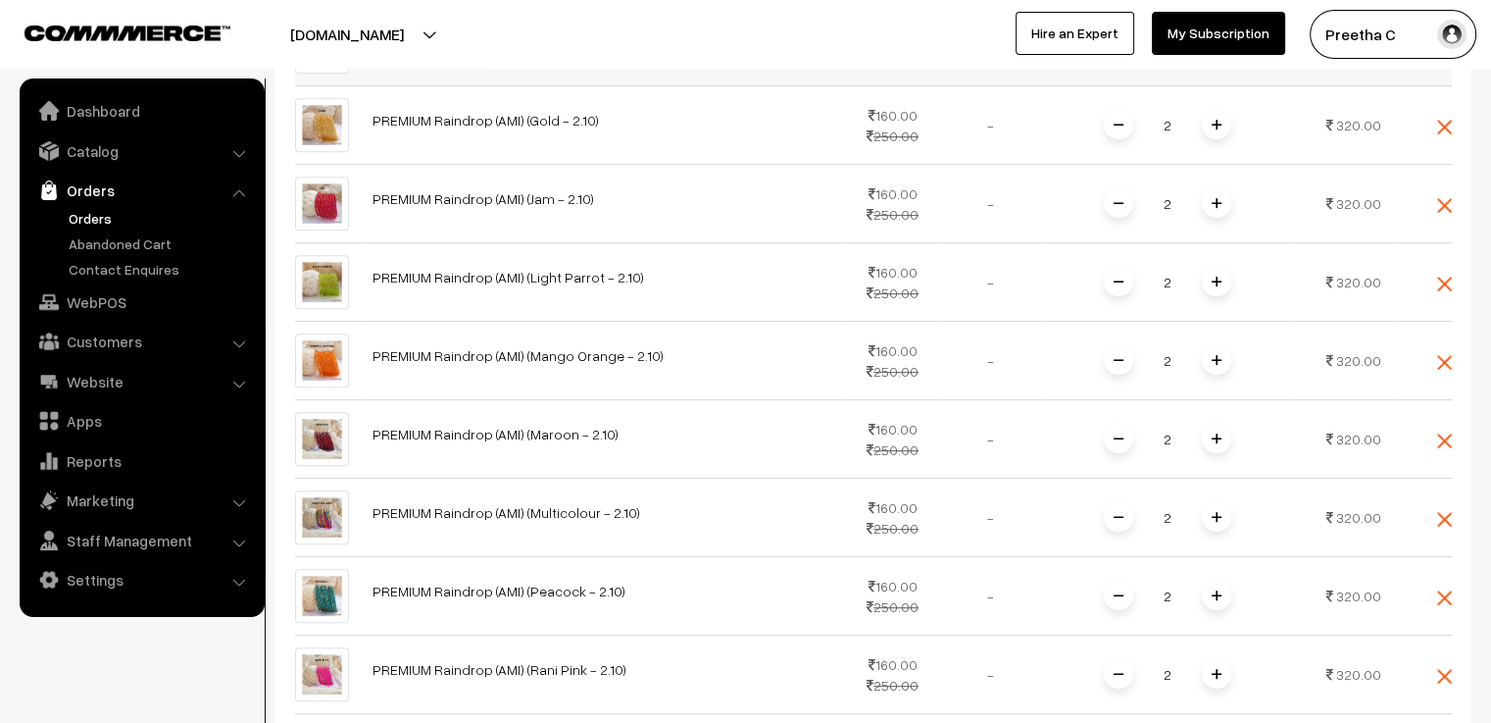
scroll to position [1385, 0]
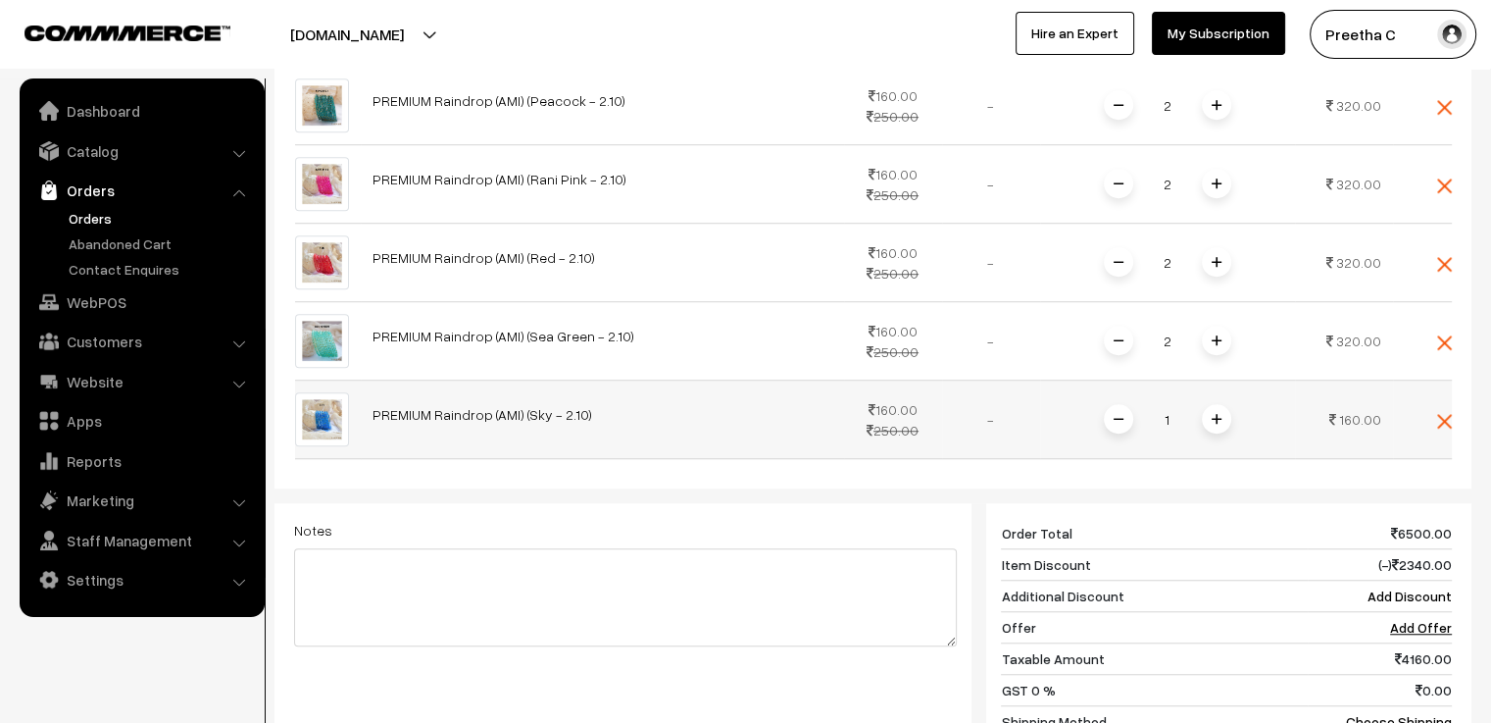
click at [1219, 404] on span at bounding box center [1216, 418] width 29 height 29
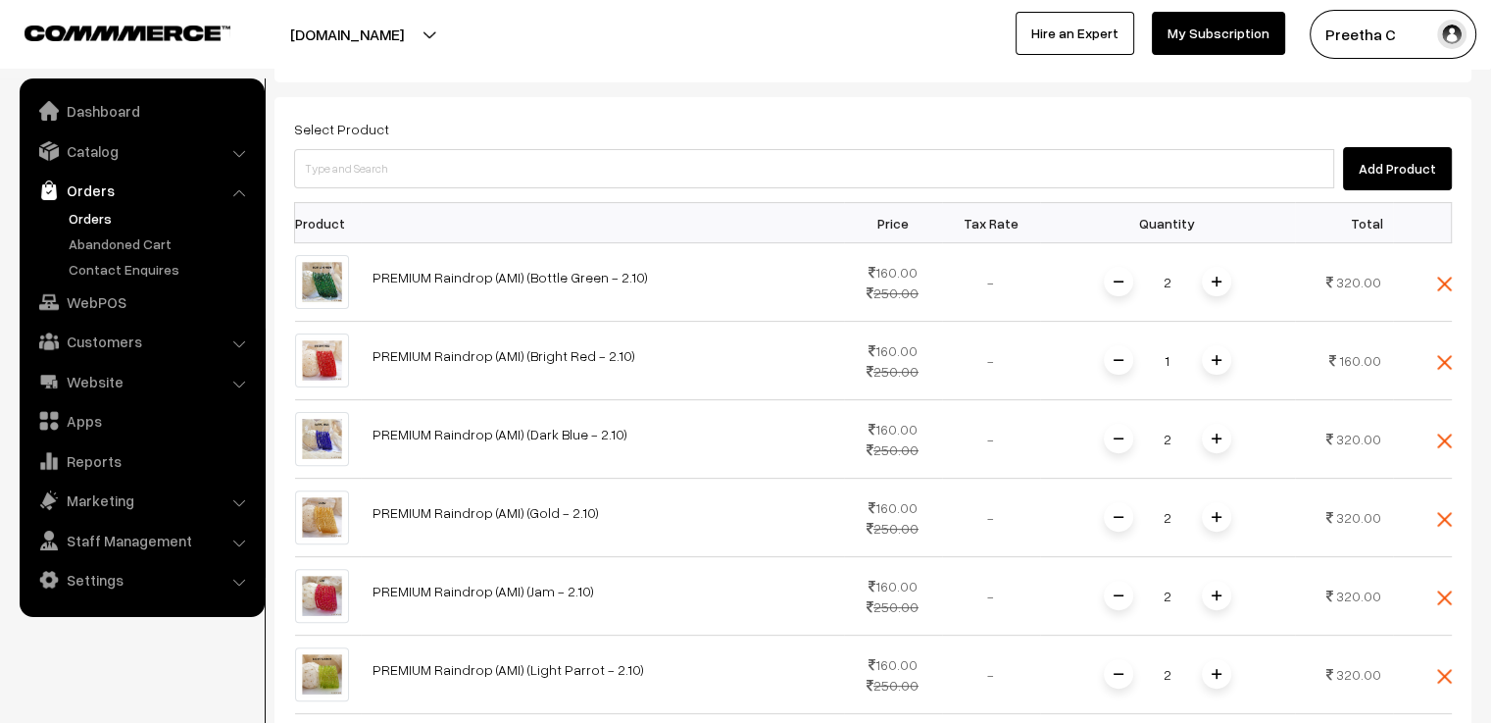
scroll to position [405, 0]
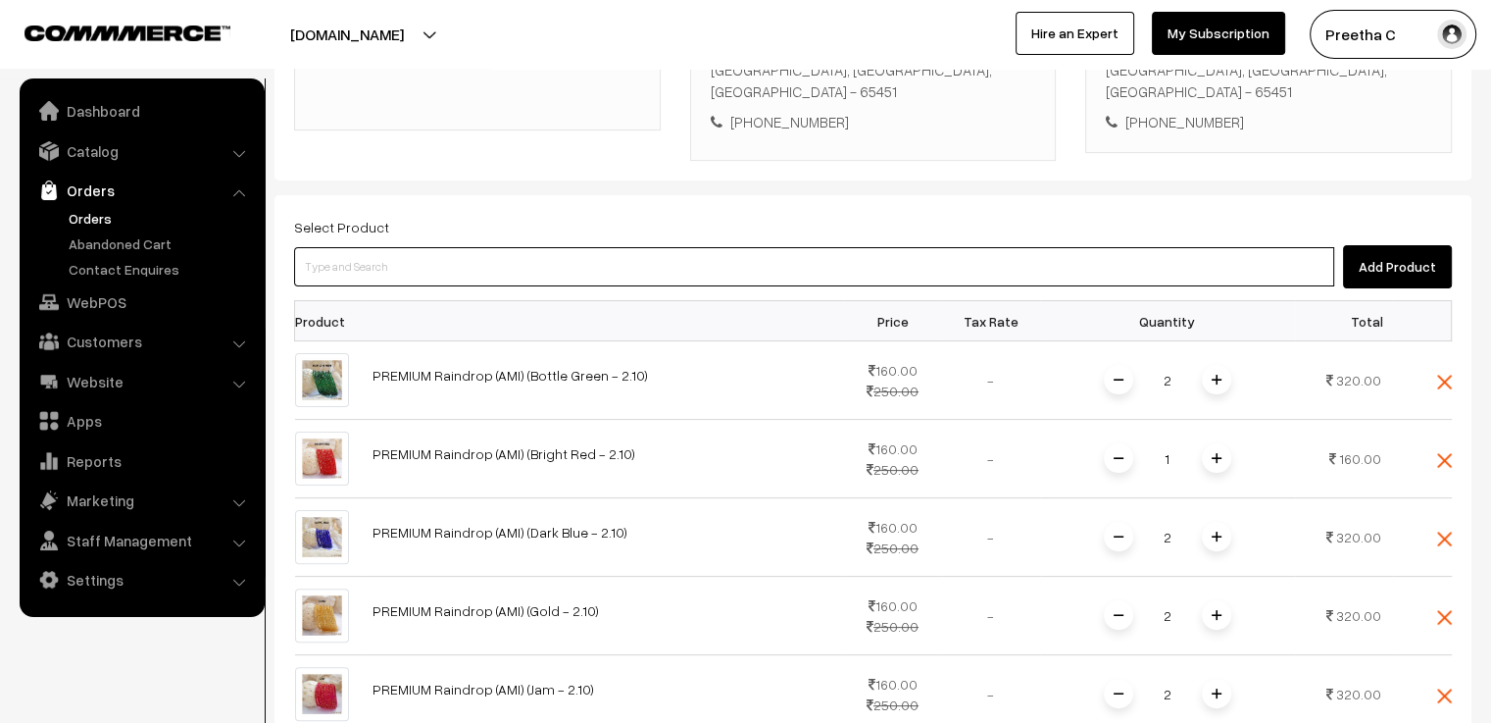
click at [538, 247] on input at bounding box center [814, 266] width 1040 height 39
paste input "premium"
type input "premium"
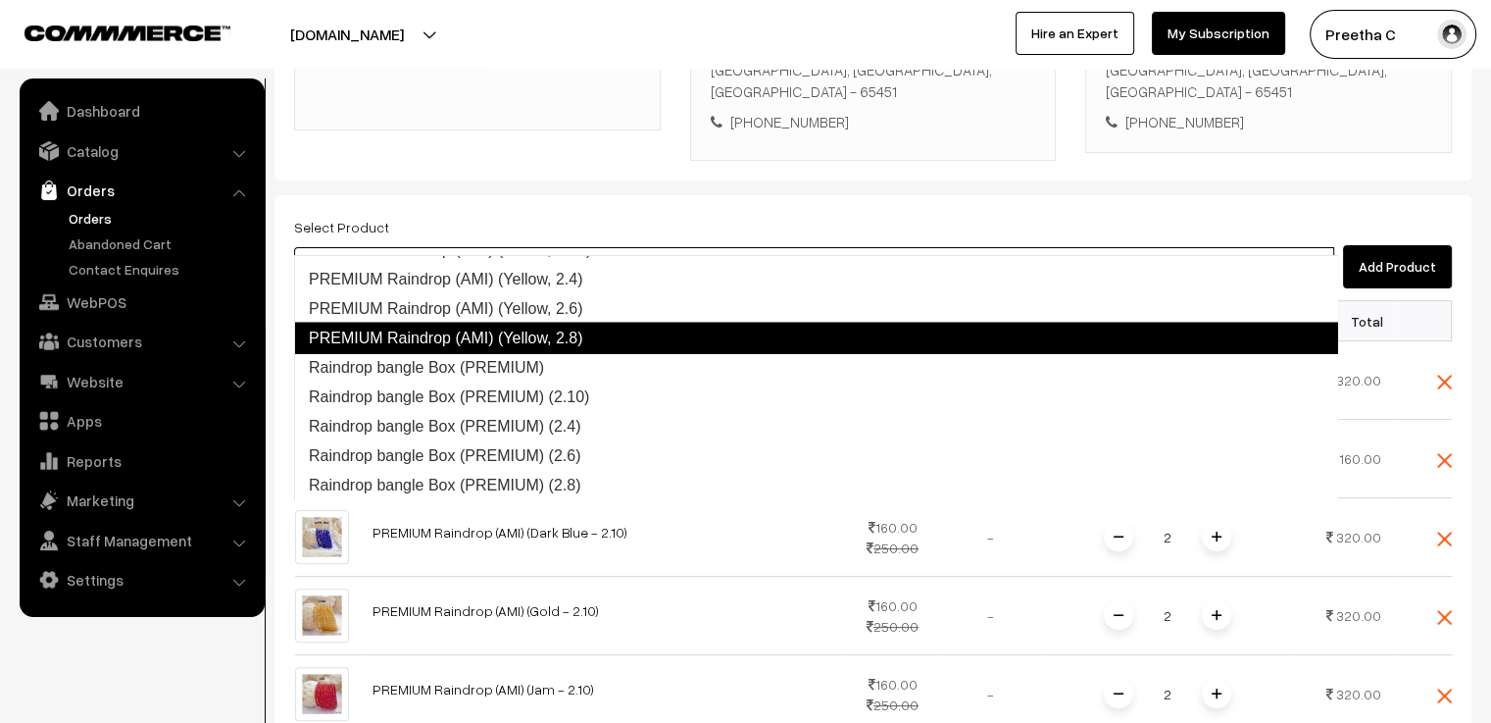
scroll to position [4893, 0]
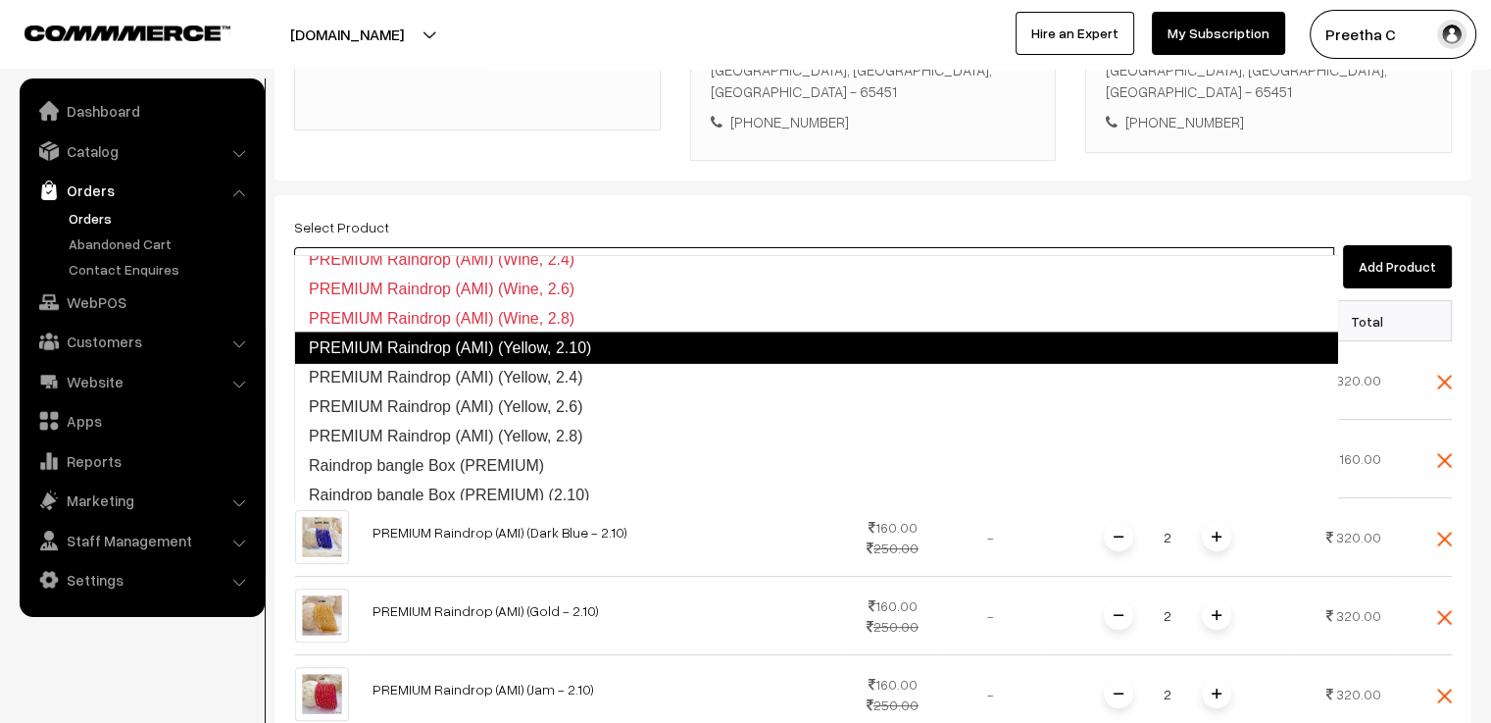
click at [612, 343] on link "PREMIUM Raindrop (AMI) (Yellow, 2.10)" at bounding box center [816, 347] width 1044 height 31
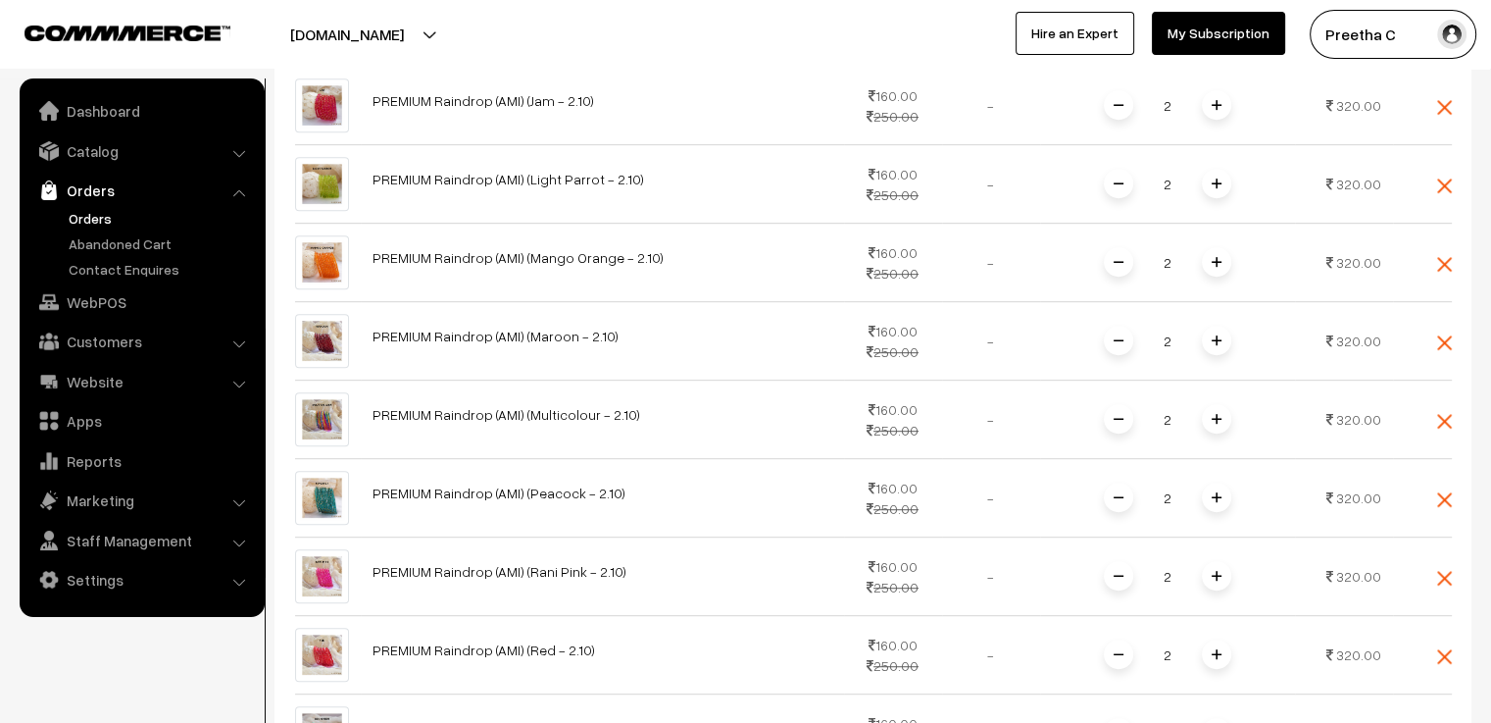
scroll to position [1483, 0]
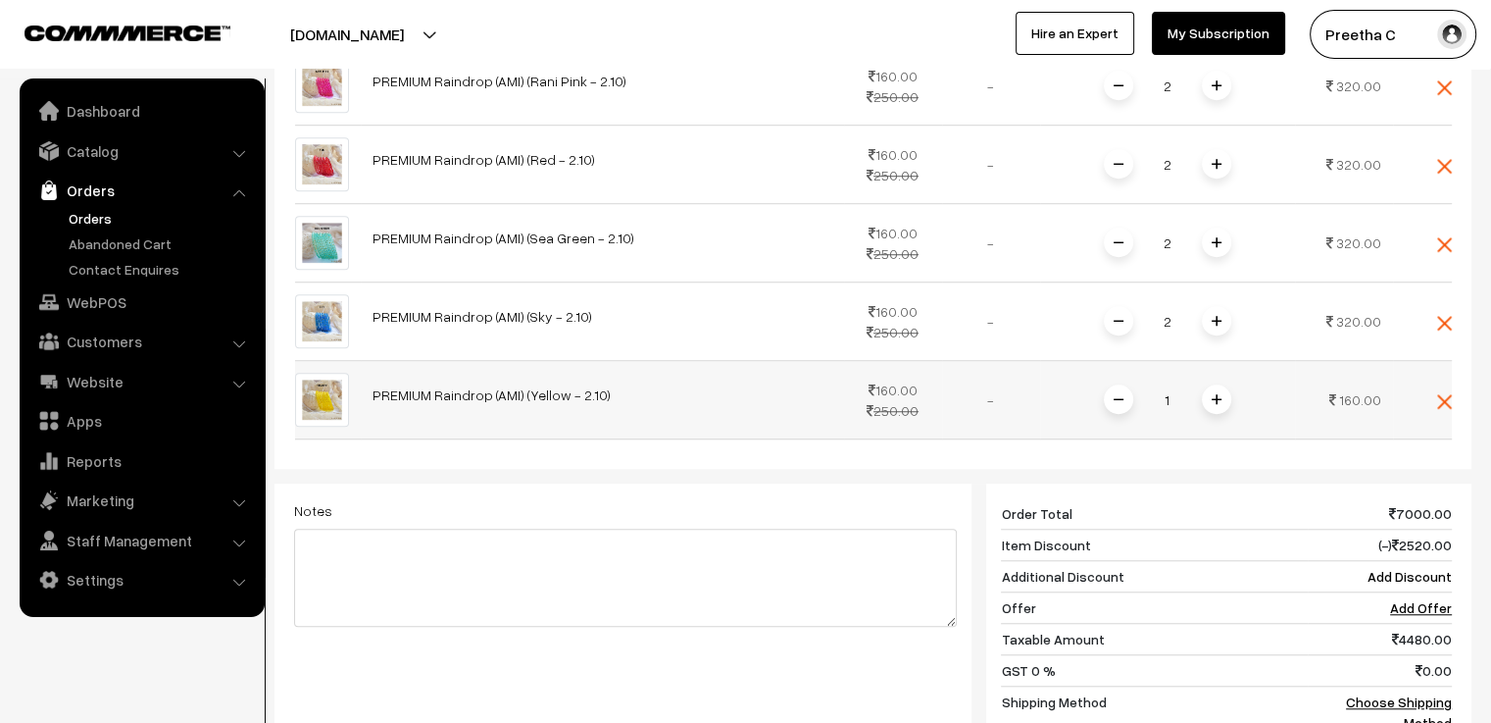
click at [1212, 384] on span at bounding box center [1216, 398] width 29 height 29
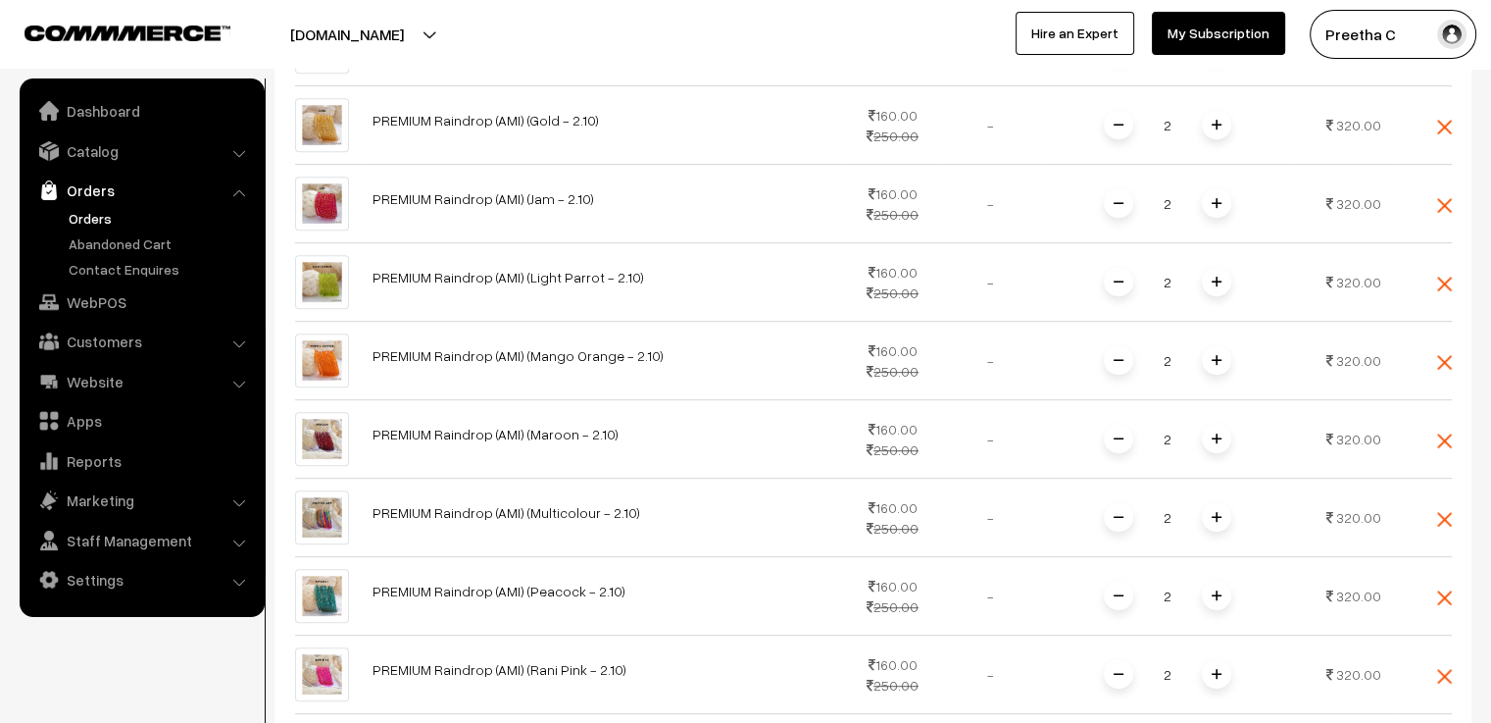
scroll to position [503, 0]
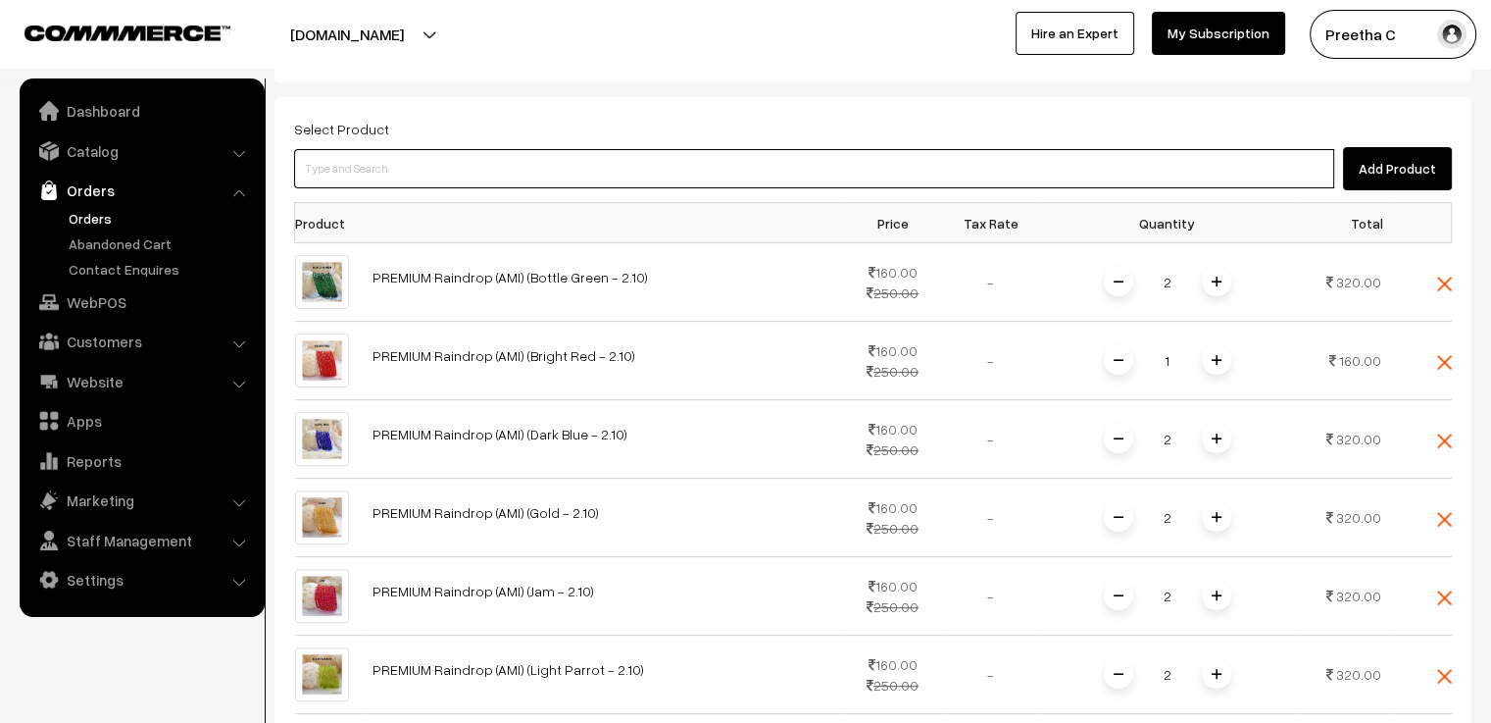
click at [414, 149] on input at bounding box center [814, 168] width 1040 height 39
paste input "premium"
type input "premium"
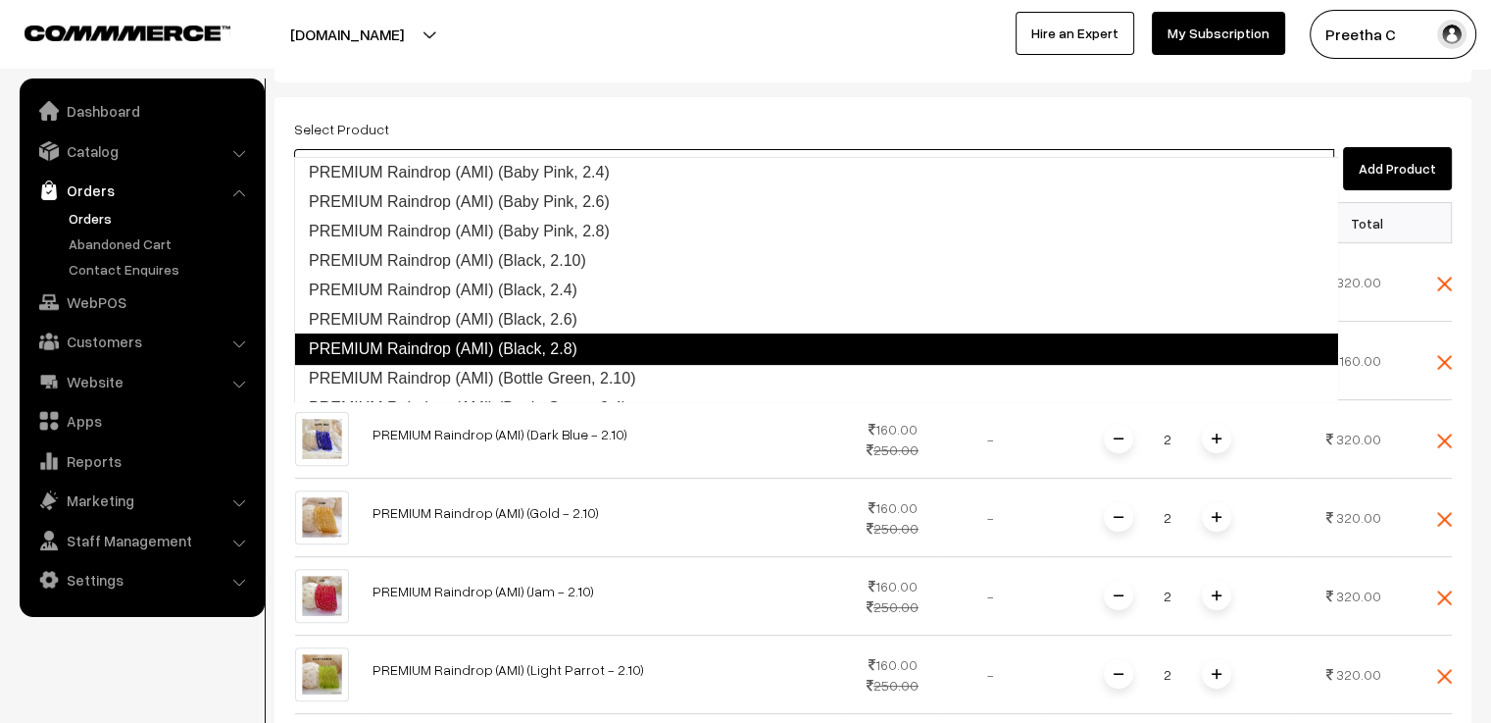
scroll to position [490, 0]
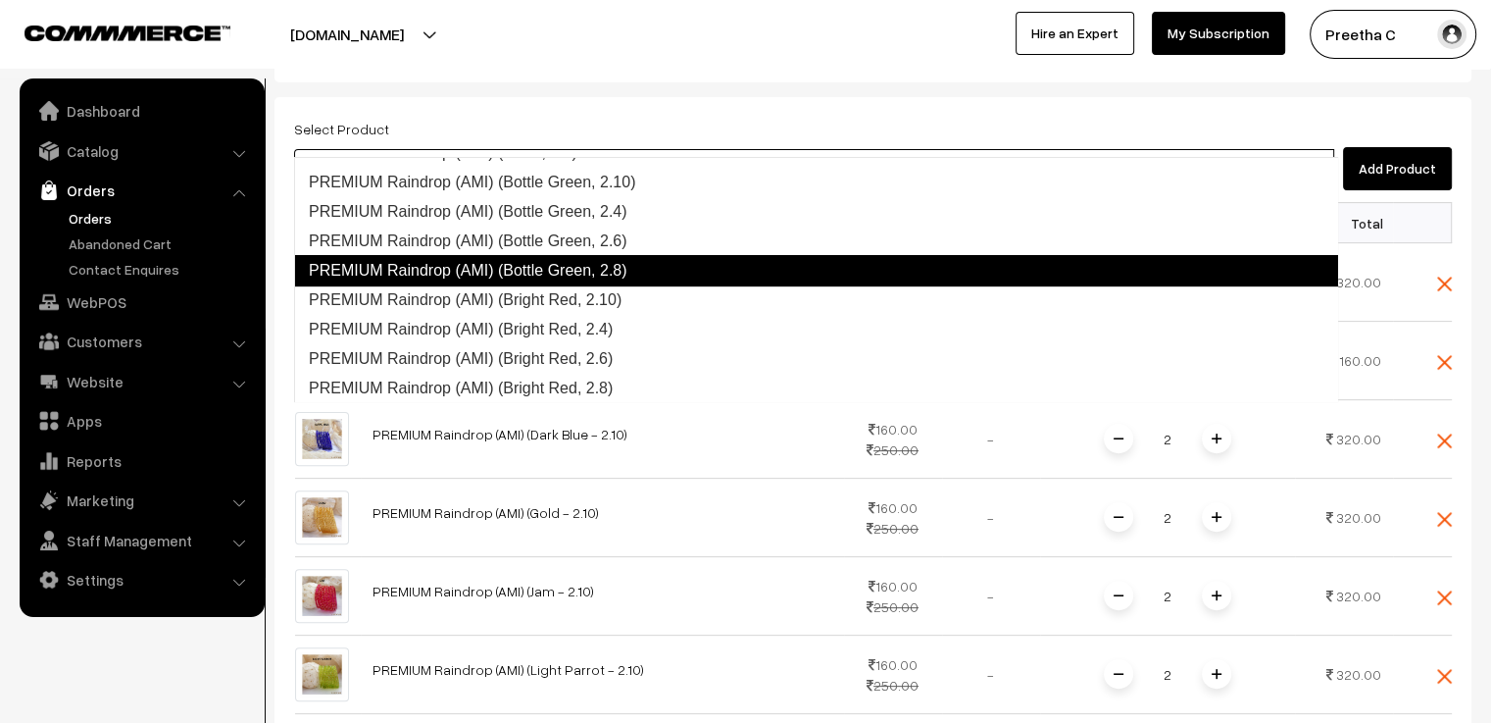
click at [575, 270] on link "PREMIUM Raindrop (AMI) (Bottle Green, 2.8)" at bounding box center [816, 270] width 1044 height 31
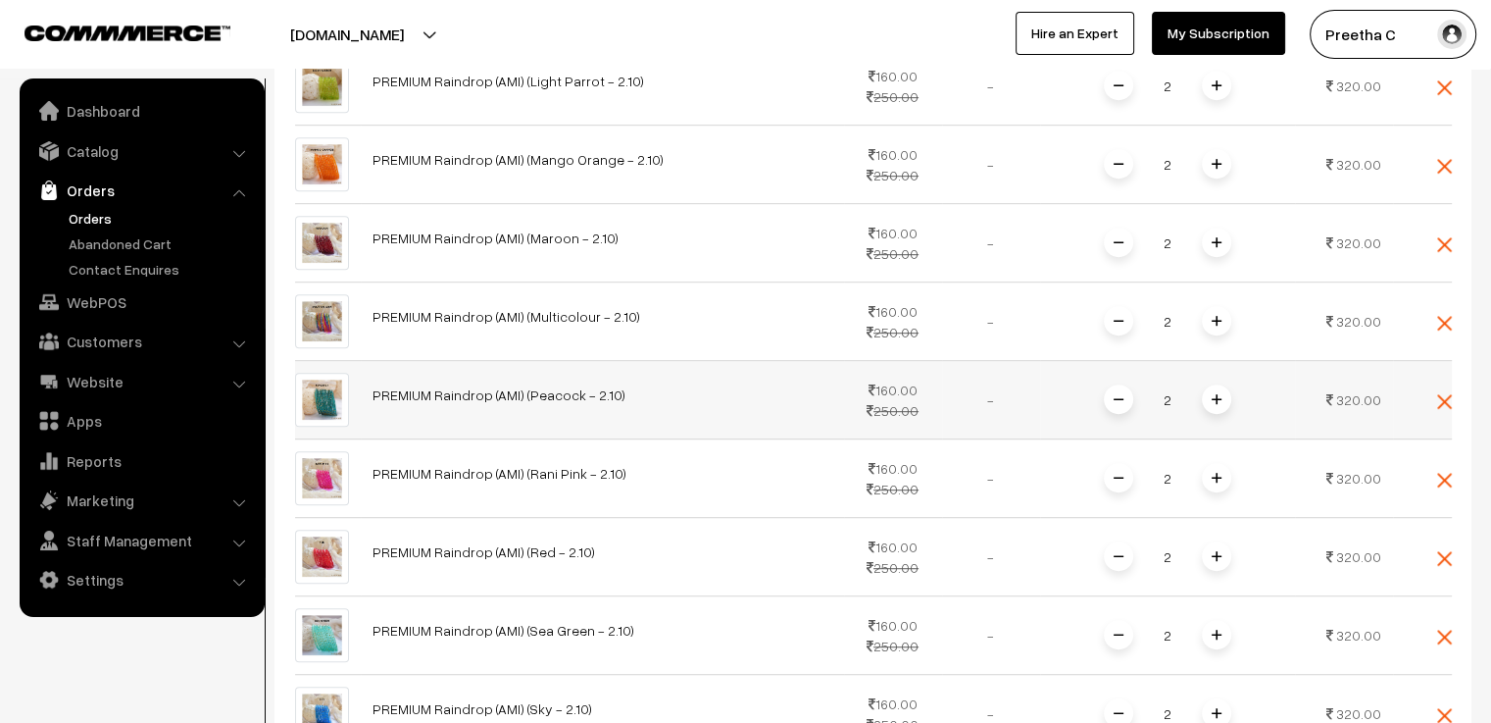
scroll to position [1581, 0]
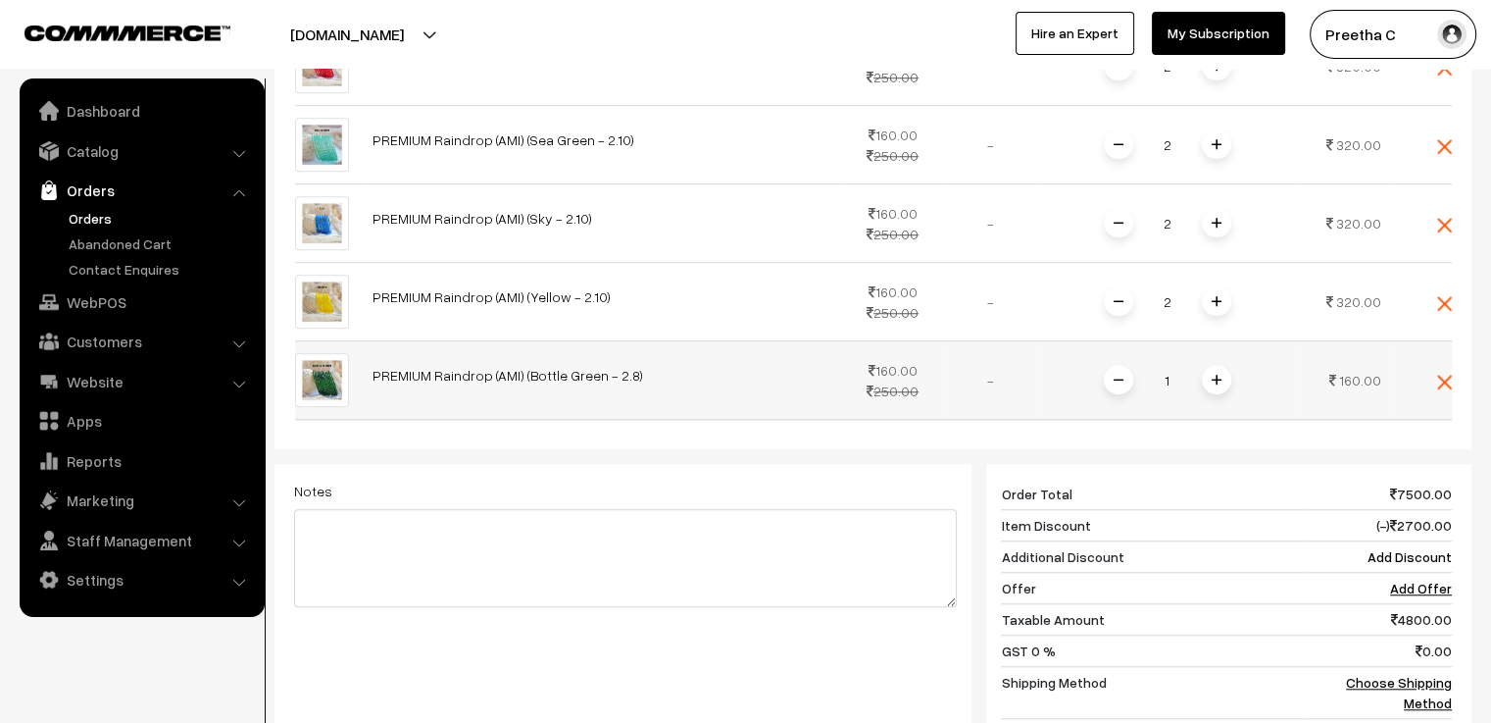
click at [1221, 365] on span at bounding box center [1216, 379] width 29 height 29
click at [1218, 365] on span at bounding box center [1216, 379] width 29 height 29
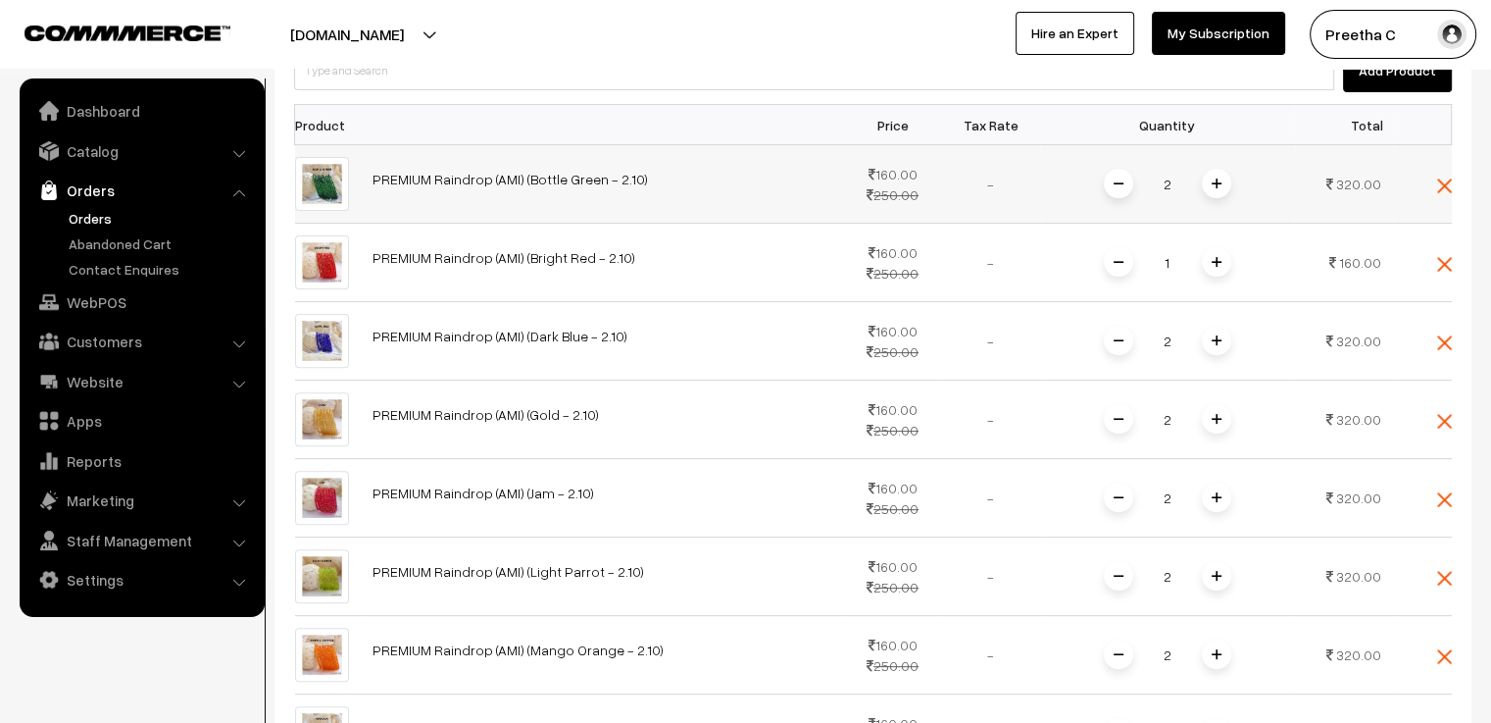
scroll to position [405, 0]
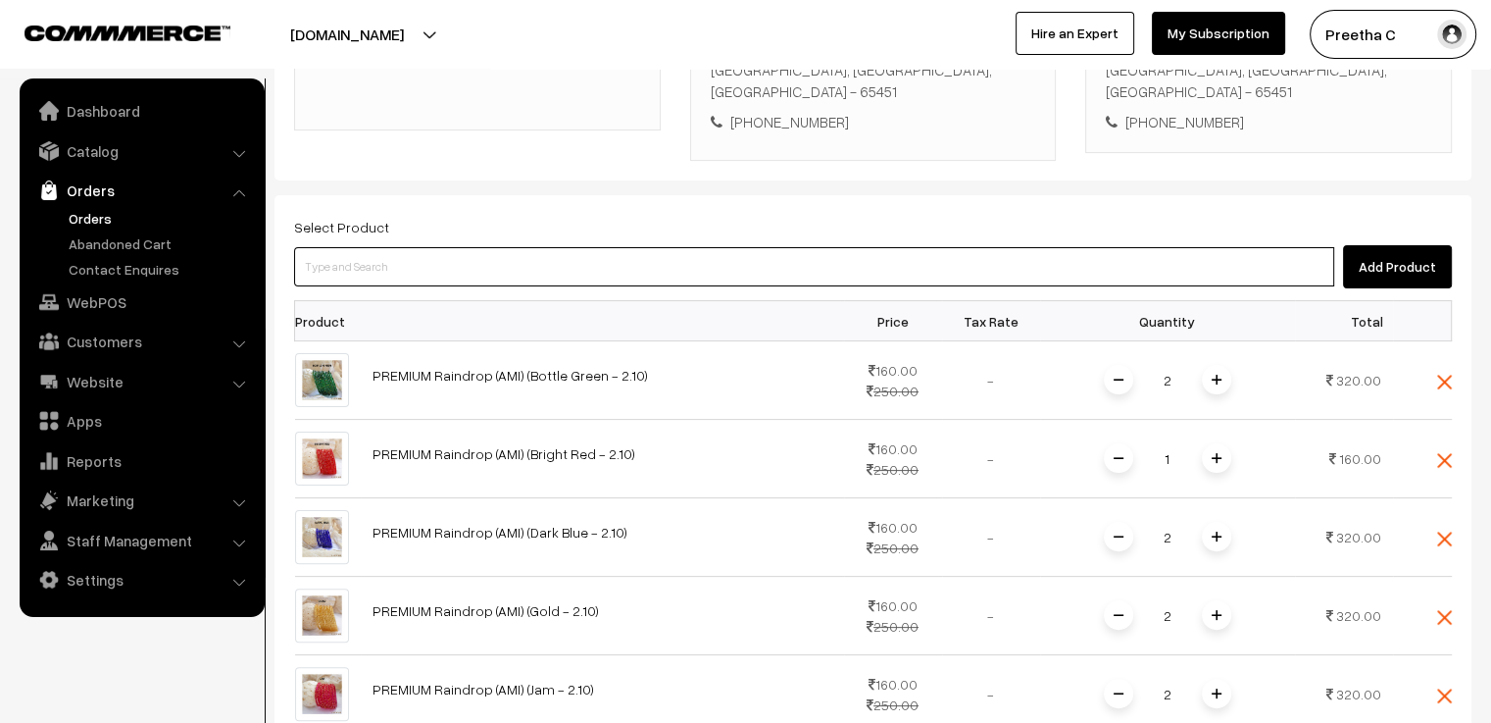
click at [388, 247] on input at bounding box center [814, 266] width 1040 height 39
paste input "premium"
type input "premium"
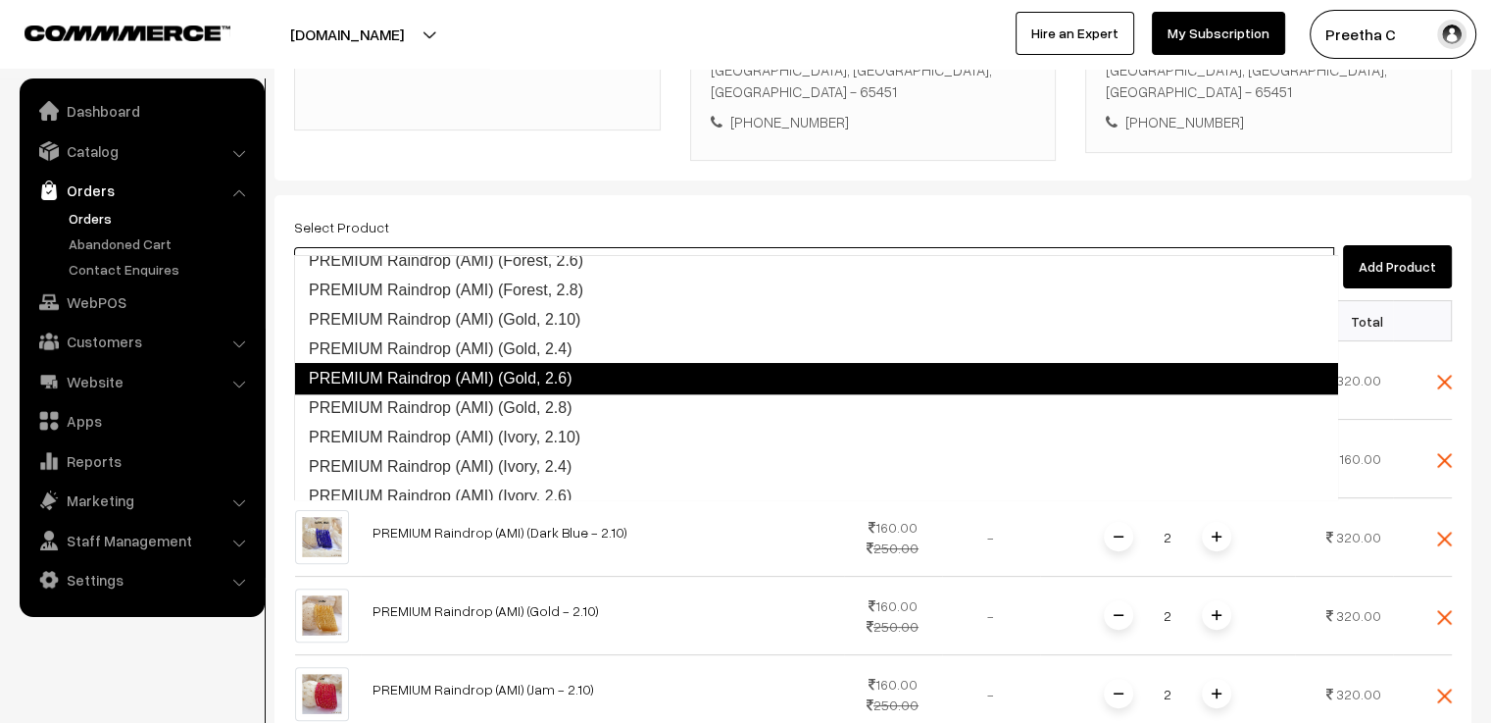
scroll to position [1157, 0]
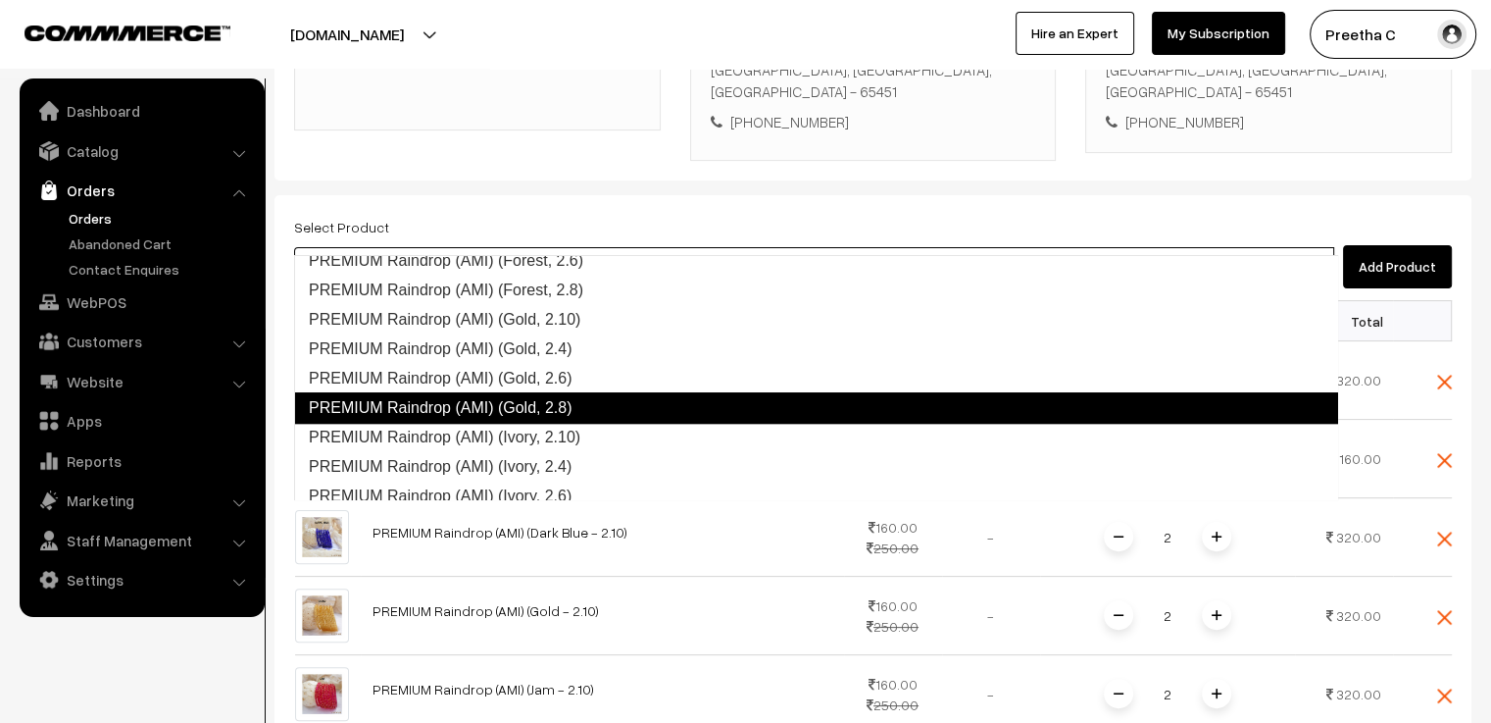
click at [598, 407] on link "PREMIUM Raindrop (AMI) (Gold, 2.8)" at bounding box center [816, 407] width 1044 height 31
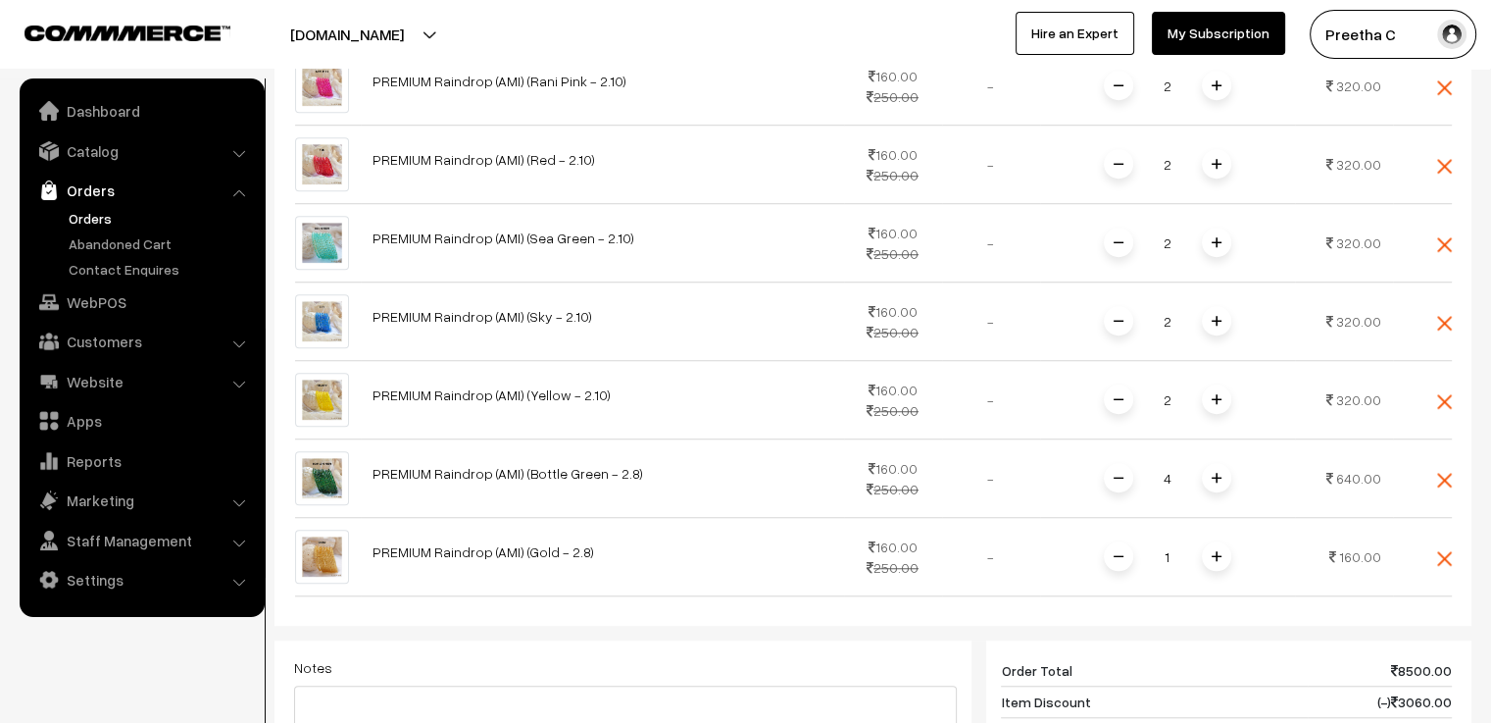
scroll to position [1581, 0]
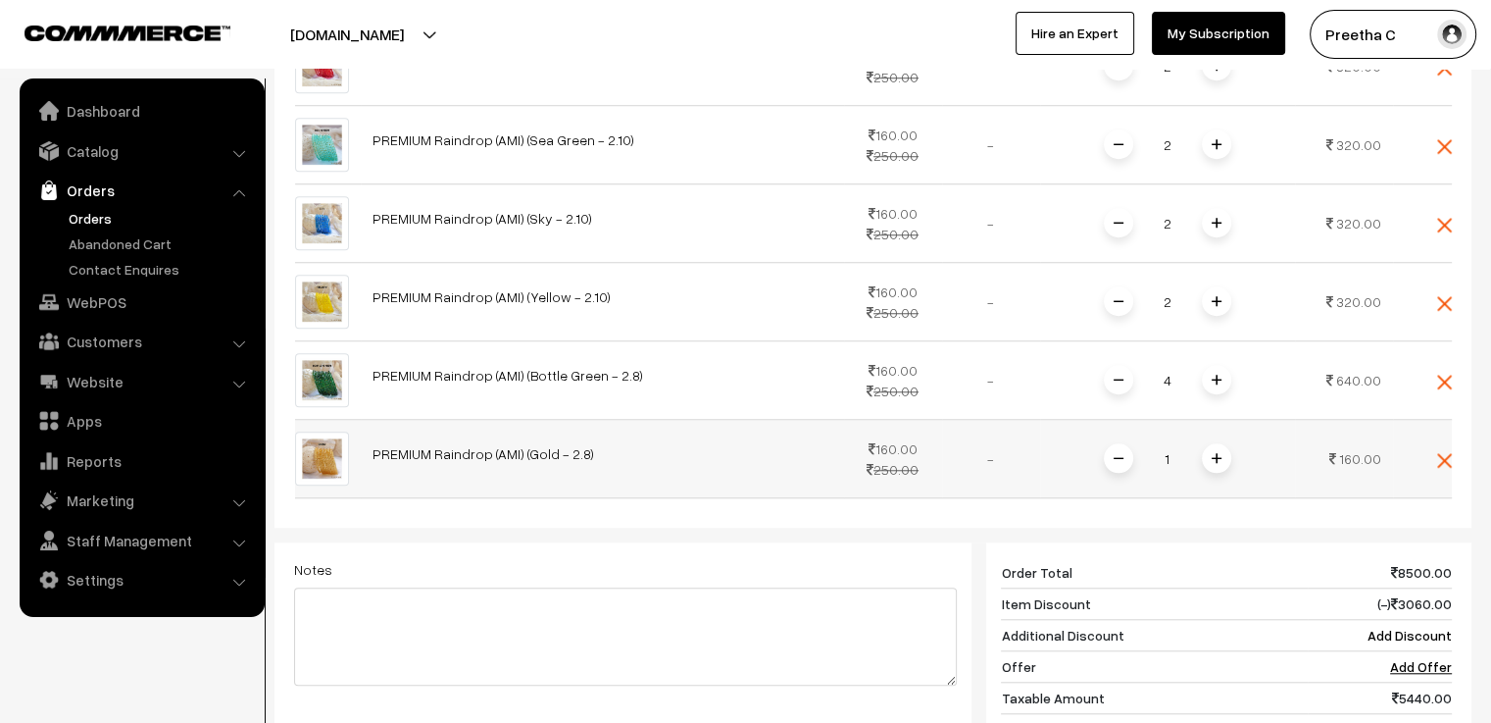
click at [1210, 443] on span at bounding box center [1216, 457] width 29 height 29
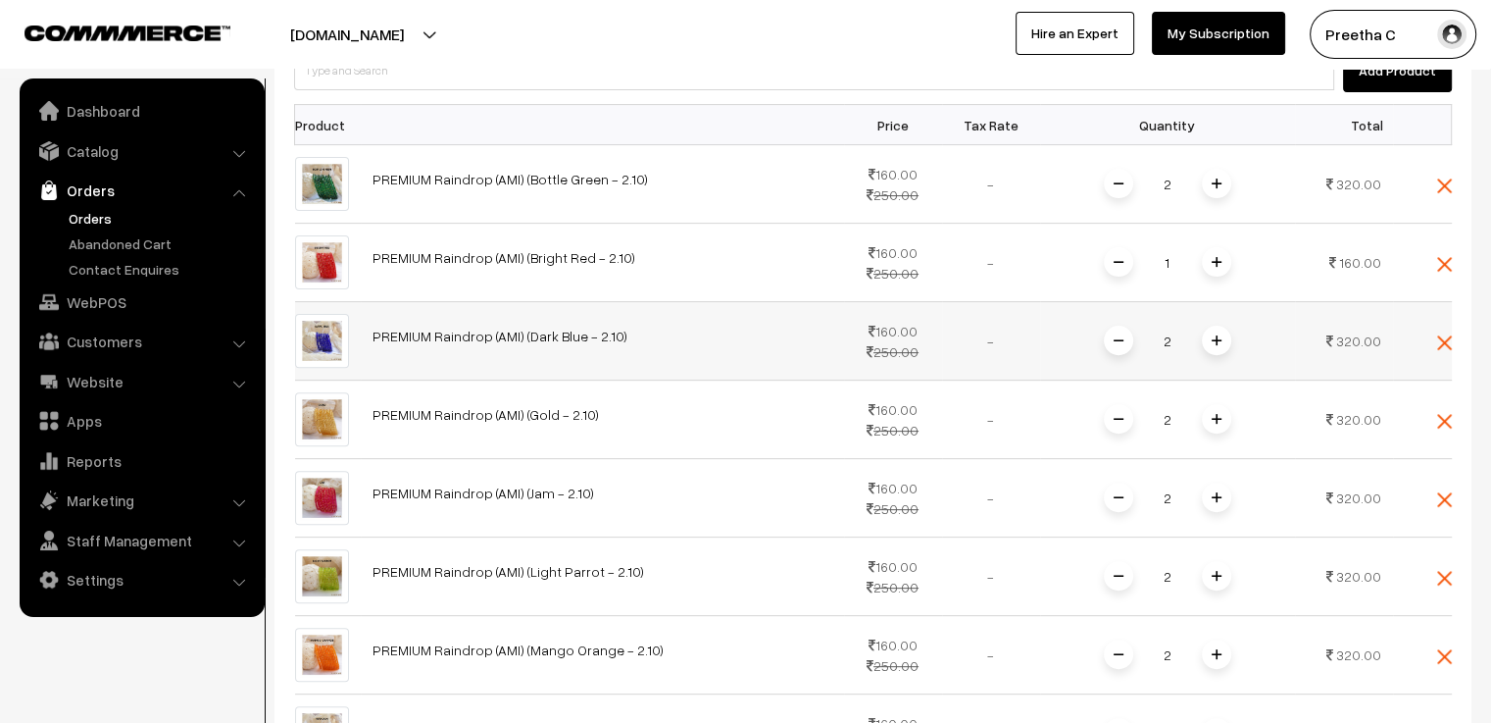
scroll to position [405, 0]
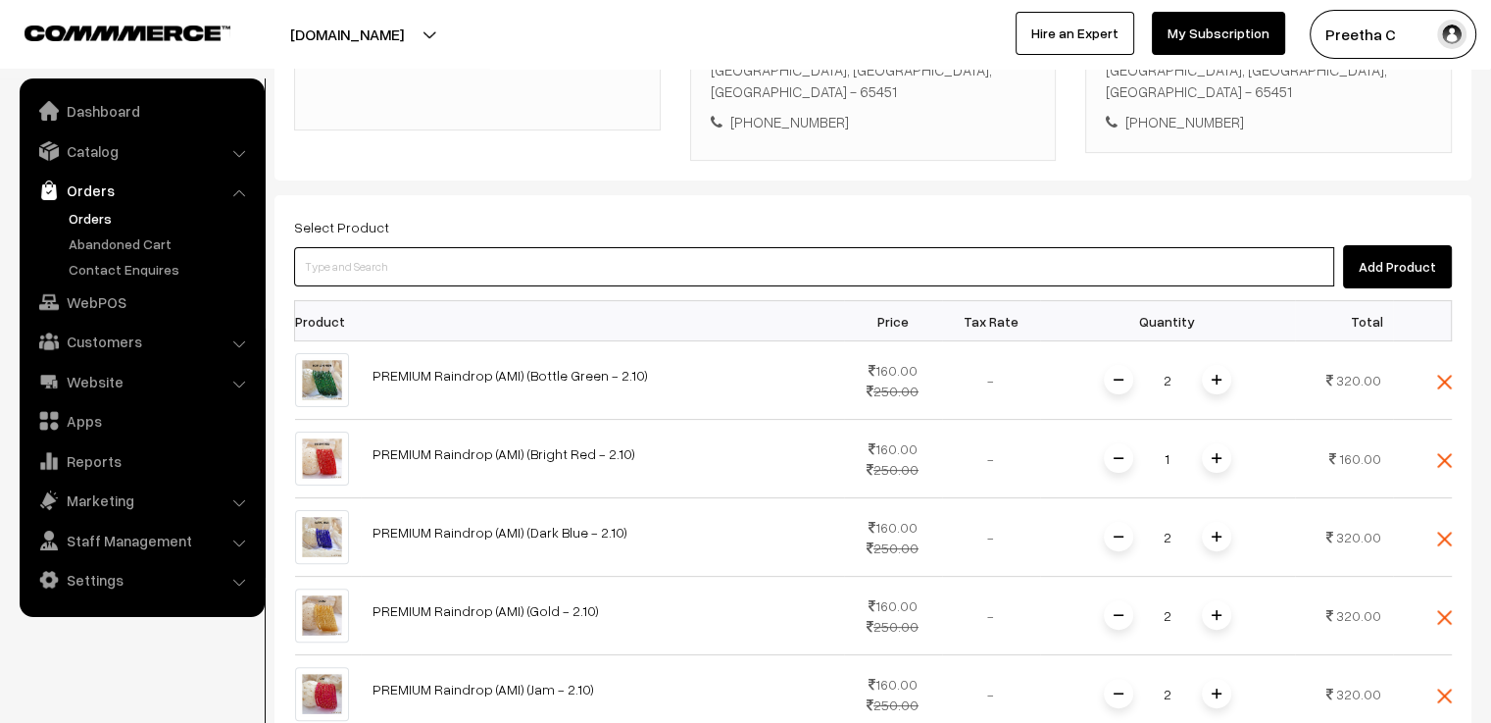
click at [386, 247] on input at bounding box center [814, 266] width 1040 height 39
paste input "premium"
type input "premium"
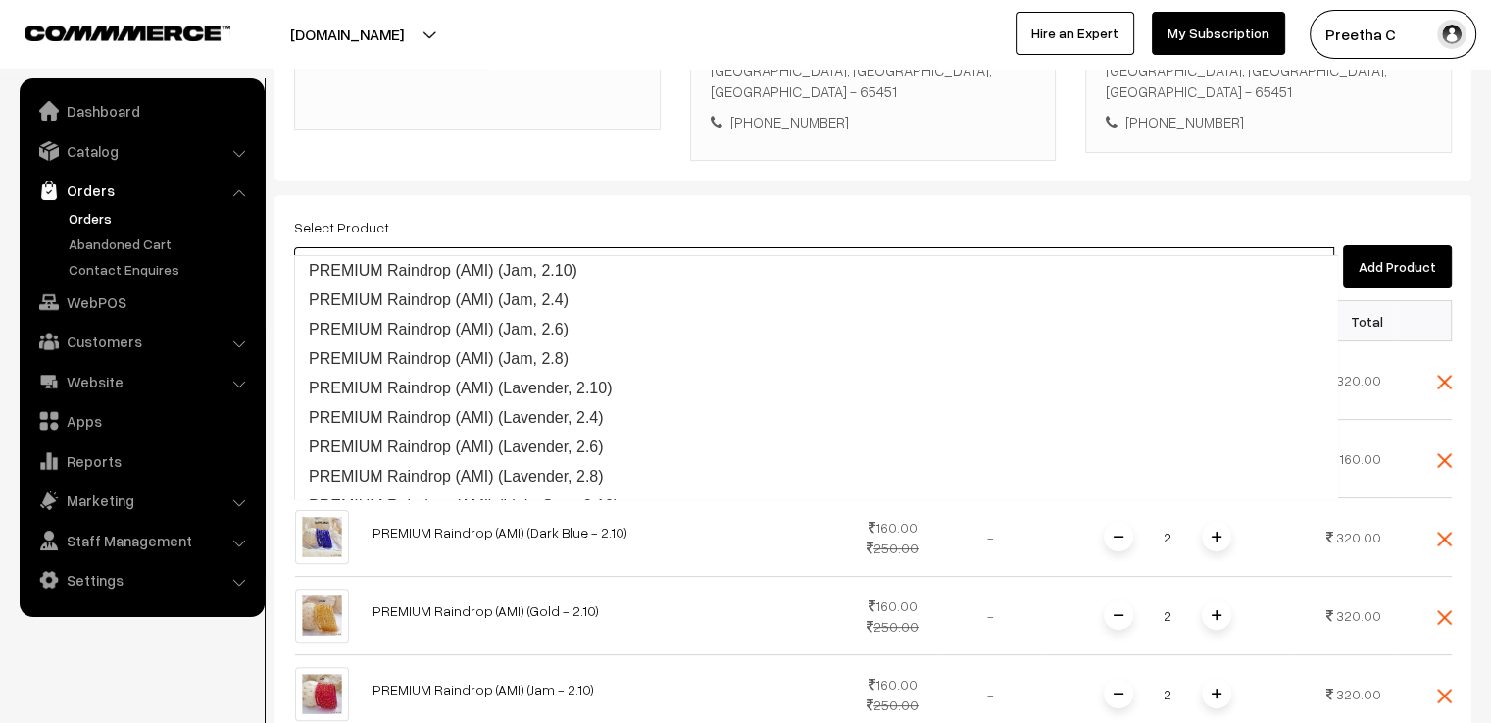
scroll to position [1441, 0]
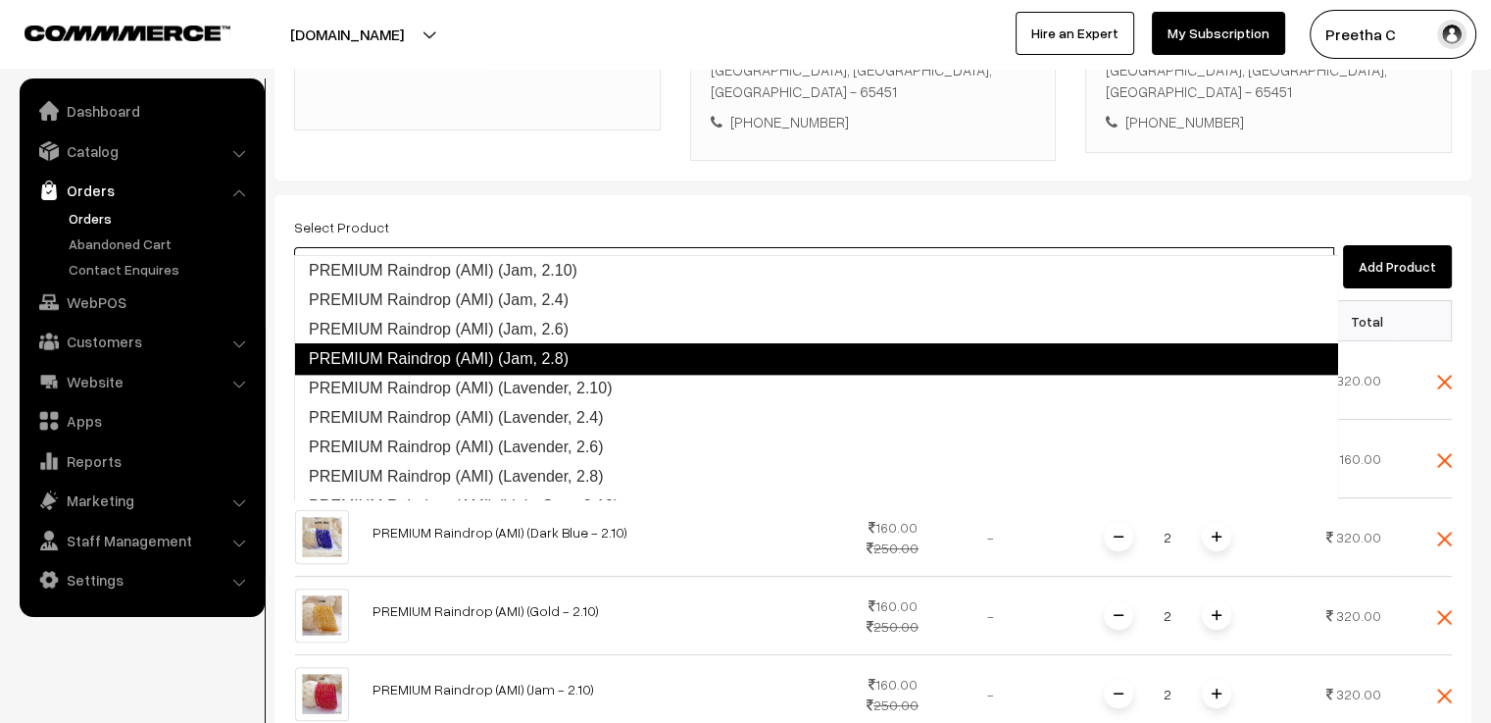
click at [510, 365] on link "PREMIUM Raindrop (AMI) (Jam, 2.8)" at bounding box center [816, 358] width 1044 height 31
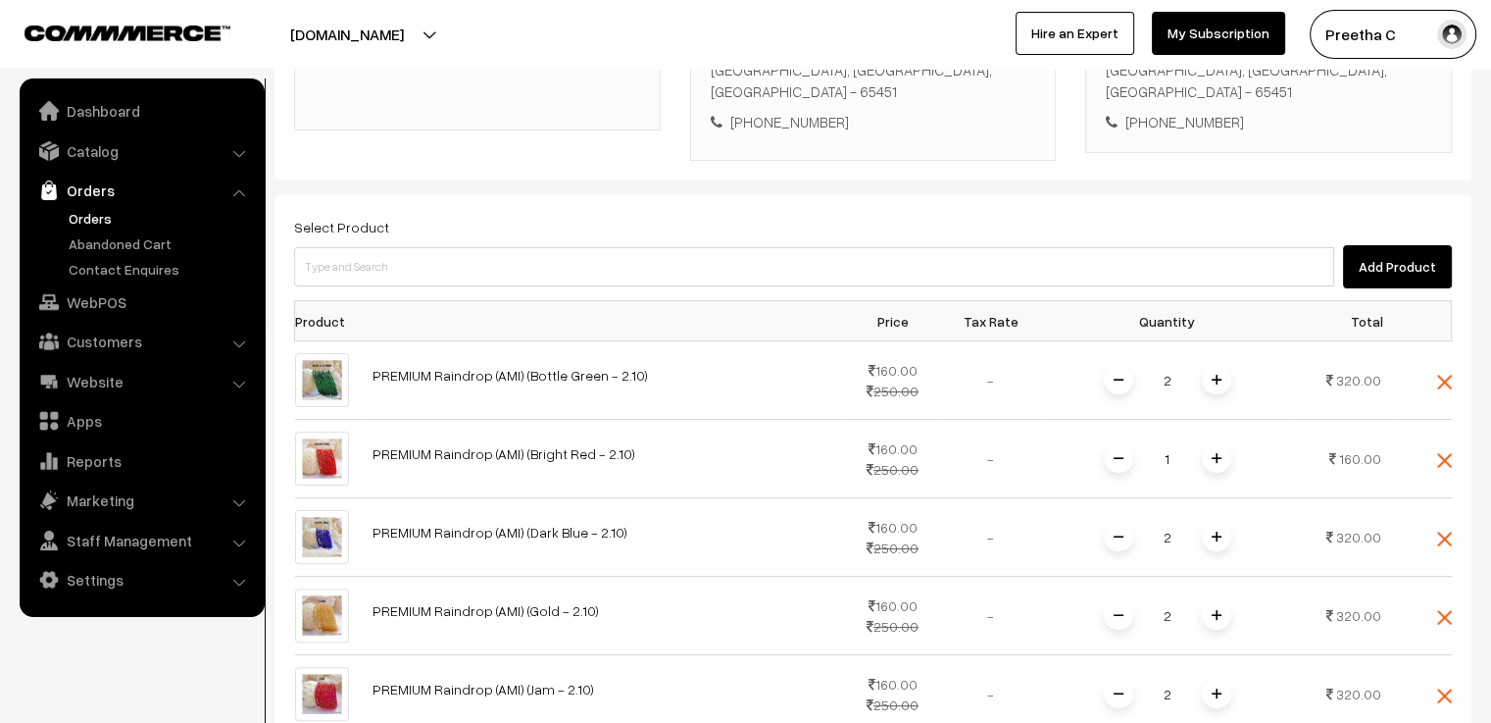
scroll to position [1483, 0]
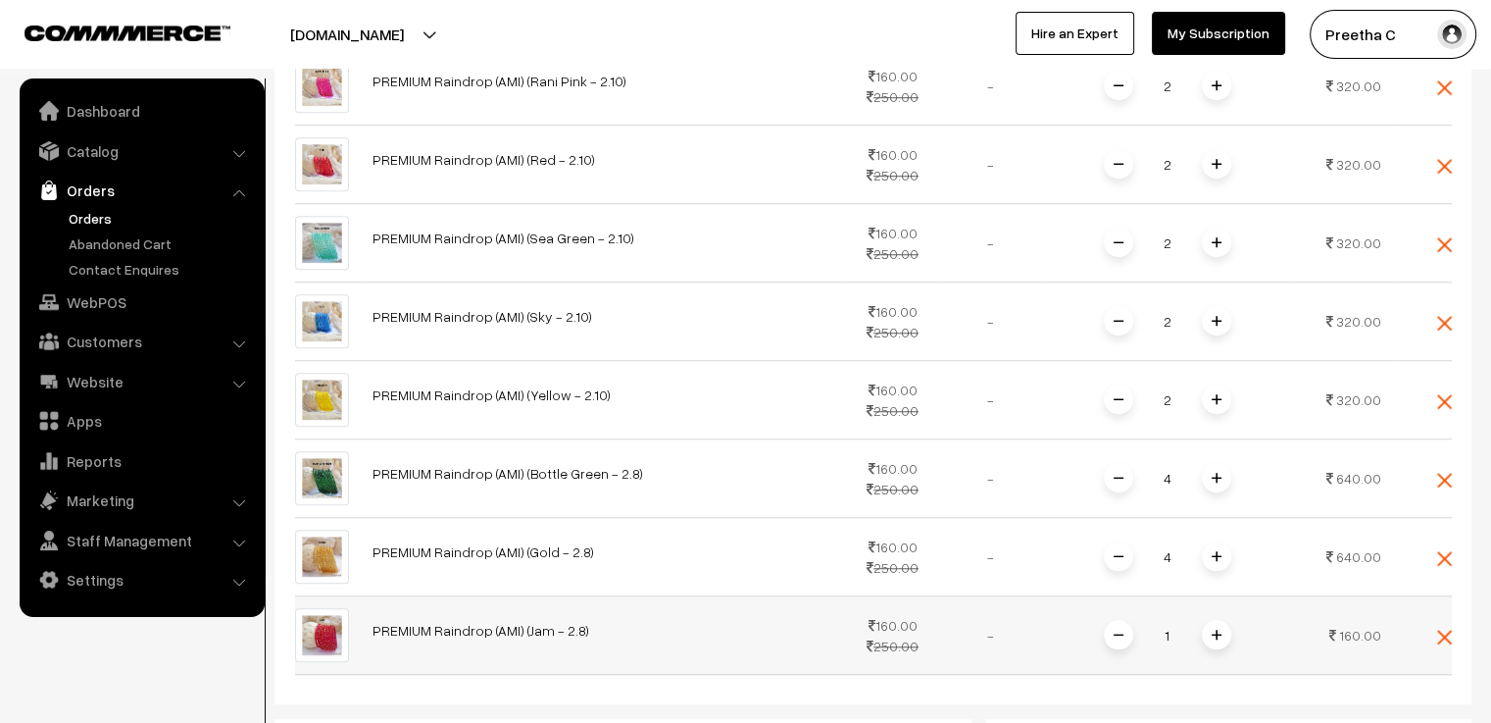
click at [1221, 620] on span at bounding box center [1216, 634] width 29 height 29
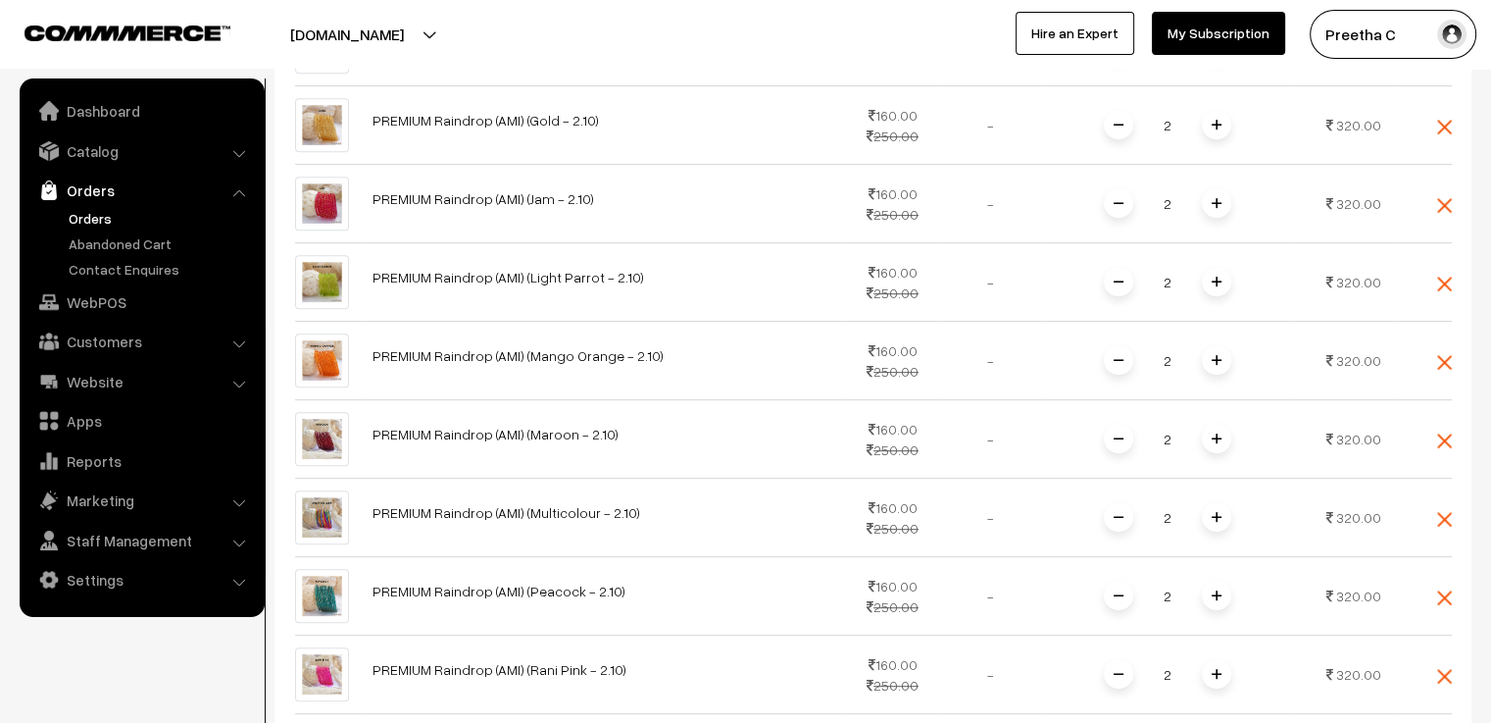
scroll to position [405, 0]
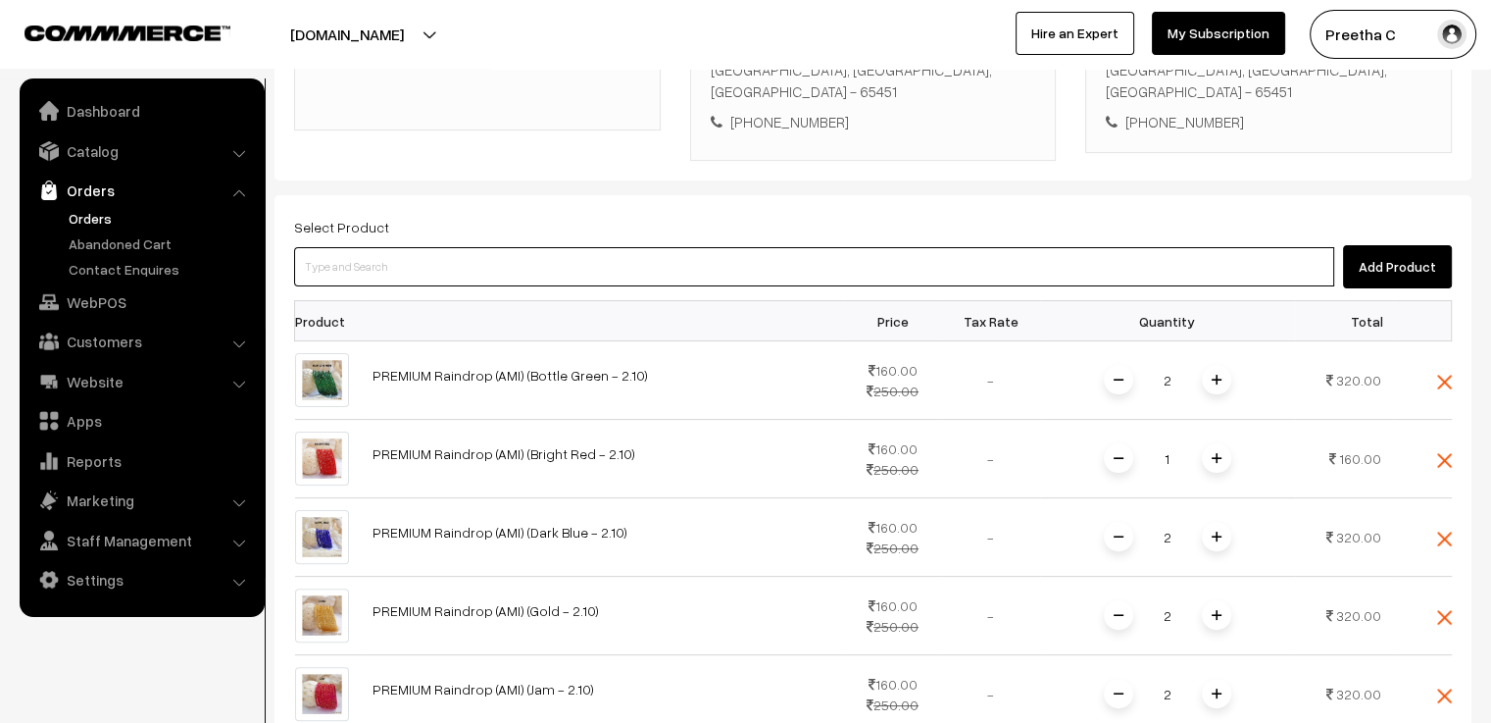
click at [428, 247] on input at bounding box center [814, 266] width 1040 height 39
paste input "premium"
type input "premium"
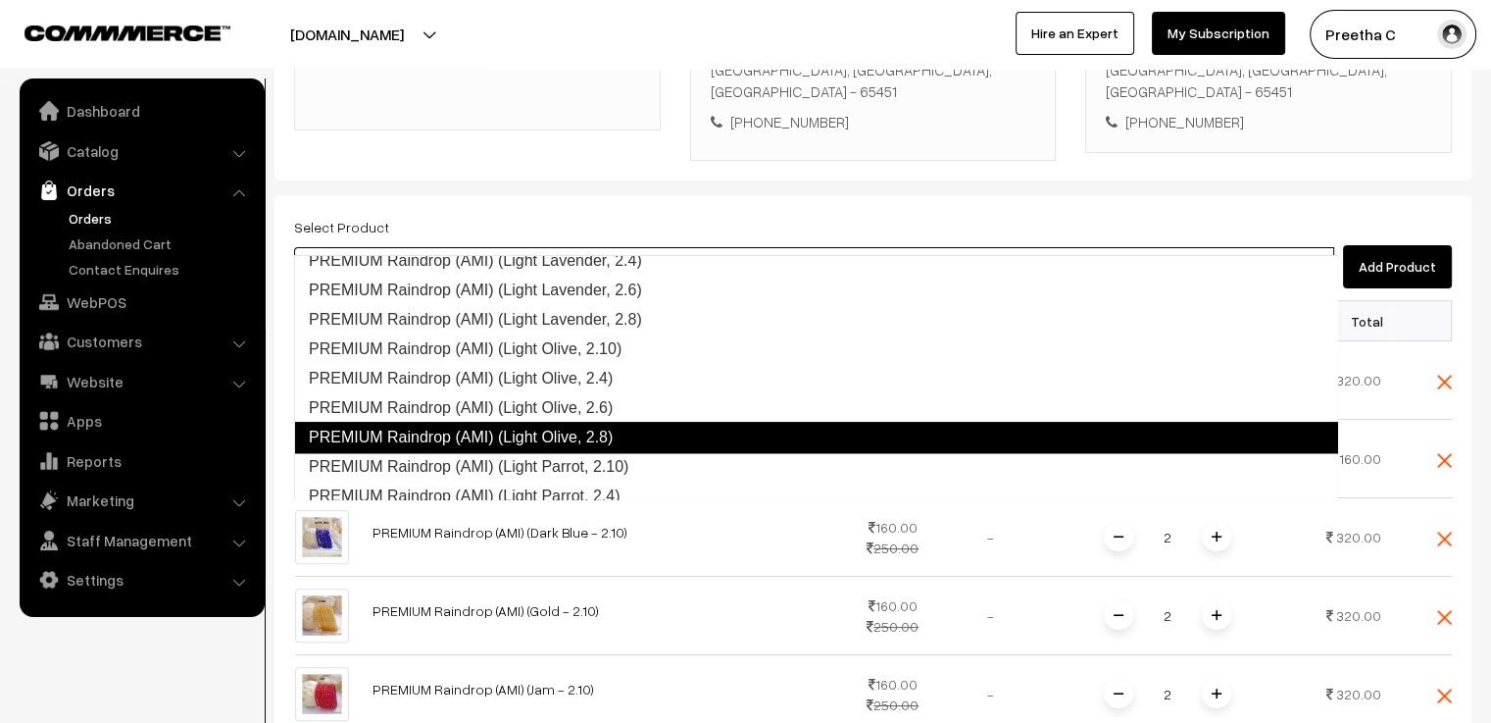
scroll to position [1931, 0]
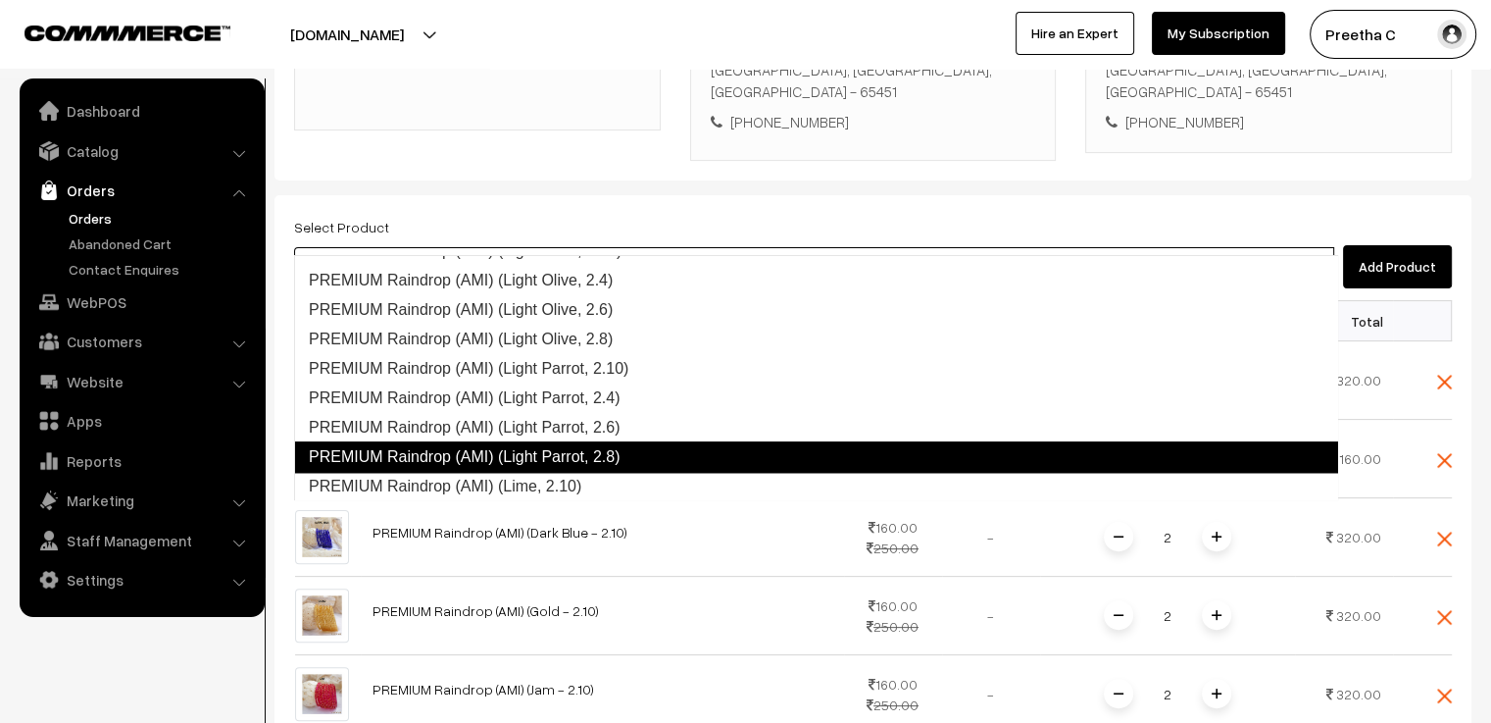
click at [661, 448] on link "PREMIUM Raindrop (AMI) (Light Parrot, 2.8)" at bounding box center [816, 456] width 1044 height 31
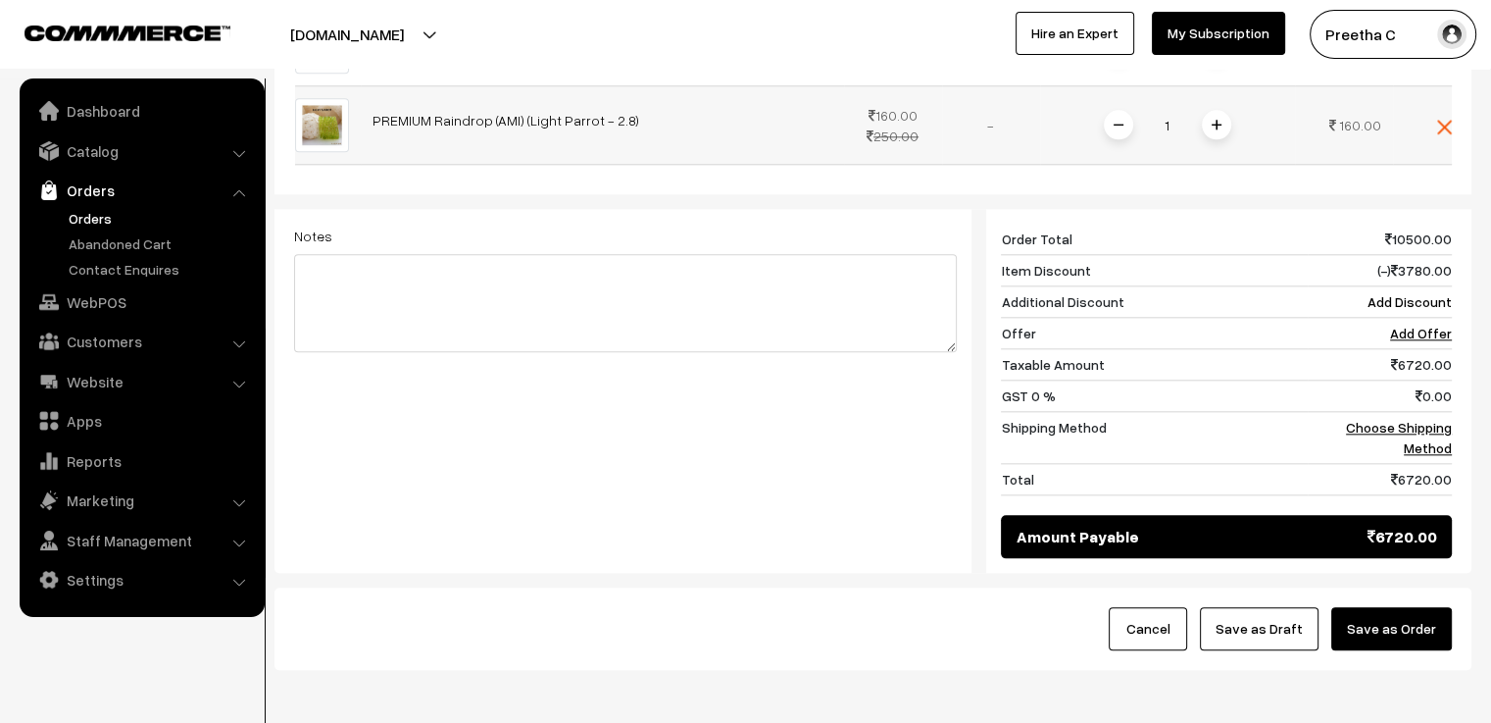
scroll to position [1875, 0]
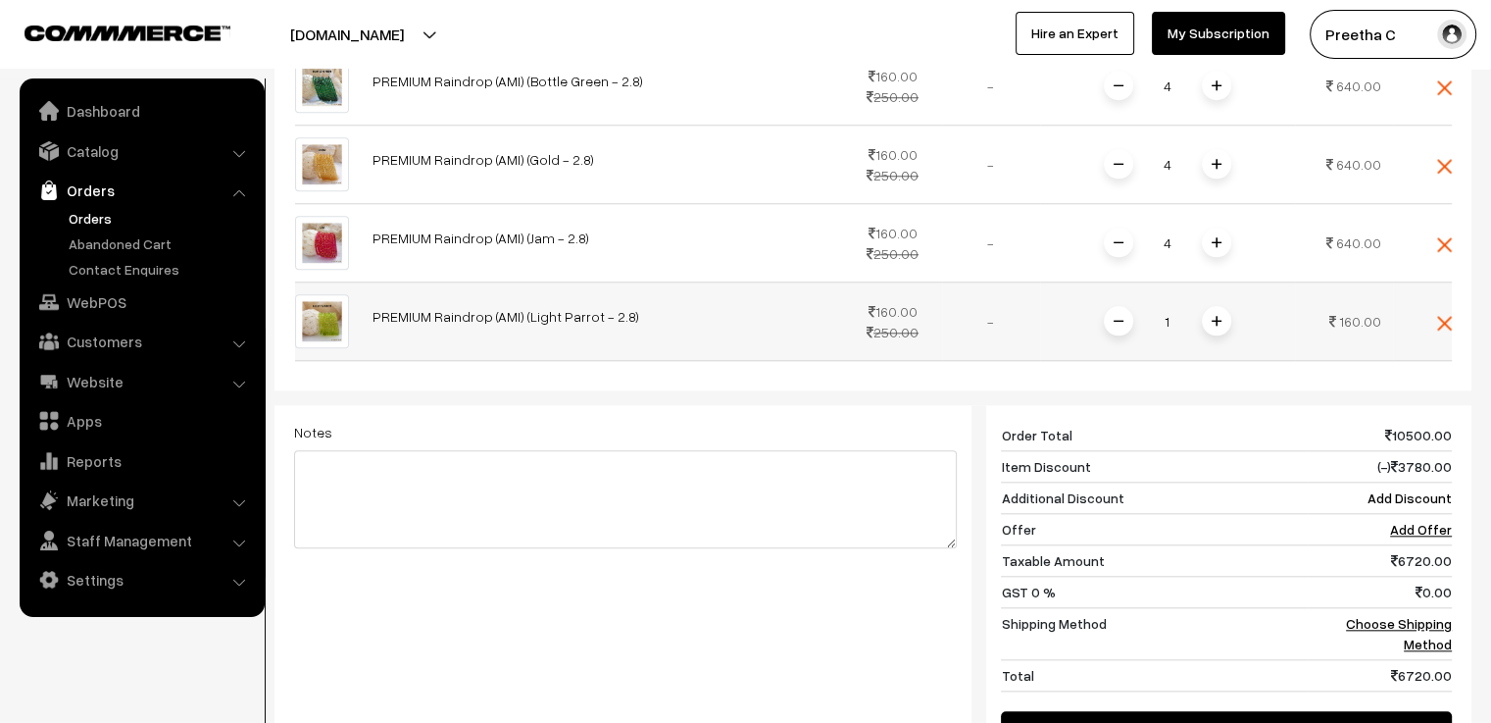
click at [1212, 316] on img at bounding box center [1217, 321] width 10 height 10
click at [1214, 306] on span at bounding box center [1216, 320] width 29 height 29
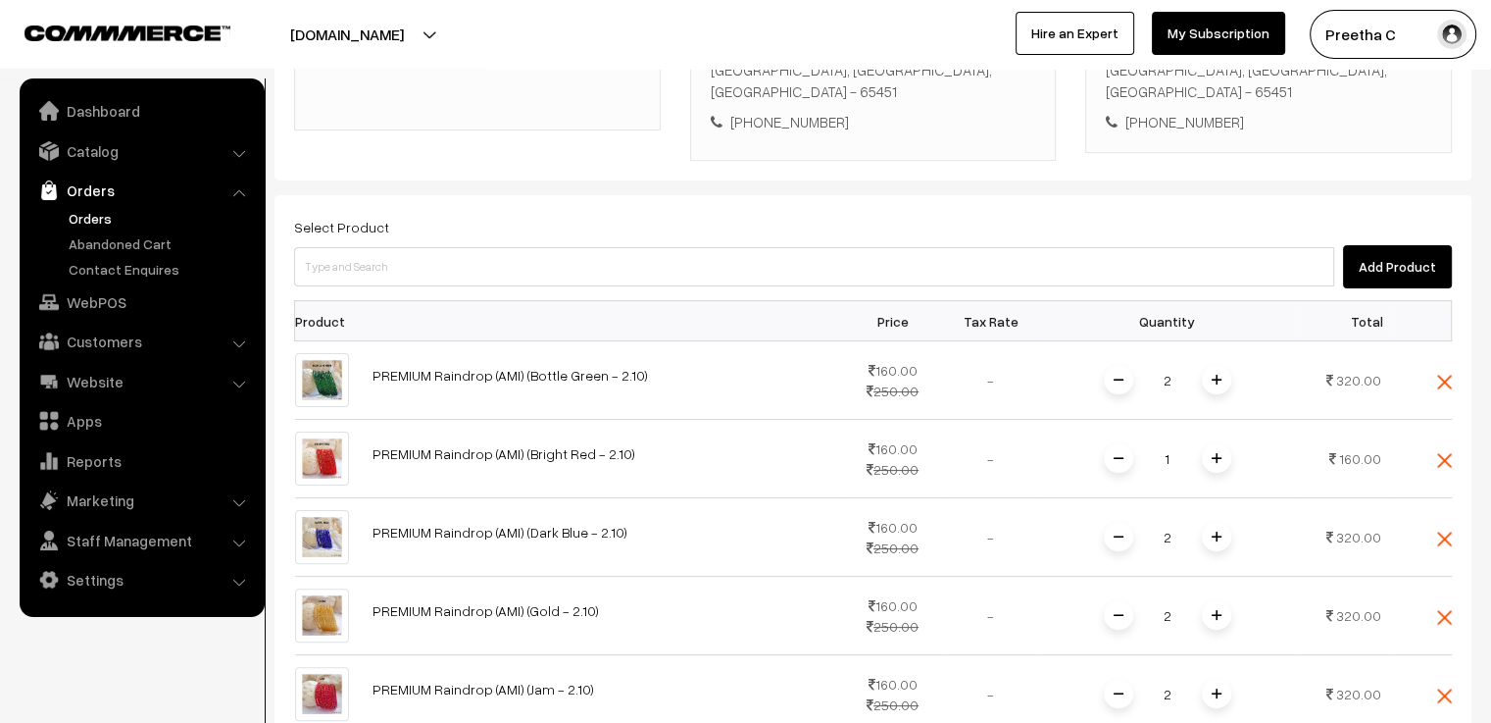
scroll to position [307, 0]
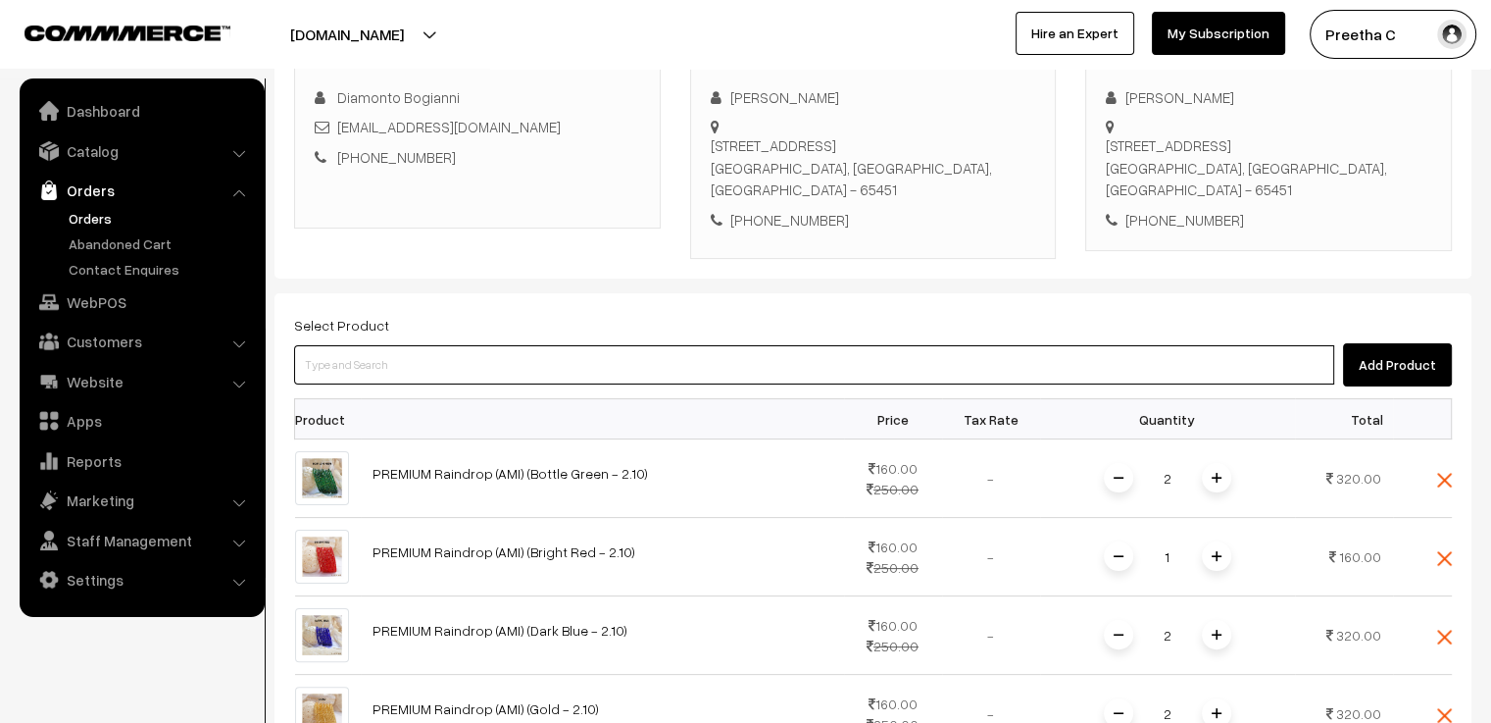
click at [450, 345] on input at bounding box center [814, 364] width 1040 height 39
paste input "premium"
type input "premium"
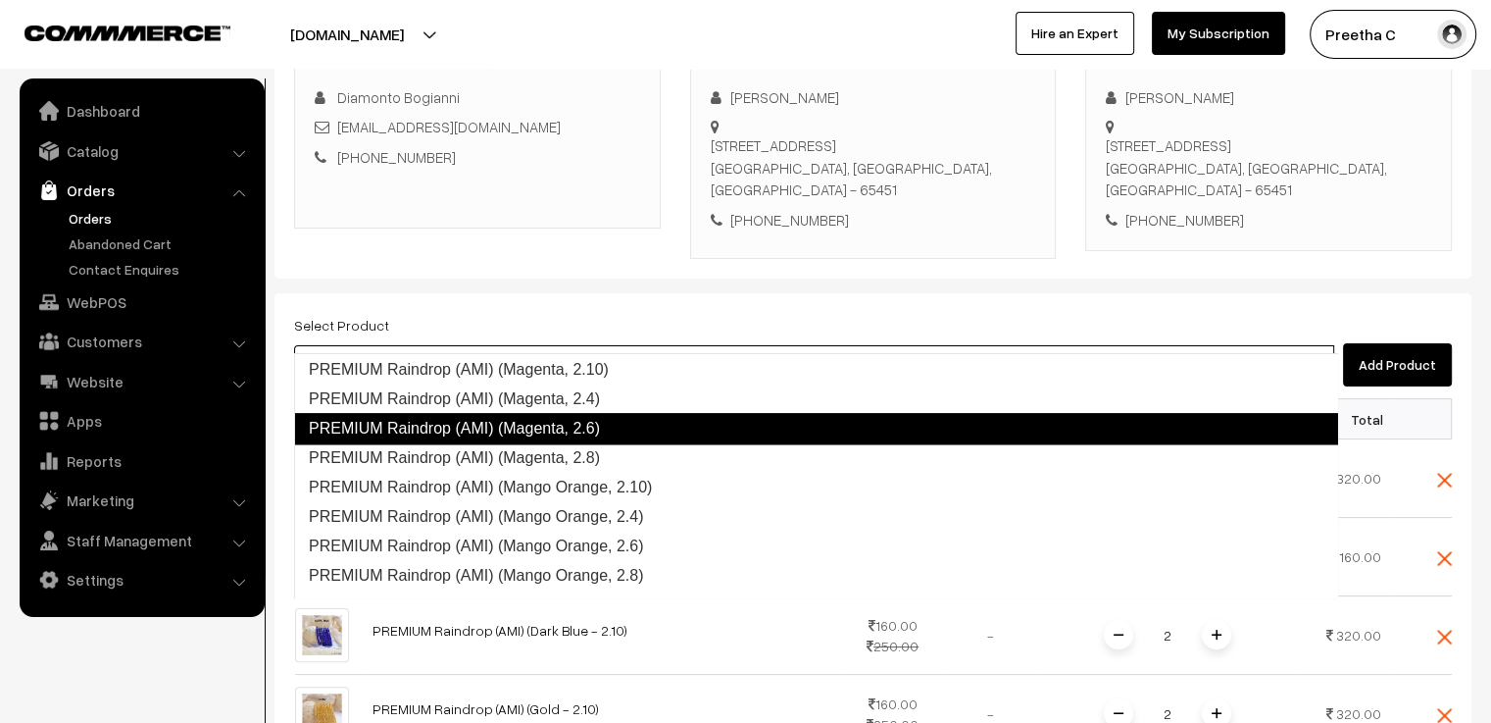
scroll to position [2265, 0]
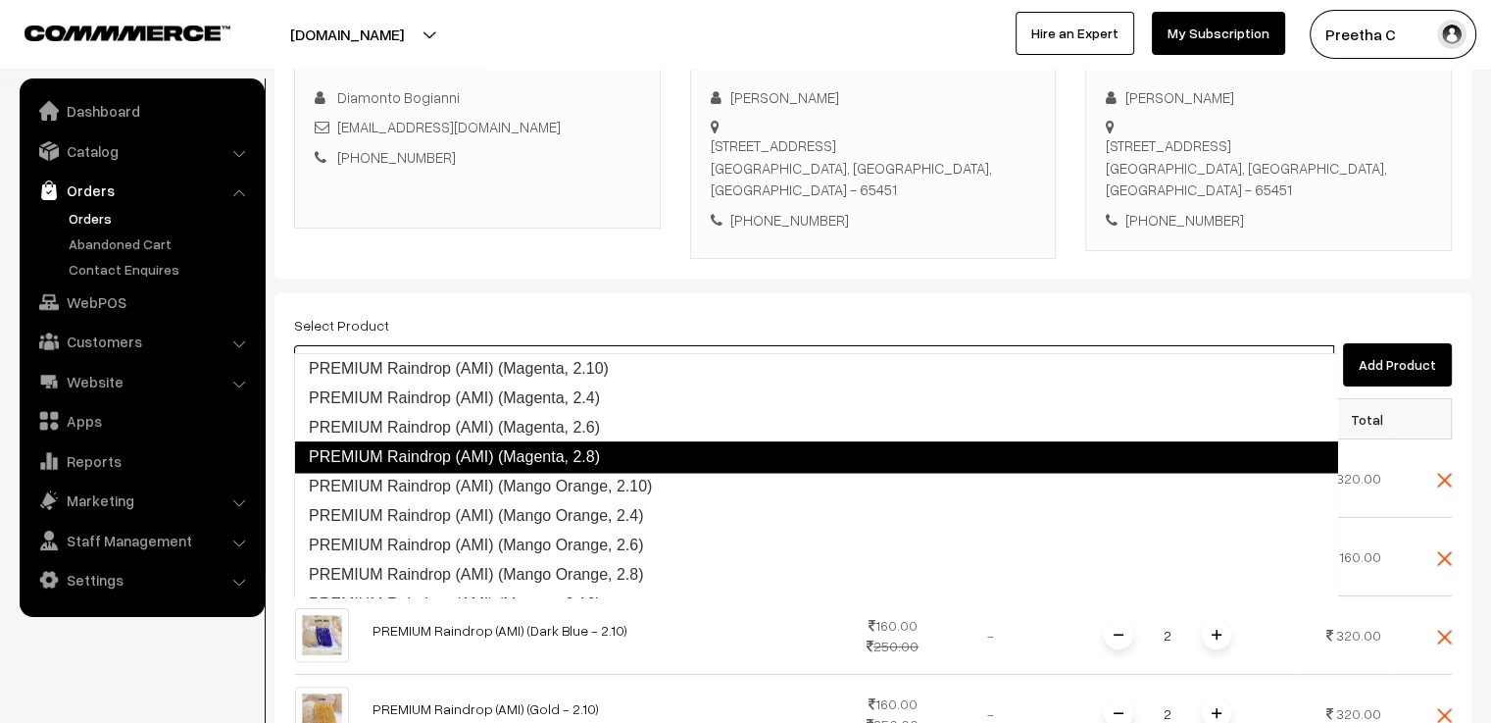
click at [564, 444] on link "PREMIUM Raindrop (AMI) (Magenta, 2.8)" at bounding box center [816, 456] width 1044 height 31
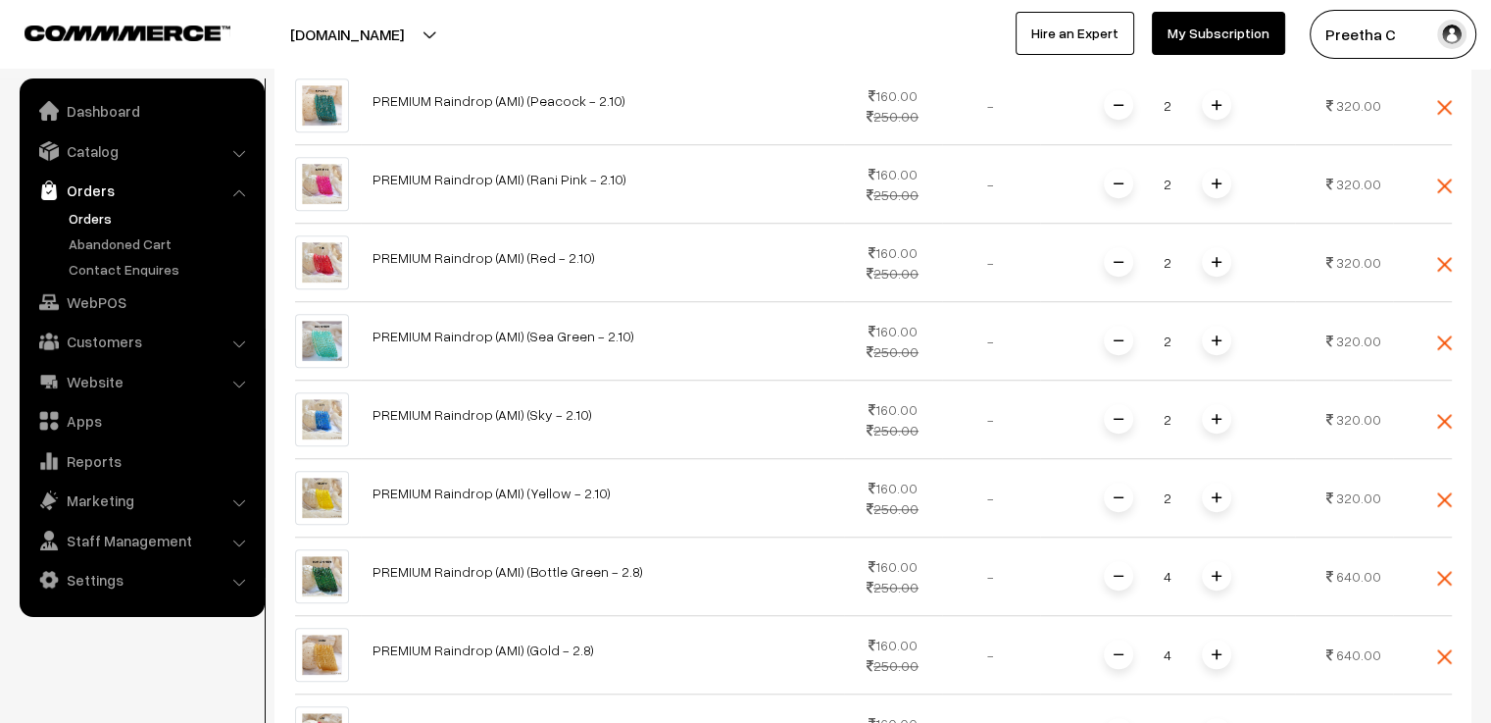
scroll to position [1875, 0]
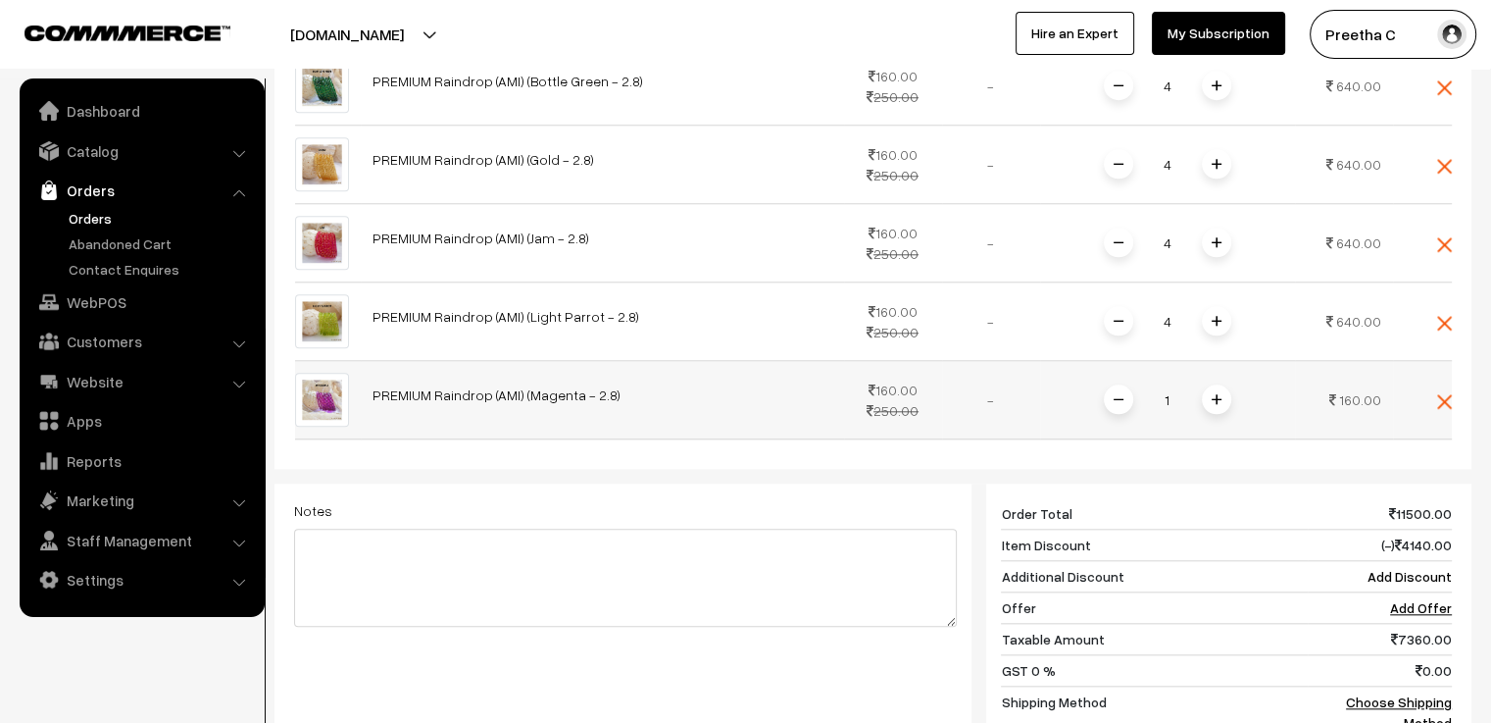
click at [1219, 384] on span at bounding box center [1216, 398] width 29 height 29
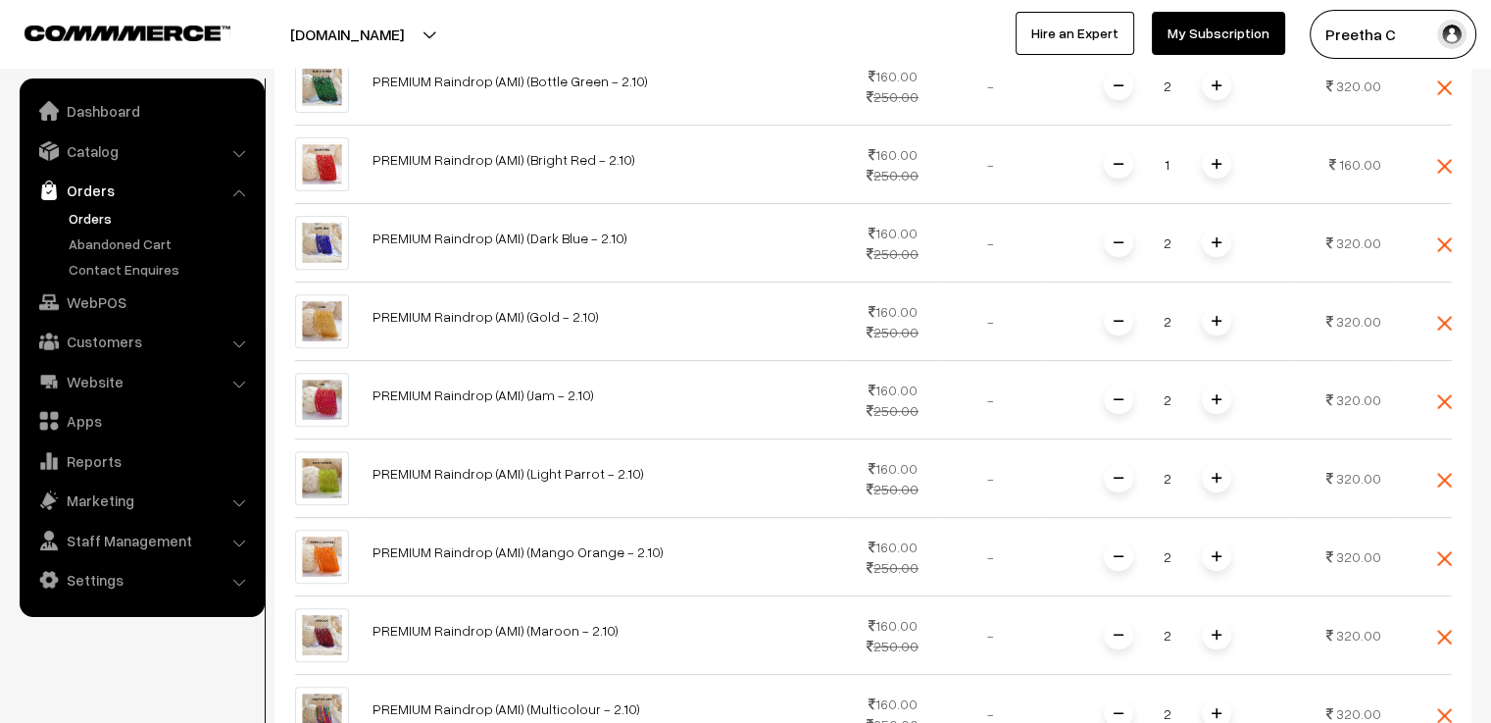
scroll to position [209, 0]
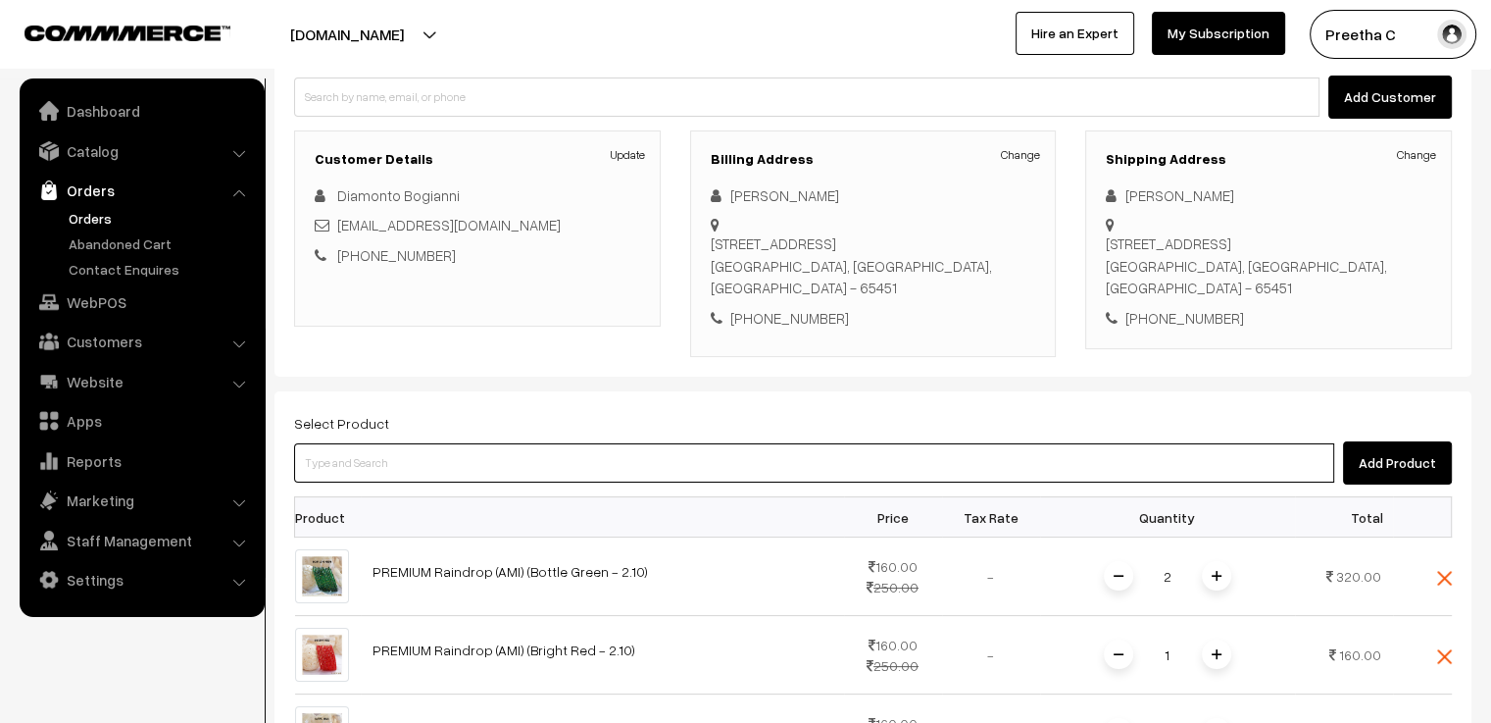
click at [461, 443] on input at bounding box center [814, 462] width 1040 height 39
paste input "premium"
type input "premium"
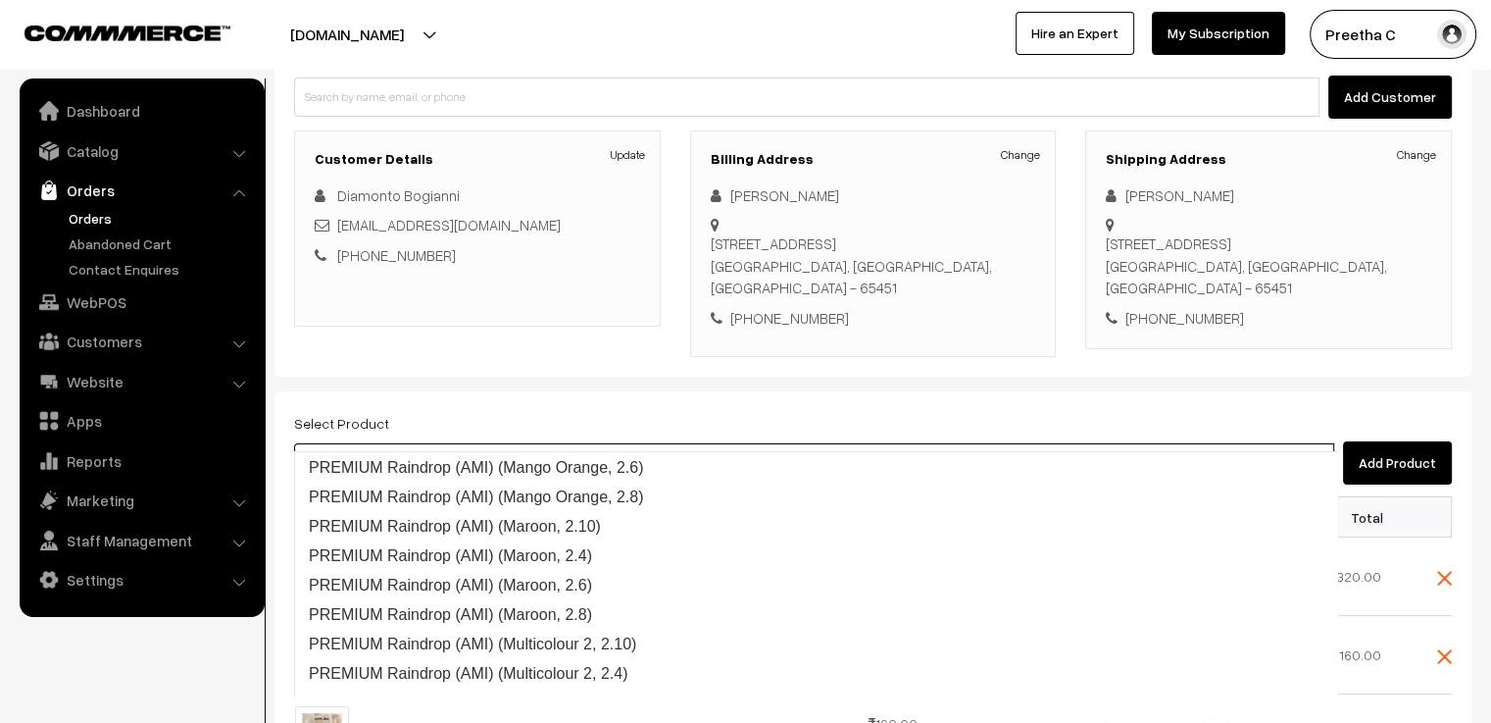
scroll to position [2440, 0]
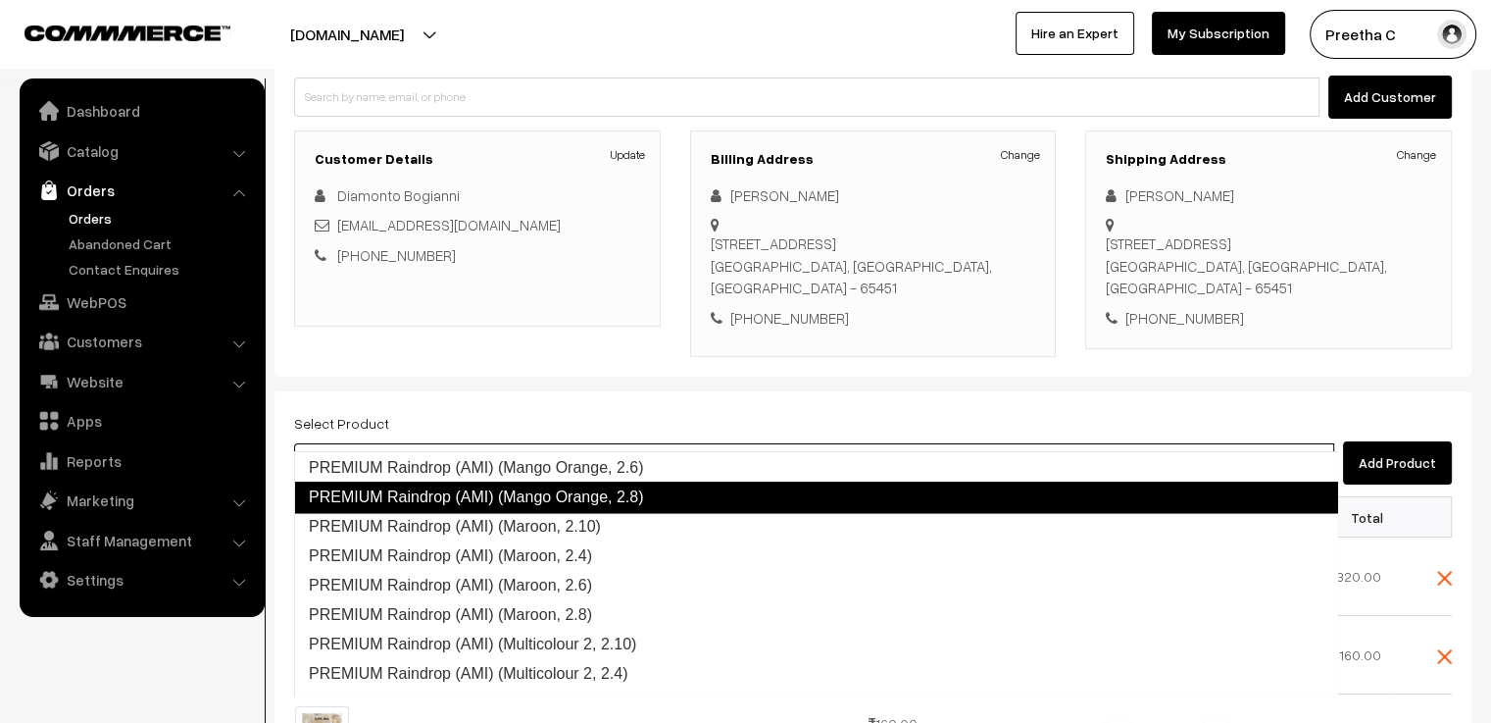
click at [559, 504] on link "PREMIUM Raindrop (AMI) (Mango Orange, 2.8)" at bounding box center [816, 496] width 1044 height 31
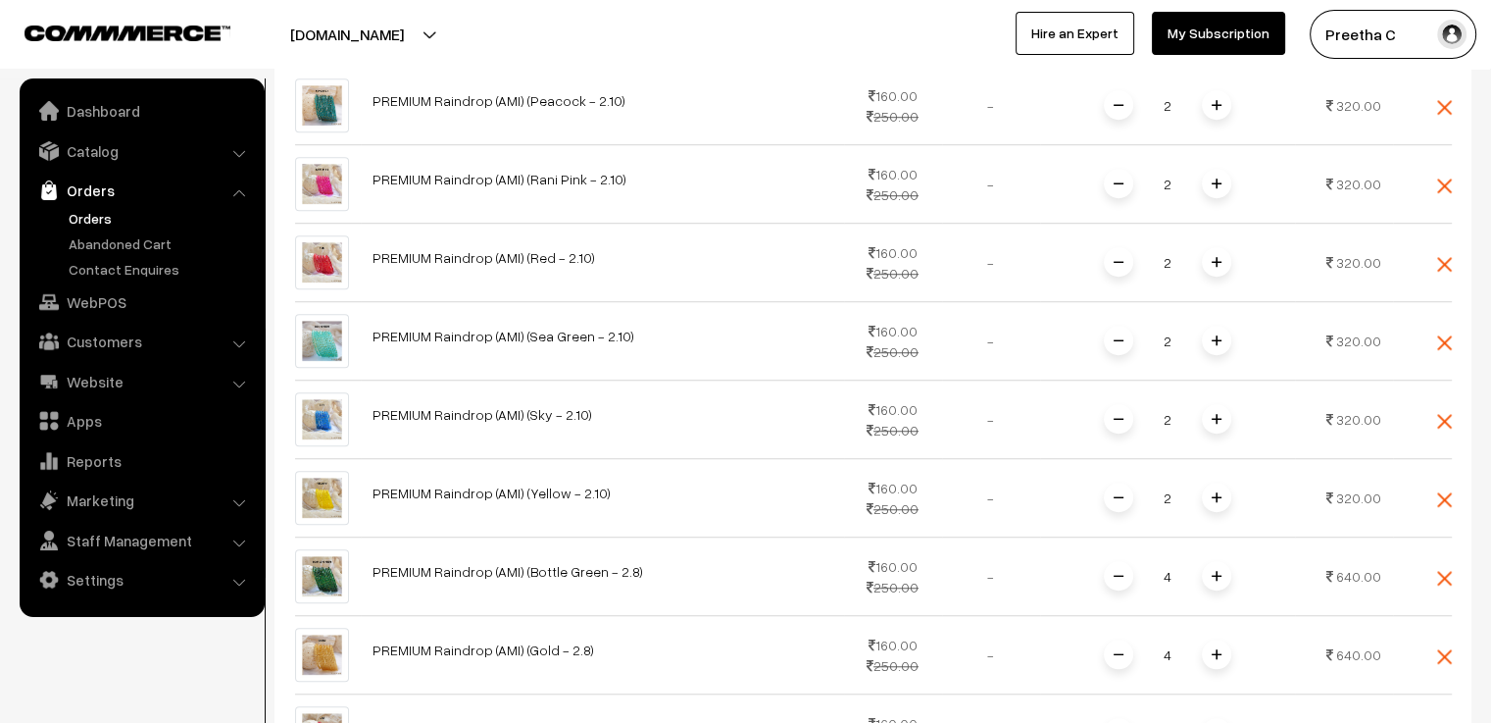
scroll to position [1973, 0]
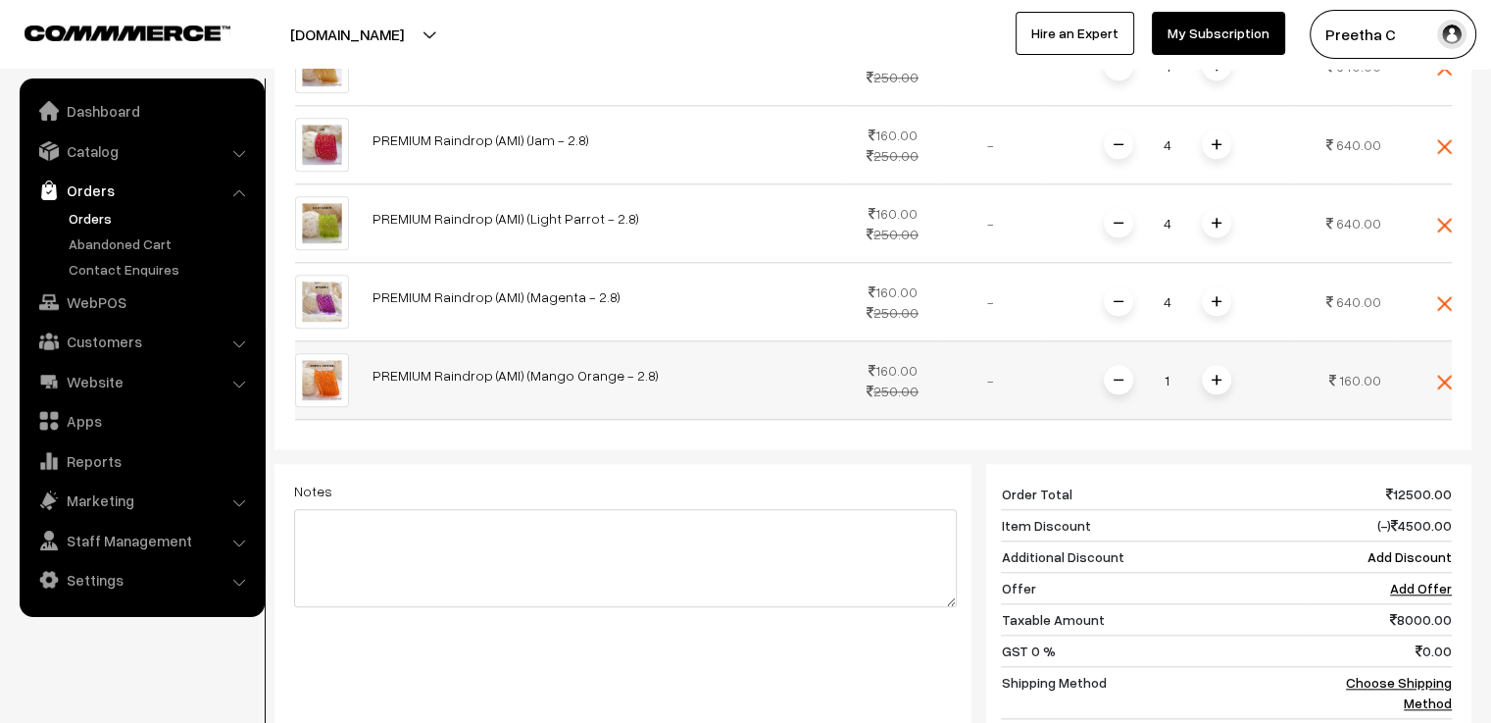
click at [1224, 365] on span at bounding box center [1216, 379] width 29 height 29
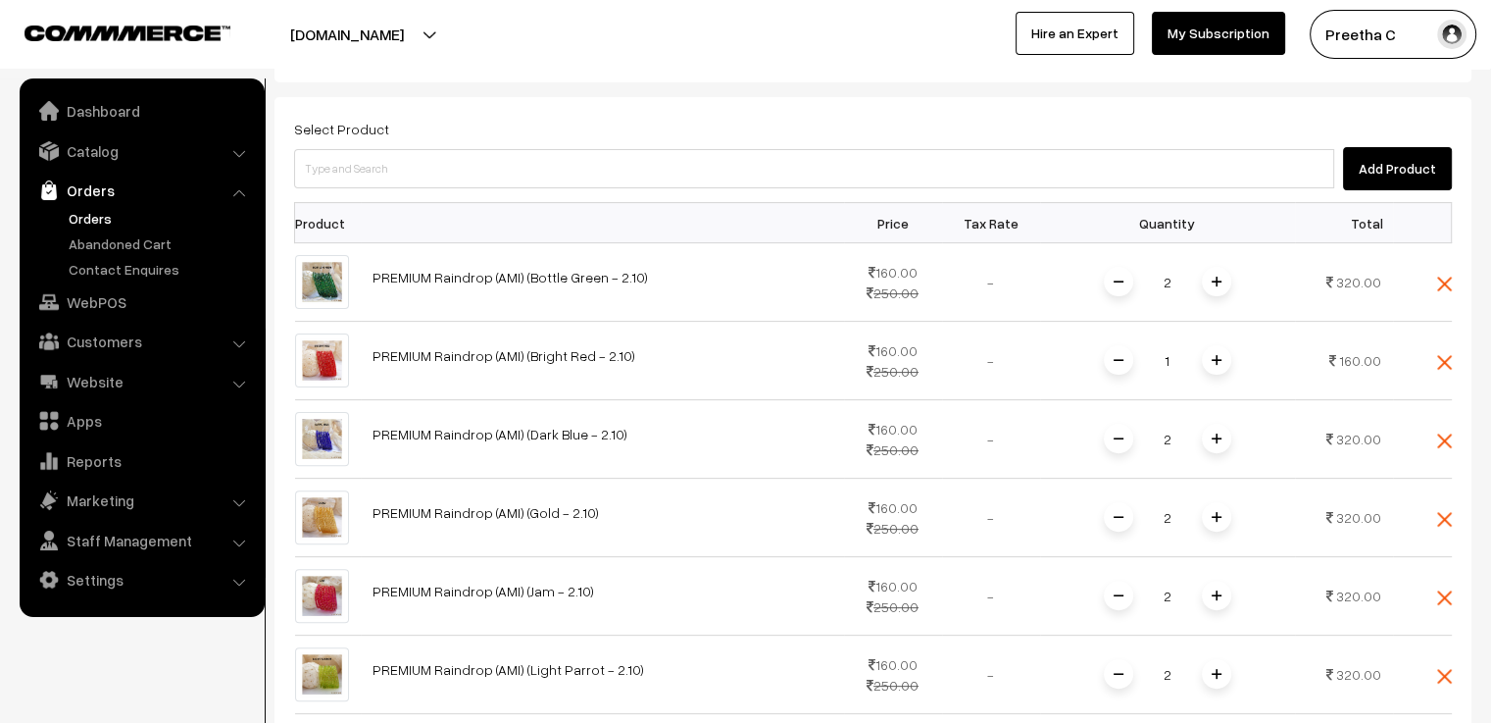
scroll to position [307, 0]
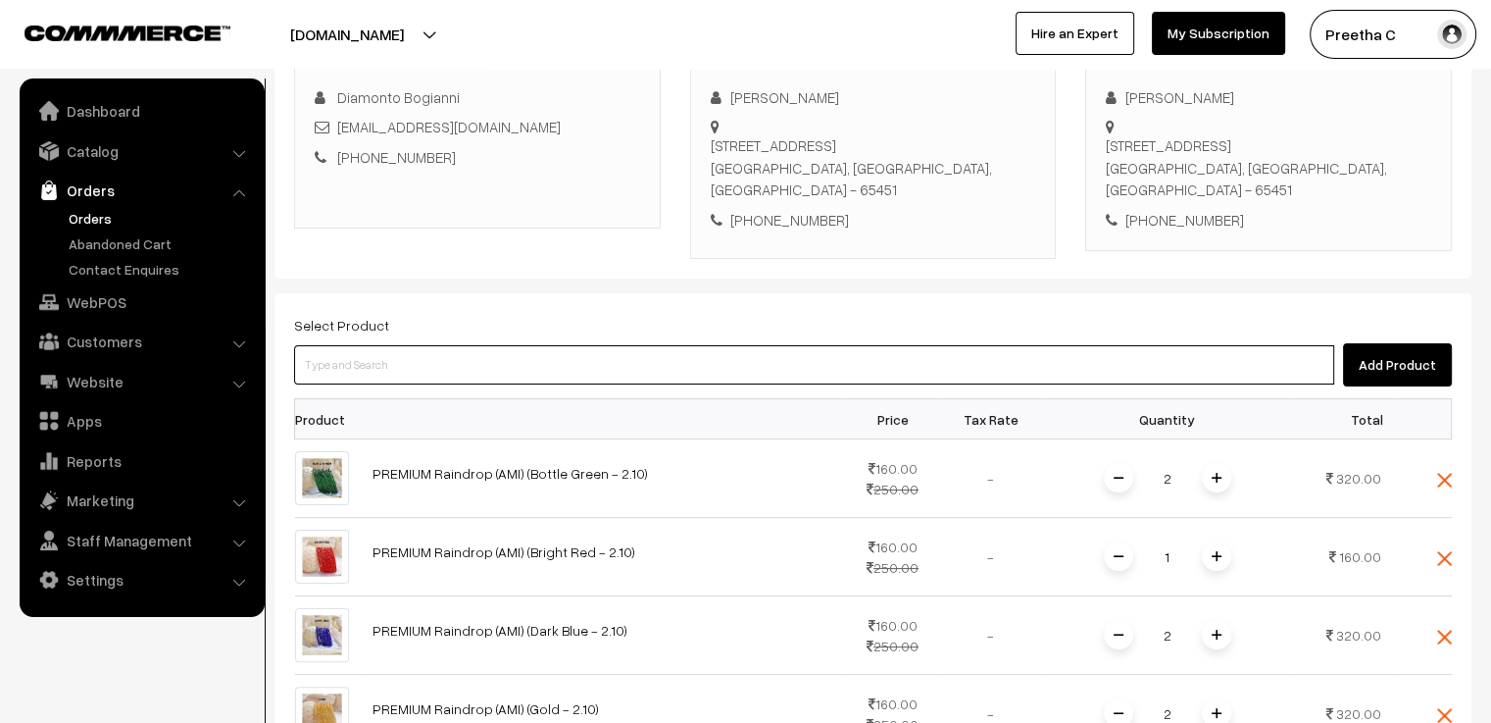
click at [354, 345] on input at bounding box center [814, 364] width 1040 height 39
paste input "premium"
type input "premium"
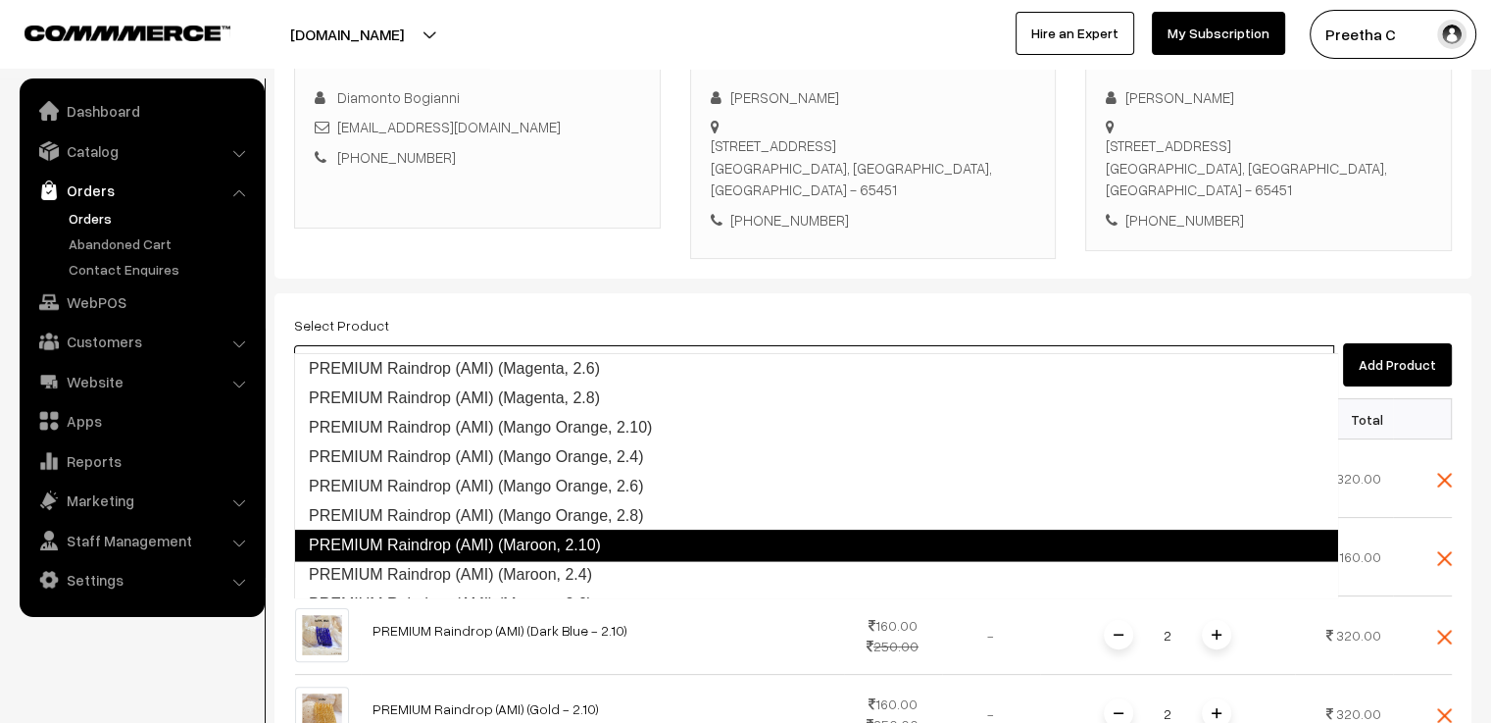
scroll to position [2421, 0]
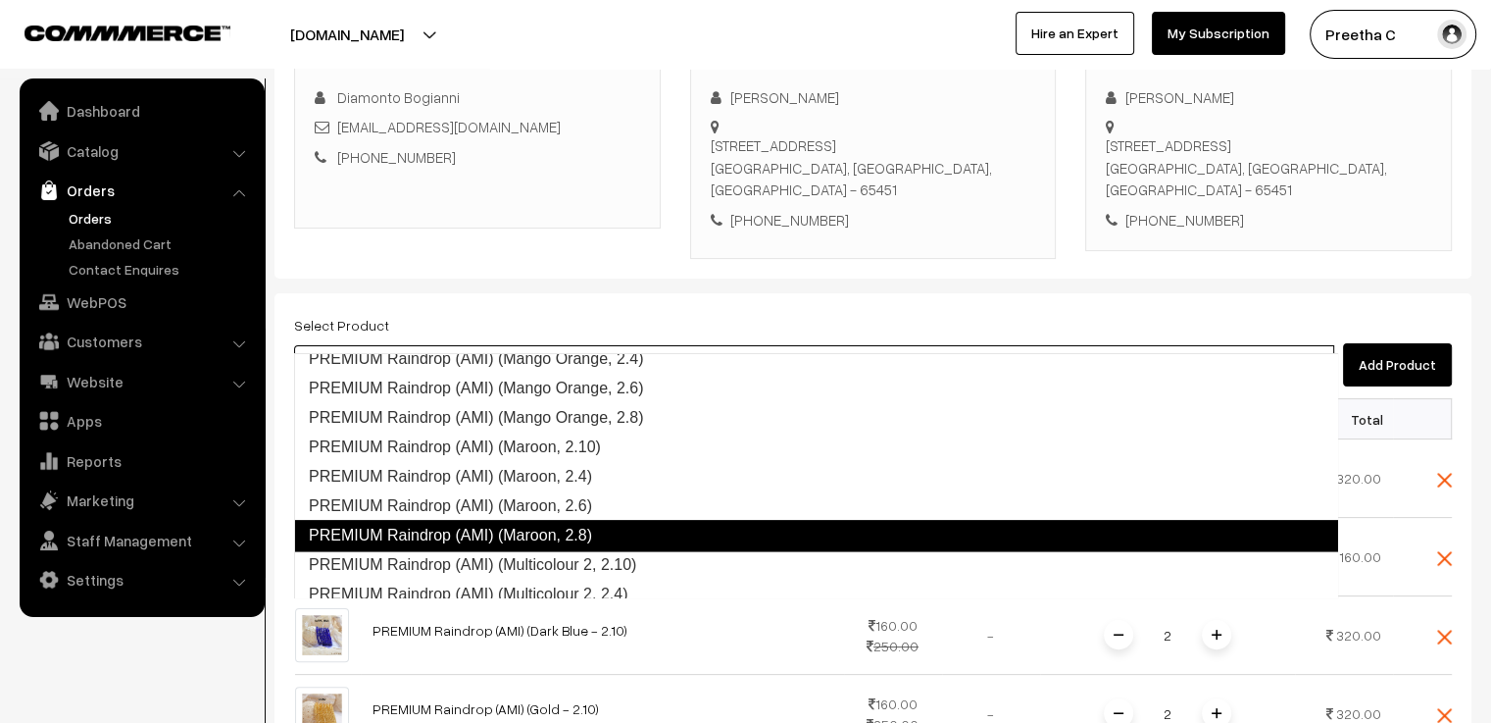
click at [625, 535] on link "PREMIUM Raindrop (AMI) (Maroon, 2.8)" at bounding box center [816, 535] width 1044 height 31
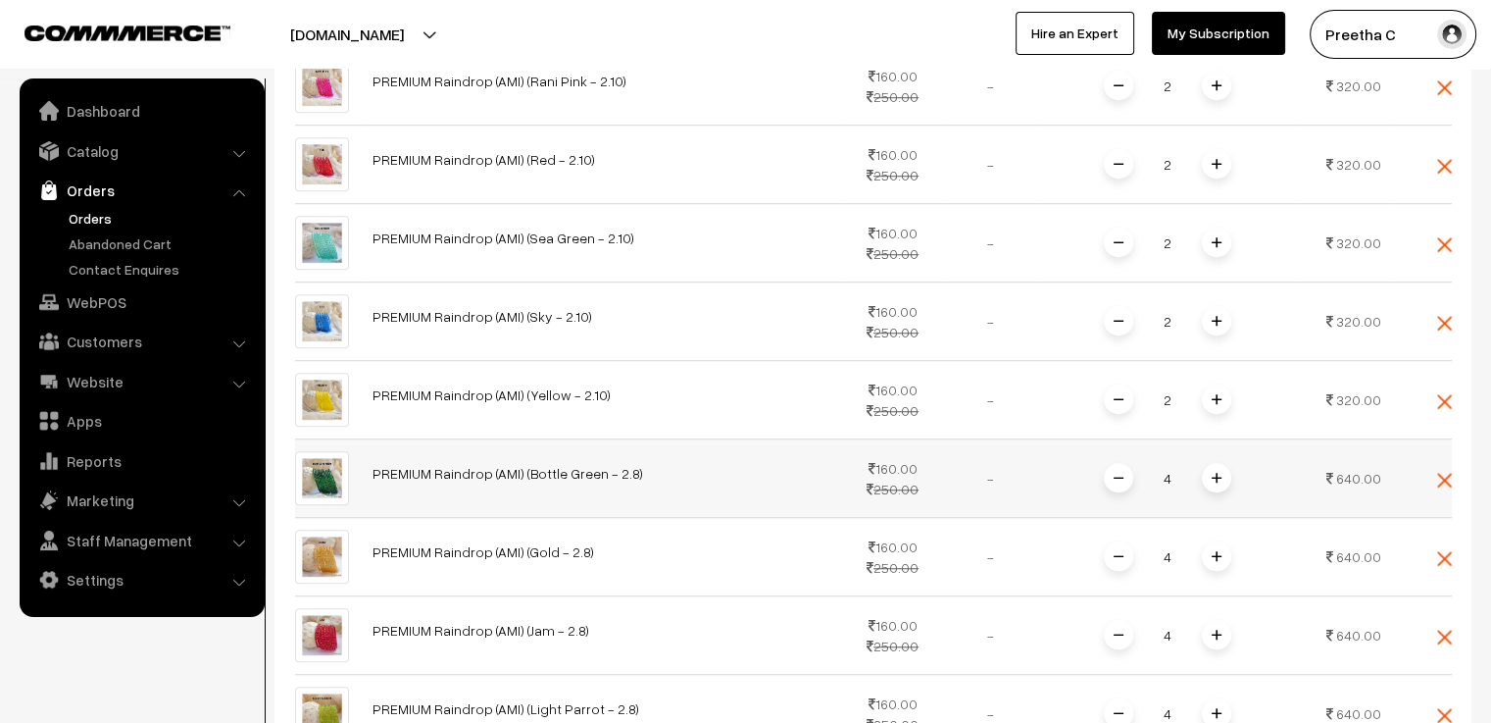
scroll to position [1973, 0]
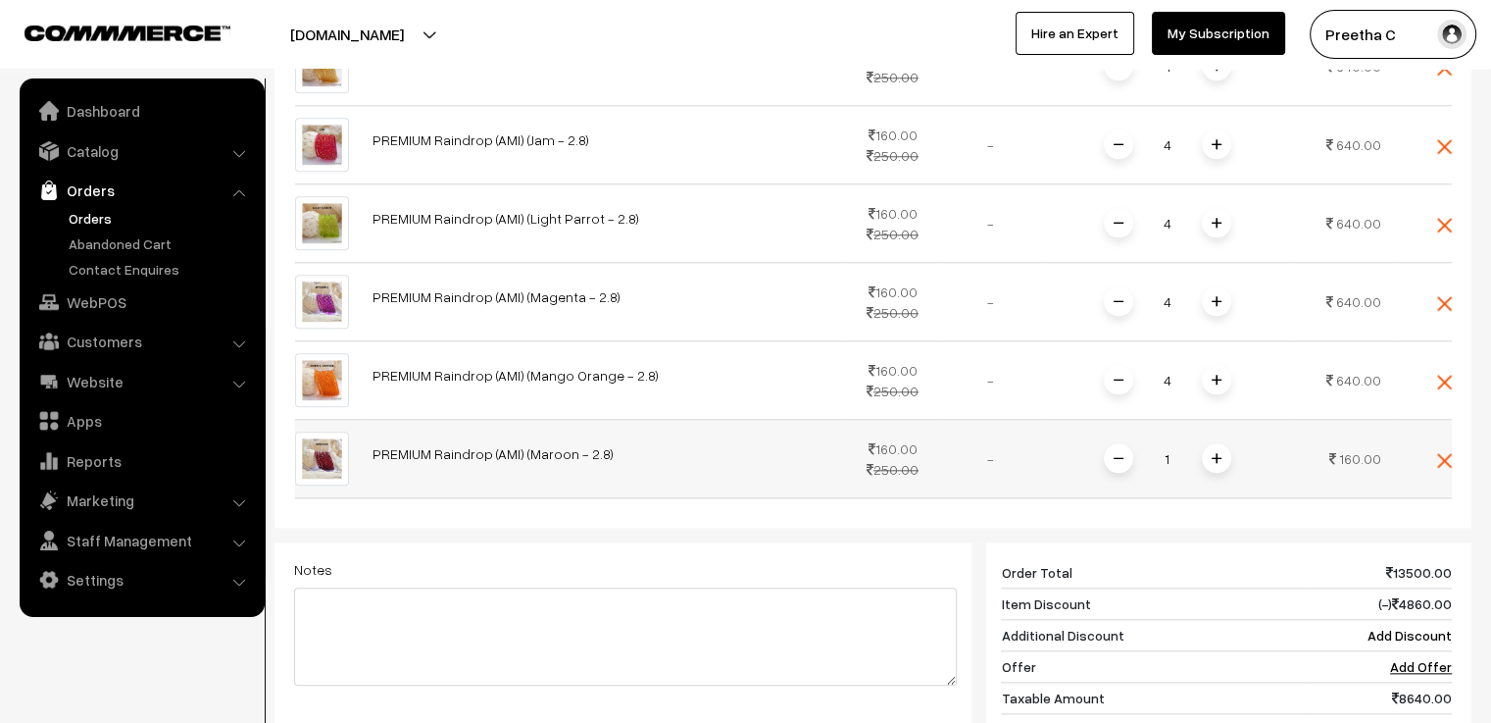
click at [1212, 453] on img at bounding box center [1217, 458] width 10 height 10
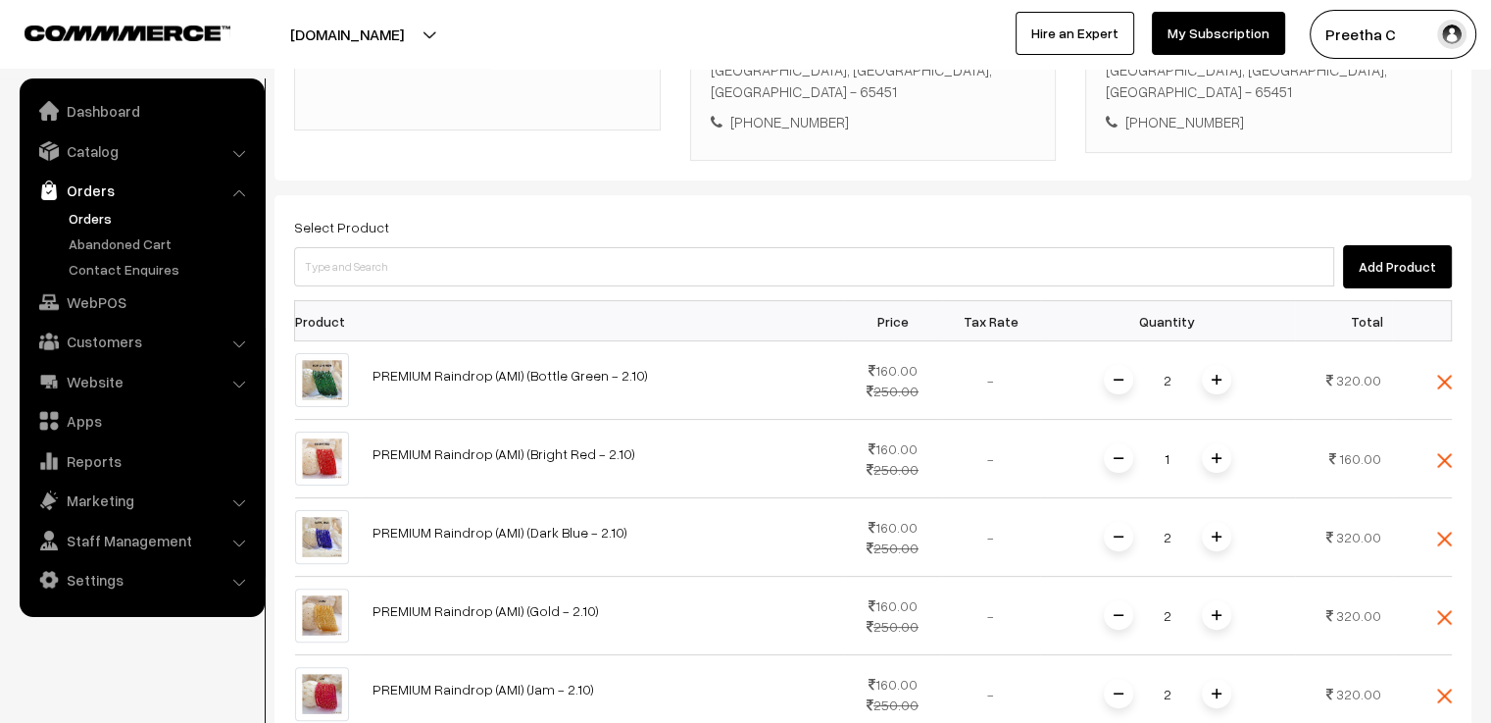
scroll to position [307, 0]
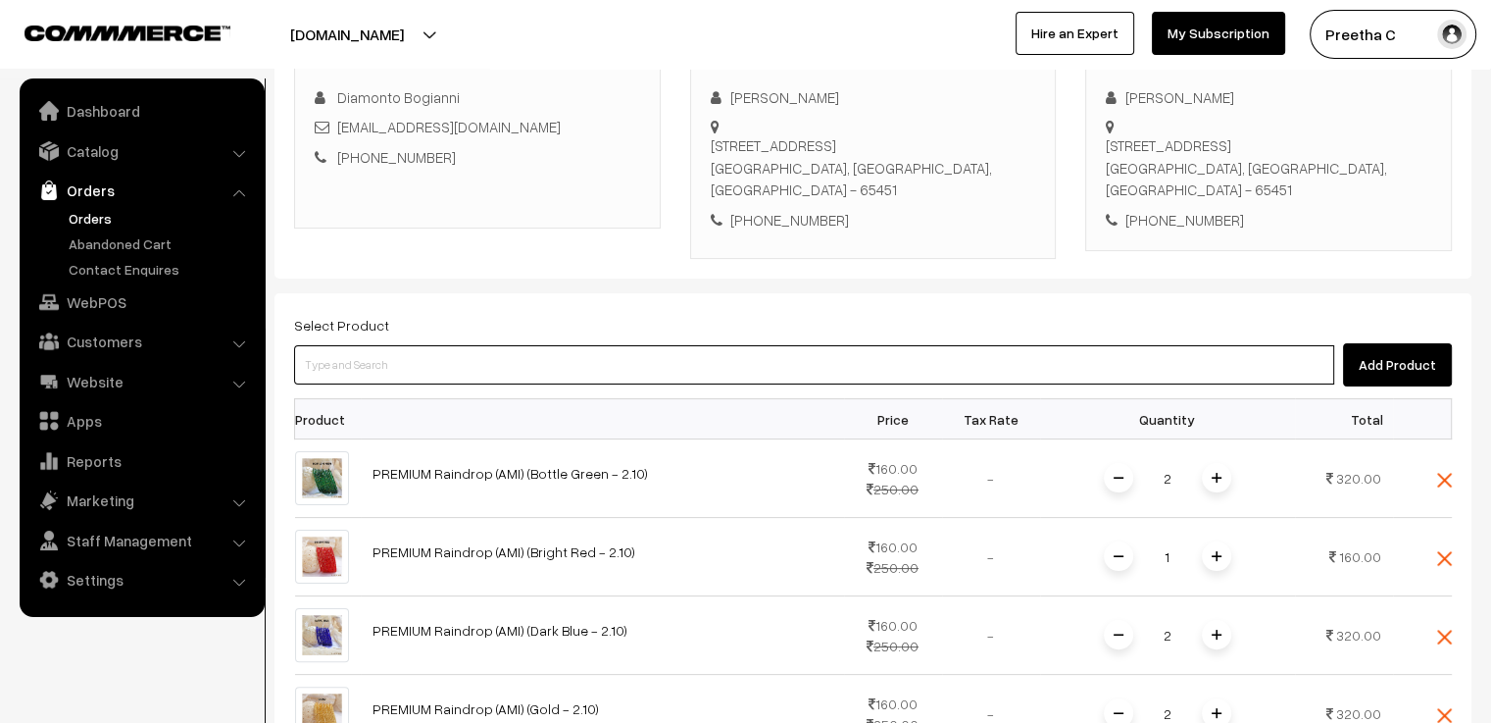
click at [418, 345] on input at bounding box center [814, 364] width 1040 height 39
paste input "premium"
type input "premium"
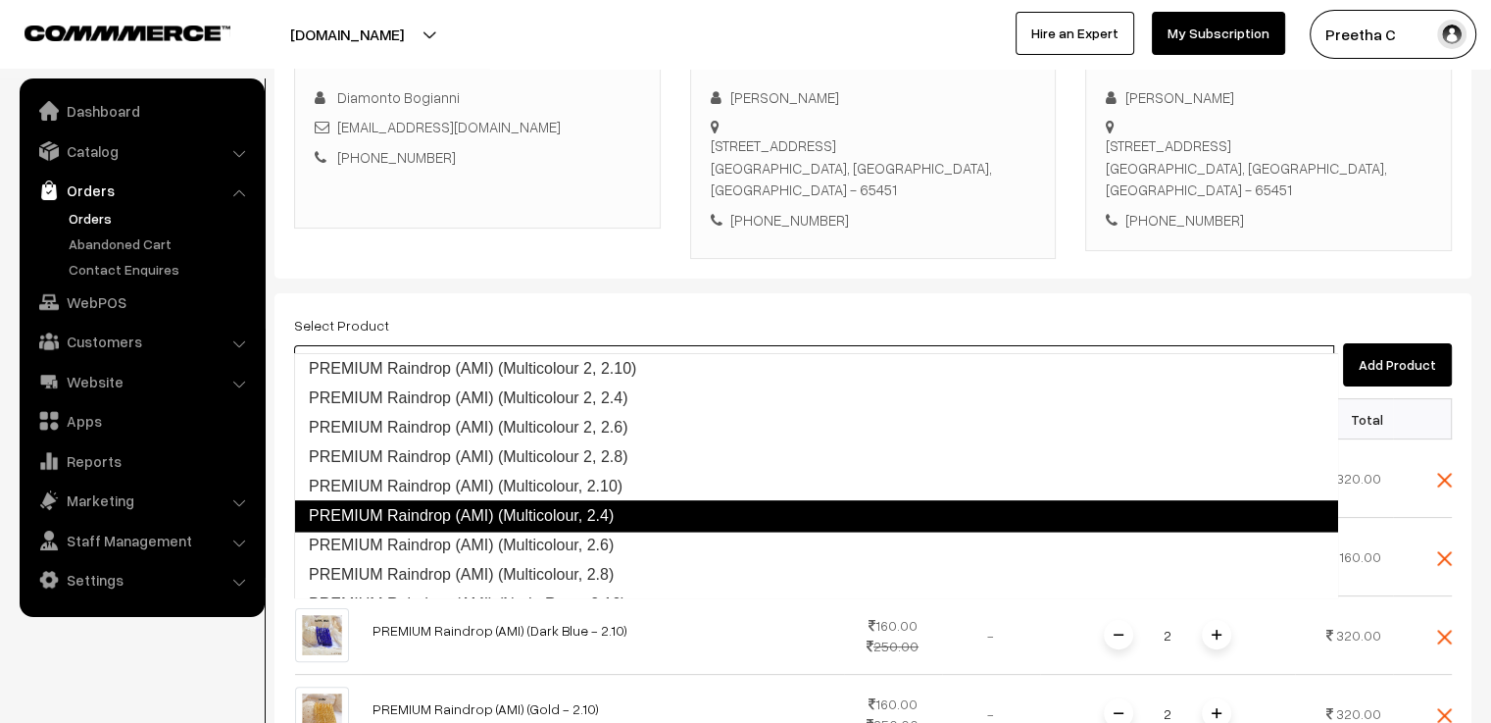
scroll to position [2716, 0]
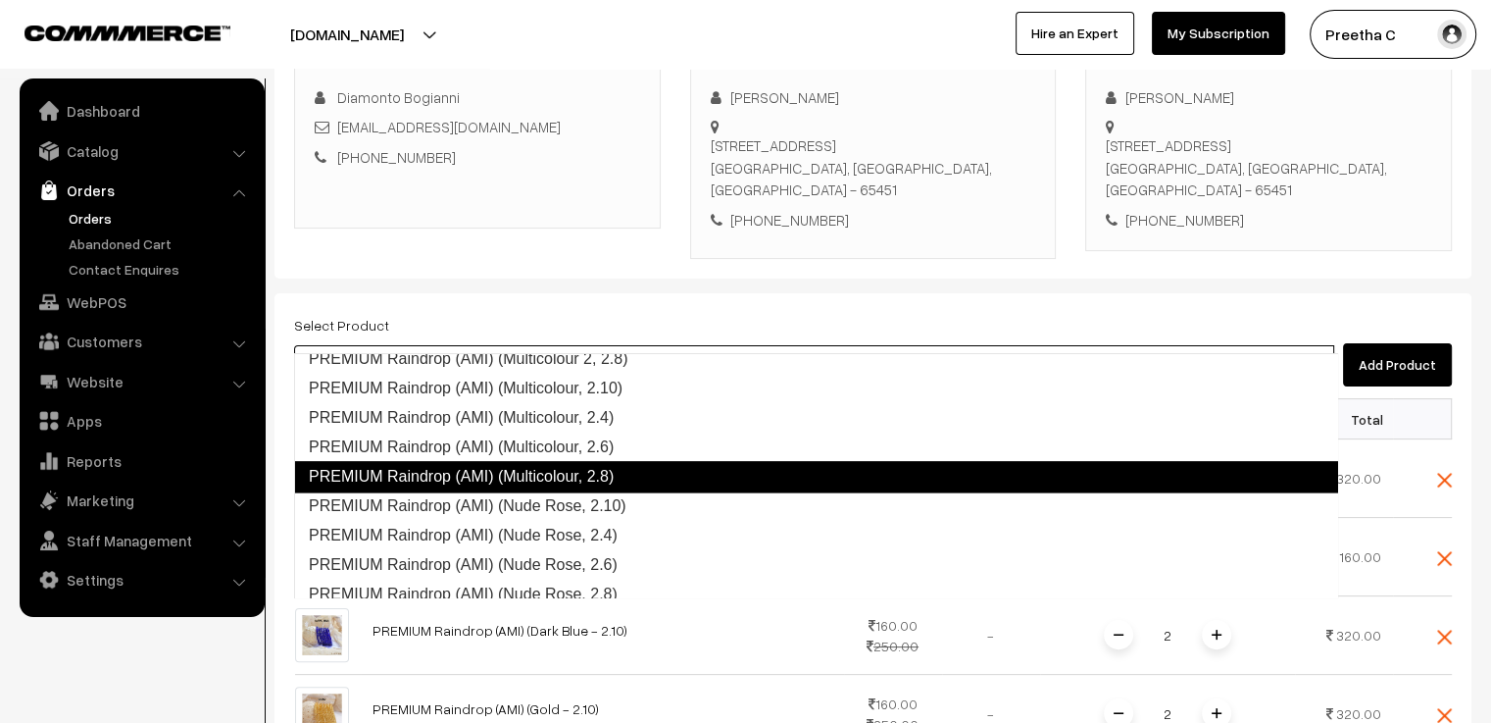
click at [645, 478] on link "PREMIUM Raindrop (AMI) (Multicolour, 2.8)" at bounding box center [816, 476] width 1044 height 31
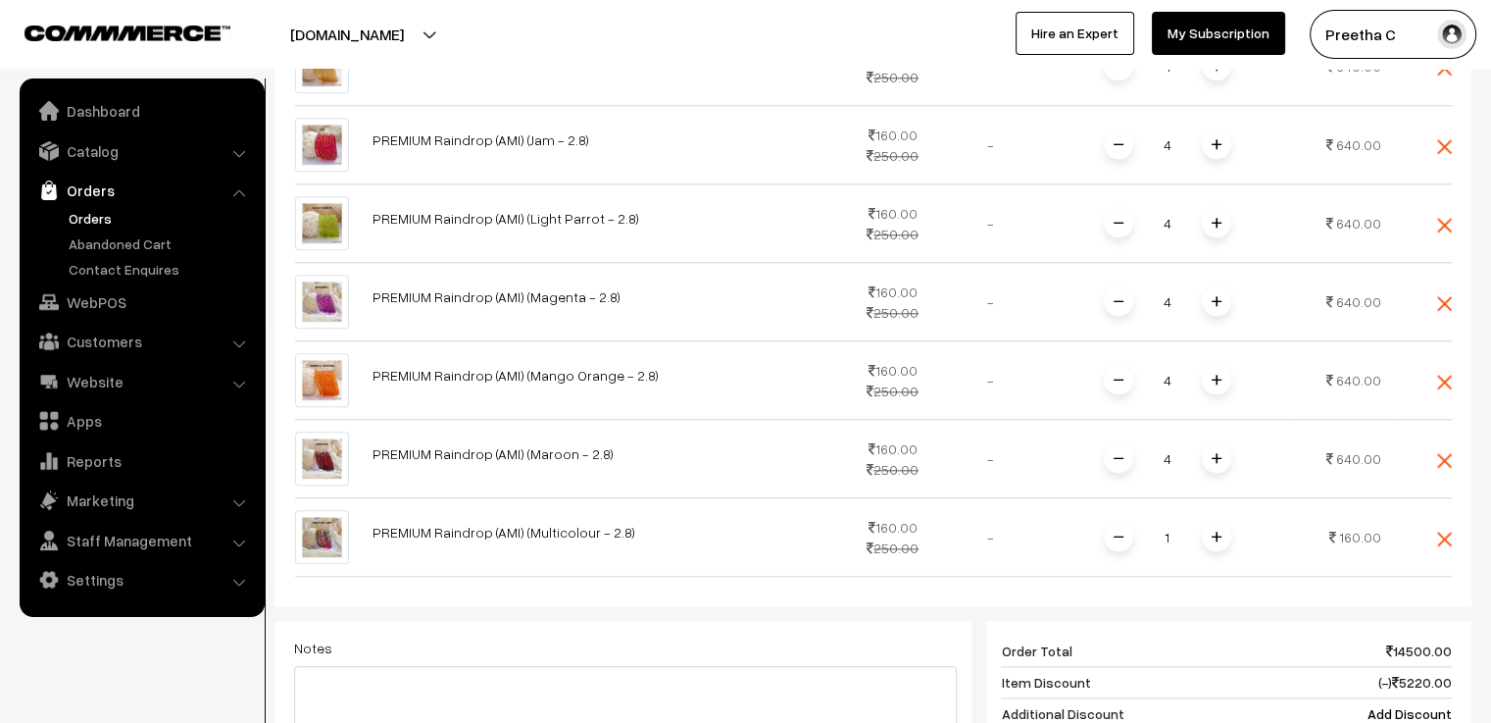
scroll to position [2071, 0]
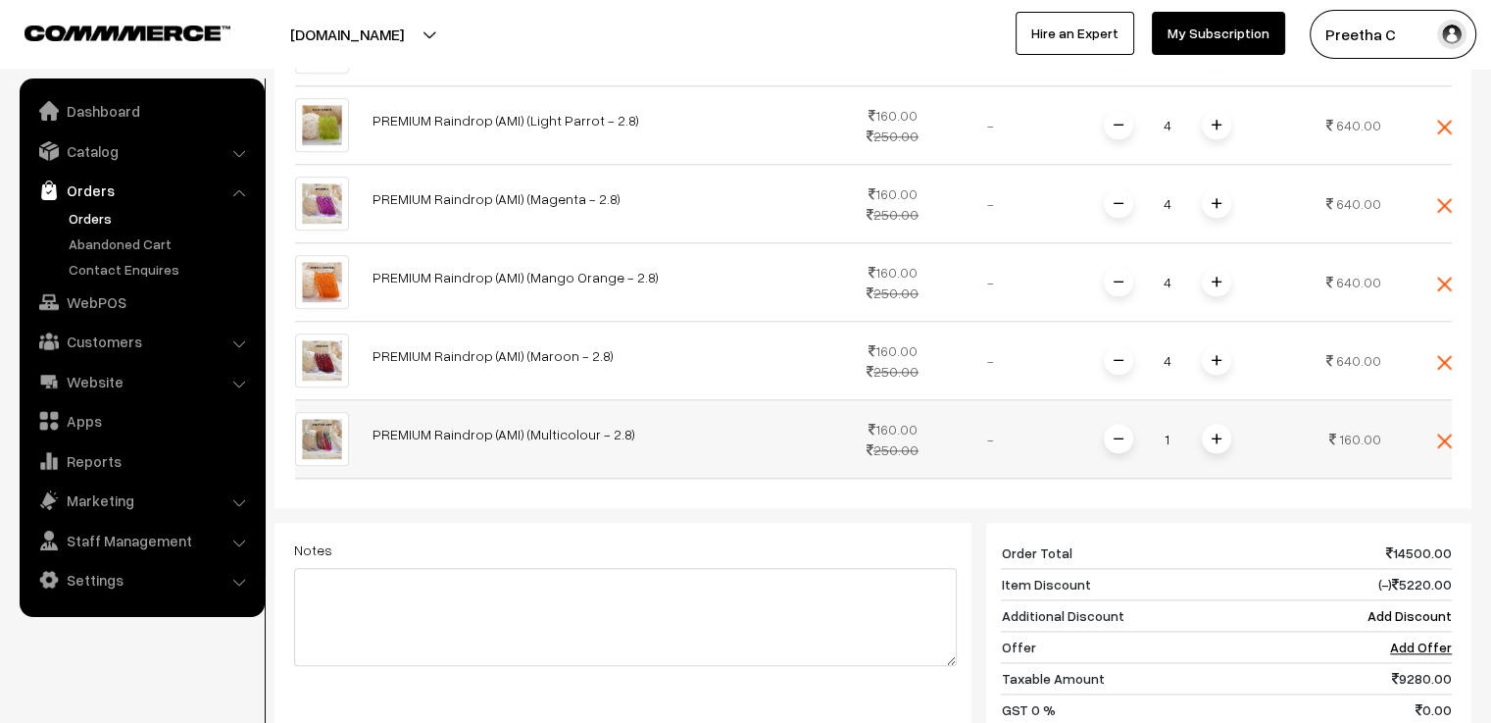
click at [1210, 424] on span at bounding box center [1216, 438] width 29 height 29
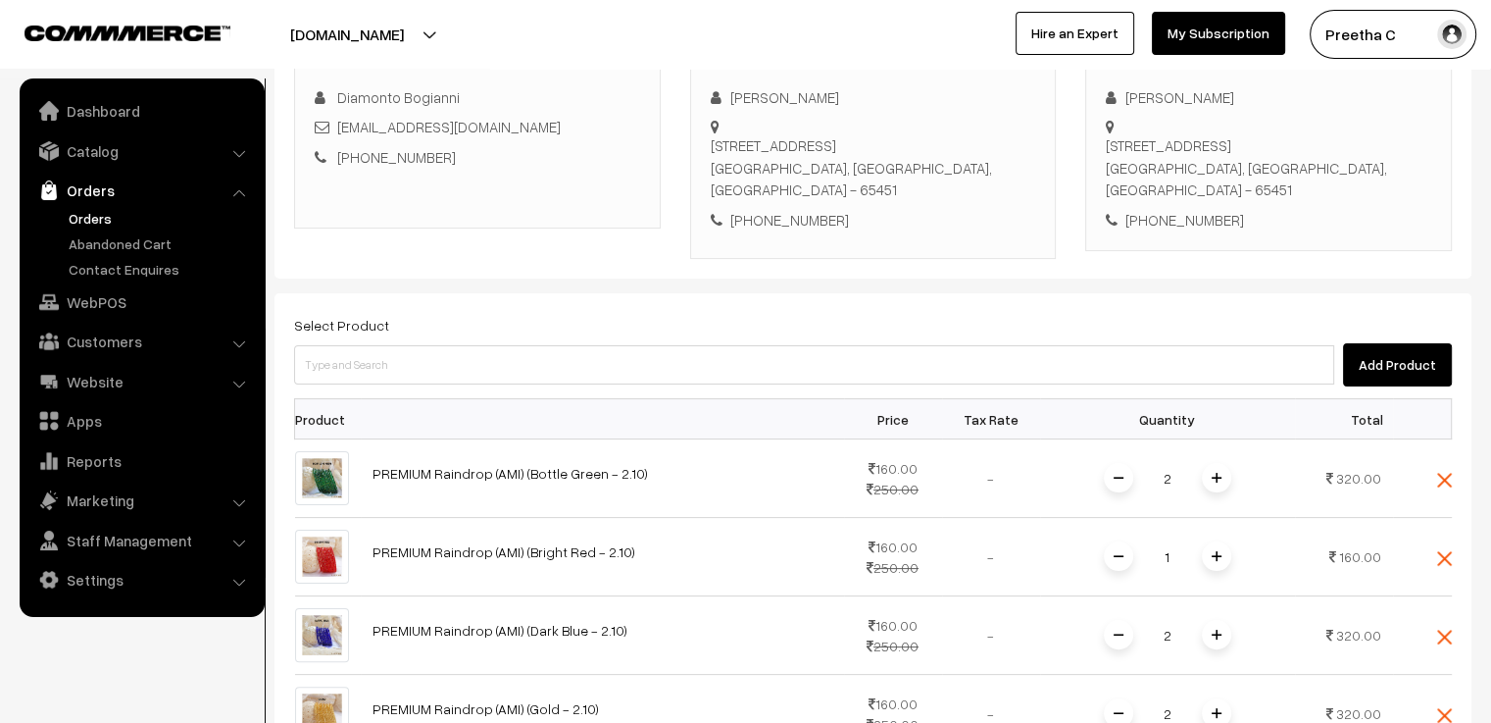
scroll to position [111, 0]
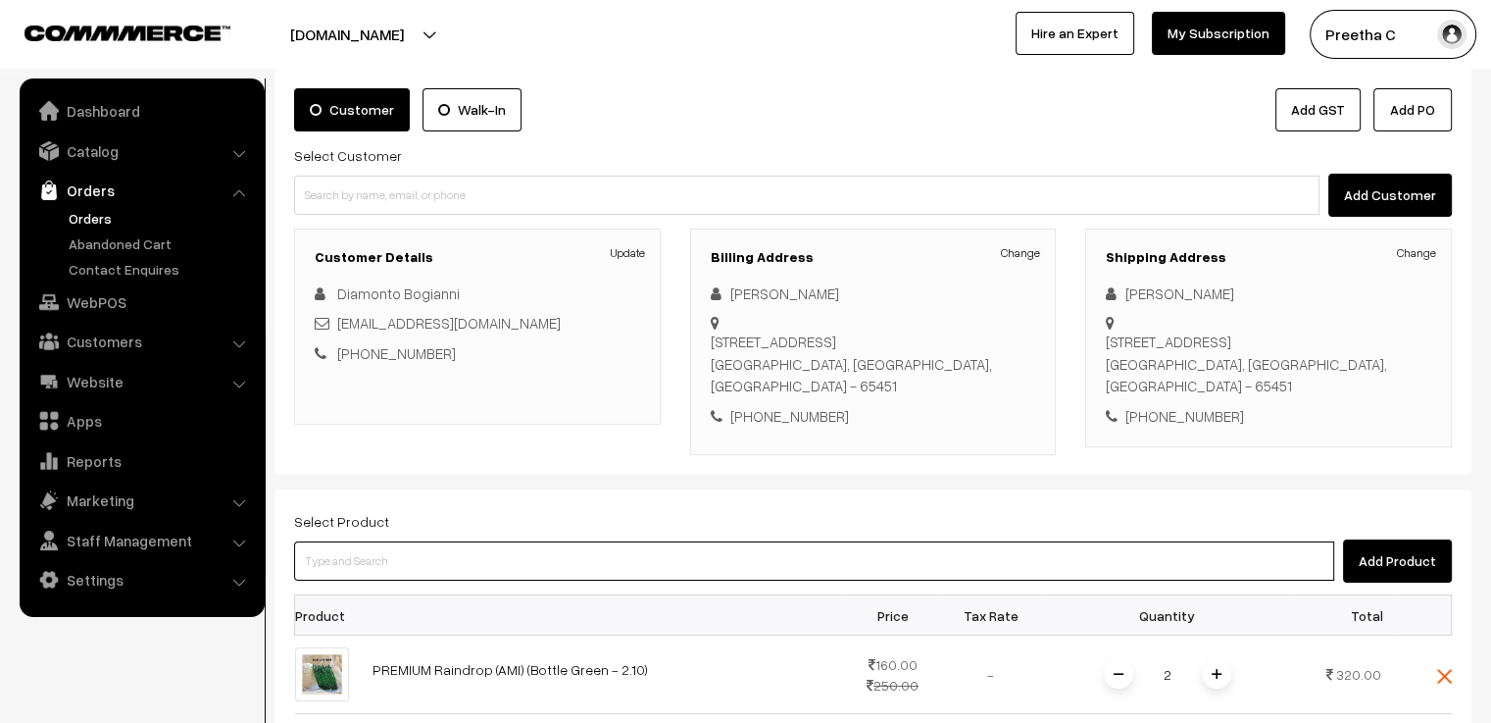
click at [435, 541] on input at bounding box center [814, 560] width 1040 height 39
paste input "premium"
type input "premium"
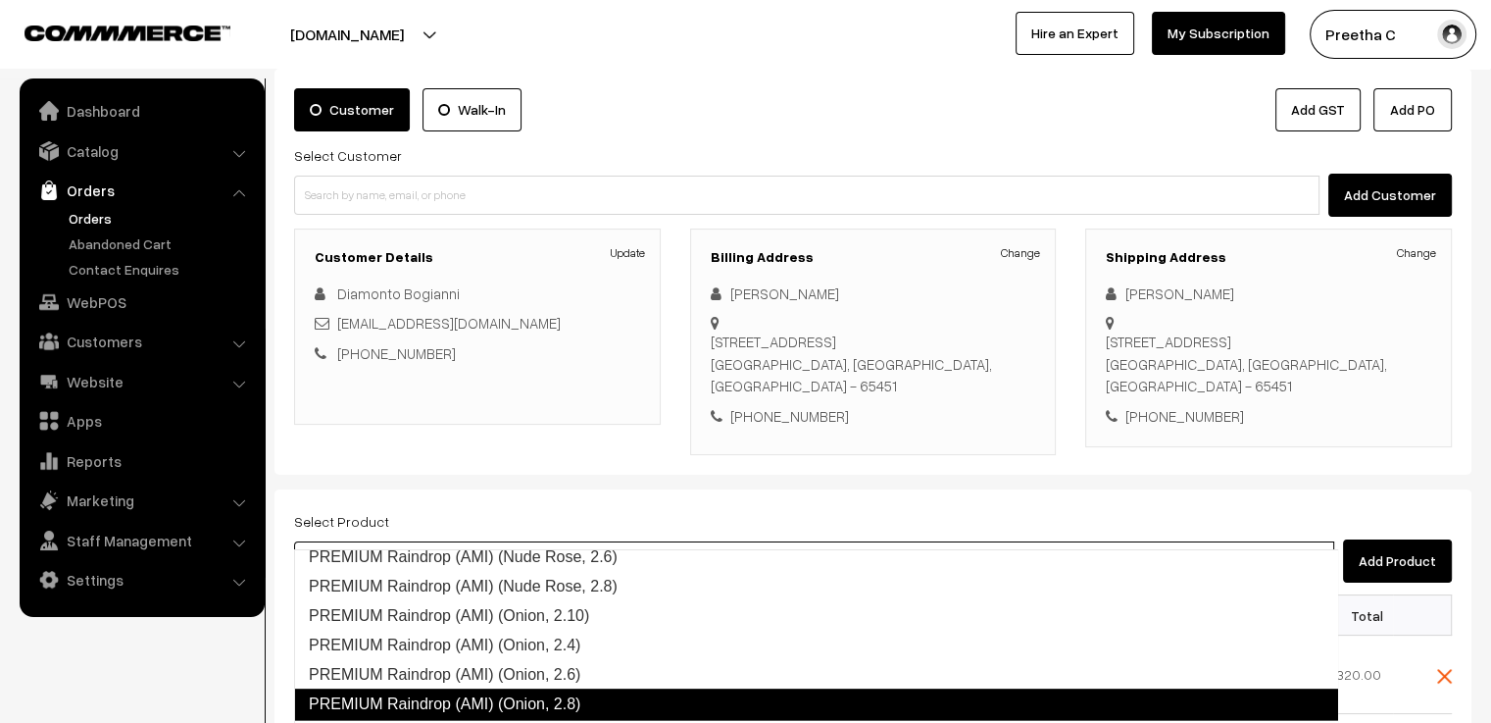
scroll to position [3017, 0]
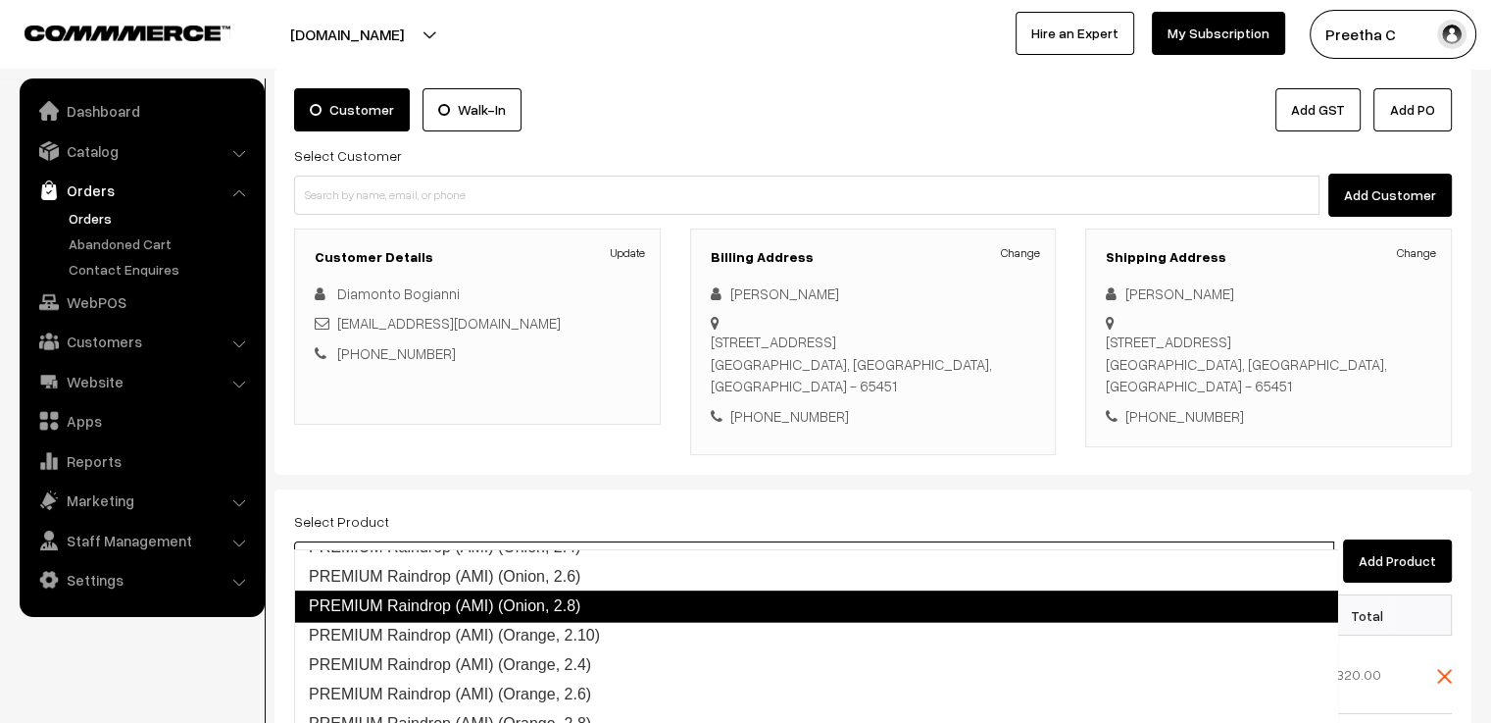
click at [505, 590] on link "PREMIUM Raindrop (AMI) (Onion, 2.8)" at bounding box center [816, 605] width 1044 height 31
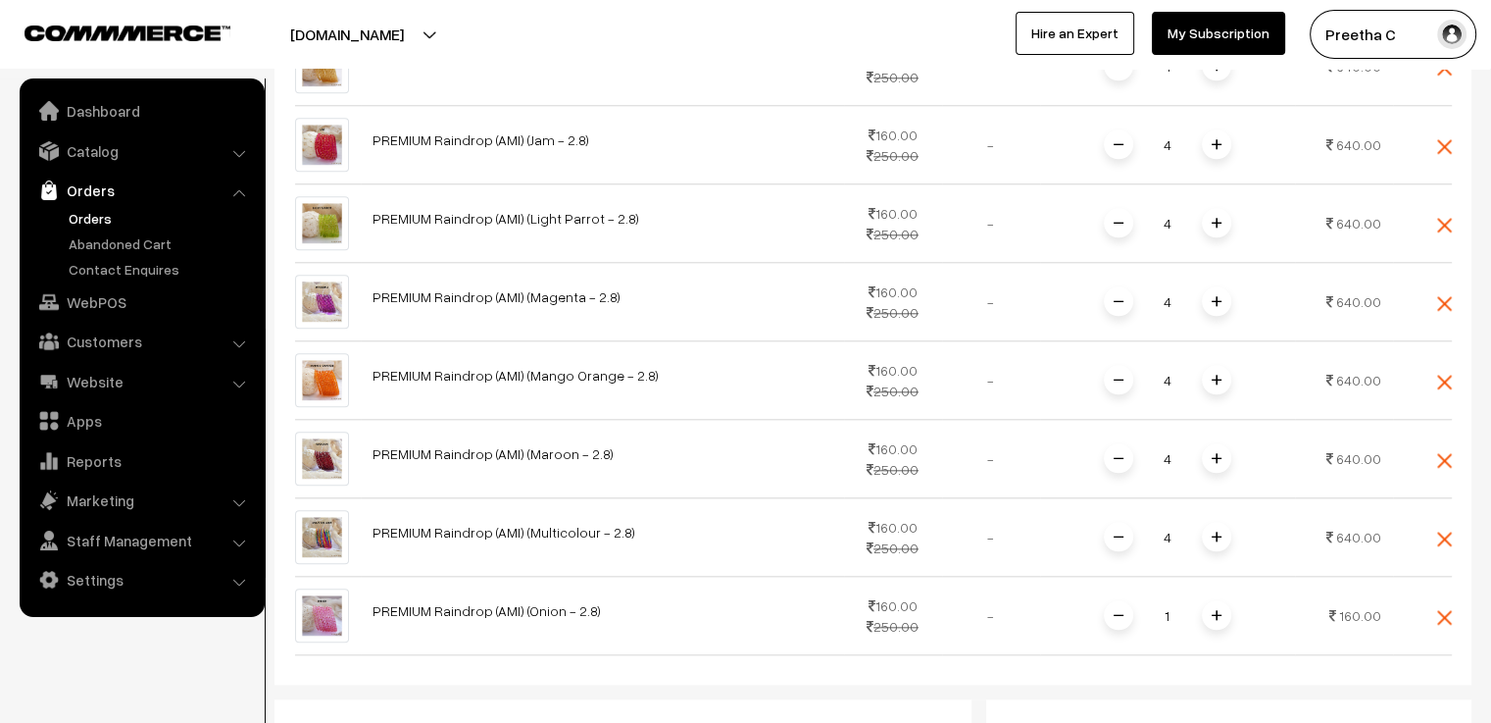
scroll to position [2169, 0]
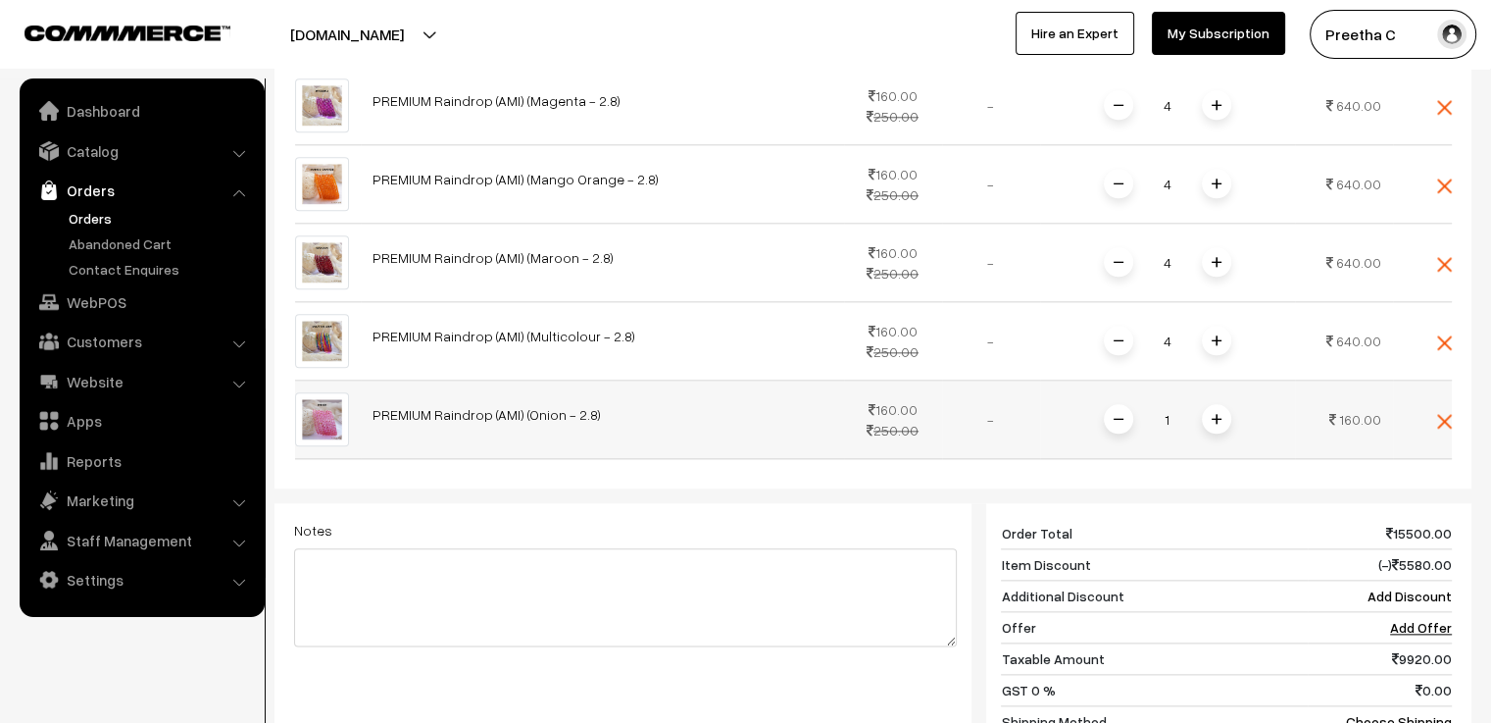
click at [1221, 414] on img at bounding box center [1217, 419] width 10 height 10
click at [1214, 404] on span at bounding box center [1216, 418] width 29 height 29
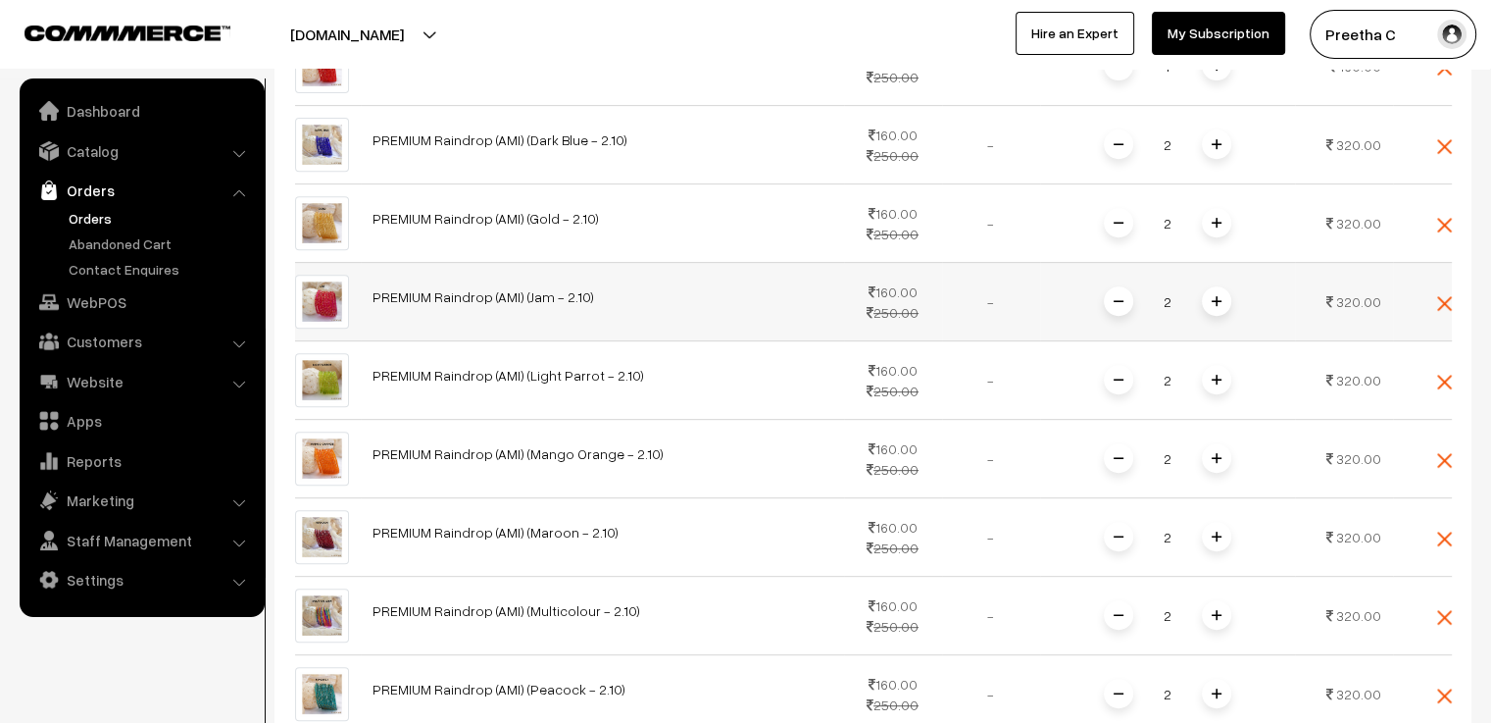
scroll to position [307, 0]
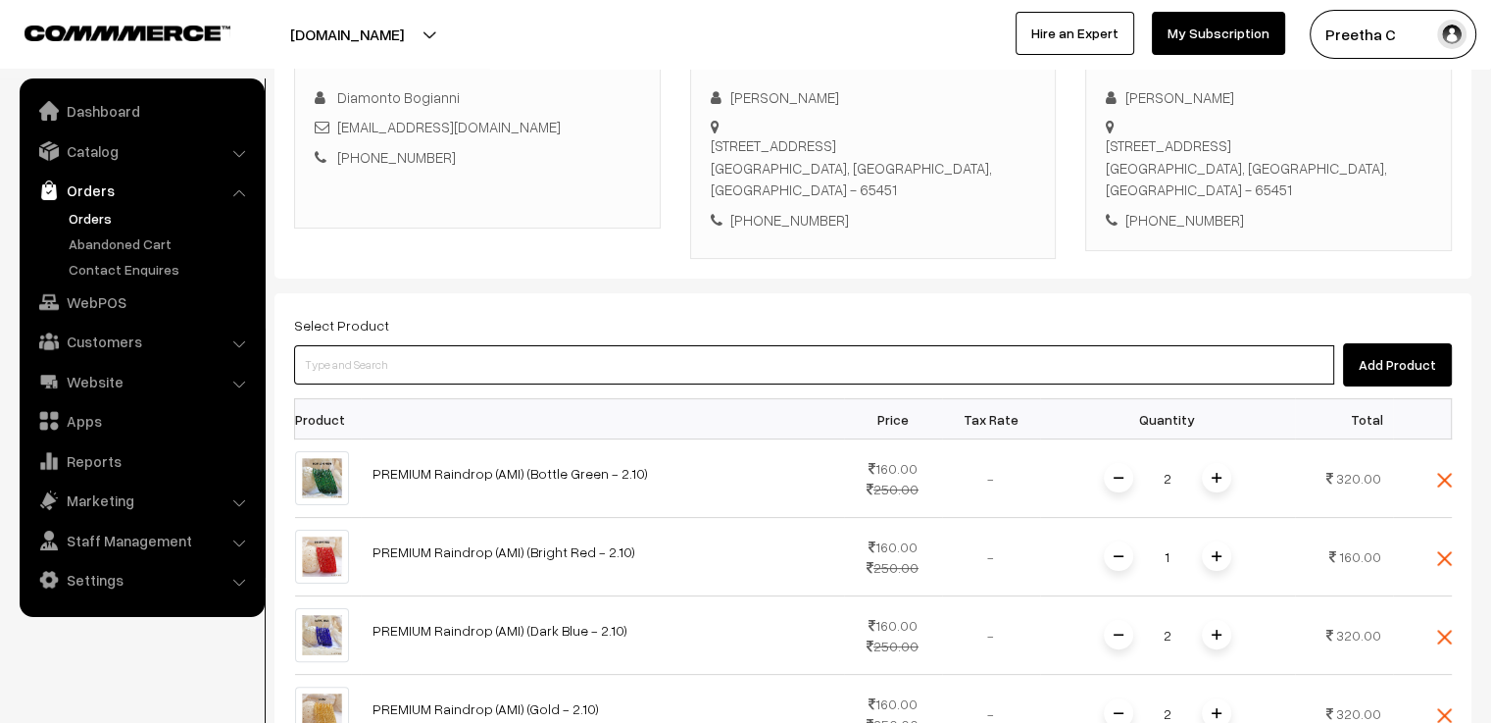
click at [391, 345] on input at bounding box center [814, 364] width 1040 height 39
paste input "premium"
type input "premium"
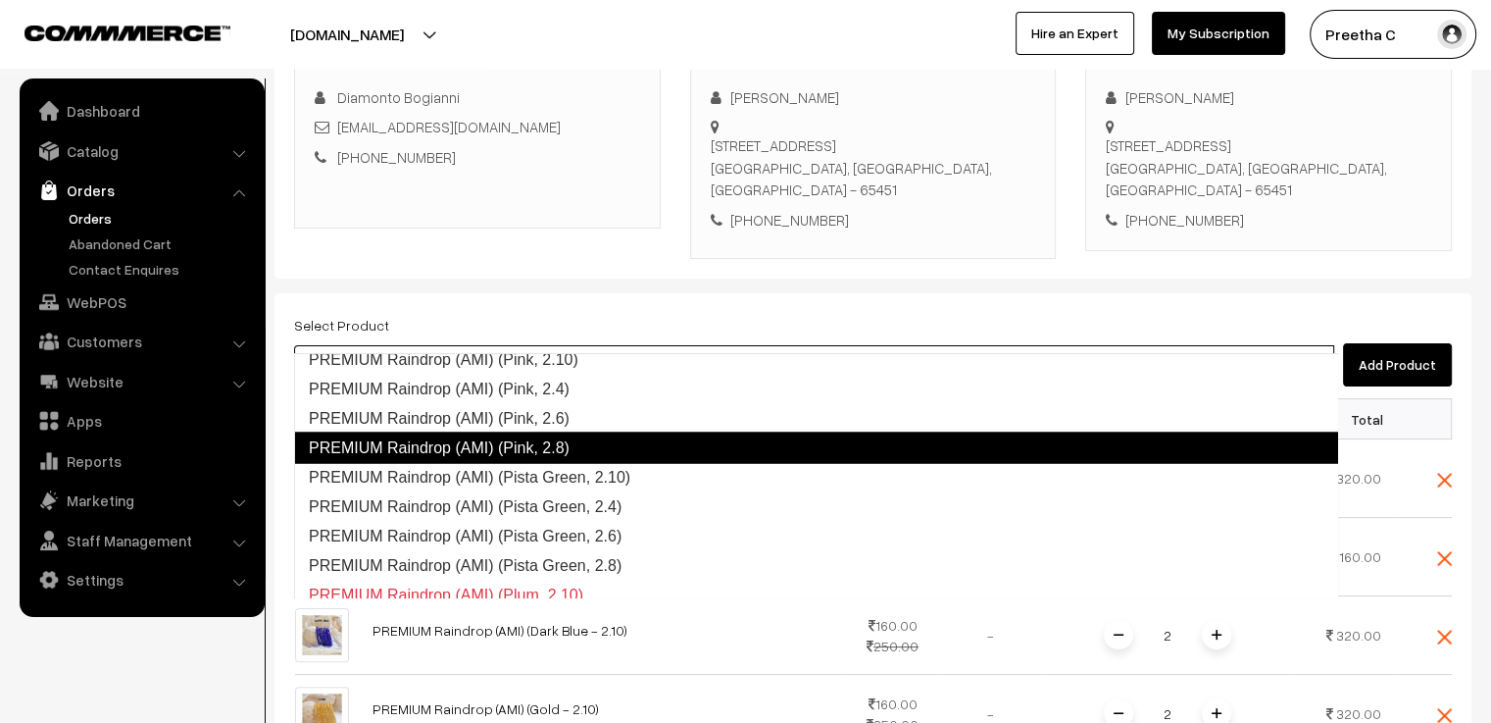
scroll to position [3804, 0]
click at [588, 444] on link "PREMIUM Raindrop (AMI) (Pink, 2.8)" at bounding box center [816, 446] width 1044 height 31
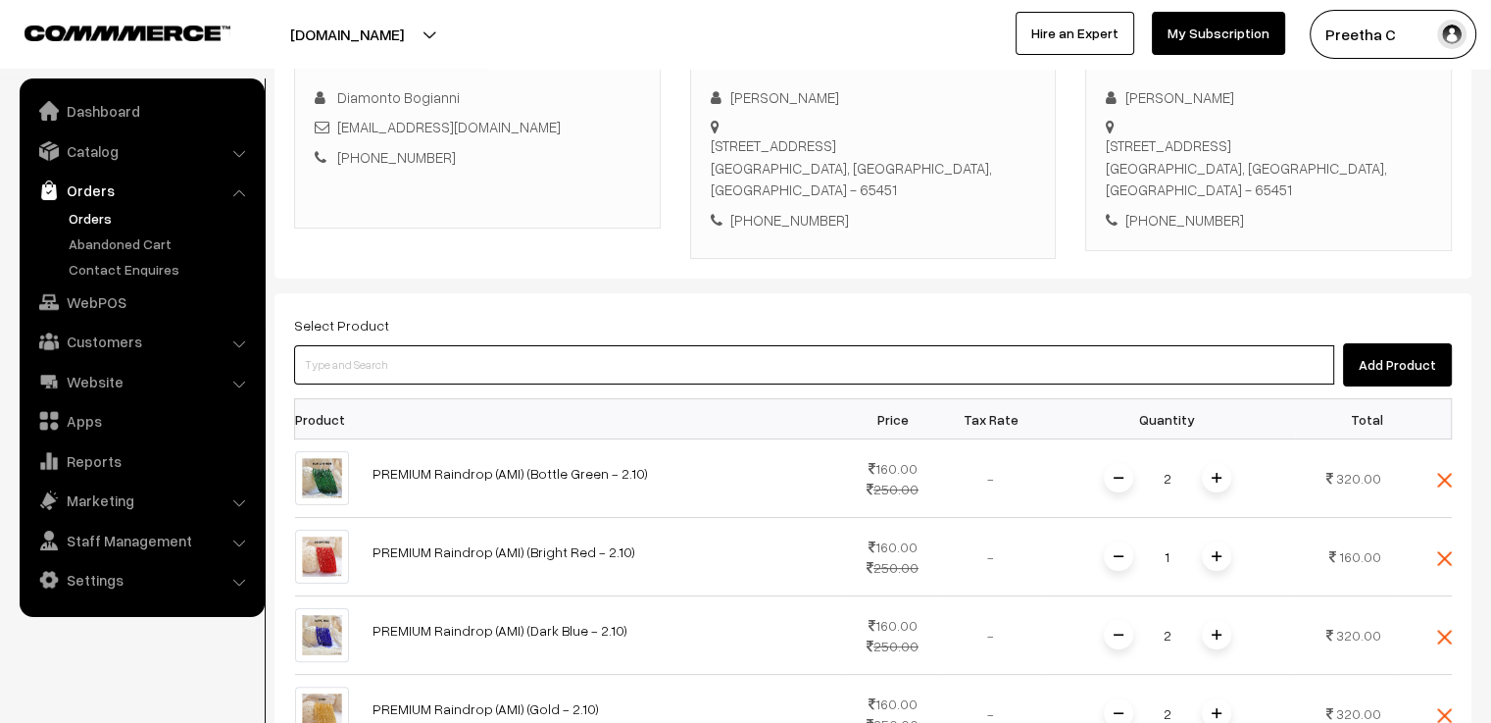
click at [453, 345] on input at bounding box center [814, 364] width 1040 height 39
paste input "premium"
type input "premium"
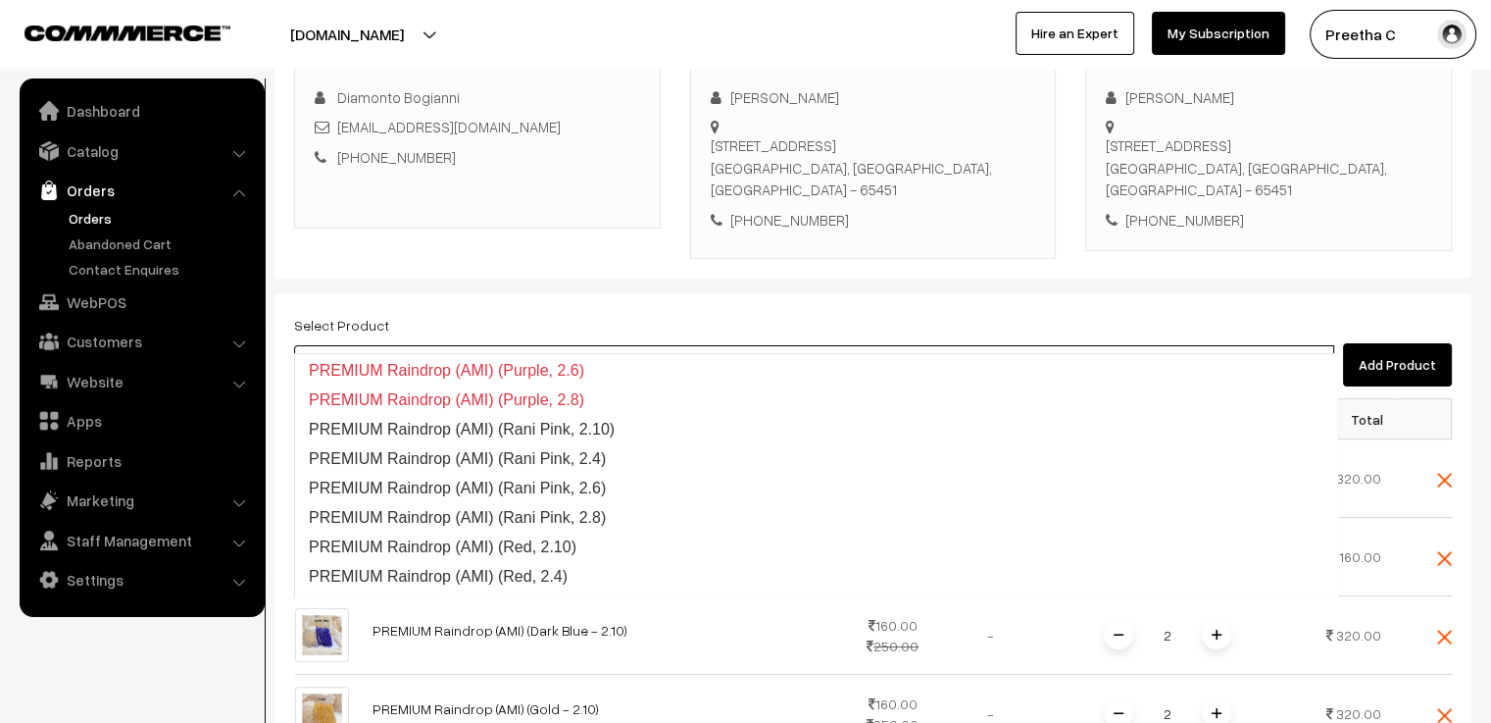
scroll to position [4205, 0]
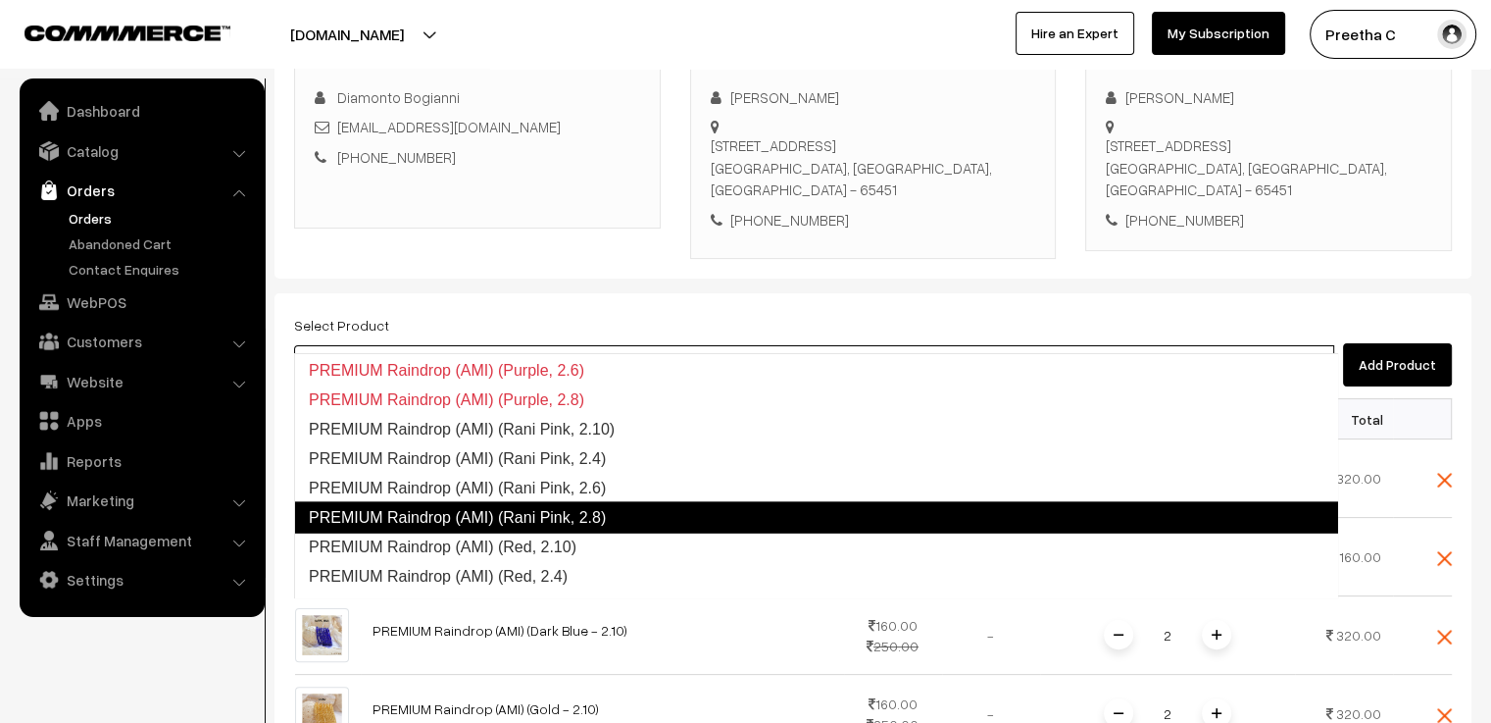
click at [565, 515] on link "PREMIUM Raindrop (AMI) (Rani Pink, 2.8)" at bounding box center [816, 516] width 1044 height 31
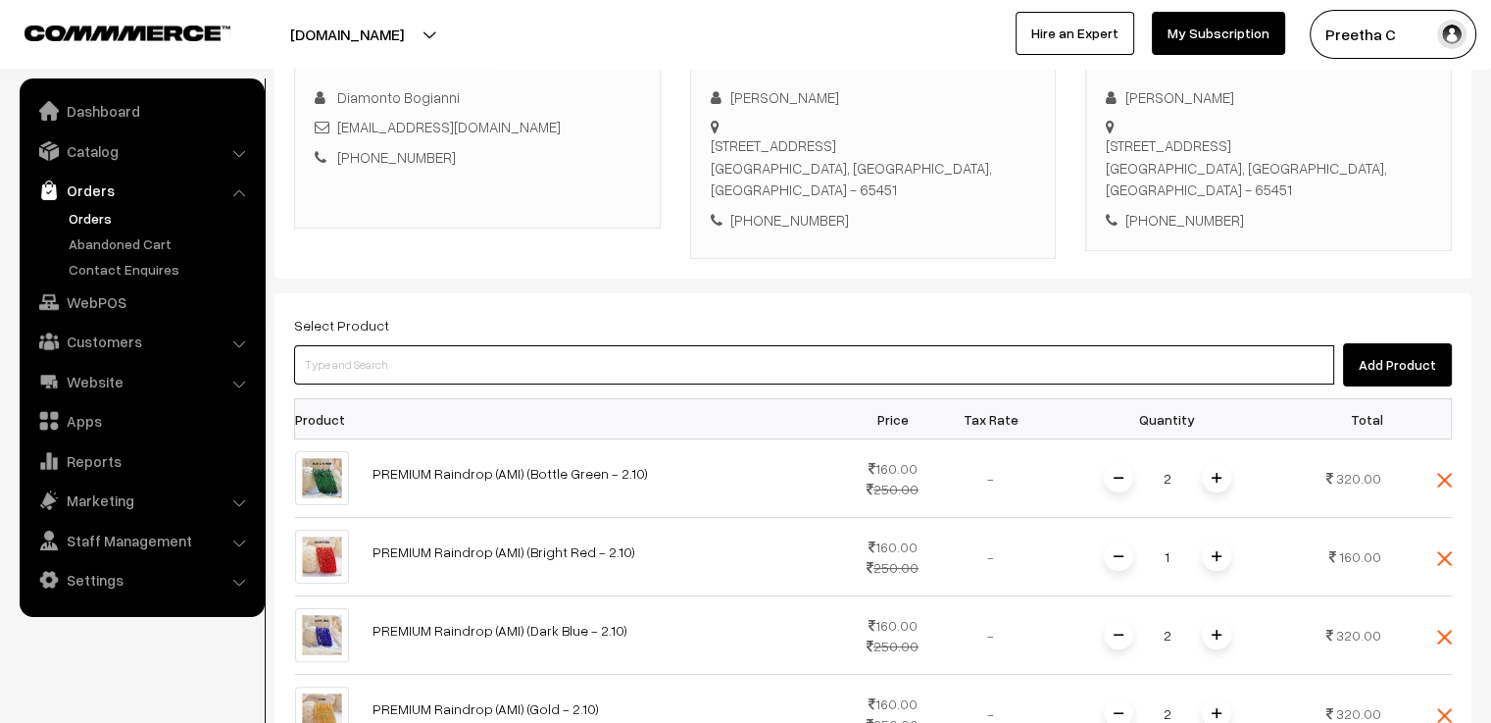
click at [410, 345] on input at bounding box center [814, 364] width 1040 height 39
paste input "premium"
type input "premium"
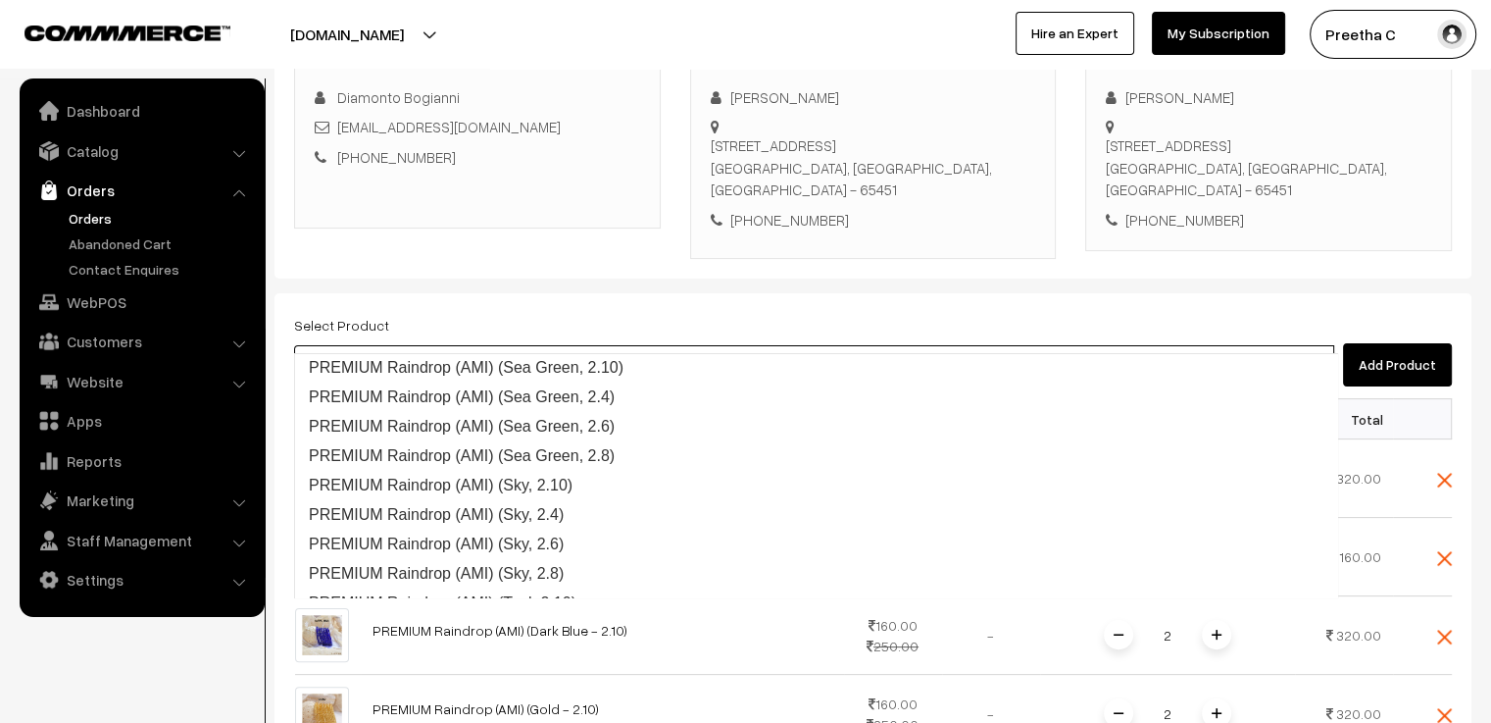
scroll to position [4403, 0]
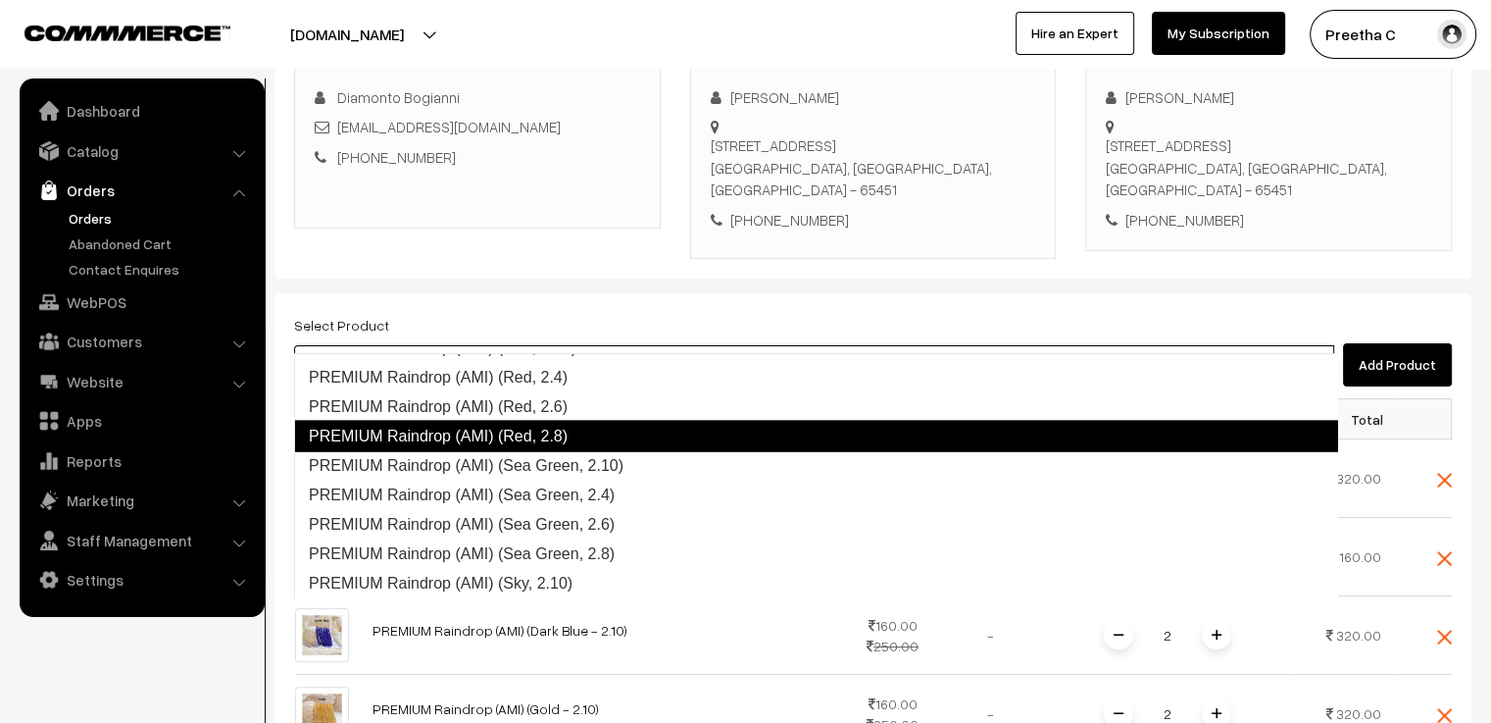
click at [511, 441] on link "PREMIUM Raindrop (AMI) (Red, 2.8)" at bounding box center [816, 436] width 1044 height 31
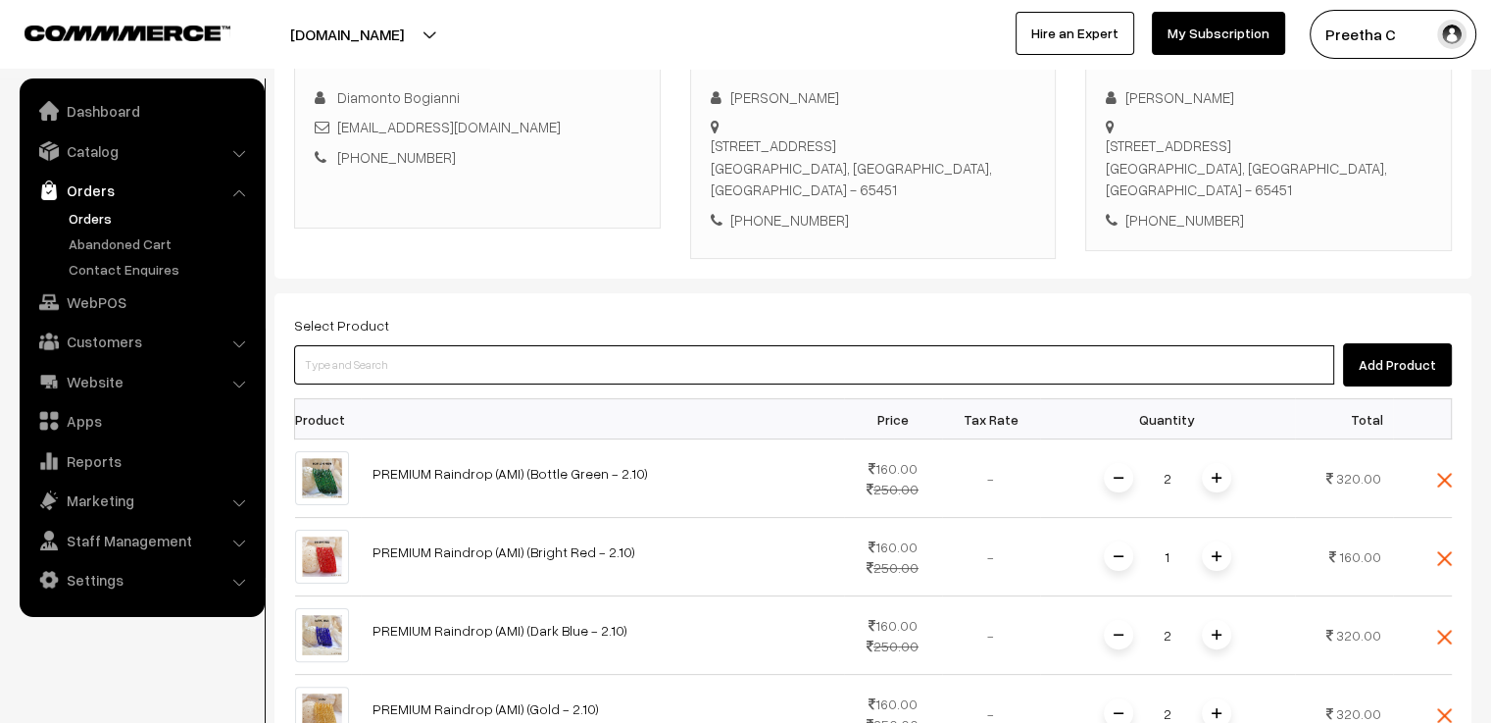
click at [394, 345] on input at bounding box center [814, 364] width 1040 height 39
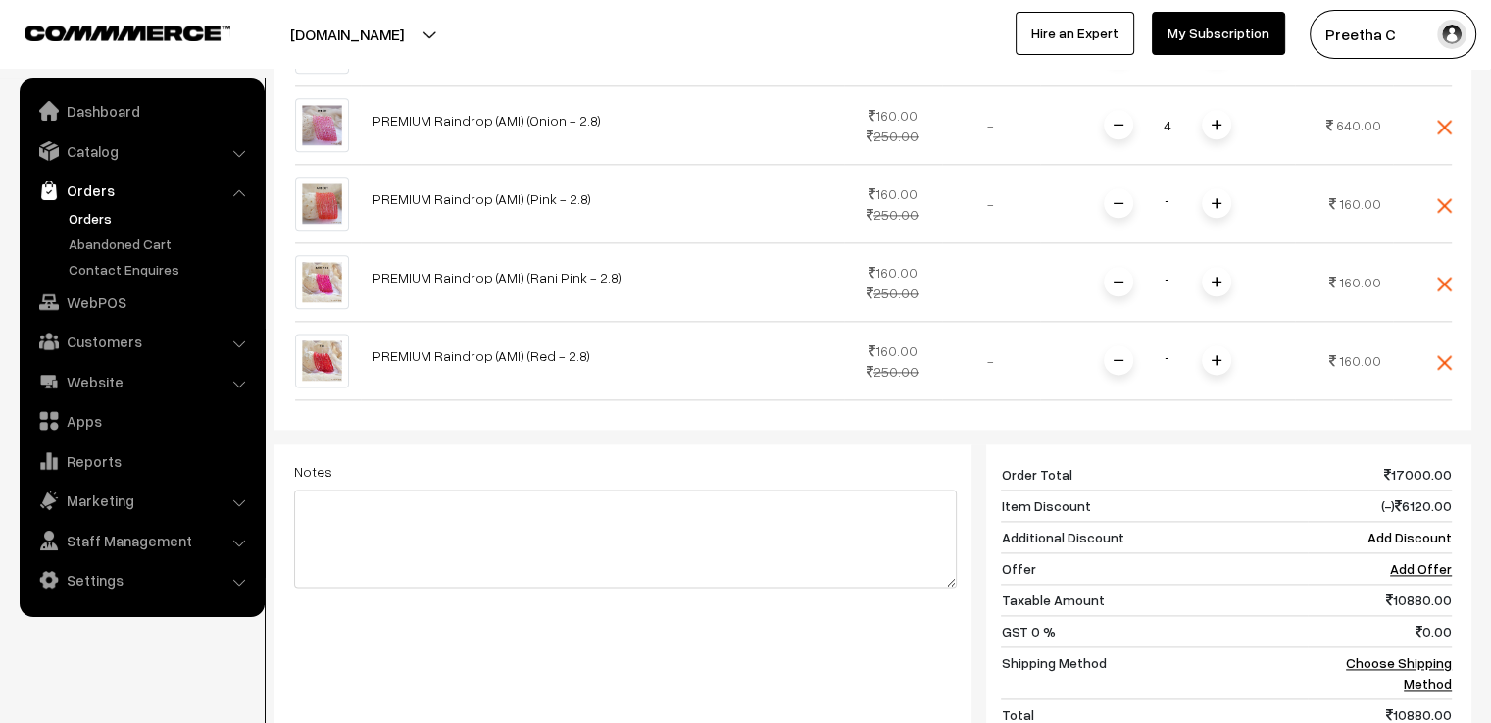
scroll to position [2268, 0]
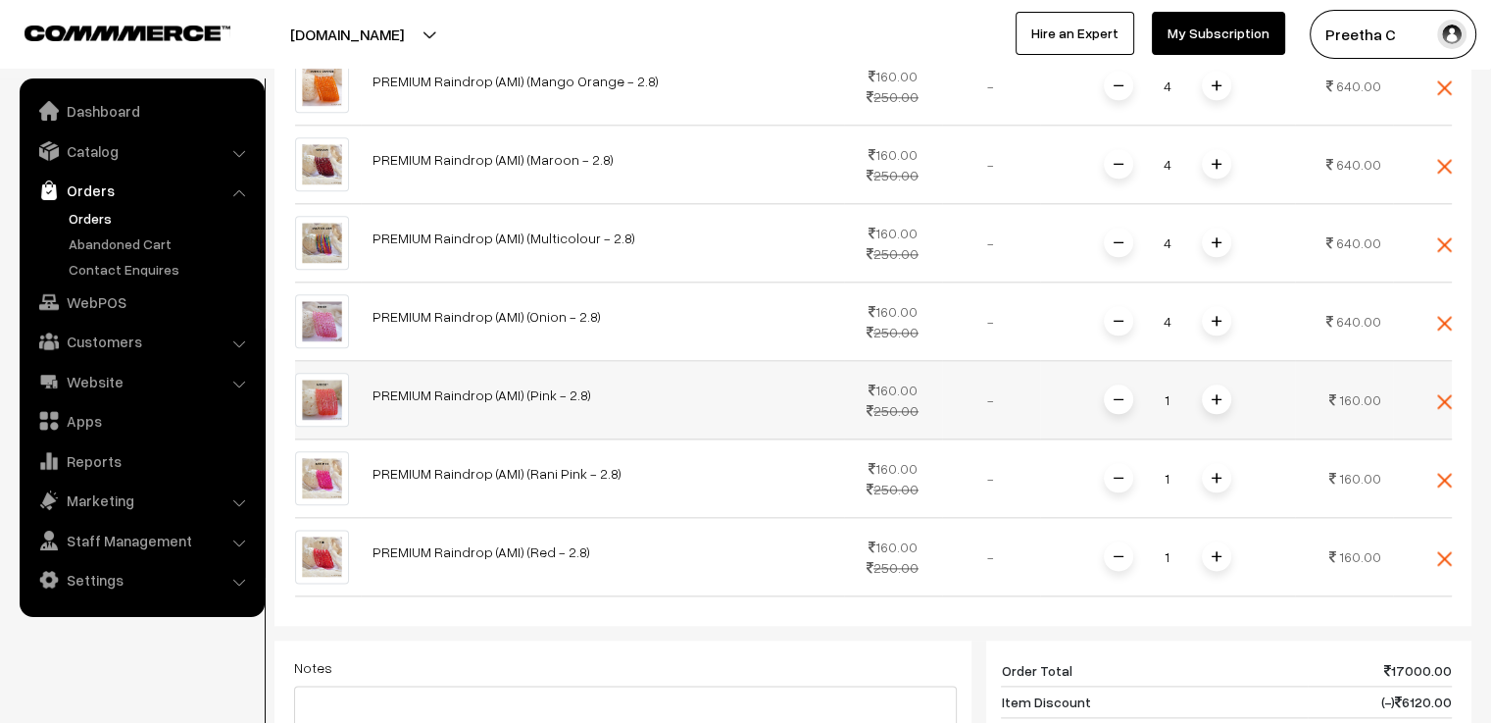
click at [1212, 394] on img at bounding box center [1217, 399] width 10 height 10
click at [1218, 473] on img at bounding box center [1217, 478] width 10 height 10
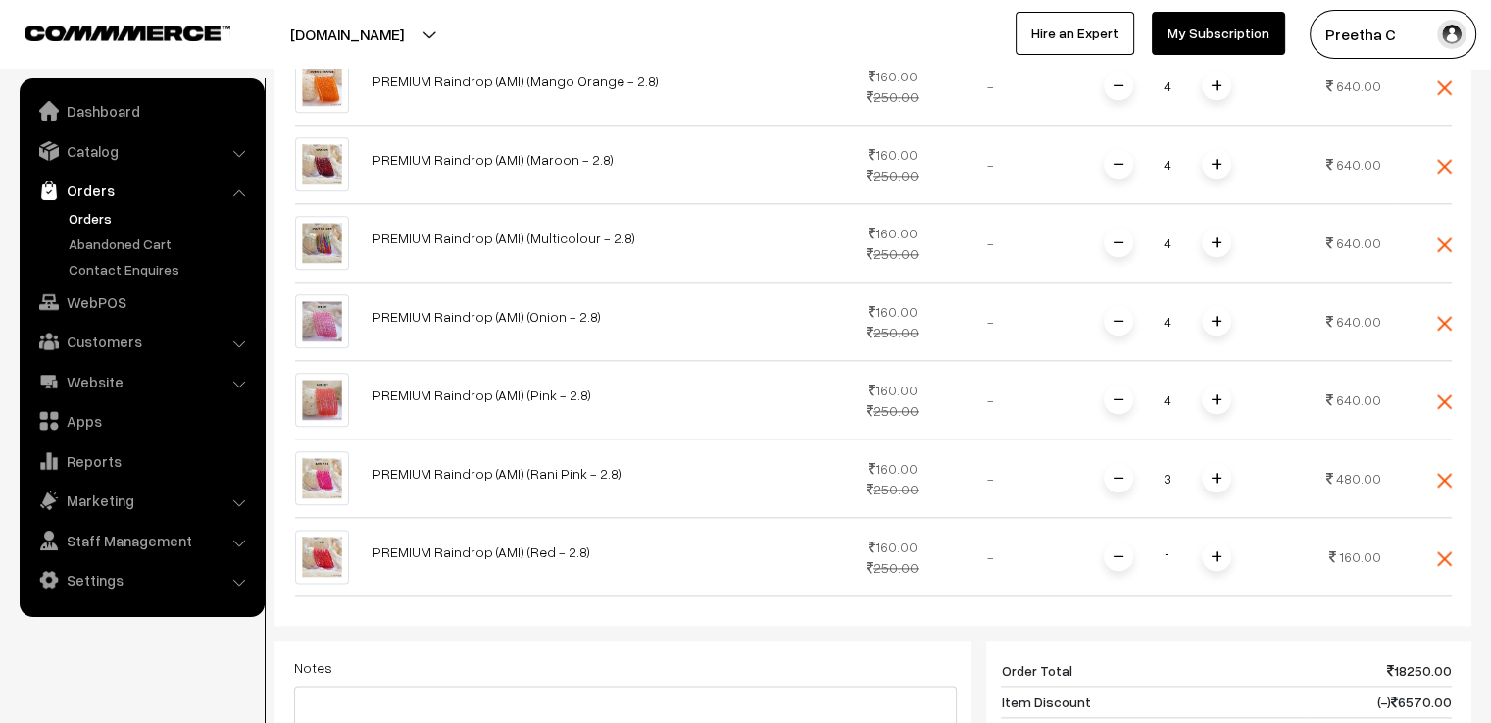
click at [1218, 473] on img at bounding box center [1217, 478] width 10 height 10
click at [1219, 541] on span at bounding box center [1216, 555] width 29 height 29
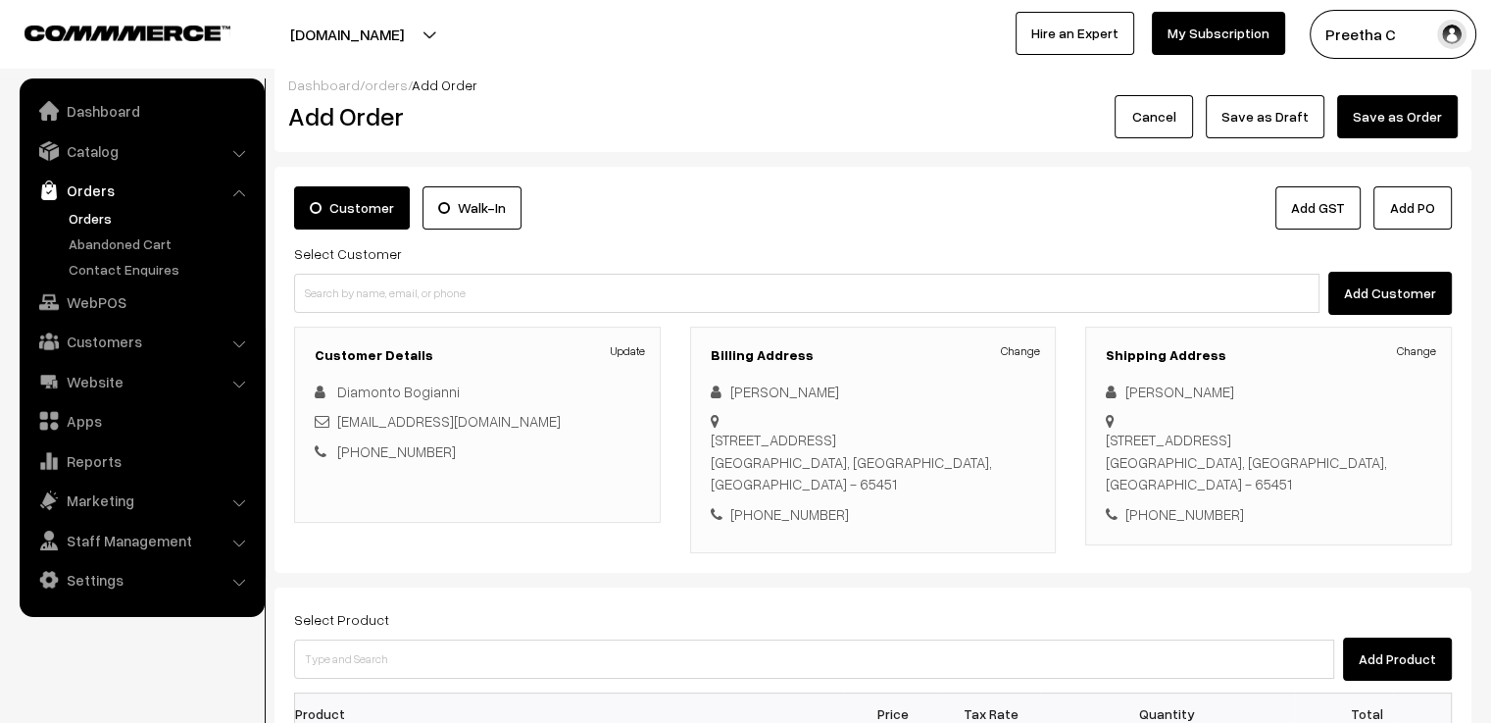
scroll to position [209, 0]
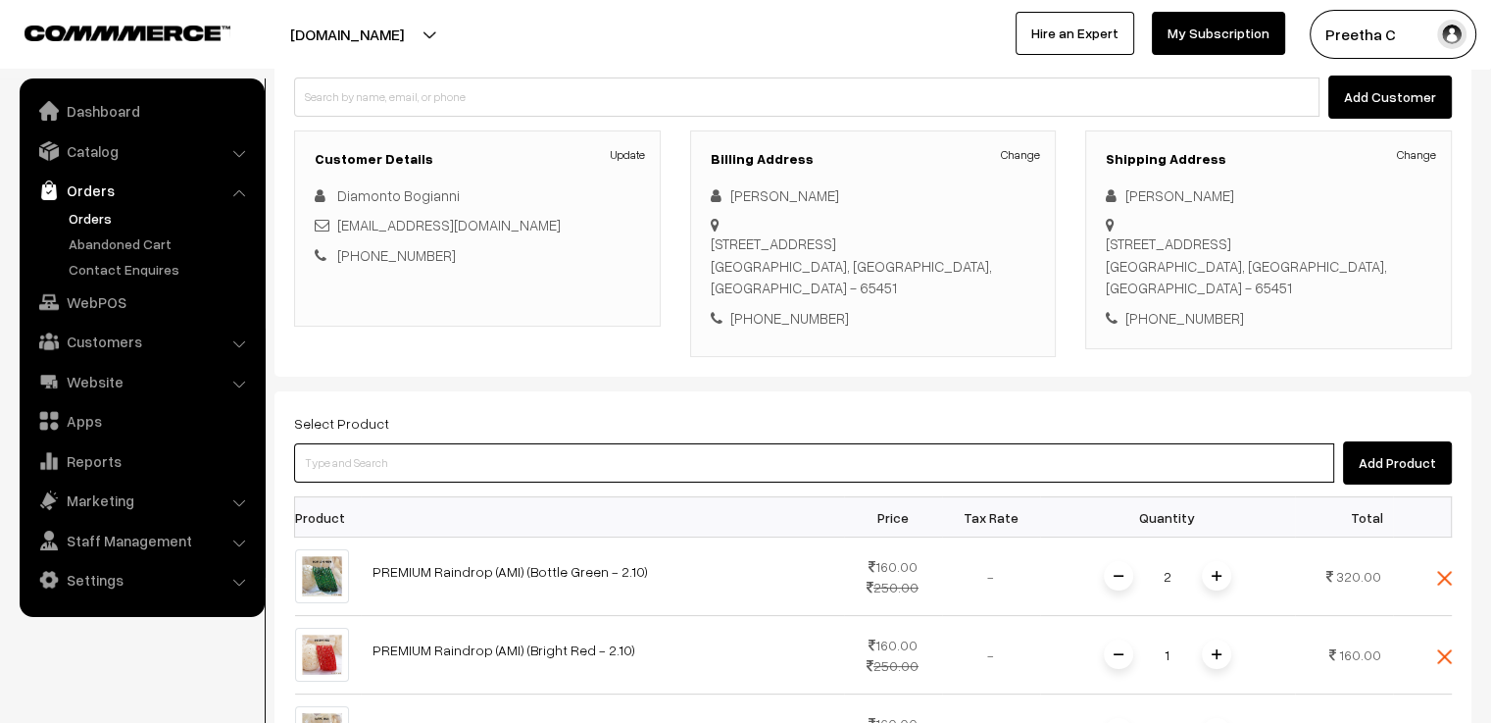
click at [388, 444] on input at bounding box center [814, 462] width 1040 height 39
type input "double"
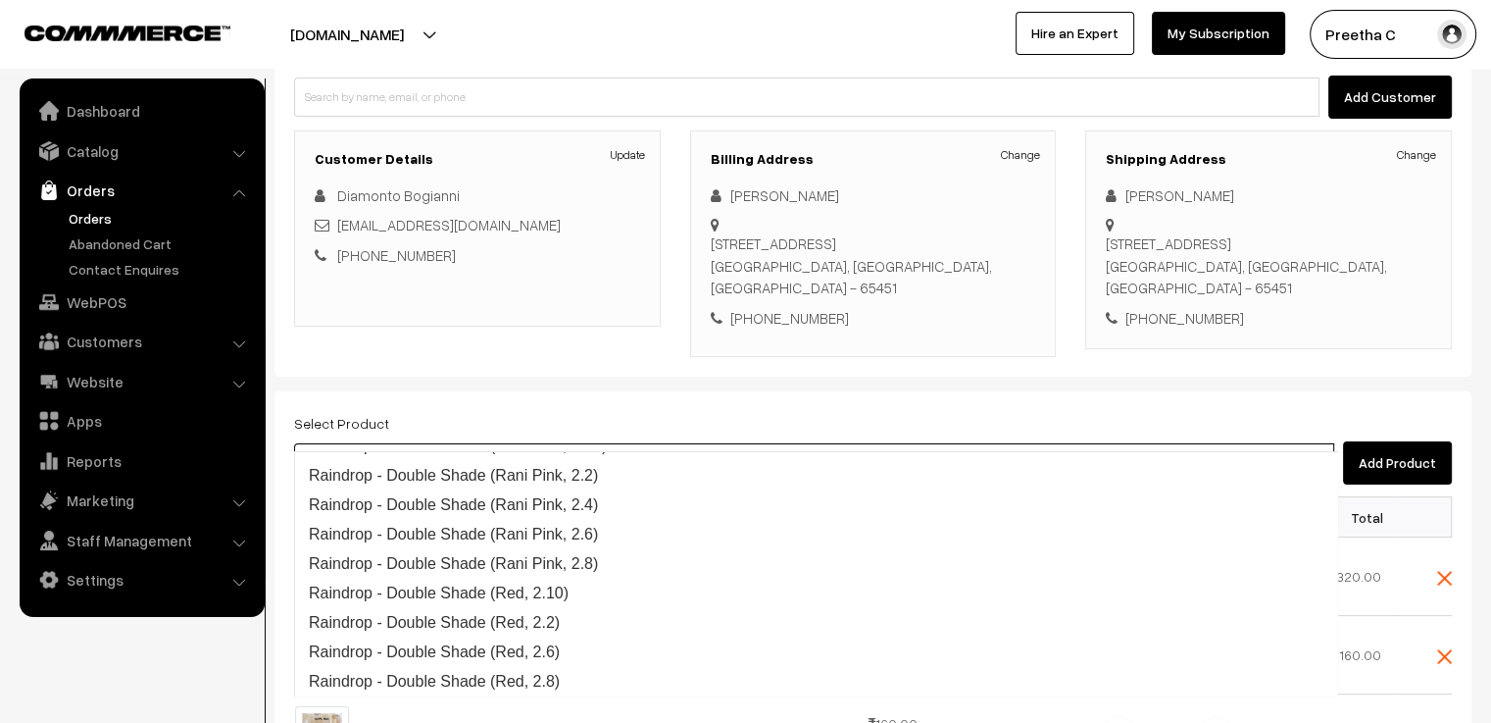
paste input "double"
type input "double"
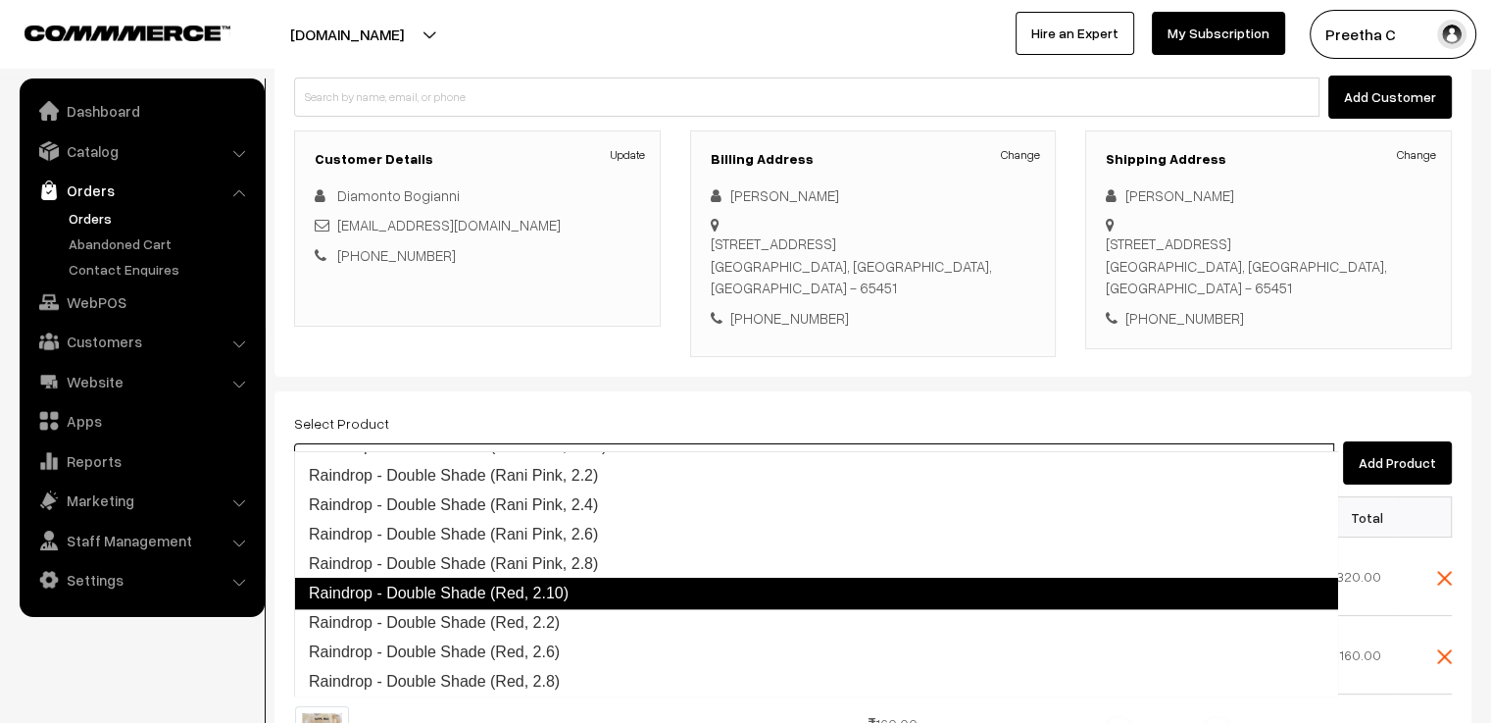
click at [574, 597] on link "Raindrop - Double Shade (Red, 2.10)" at bounding box center [816, 592] width 1044 height 31
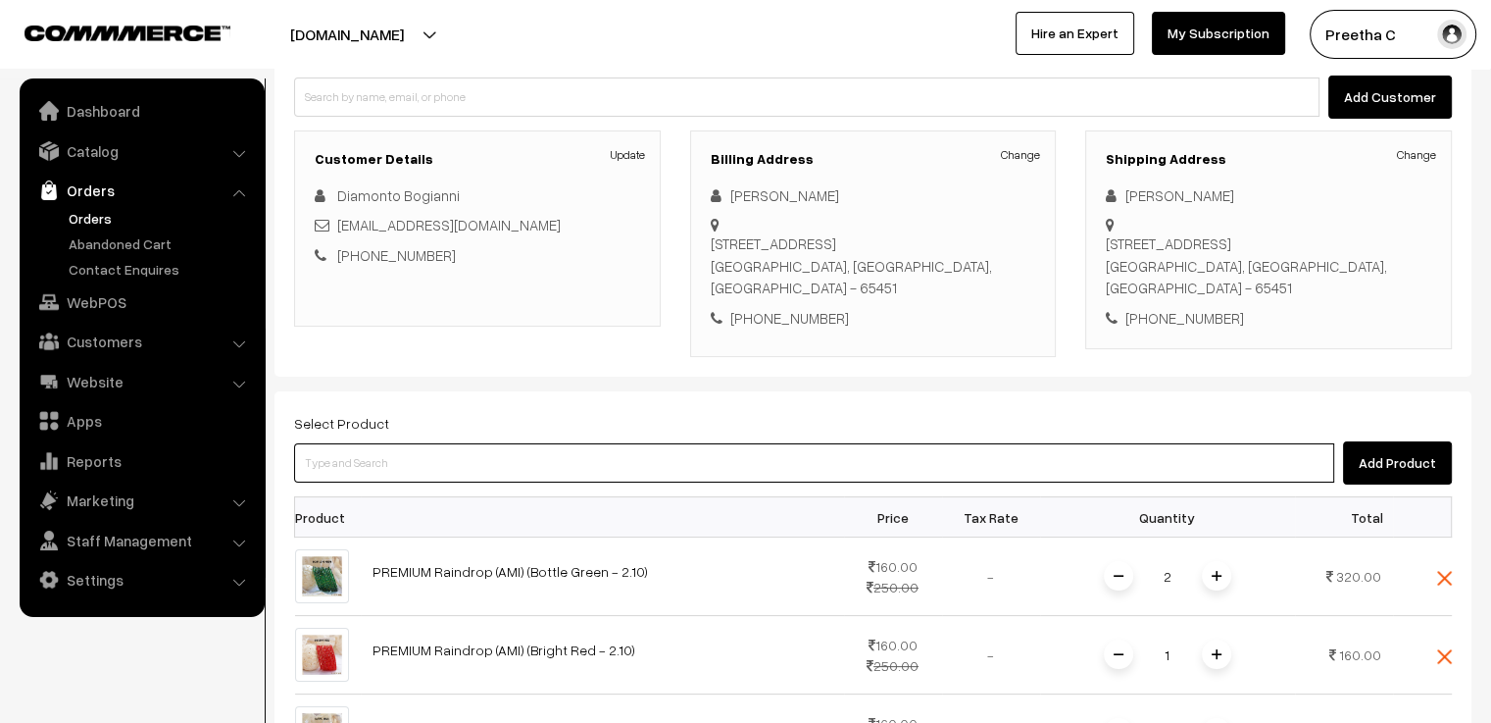
click at [373, 443] on input at bounding box center [814, 462] width 1040 height 39
paste input "double"
type input "double"
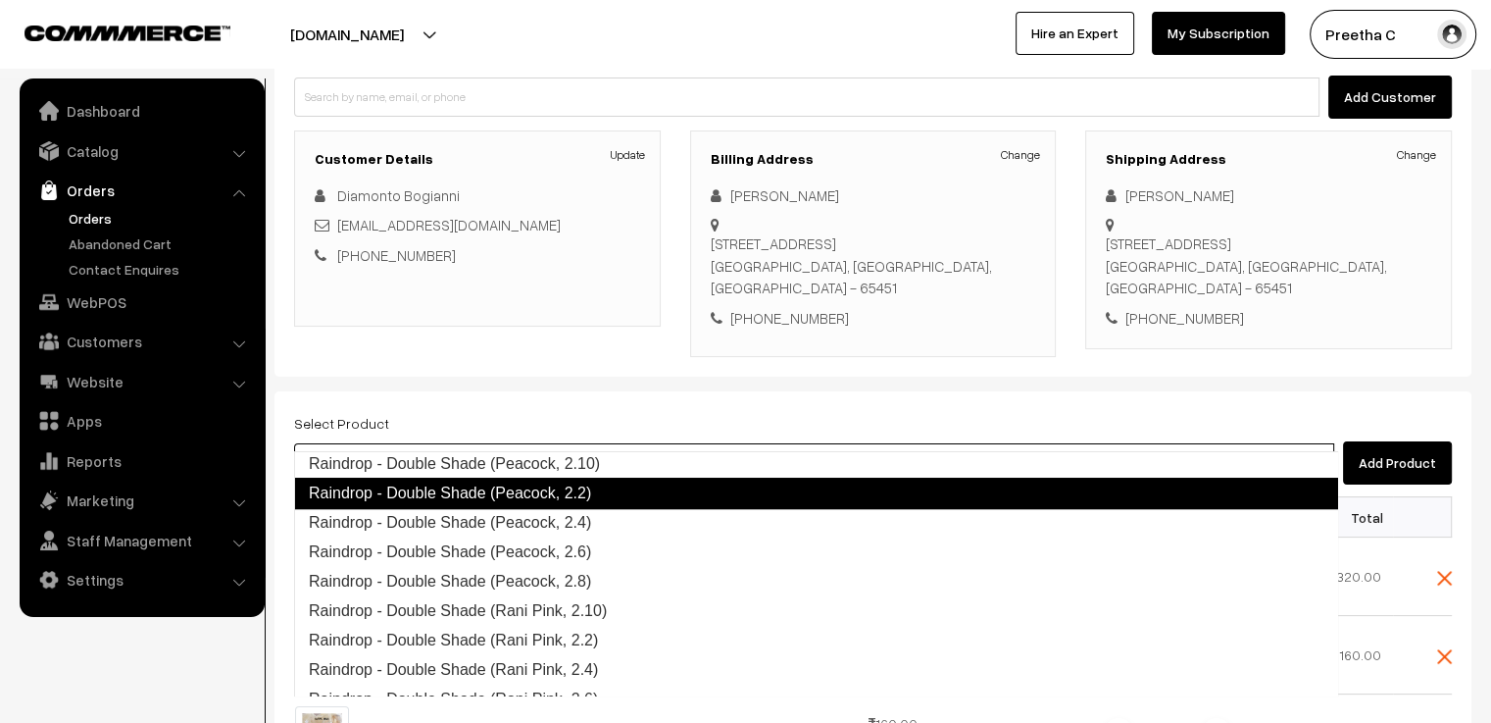
scroll to position [1206, 0]
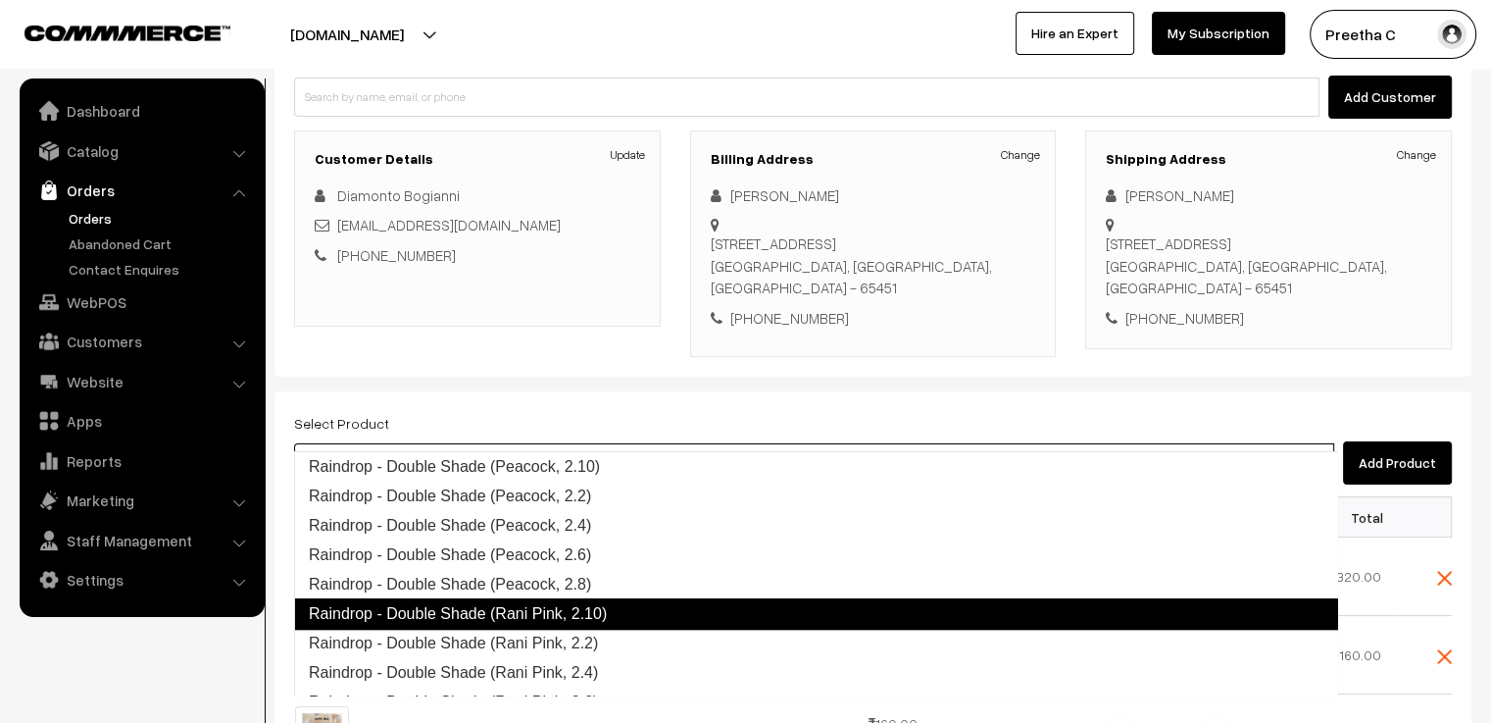
click at [520, 611] on link "Raindrop - Double Shade (Rani Pink, 2.10)" at bounding box center [816, 613] width 1044 height 31
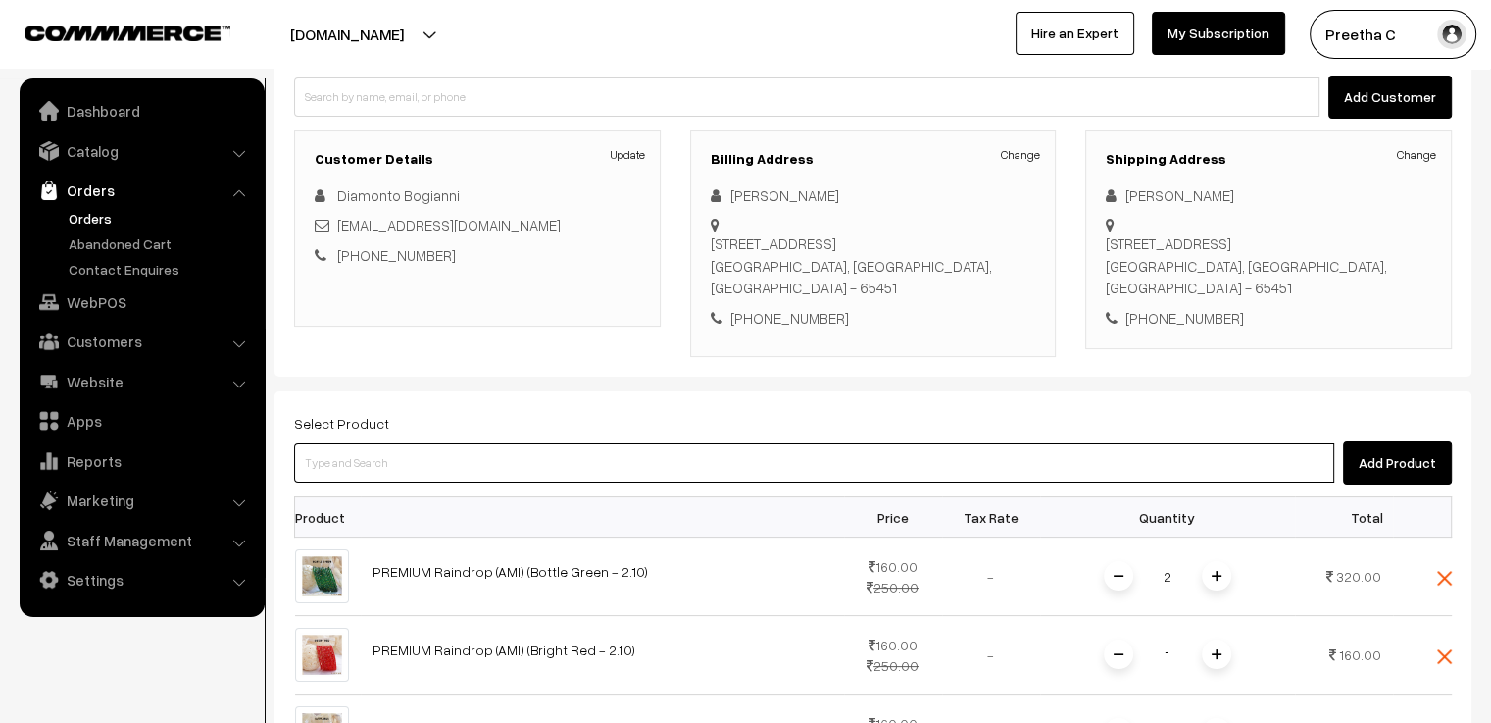
click at [454, 443] on input at bounding box center [814, 462] width 1040 height 39
paste input "double"
type input "double"
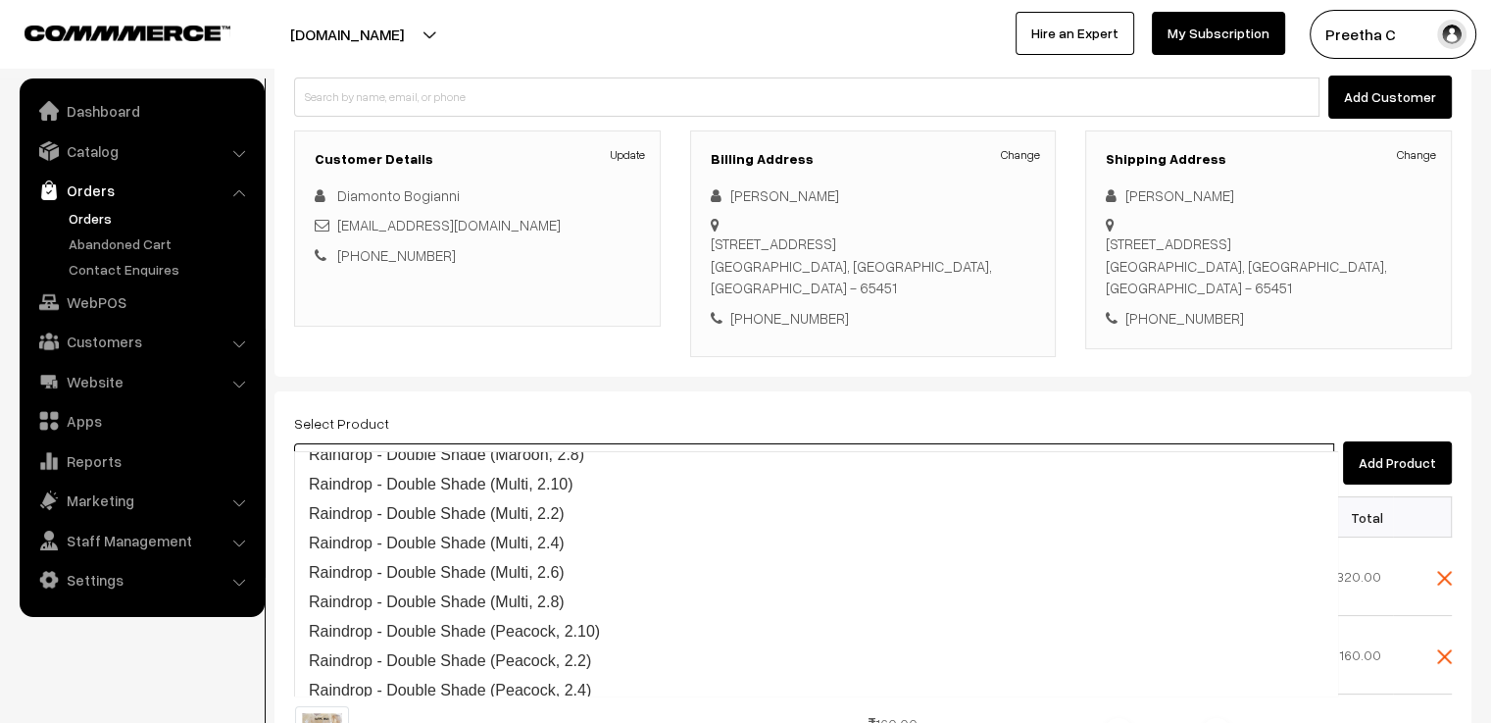
scroll to position [1000, 0]
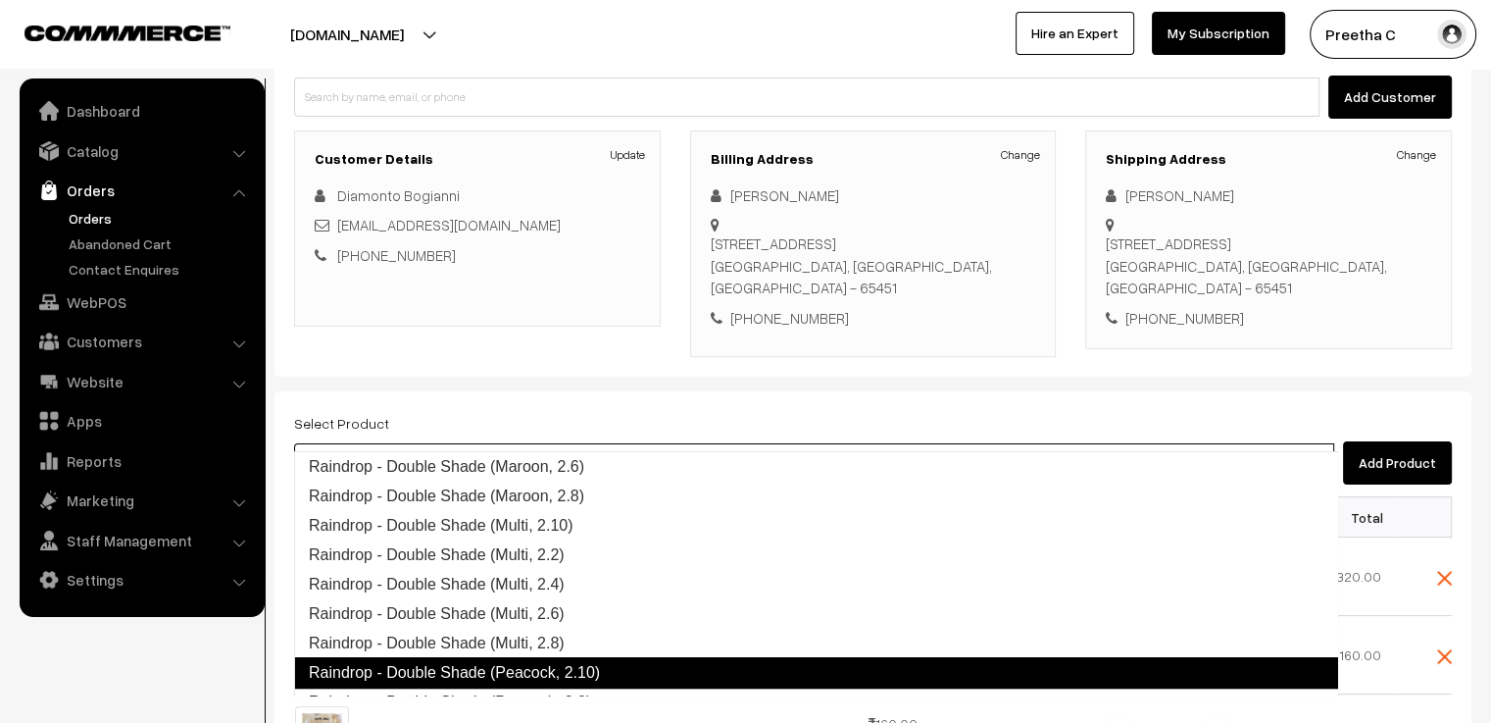
click at [577, 664] on link "Raindrop - Double Shade (Peacock, 2.10)" at bounding box center [816, 672] width 1044 height 31
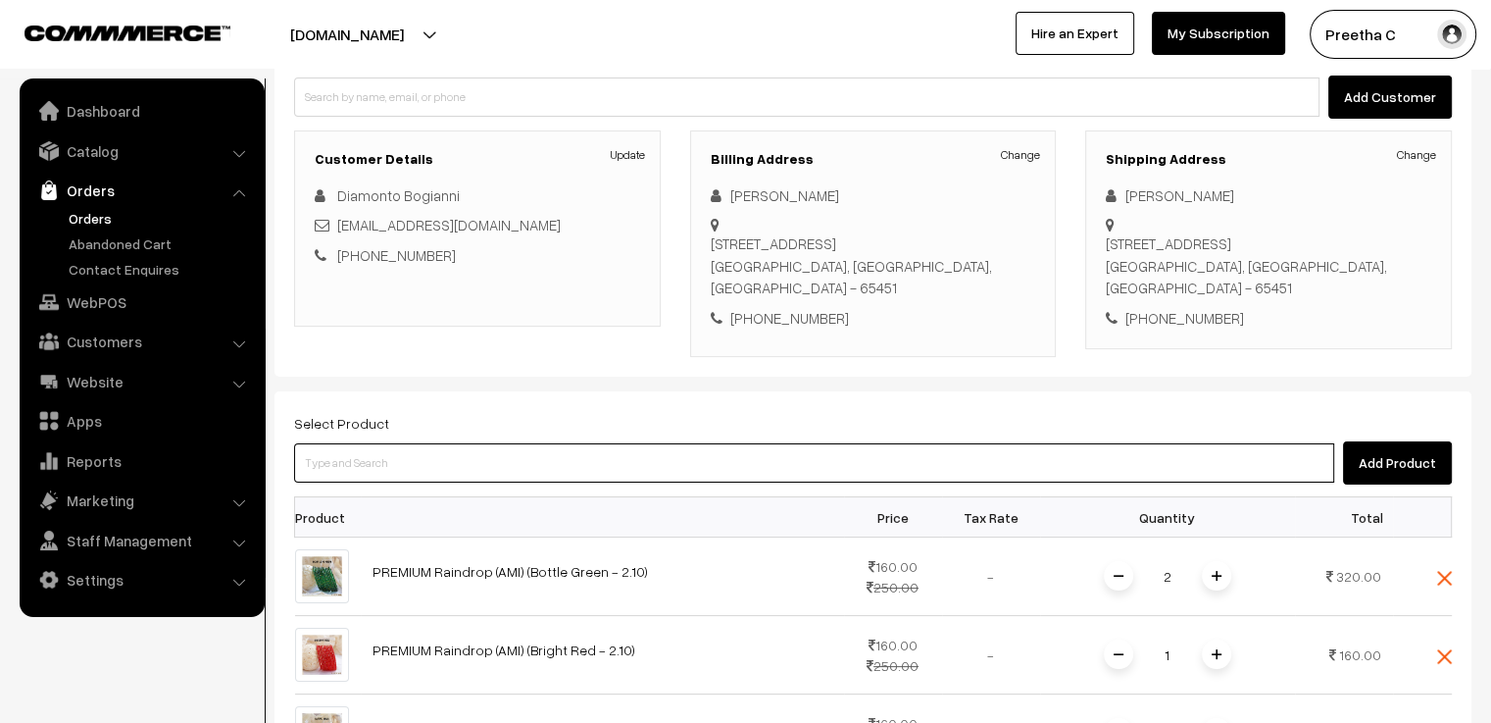
click at [388, 443] on input at bounding box center [814, 462] width 1040 height 39
paste input "double"
type input "double"
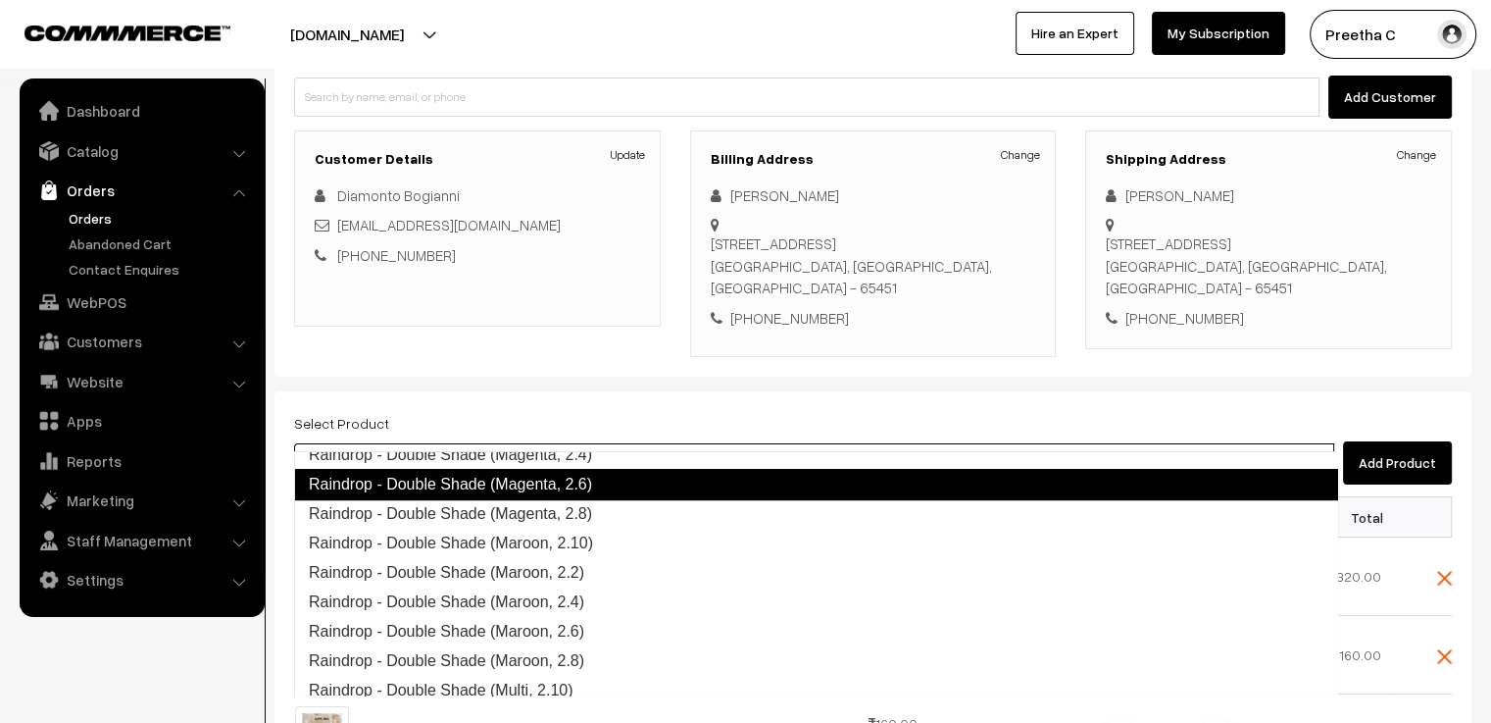
scroll to position [823, 0]
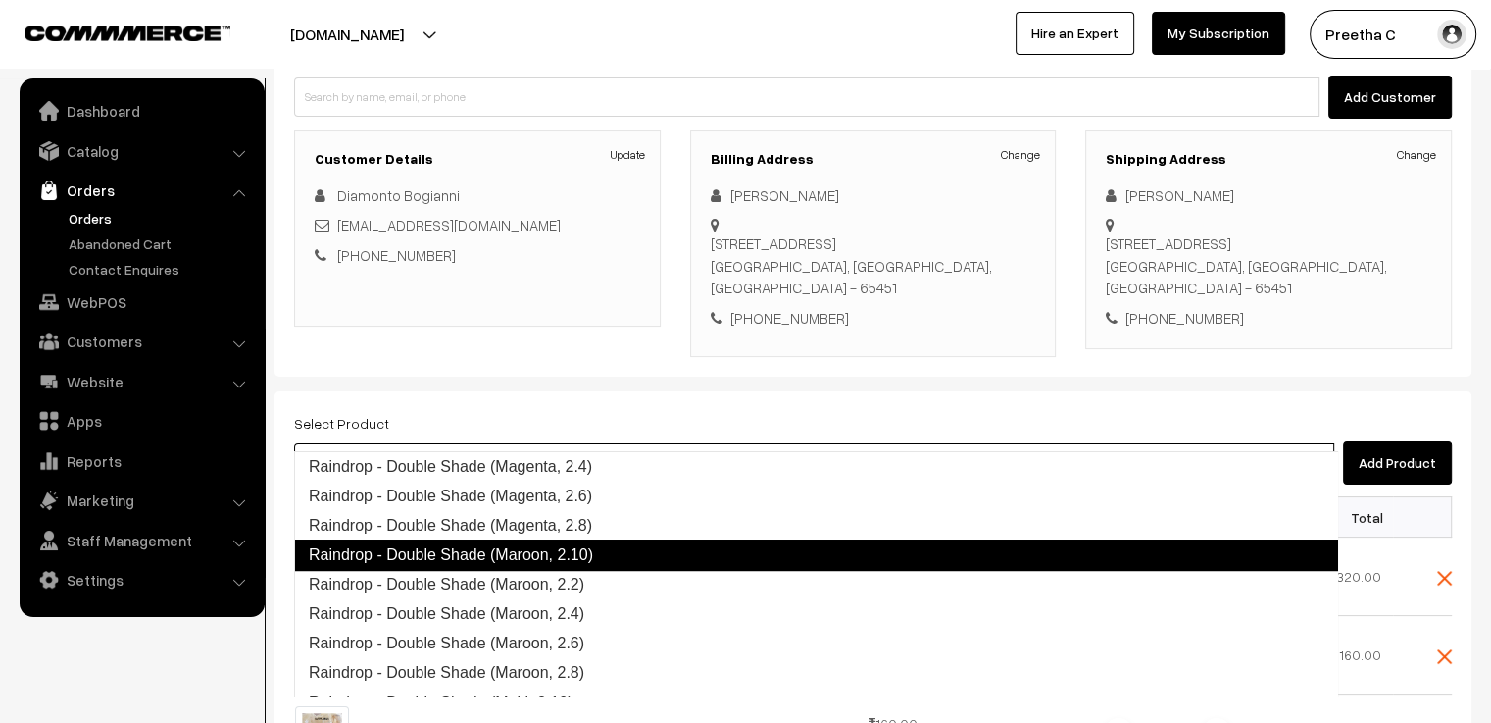
click at [529, 564] on link "Raindrop - Double Shade (Maroon, 2.10)" at bounding box center [816, 554] width 1044 height 31
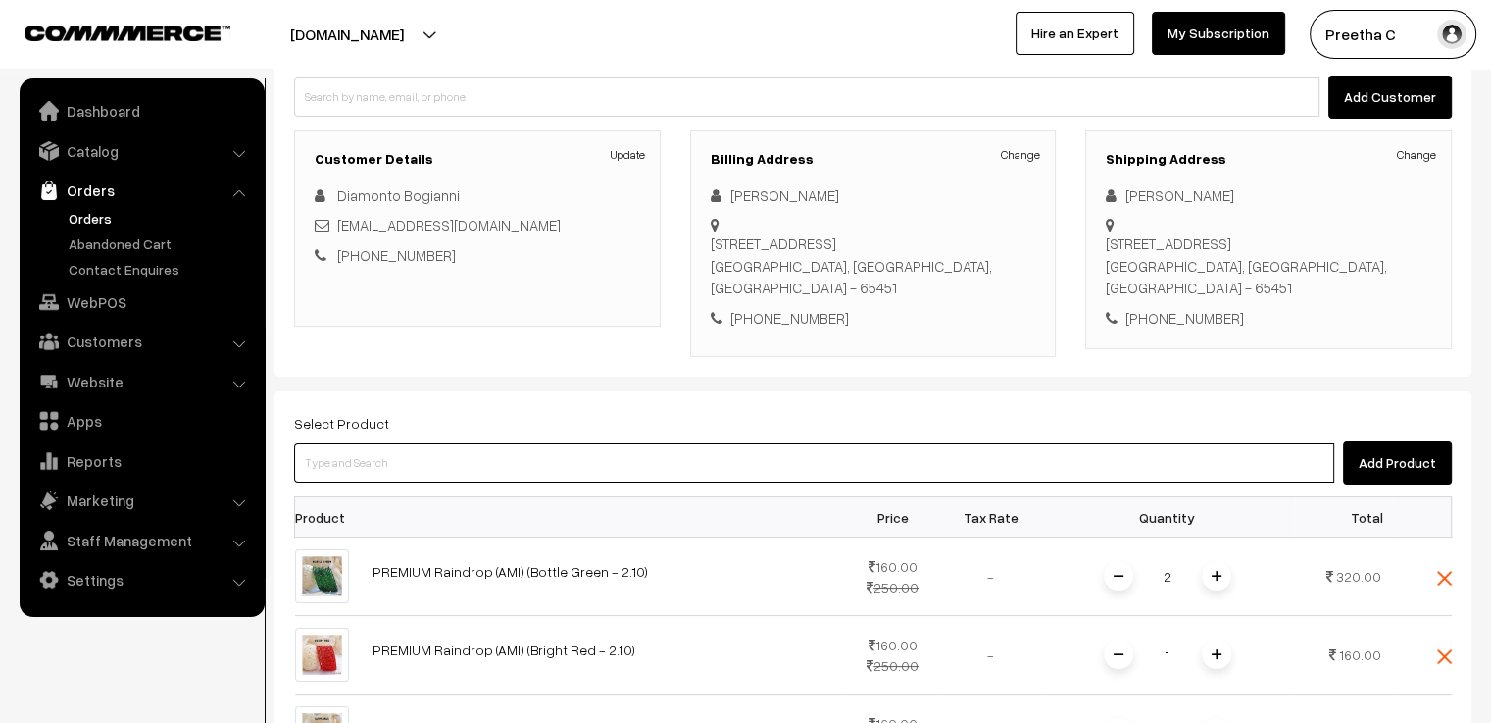
click at [388, 443] on input at bounding box center [814, 462] width 1040 height 39
paste input "double"
type input "double"
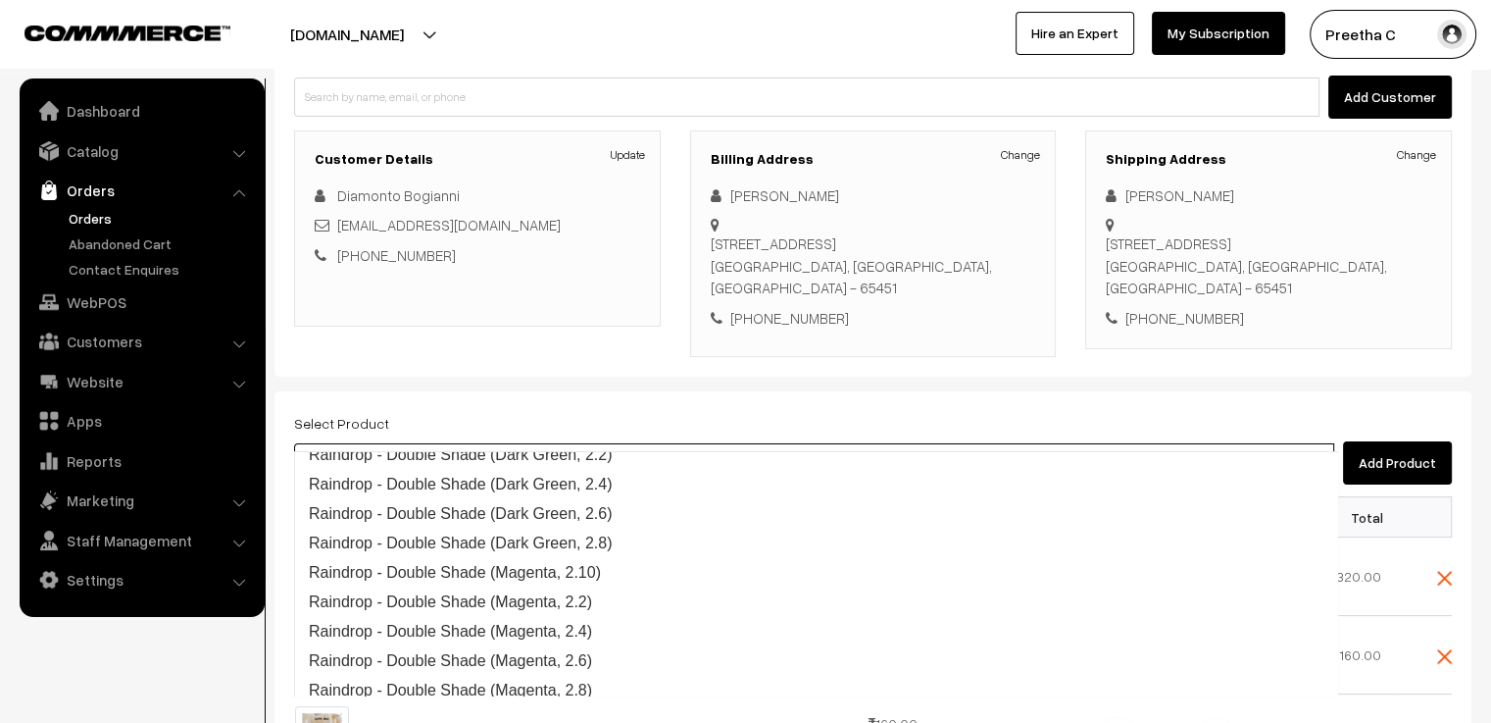
scroll to position [647, 0]
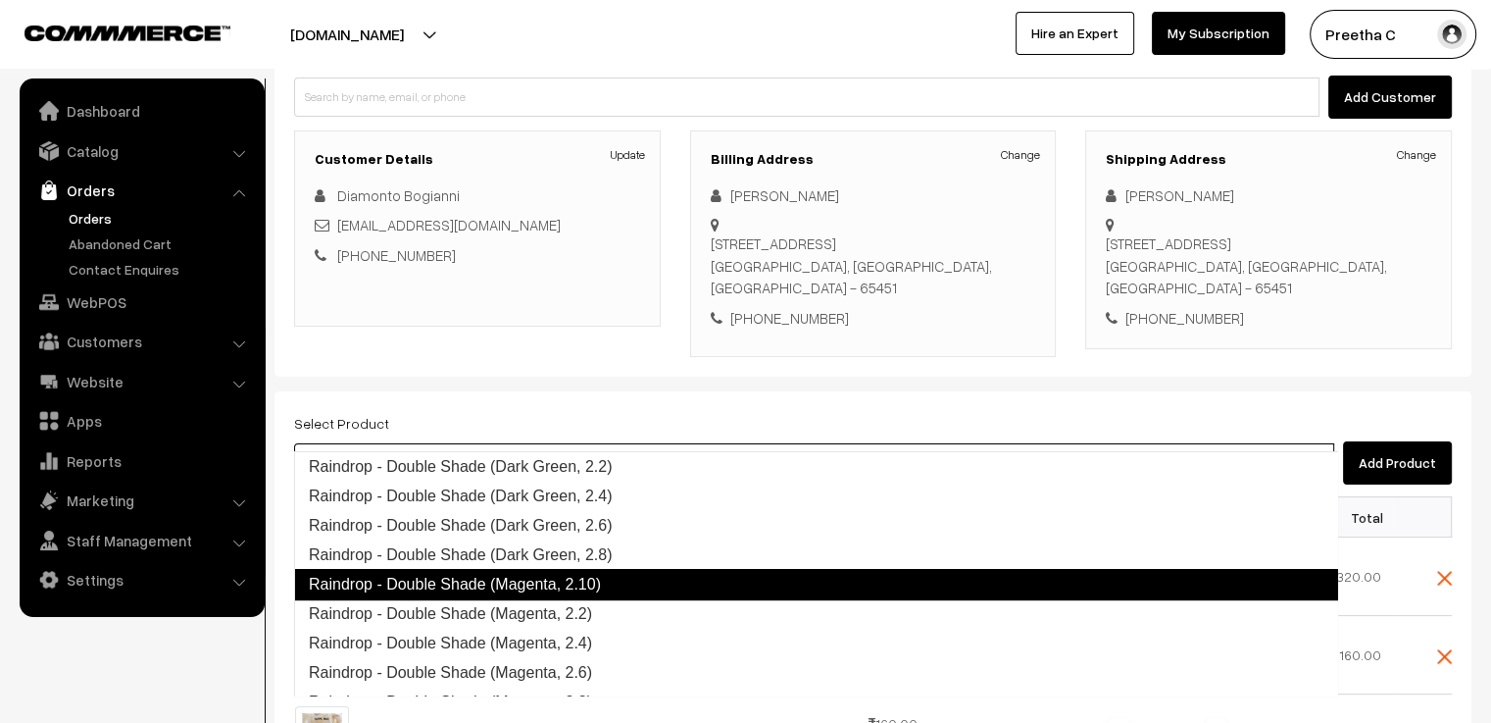
click at [553, 585] on link "Raindrop - Double Shade (Magenta, 2.10)" at bounding box center [816, 584] width 1044 height 31
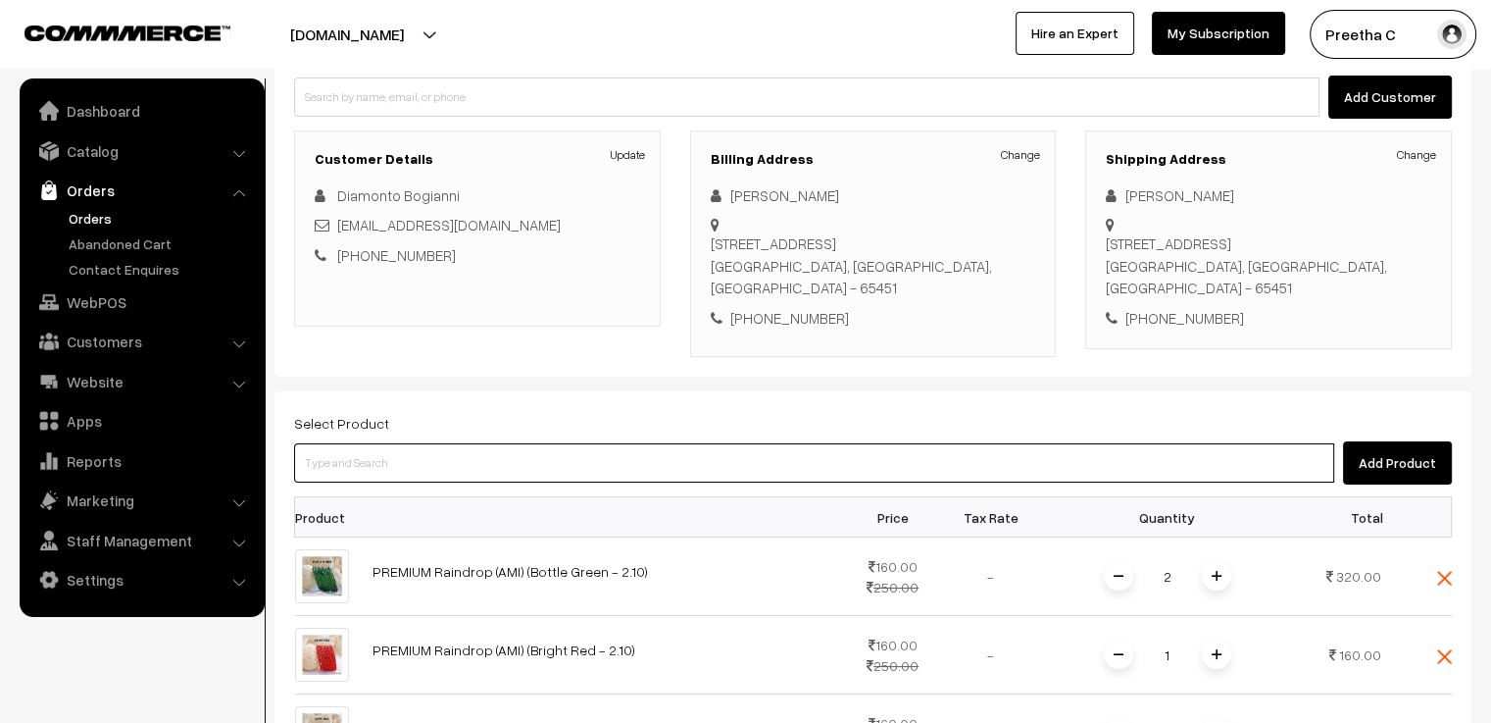
click at [343, 443] on input at bounding box center [814, 462] width 1040 height 39
paste input "double"
type input "double"
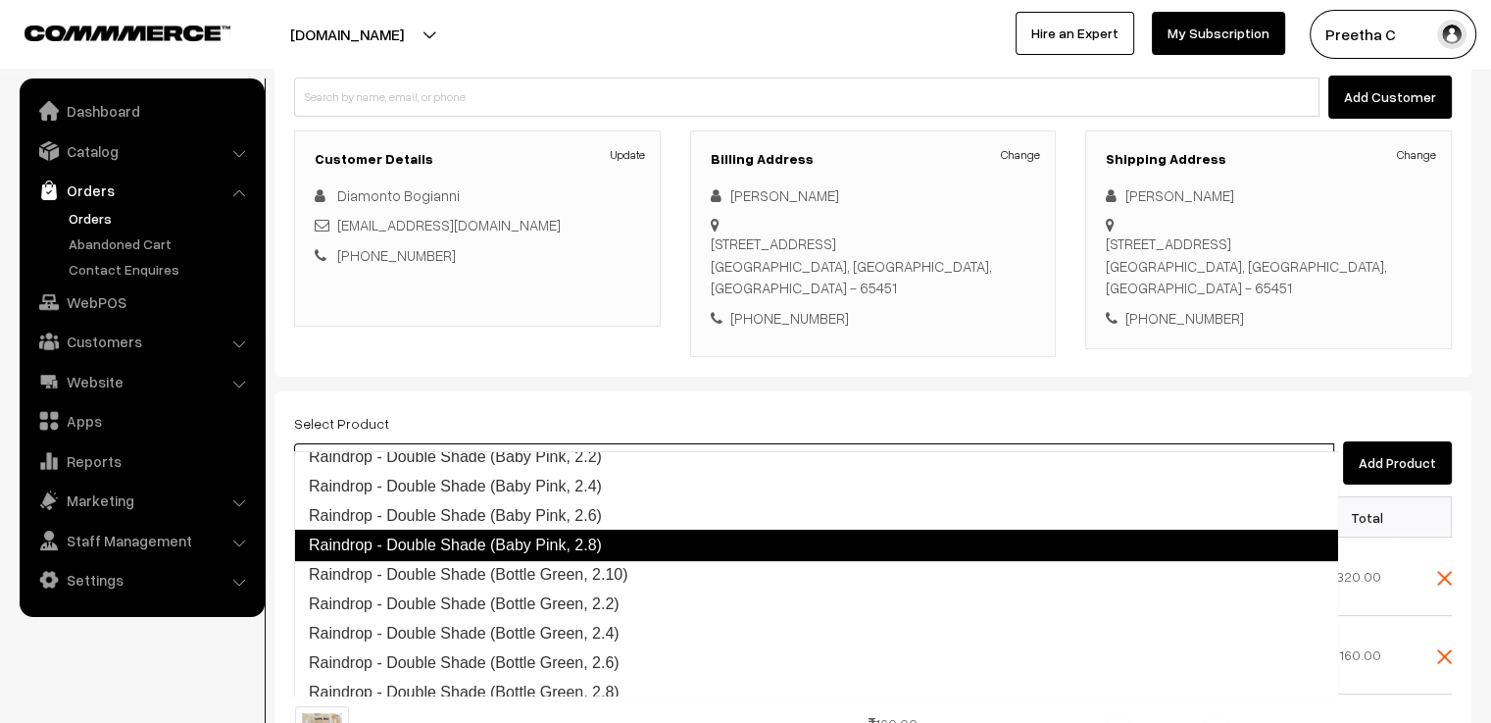
scroll to position [265, 0]
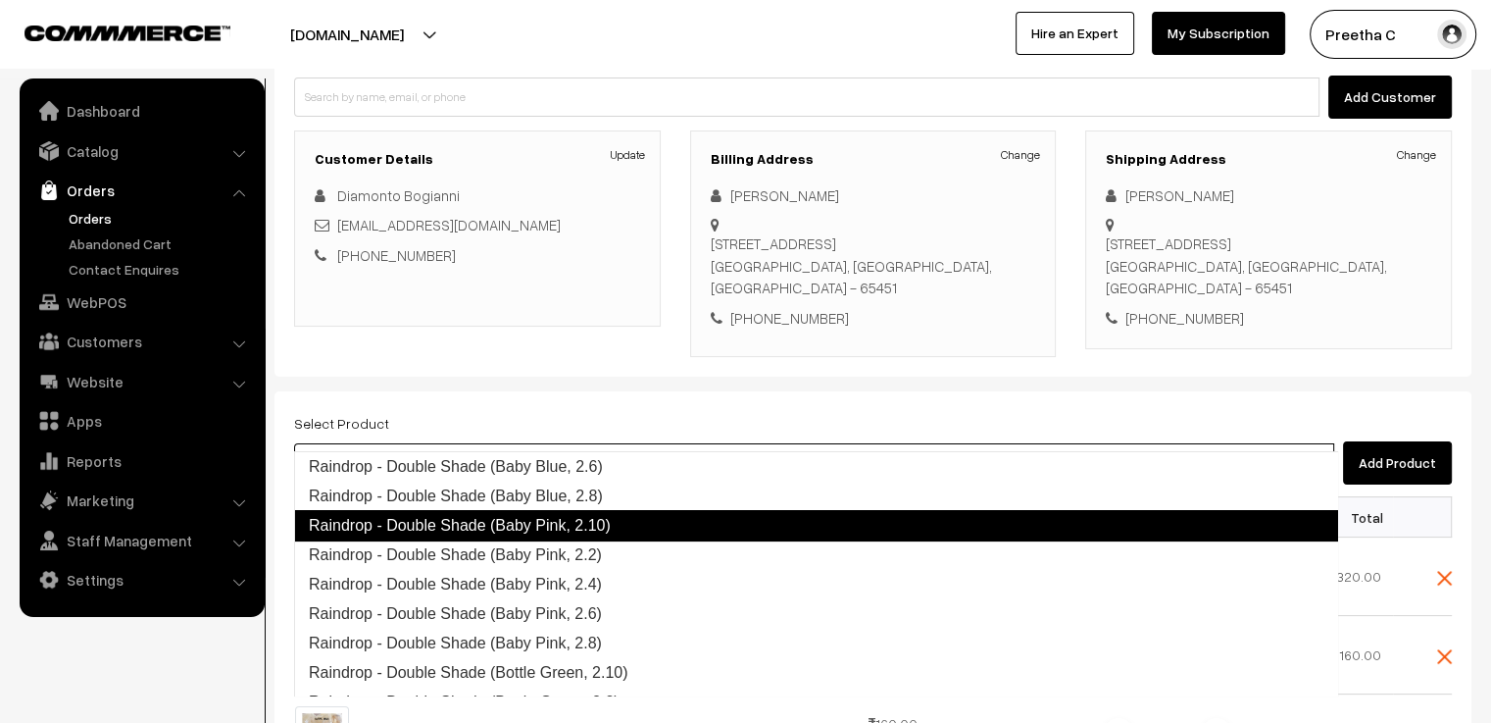
click at [586, 532] on link "Raindrop - Double Shade (Baby Pink, 2.10)" at bounding box center [816, 525] width 1044 height 31
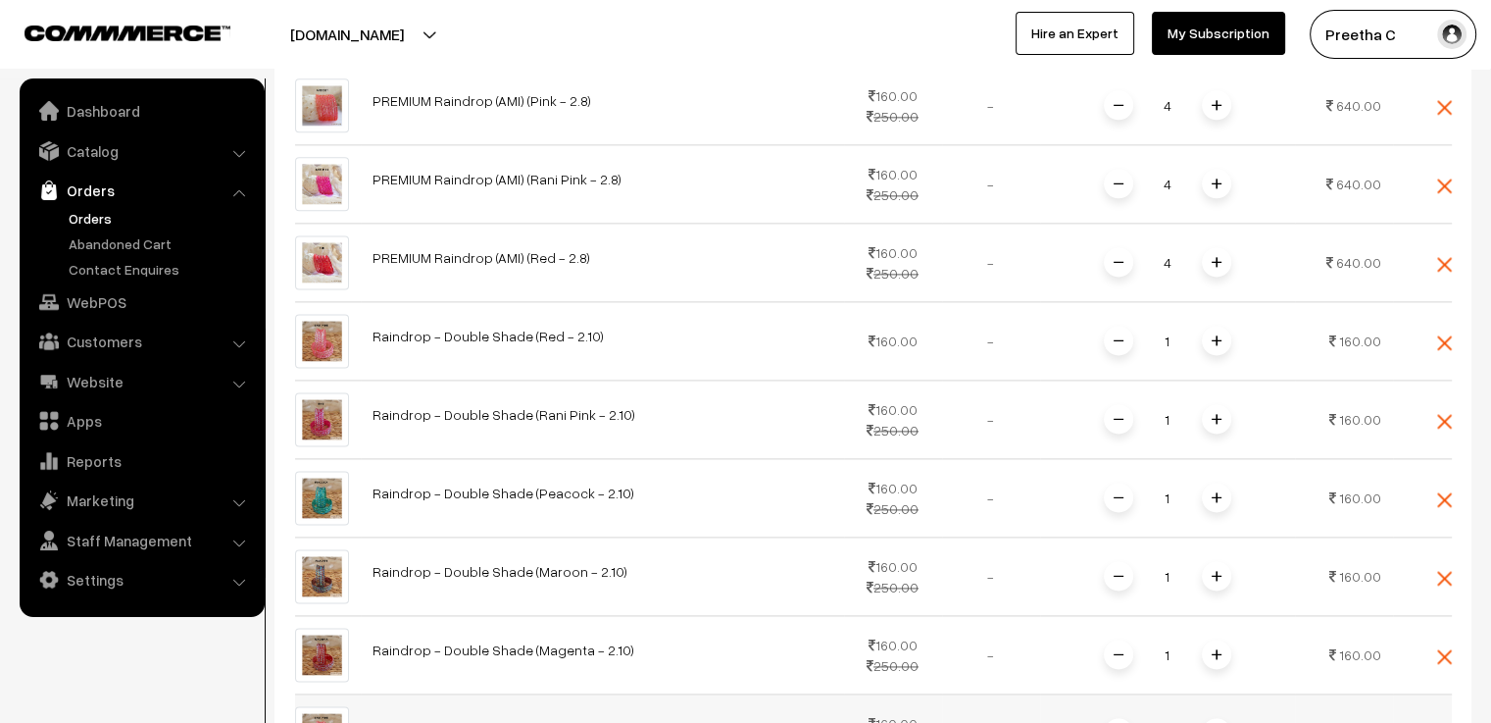
scroll to position [2660, 0]
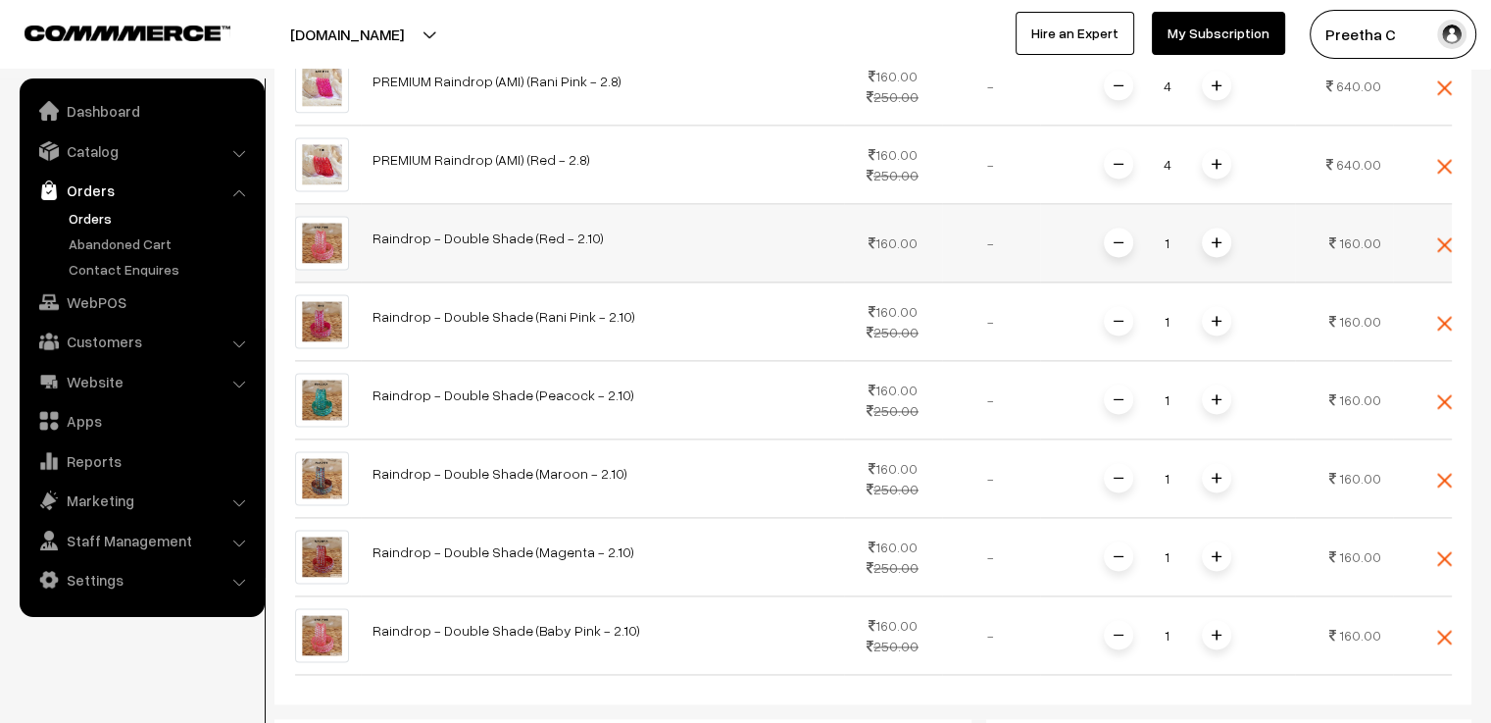
click at [1217, 227] on span at bounding box center [1216, 241] width 29 height 29
click at [1216, 316] on img at bounding box center [1217, 321] width 10 height 10
click at [1220, 384] on span at bounding box center [1216, 398] width 29 height 29
click at [1219, 463] on span at bounding box center [1216, 477] width 29 height 29
click at [1218, 551] on img at bounding box center [1217, 556] width 10 height 10
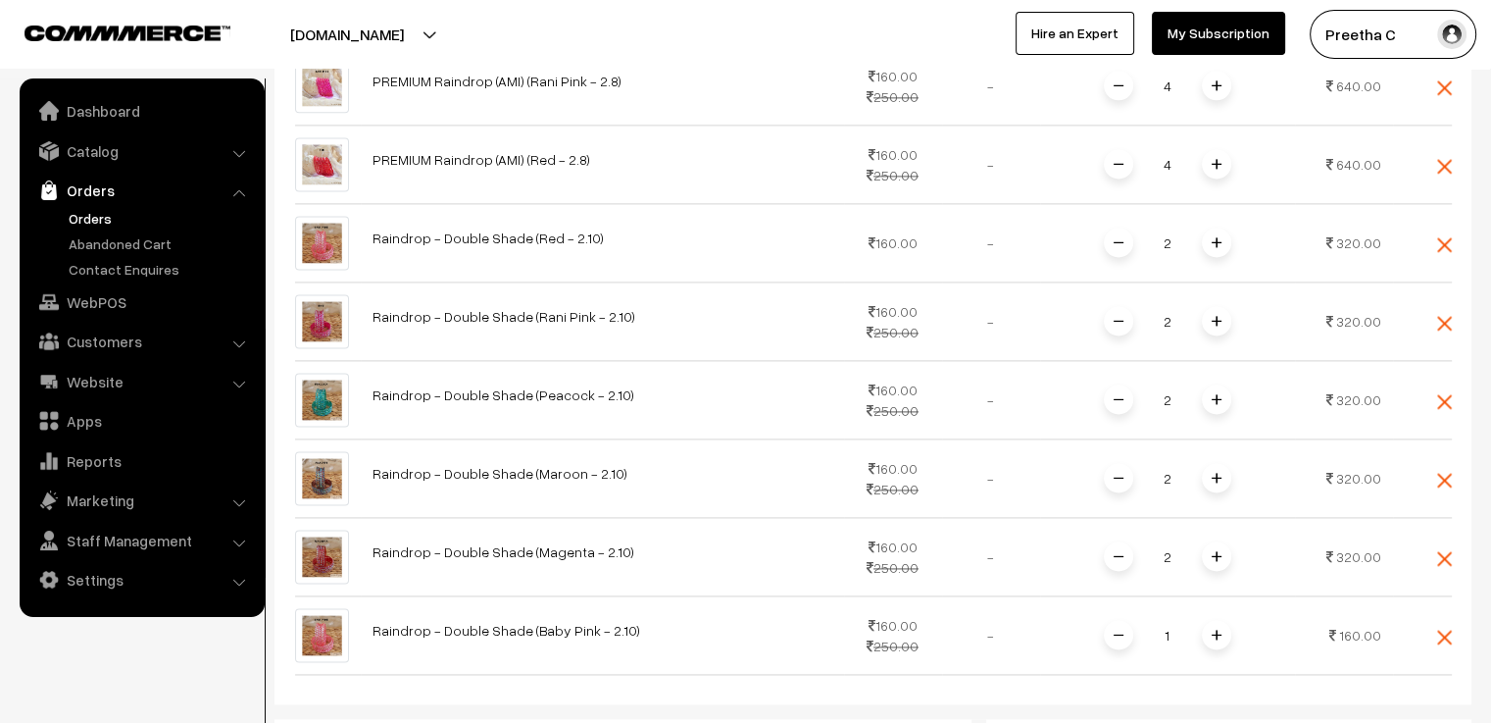
click at [1217, 629] on img at bounding box center [1217, 634] width 10 height 10
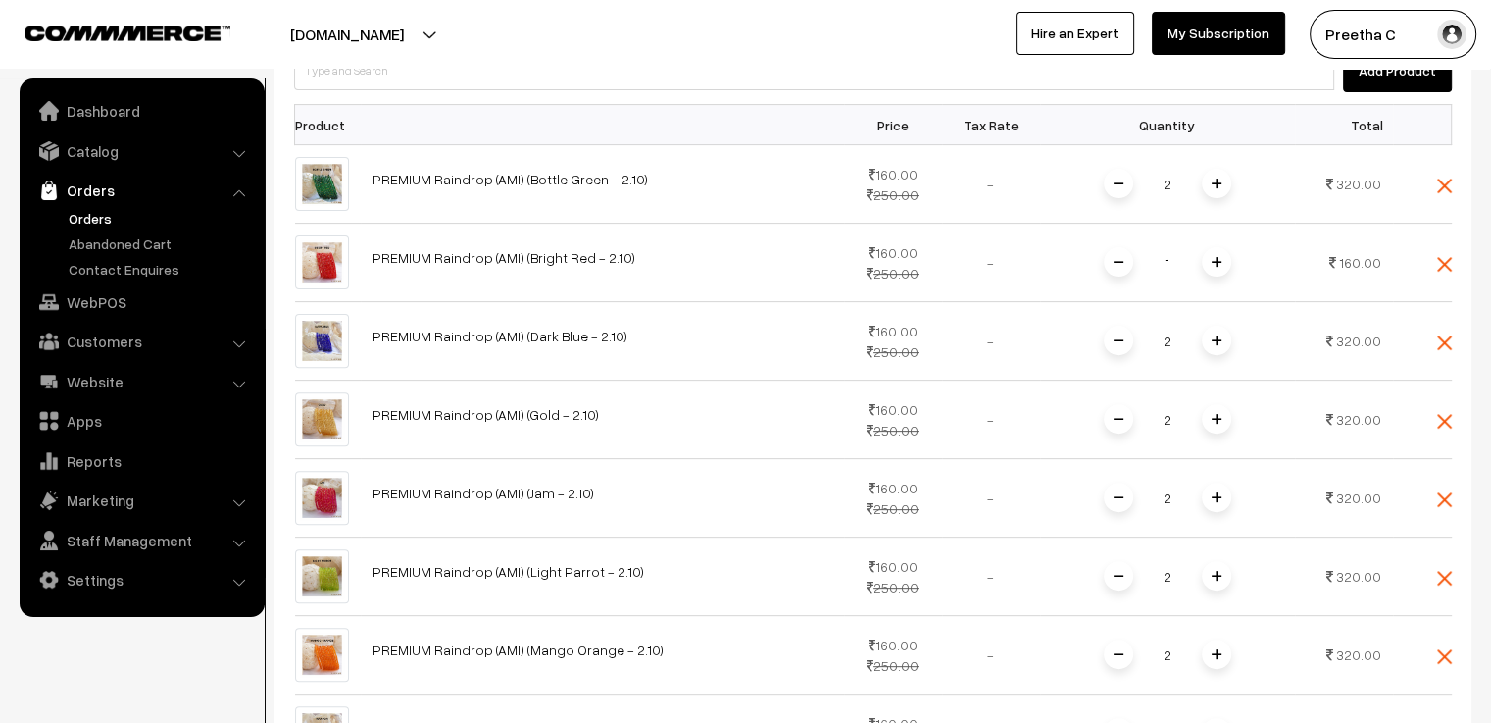
scroll to position [209, 0]
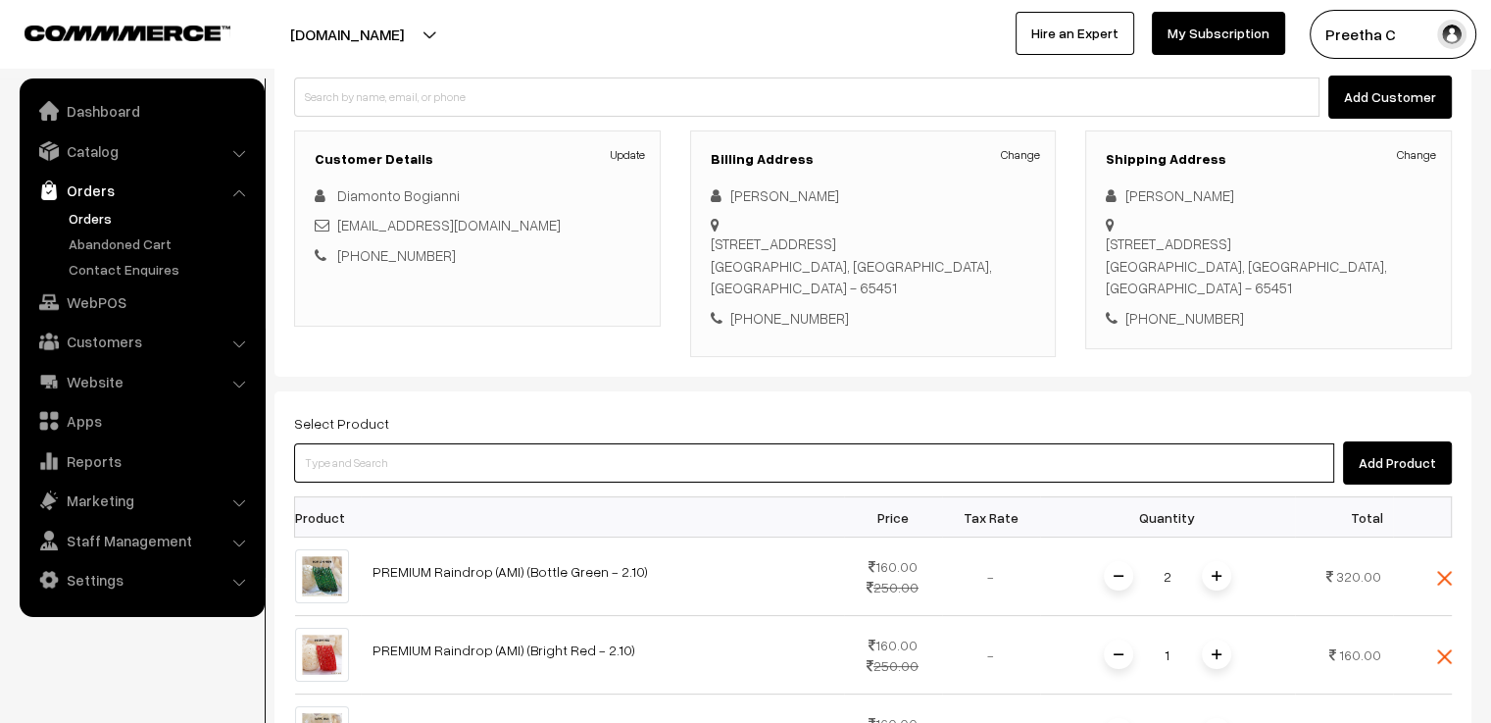
click at [338, 443] on input at bounding box center [814, 462] width 1040 height 39
paste input "double"
type input "double"
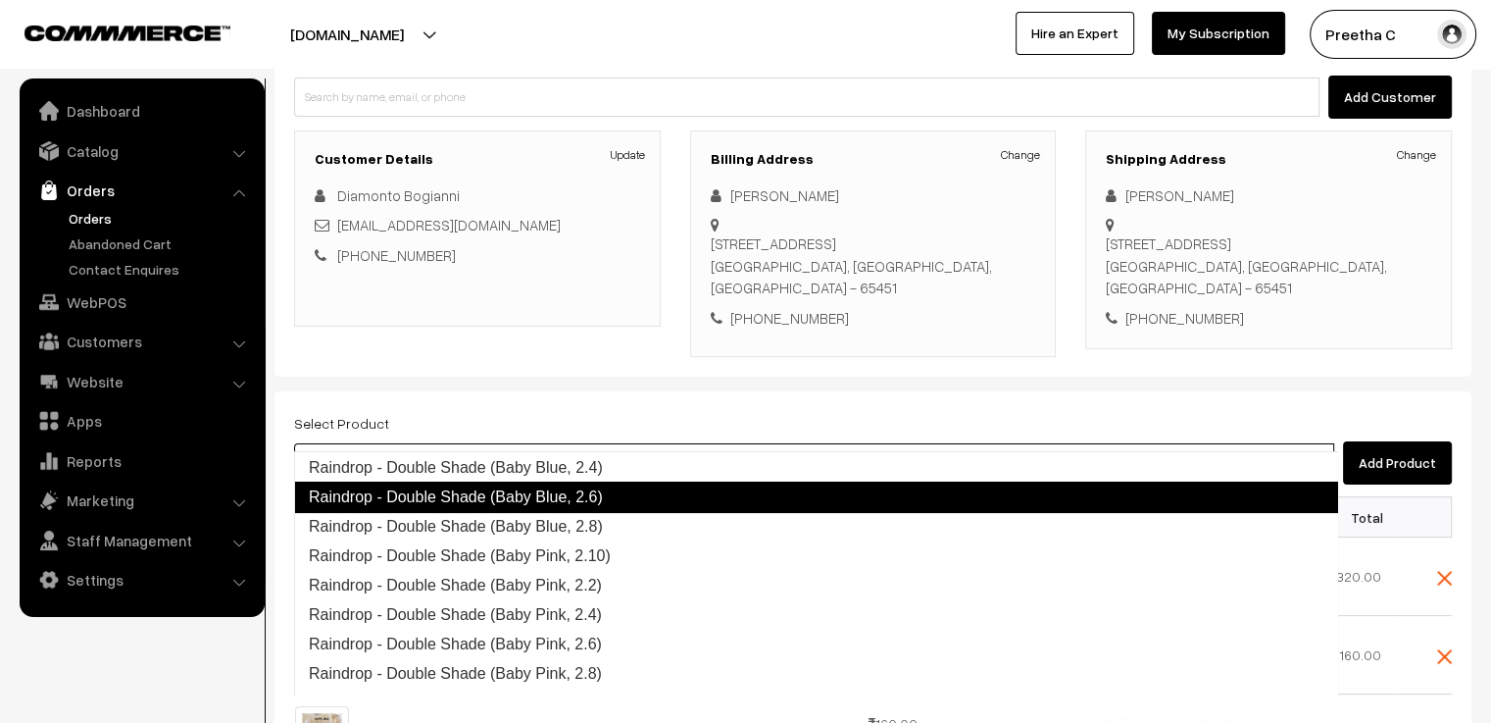
scroll to position [235, 0]
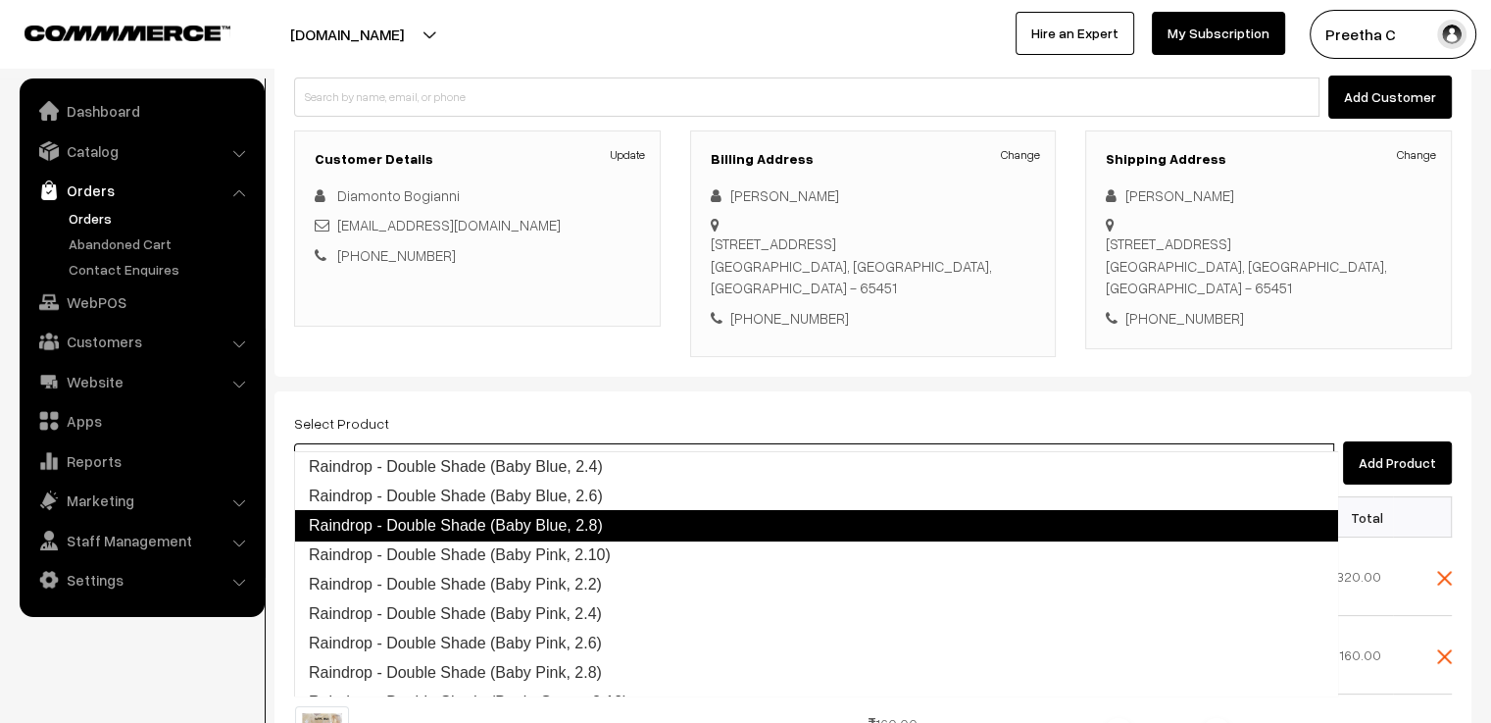
click at [486, 530] on link "Raindrop - Double Shade (Baby Blue, 2.8)" at bounding box center [816, 525] width 1044 height 31
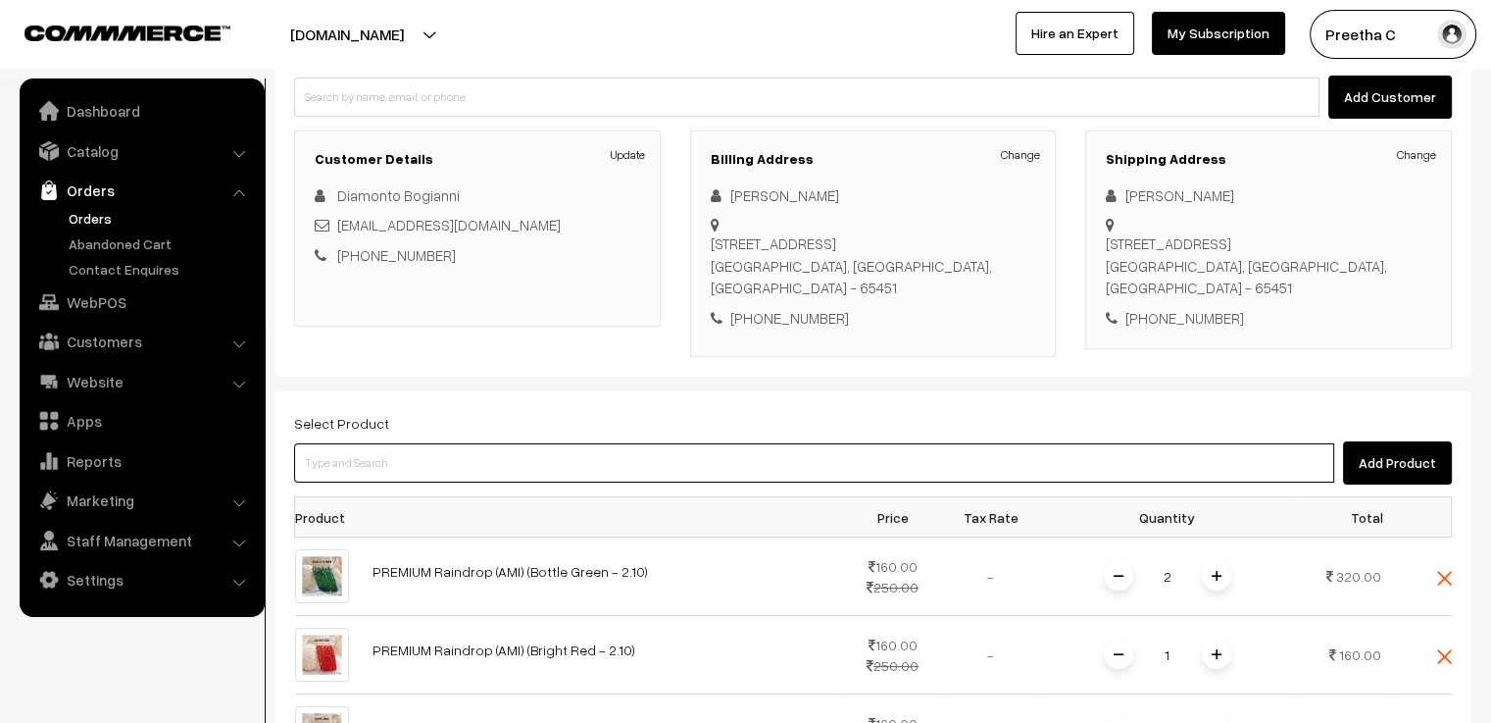
click at [383, 443] on input at bounding box center [814, 462] width 1040 height 39
paste input "double"
type input "double"
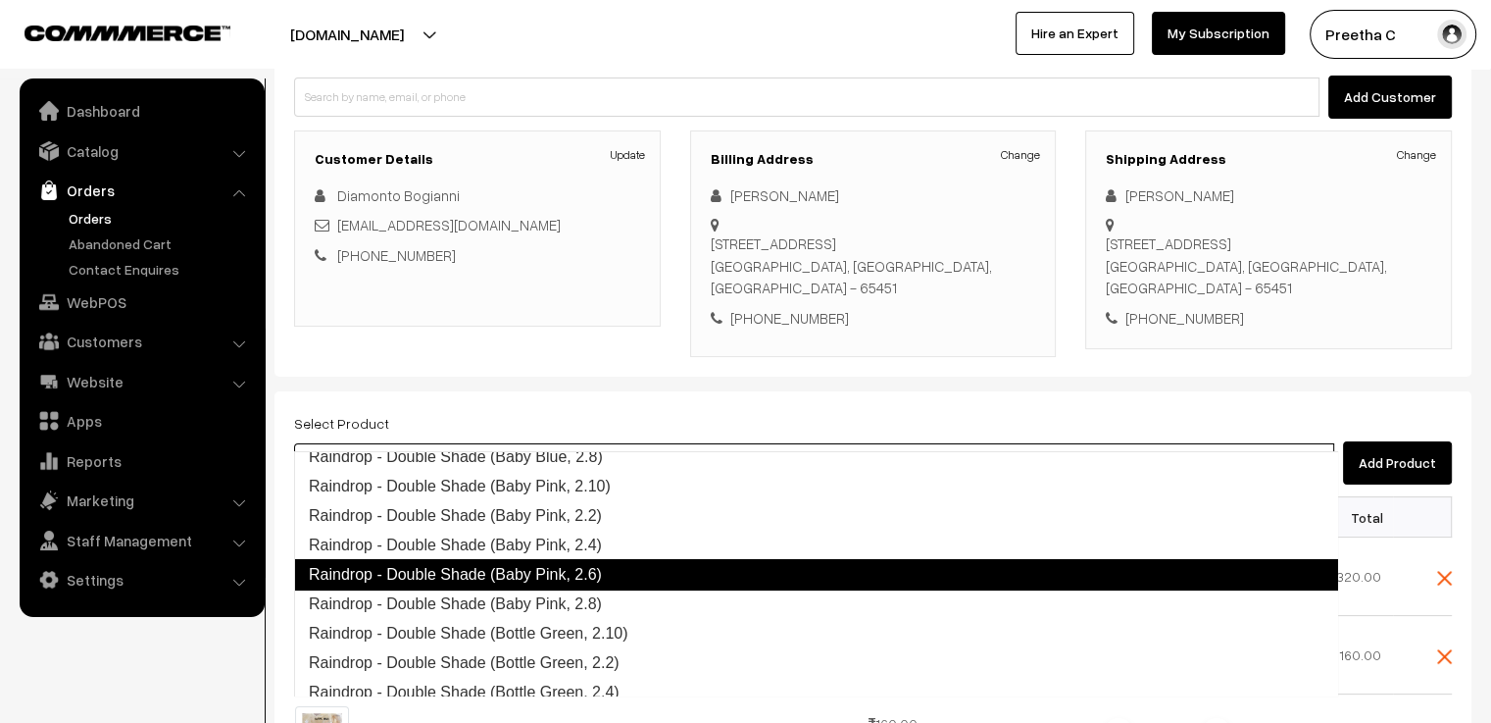
scroll to position [402, 0]
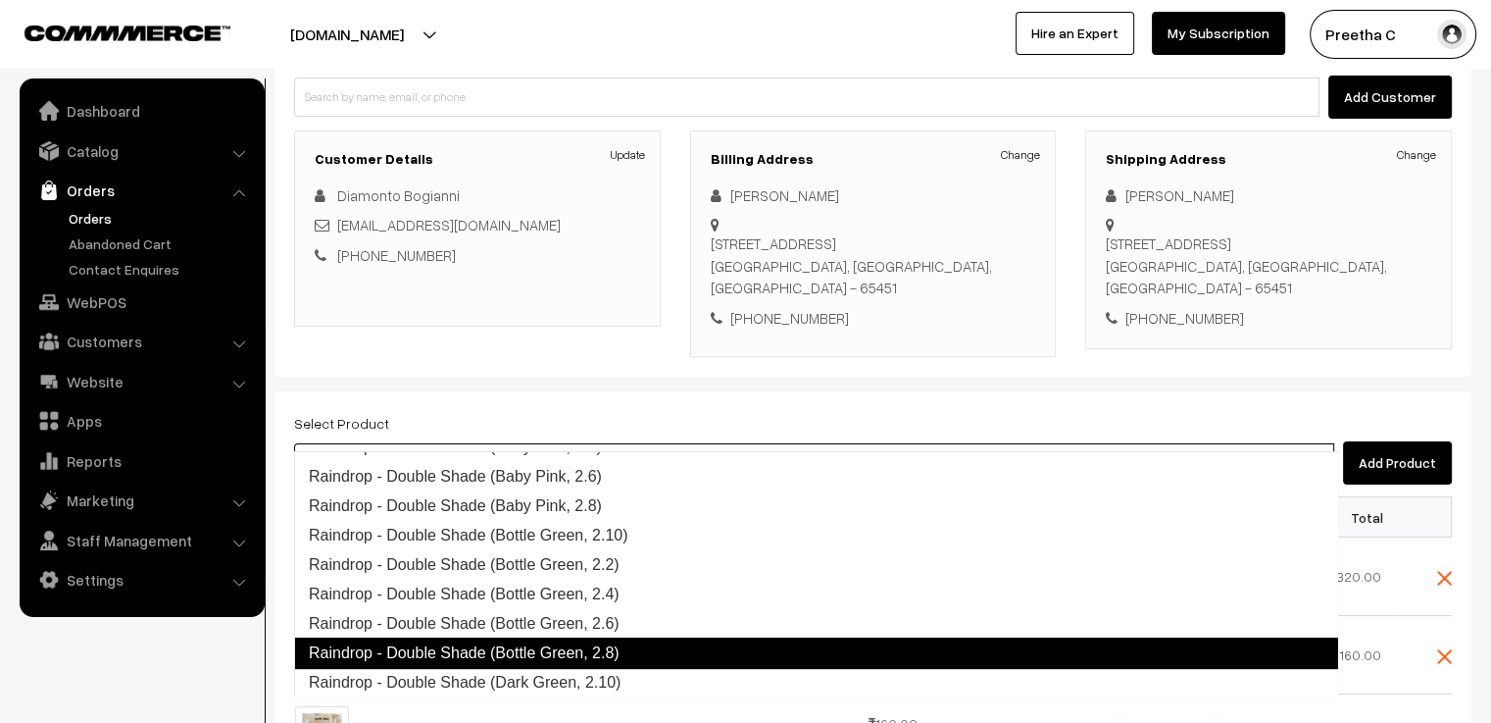
click at [583, 644] on link "Raindrop - Double Shade (Bottle Green, 2.8)" at bounding box center [816, 652] width 1044 height 31
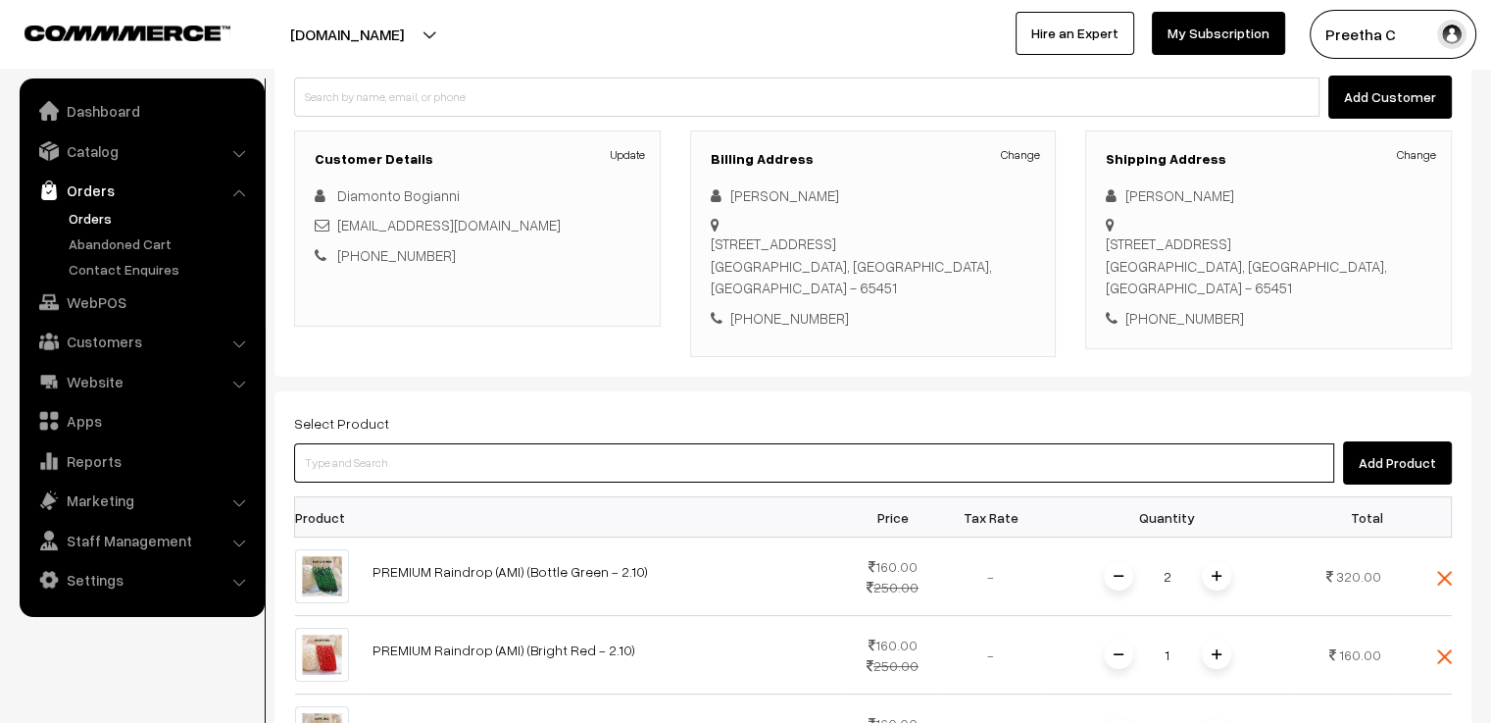
click at [381, 443] on input at bounding box center [814, 462] width 1040 height 39
paste input "double"
type input "double"
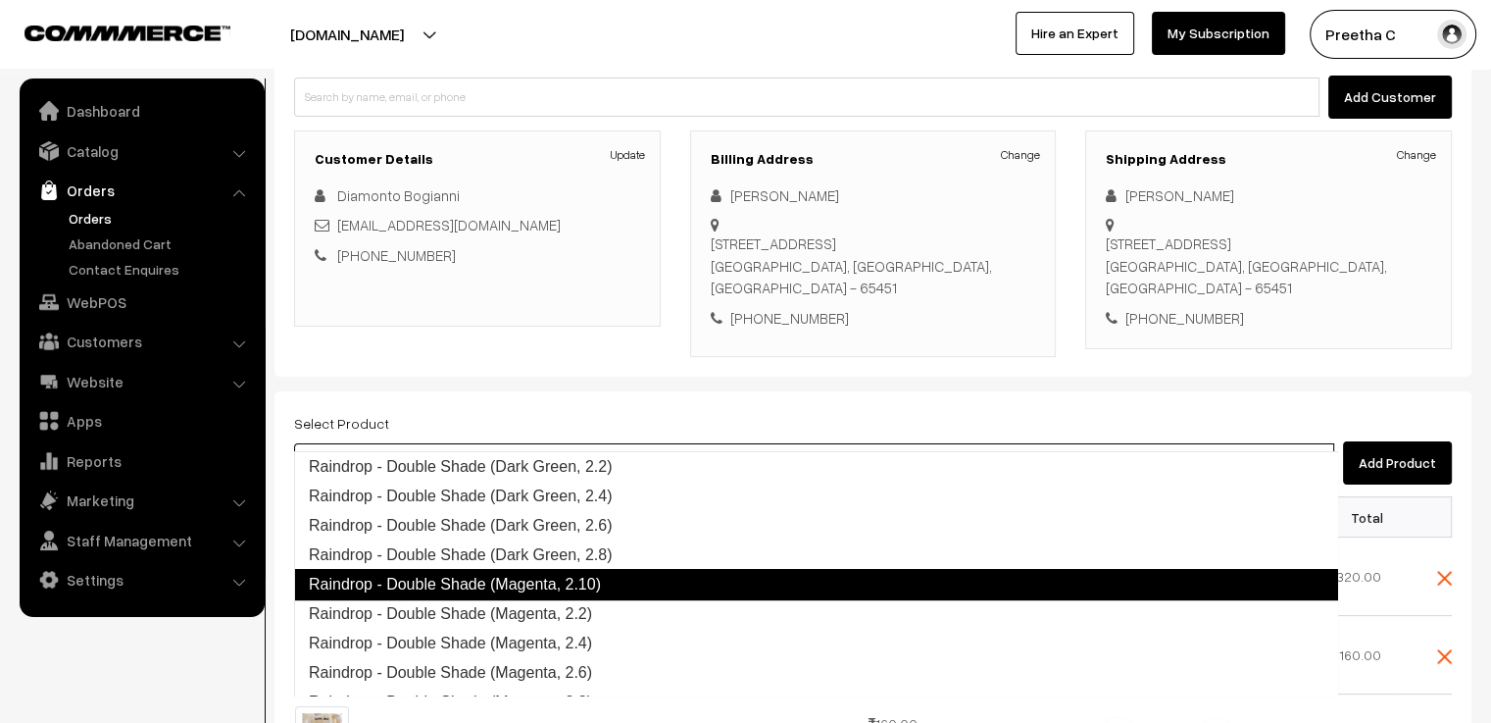
scroll to position [647, 0]
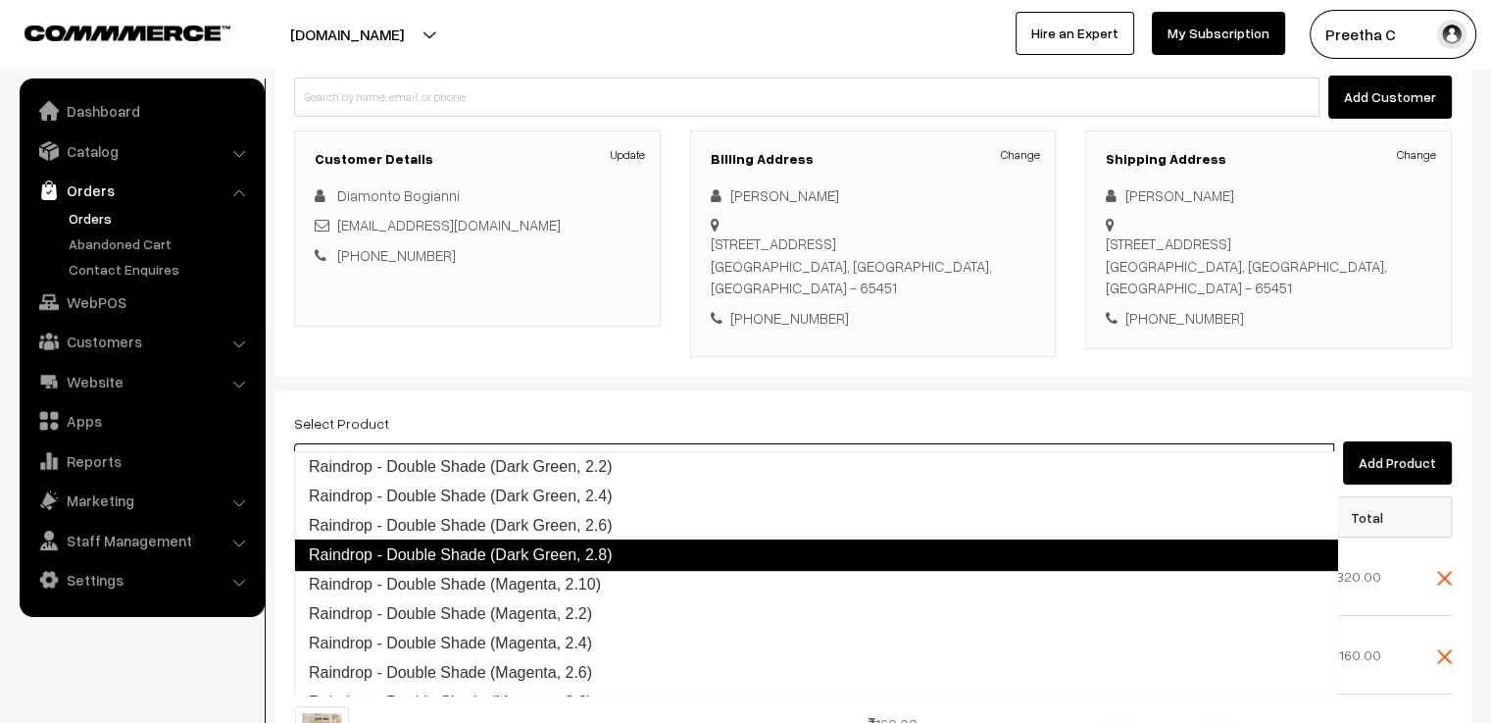
click at [572, 549] on link "Raindrop - Double Shade (Dark Green, 2.8)" at bounding box center [816, 554] width 1044 height 31
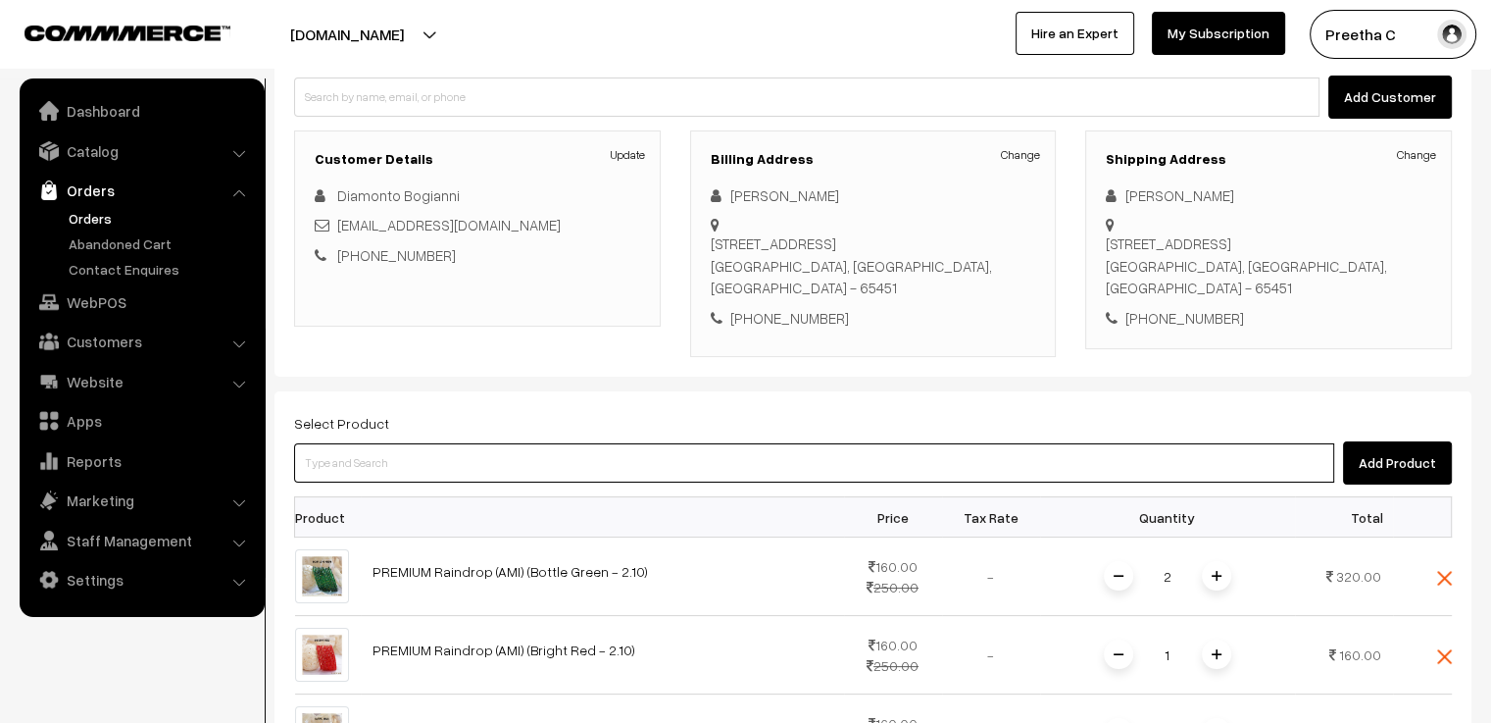
click at [434, 443] on input at bounding box center [814, 462] width 1040 height 39
paste input "double"
type input "double"
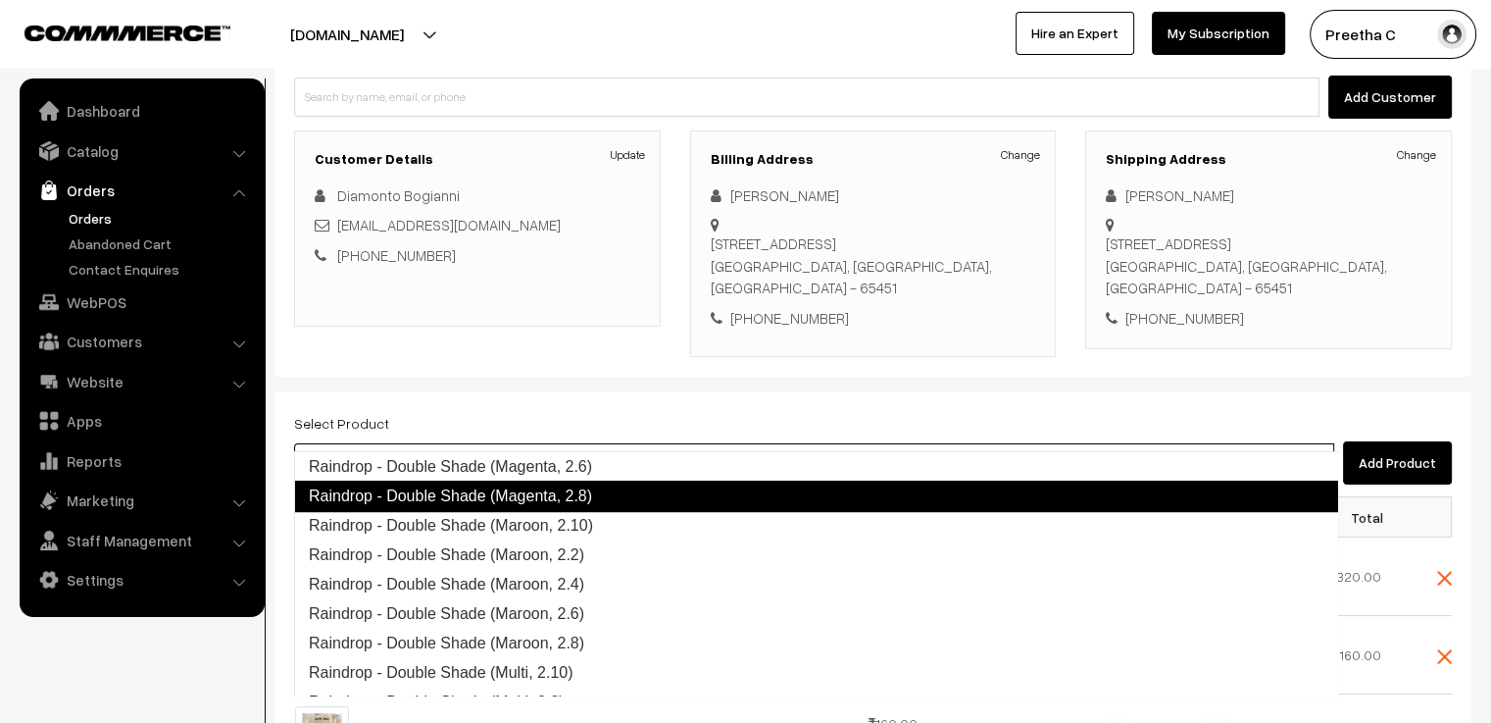
scroll to position [853, 0]
click at [496, 497] on link "Raindrop - Double Shade (Magenta, 2.8)" at bounding box center [816, 495] width 1044 height 31
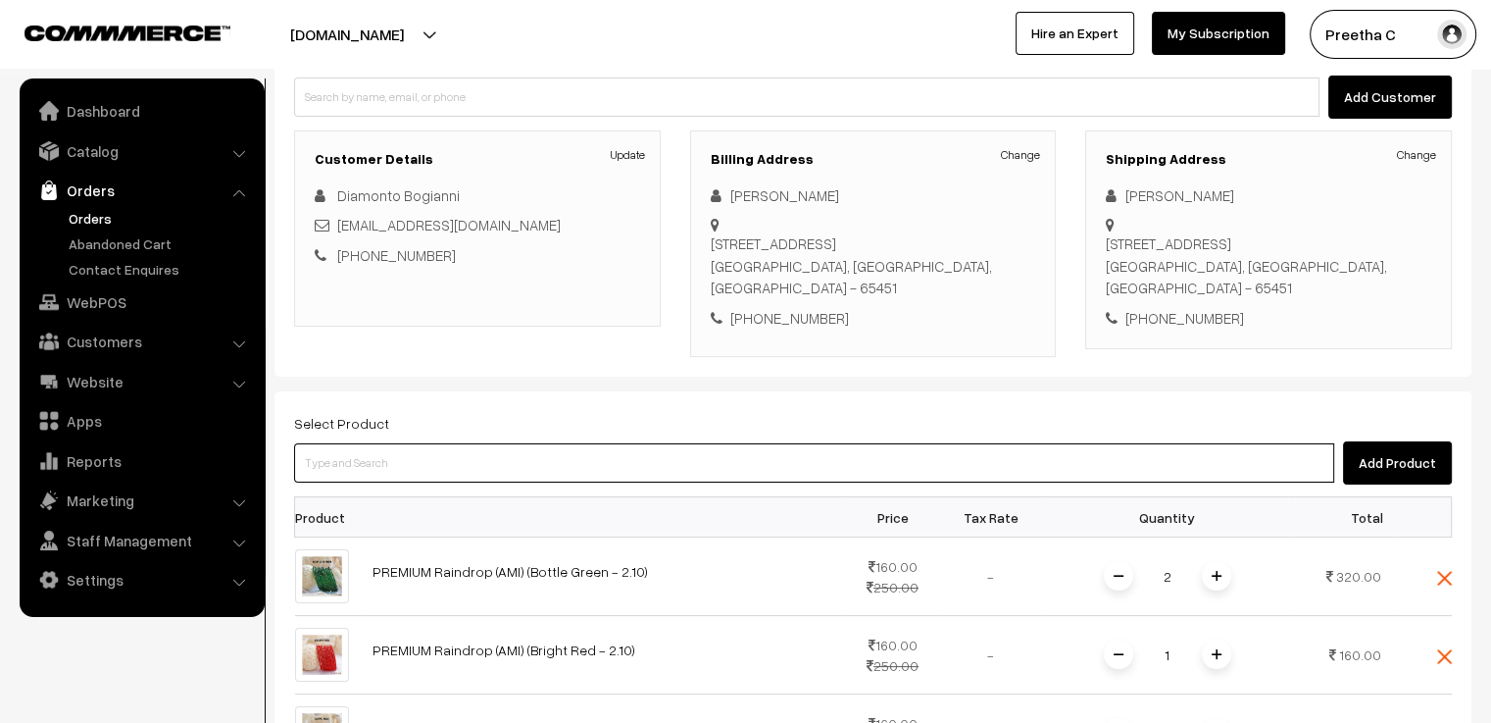
click at [409, 443] on input at bounding box center [814, 462] width 1040 height 39
paste input "double"
type input "double"
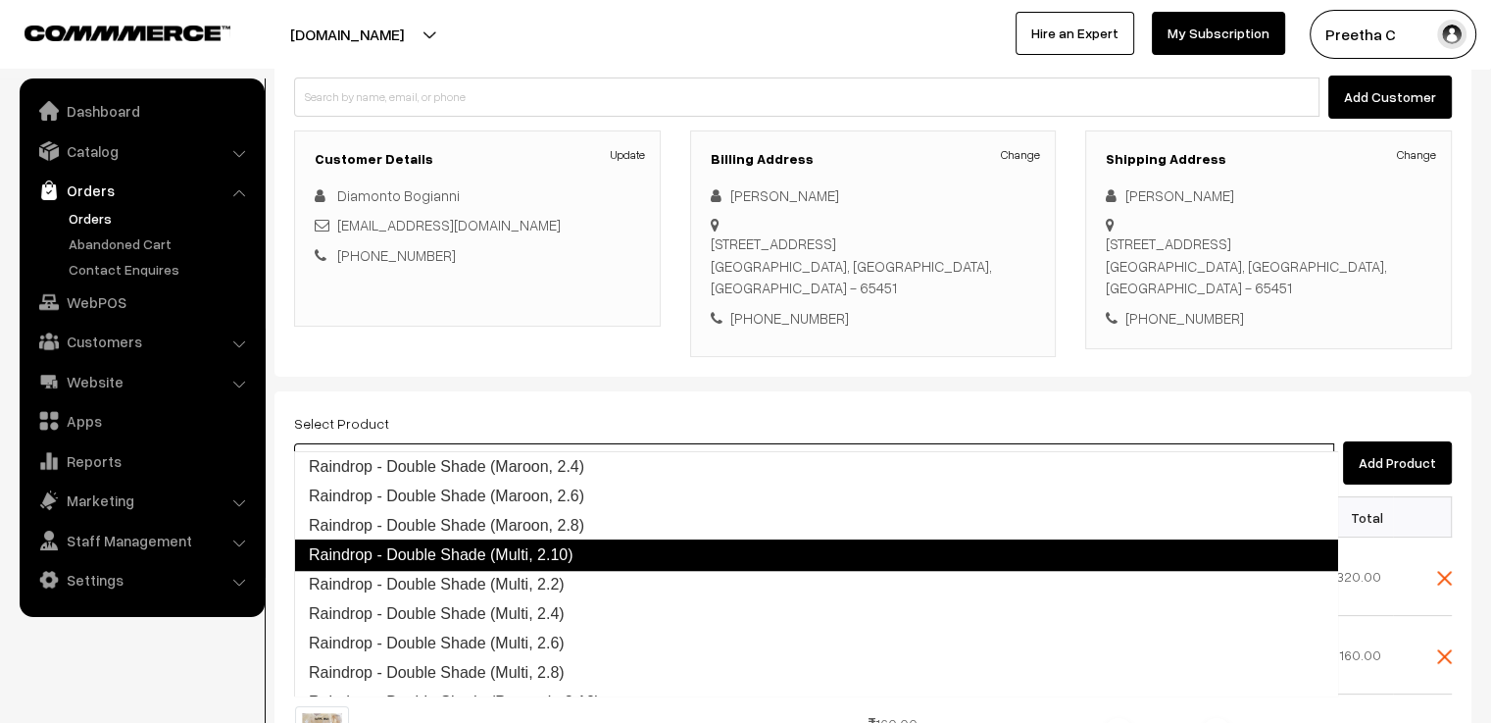
scroll to position [971, 0]
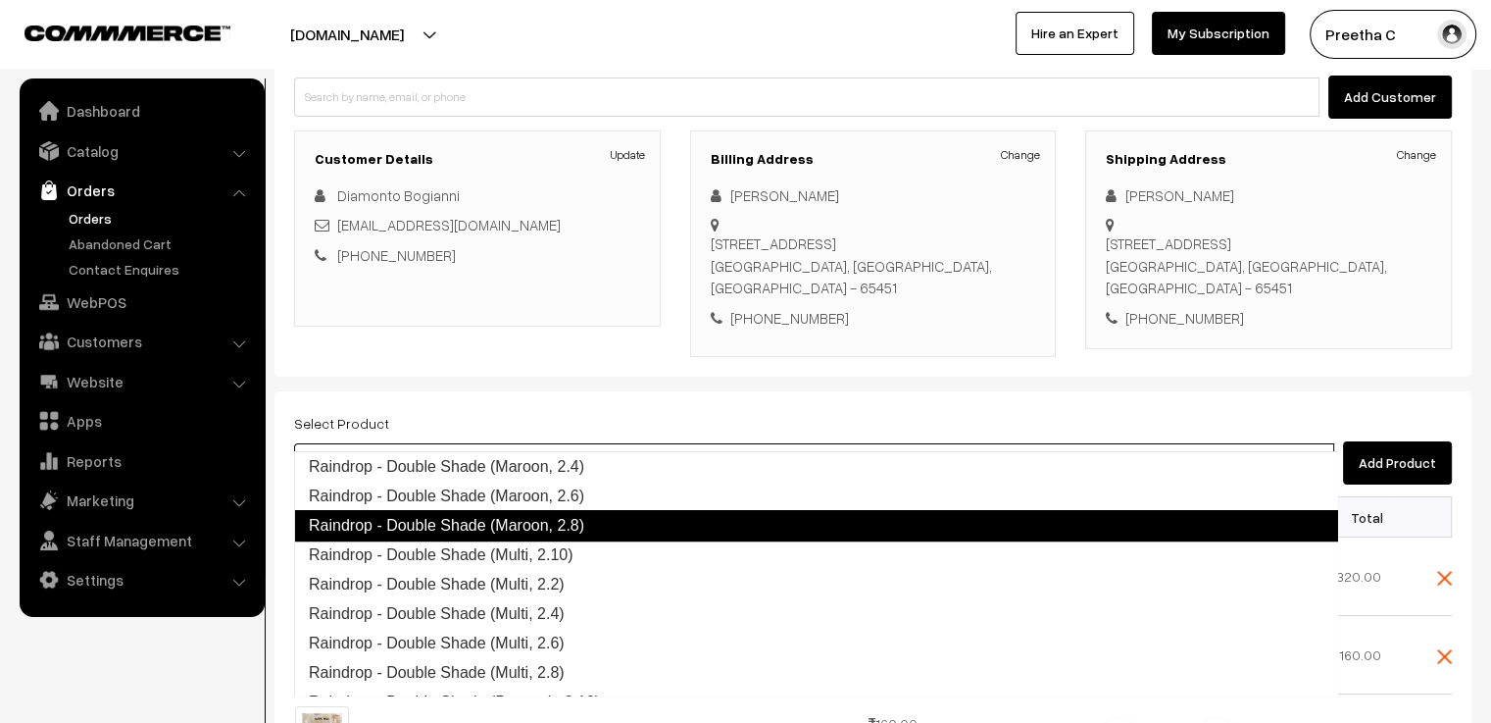
click at [562, 529] on link "Raindrop - Double Shade (Maroon, 2.8)" at bounding box center [816, 525] width 1044 height 31
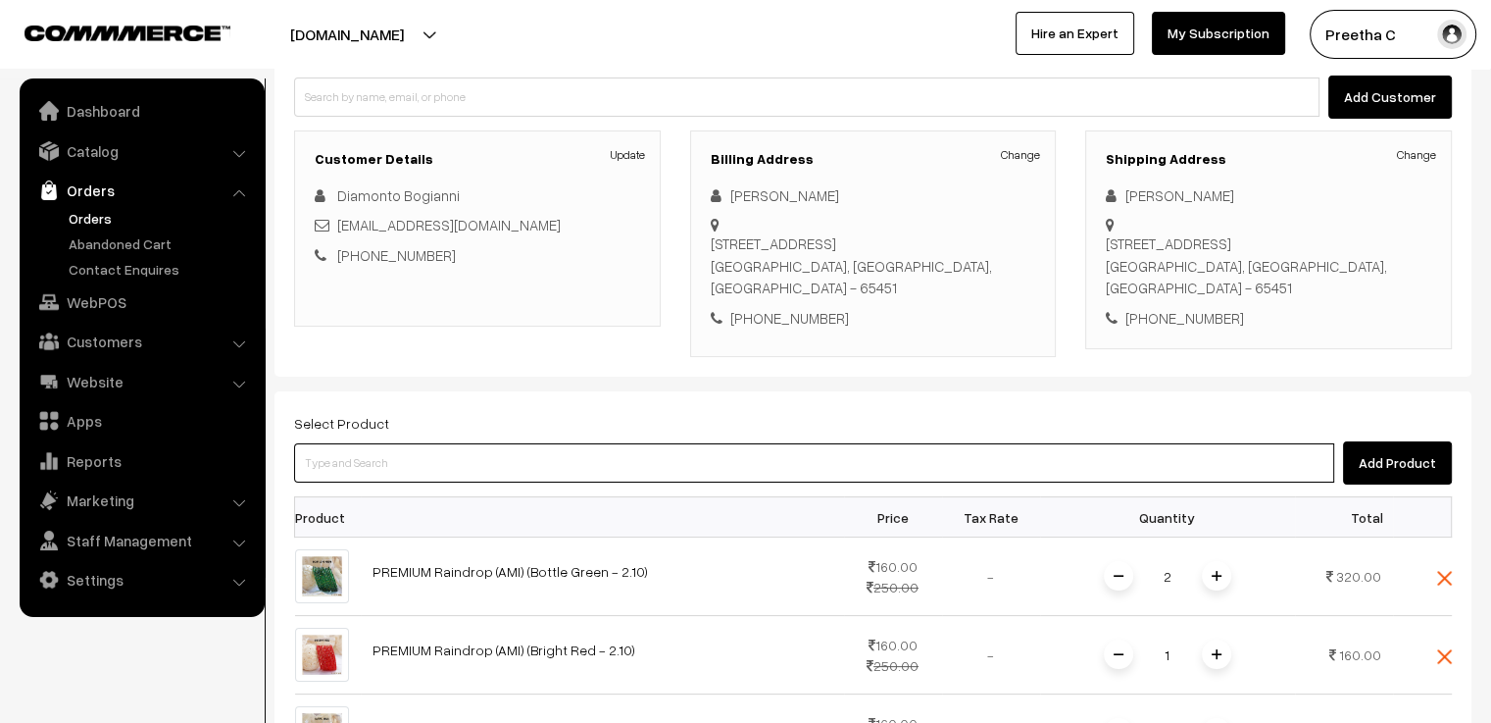
click at [424, 443] on input at bounding box center [814, 462] width 1040 height 39
paste input "double"
type input "double"
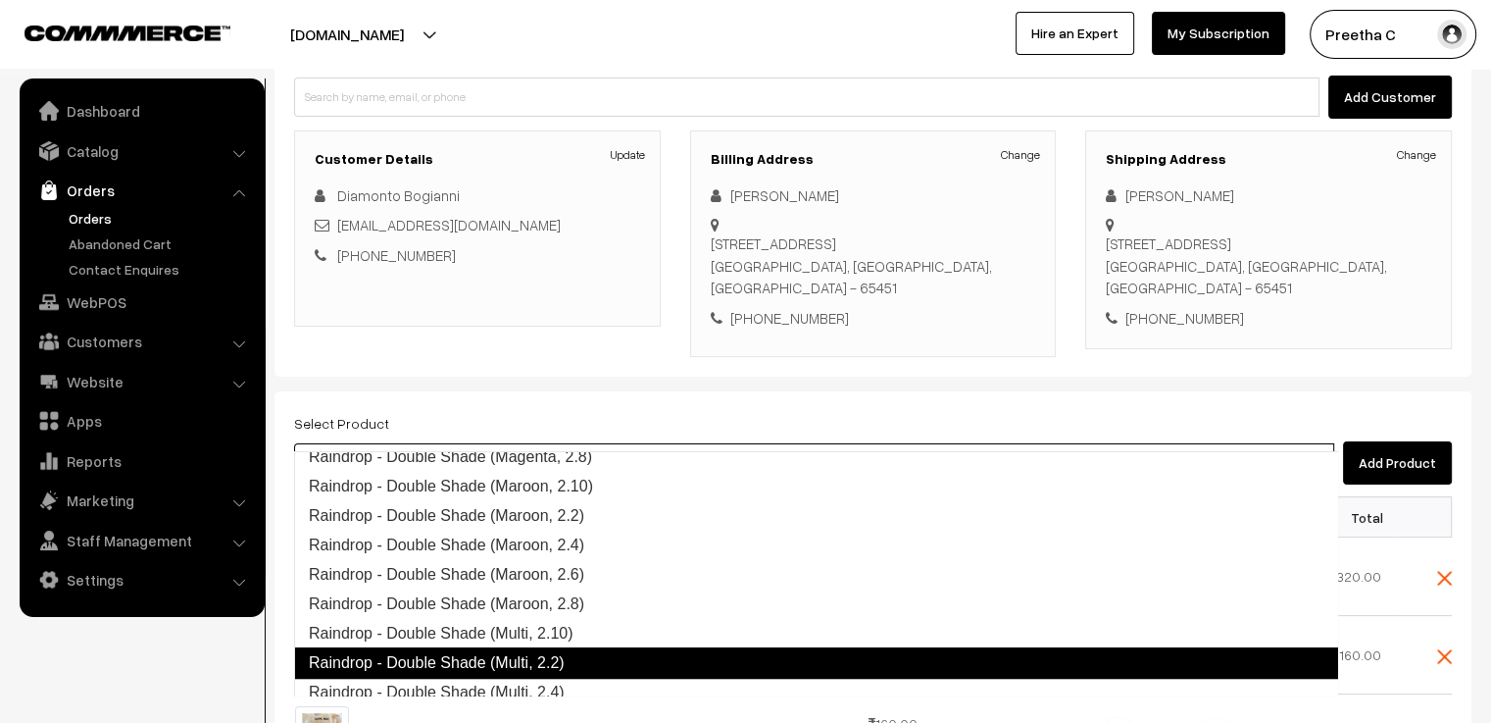
scroll to position [990, 0]
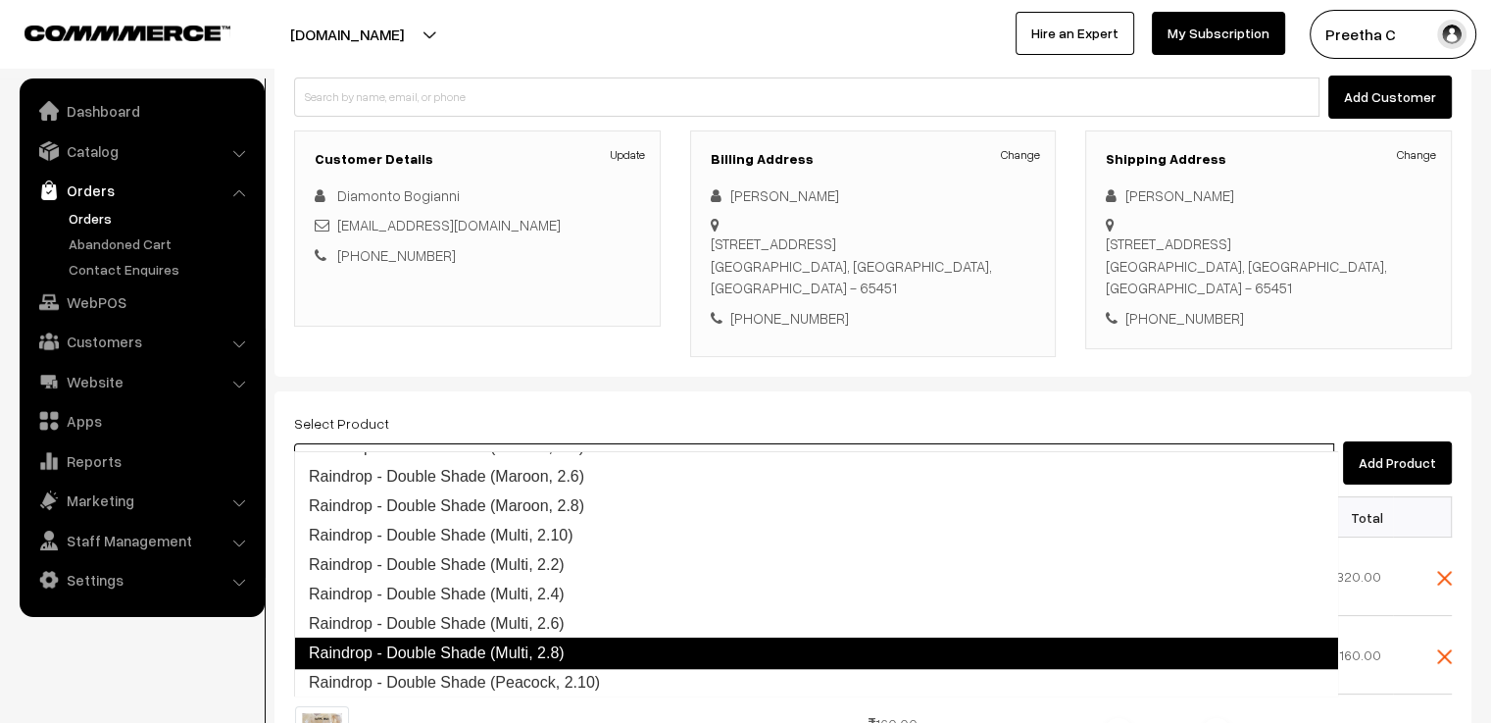
click at [550, 646] on link "Raindrop - Double Shade (Multi, 2.8)" at bounding box center [816, 652] width 1044 height 31
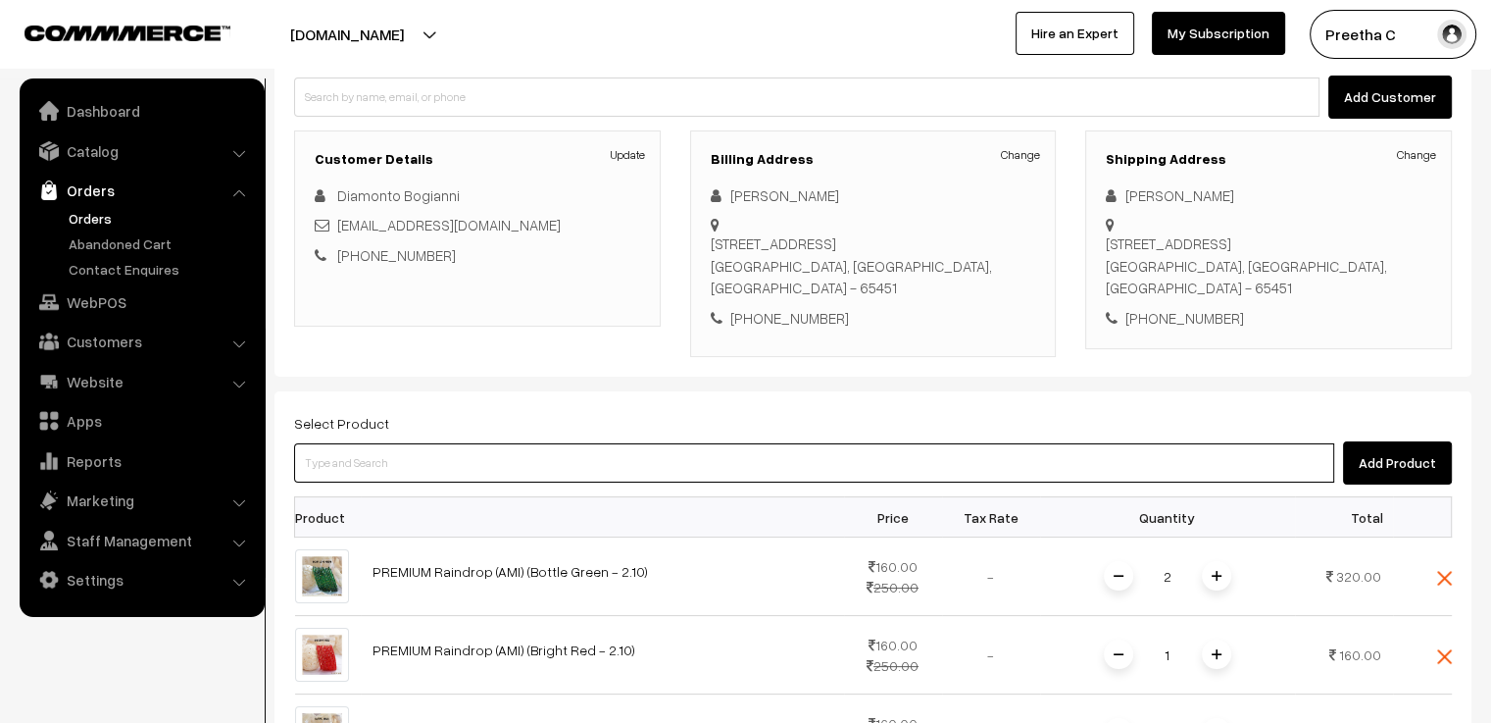
click at [424, 443] on input at bounding box center [814, 462] width 1040 height 39
paste input "double"
type input "double"
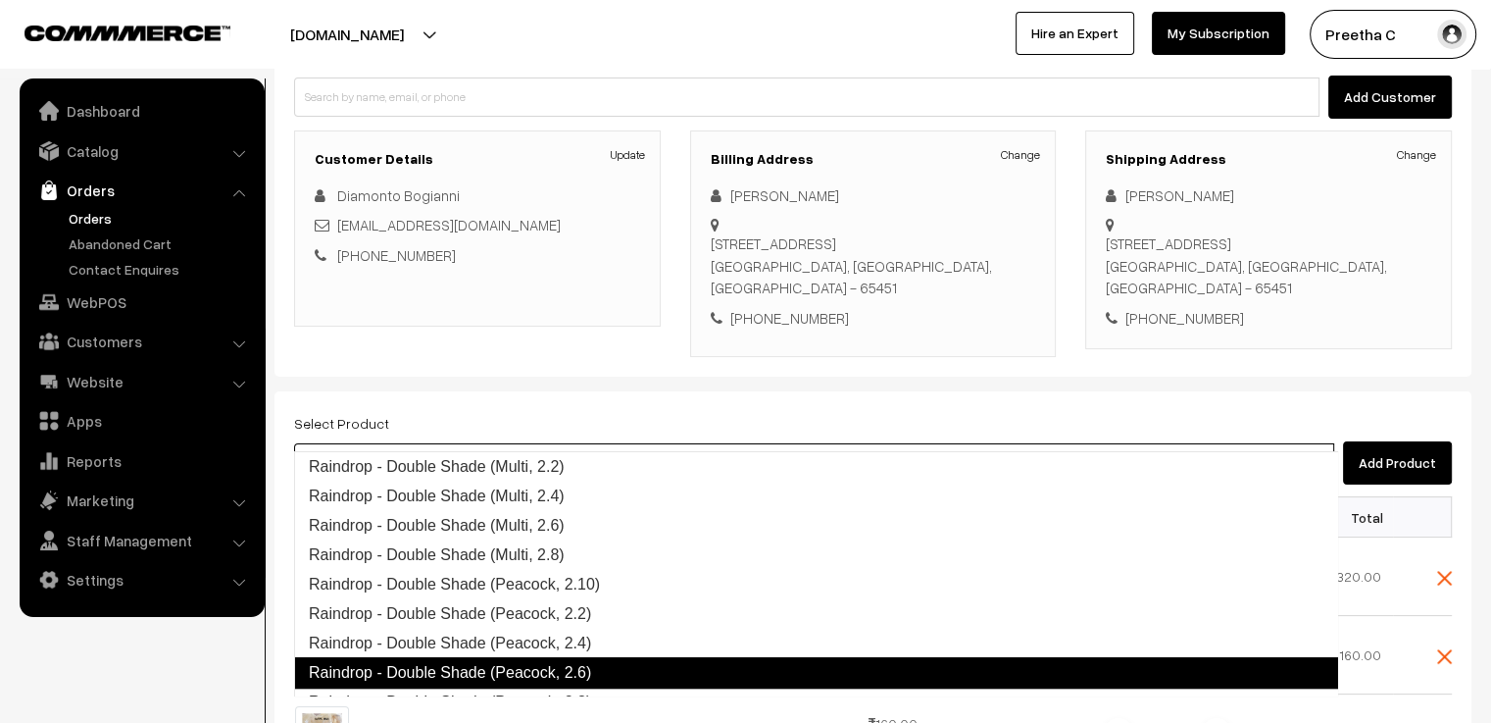
scroll to position [1186, 0]
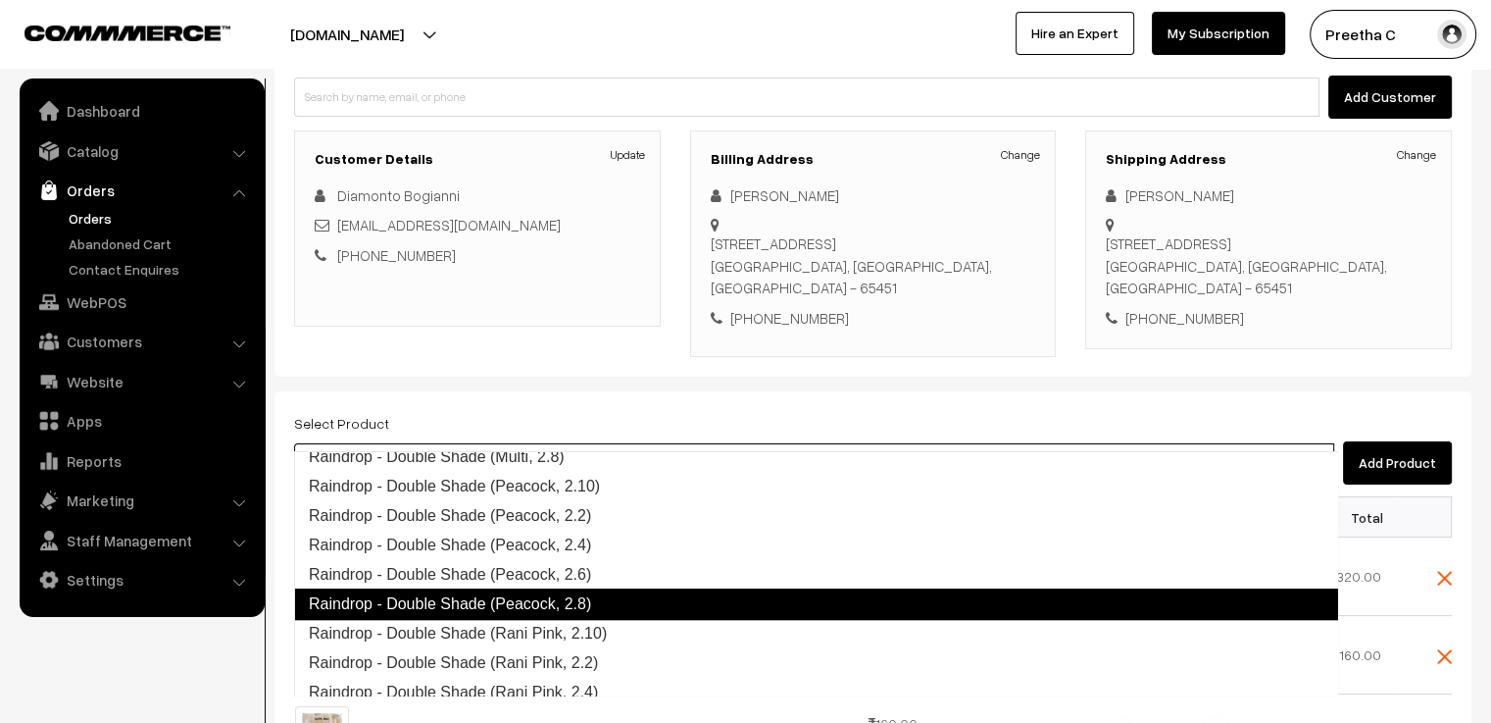
click at [580, 611] on link "Raindrop - Double Shade (Peacock, 2.8)" at bounding box center [816, 603] width 1044 height 31
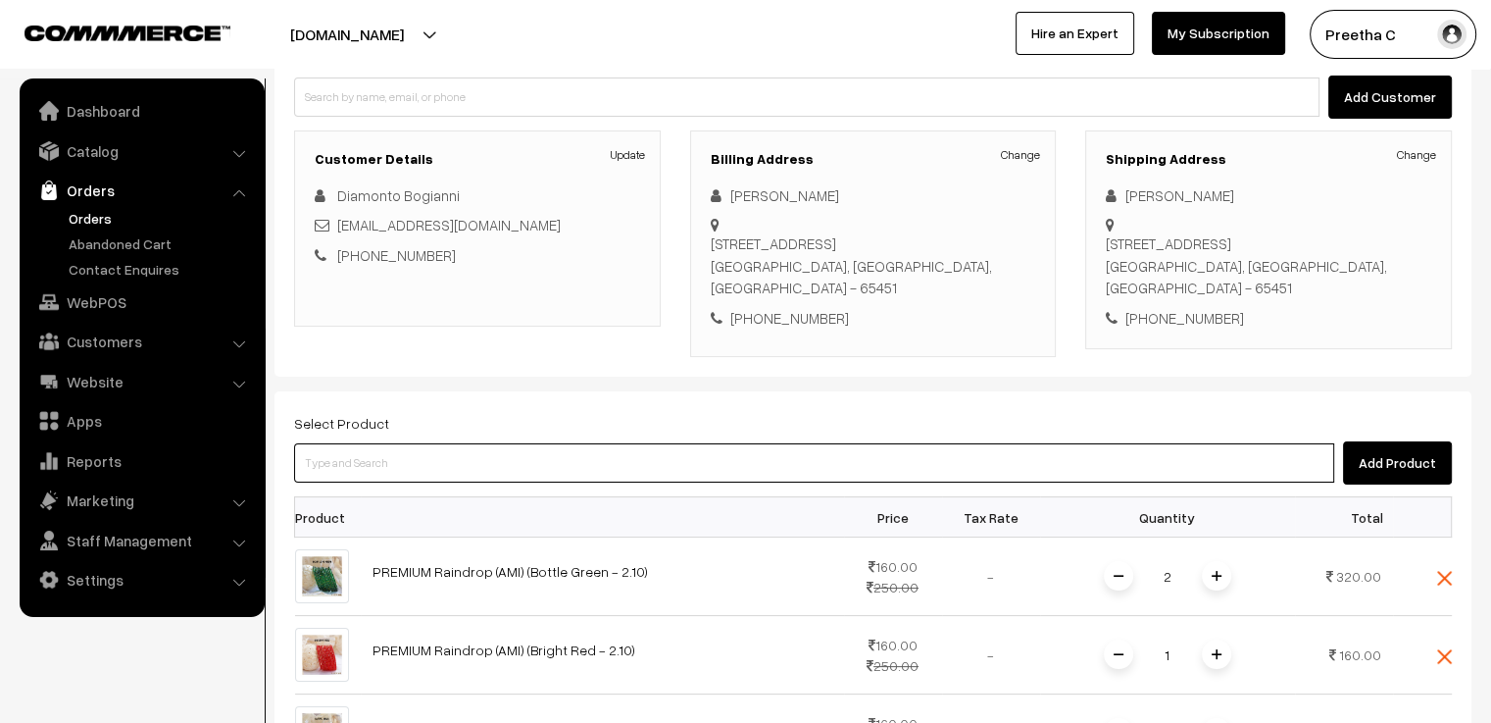
click at [418, 443] on input at bounding box center [814, 462] width 1040 height 39
paste input "double"
type input "double"
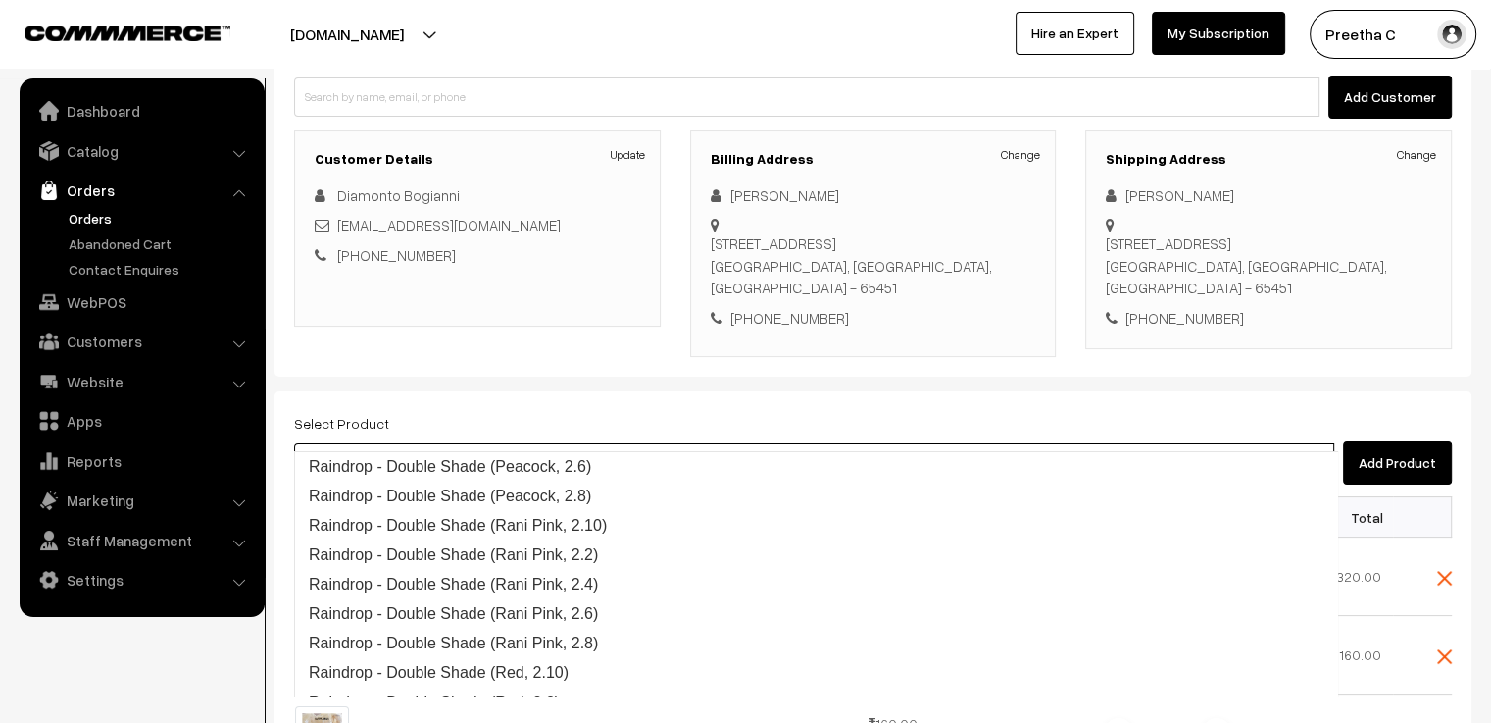
scroll to position [1294, 0]
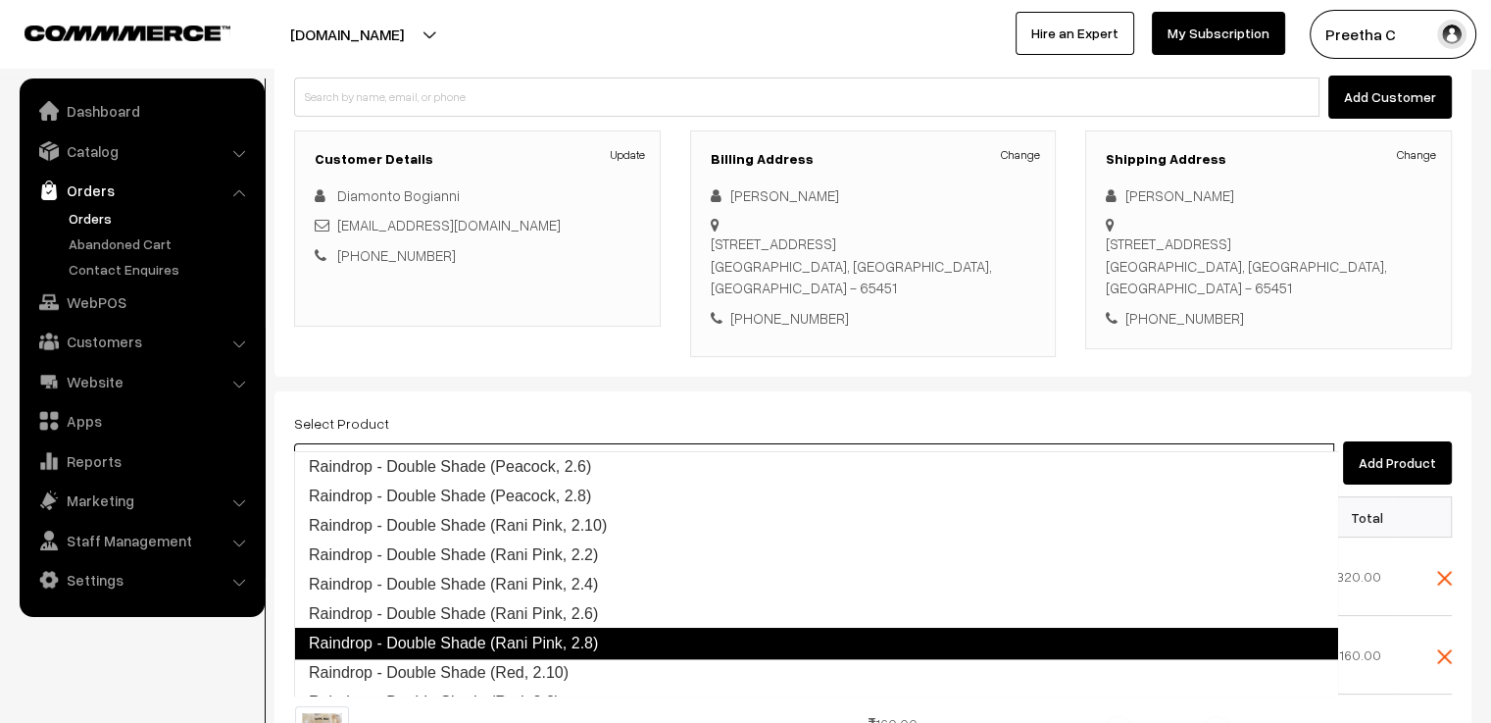
click at [575, 631] on link "Raindrop - Double Shade (Rani Pink, 2.8)" at bounding box center [816, 642] width 1044 height 31
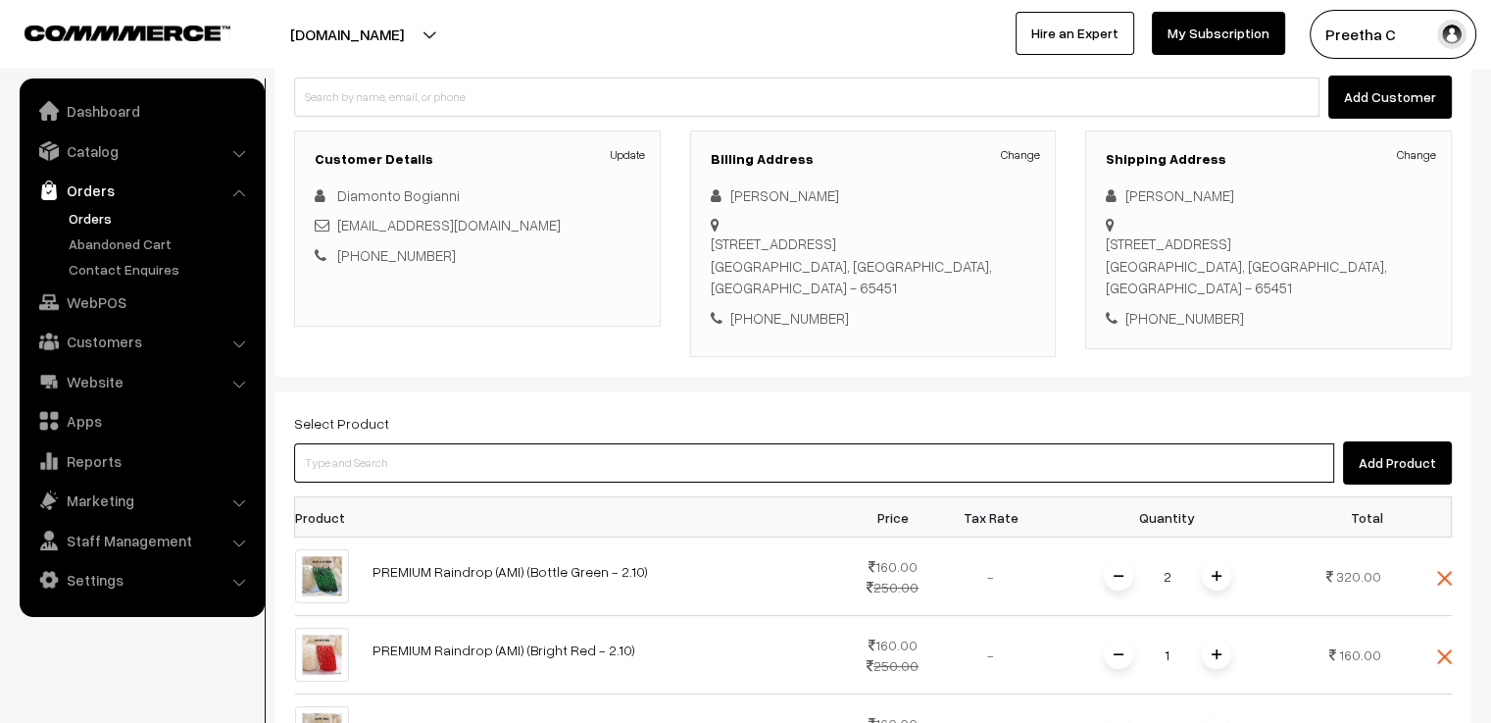
click at [433, 443] on input at bounding box center [814, 462] width 1040 height 39
paste input "double"
type input "double"
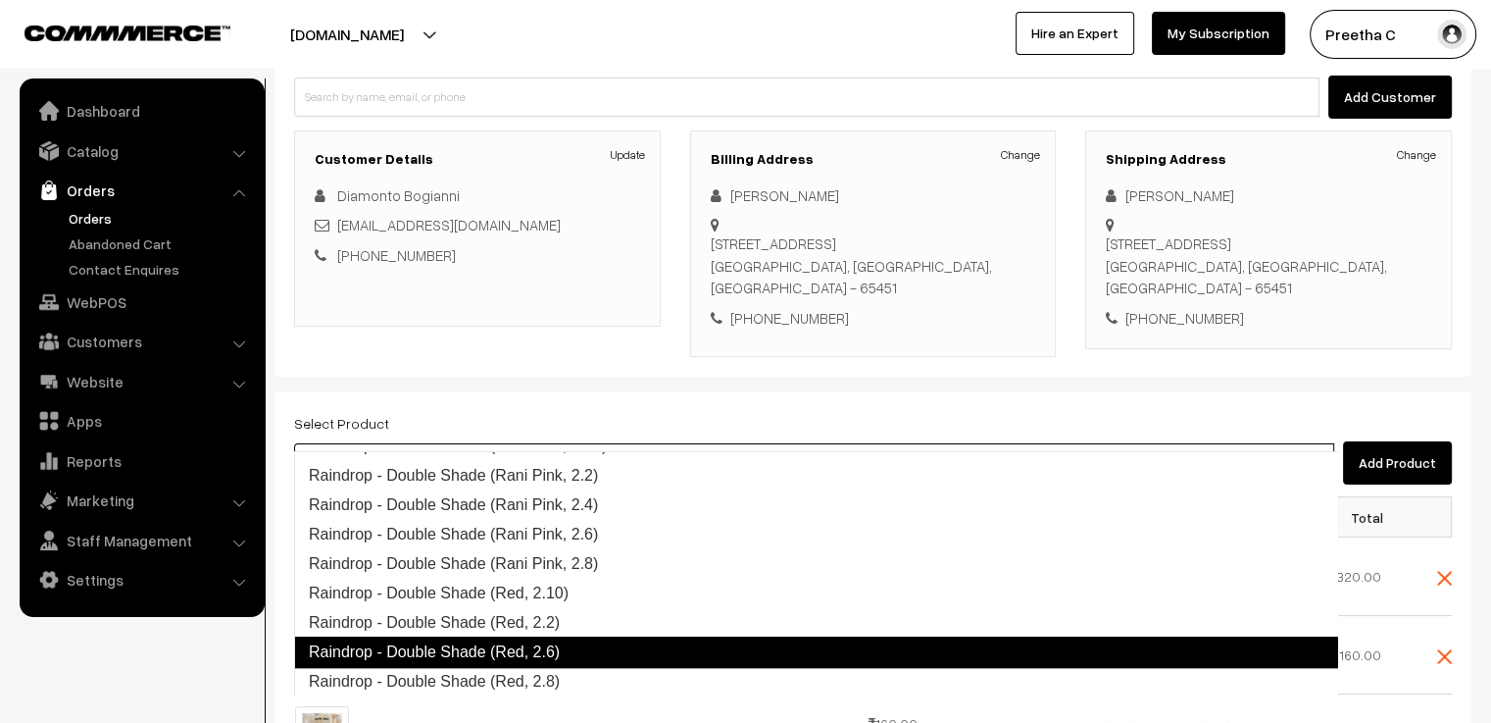
scroll to position [1373, 0]
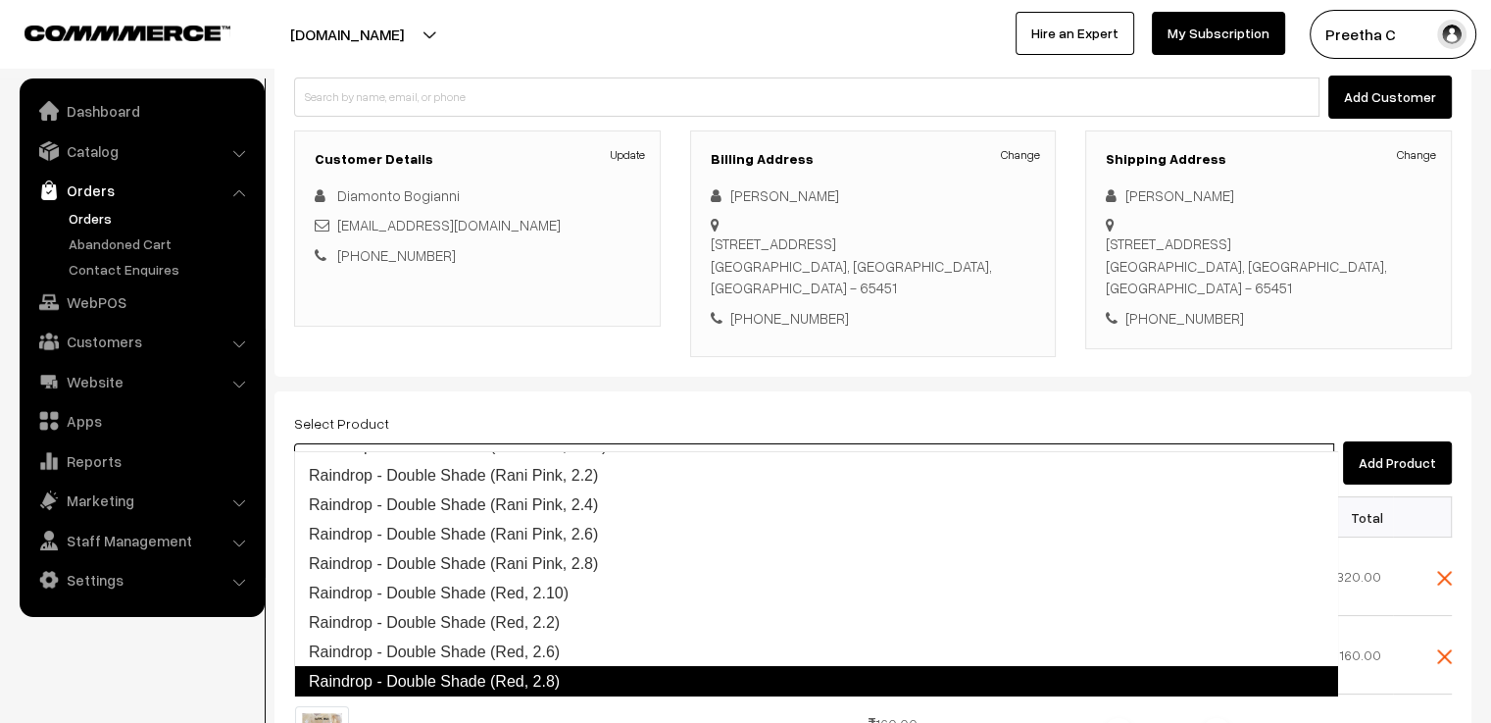
click at [569, 673] on link "Raindrop - Double Shade (Red, 2.8)" at bounding box center [816, 681] width 1044 height 31
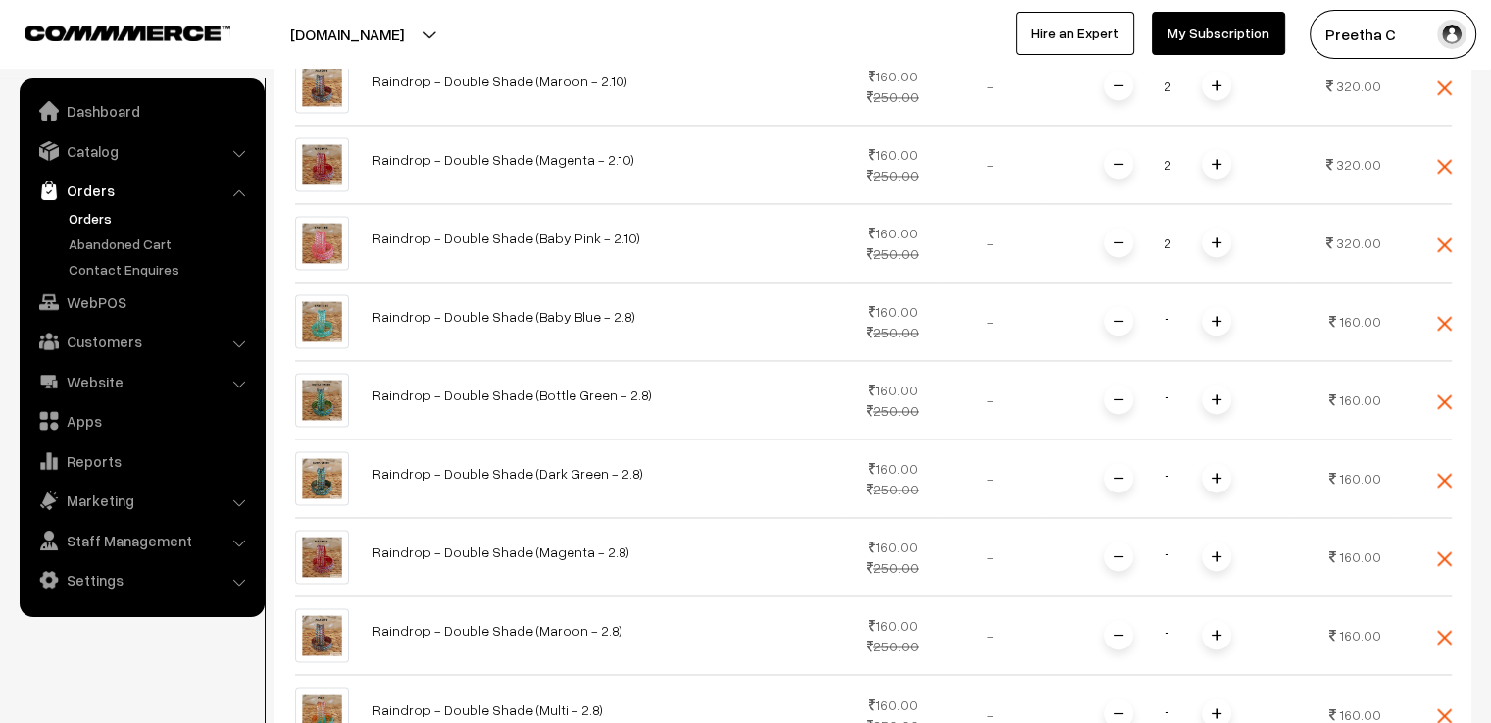
scroll to position [3150, 0]
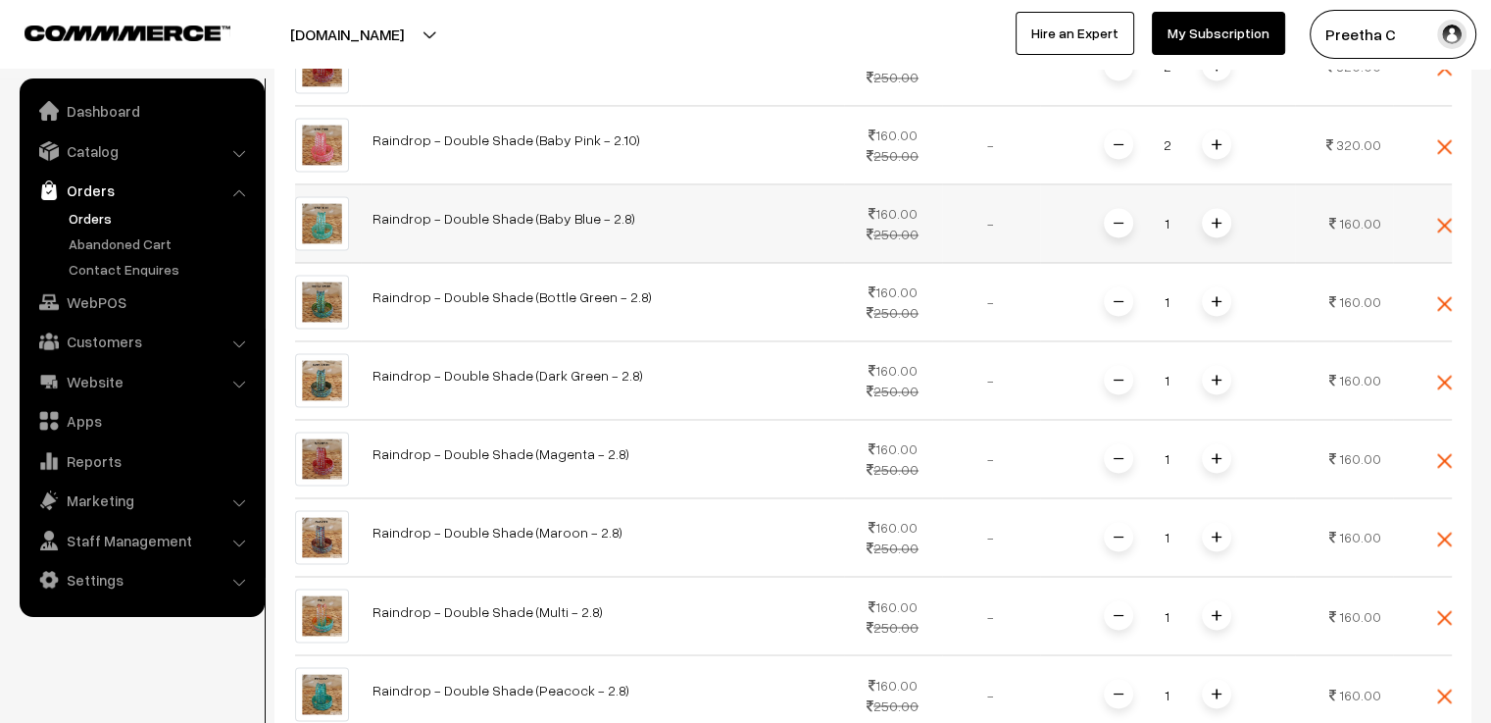
click at [1220, 208] on span at bounding box center [1216, 222] width 29 height 29
click at [1220, 286] on span at bounding box center [1216, 300] width 29 height 29
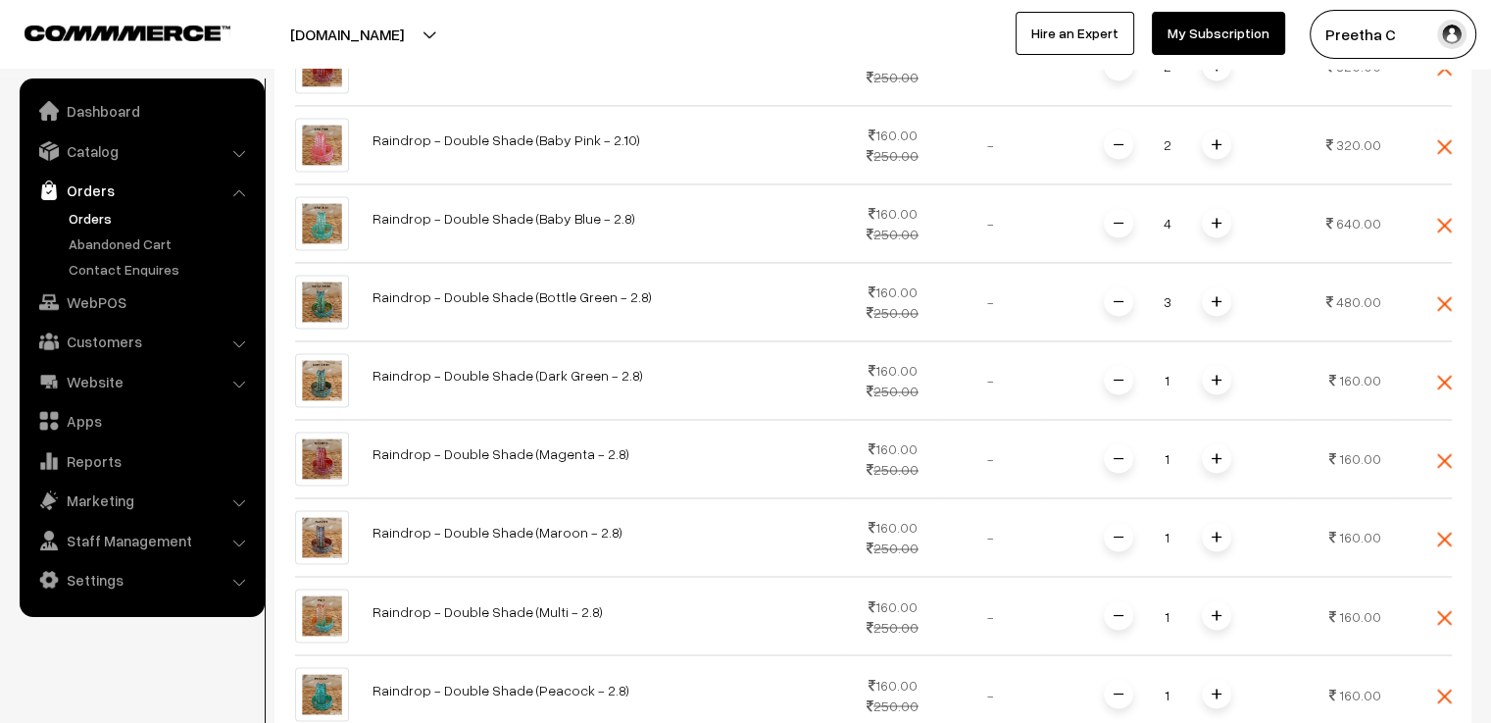
click at [1220, 286] on span at bounding box center [1216, 300] width 29 height 29
click at [1216, 374] on img at bounding box center [1217, 379] width 10 height 10
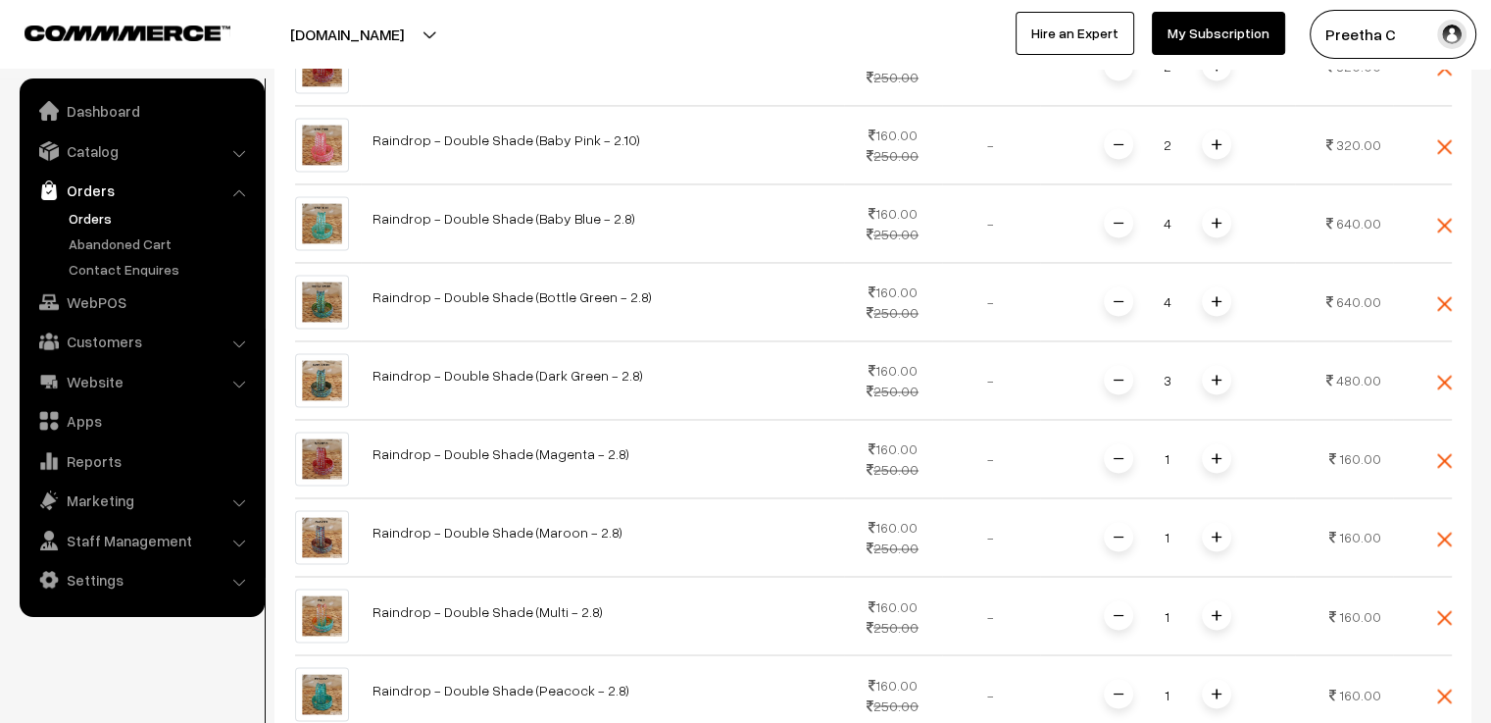
click at [1216, 374] on img at bounding box center [1217, 379] width 10 height 10
click at [1214, 443] on span at bounding box center [1216, 457] width 29 height 29
click at [1218, 443] on span at bounding box center [1216, 457] width 29 height 29
click at [1217, 531] on img at bounding box center [1217, 536] width 10 height 10
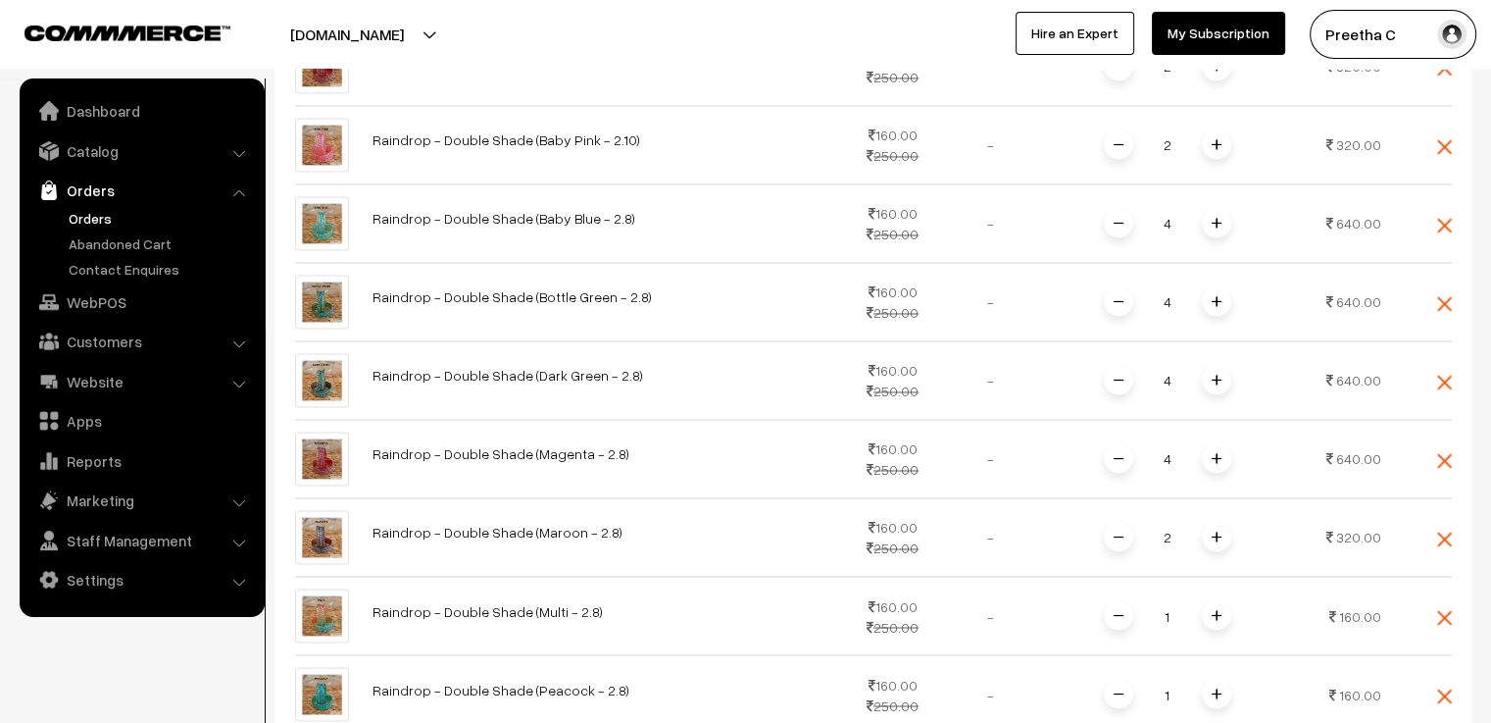
click at [1217, 531] on img at bounding box center [1217, 536] width 10 height 10
click at [1221, 600] on span at bounding box center [1216, 614] width 29 height 29
click at [1216, 610] on img at bounding box center [1217, 615] width 10 height 10
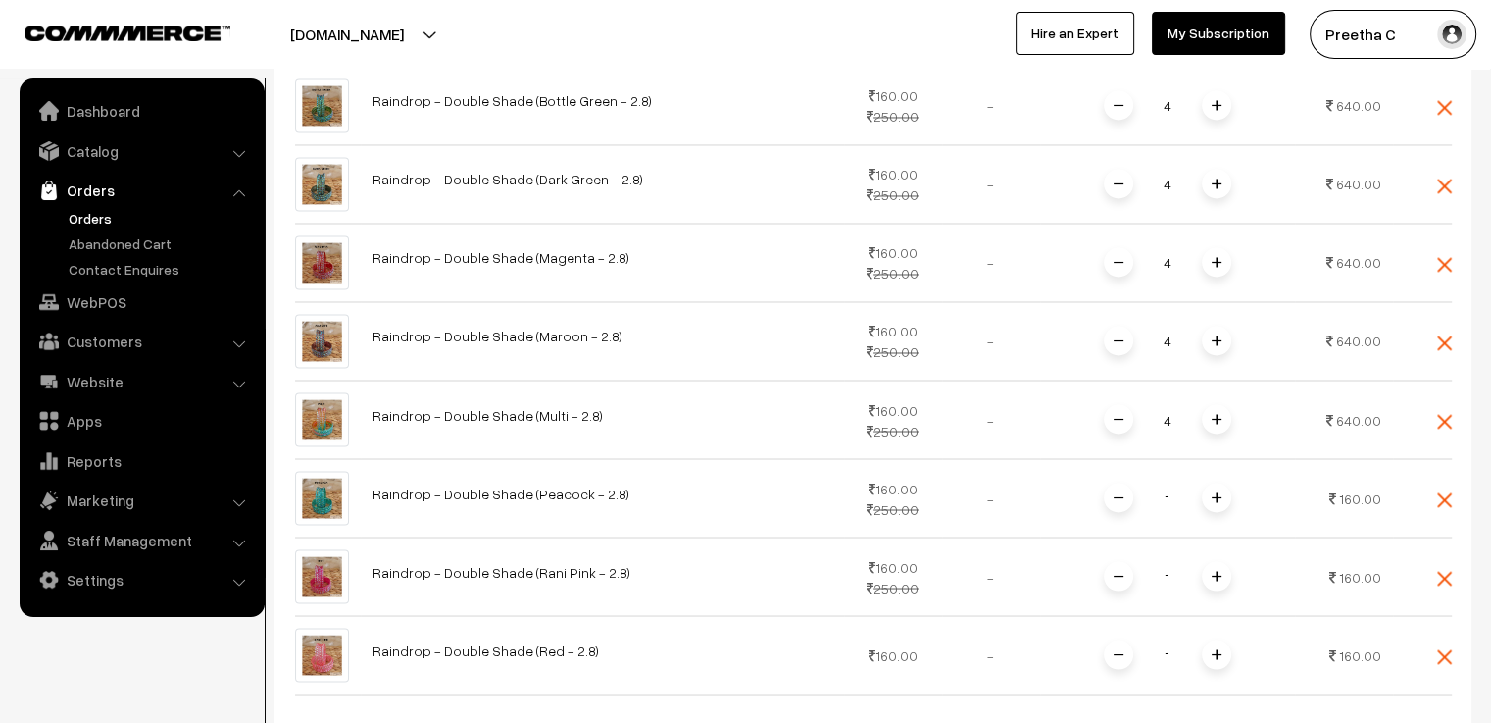
scroll to position [3444, 0]
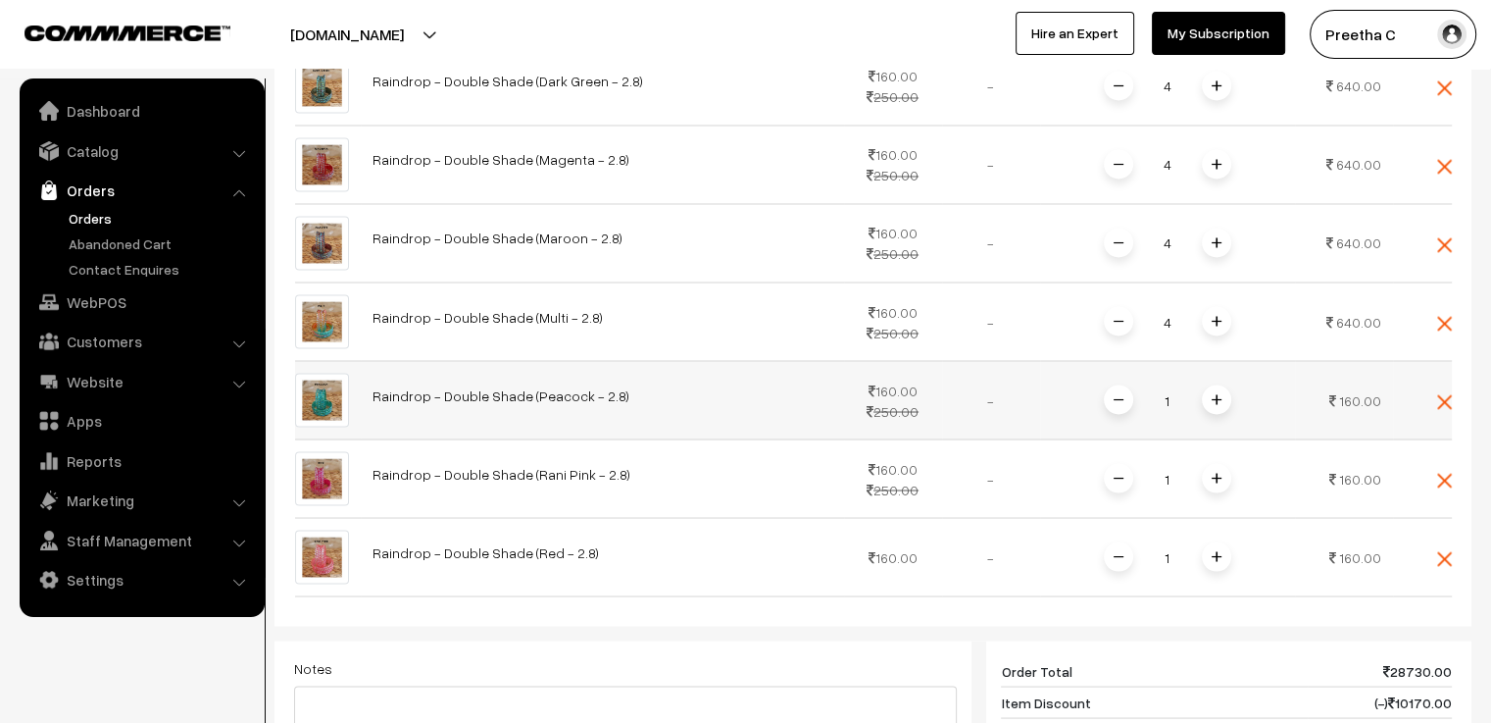
click at [1215, 394] on img at bounding box center [1217, 399] width 10 height 10
click at [1219, 463] on span at bounding box center [1216, 477] width 29 height 29
click at [1218, 463] on span at bounding box center [1216, 477] width 29 height 29
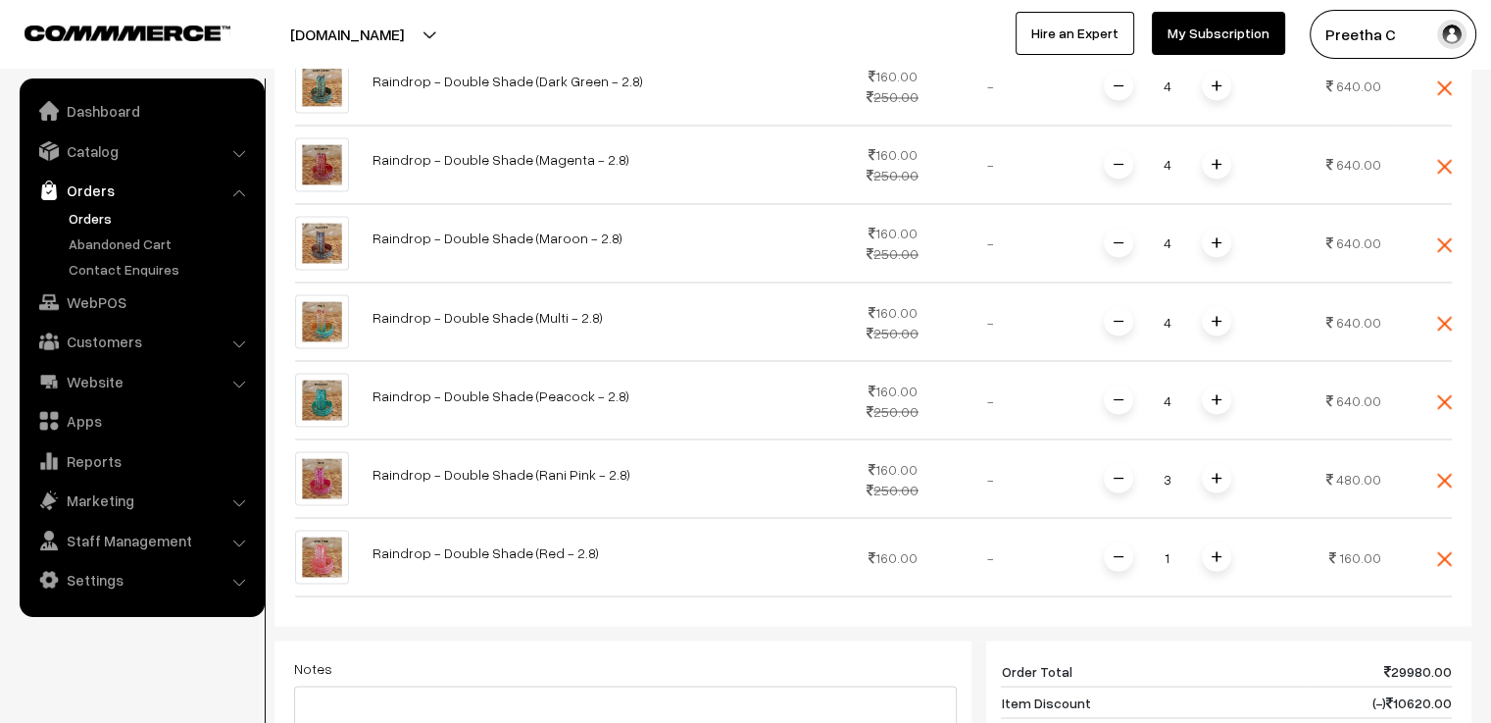
click at [1218, 463] on span at bounding box center [1216, 477] width 29 height 29
click at [1218, 541] on span at bounding box center [1216, 555] width 29 height 29
click at [1220, 551] on img at bounding box center [1217, 556] width 10 height 10
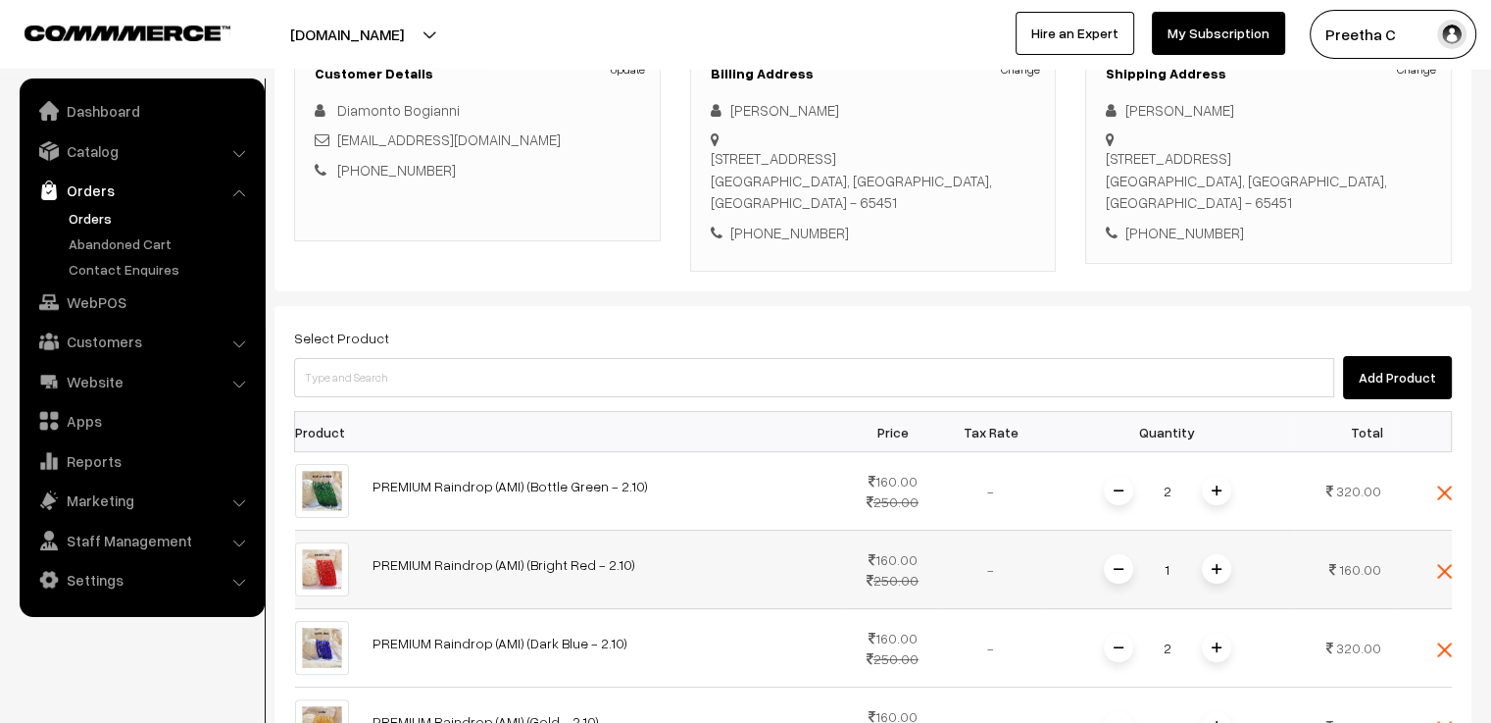
scroll to position [392, 0]
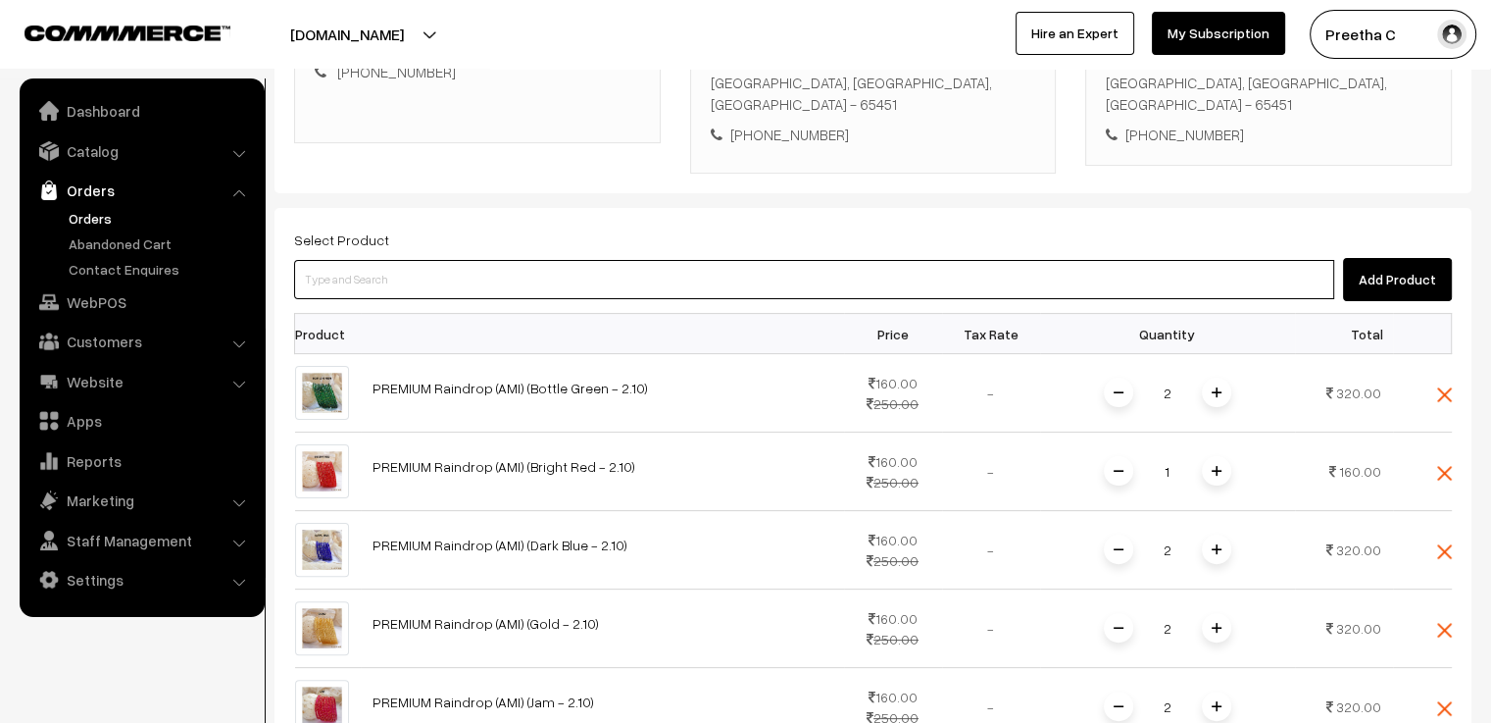
click at [381, 260] on input at bounding box center [814, 279] width 1040 height 39
type input "roja"
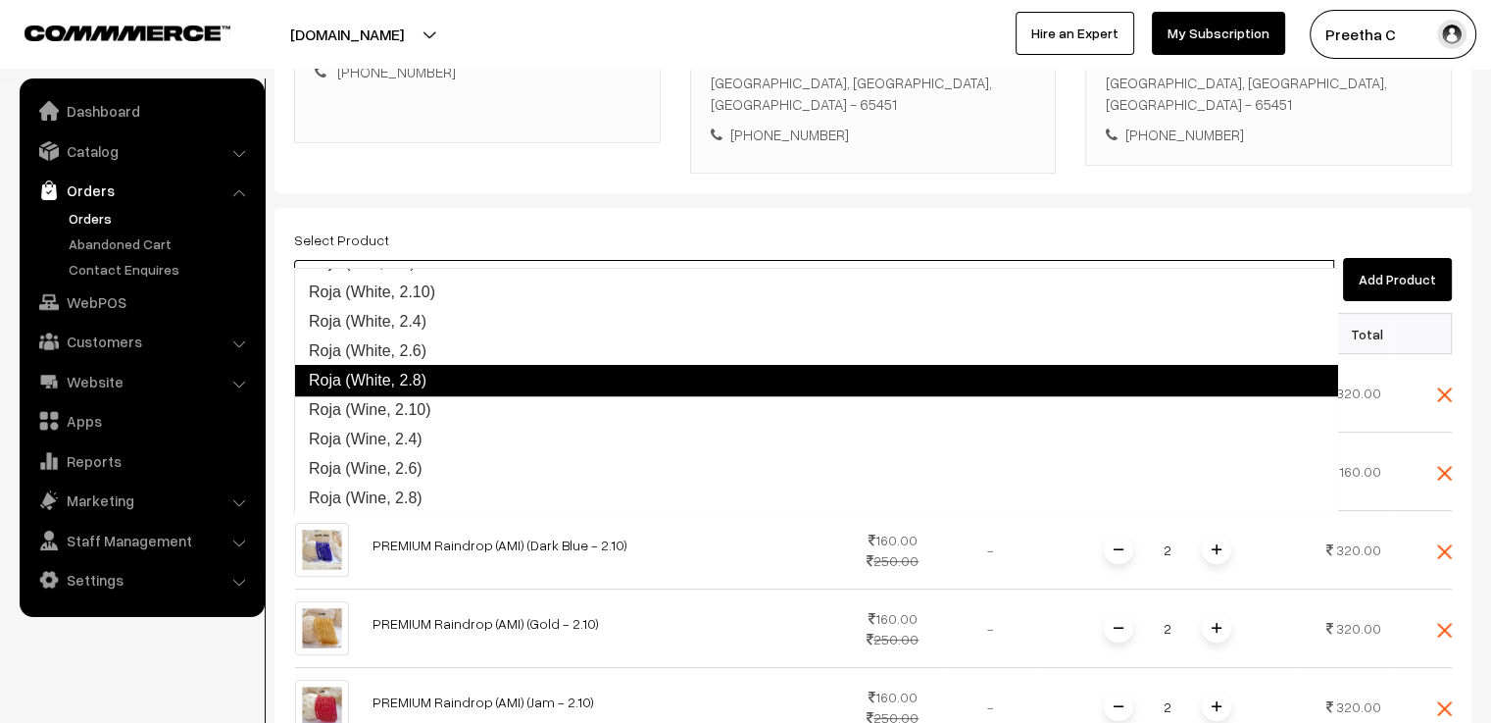
scroll to position [550, 0]
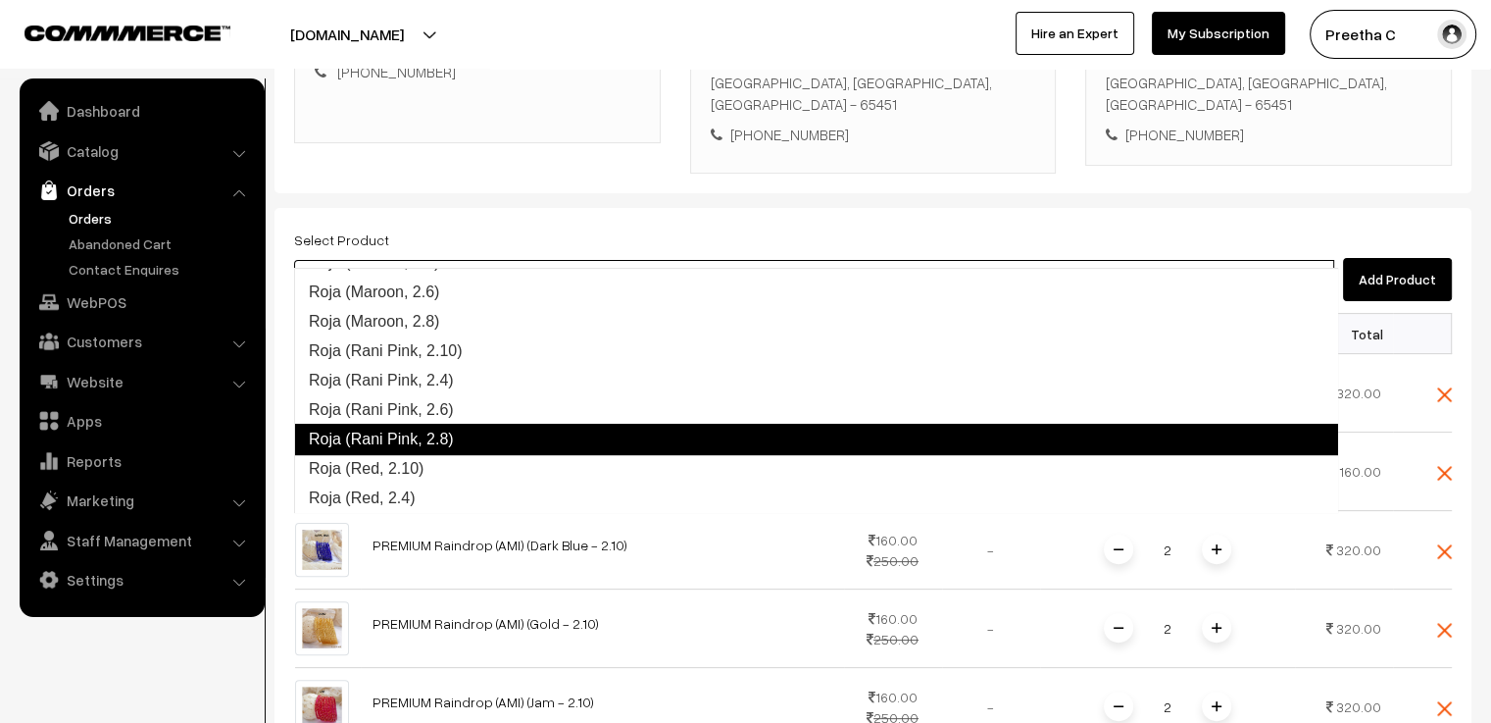
click at [521, 445] on link "Roja (Rani Pink, 2.8)" at bounding box center [816, 439] width 1044 height 31
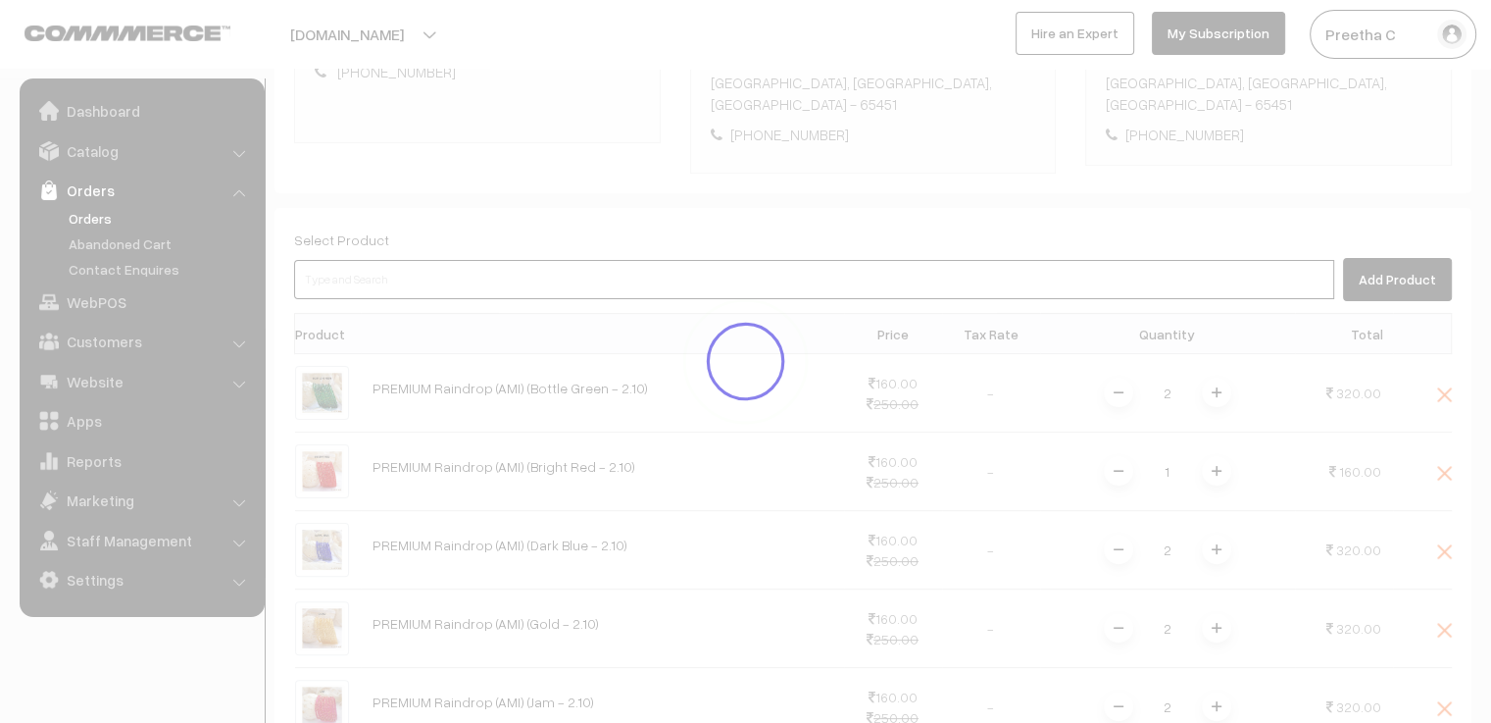
click at [408, 260] on input at bounding box center [814, 279] width 1040 height 39
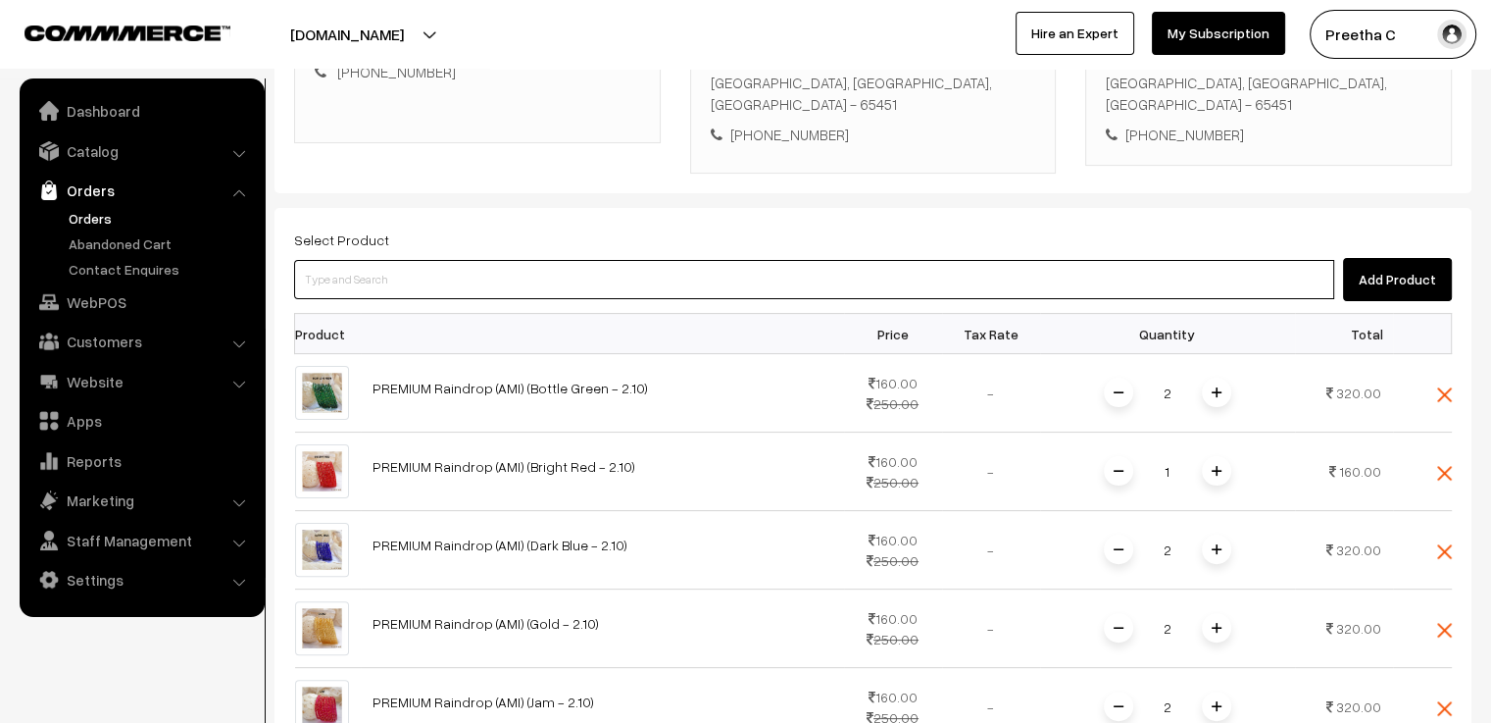
click at [408, 260] on input at bounding box center [814, 279] width 1040 height 39
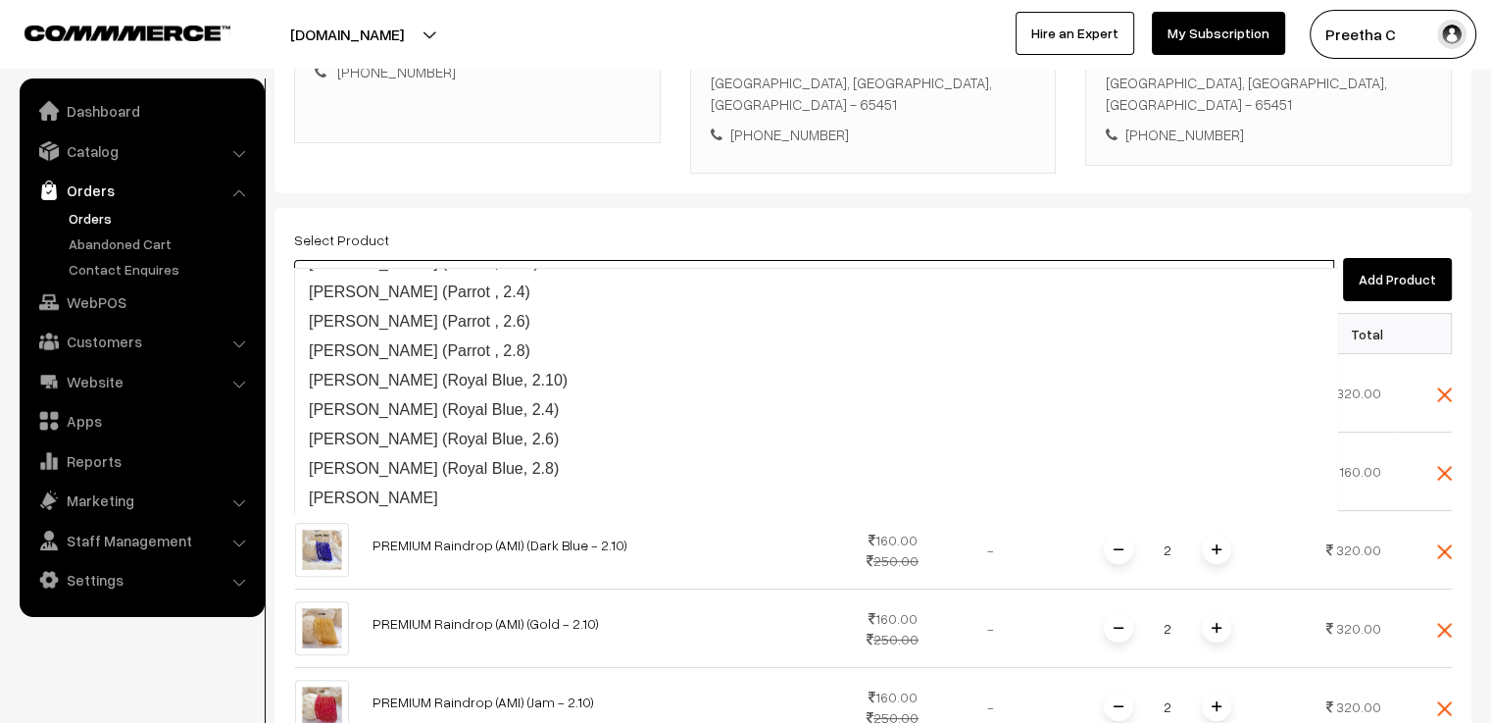
type input "roja"
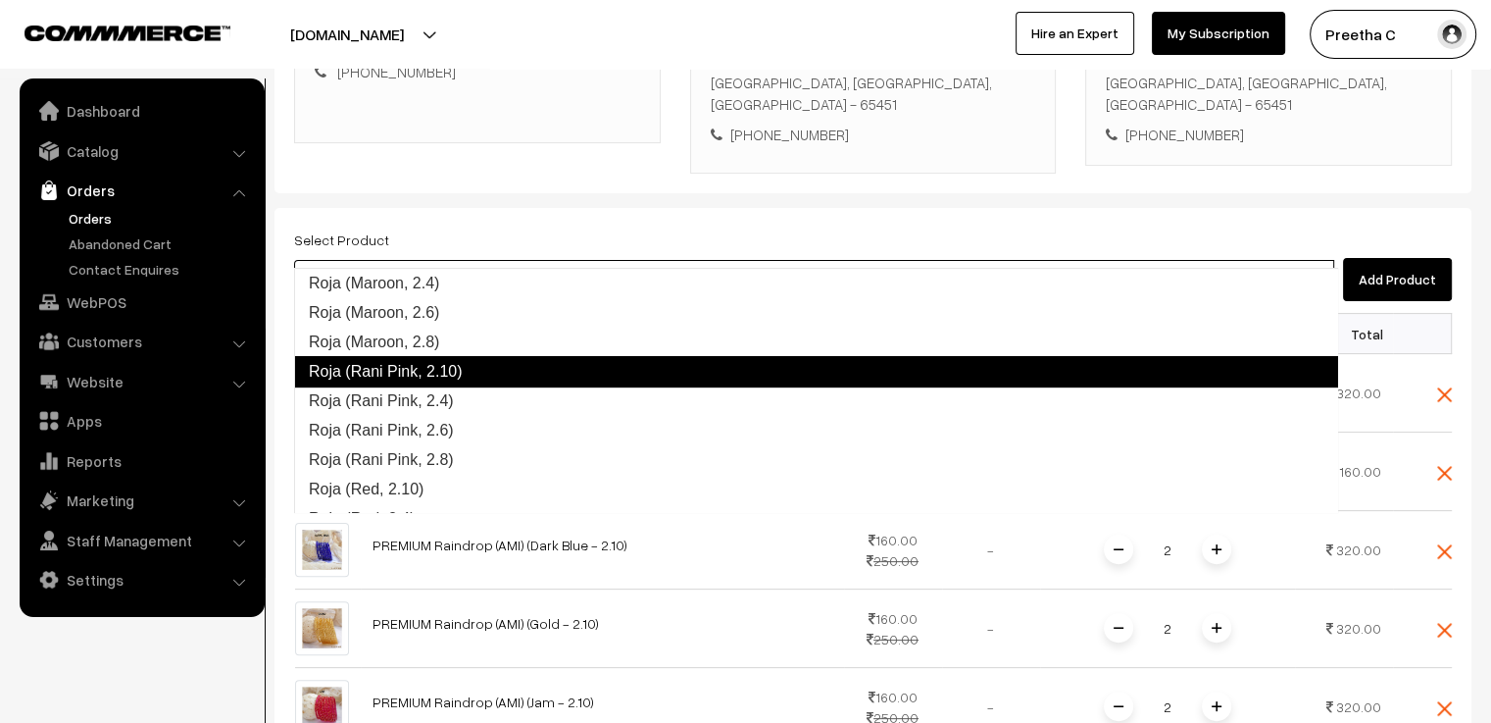
scroll to position [627, 0]
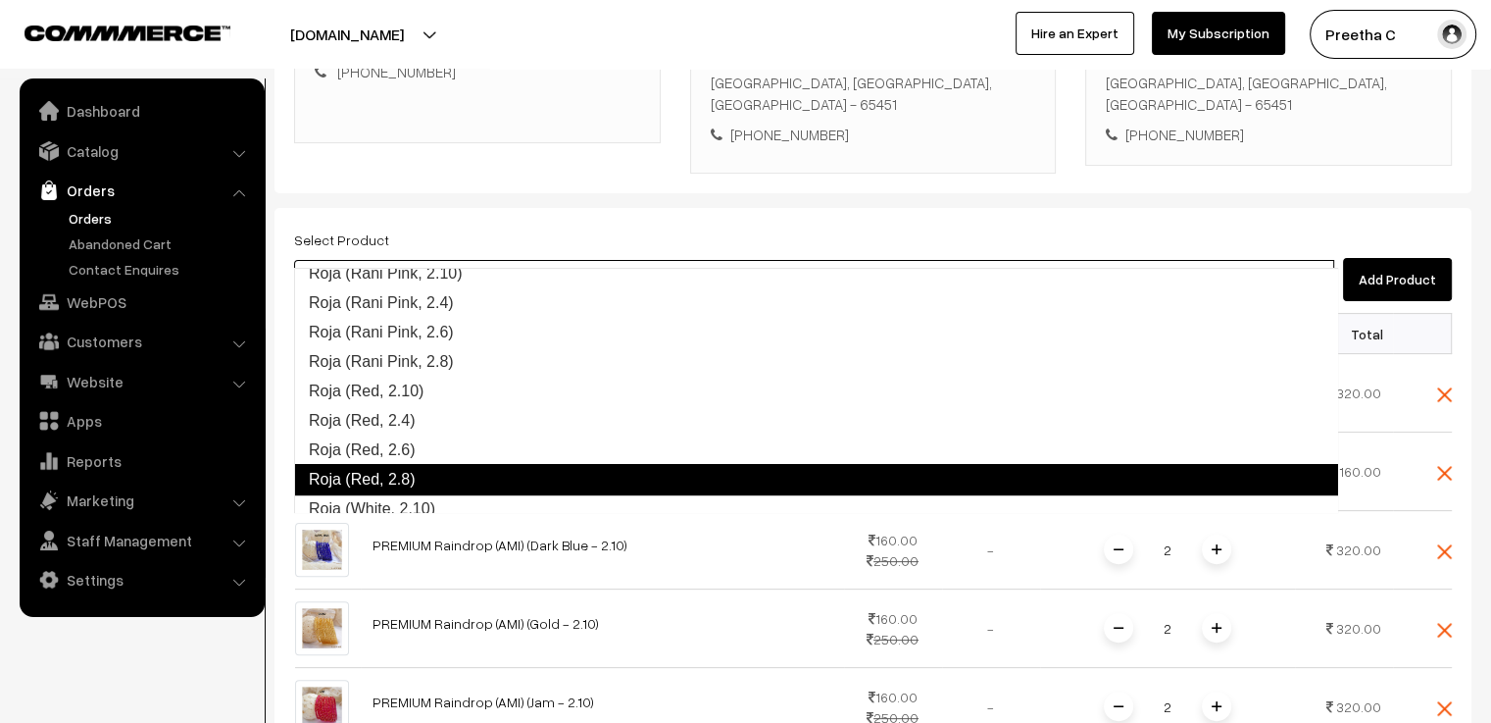
click at [464, 472] on link "Roja (Red, 2.8)" at bounding box center [816, 479] width 1044 height 31
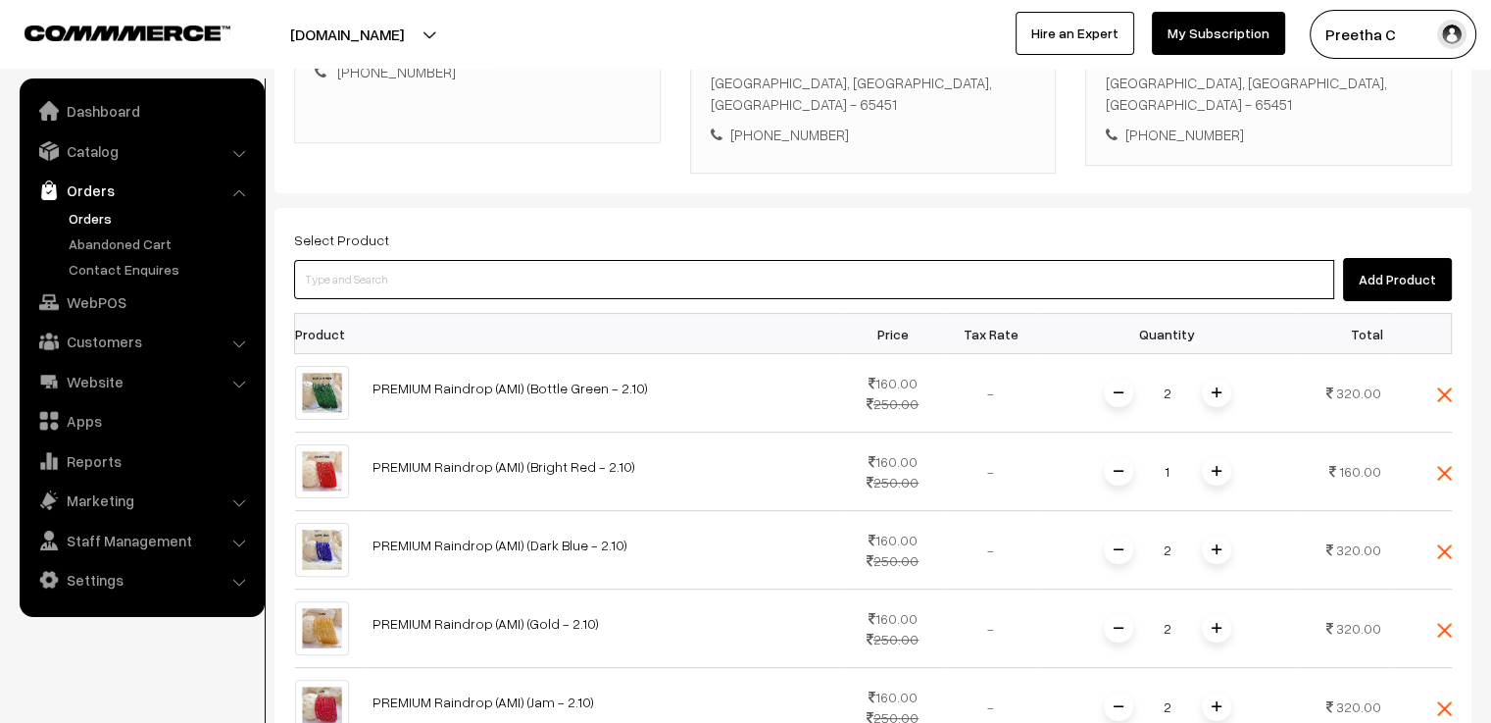
click at [394, 260] on input at bounding box center [814, 279] width 1040 height 39
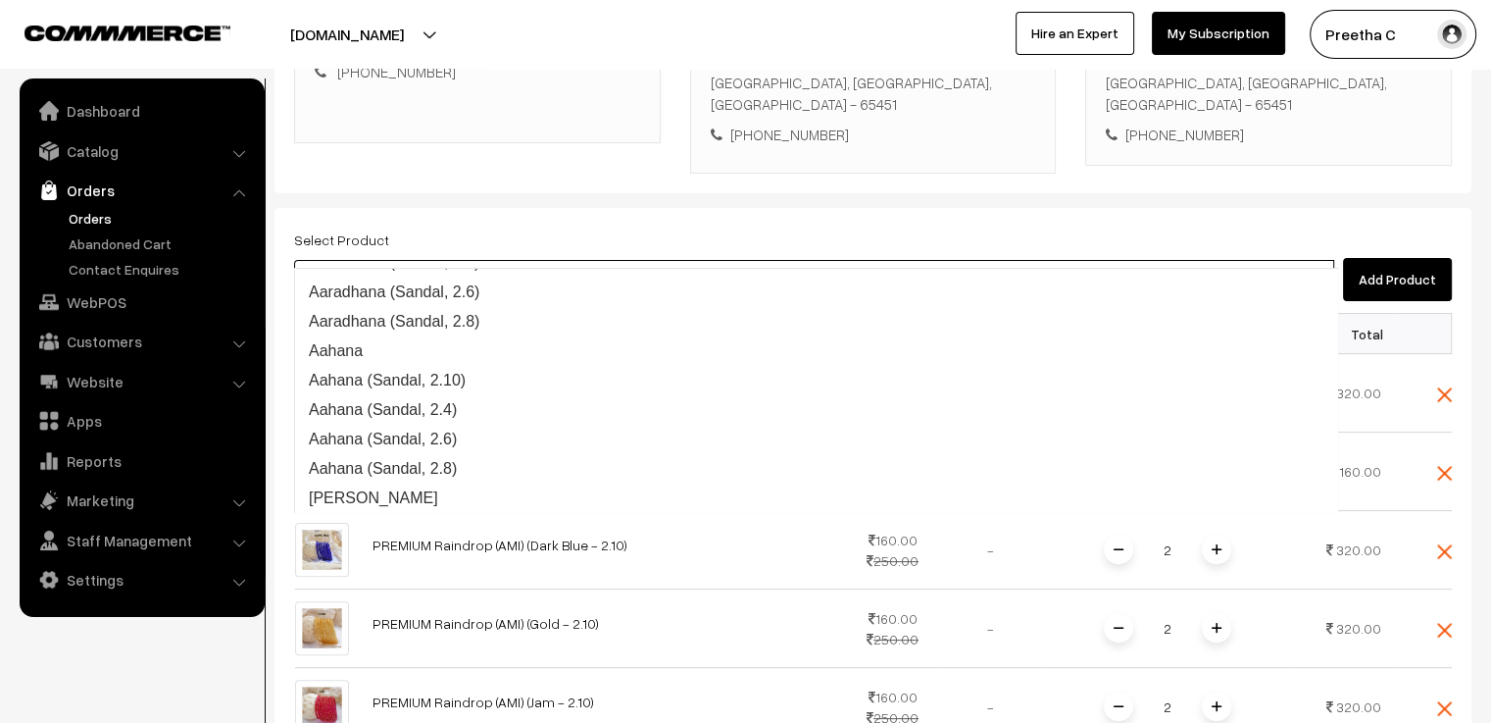
type input "sar"
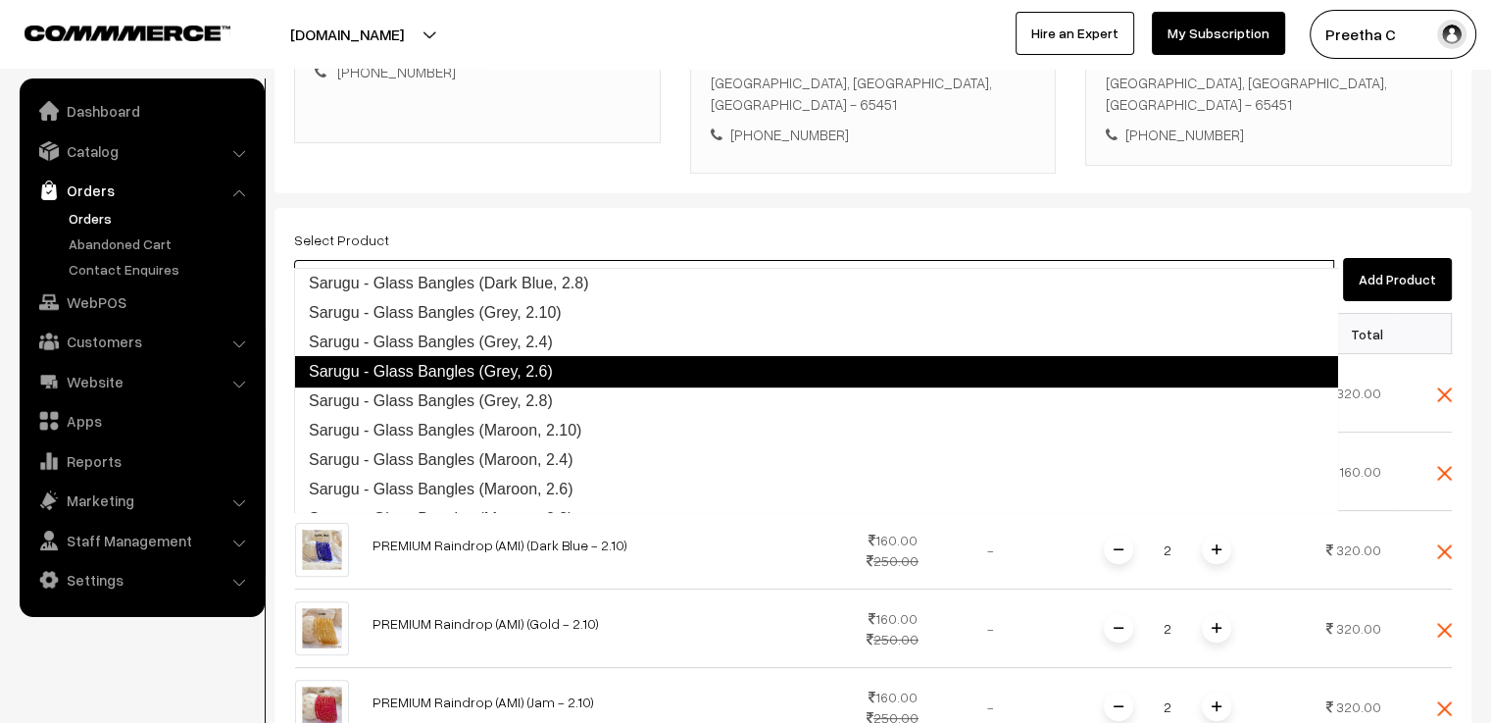
scroll to position [373, 0]
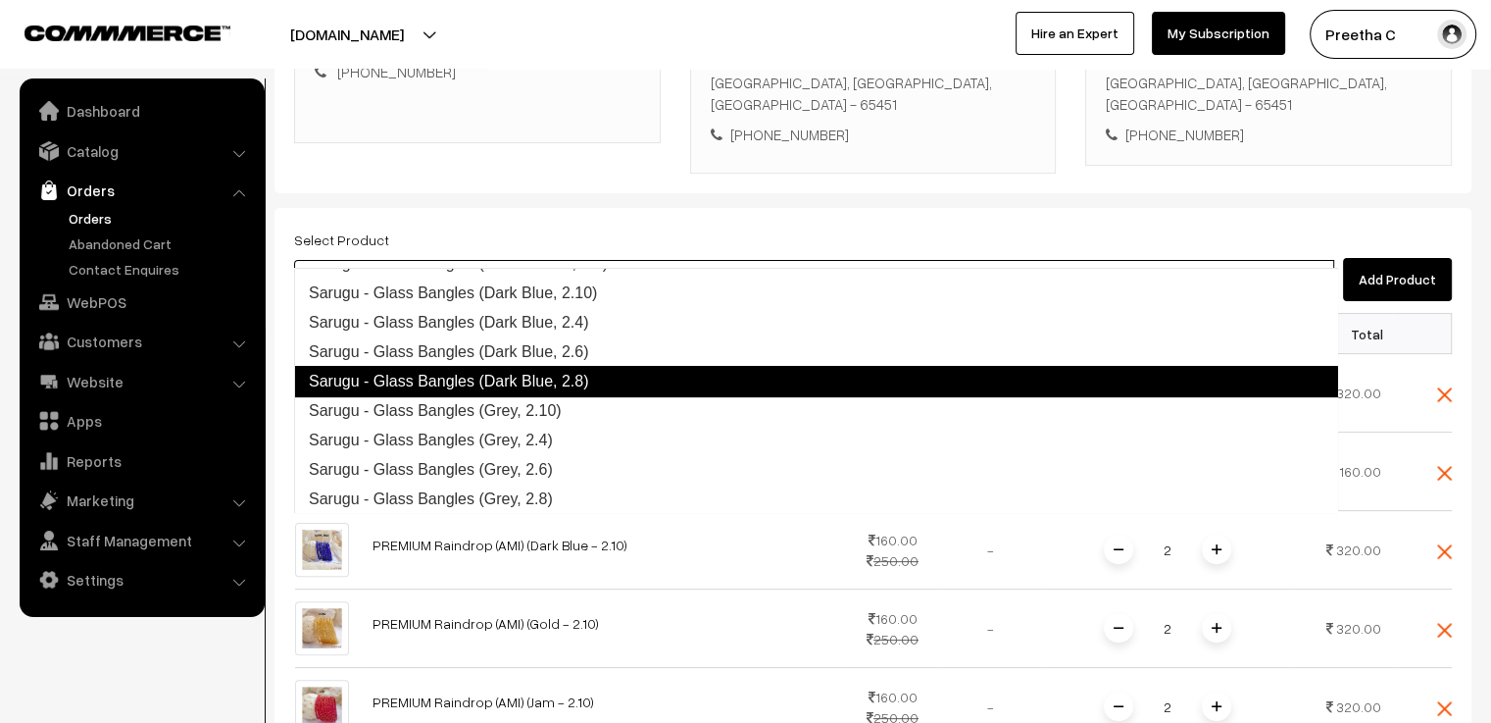
click at [530, 374] on link "Sarugu - Glass Bangles (Dark Blue, 2.8)" at bounding box center [816, 381] width 1044 height 31
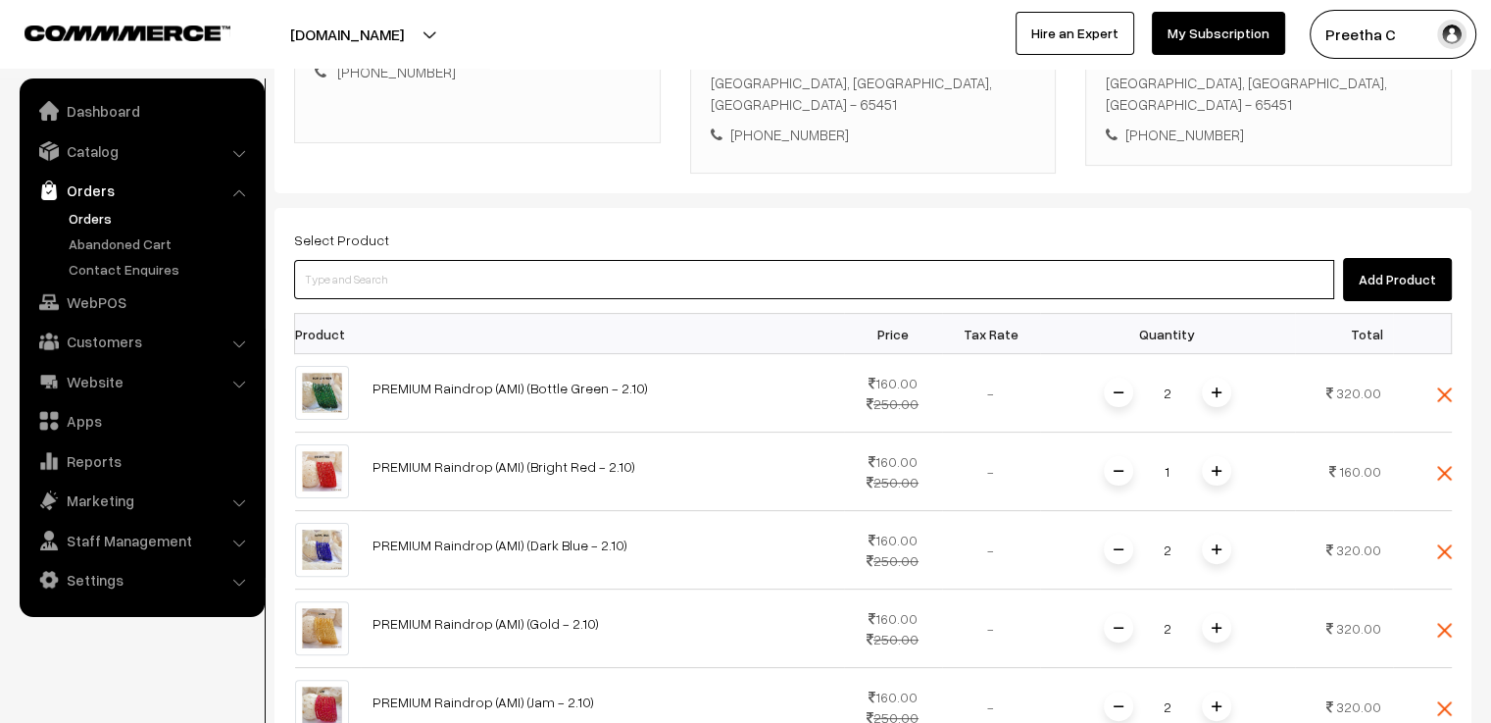
click at [443, 260] on input at bounding box center [814, 279] width 1040 height 39
type input "flu"
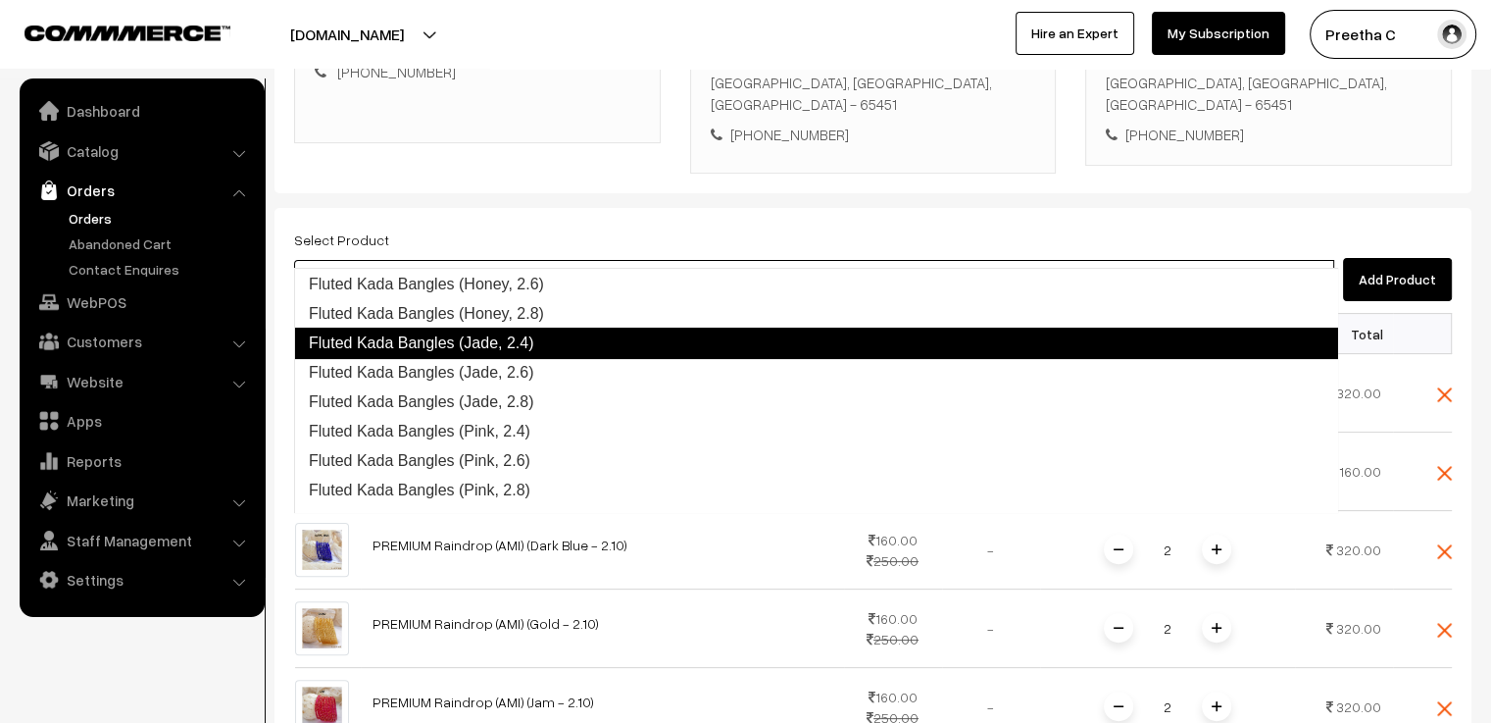
scroll to position [235, 0]
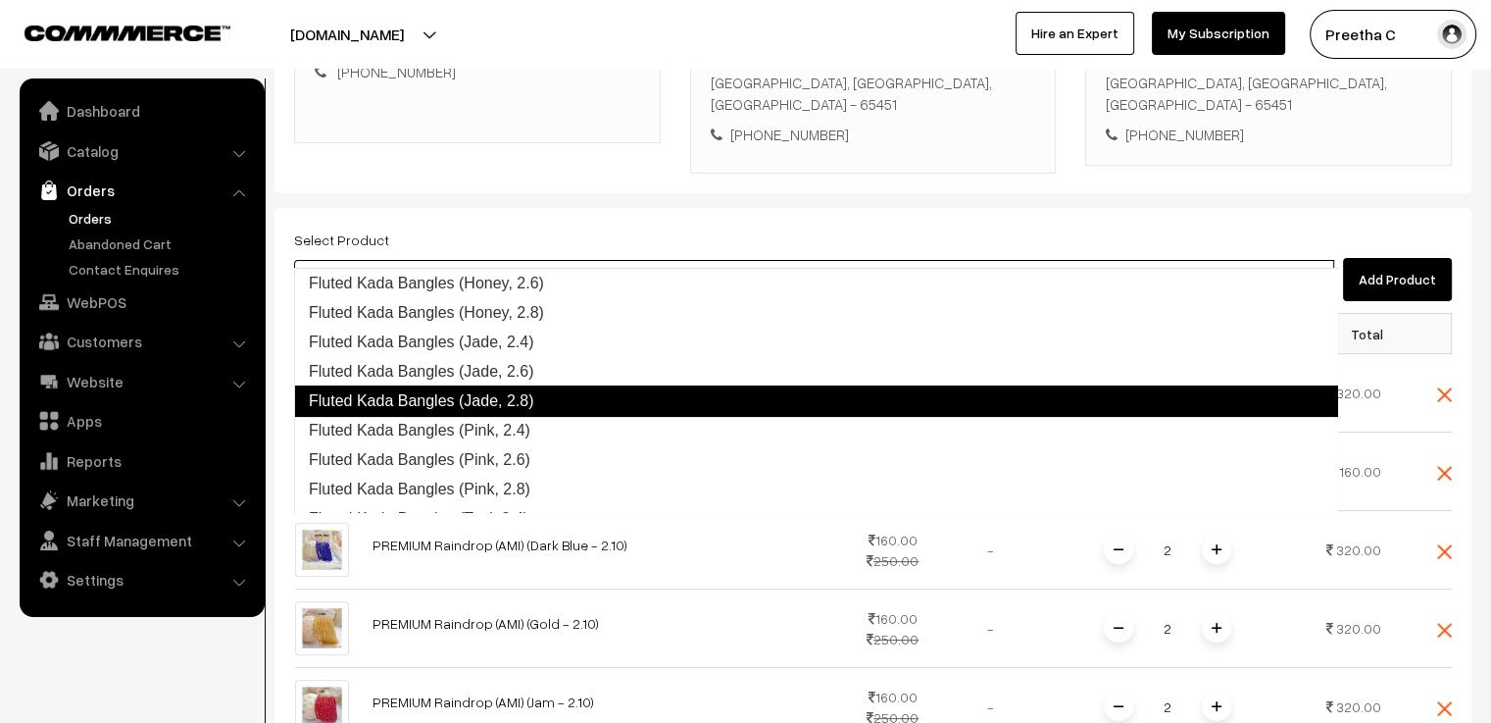
click at [492, 396] on link "Fluted Kada Bangles (Jade, 2.8)" at bounding box center [816, 400] width 1044 height 31
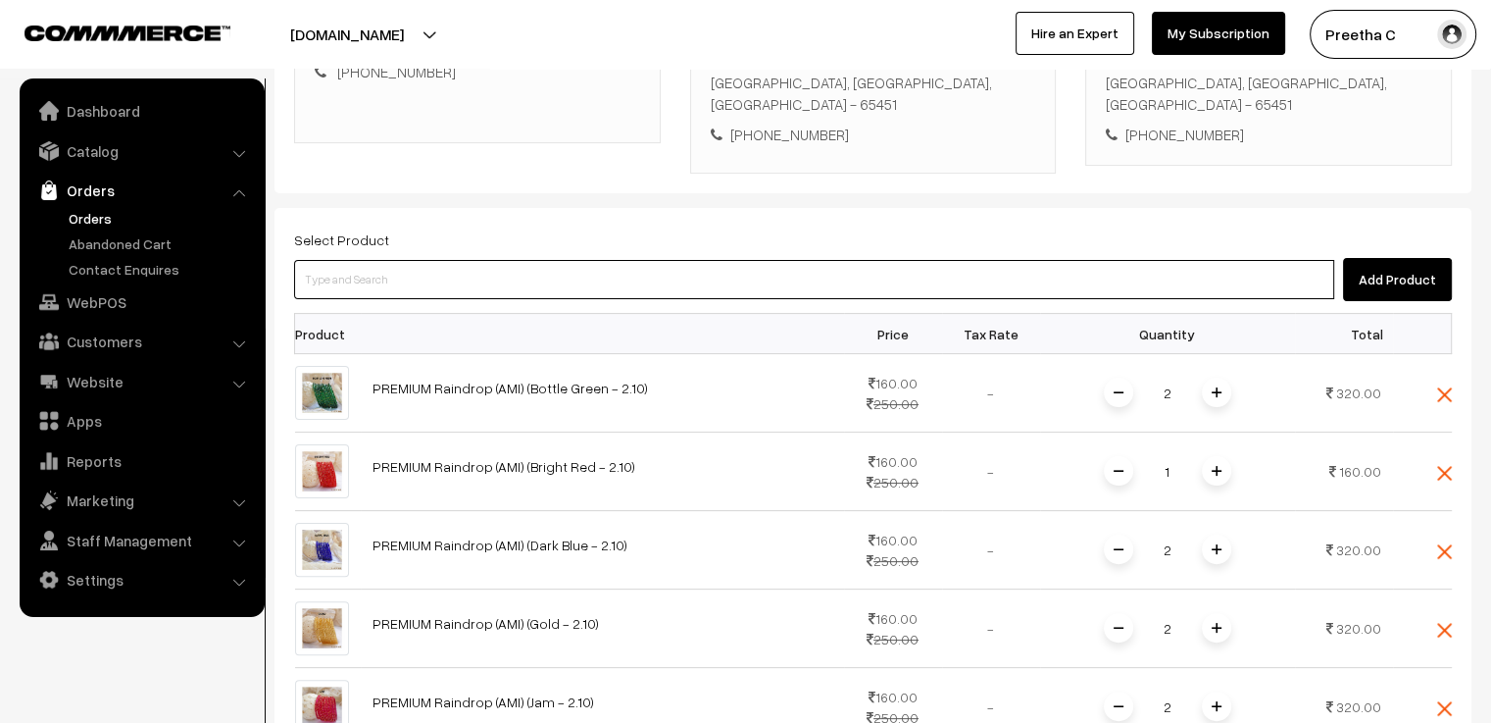
click at [371, 260] on input at bounding box center [814, 279] width 1040 height 39
type input "flu"
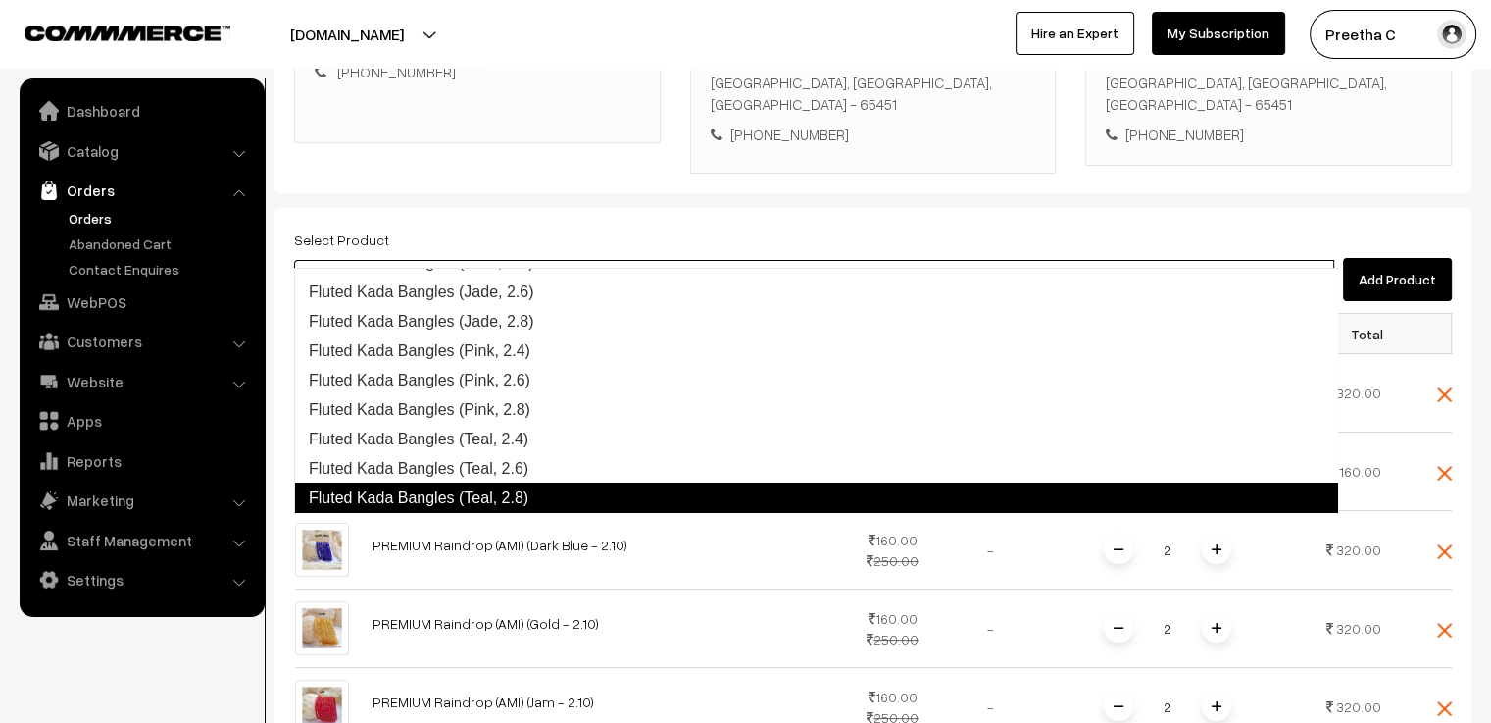
scroll to position [315, 0]
click at [530, 492] on link "Fluted Kada Bangles (Teal, 2.8)" at bounding box center [816, 497] width 1044 height 31
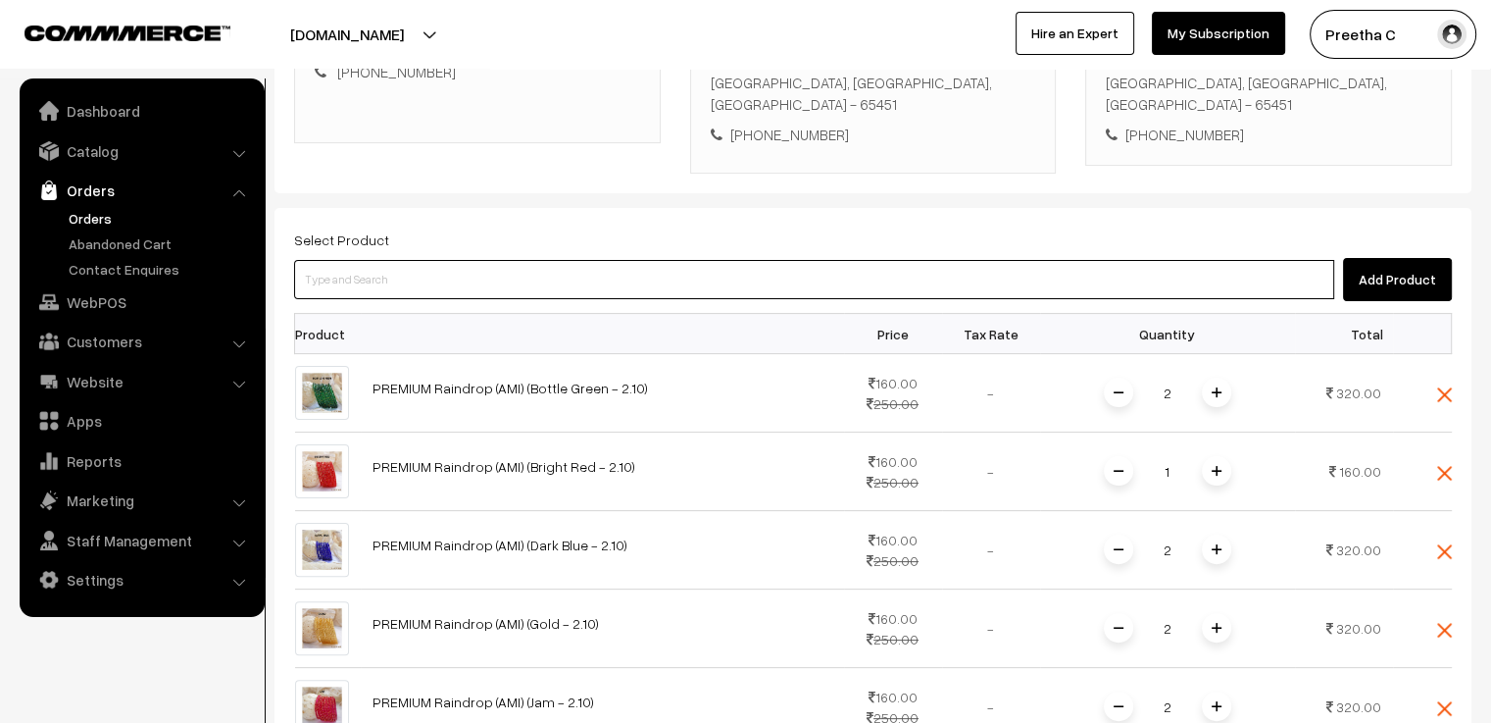
click at [396, 260] on input at bounding box center [814, 279] width 1040 height 39
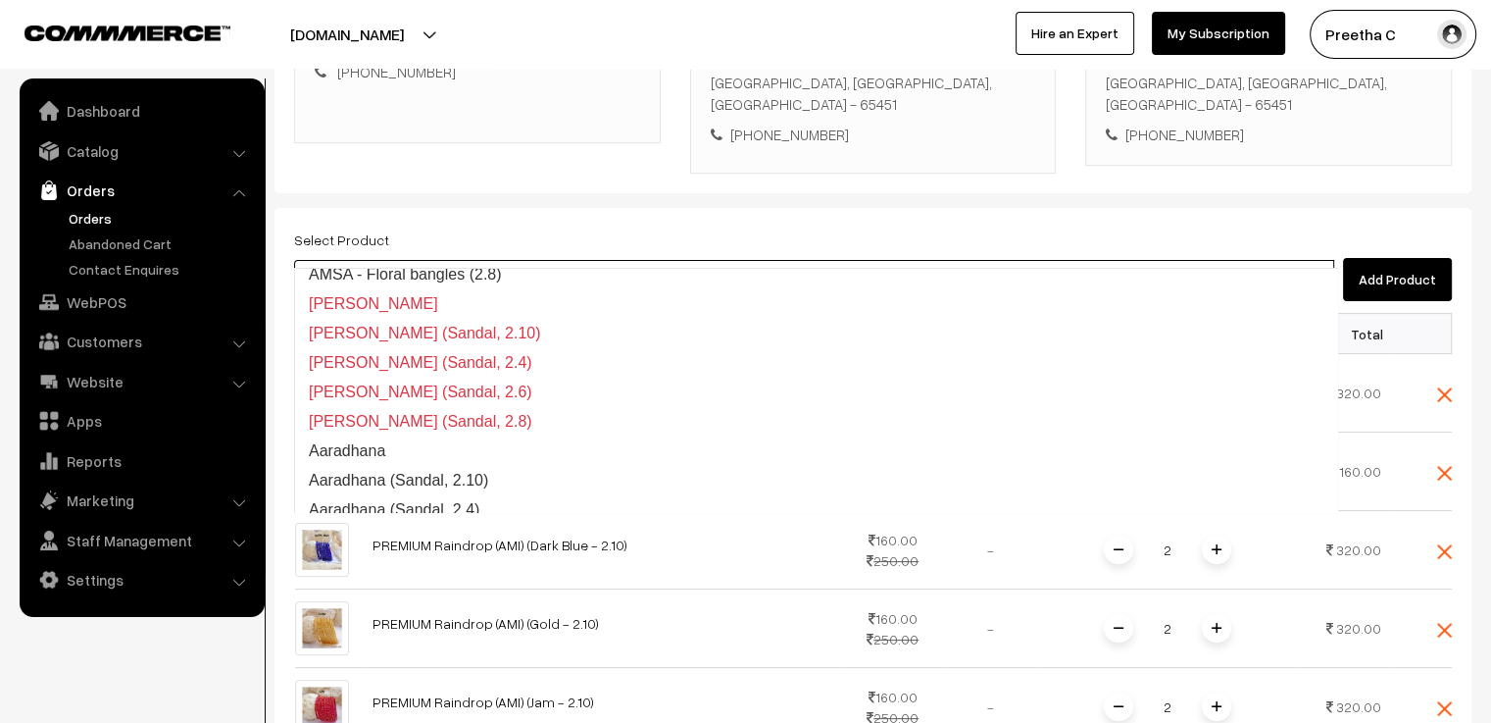
drag, startPoint x: 396, startPoint y: 253, endPoint x: 264, endPoint y: 252, distance: 132.3
type input "r"
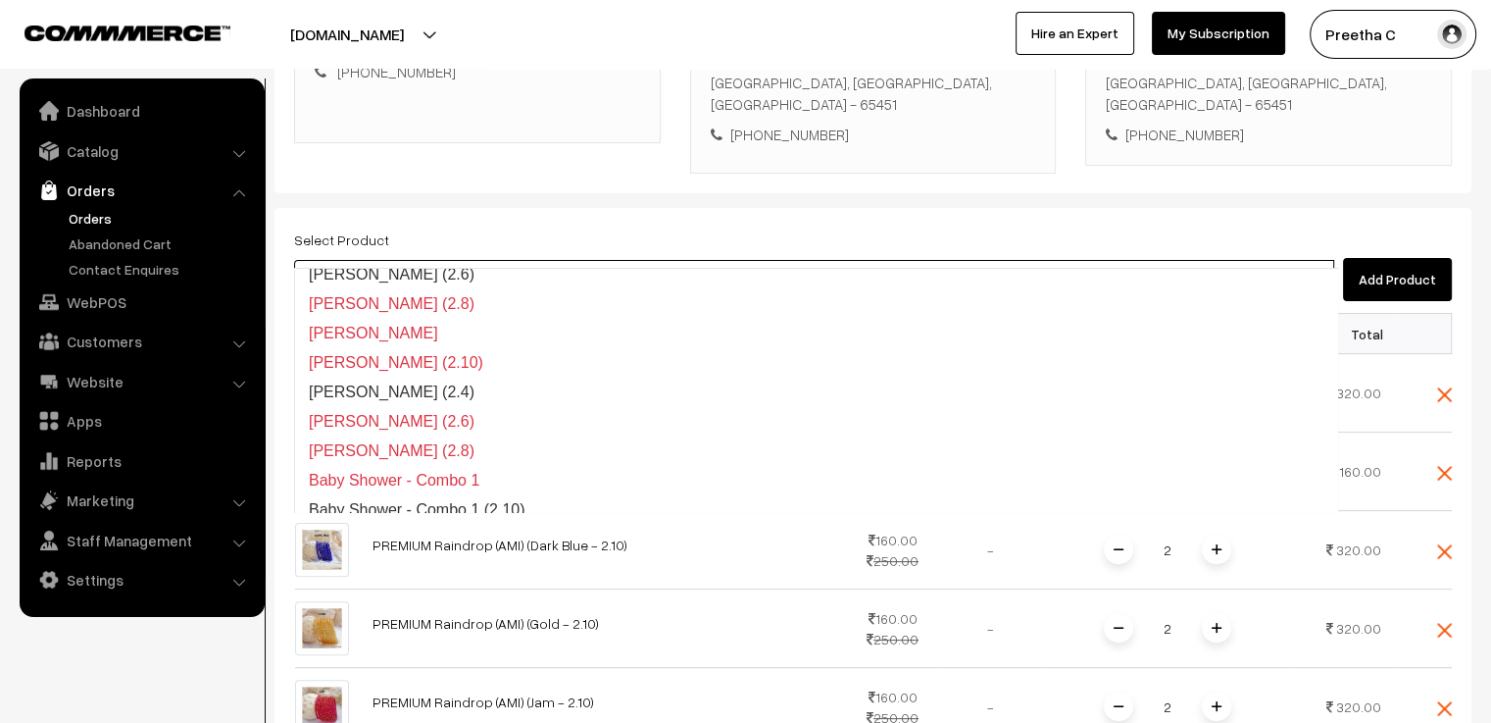
type input "sar"
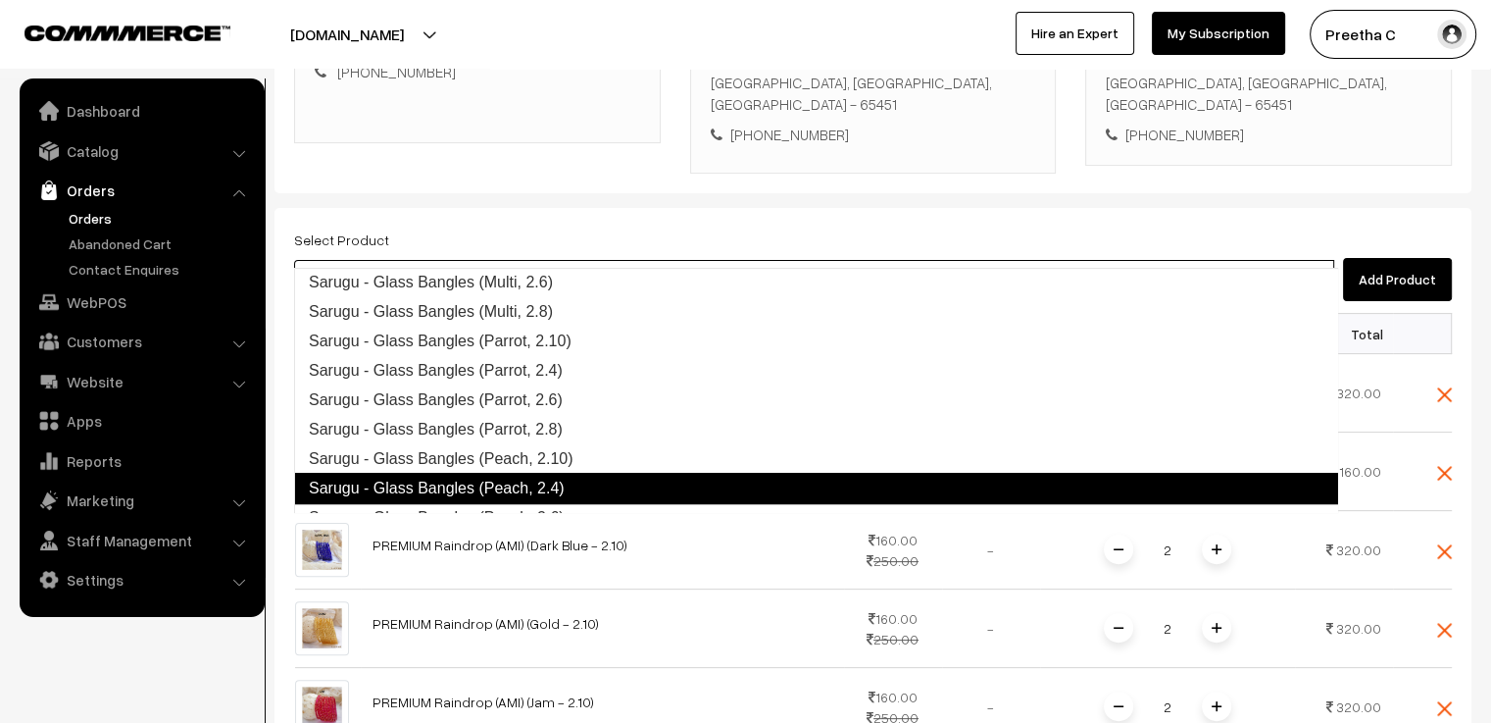
scroll to position [796, 0]
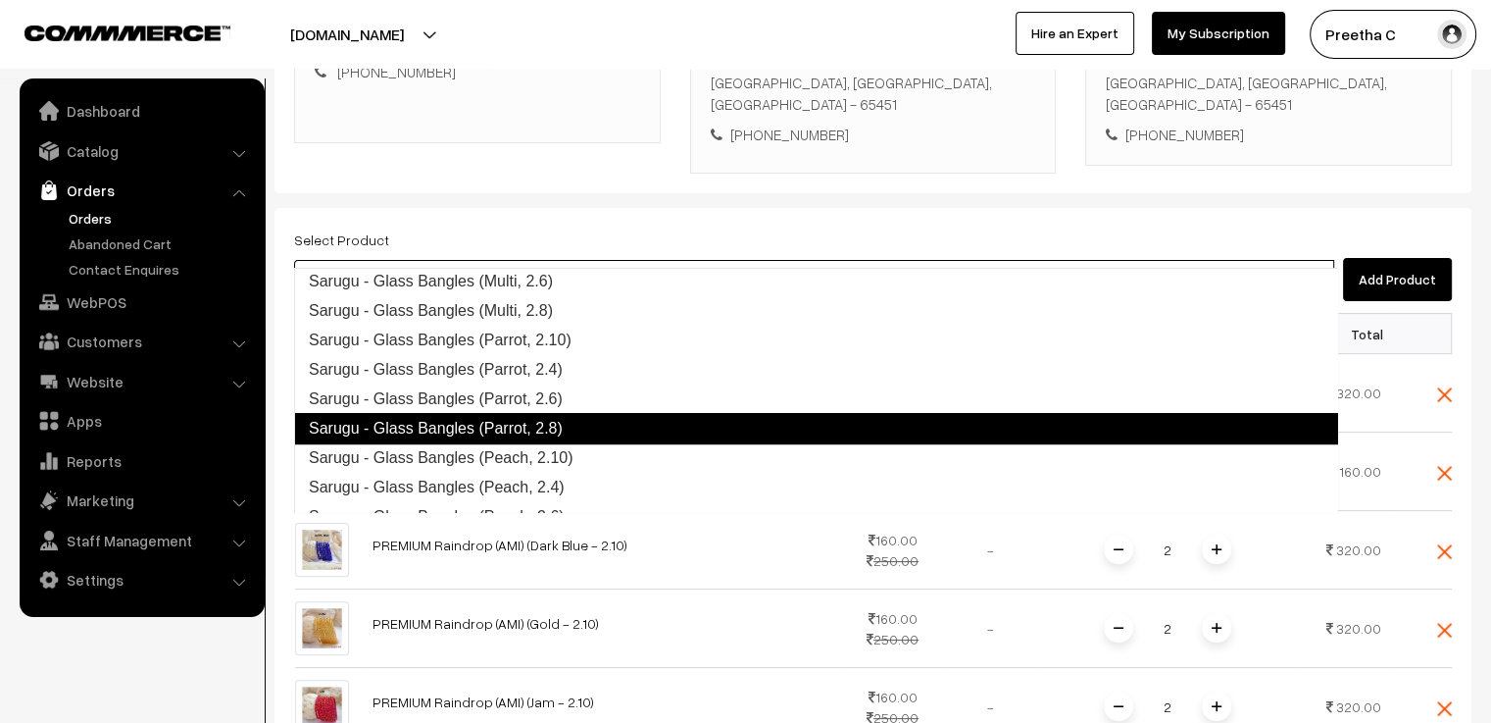
click at [518, 434] on link "Sarugu - Glass Bangles (Parrot, 2.8)" at bounding box center [816, 428] width 1044 height 31
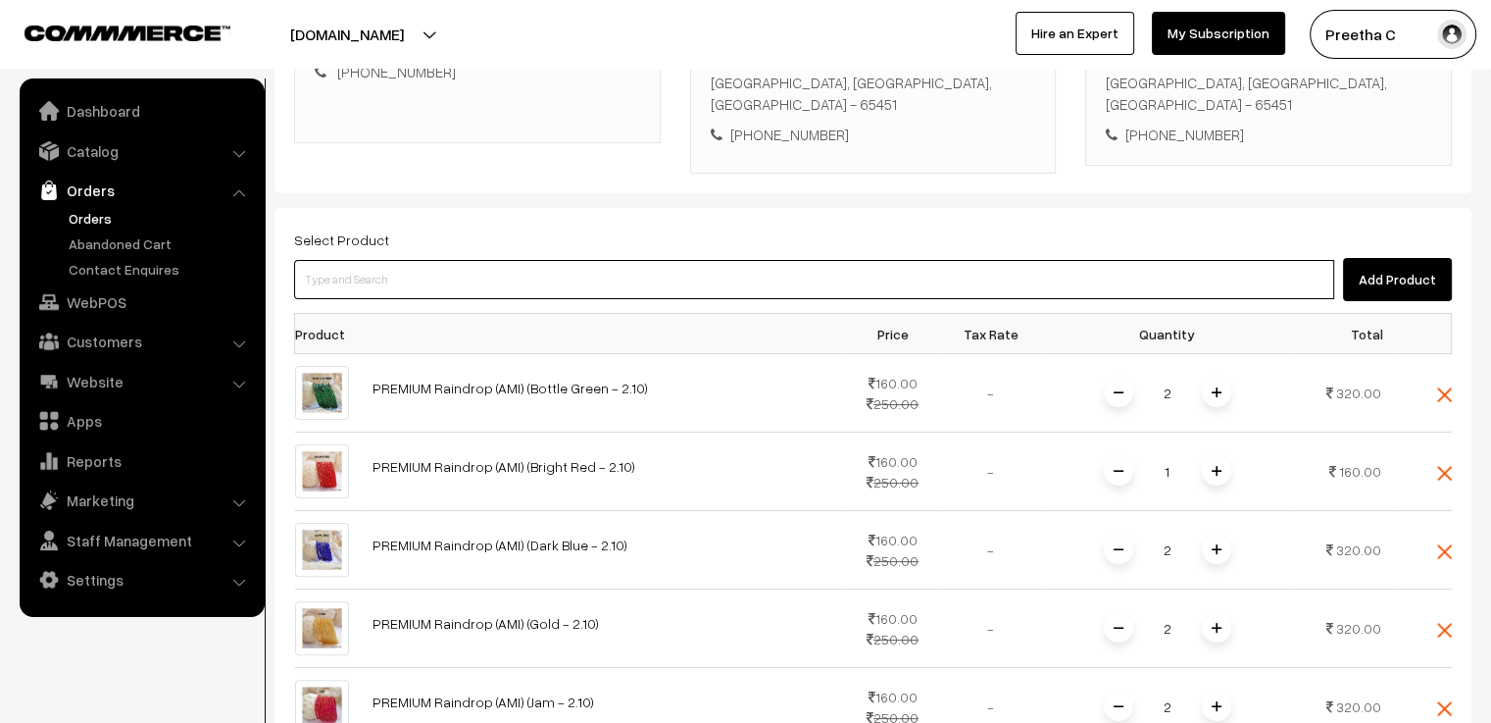
click at [400, 260] on input at bounding box center [814, 279] width 1040 height 39
type input "sar"
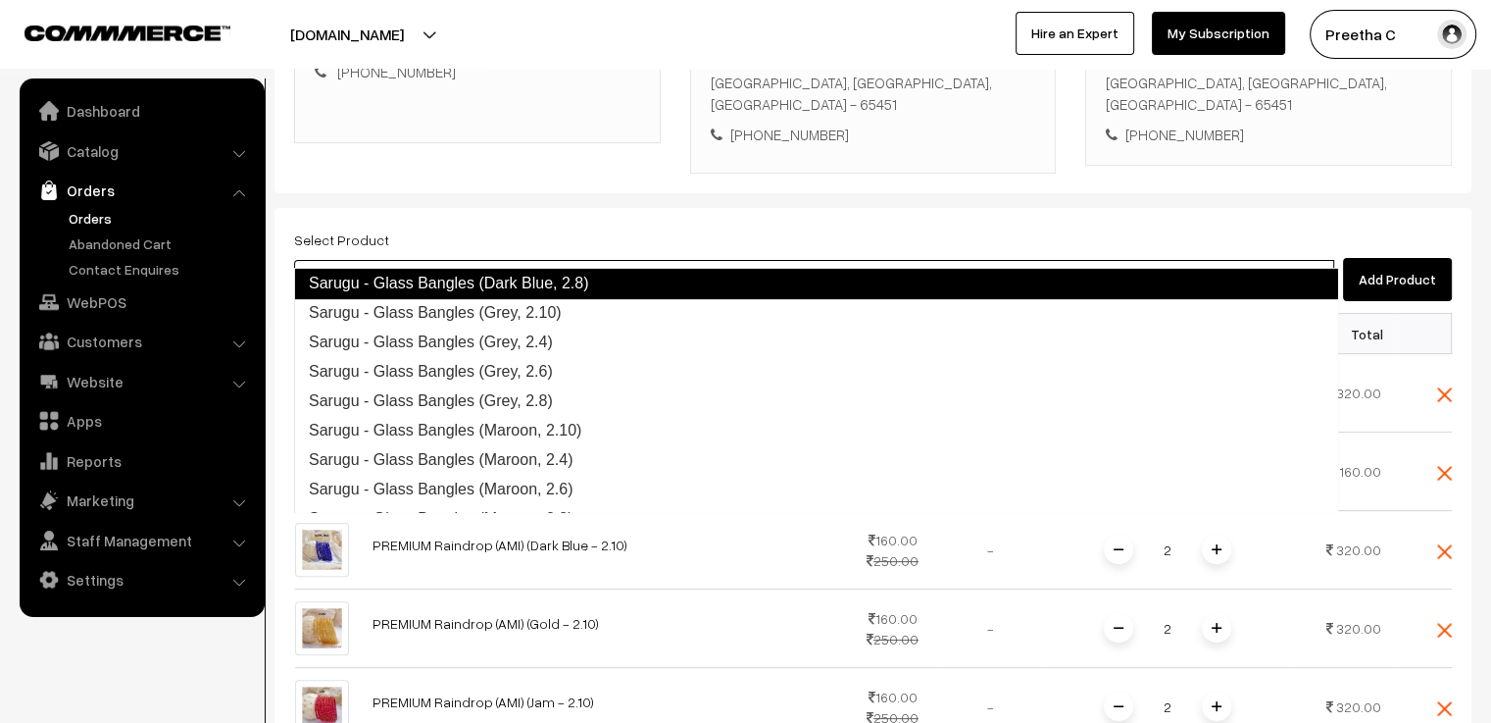
scroll to position [470, 0]
click at [526, 283] on link "Sarugu - Glass Bangles (Dark Blue, 2.8)" at bounding box center [816, 284] width 1044 height 31
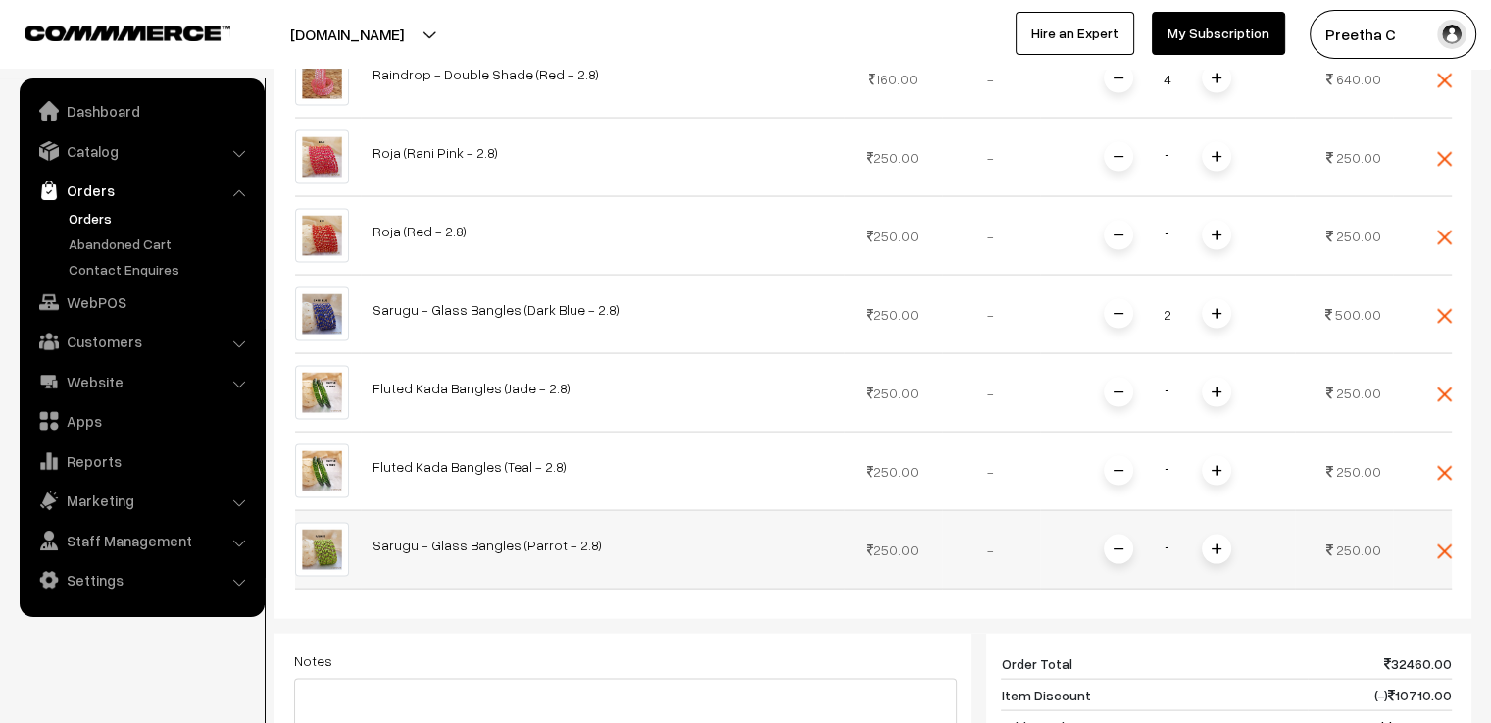
scroll to position [4019, 0]
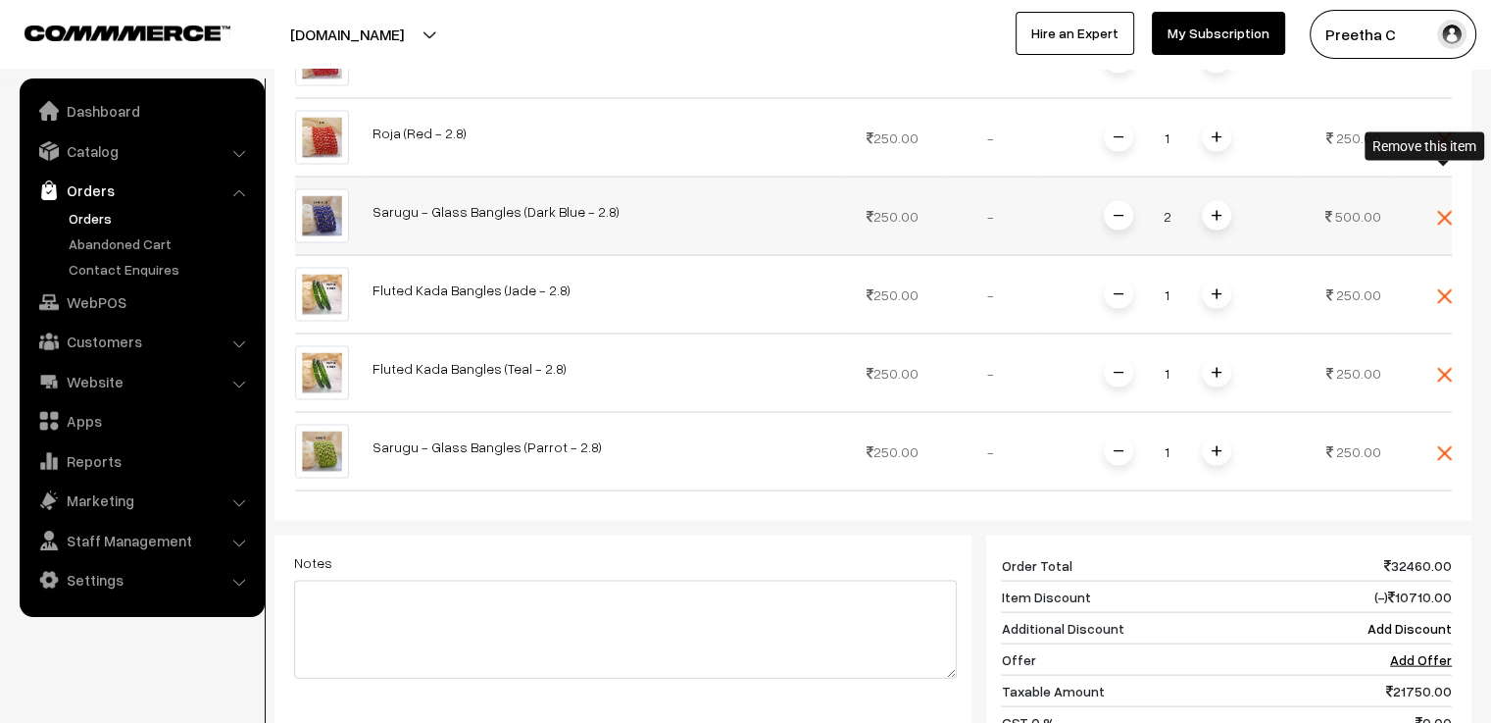
click at [1446, 211] on img at bounding box center [1444, 218] width 15 height 15
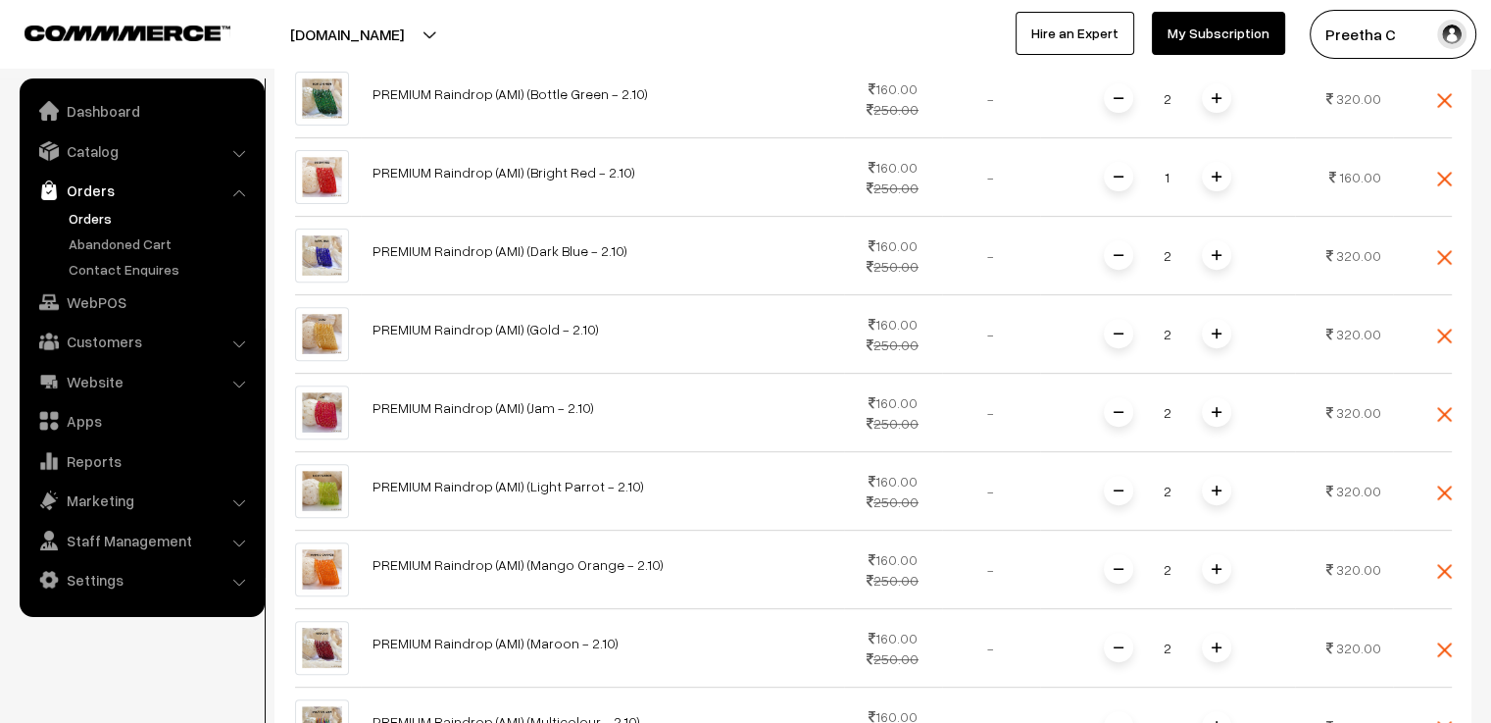
scroll to position [196, 0]
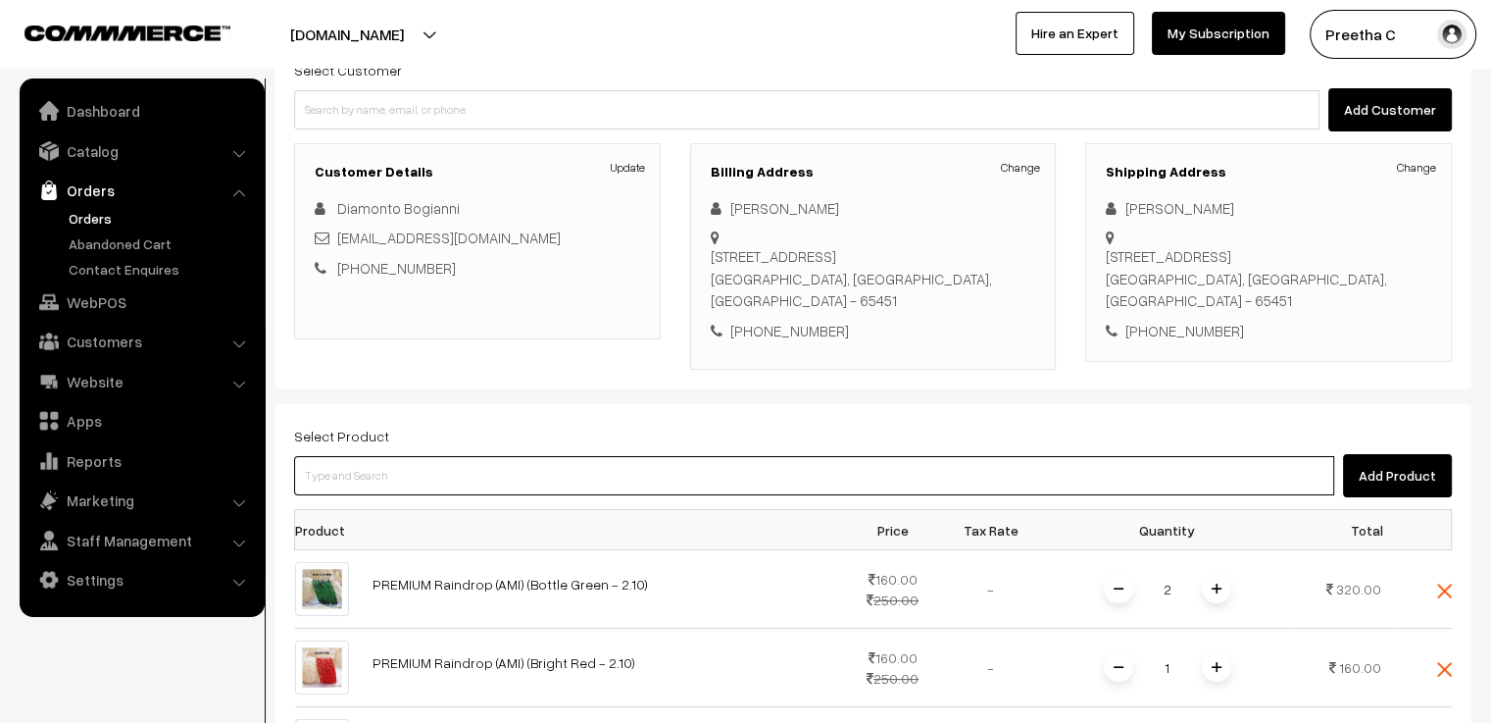
click at [424, 456] on input at bounding box center [814, 475] width 1040 height 39
type input "sar"
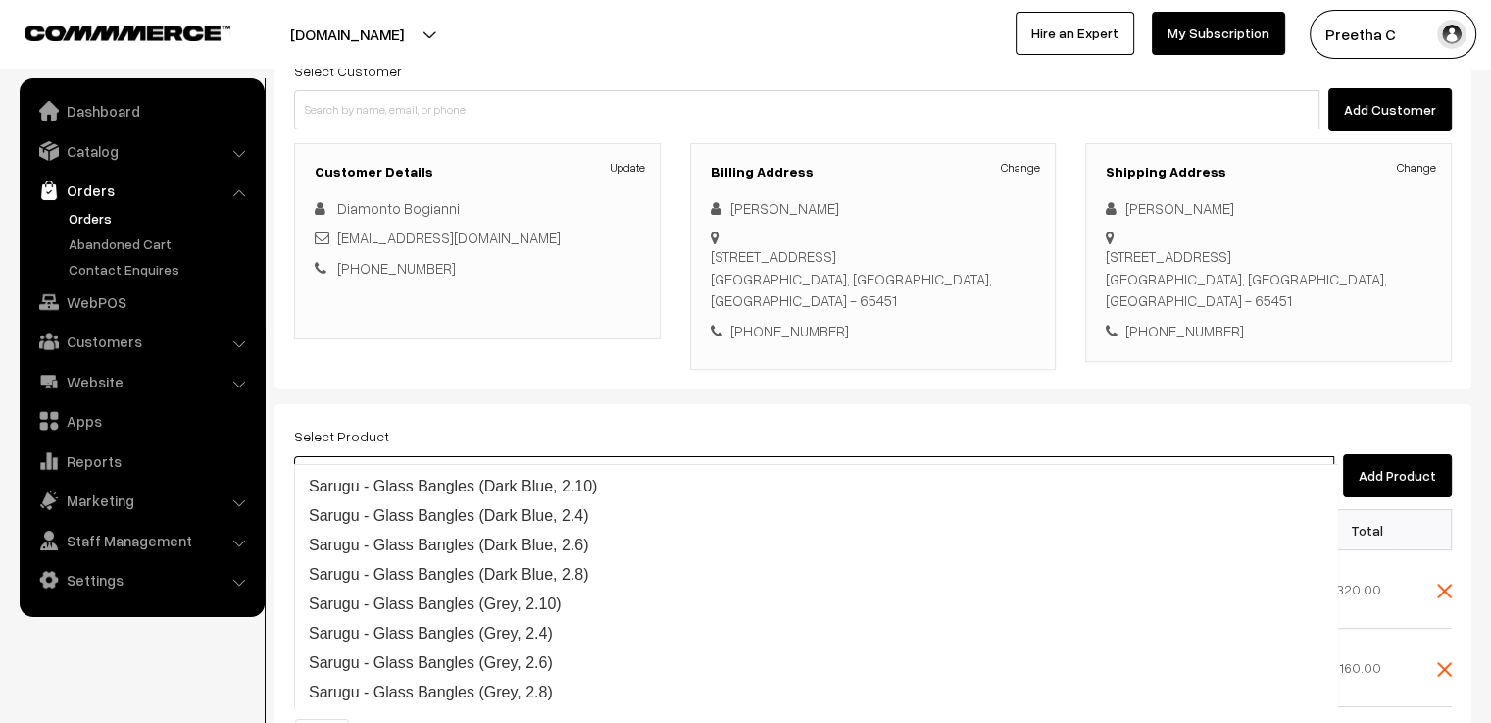
scroll to position [324, 0]
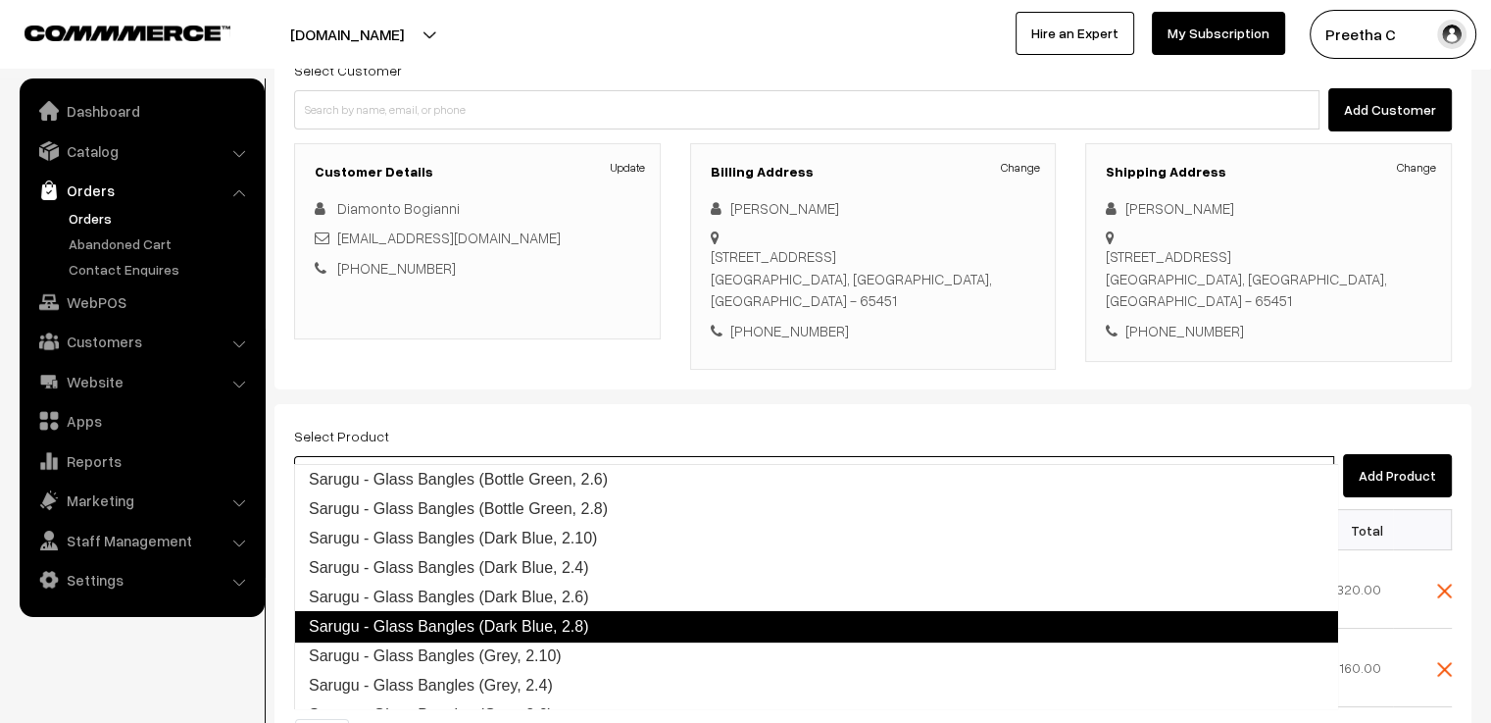
click at [492, 623] on link "Sarugu - Glass Bangles (Dark Blue, 2.8)" at bounding box center [816, 626] width 1044 height 31
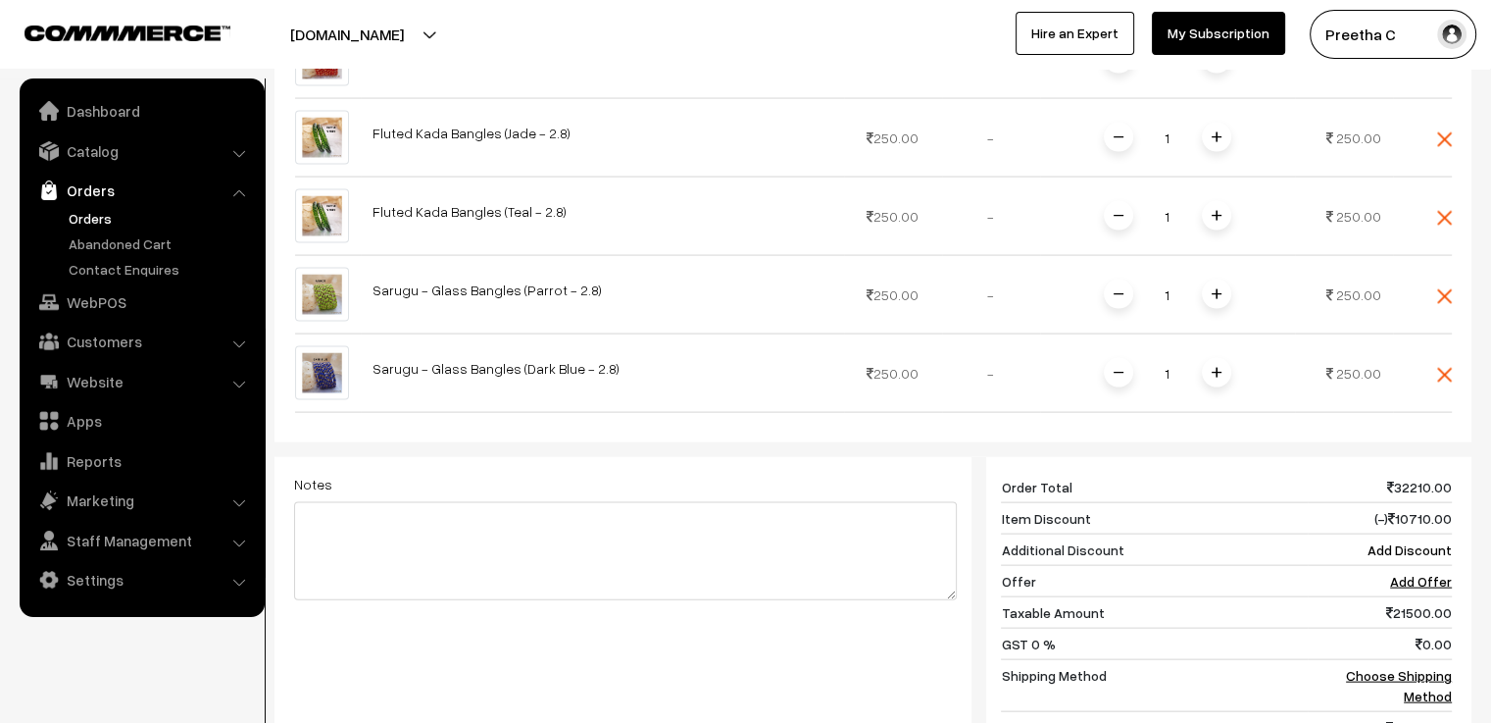
scroll to position [3902, 0]
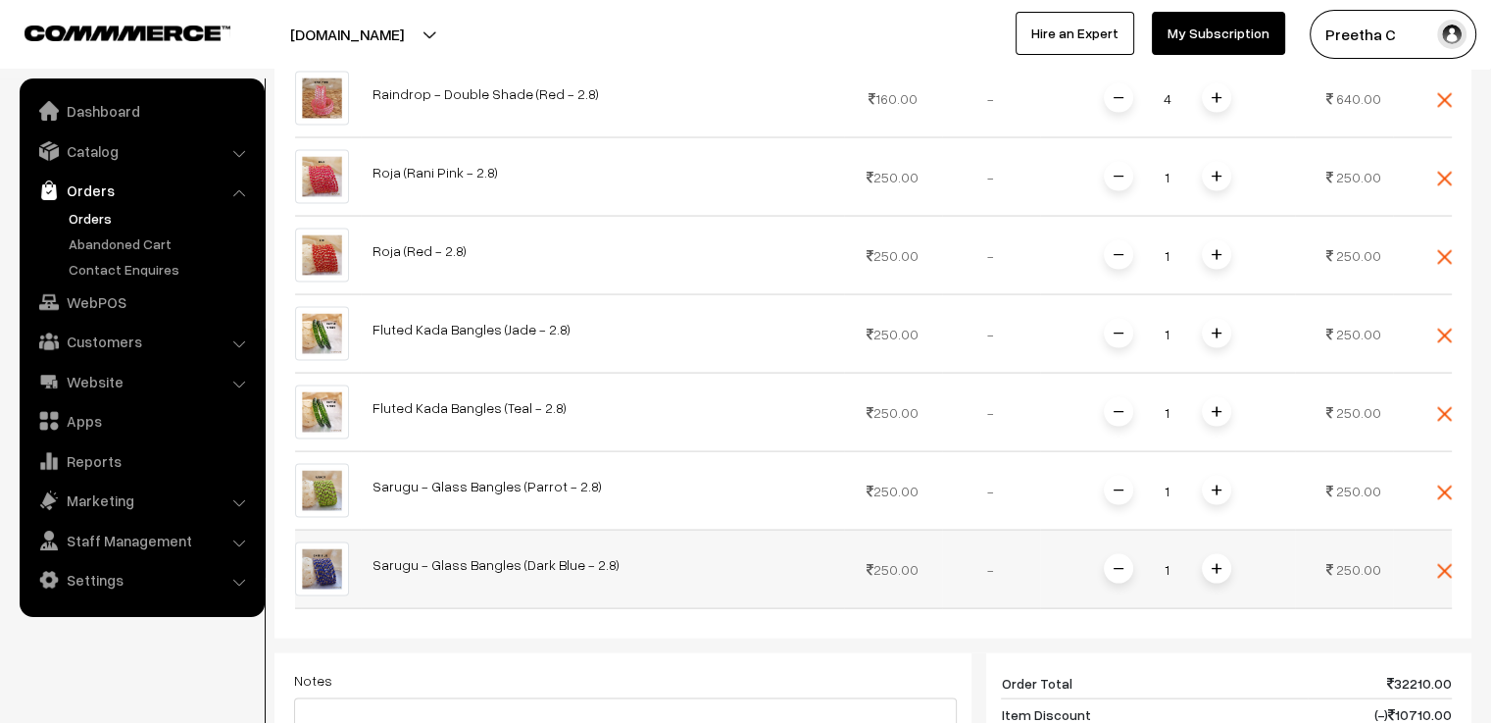
click at [1223, 554] on span at bounding box center [1216, 568] width 29 height 29
click at [1216, 485] on img at bounding box center [1217, 490] width 10 height 10
click at [1213, 407] on img at bounding box center [1217, 412] width 10 height 10
click at [1216, 328] on img at bounding box center [1217, 333] width 10 height 10
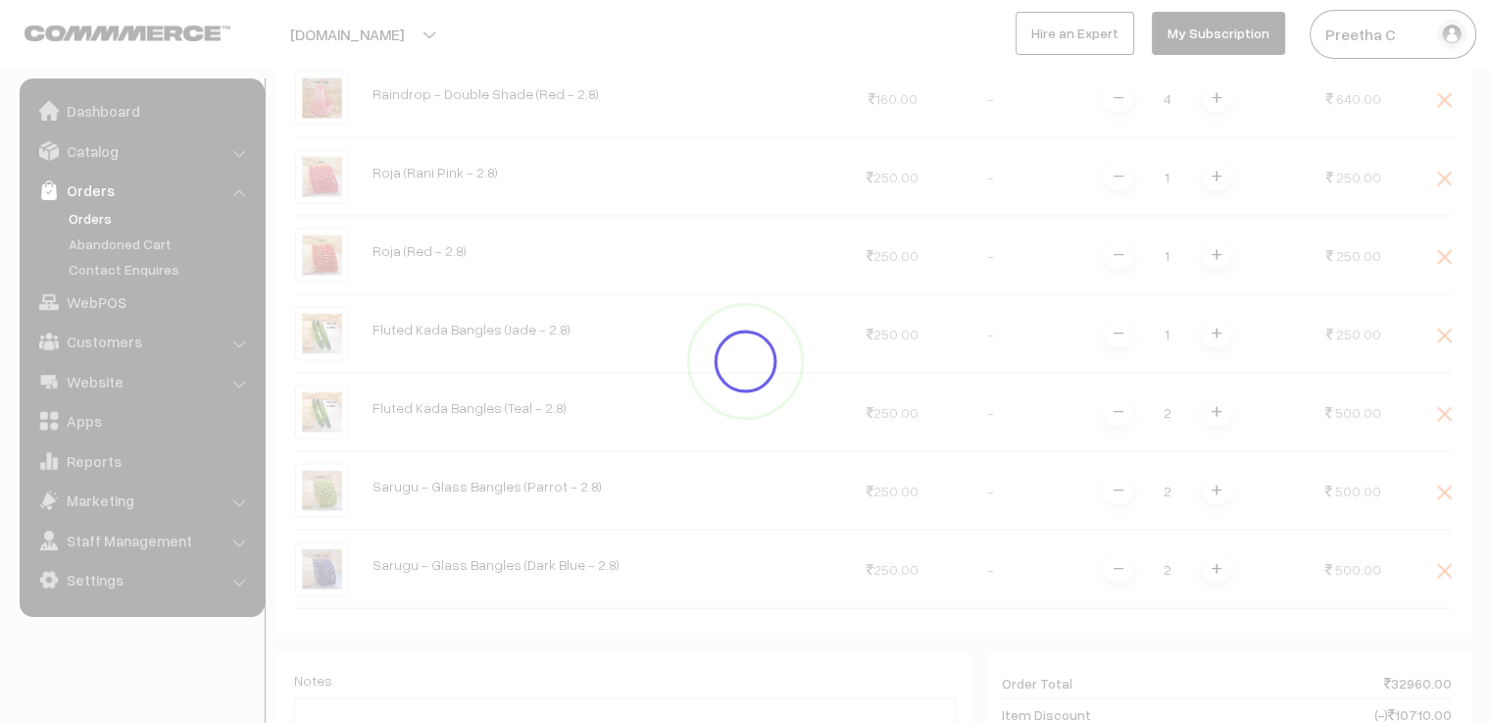
scroll to position [3706, 0]
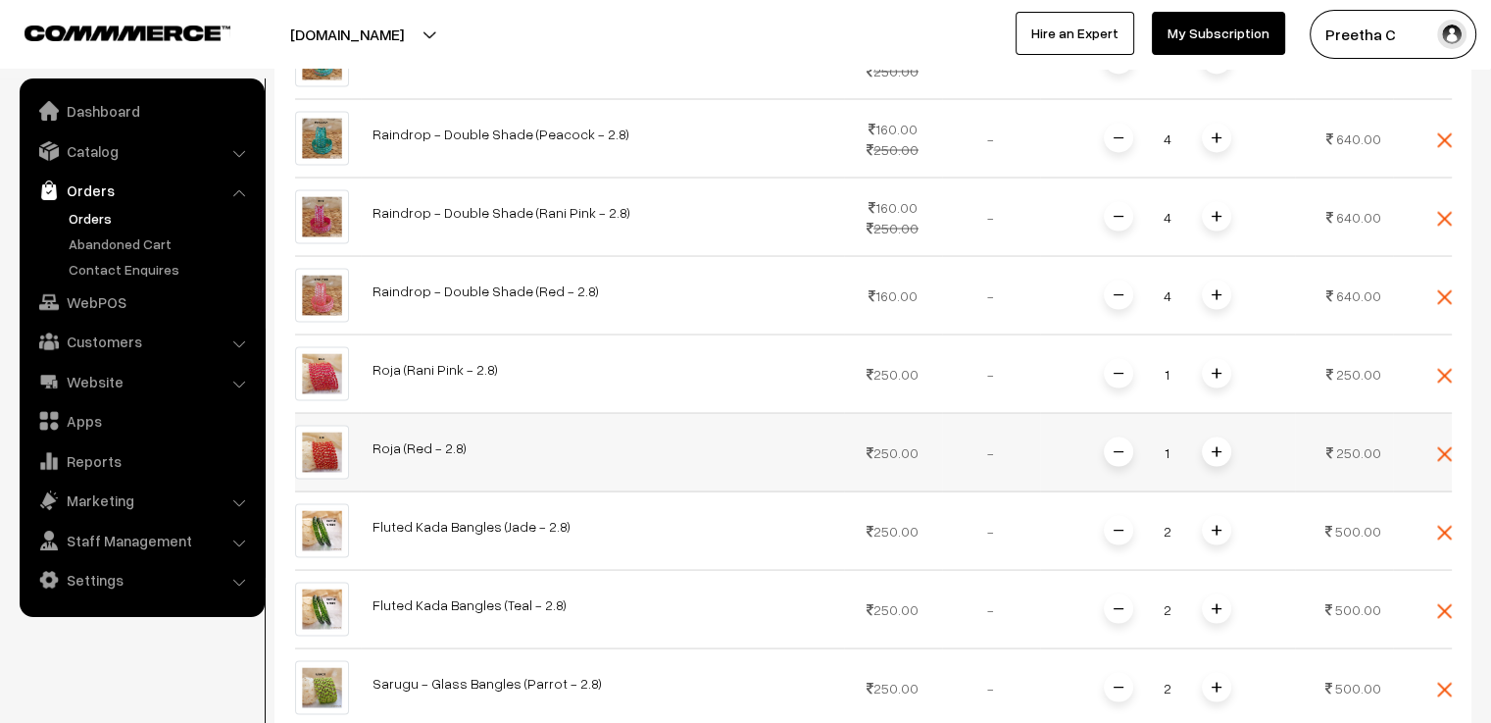
click at [1222, 436] on span at bounding box center [1216, 450] width 29 height 29
click at [1221, 358] on span at bounding box center [1216, 372] width 29 height 29
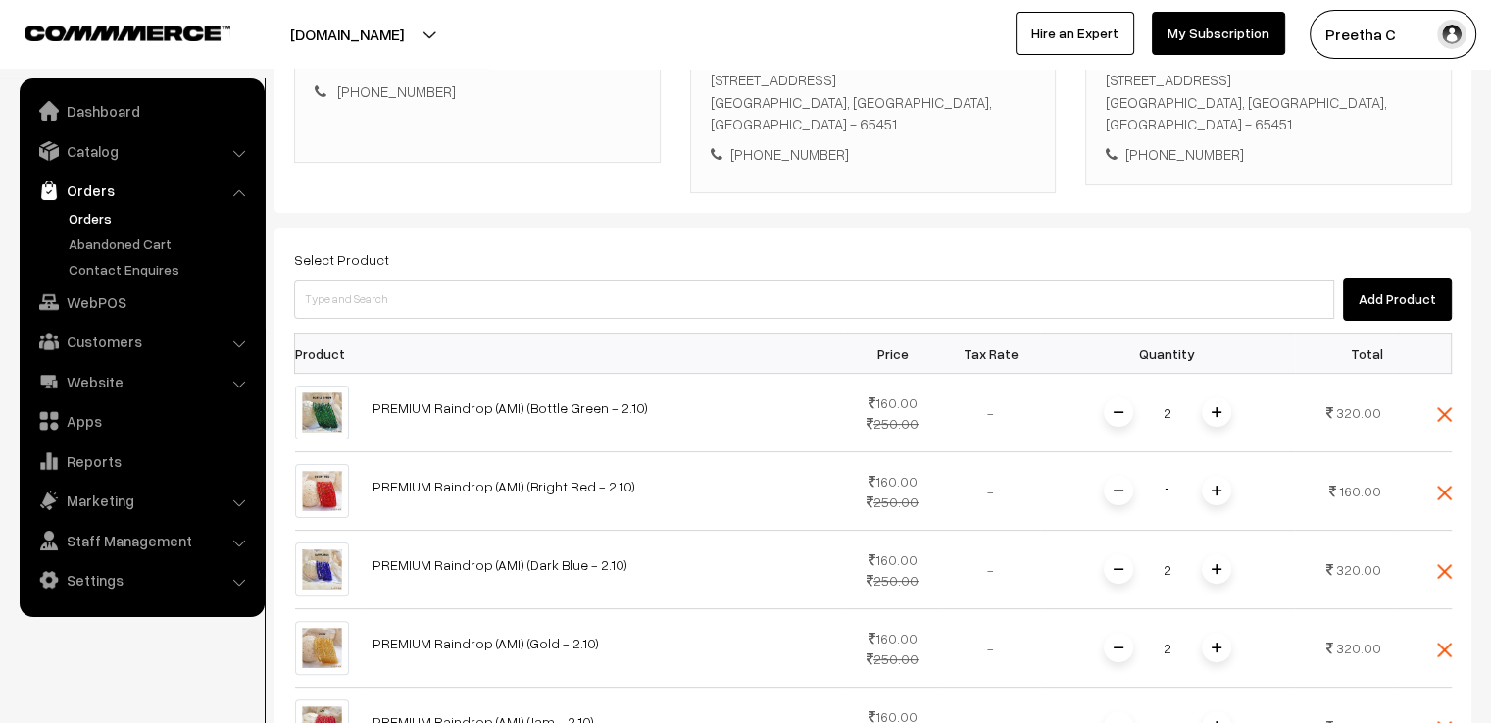
scroll to position [471, 0]
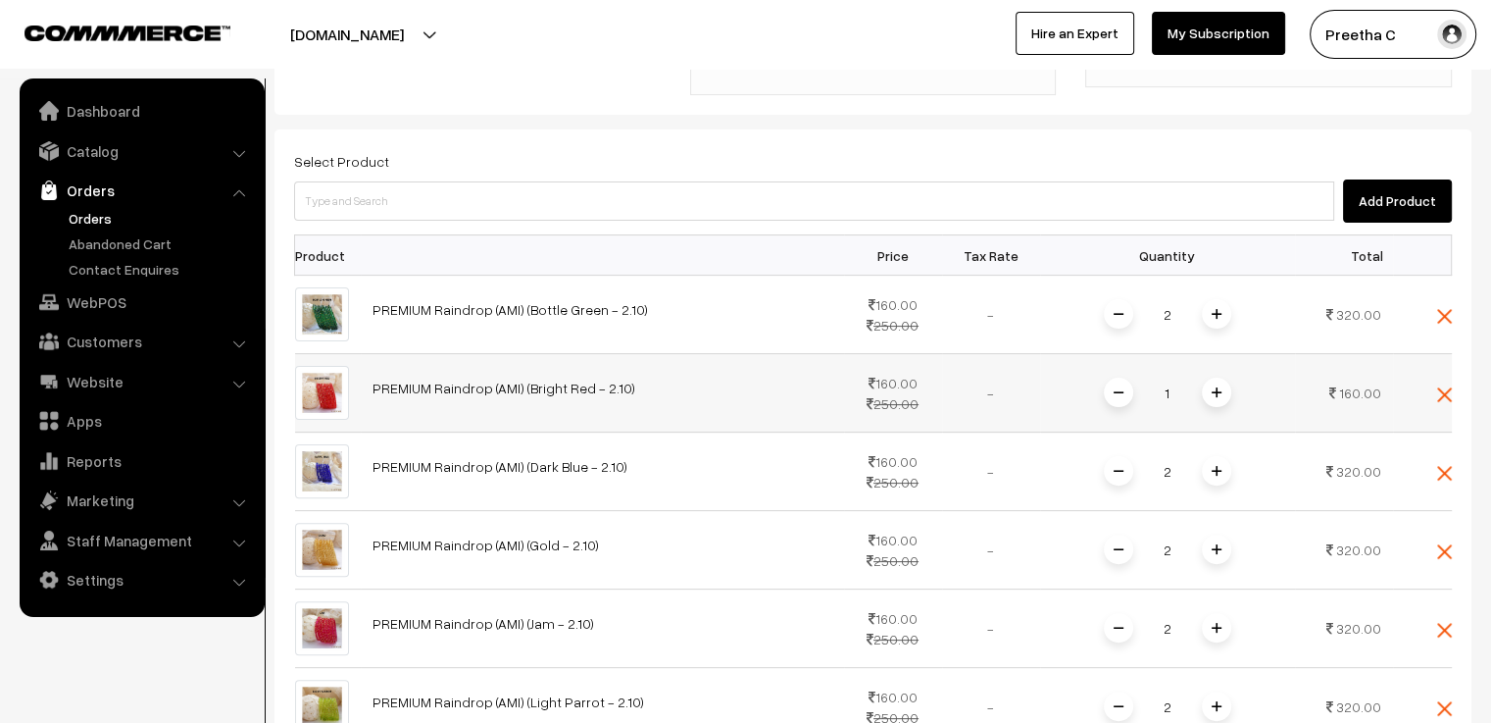
click at [1216, 377] on span at bounding box center [1216, 391] width 29 height 29
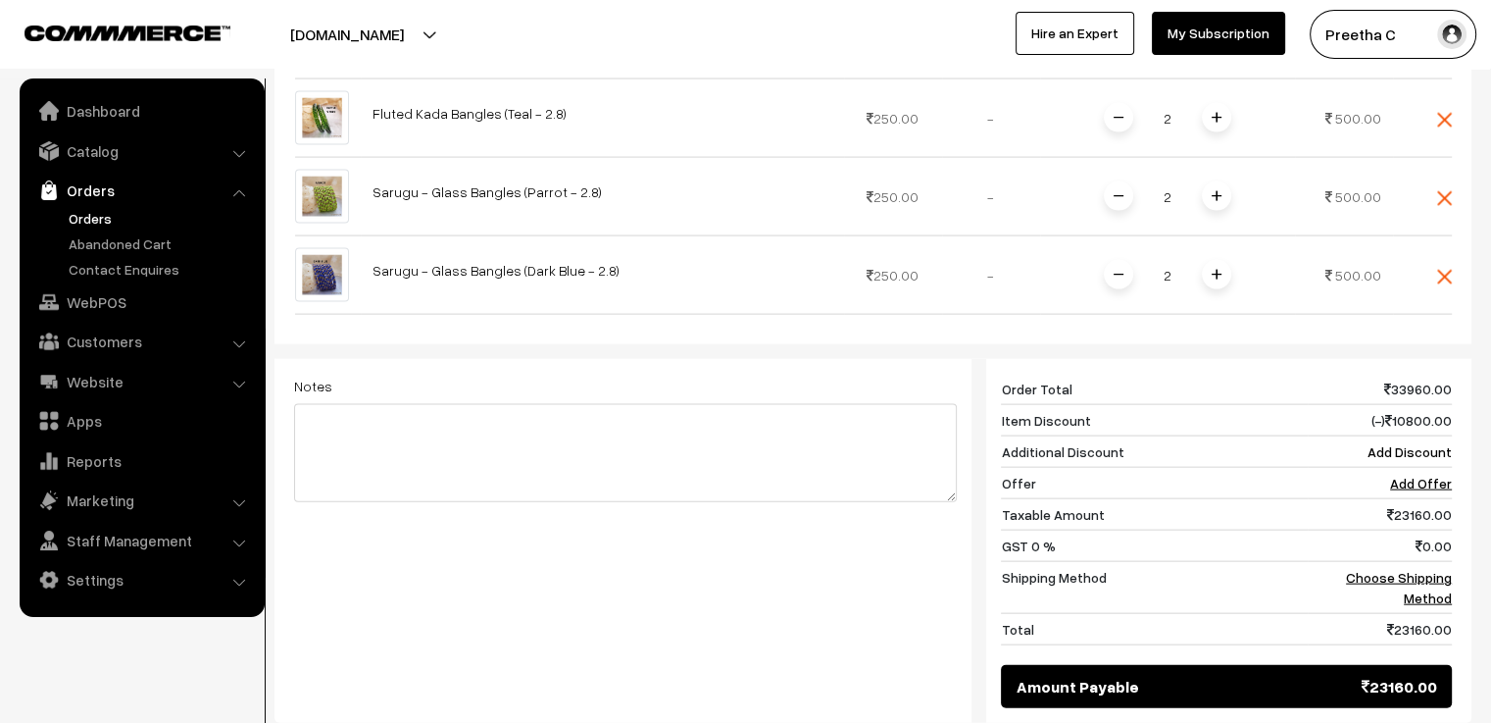
scroll to position [4392, 0]
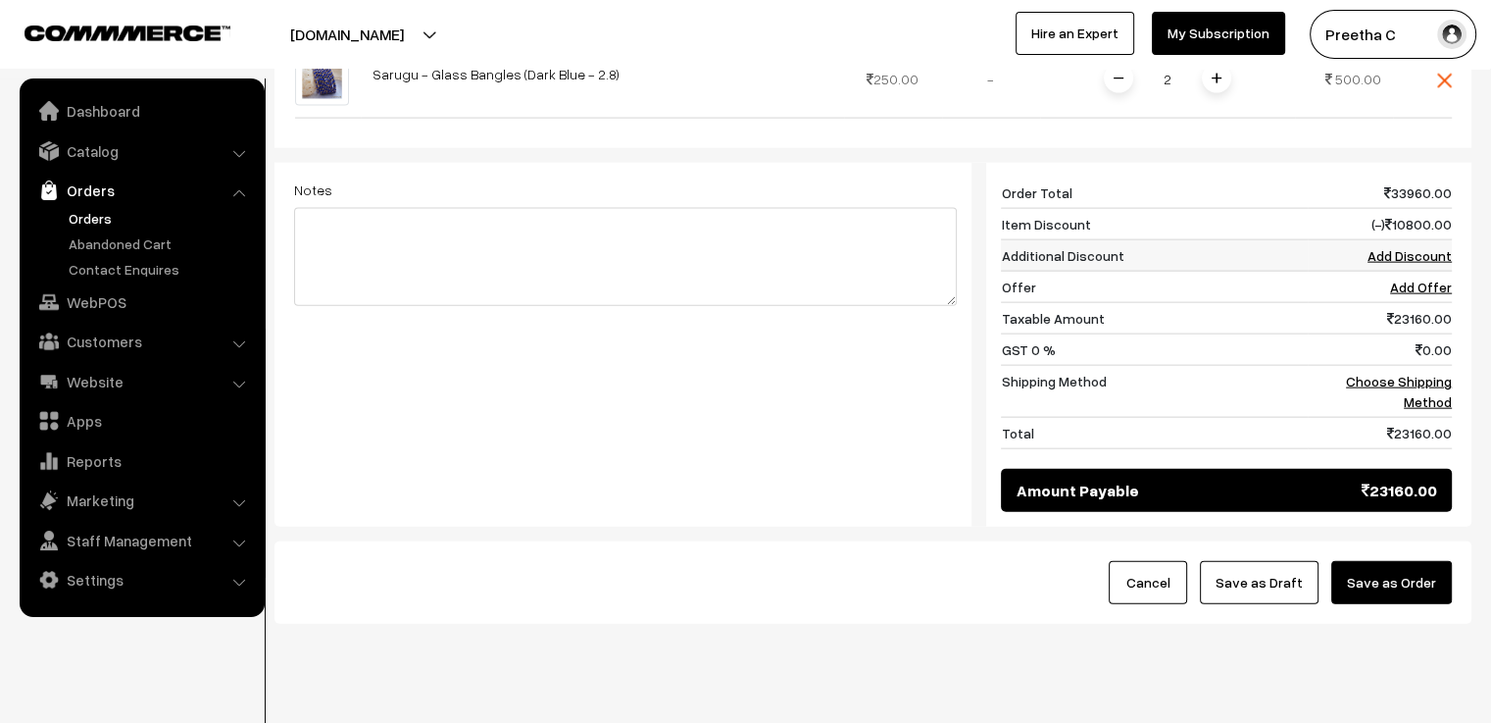
click at [1402, 247] on link "Add Discount" at bounding box center [1410, 255] width 84 height 17
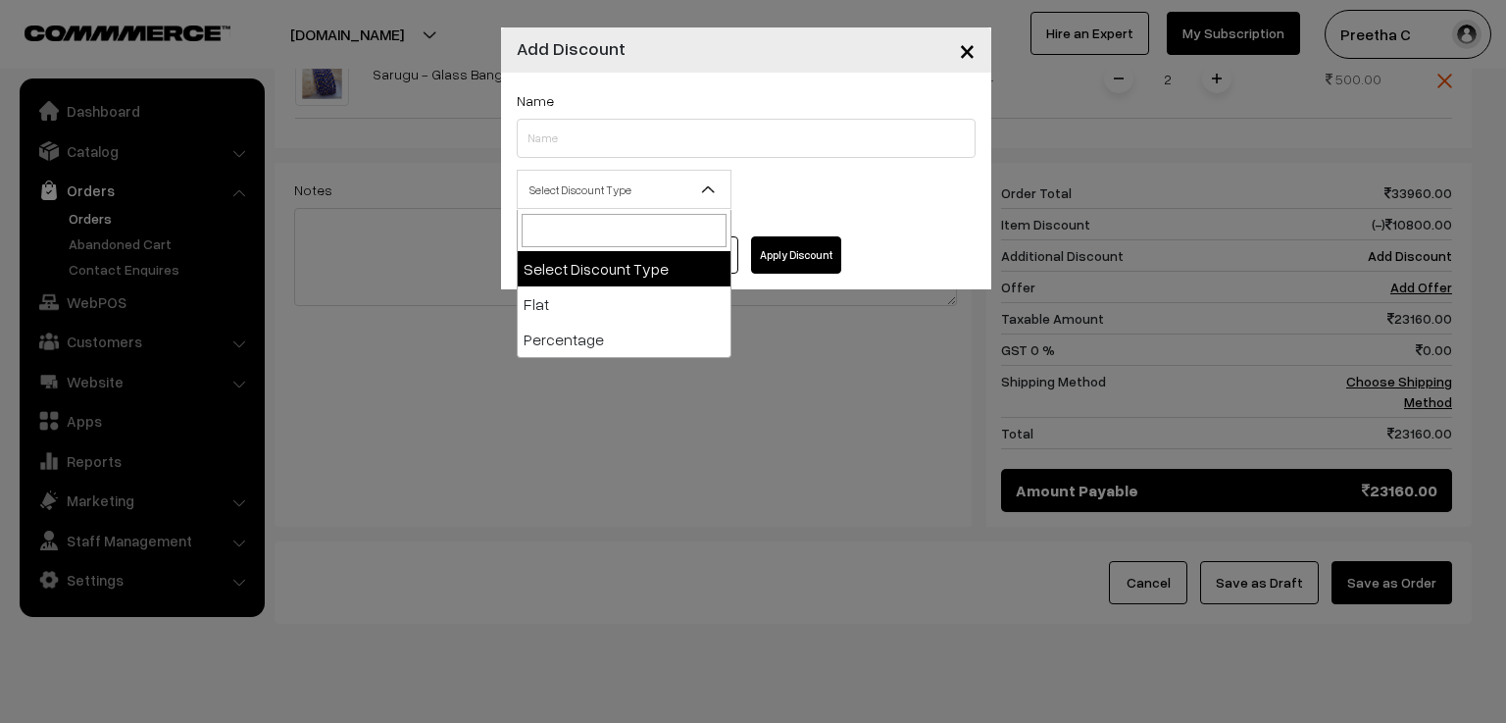
click at [705, 185] on b at bounding box center [709, 189] width 20 height 20
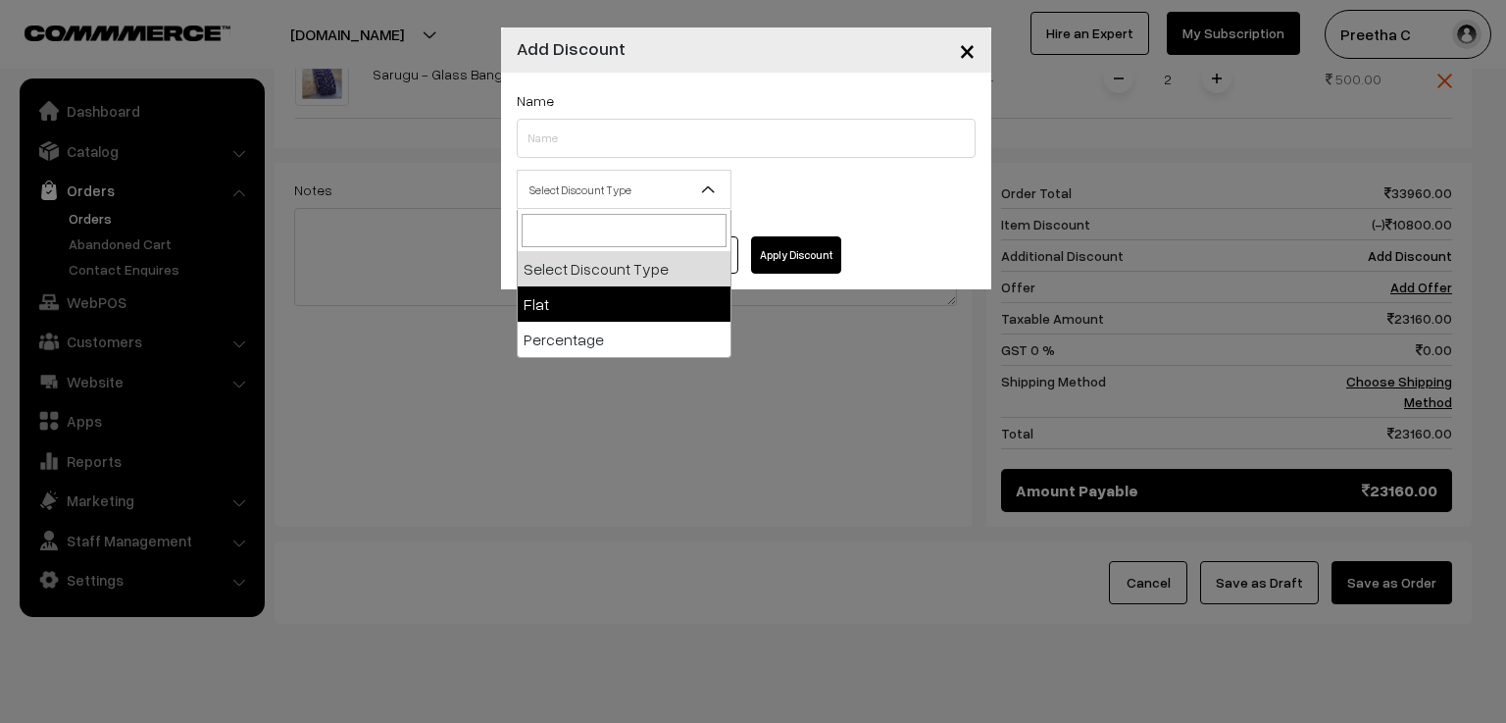
select select "flat"
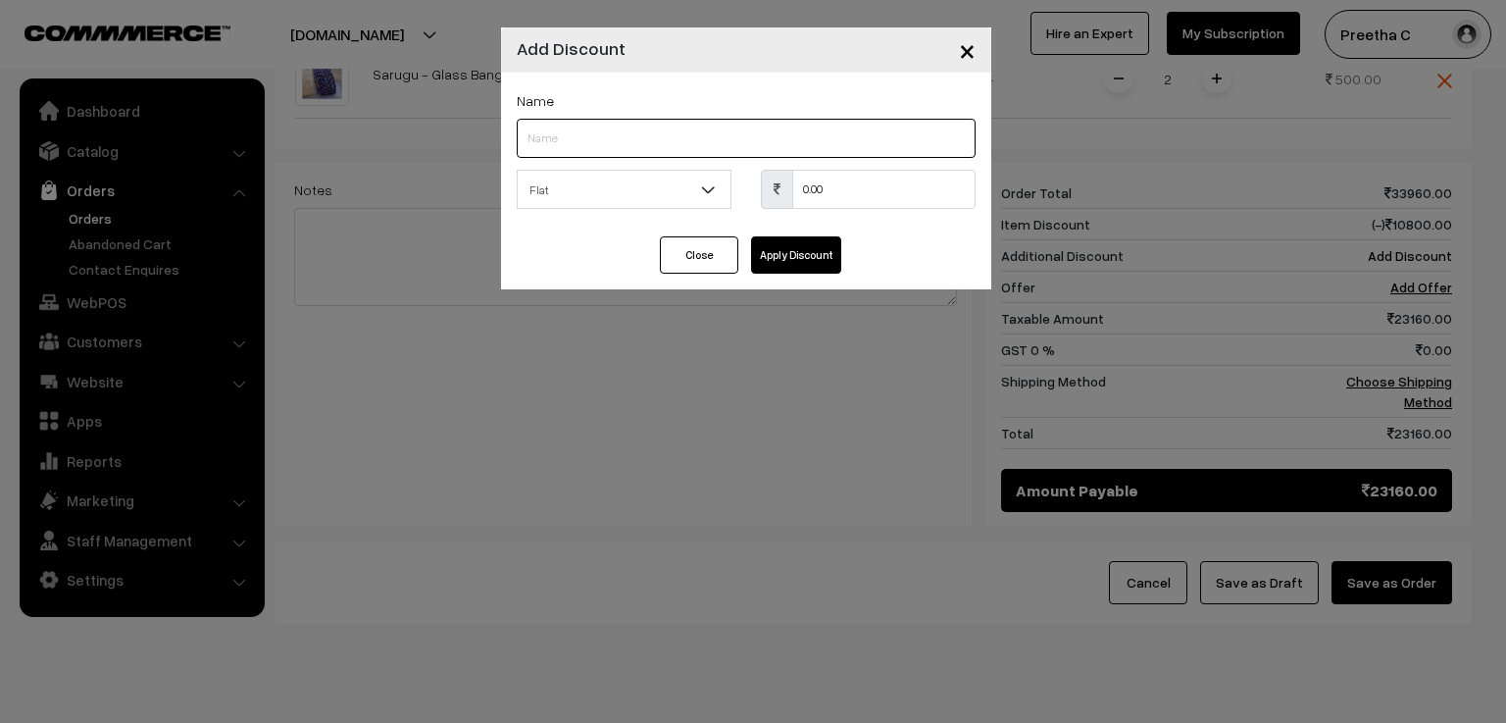
click at [622, 149] on input "text" at bounding box center [746, 138] width 459 height 39
type input "special"
click at [802, 187] on input "0.00" at bounding box center [883, 189] width 183 height 39
type input "1160"
click at [806, 264] on button "Apply Discount" at bounding box center [796, 254] width 90 height 37
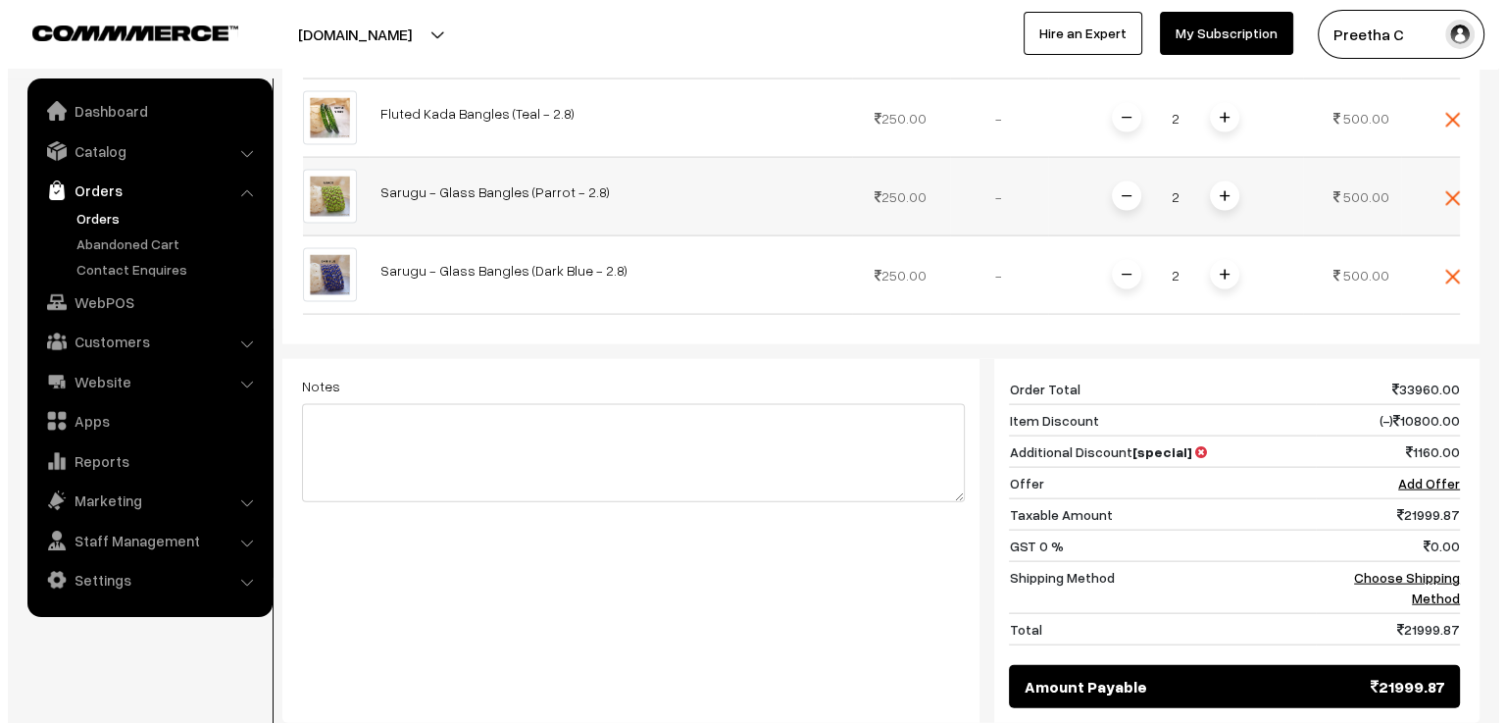
scroll to position [4294, 0]
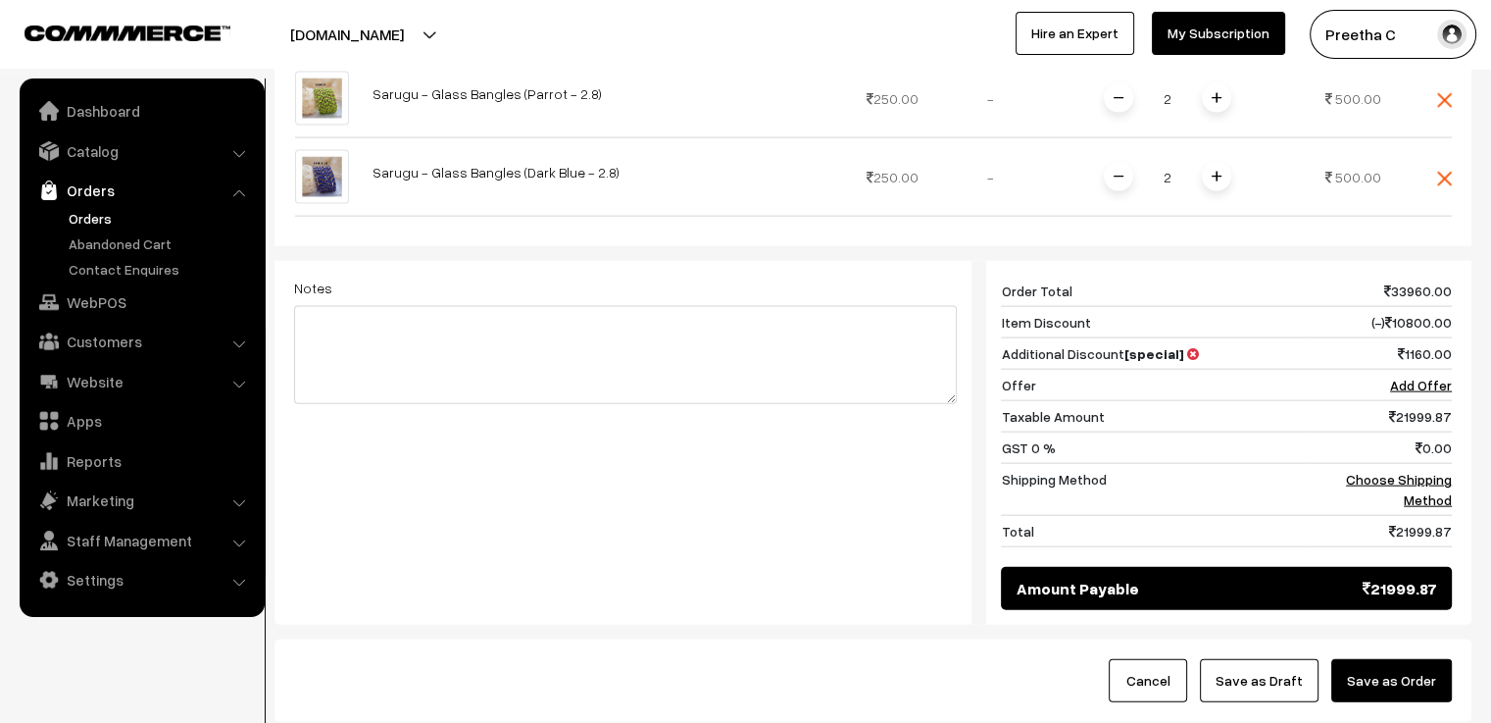
click at [1402, 659] on button "Save as Order" at bounding box center [1391, 680] width 121 height 43
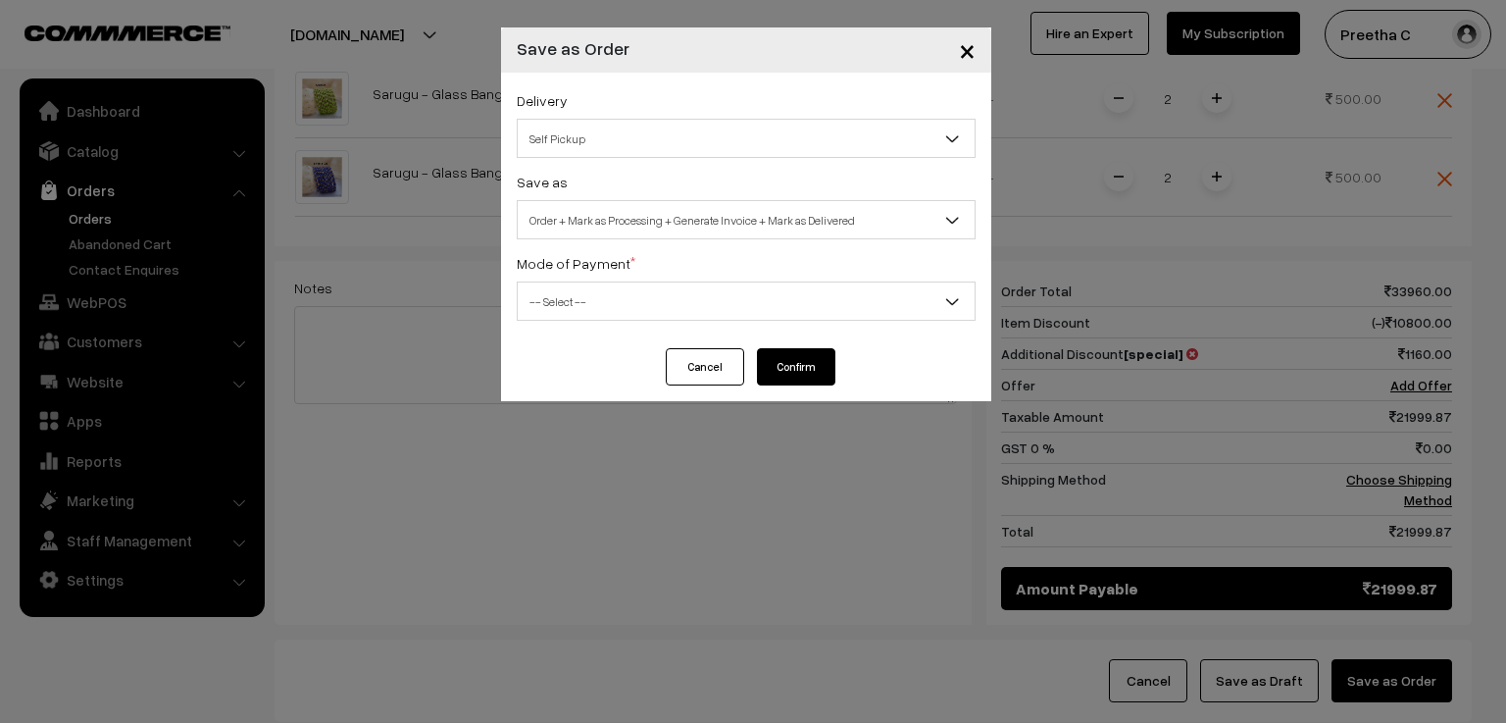
click at [612, 135] on span "Self Pickup" at bounding box center [746, 139] width 457 height 34
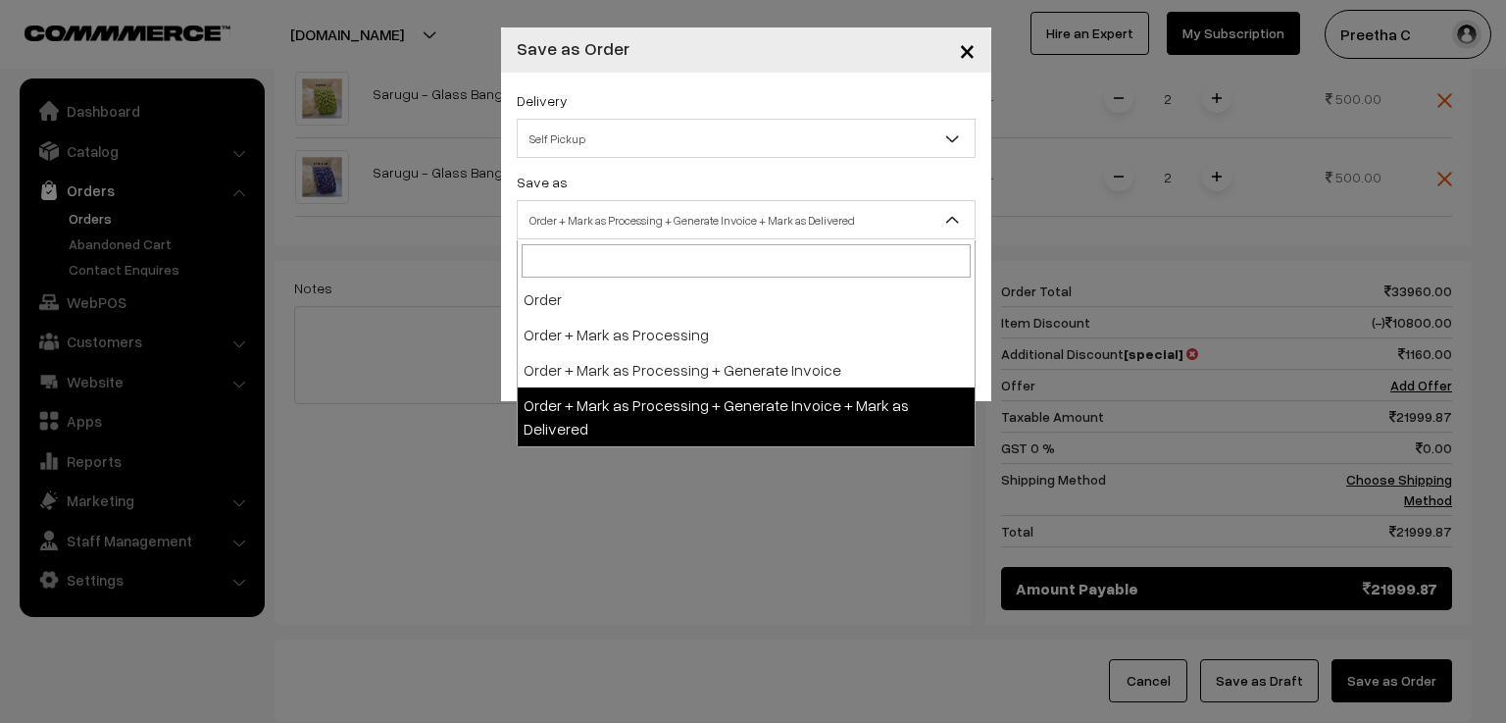
click at [628, 215] on span "Order + Mark as Processing + Generate Invoice + Mark as Delivered" at bounding box center [746, 220] width 457 height 34
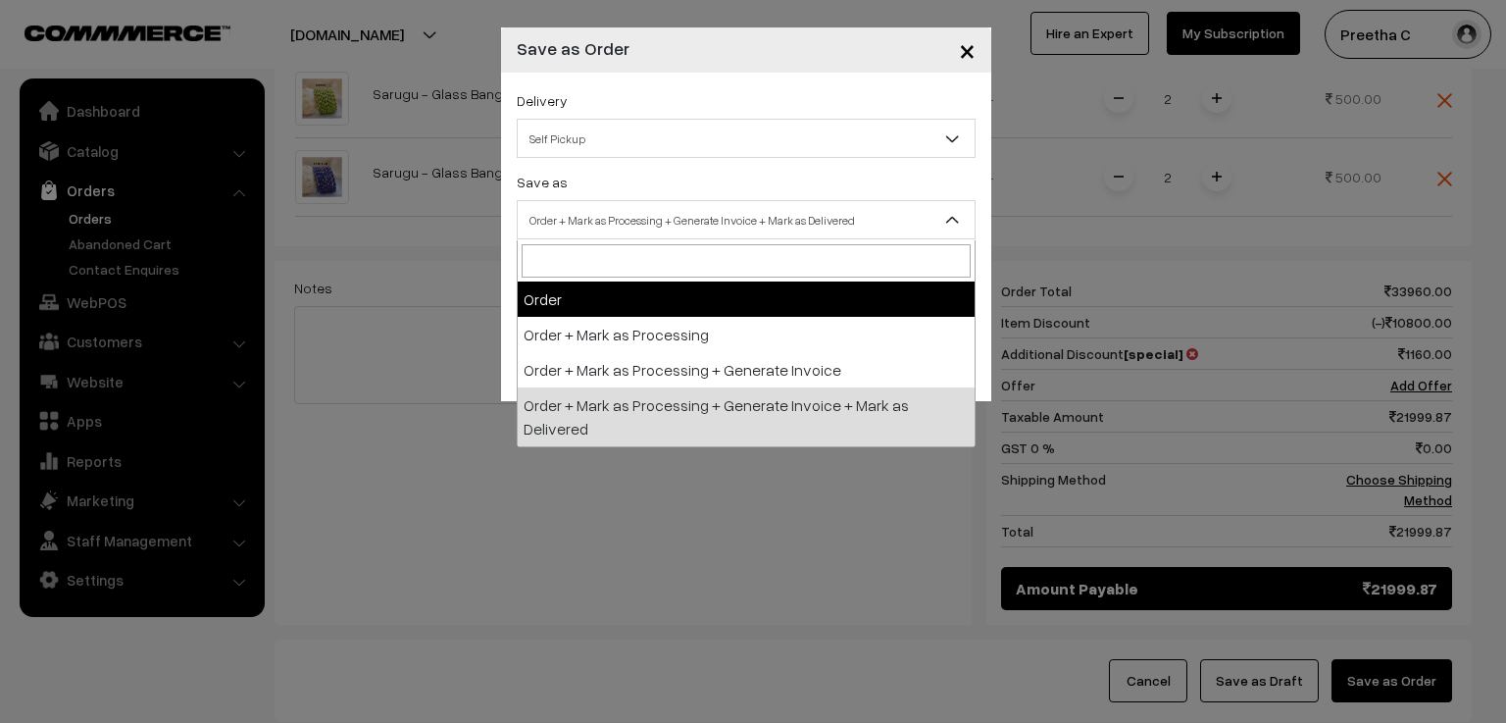
select select "1"
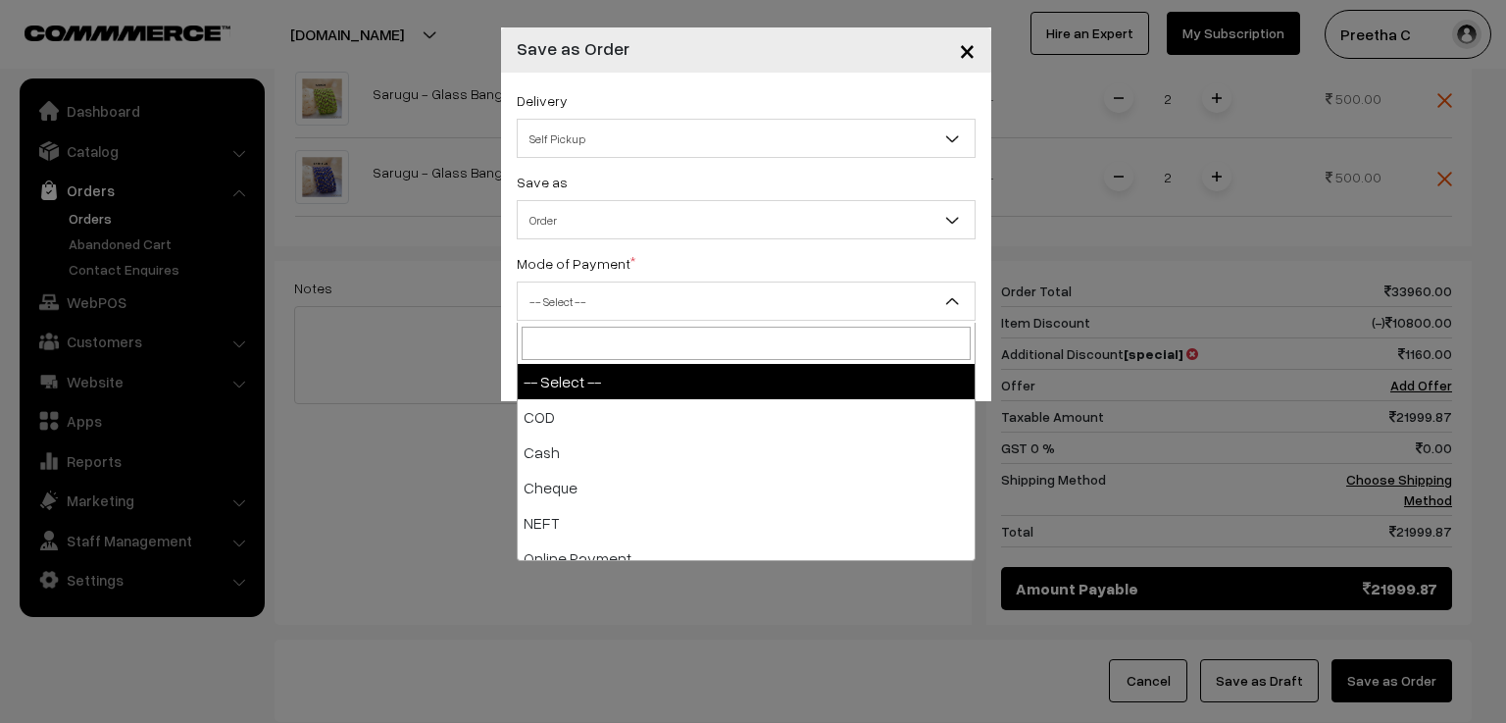
click at [623, 304] on span "-- Select --" at bounding box center [746, 301] width 457 height 34
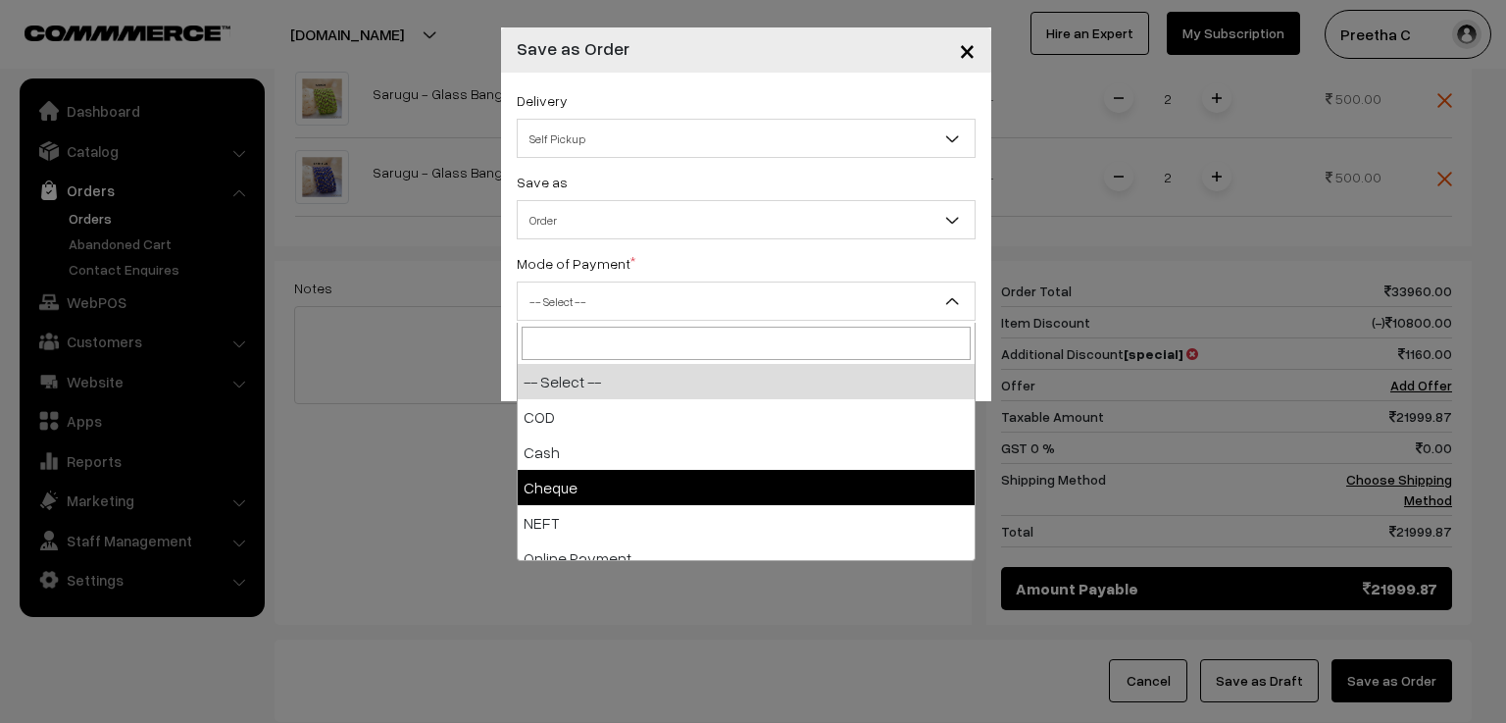
scroll to position [86, 0]
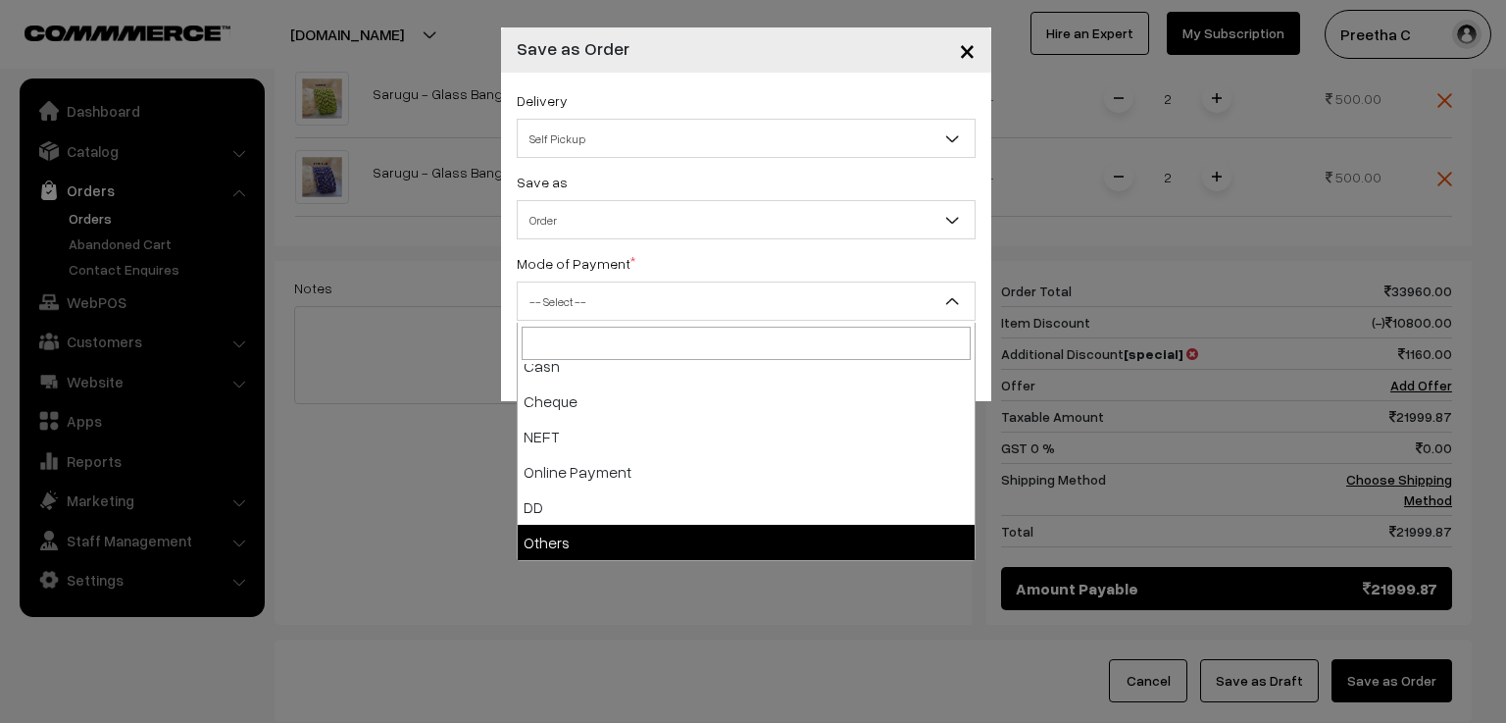
select select "7"
checkbox input "true"
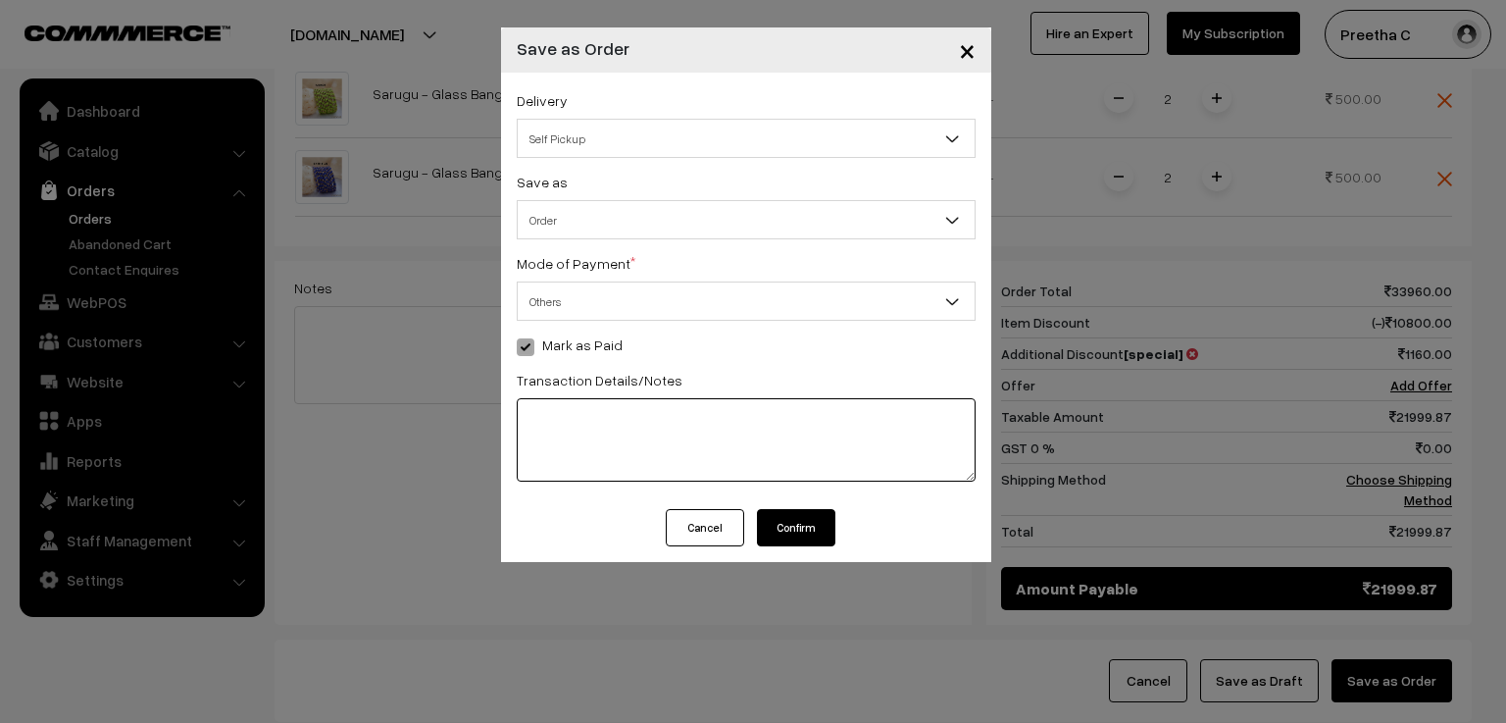
click at [581, 431] on textarea at bounding box center [746, 439] width 459 height 83
type textarea "R7tfMyup7APN79"
click at [793, 523] on button "Confirm" at bounding box center [796, 527] width 78 height 37
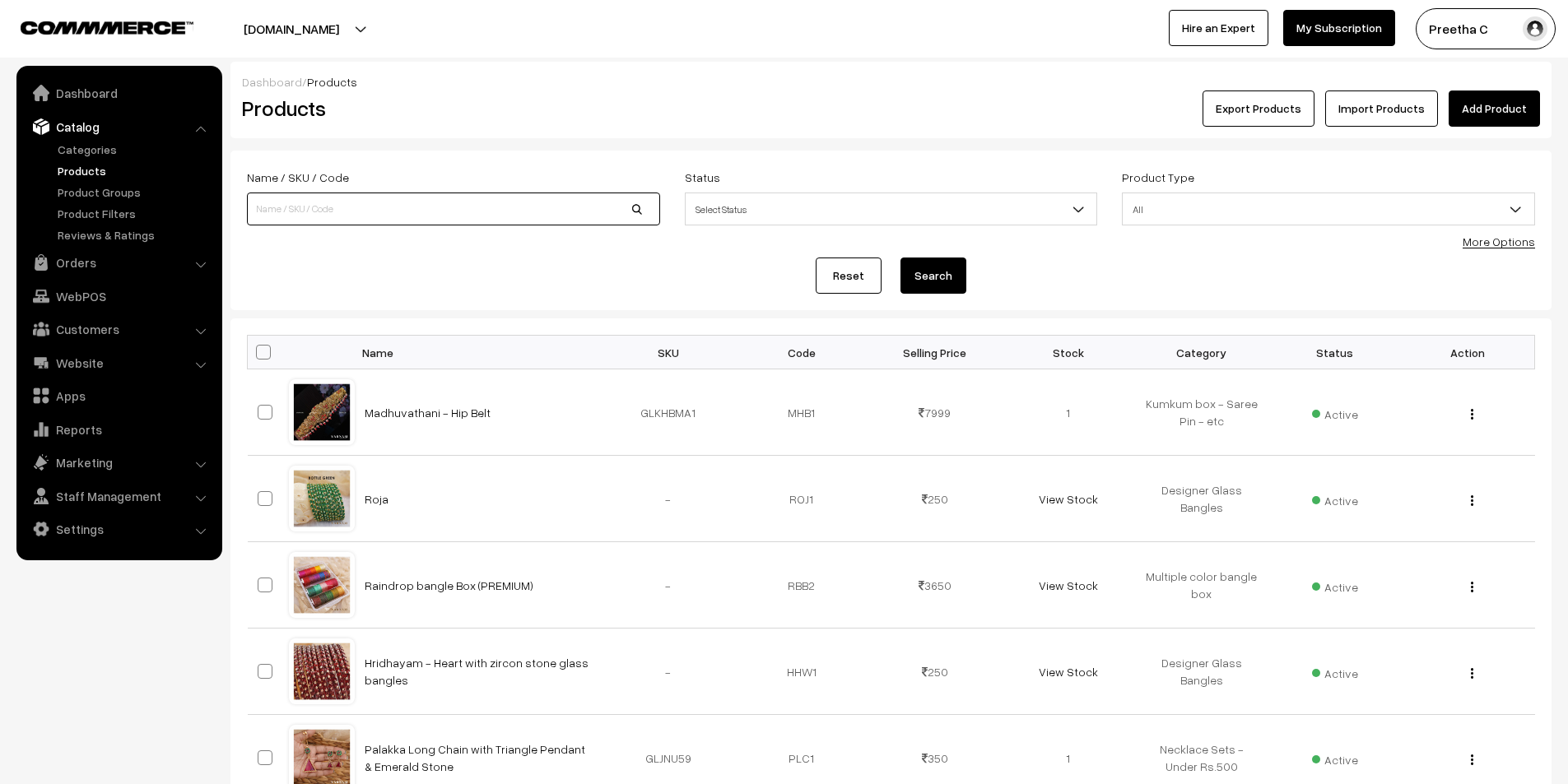
click at [469, 215] on input at bounding box center [453, 208] width 413 height 33
type input "ami"
click at [900, 258] on button "Search" at bounding box center [933, 275] width 65 height 36
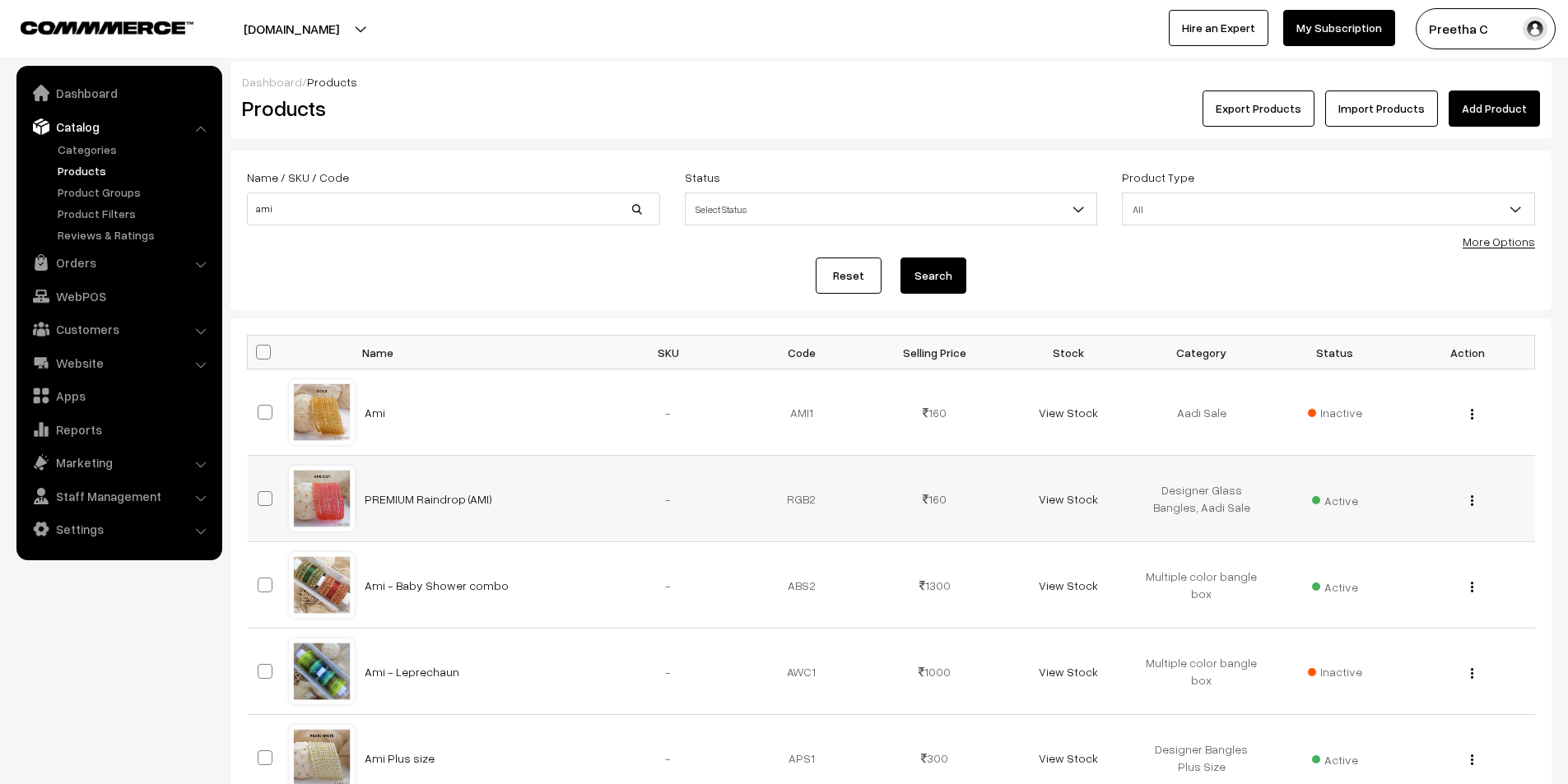
click at [1474, 506] on div "View Edit Delete" at bounding box center [1467, 499] width 113 height 18
click at [267, 502] on span at bounding box center [265, 499] width 15 height 15
click at [260, 494] on input "checkbox" at bounding box center [254, 488] width 11 height 11
checkbox input "true"
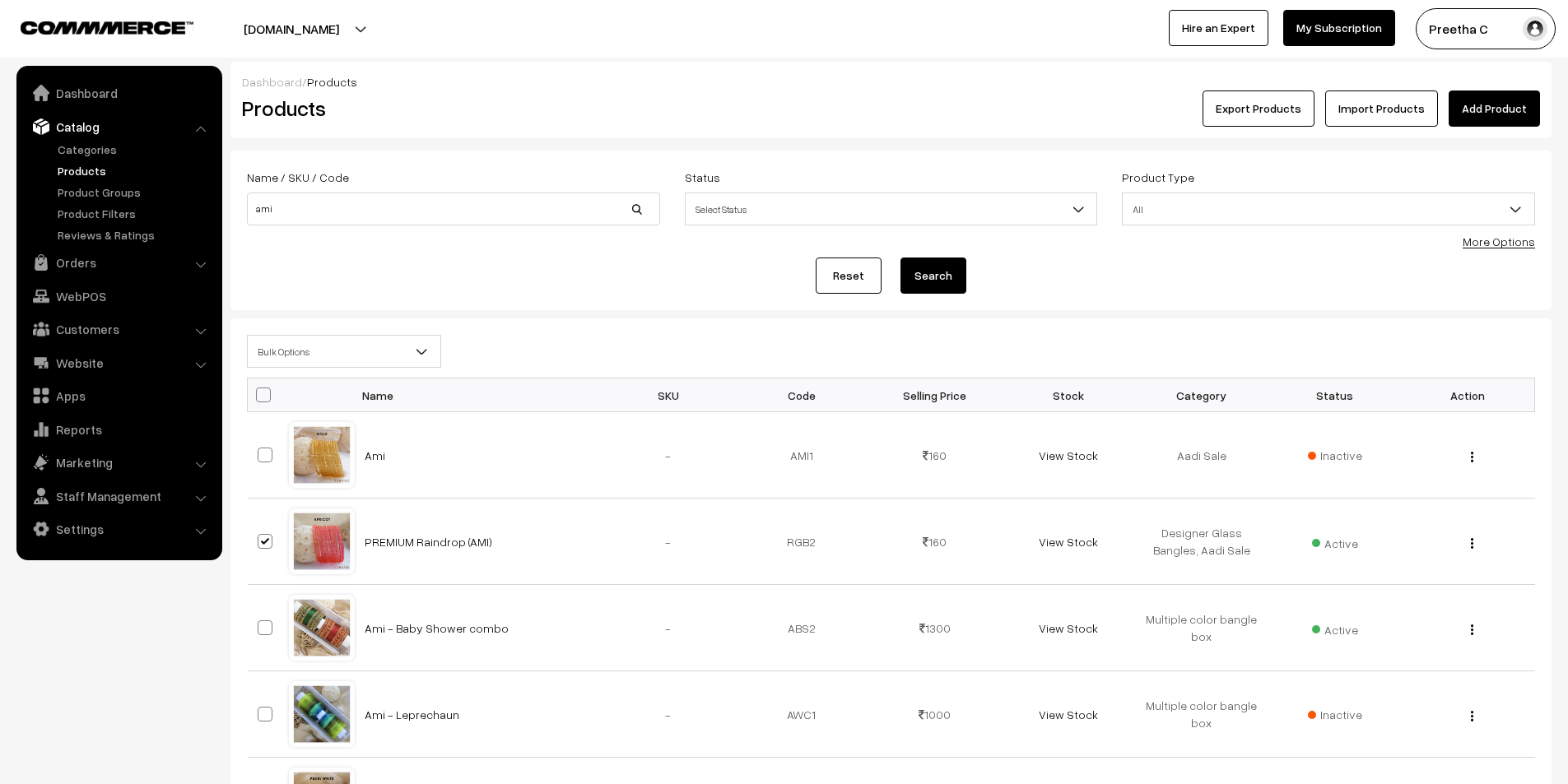
click at [344, 351] on span "Bulk Options" at bounding box center [343, 352] width 192 height 29
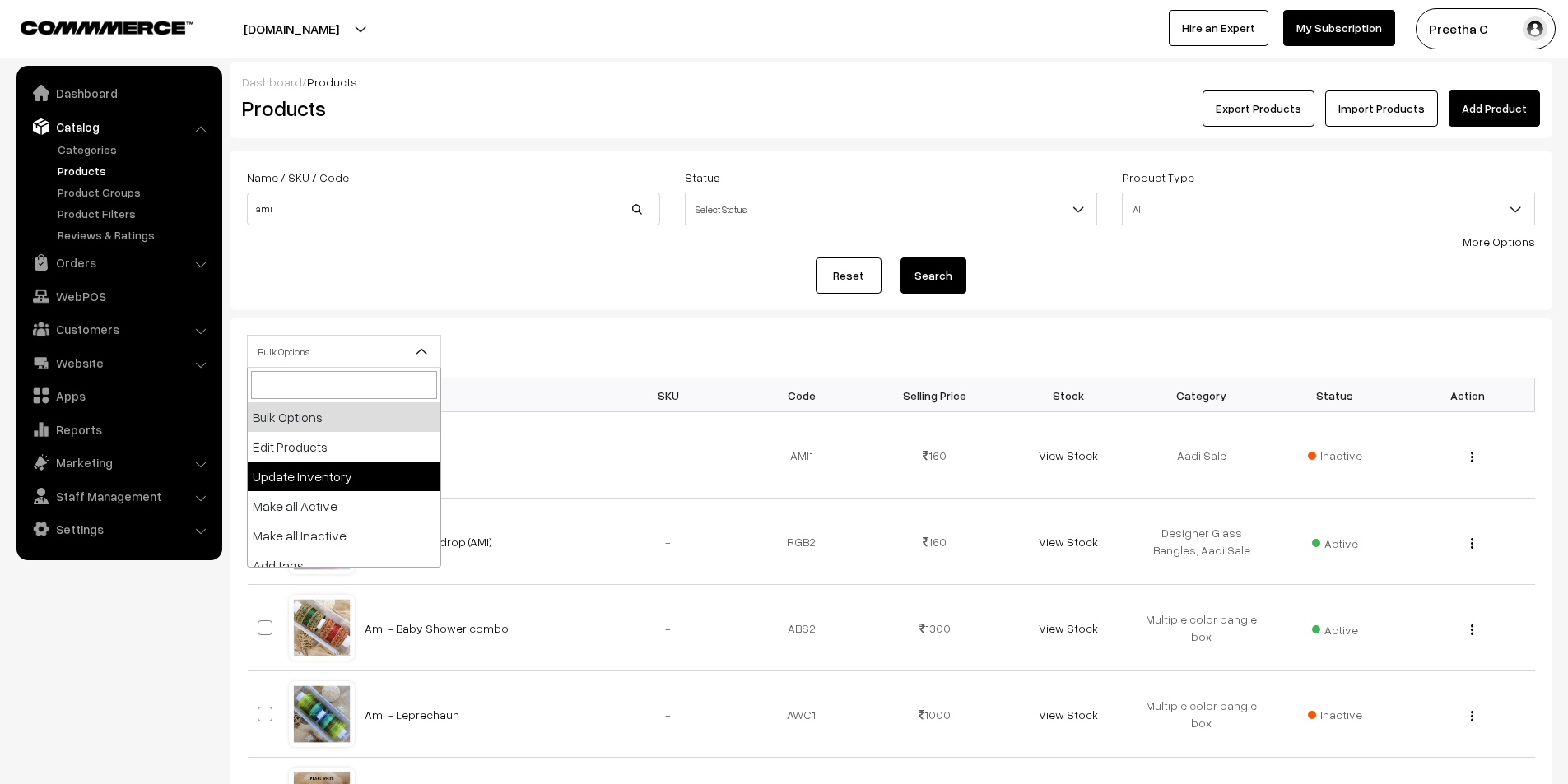
select select "updateInventory"
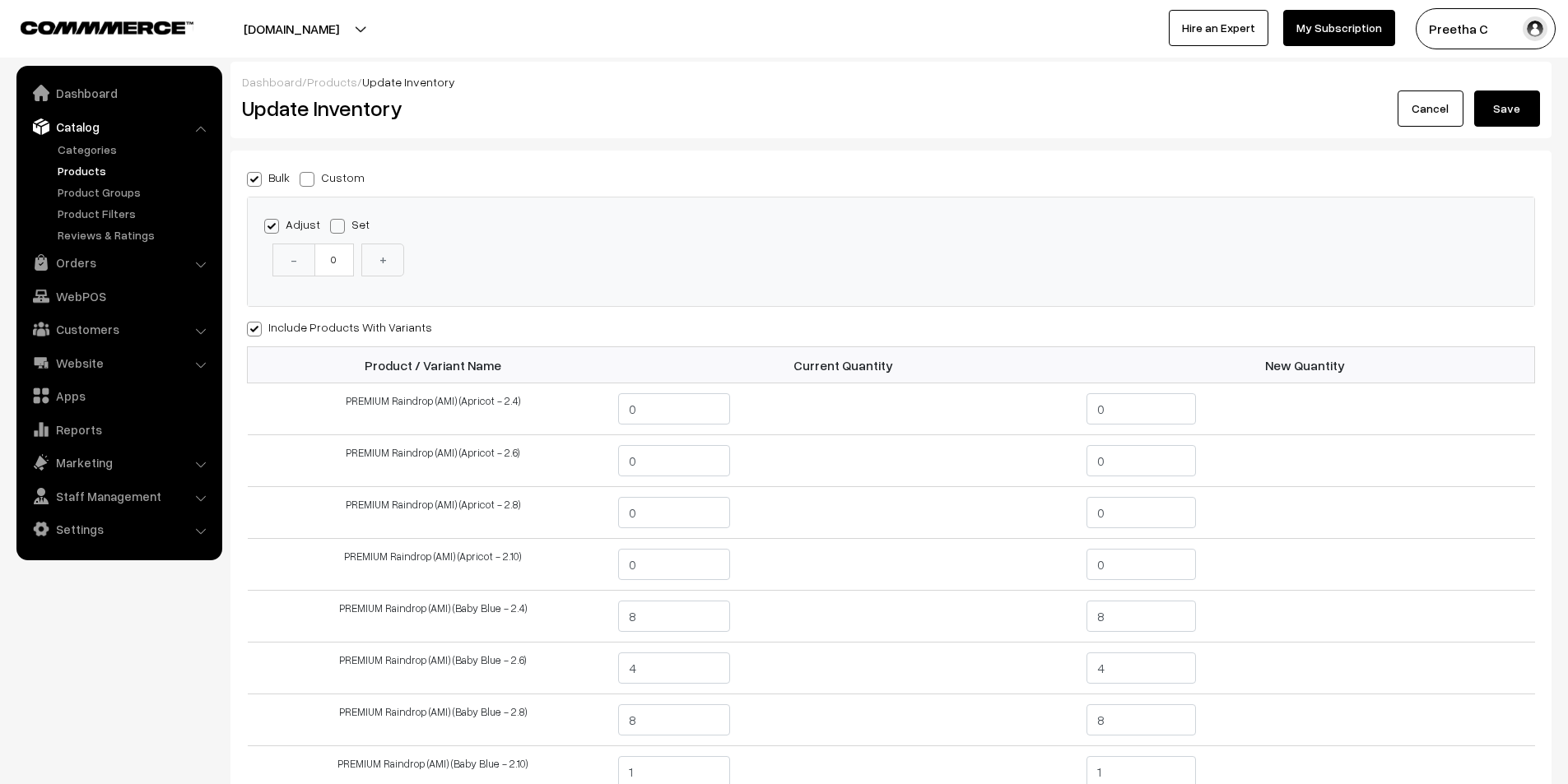
click at [302, 174] on span at bounding box center [307, 180] width 15 height 15
click at [302, 174] on input "Custom" at bounding box center [305, 176] width 11 height 11
radio input "true"
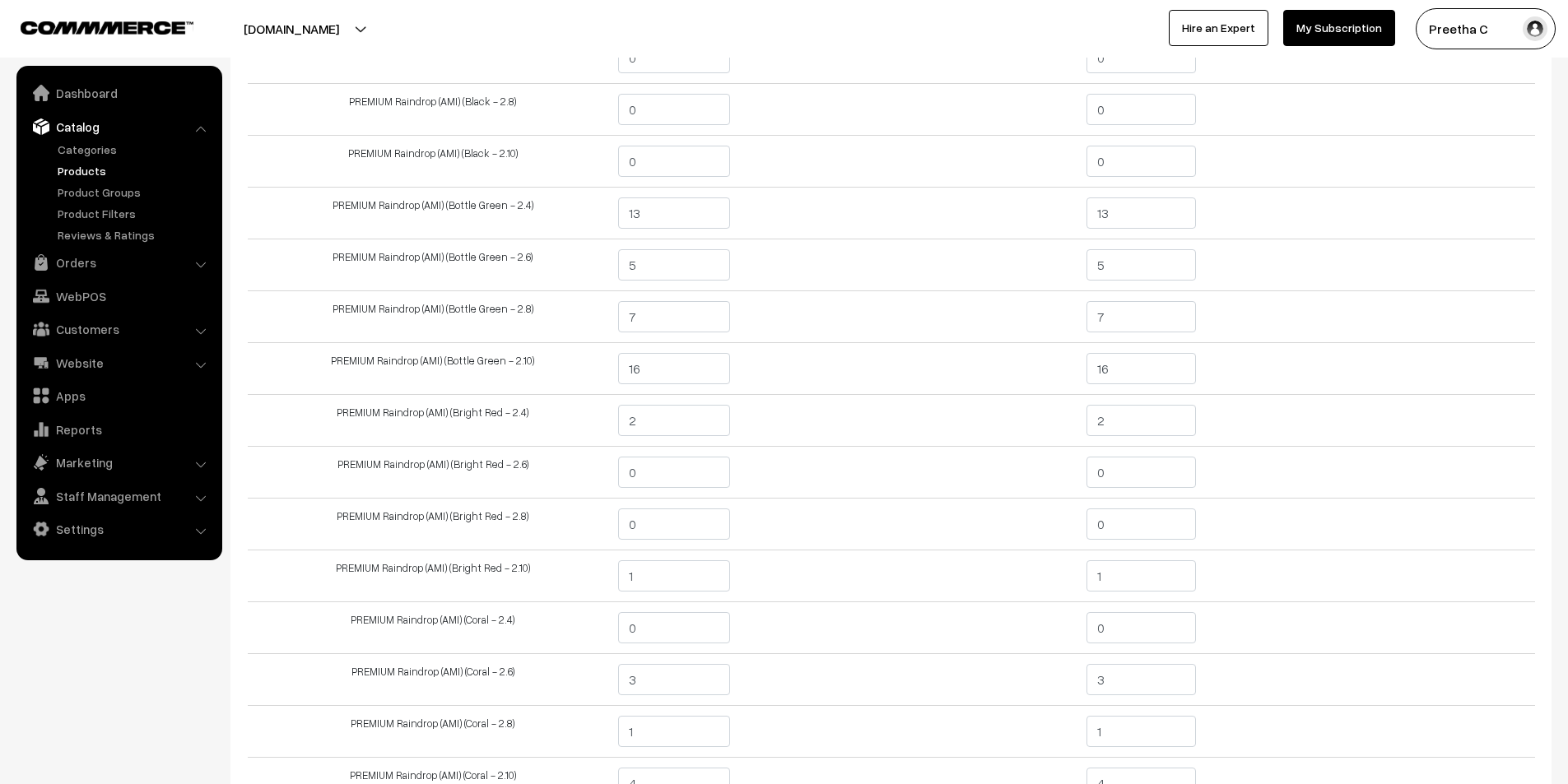
scroll to position [987, 0]
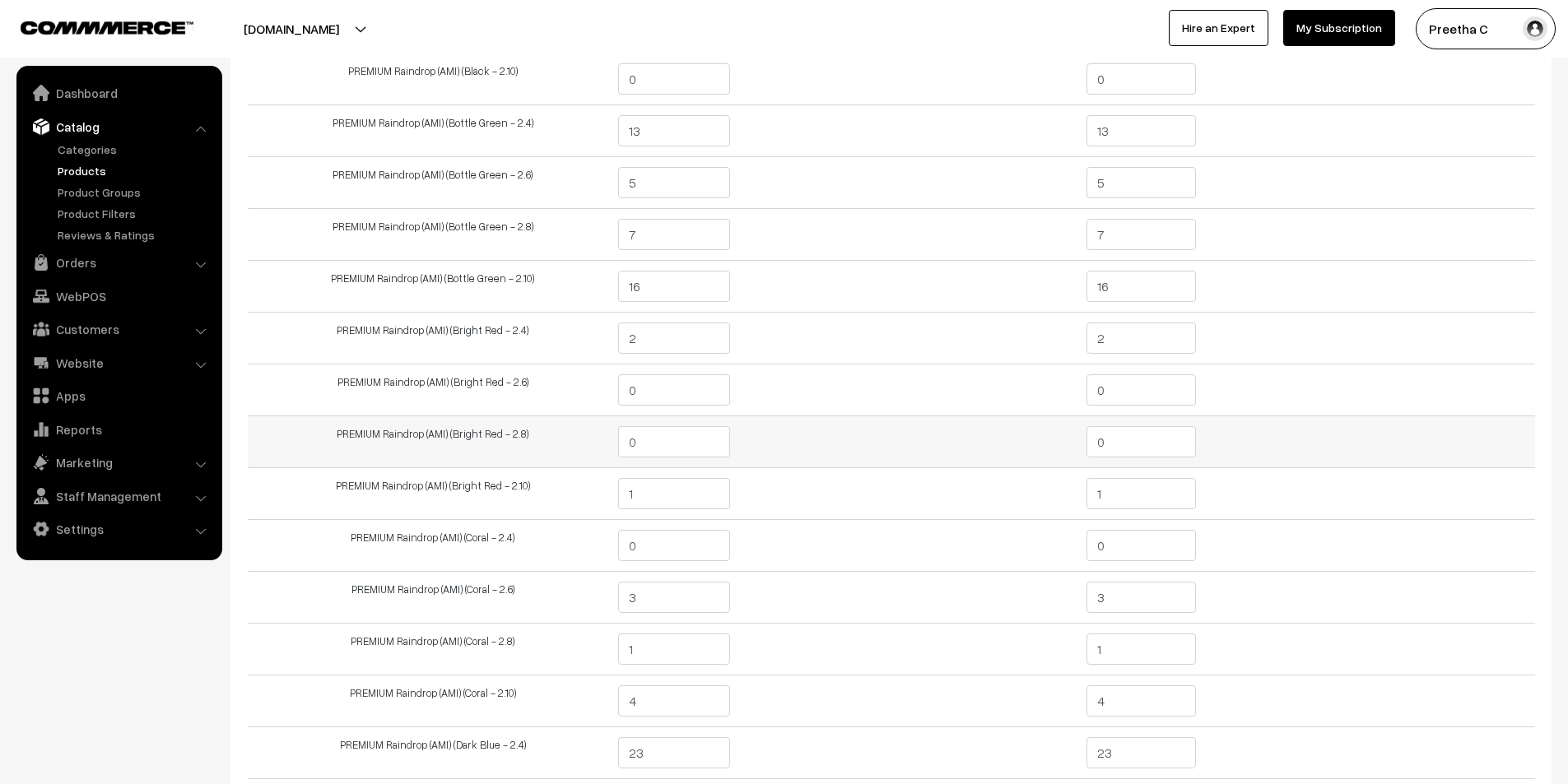
drag, startPoint x: 1111, startPoint y: 453, endPoint x: 1087, endPoint y: 455, distance: 24.1
click at [1087, 455] on input "0" at bounding box center [1141, 442] width 109 height 31
drag, startPoint x: 1099, startPoint y: 499, endPoint x: 1074, endPoint y: 507, distance: 26.2
click at [1074, 507] on tr "PREMIUM Raindrop (AMI) (Bright Red - 2.10) 1 1" at bounding box center [891, 494] width 1287 height 52
type input "2"
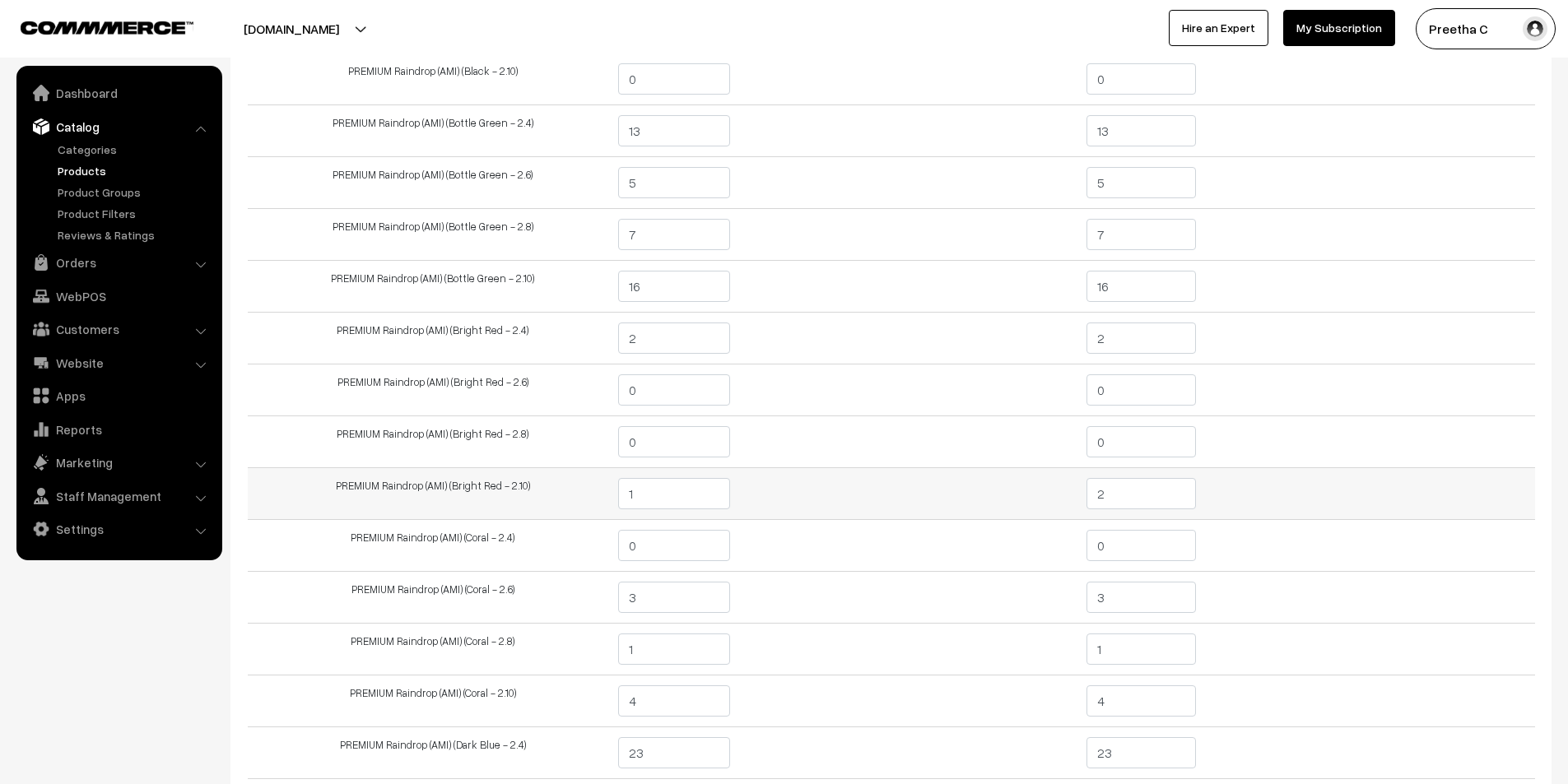
click at [1045, 488] on td "1" at bounding box center [847, 494] width 458 height 52
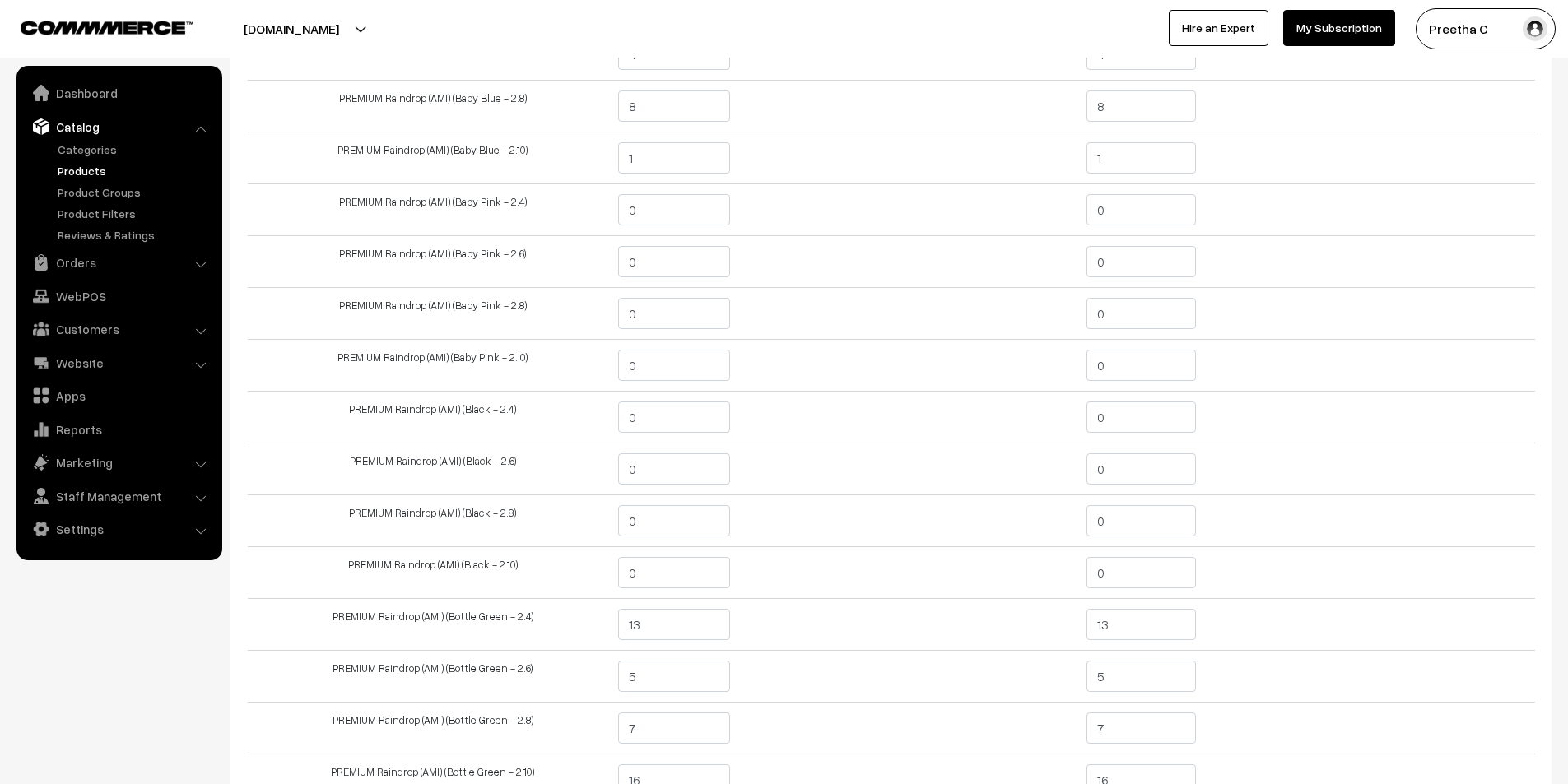
scroll to position [0, 0]
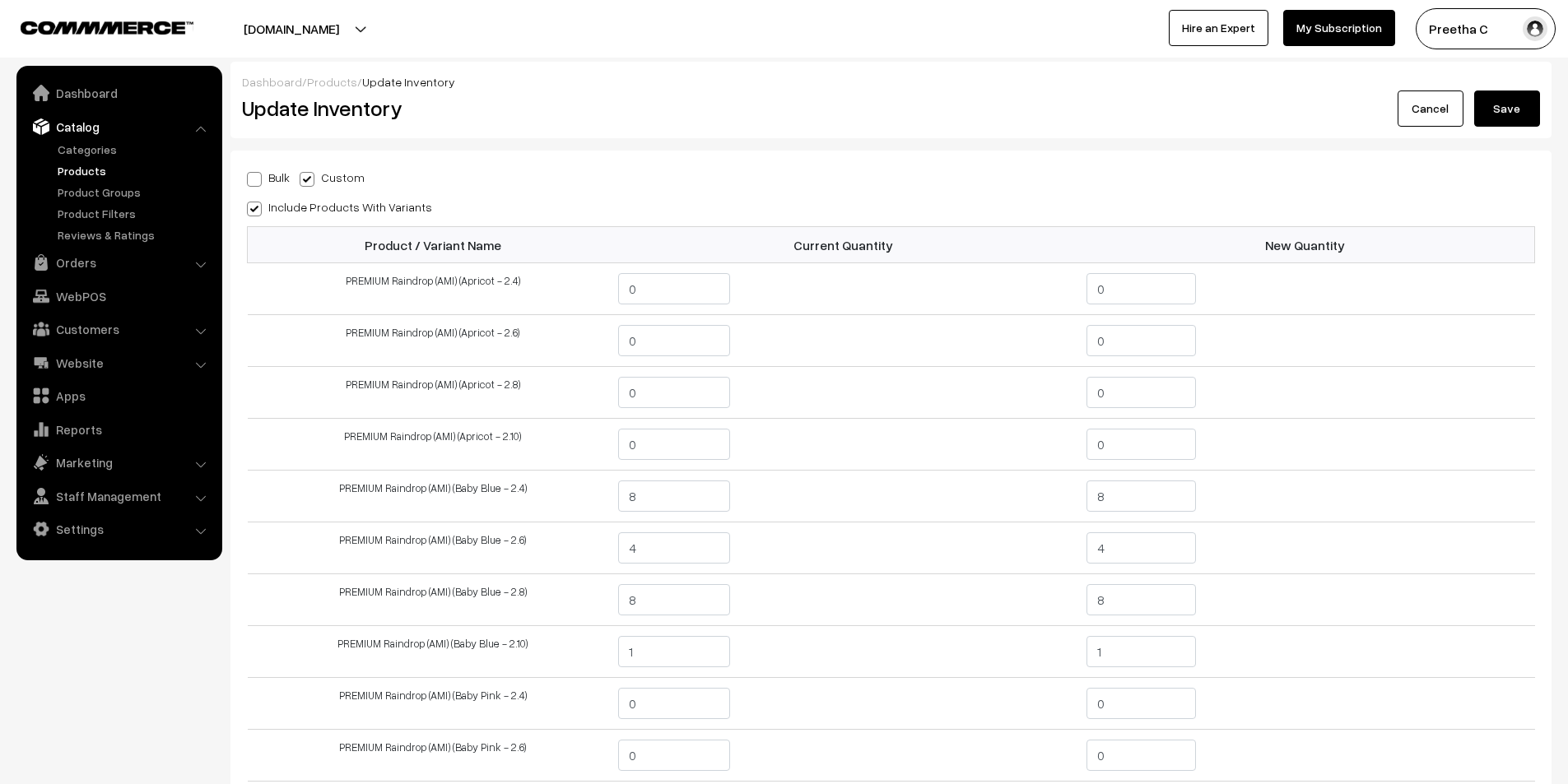
click at [1507, 102] on button "Save" at bounding box center [1507, 108] width 65 height 36
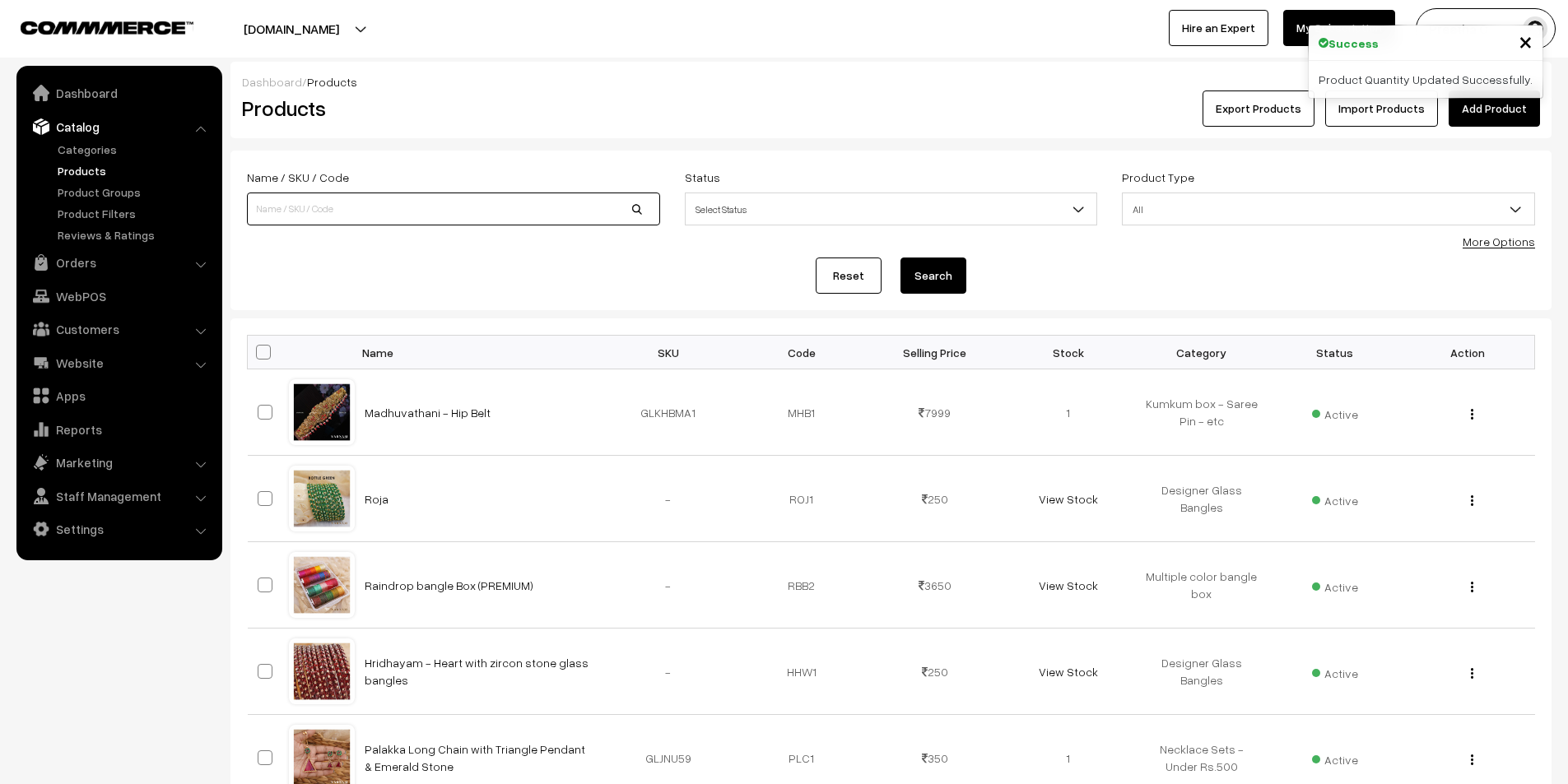
click at [301, 212] on input at bounding box center [453, 208] width 413 height 33
type input "ami"
click at [900, 258] on button "Search" at bounding box center [933, 275] width 65 height 36
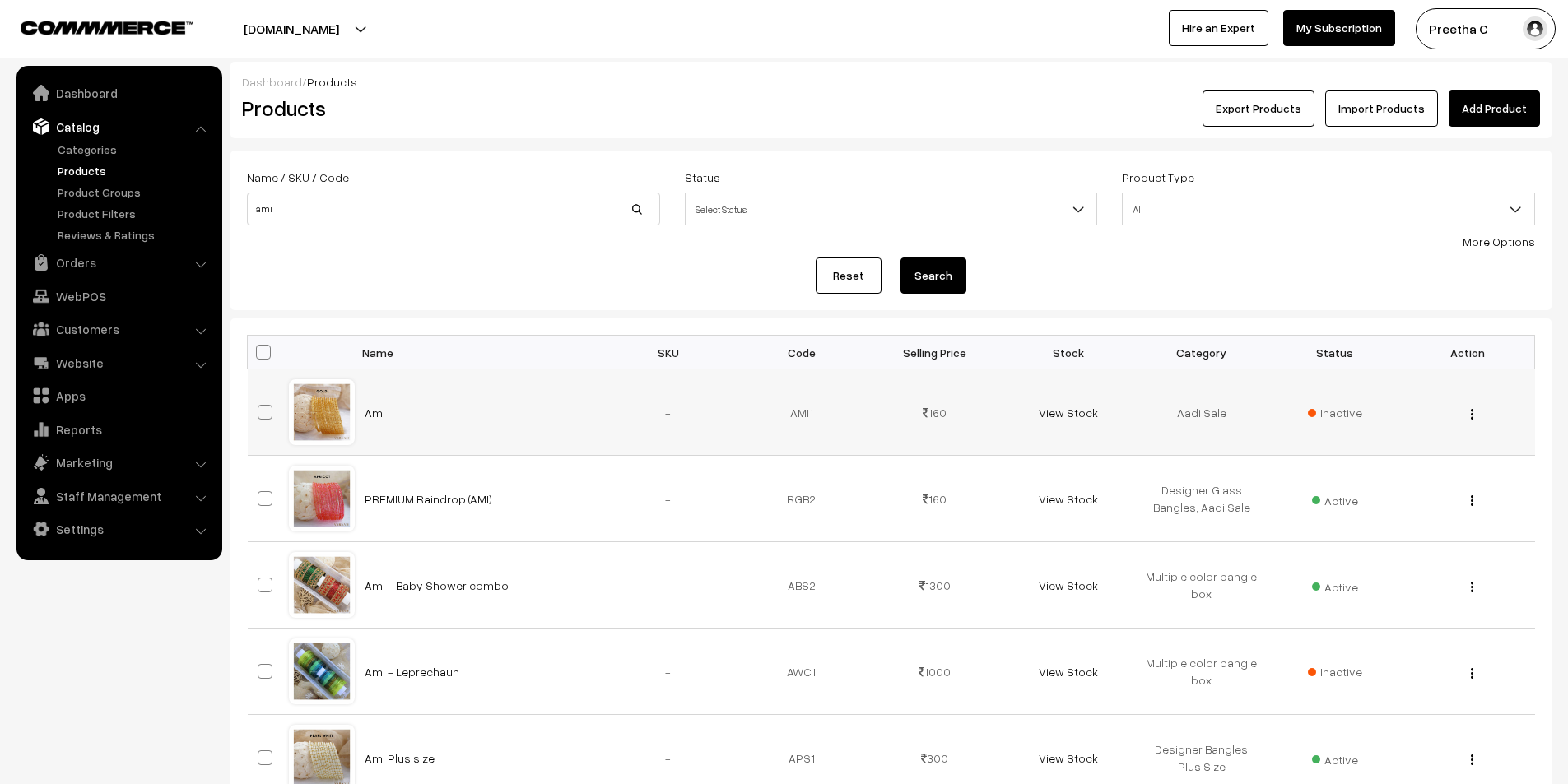
click at [265, 421] on label at bounding box center [268, 412] width 20 height 20
click at [260, 407] on input "checkbox" at bounding box center [254, 402] width 11 height 11
checkbox input "true"
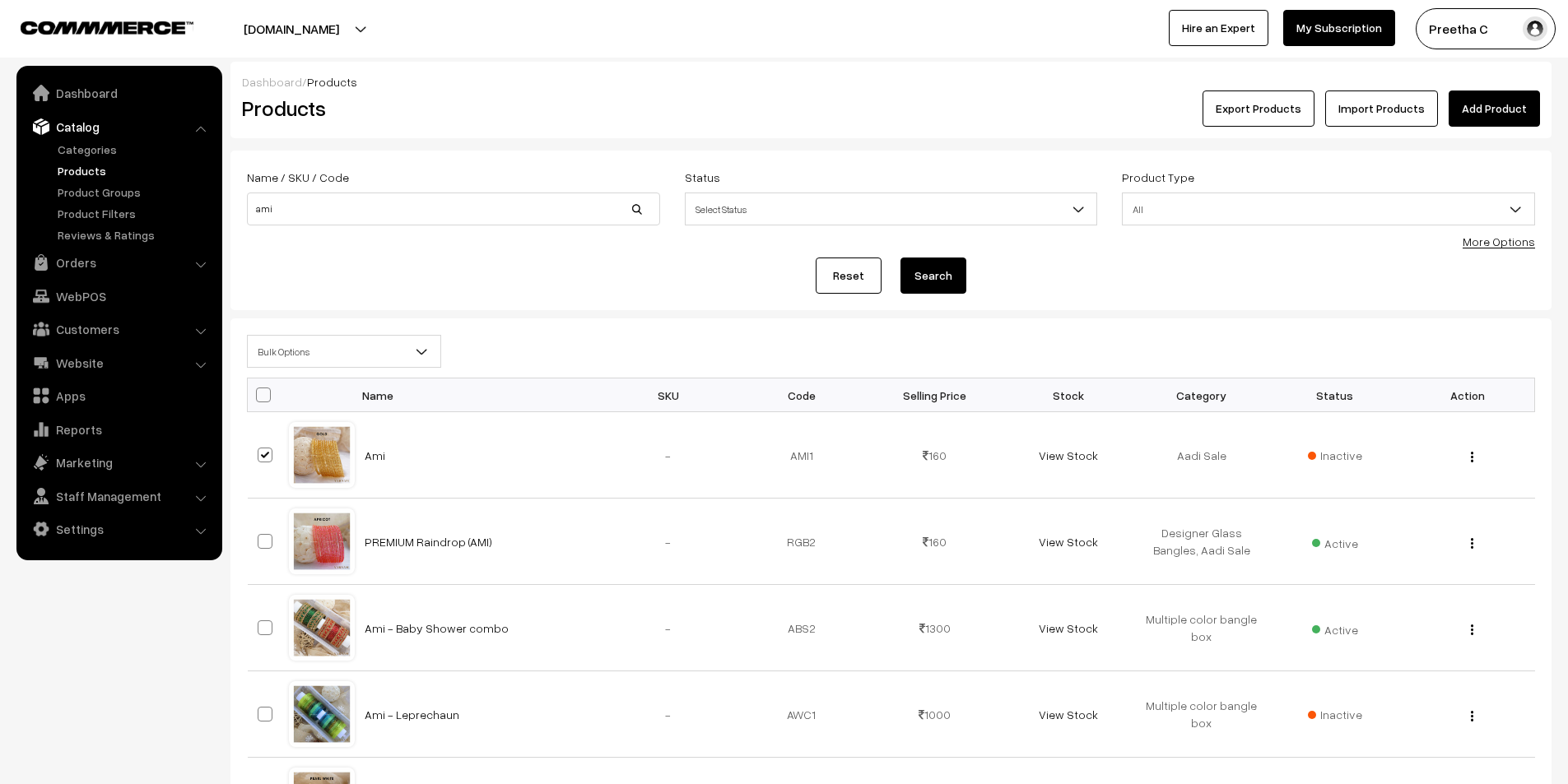
click at [295, 348] on span "Bulk Options" at bounding box center [343, 352] width 192 height 29
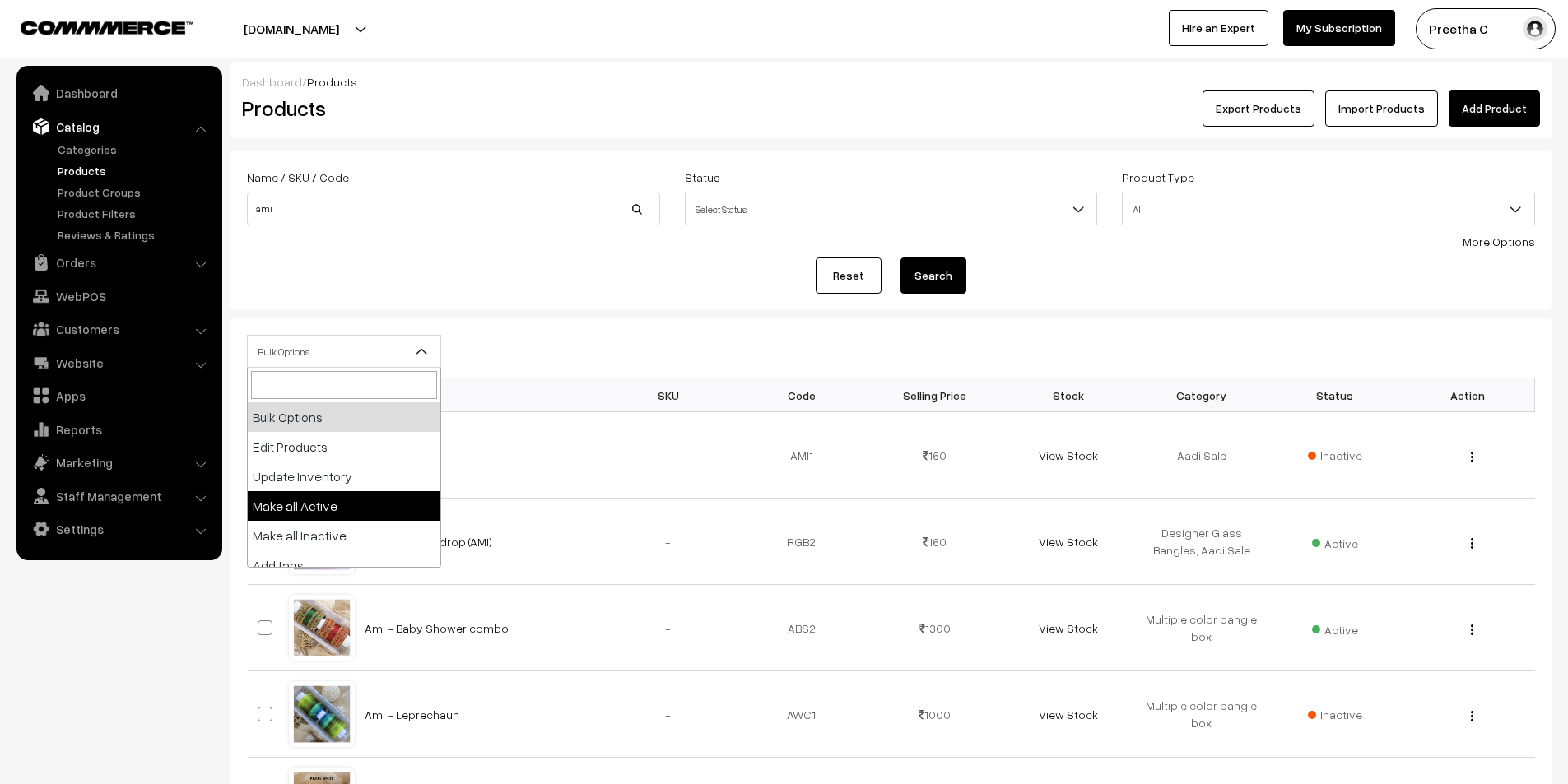
select select "active"
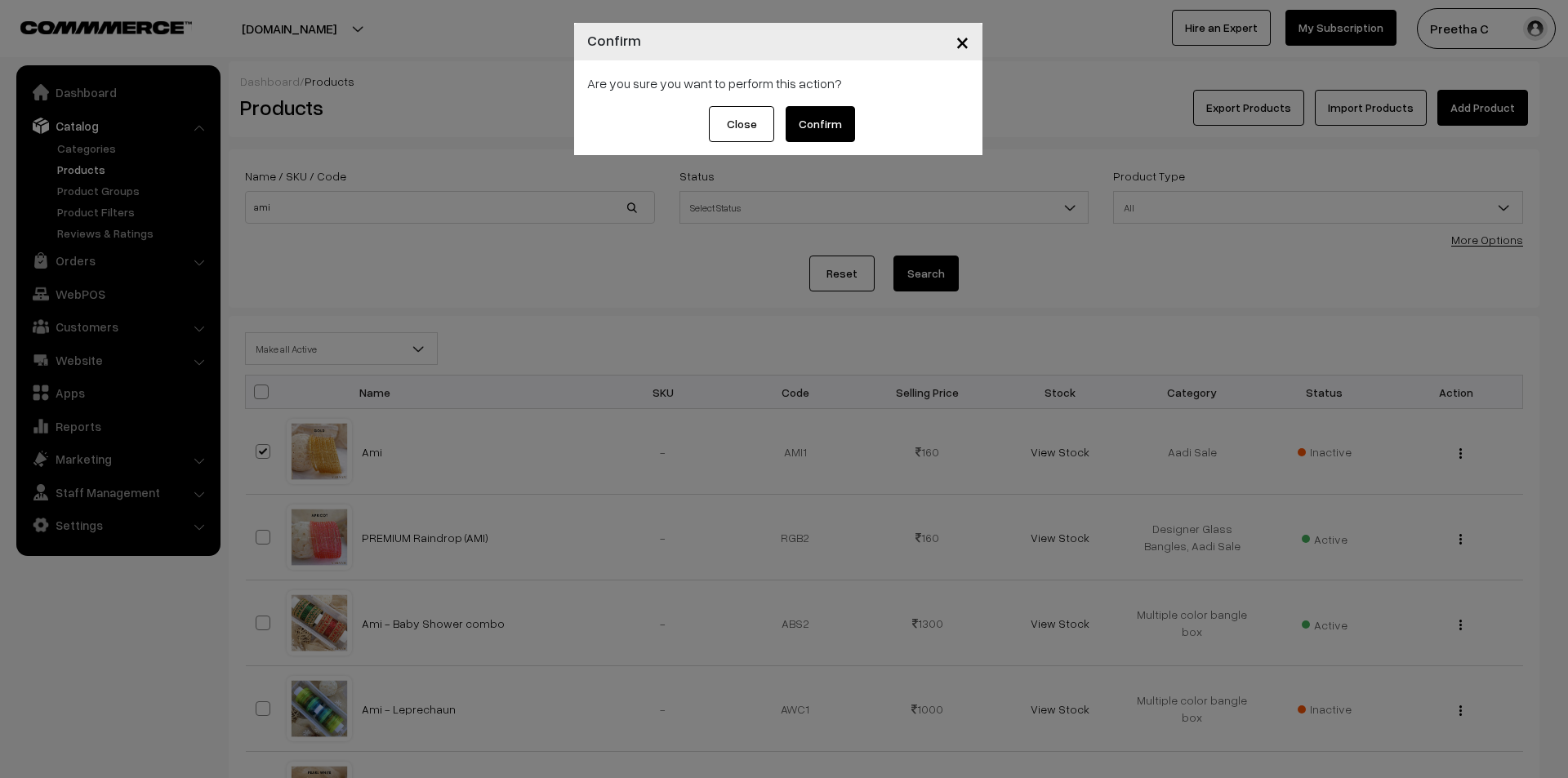
click at [816, 109] on button "Confirm" at bounding box center [820, 123] width 69 height 36
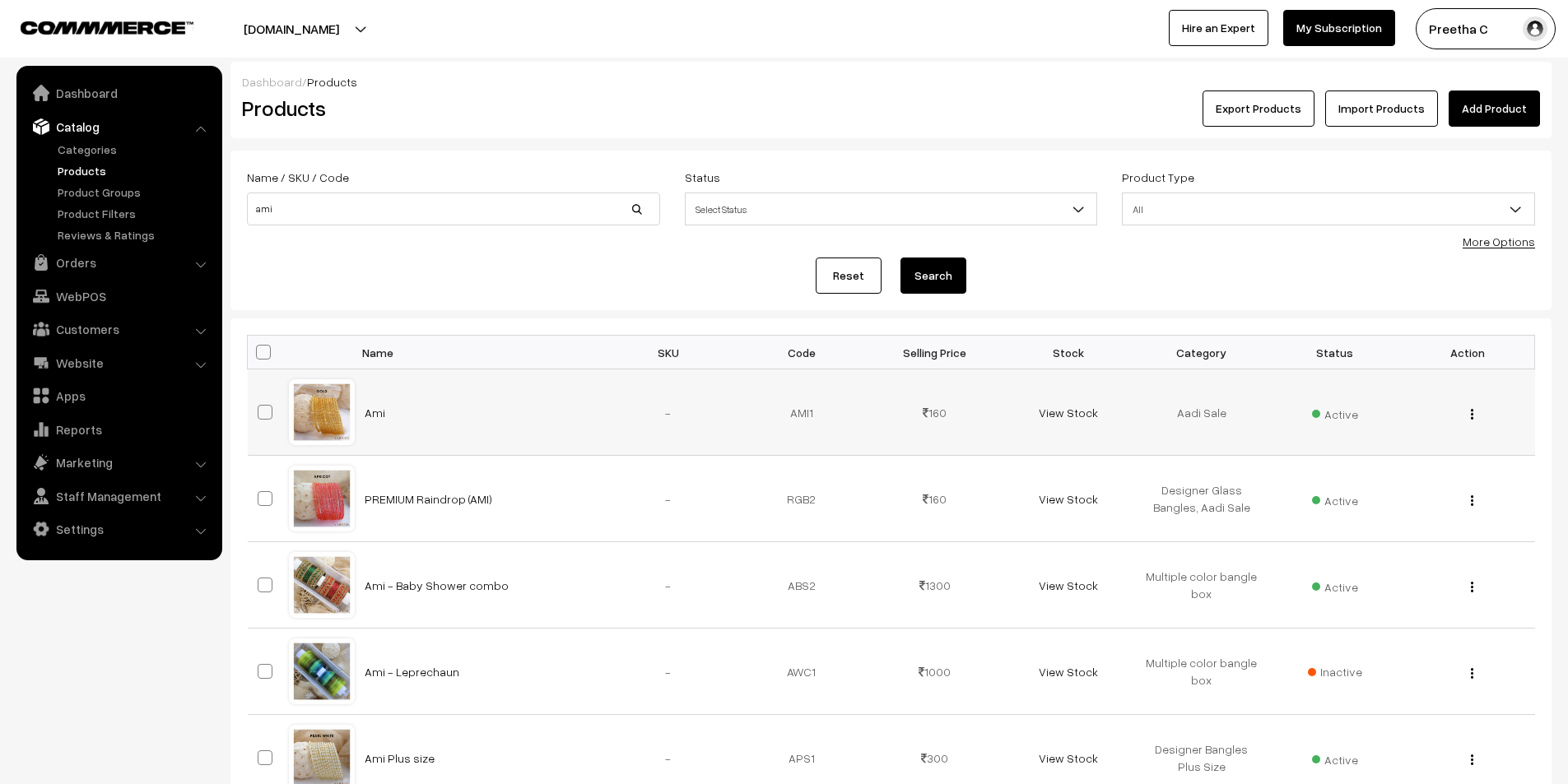
click at [268, 413] on span at bounding box center [265, 412] width 15 height 15
click at [260, 407] on input "checkbox" at bounding box center [254, 402] width 11 height 11
checkbox input "true"
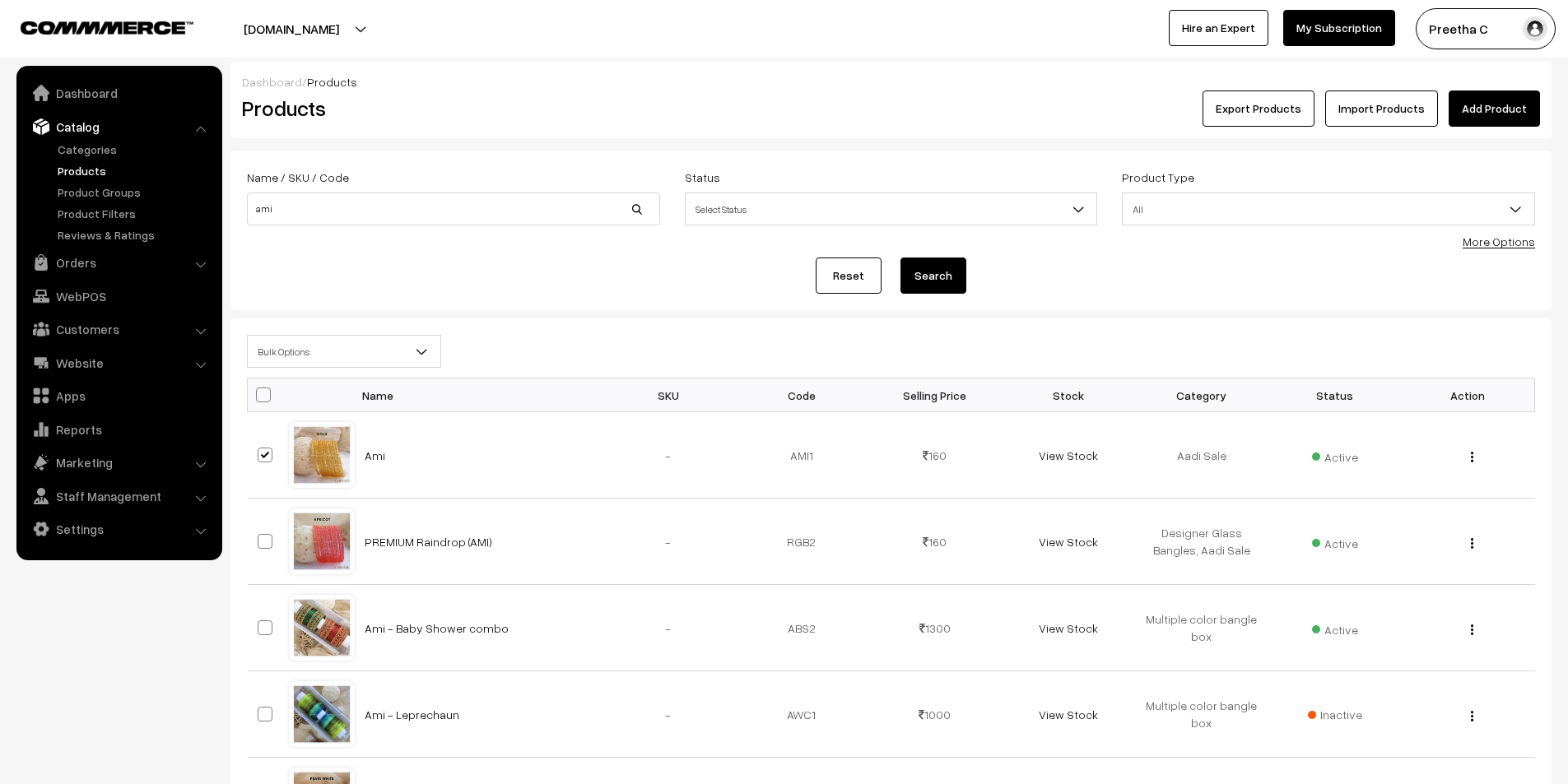
click at [356, 361] on span "Bulk Options" at bounding box center [343, 352] width 192 height 29
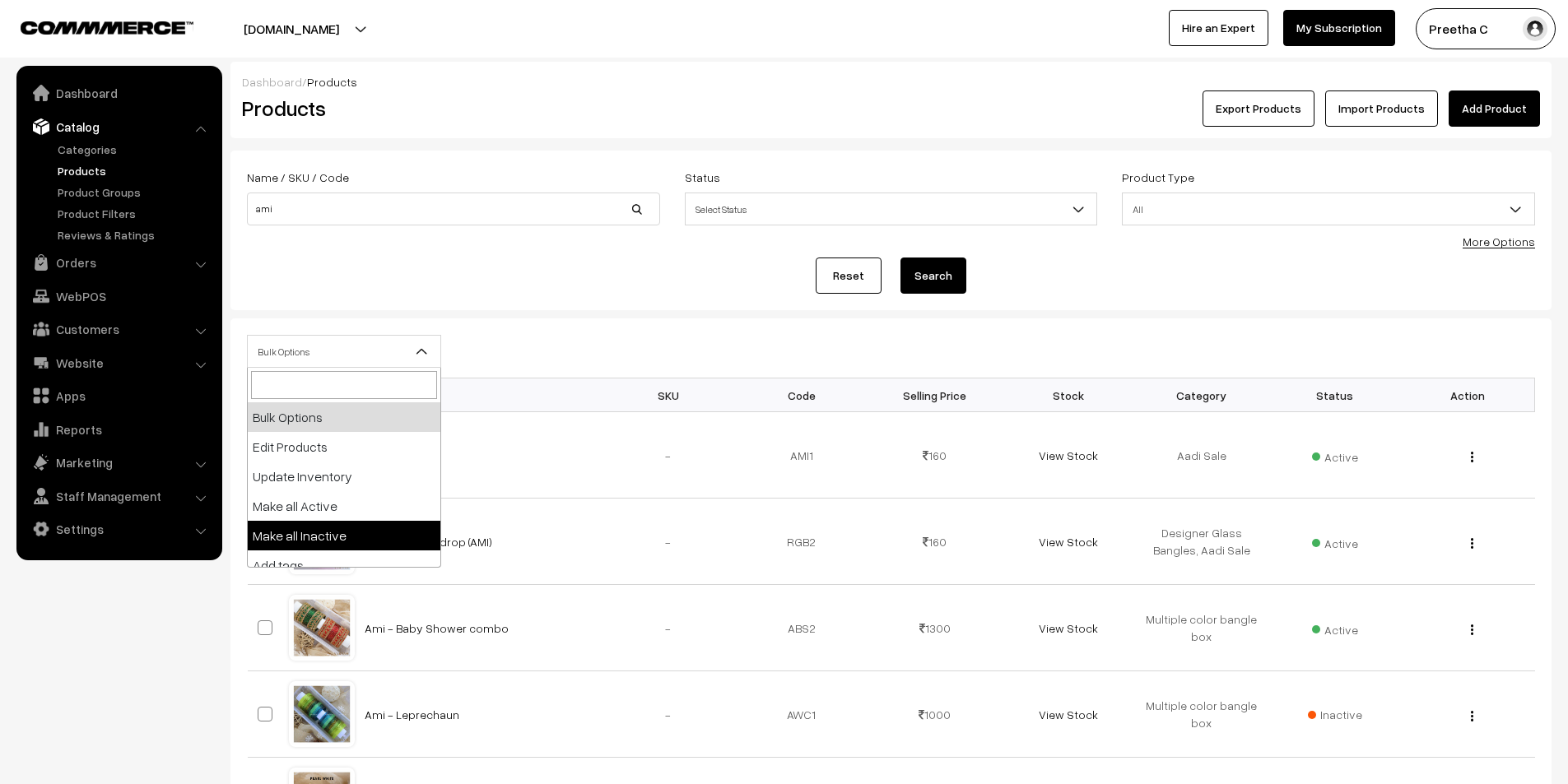
select select "inactive"
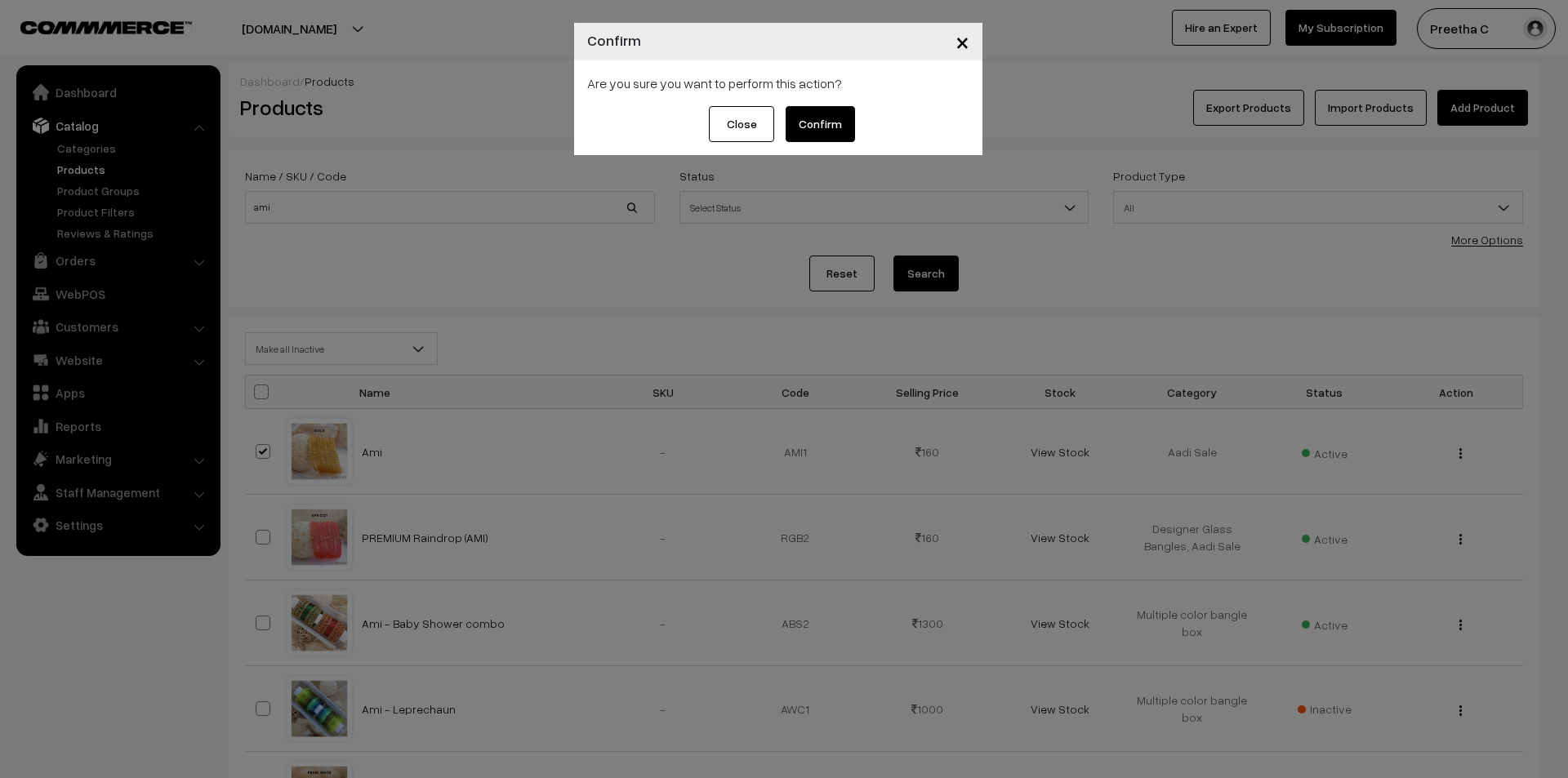
click at [826, 122] on button "Confirm" at bounding box center [820, 123] width 69 height 36
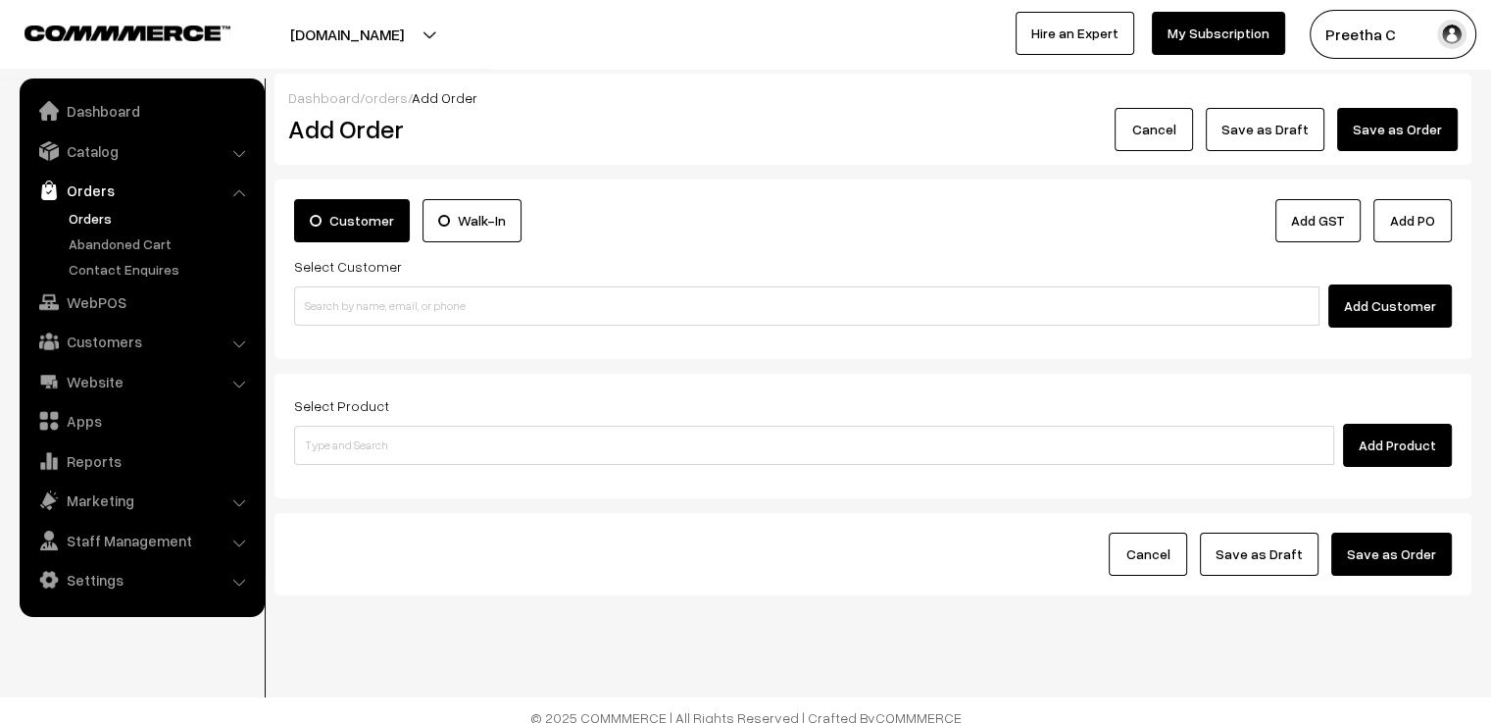
click at [1157, 123] on button "Cancel" at bounding box center [1154, 129] width 78 height 43
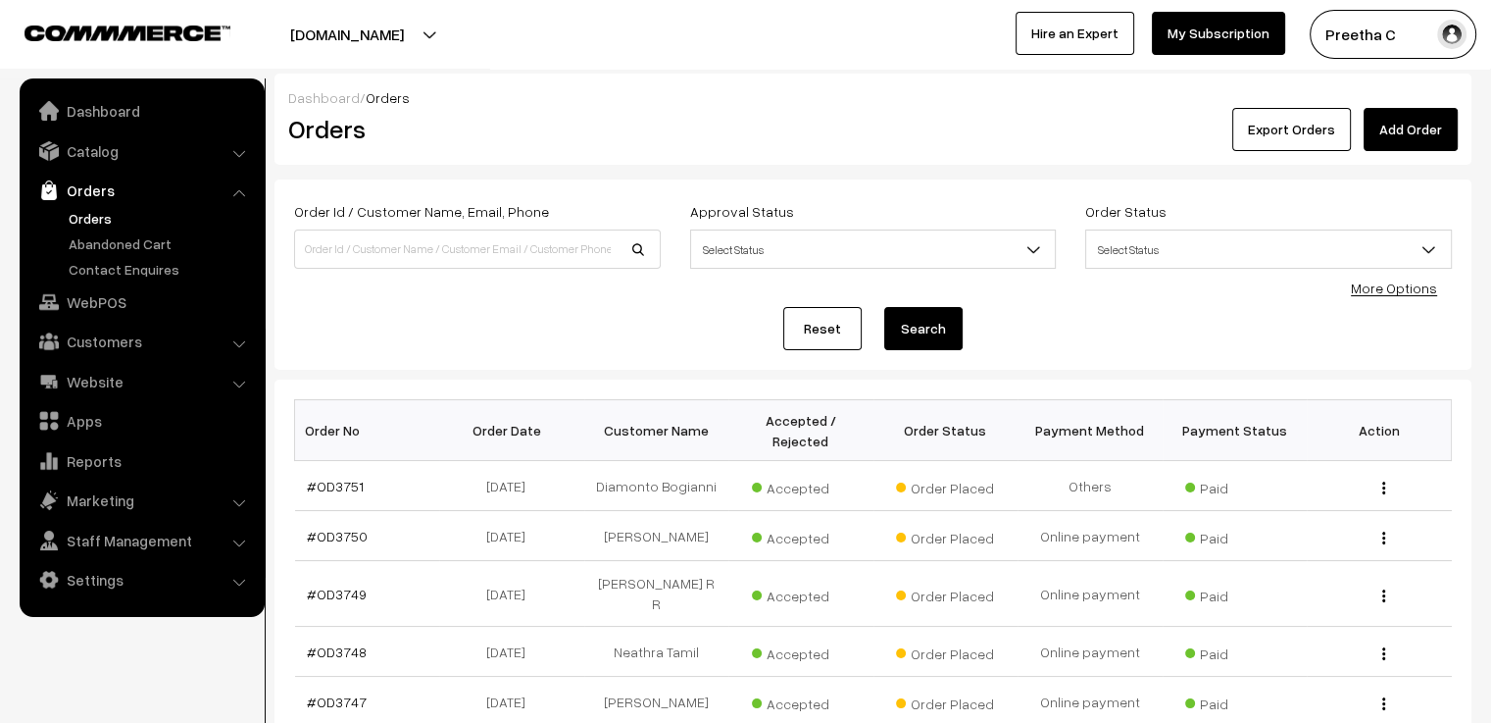
click at [813, 338] on link "Reset" at bounding box center [822, 328] width 78 height 43
